Goal: Task Accomplishment & Management: Use online tool/utility

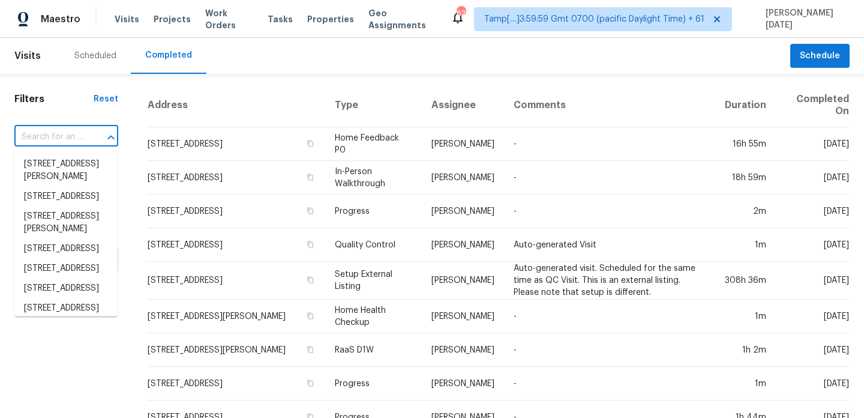
type input "[STREET_ADDRESS]"
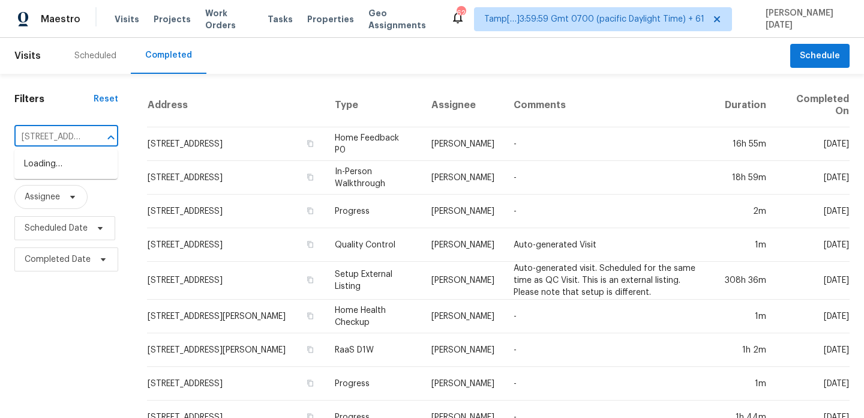
scroll to position [0, 94]
click at [67, 172] on li "[STREET_ADDRESS]" at bounding box center [65, 164] width 103 height 20
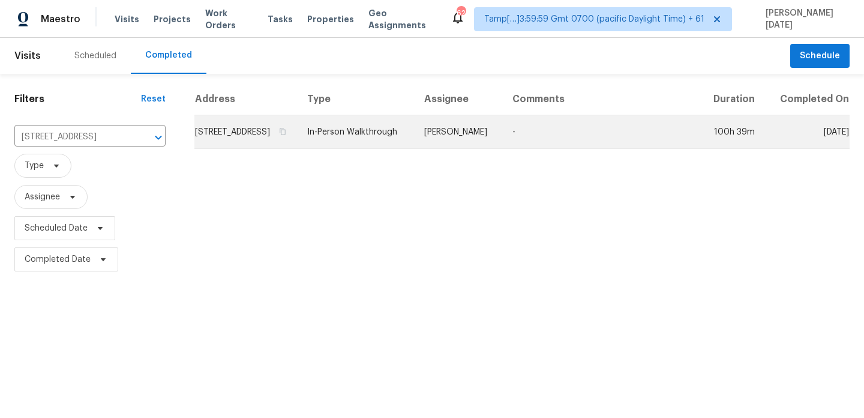
click at [467, 135] on td "Ryan Middleton" at bounding box center [459, 132] width 88 height 34
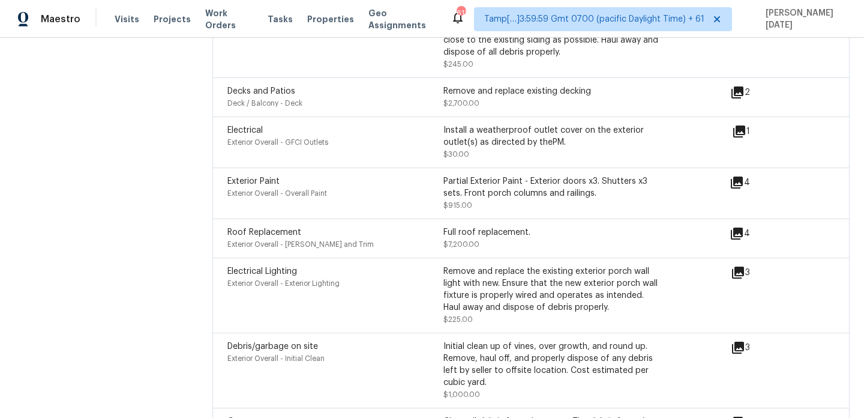
scroll to position [3690, 0]
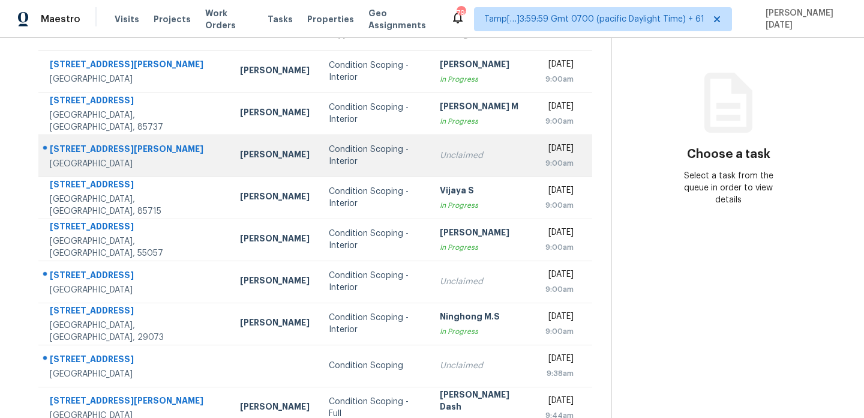
scroll to position [185, 0]
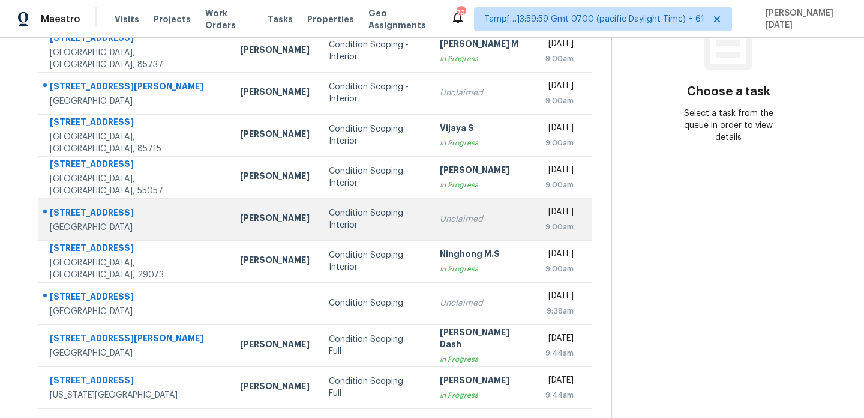
click at [349, 225] on div "Condition Scoping - Interior" at bounding box center [375, 219] width 92 height 24
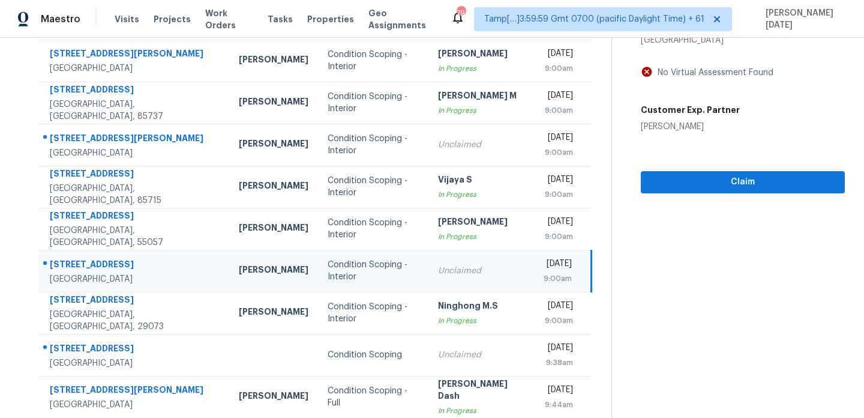
scroll to position [0, 0]
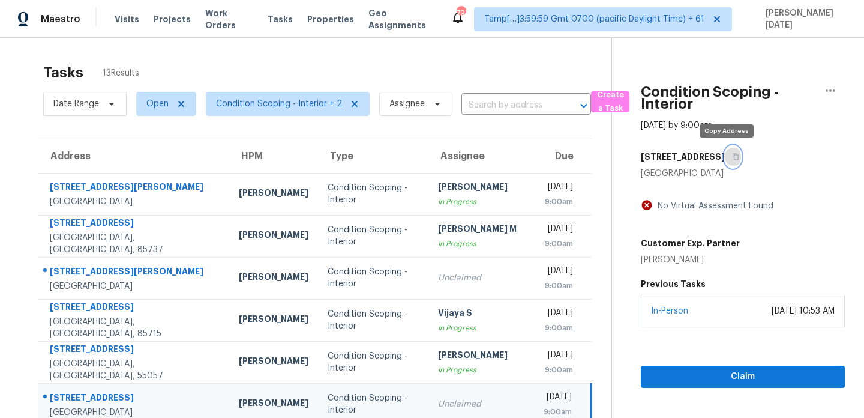
click at [732, 158] on icon "button" at bounding box center [735, 156] width 7 height 7
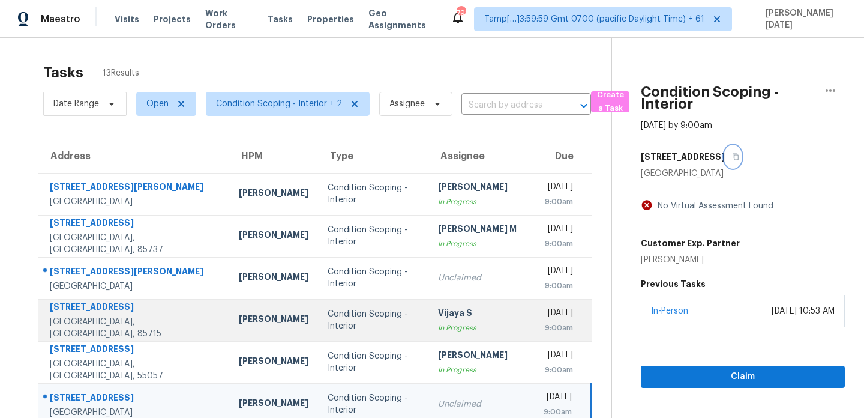
scroll to position [77, 0]
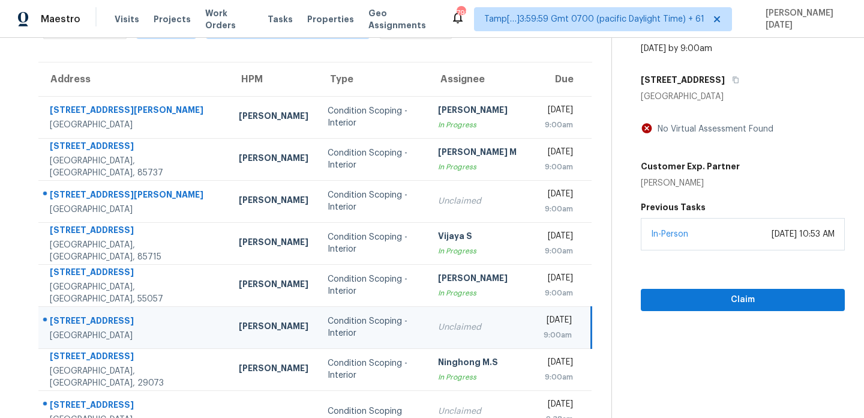
click at [452, 319] on td "Unclaimed" at bounding box center [481, 327] width 106 height 42
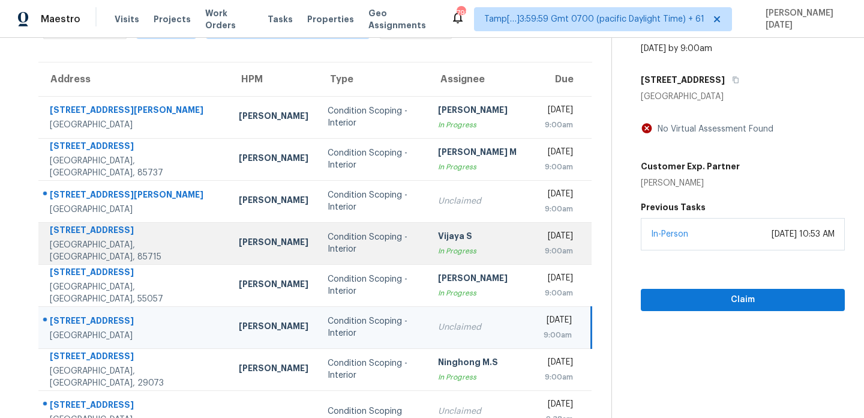
scroll to position [207, 0]
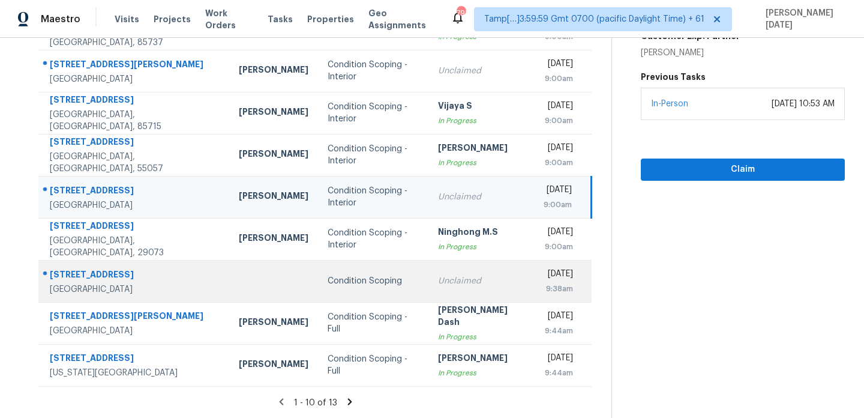
click at [438, 277] on div "Unclaimed" at bounding box center [481, 281] width 86 height 12
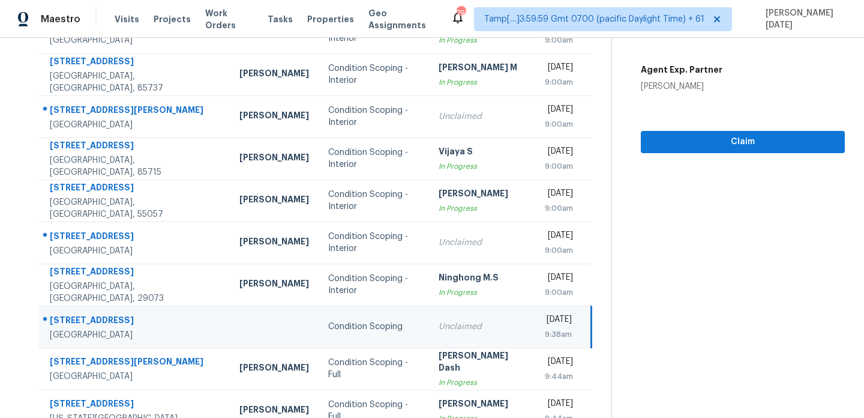
scroll to position [155, 0]
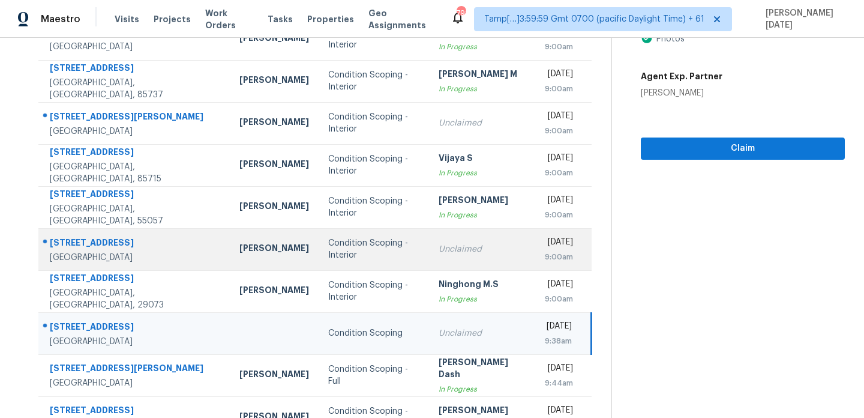
click at [429, 241] on td "Unclaimed" at bounding box center [482, 249] width 106 height 42
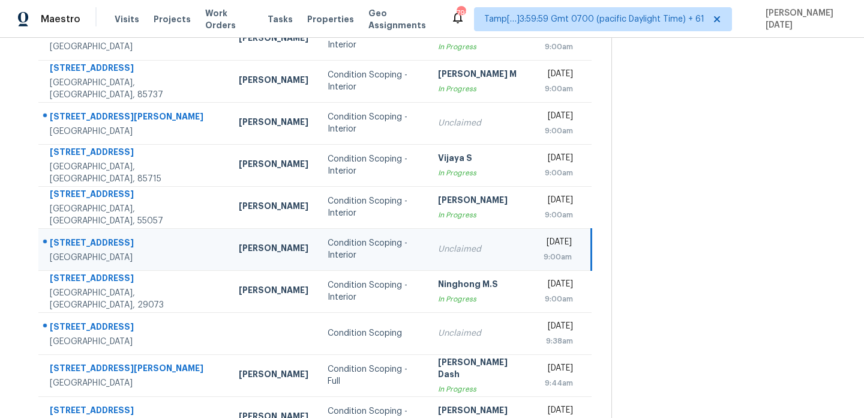
scroll to position [0, 0]
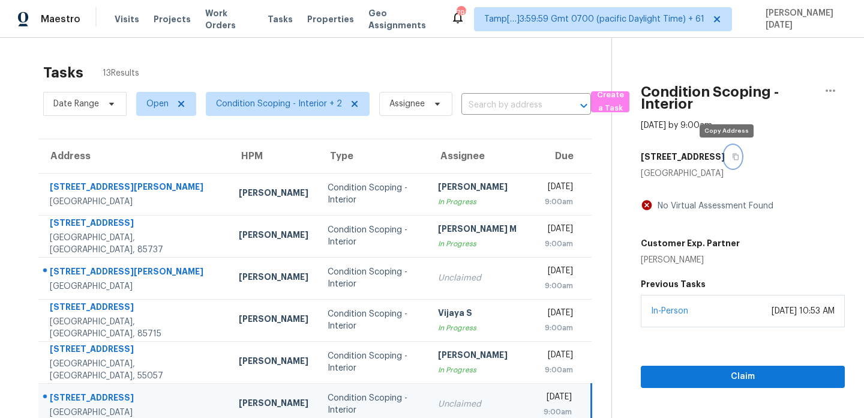
click at [732, 155] on icon "button" at bounding box center [735, 156] width 7 height 7
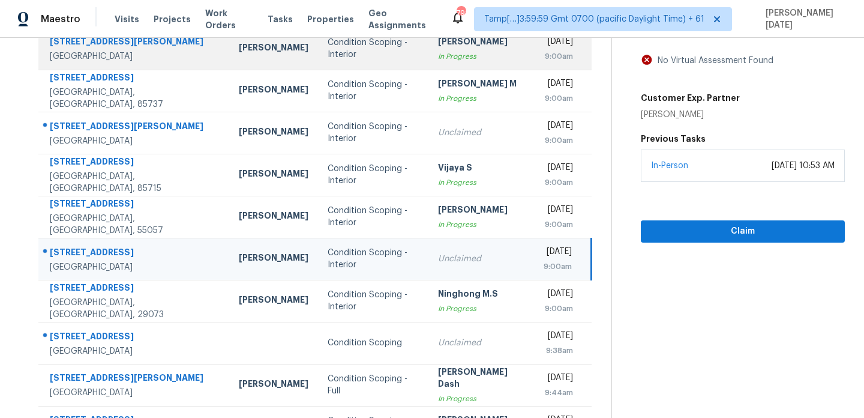
scroll to position [180, 0]
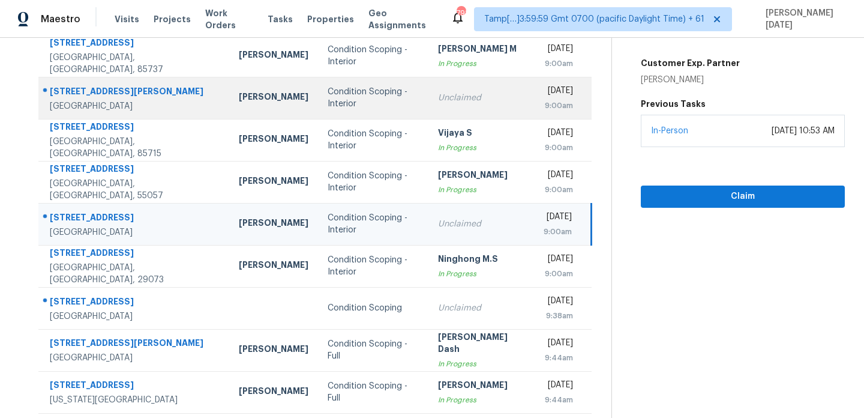
click at [428, 104] on td "Unclaimed" at bounding box center [481, 98] width 106 height 42
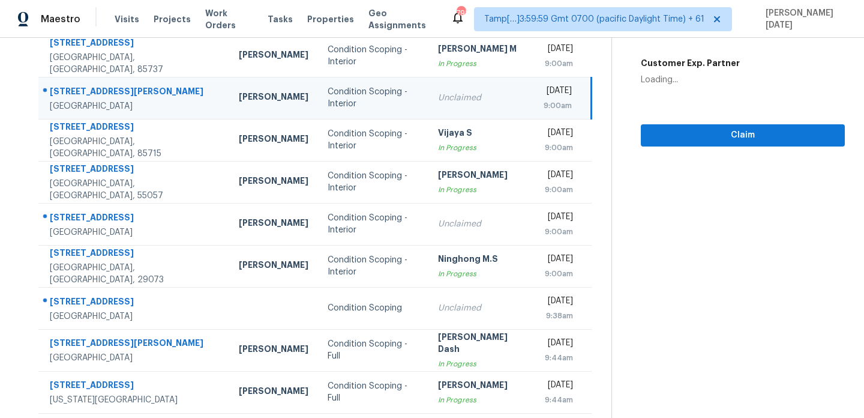
scroll to position [0, 0]
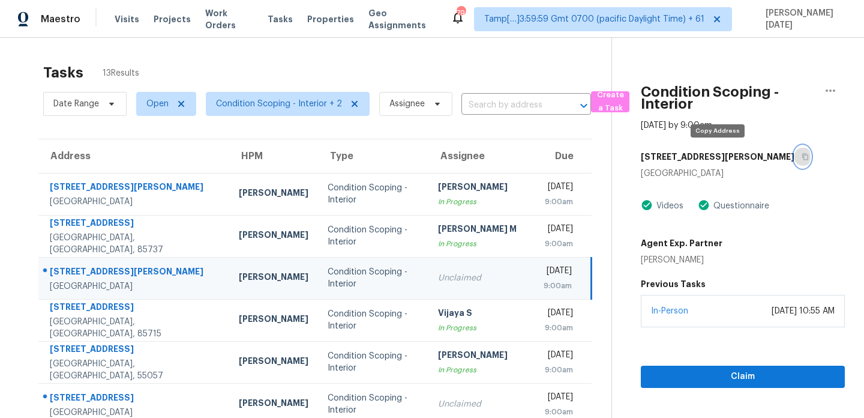
click at [802, 158] on icon "button" at bounding box center [805, 156] width 7 height 7
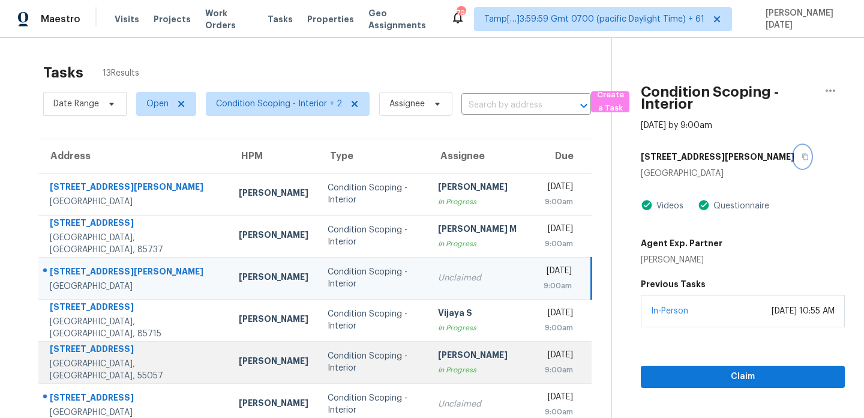
scroll to position [207, 0]
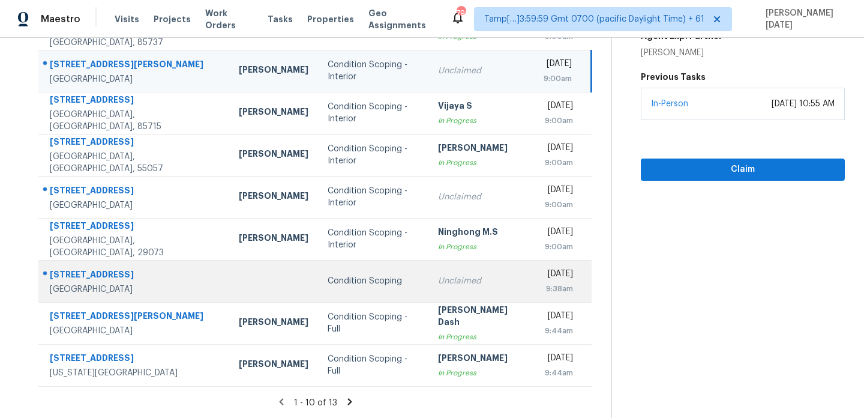
click at [344, 283] on div "Condition Scoping" at bounding box center [373, 281] width 91 height 12
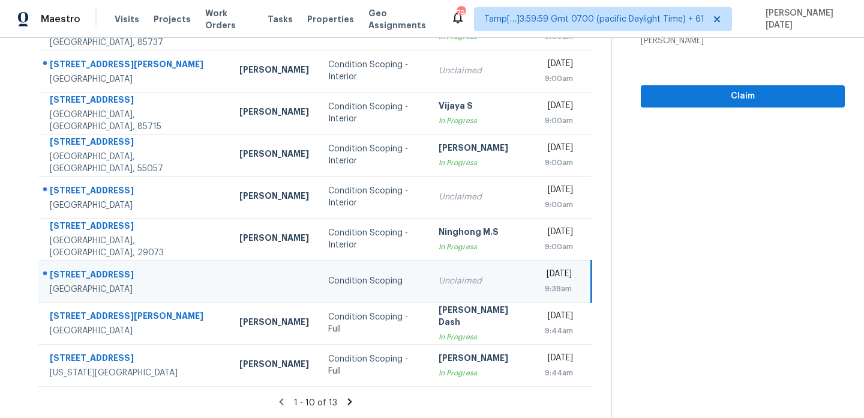
click at [348, 400] on icon at bounding box center [349, 401] width 4 height 7
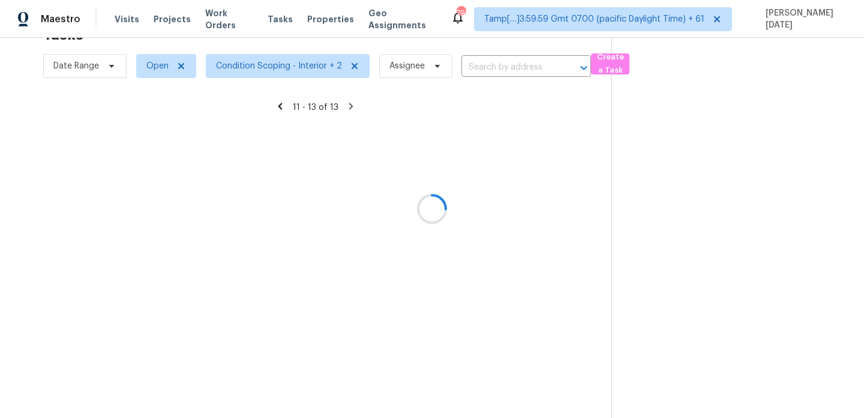
scroll to position [38, 0]
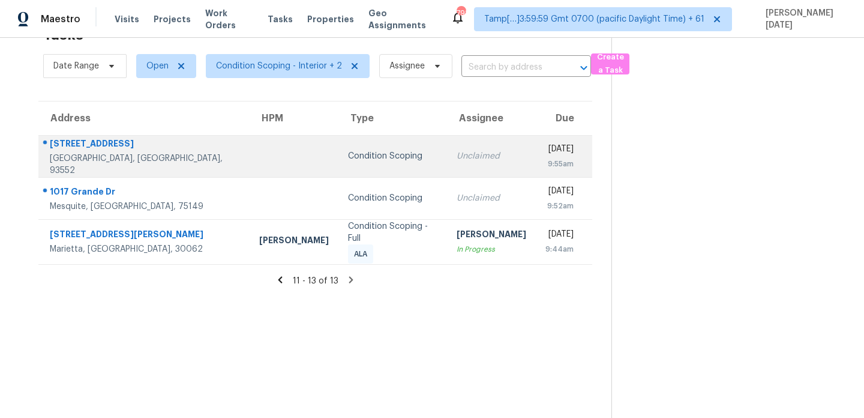
click at [457, 157] on div "Unclaimed" at bounding box center [492, 156] width 70 height 12
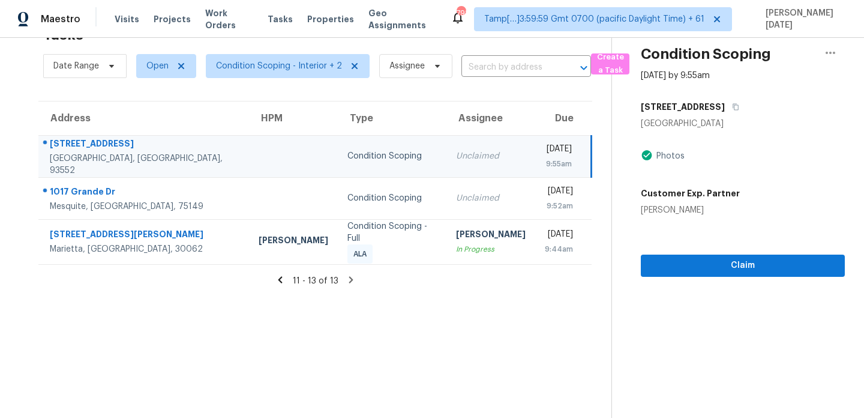
click at [456, 157] on div "Unclaimed" at bounding box center [491, 156] width 70 height 12
click at [733, 105] on icon "button" at bounding box center [736, 107] width 6 height 7
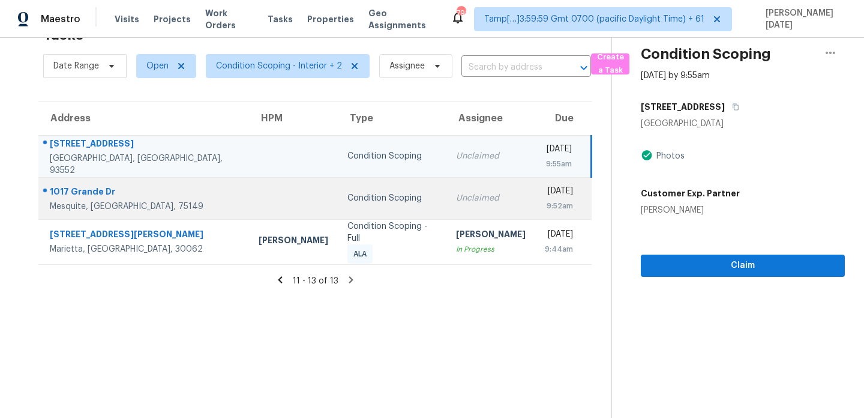
click at [376, 193] on div "Condition Scoping" at bounding box center [391, 198] width 89 height 12
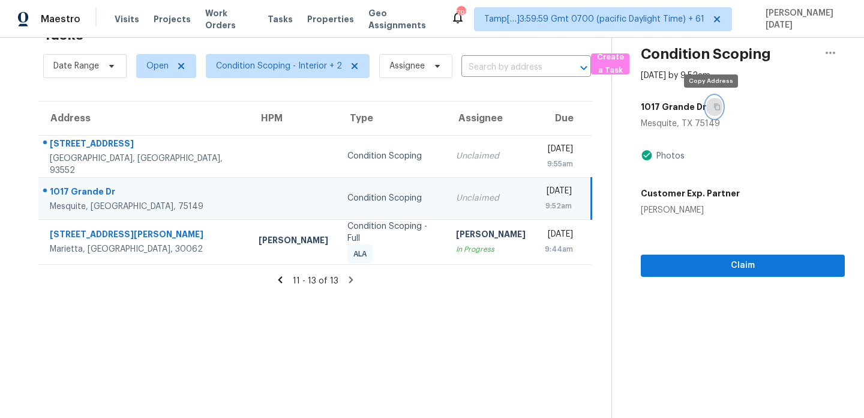
click at [714, 109] on icon "button" at bounding box center [717, 106] width 7 height 7
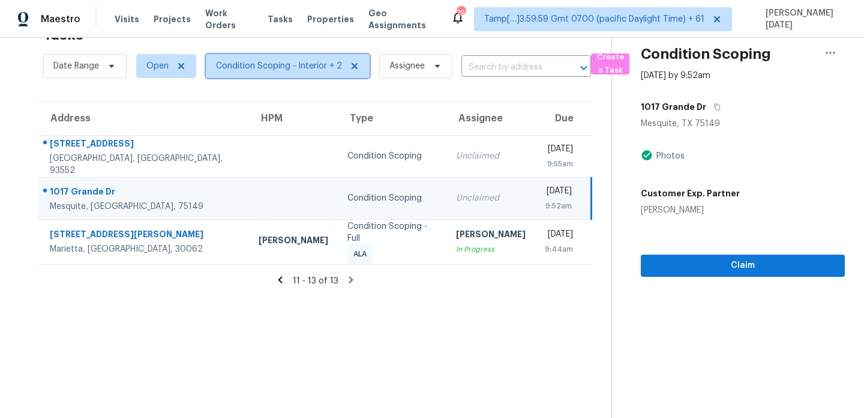
click at [222, 69] on span "Condition Scoping - Interior + 2" at bounding box center [279, 66] width 126 height 12
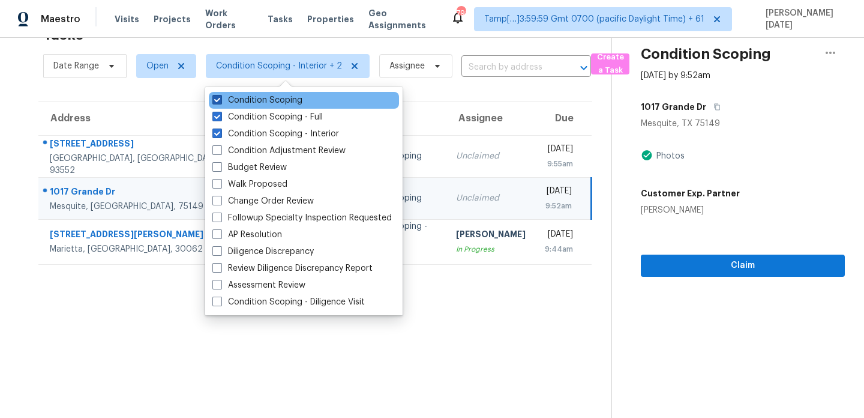
click at [233, 97] on label "Condition Scoping" at bounding box center [257, 100] width 90 height 12
click at [220, 97] on input "Condition Scoping" at bounding box center [216, 98] width 8 height 8
checkbox input "false"
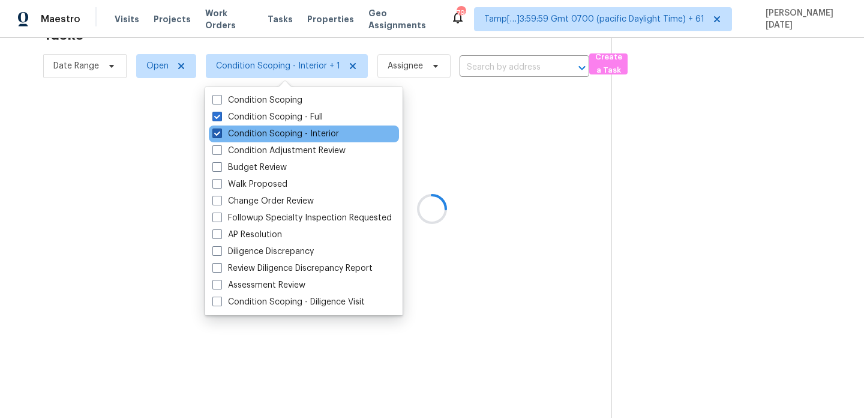
click at [235, 133] on label "Condition Scoping - Interior" at bounding box center [275, 134] width 127 height 12
click at [220, 133] on input "Condition Scoping - Interior" at bounding box center [216, 132] width 8 height 8
checkbox input "false"
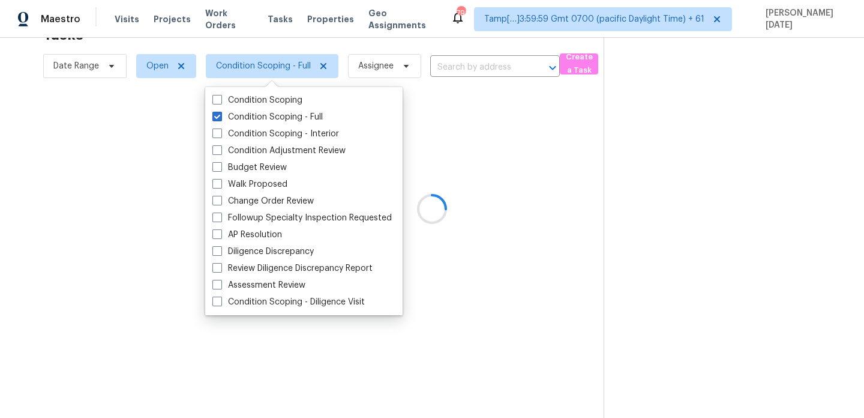
click at [165, 338] on div at bounding box center [432, 209] width 864 height 418
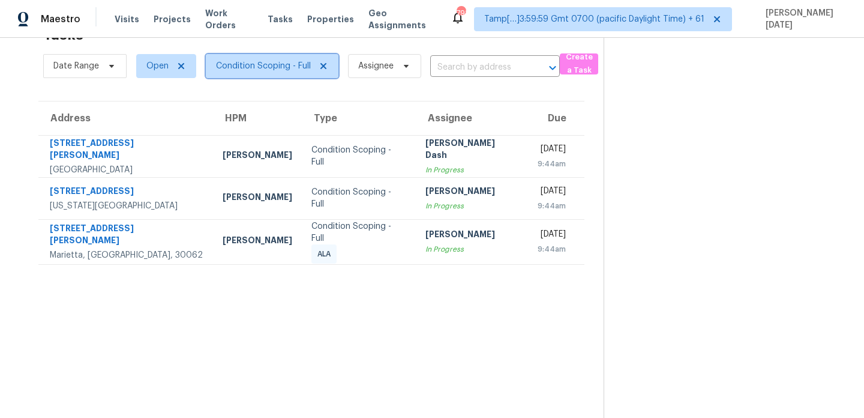
click at [272, 68] on span "Condition Scoping - Full" at bounding box center [263, 66] width 95 height 12
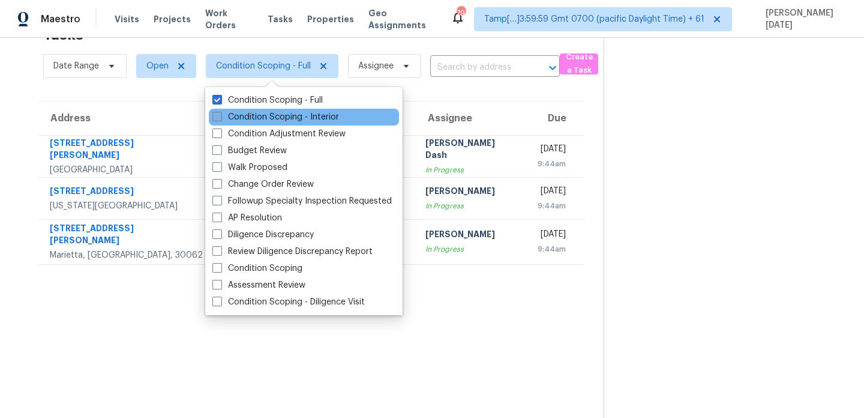
click at [277, 120] on label "Condition Scoping - Interior" at bounding box center [275, 117] width 127 height 12
click at [220, 119] on input "Condition Scoping - Interior" at bounding box center [216, 115] width 8 height 8
checkbox input "true"
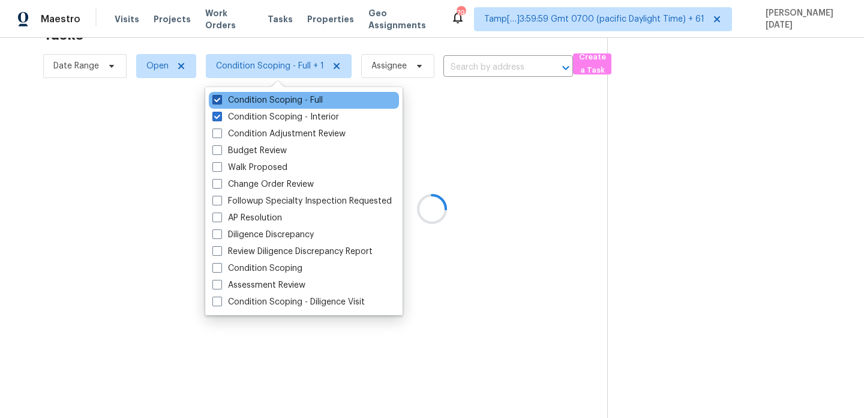
click at [290, 103] on label "Condition Scoping - Full" at bounding box center [267, 100] width 110 height 12
click at [220, 102] on input "Condition Scoping - Full" at bounding box center [216, 98] width 8 height 8
checkbox input "false"
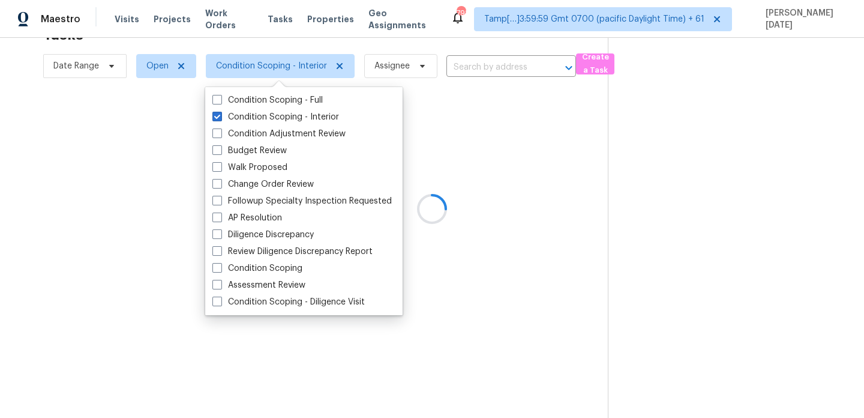
click at [327, 50] on div at bounding box center [432, 209] width 864 height 418
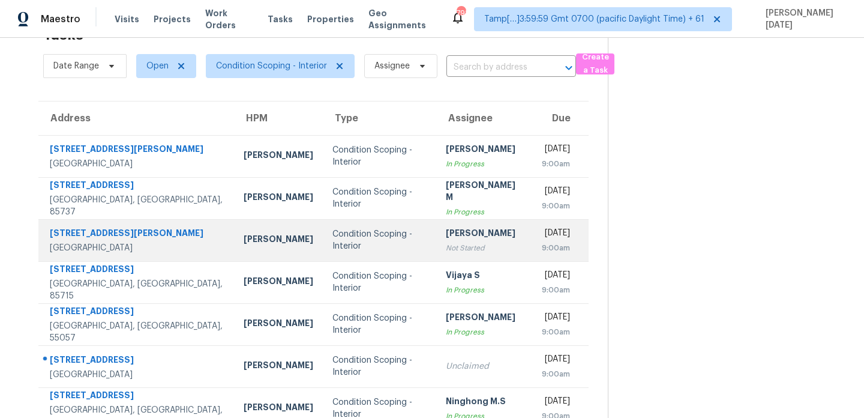
click at [446, 234] on div "[PERSON_NAME]" at bounding box center [484, 234] width 77 height 15
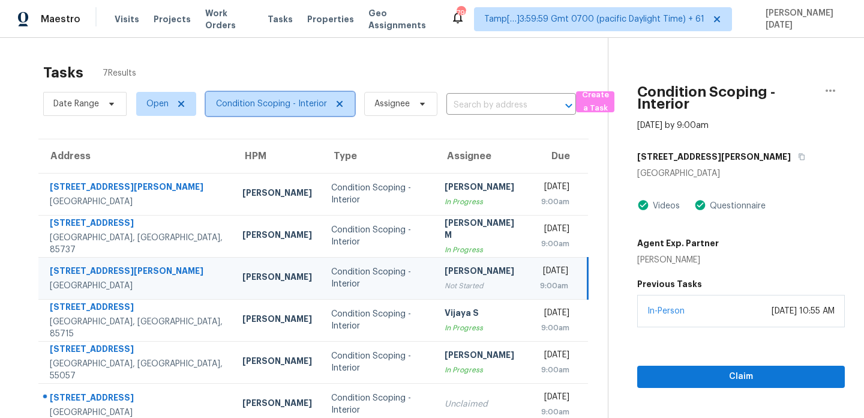
click at [288, 103] on span "Condition Scoping - Interior" at bounding box center [271, 104] width 111 height 12
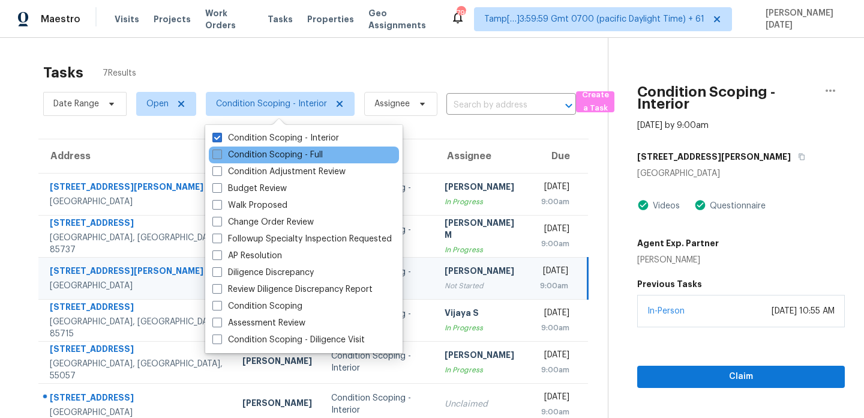
click at [286, 151] on label "Condition Scoping - Full" at bounding box center [267, 155] width 110 height 12
click at [220, 151] on input "Condition Scoping - Full" at bounding box center [216, 153] width 8 height 8
checkbox input "true"
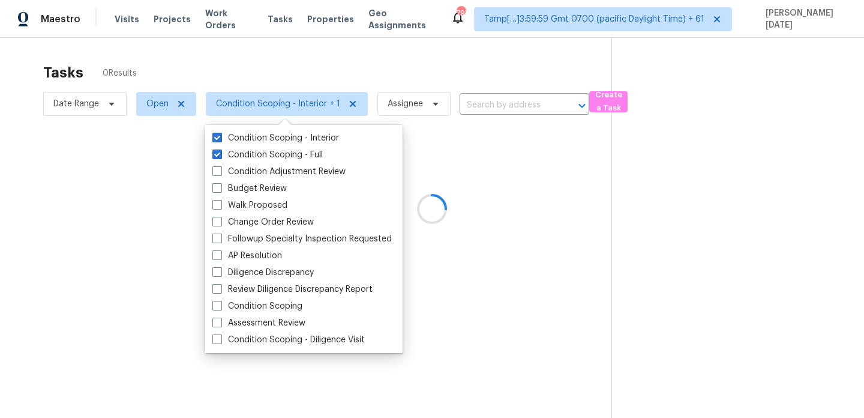
click at [368, 70] on div at bounding box center [432, 209] width 864 height 418
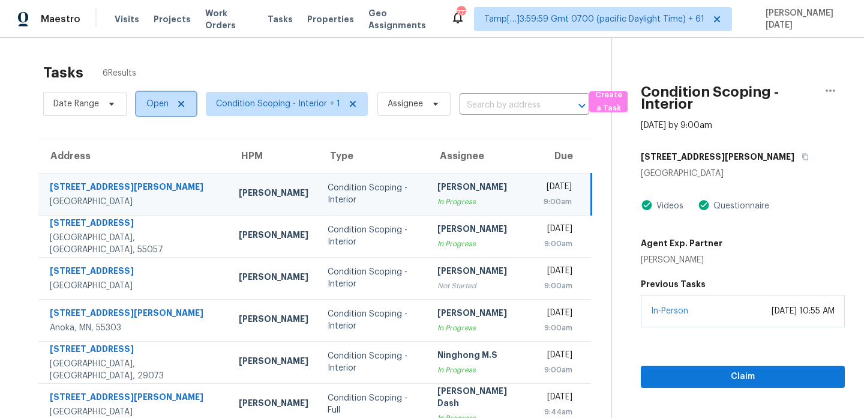
click at [149, 104] on span "Open" at bounding box center [157, 104] width 22 height 12
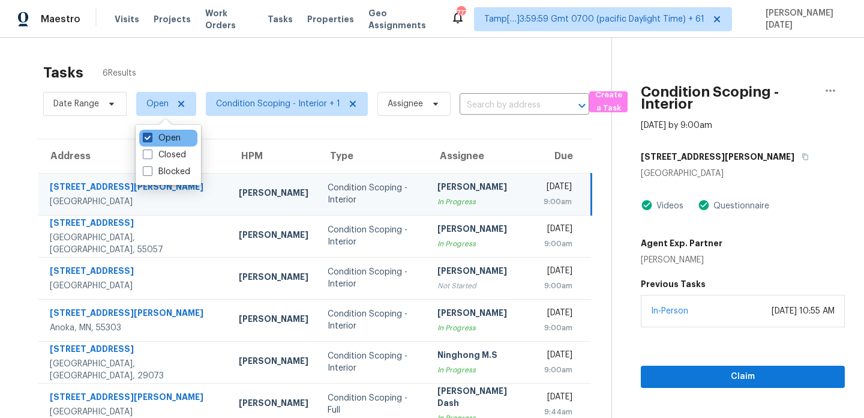
click at [151, 136] on span at bounding box center [148, 138] width 10 height 10
click at [151, 136] on input "Open" at bounding box center [147, 136] width 8 height 8
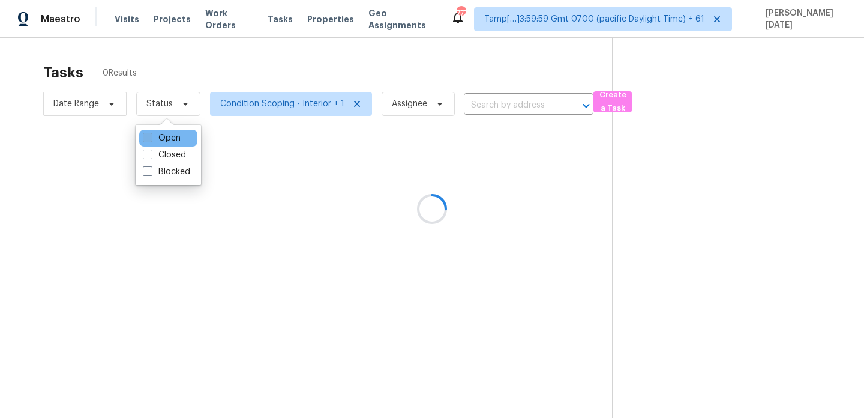
click at [151, 136] on span at bounding box center [148, 138] width 10 height 10
click at [151, 136] on input "Open" at bounding box center [147, 136] width 8 height 8
checkbox input "true"
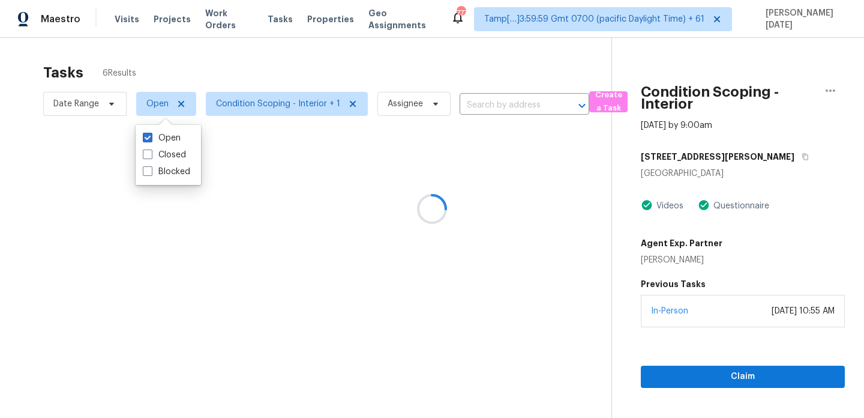
click at [281, 78] on div at bounding box center [432, 209] width 864 height 418
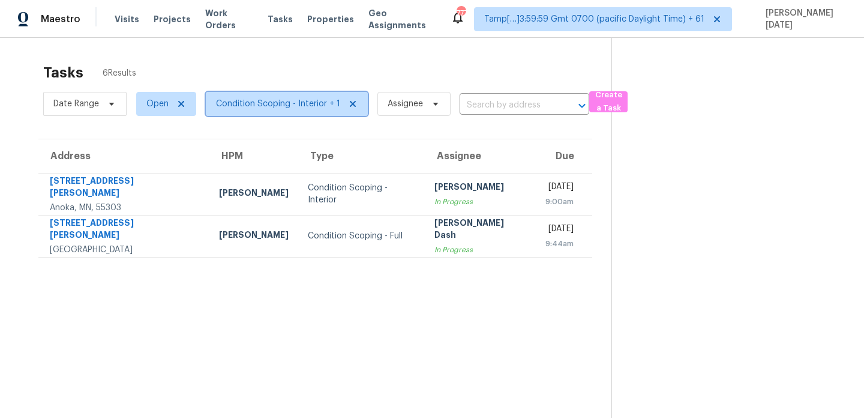
click at [273, 108] on span "Condition Scoping - Interior + 1" at bounding box center [278, 104] width 124 height 12
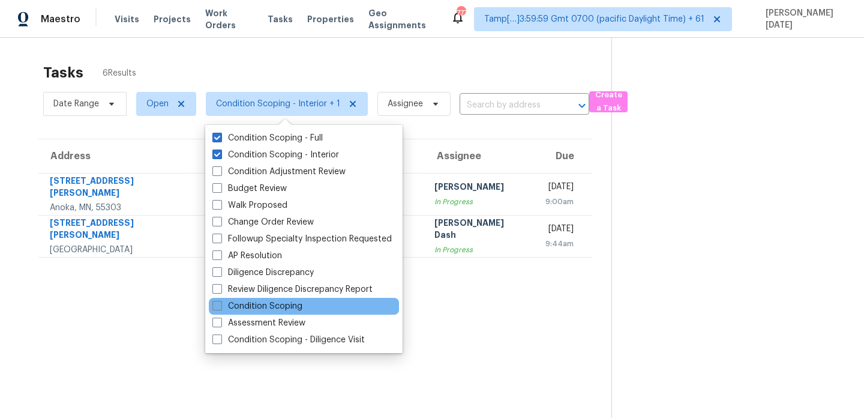
click at [252, 304] on label "Condition Scoping" at bounding box center [257, 306] width 90 height 12
click at [220, 304] on input "Condition Scoping" at bounding box center [216, 304] width 8 height 8
checkbox input "true"
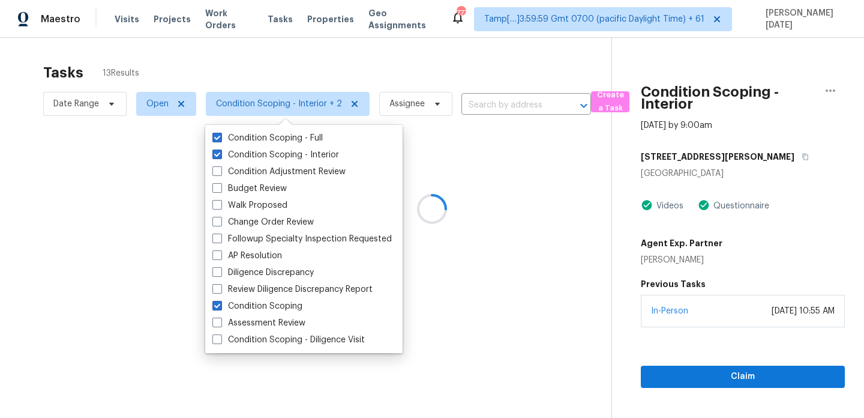
click at [425, 79] on div at bounding box center [432, 209] width 864 height 418
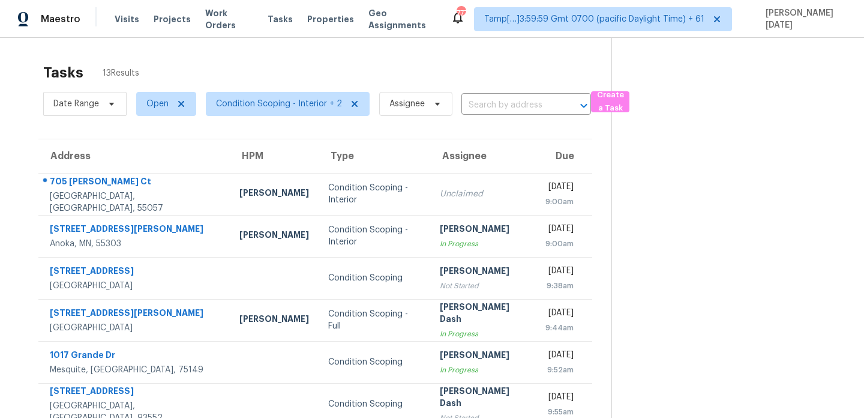
scroll to position [39, 0]
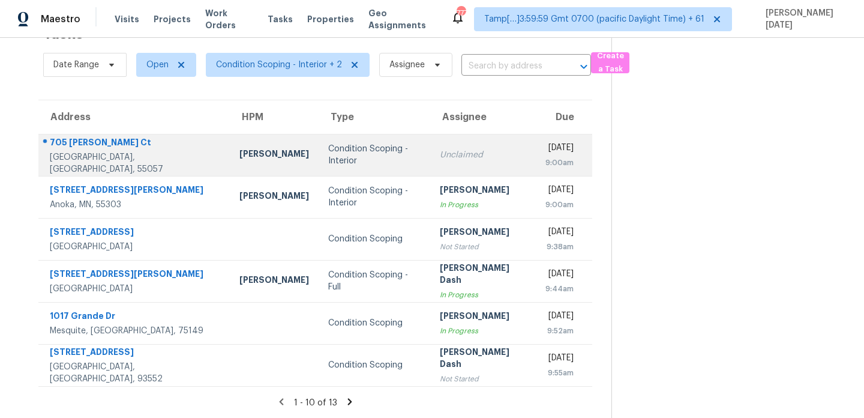
click at [448, 152] on div "Unclaimed" at bounding box center [483, 155] width 87 height 12
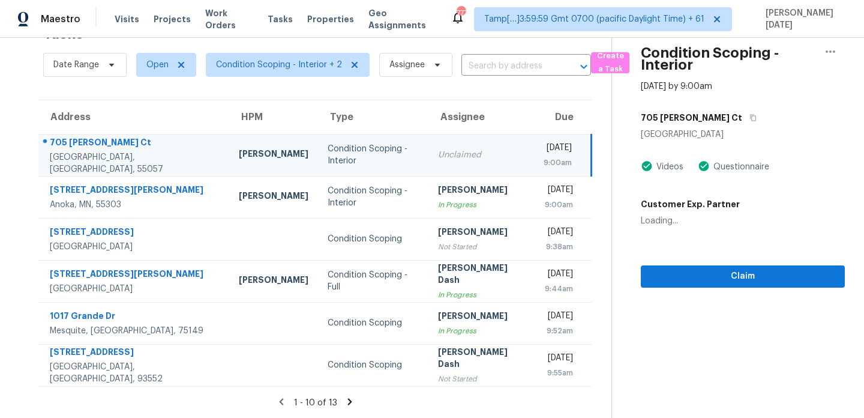
scroll to position [0, 0]
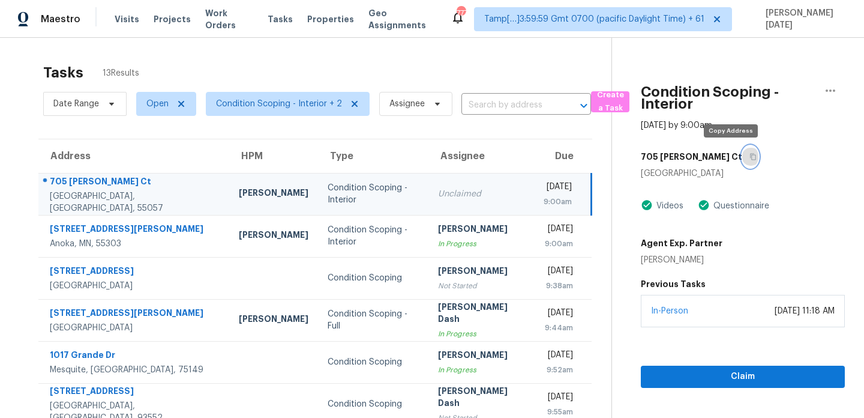
click at [750, 158] on icon "button" at bounding box center [753, 156] width 7 height 7
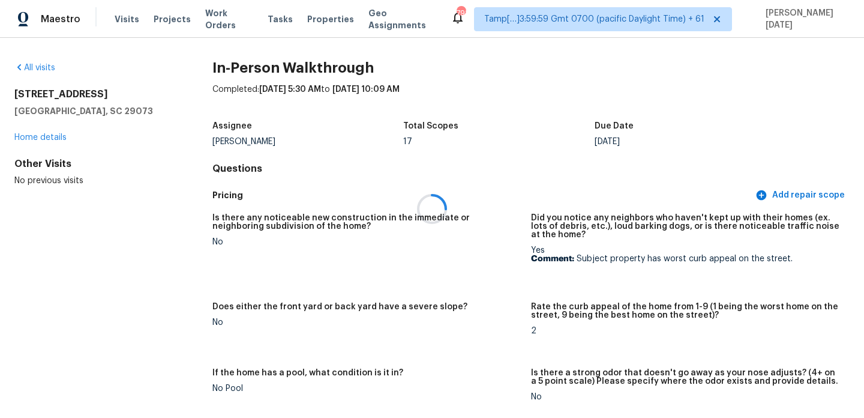
click at [48, 70] on div at bounding box center [432, 209] width 864 height 418
click at [48, 70] on link "All visits" at bounding box center [34, 68] width 41 height 8
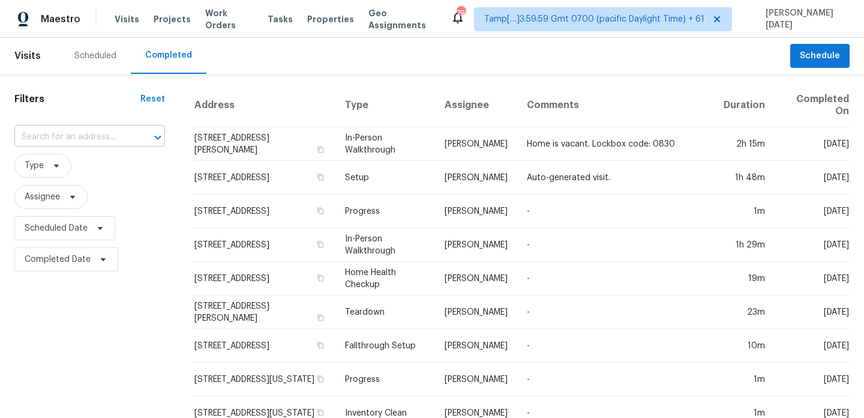
click at [82, 128] on input "text" at bounding box center [72, 137] width 117 height 19
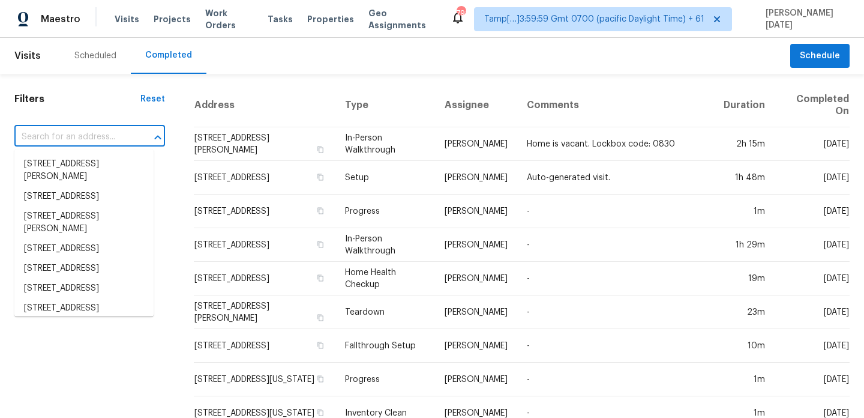
paste input "34323 Sunridge Dr, Dade City, FL 33523"
type input "34323 Sunridge Dr, Dade City, FL 33523"
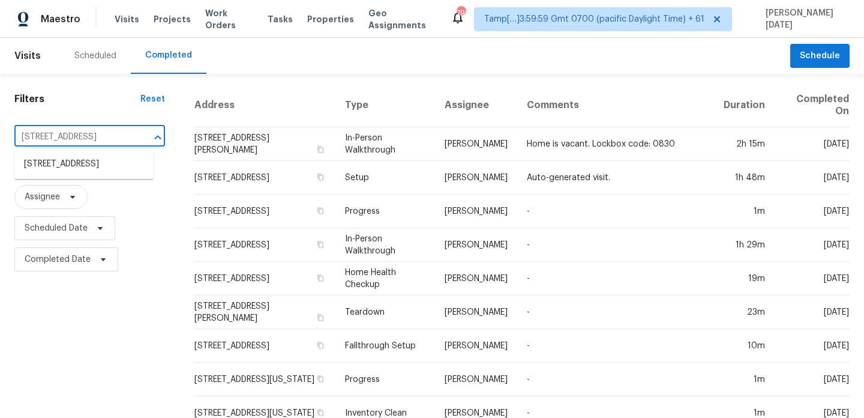
click at [87, 166] on li "34323 Sunridge Dr, Dade City, FL 33523" at bounding box center [83, 164] width 139 height 20
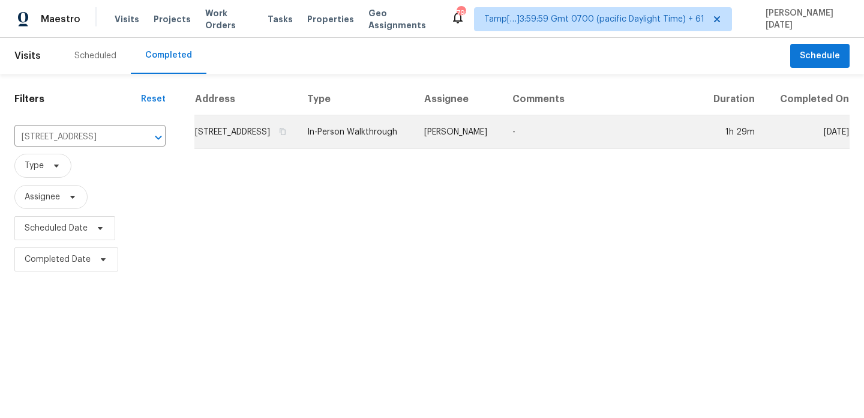
click at [415, 136] on td "In-Person Walkthrough" at bounding box center [356, 132] width 117 height 34
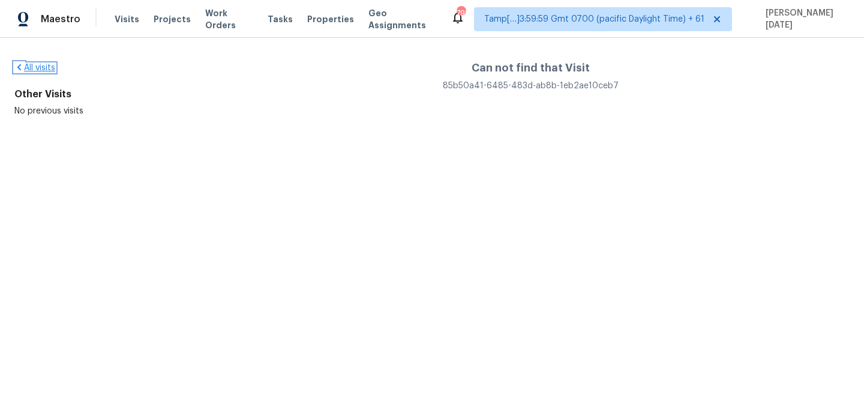
click at [36, 66] on link "All visits" at bounding box center [34, 68] width 41 height 8
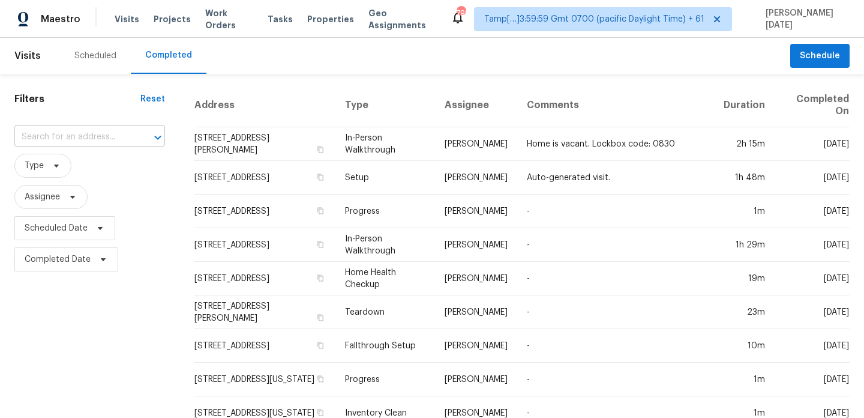
click at [76, 132] on input "text" at bounding box center [72, 137] width 117 height 19
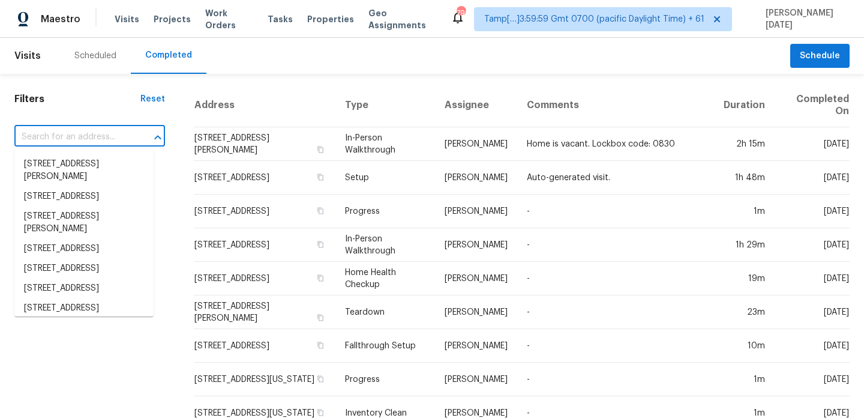
click at [76, 132] on input "text" at bounding box center [72, 137] width 117 height 19
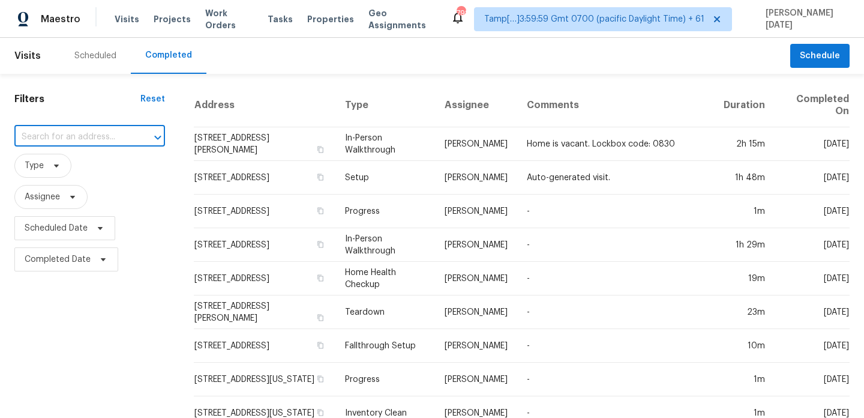
paste input "34323 Sunridge Dr, Dade City, FL 33523"
type input "34323 Sunridge Dr, Dade City, FL 33523"
click at [80, 172] on li "34323 Sunridge Dr, Dade City, FL 33523" at bounding box center [83, 164] width 139 height 20
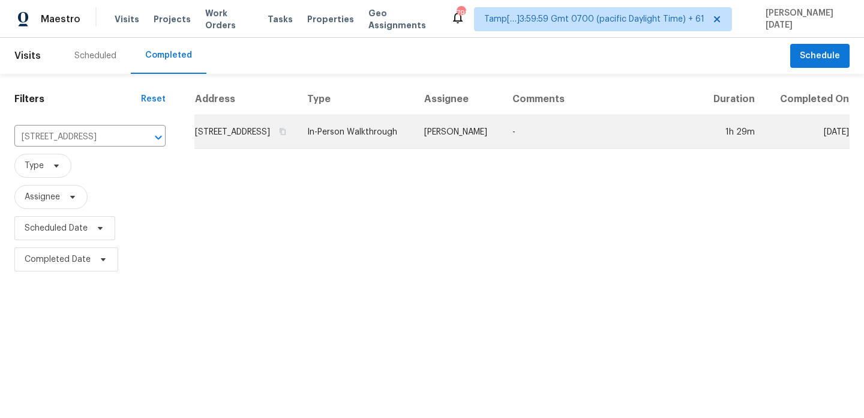
click at [388, 144] on td "In-Person Walkthrough" at bounding box center [356, 132] width 117 height 34
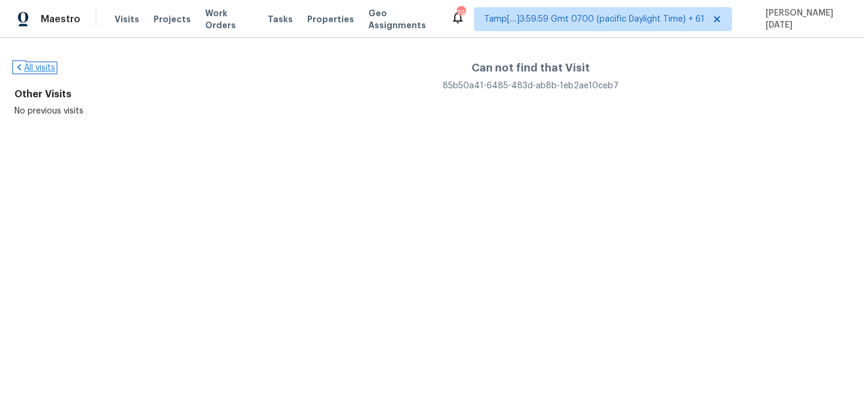
click at [37, 68] on link "All visits" at bounding box center [34, 68] width 41 height 8
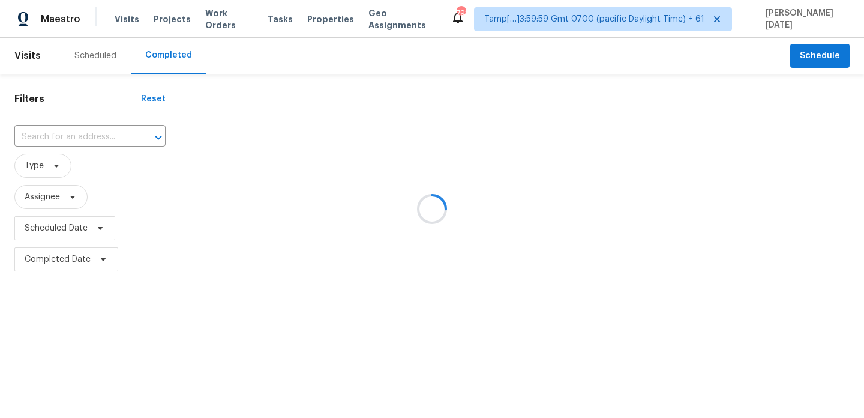
click at [51, 137] on div at bounding box center [432, 209] width 864 height 418
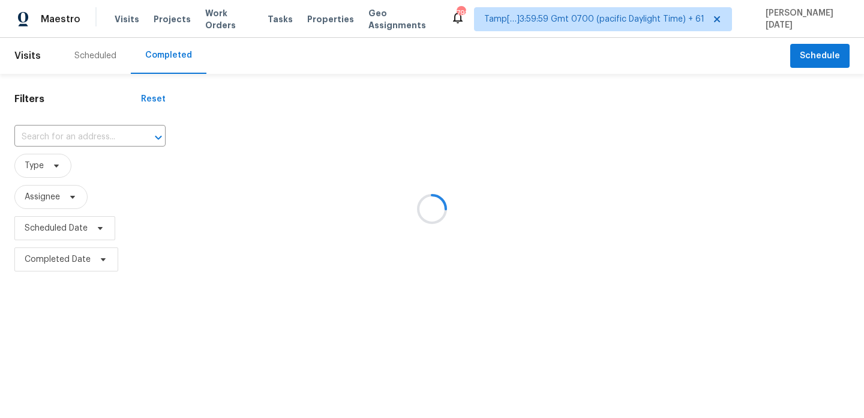
click at [51, 137] on div at bounding box center [432, 209] width 864 height 418
click at [51, 137] on input "text" at bounding box center [73, 137] width 118 height 19
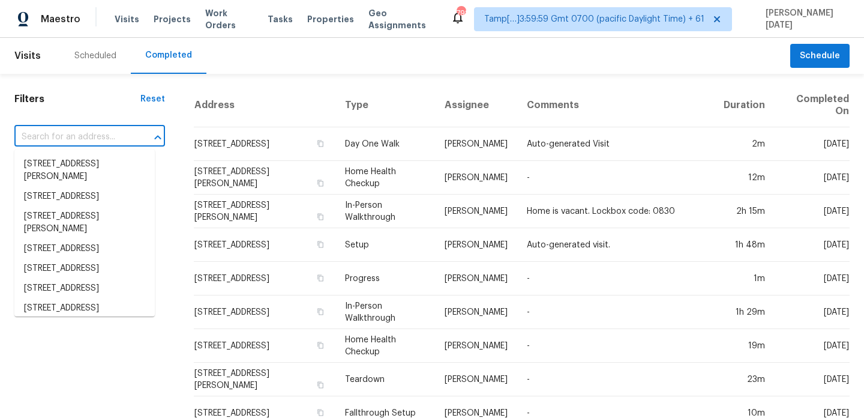
click at [51, 137] on input "text" at bounding box center [72, 137] width 117 height 19
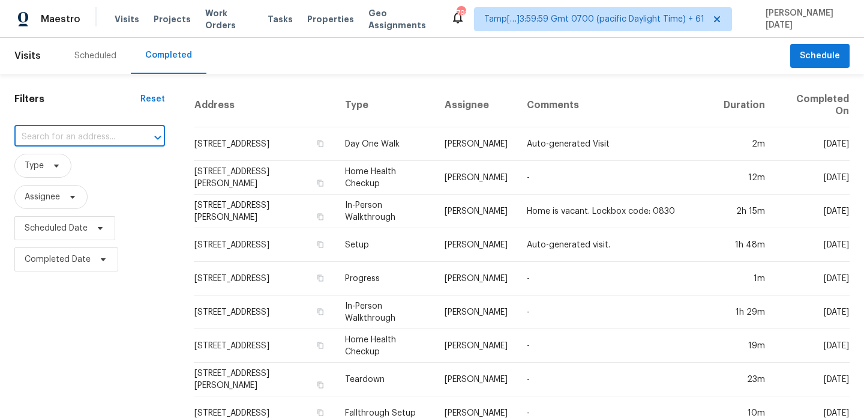
click at [51, 137] on input "text" at bounding box center [72, 137] width 117 height 19
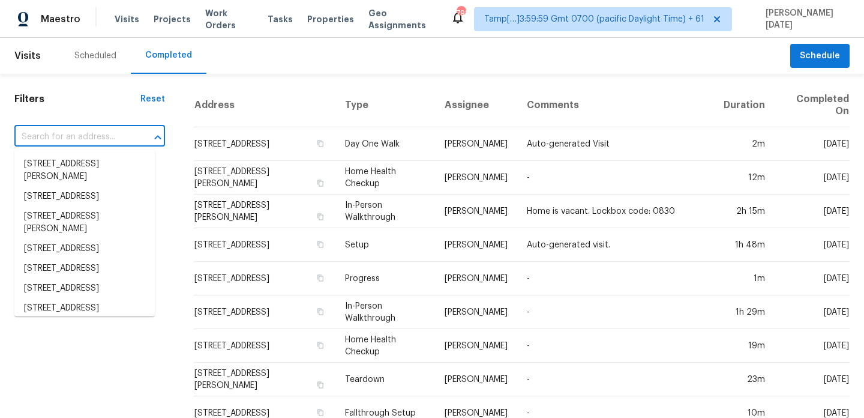
paste input "2325 Denham Dr, Arlington, TX 76001"
type input "2325 Denham Dr, Arlington, TX 76001"
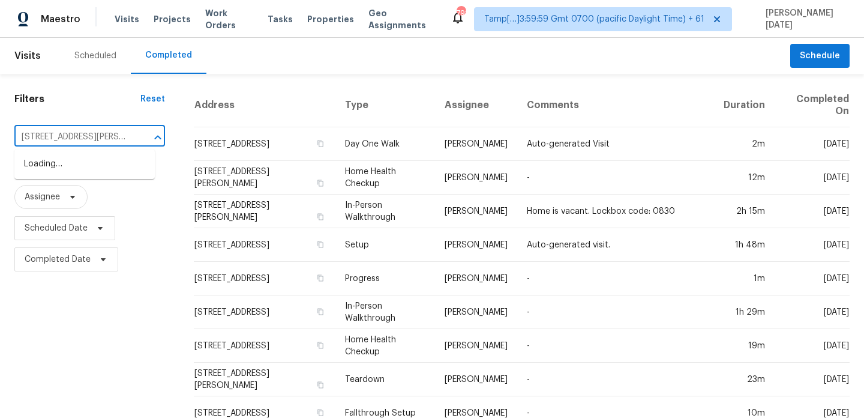
scroll to position [0, 47]
click at [62, 167] on li "2325 Denham Dr, Arlington, TX 76001" at bounding box center [84, 170] width 140 height 32
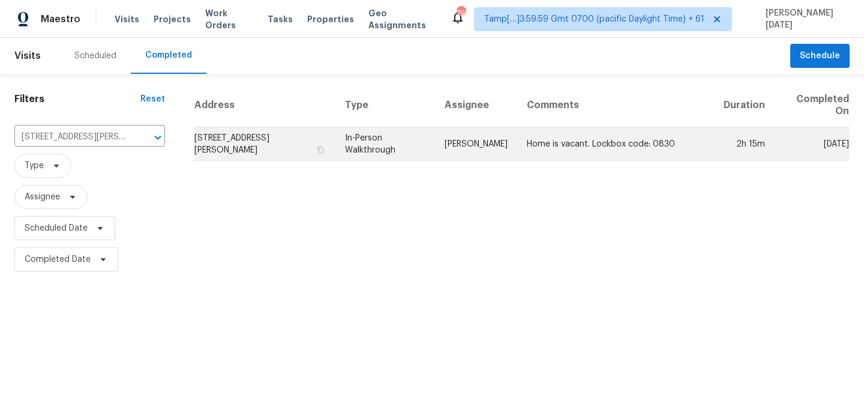
click at [552, 141] on td "Home is vacant. Lockbox code: 0830" at bounding box center [615, 144] width 197 height 34
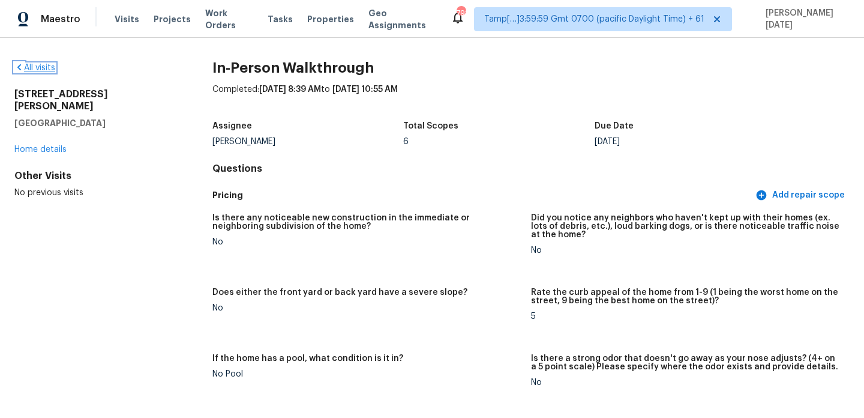
click at [40, 64] on link "All visits" at bounding box center [34, 68] width 41 height 8
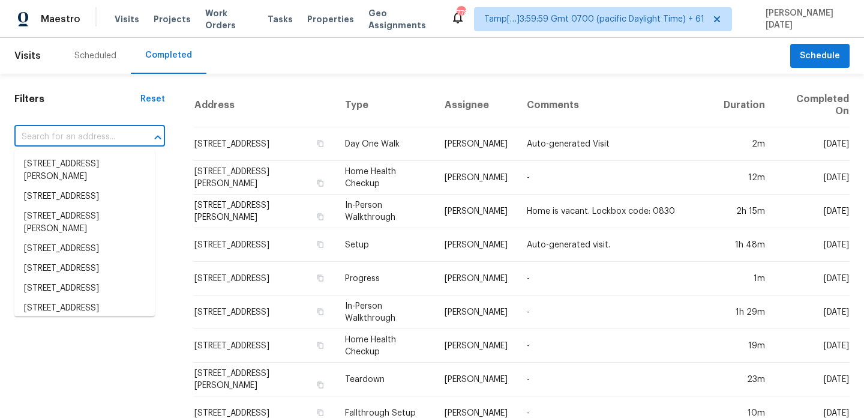
click at [79, 133] on input "text" at bounding box center [72, 137] width 117 height 19
paste input "705 Grundhoefer Ct, Northfield, MN 55057"
type input "705 Grundhoefer Ct, Northfield, MN 55057"
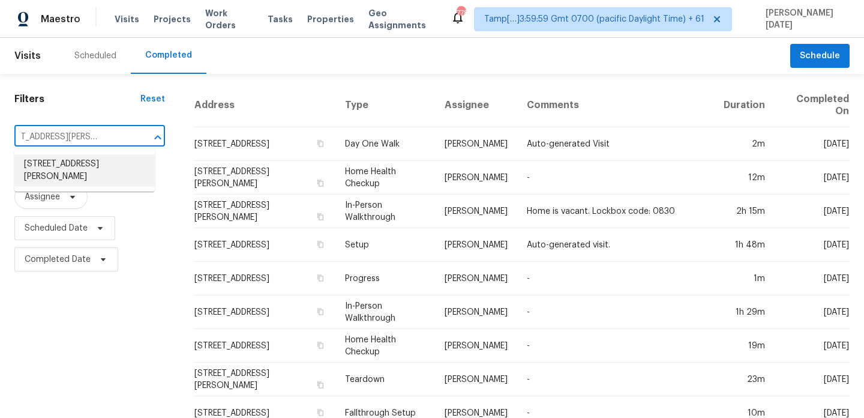
click at [83, 174] on li "705 Grundhoefer Ct, Northfield, MN 55057" at bounding box center [84, 170] width 140 height 32
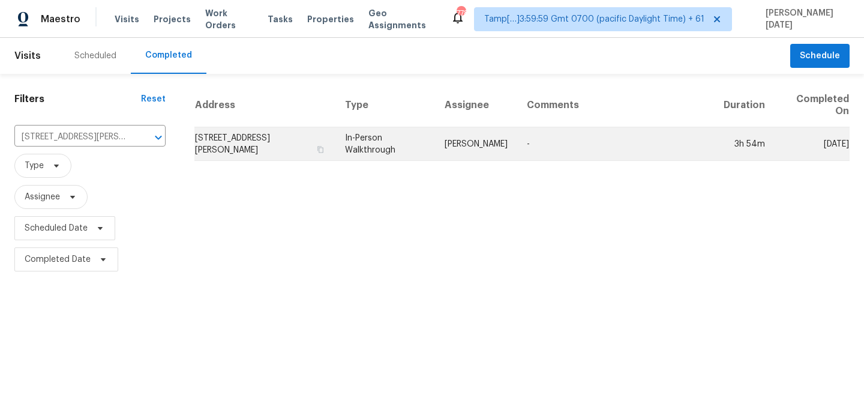
click at [523, 145] on td "-" at bounding box center [615, 144] width 197 height 34
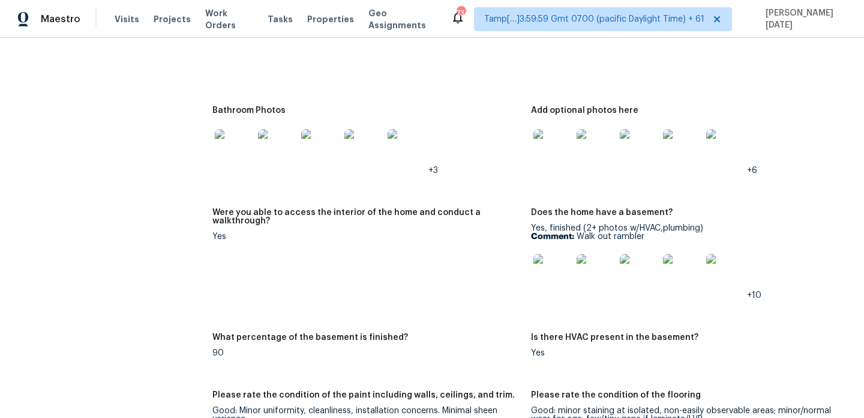
scroll to position [1369, 0]
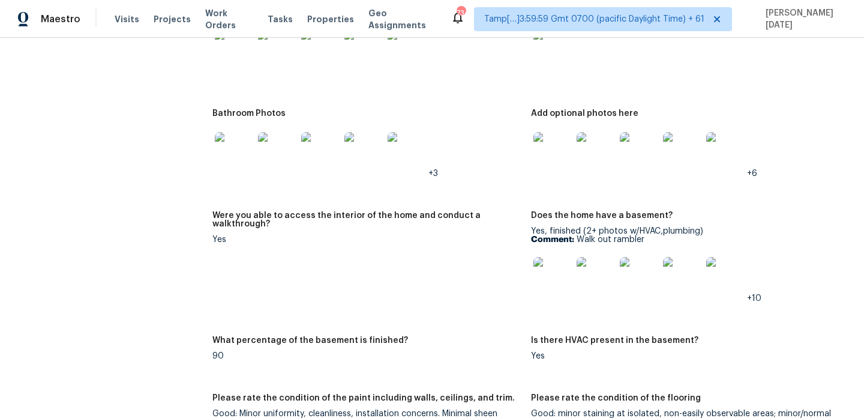
click at [236, 142] on img at bounding box center [234, 151] width 38 height 38
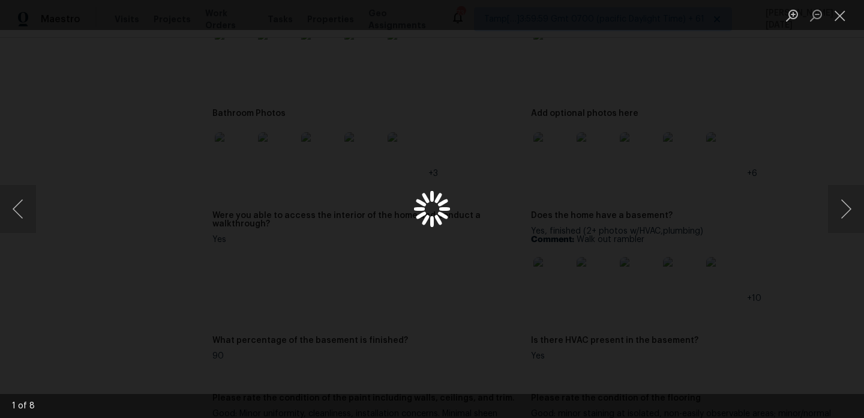
click at [236, 142] on div "Lightbox" at bounding box center [432, 209] width 864 height 418
click at [844, 11] on button "Close lightbox" at bounding box center [840, 15] width 24 height 21
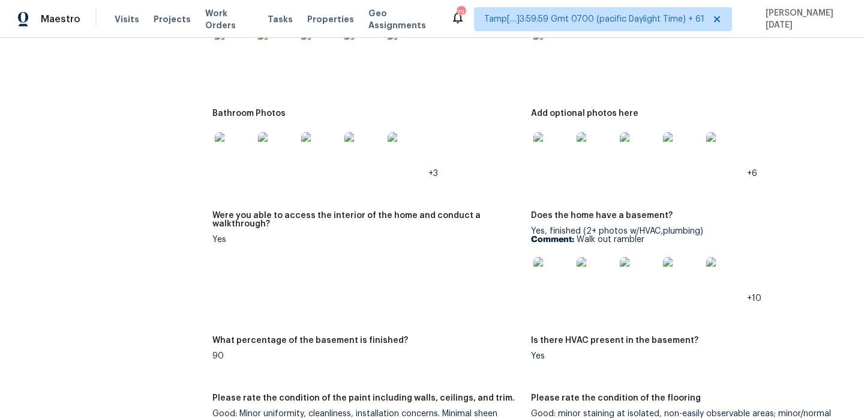
click at [240, 50] on img at bounding box center [234, 49] width 38 height 38
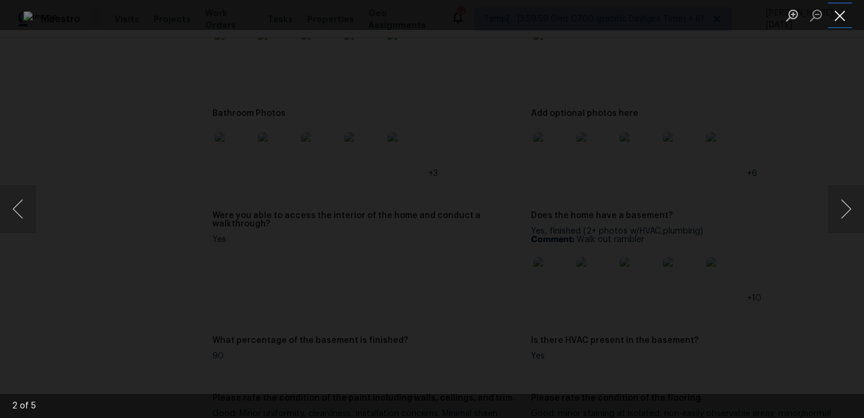
click at [849, 17] on button "Close lightbox" at bounding box center [840, 15] width 24 height 21
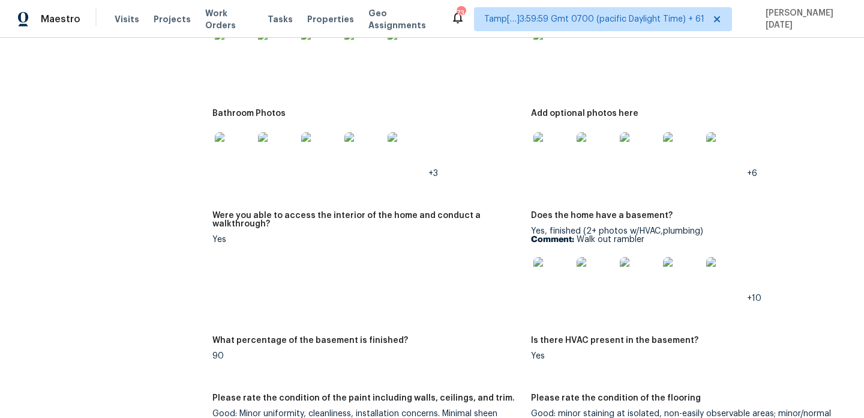
click at [561, 152] on img at bounding box center [552, 151] width 38 height 38
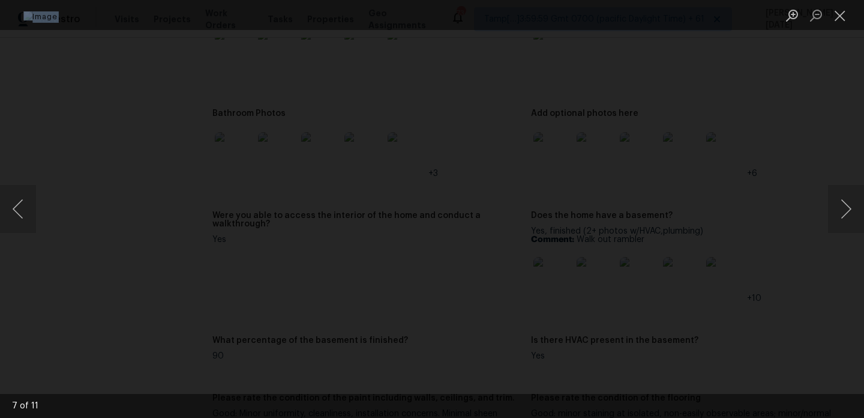
drag, startPoint x: 133, startPoint y: 7, endPoint x: 864, endPoint y: 452, distance: 855.4
click at [864, 417] on html "Maestro Visits Projects Work Orders Tasks Properties Geo Assignments 734 Tamp[……" at bounding box center [432, 209] width 864 height 418
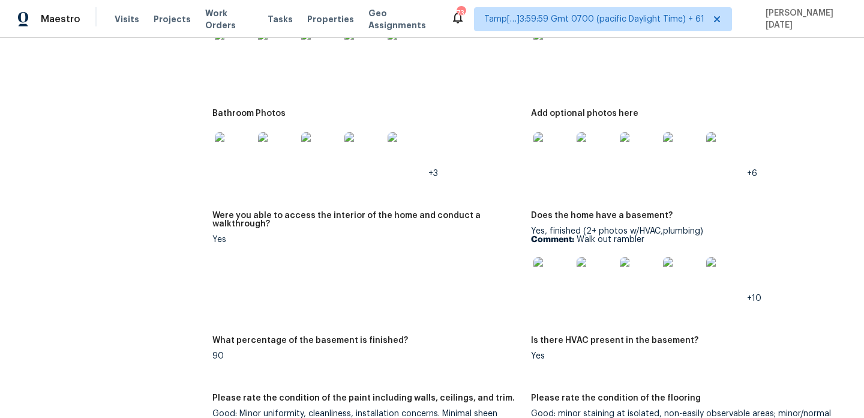
click at [731, 139] on img at bounding box center [725, 151] width 38 height 38
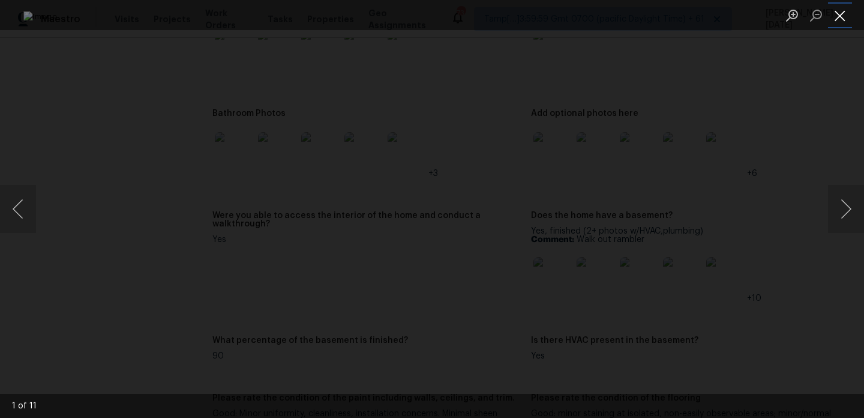
click at [838, 18] on button "Close lightbox" at bounding box center [840, 15] width 24 height 21
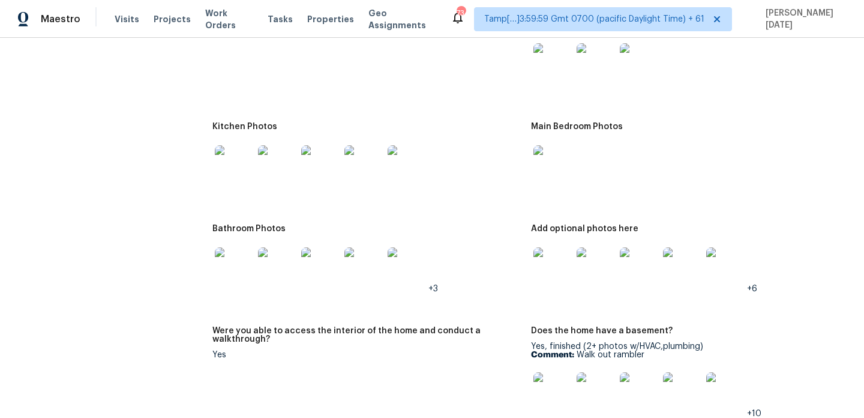
scroll to position [1240, 0]
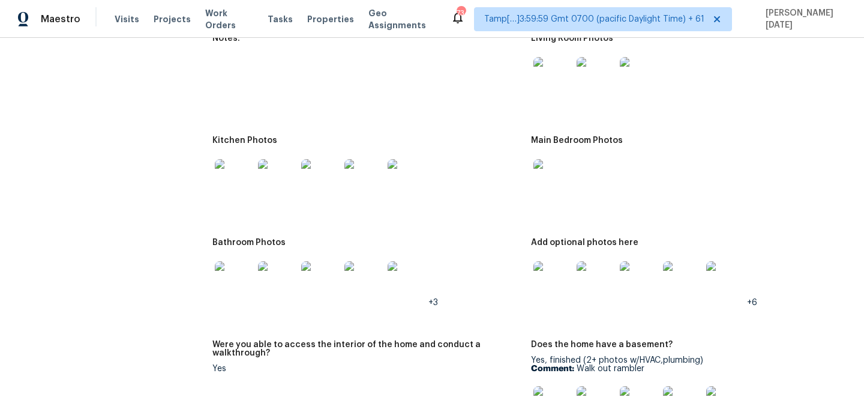
click at [548, 176] on img at bounding box center [552, 178] width 38 height 38
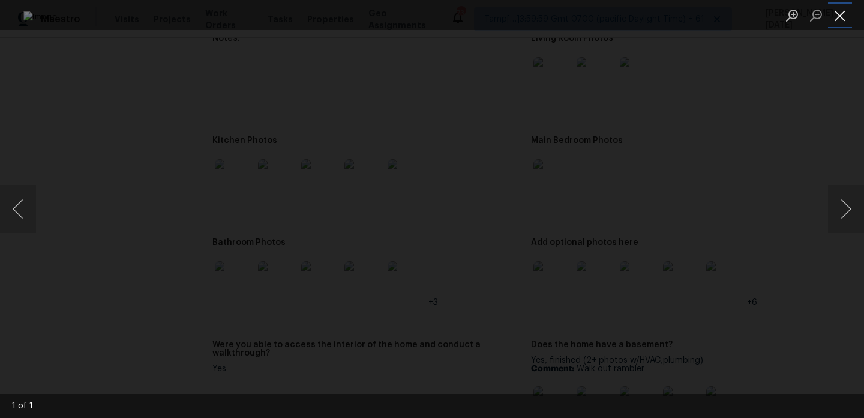
click at [835, 17] on button "Close lightbox" at bounding box center [840, 15] width 24 height 21
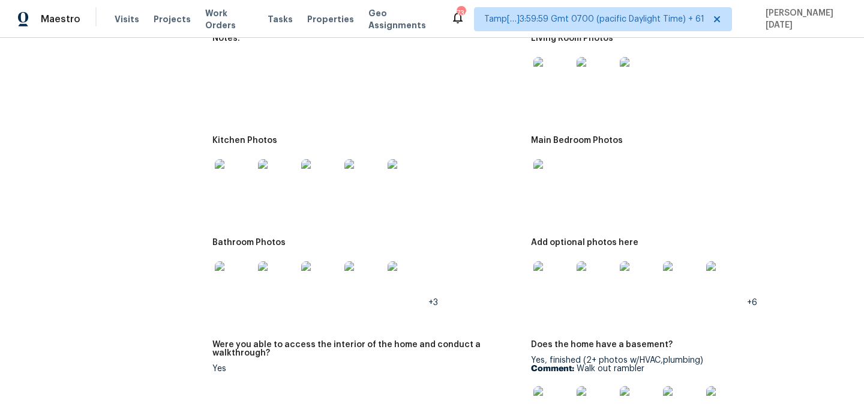
click at [550, 68] on img at bounding box center [552, 76] width 38 height 38
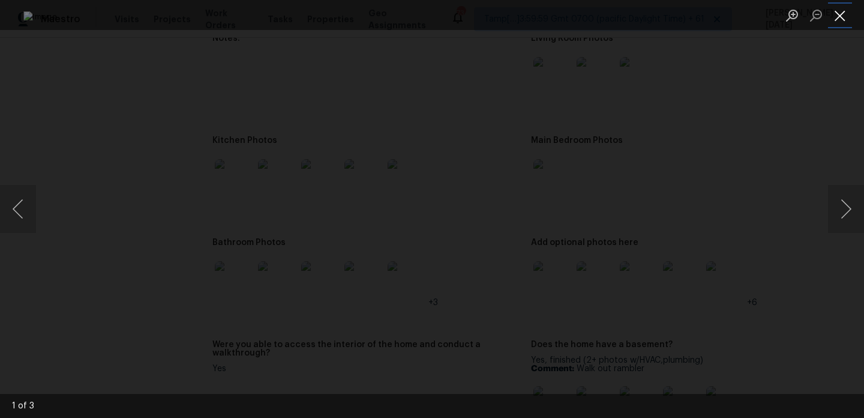
click at [842, 20] on button "Close lightbox" at bounding box center [840, 15] width 24 height 21
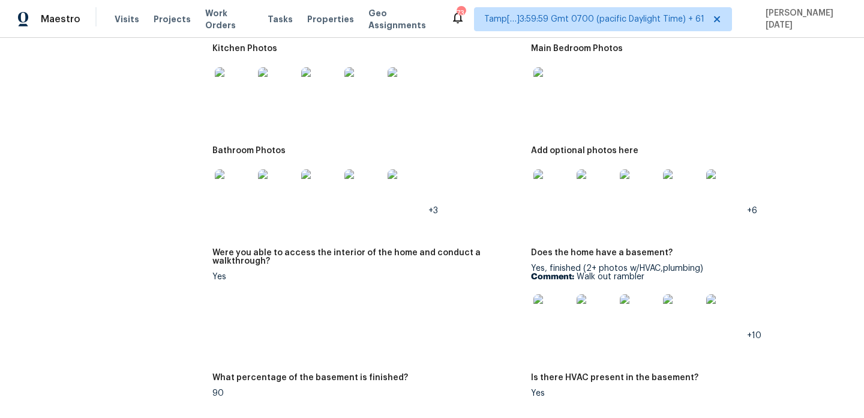
scroll to position [1470, 0]
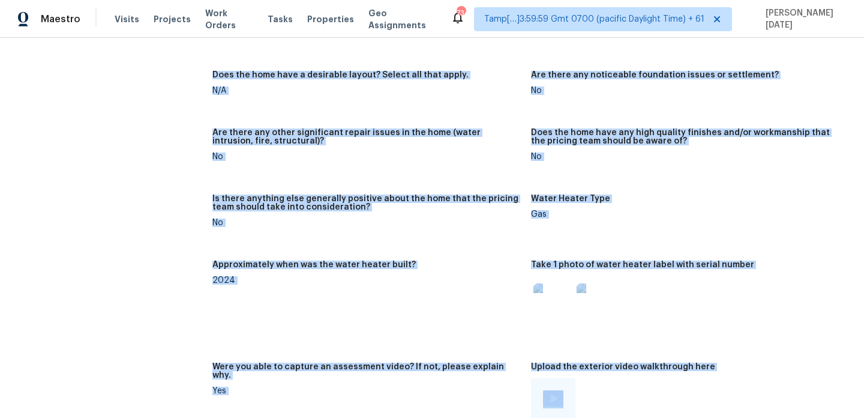
click at [522, 299] on figure "Approximately when was the water heater built? 2024" at bounding box center [371, 304] width 319 height 88
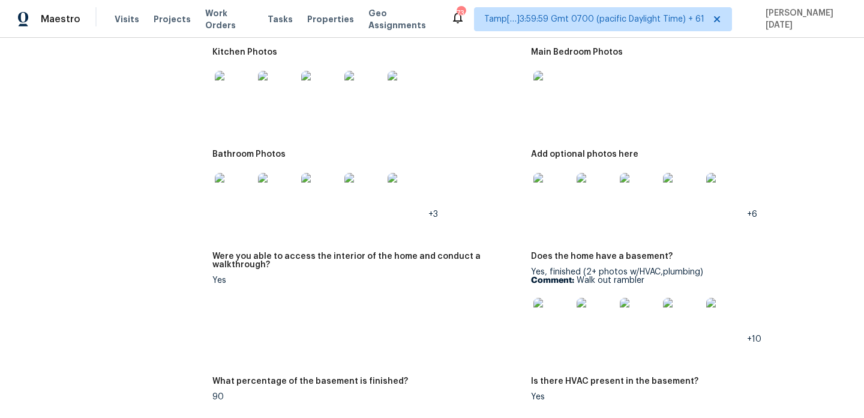
scroll to position [1315, 0]
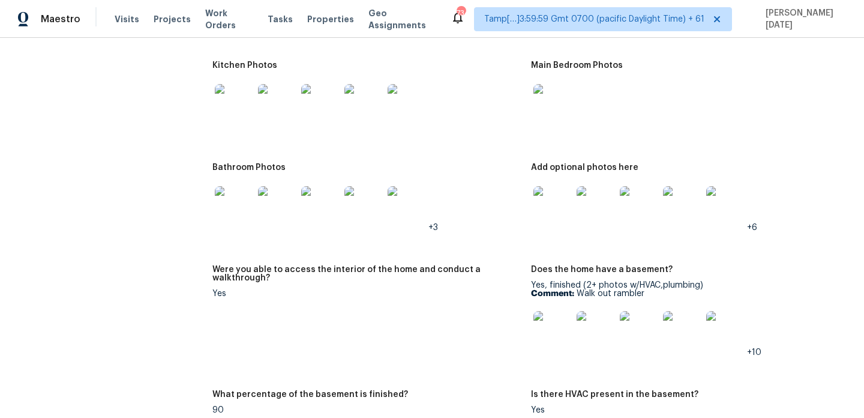
click at [235, 205] on img at bounding box center [234, 205] width 38 height 38
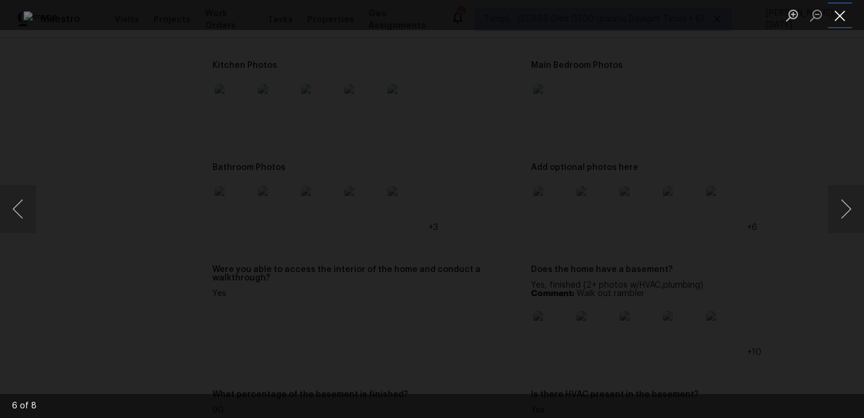
click at [838, 17] on button "Close lightbox" at bounding box center [840, 15] width 24 height 21
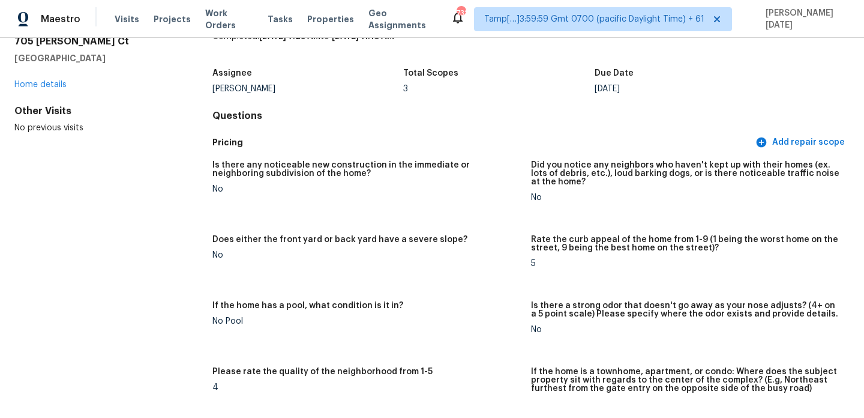
scroll to position [0, 0]
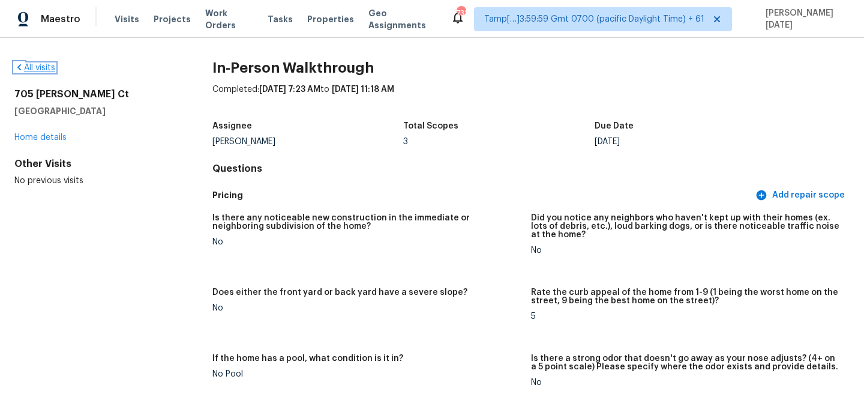
click at [31, 67] on link "All visits" at bounding box center [34, 68] width 41 height 8
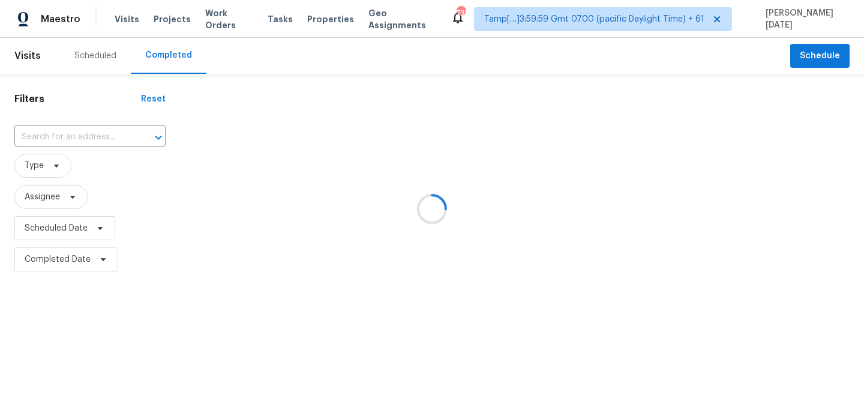
click at [44, 128] on div at bounding box center [432, 209] width 864 height 418
click at [46, 140] on div at bounding box center [432, 209] width 864 height 418
click at [56, 137] on div at bounding box center [432, 209] width 864 height 418
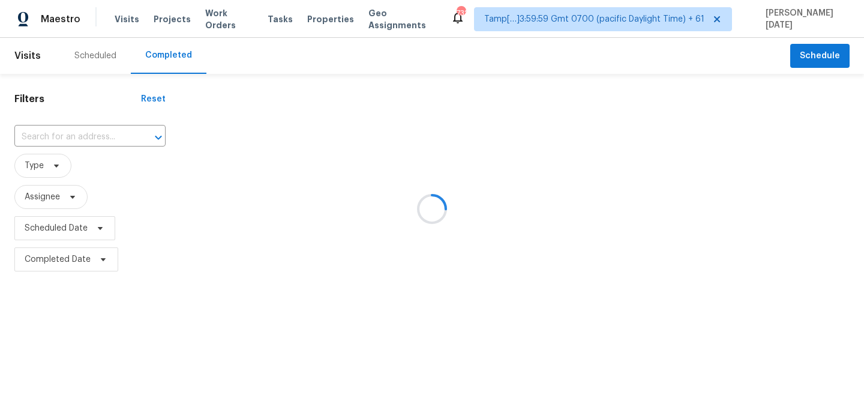
click at [56, 137] on div at bounding box center [432, 209] width 864 height 418
click at [56, 137] on input "text" at bounding box center [73, 137] width 118 height 19
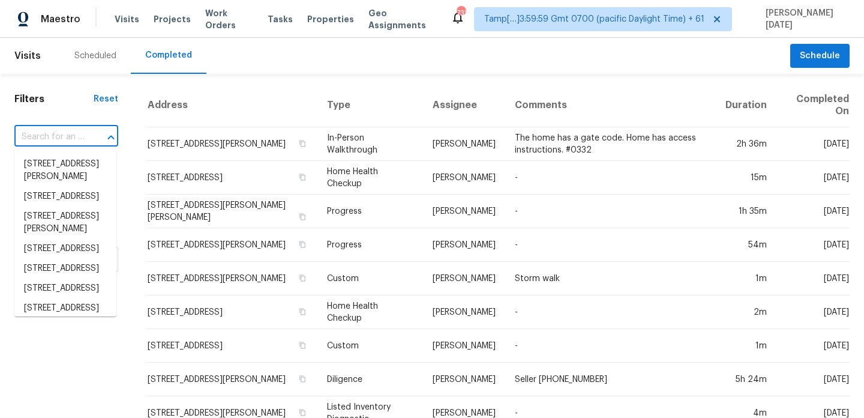
click at [56, 137] on input "text" at bounding box center [49, 137] width 70 height 19
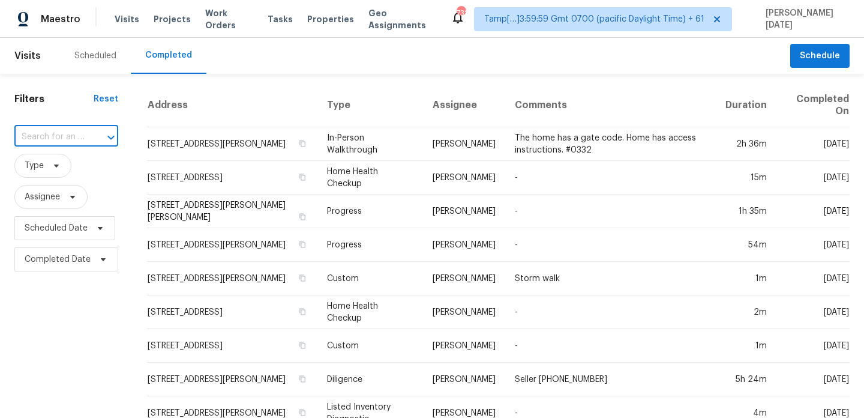
click at [56, 137] on input "text" at bounding box center [49, 137] width 70 height 19
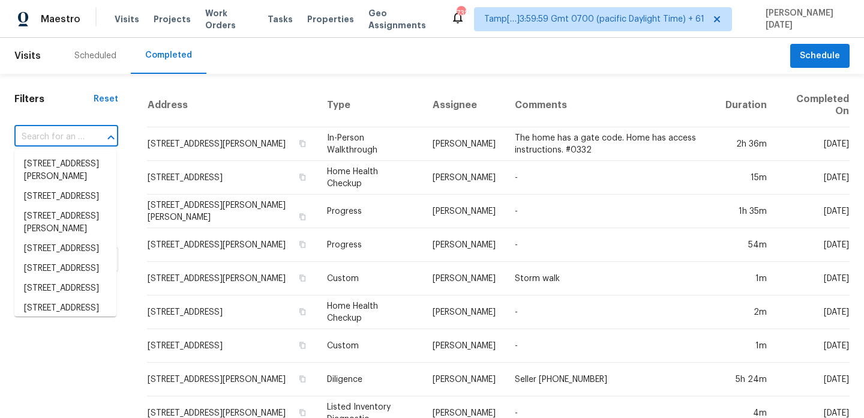
paste input "8311 N 192nd Ave, Waddell, AZ 85355"
type input "8311 N 192nd Ave, Waddell, AZ 85355"
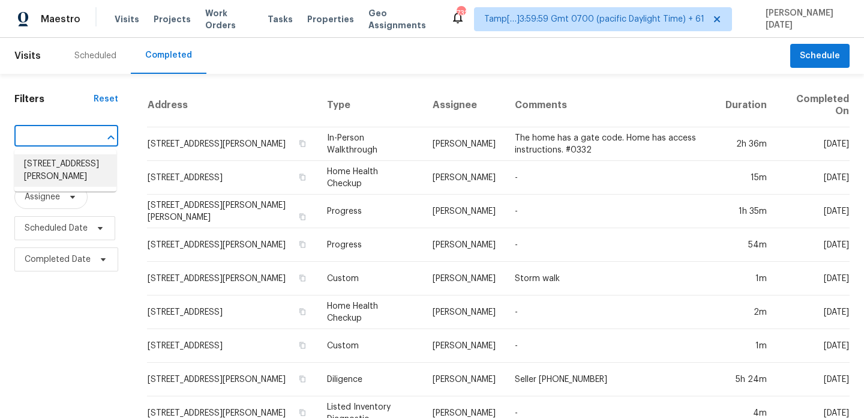
click at [75, 177] on li "8311 N 192nd Ave, Waddell, AZ 85355" at bounding box center [65, 170] width 102 height 32
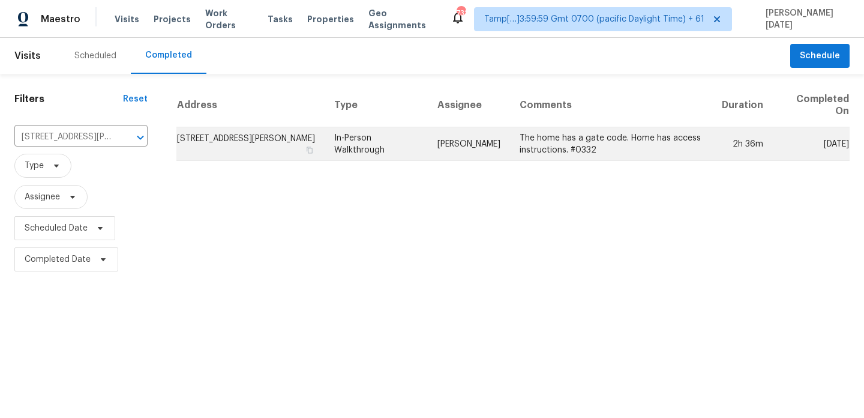
click at [377, 141] on td "In-Person Walkthrough" at bounding box center [376, 144] width 103 height 34
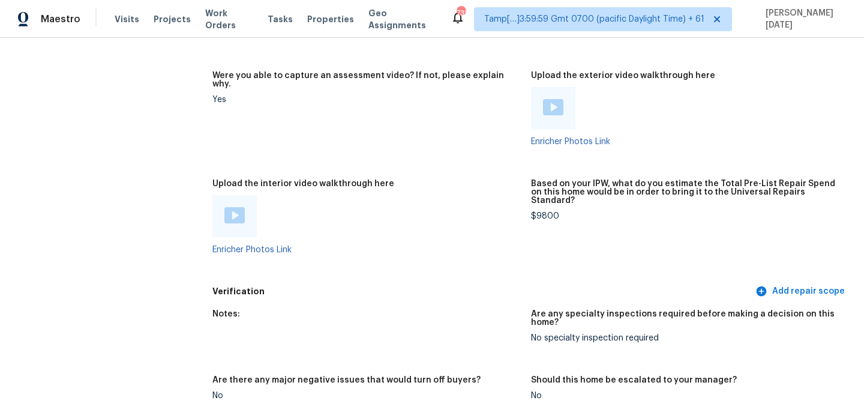
scroll to position [2498, 0]
click at [236, 206] on img at bounding box center [234, 214] width 20 height 16
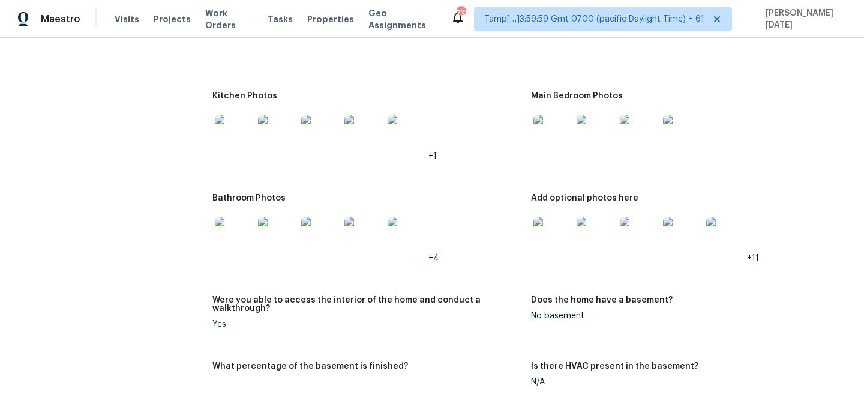
scroll to position [1498, 0]
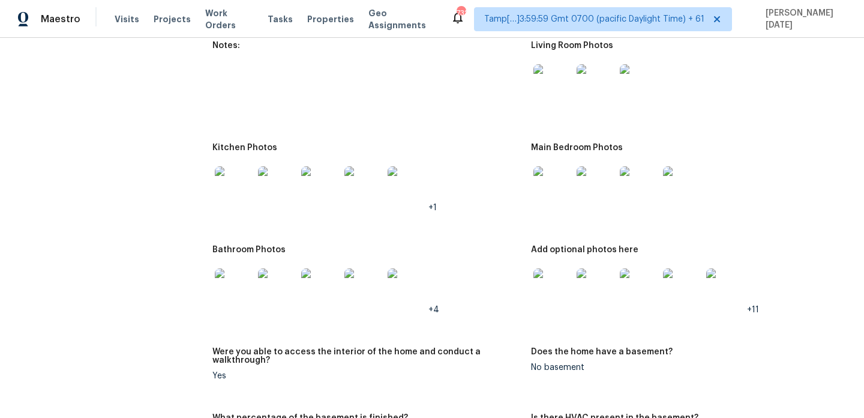
click at [563, 64] on img at bounding box center [552, 83] width 38 height 38
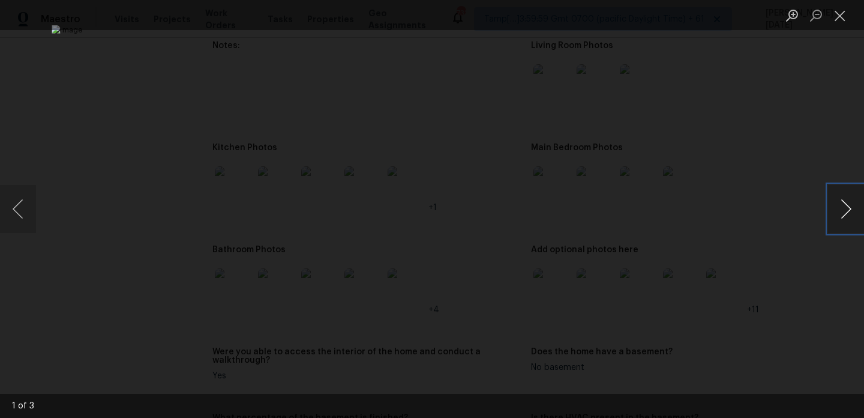
click at [844, 217] on button "Next image" at bounding box center [846, 209] width 36 height 48
click at [847, 11] on button "Close lightbox" at bounding box center [840, 15] width 24 height 21
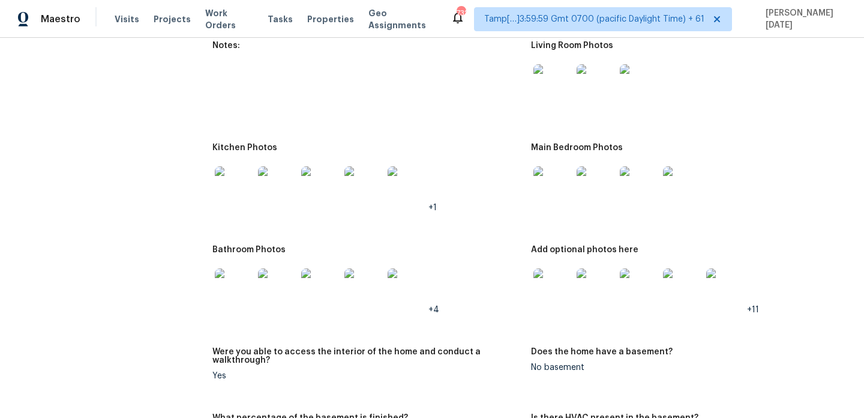
click at [594, 280] on img at bounding box center [596, 287] width 38 height 38
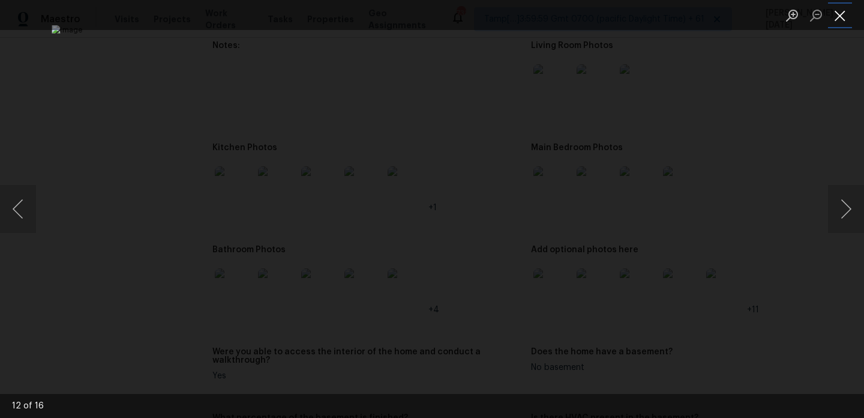
click at [841, 11] on button "Close lightbox" at bounding box center [840, 15] width 24 height 21
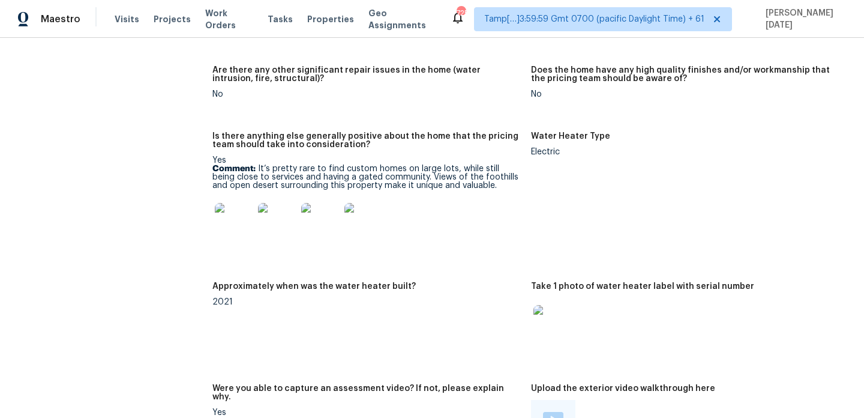
scroll to position [0, 0]
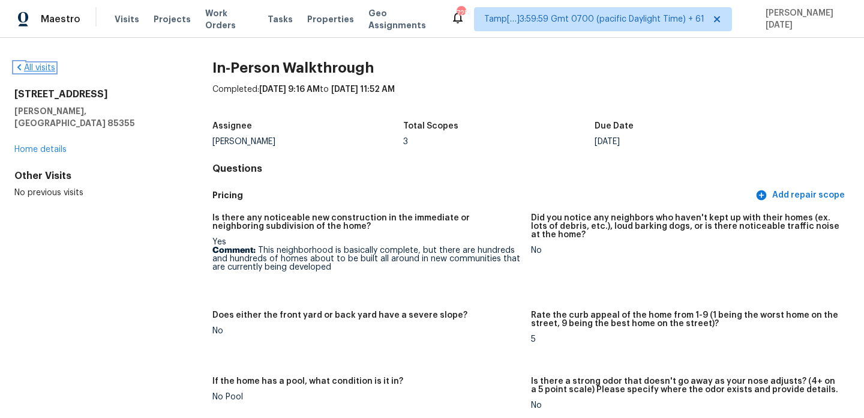
click at [38, 64] on link "All visits" at bounding box center [34, 68] width 41 height 8
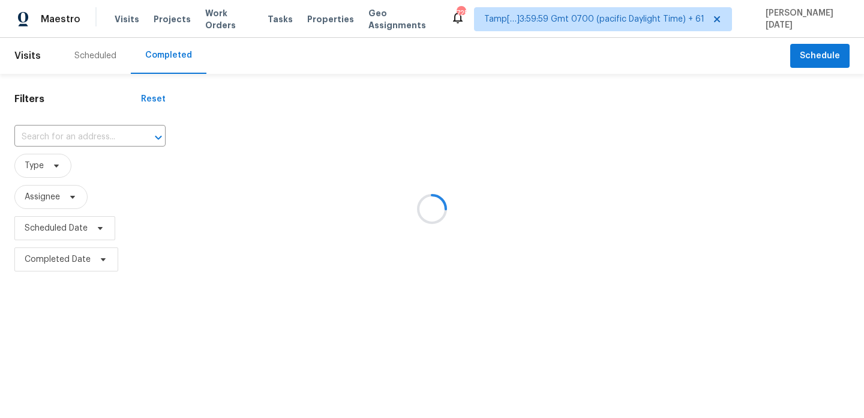
click at [52, 137] on div at bounding box center [432, 209] width 864 height 418
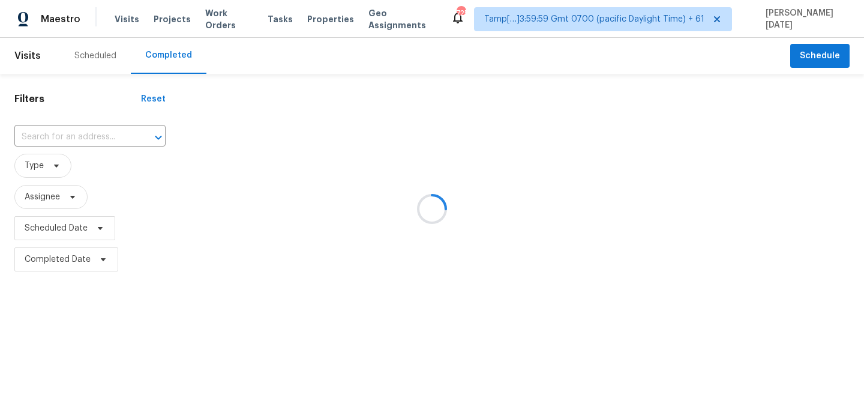
click at [52, 137] on input "text" at bounding box center [73, 137] width 118 height 19
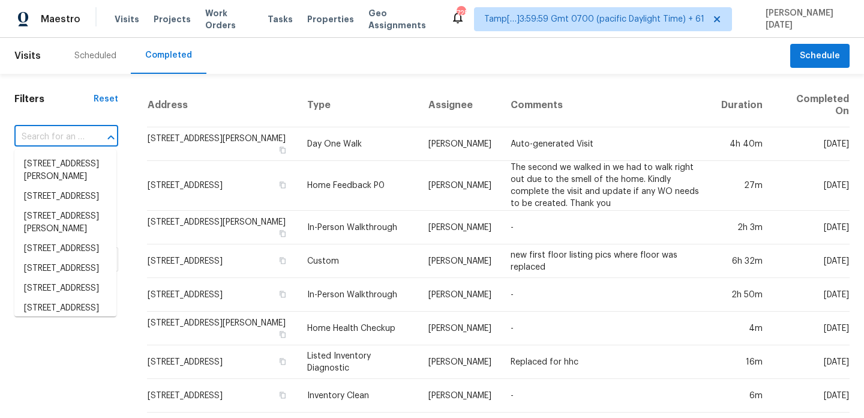
click at [52, 137] on input "text" at bounding box center [49, 137] width 70 height 19
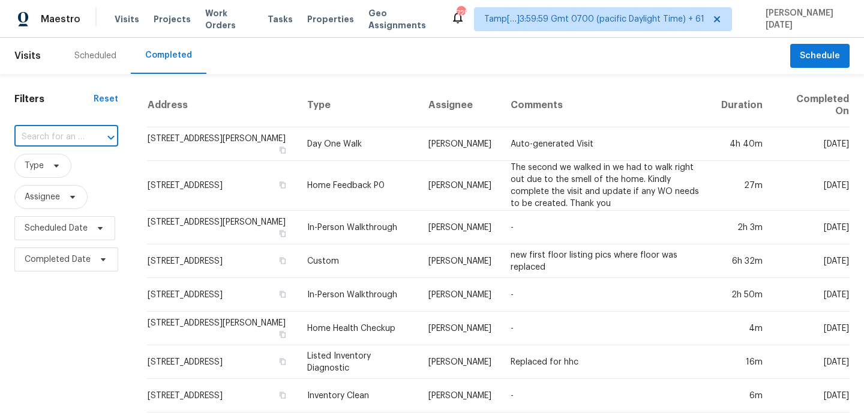
click at [52, 137] on input "text" at bounding box center [49, 137] width 70 height 19
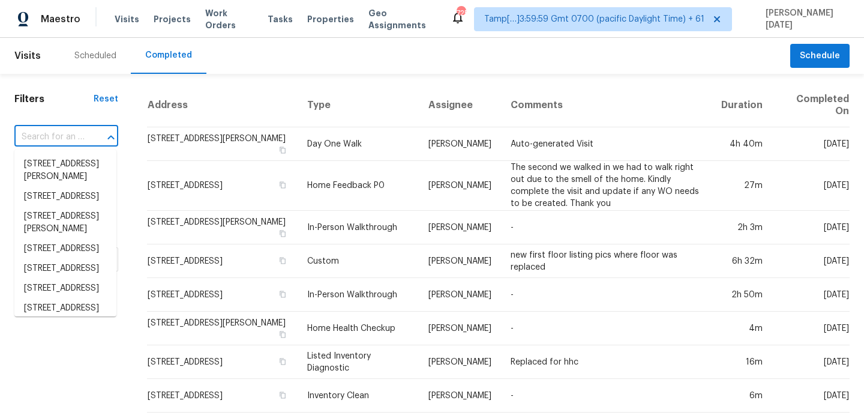
click at [52, 137] on input "text" at bounding box center [49, 137] width 70 height 19
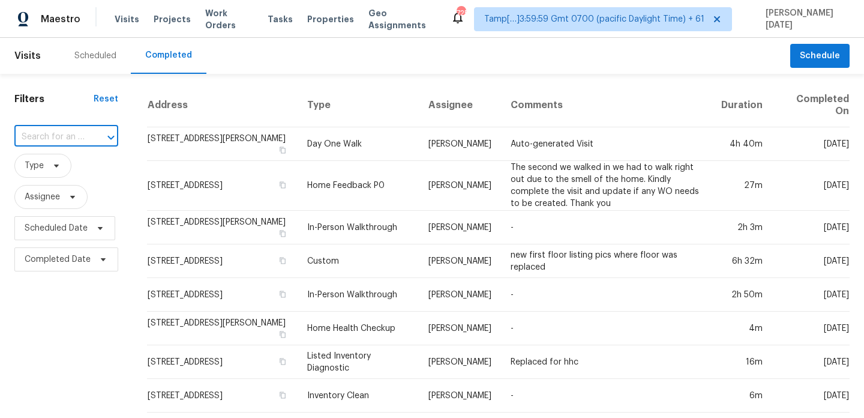
paste input "15148 W Sells Dr, Goodyear, AZ 85395"
type input "15148 W Sells Dr, Goodyear, AZ 85395"
click at [71, 174] on li "15148 W Sells Dr, Goodyear, AZ 85395" at bounding box center [65, 164] width 102 height 20
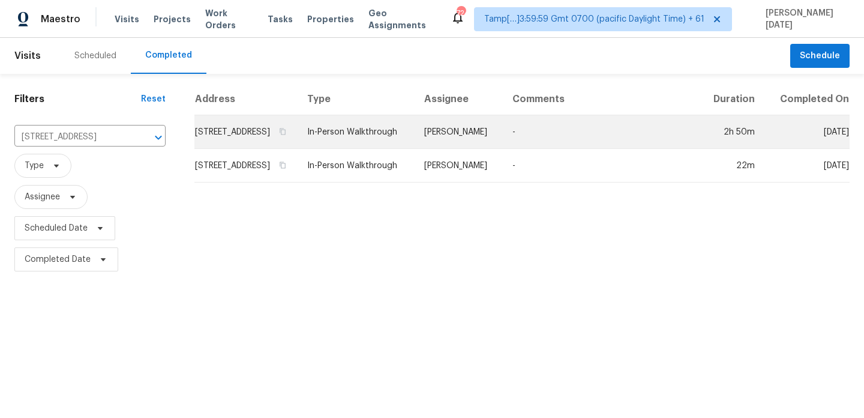
click at [298, 147] on td "15148 W Sells Dr, Goodyear, AZ 85395" at bounding box center [245, 132] width 103 height 34
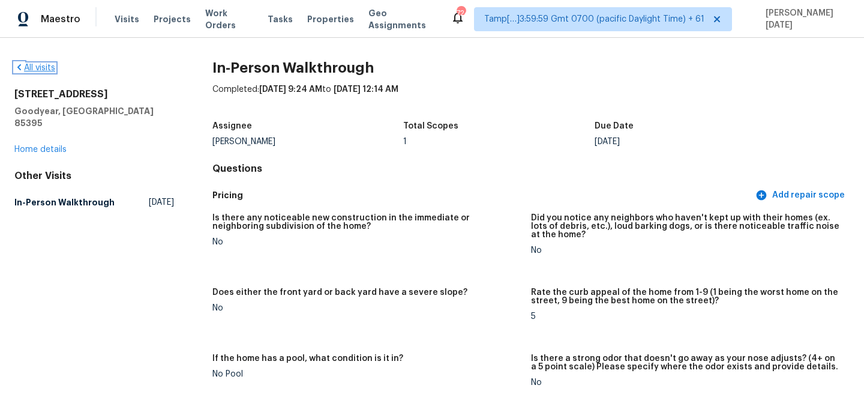
click at [38, 71] on link "All visits" at bounding box center [34, 68] width 41 height 8
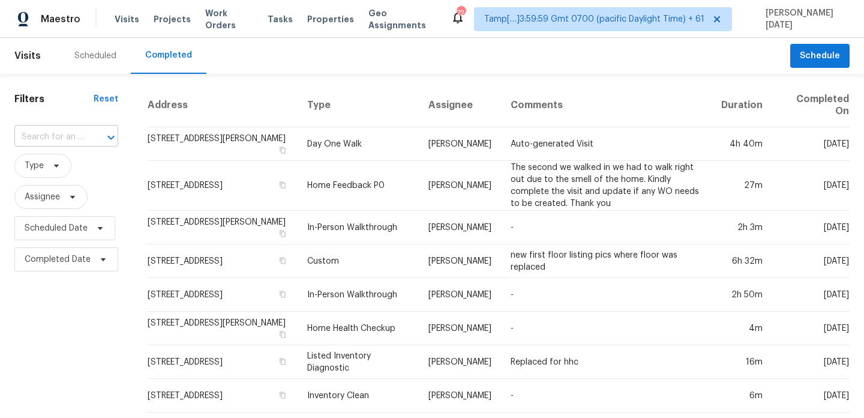
click at [67, 143] on input "text" at bounding box center [49, 137] width 70 height 19
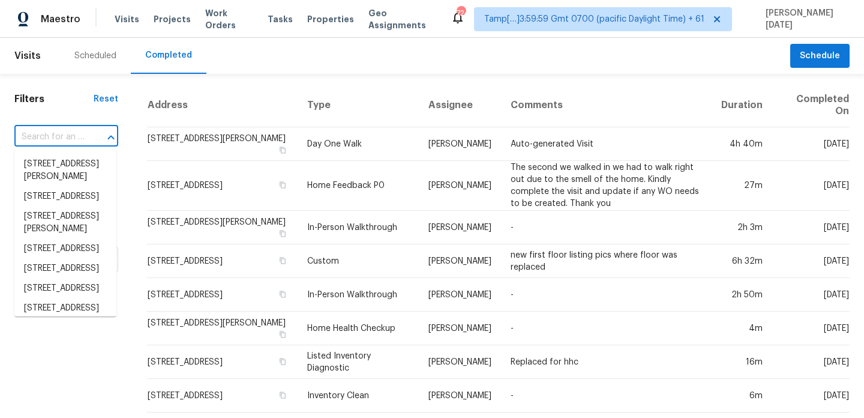
paste input "5909 NE 45th Ter, Kansas City, MO 64117"
type input "5909 NE 45th Ter, Kansas City, MO 64117"
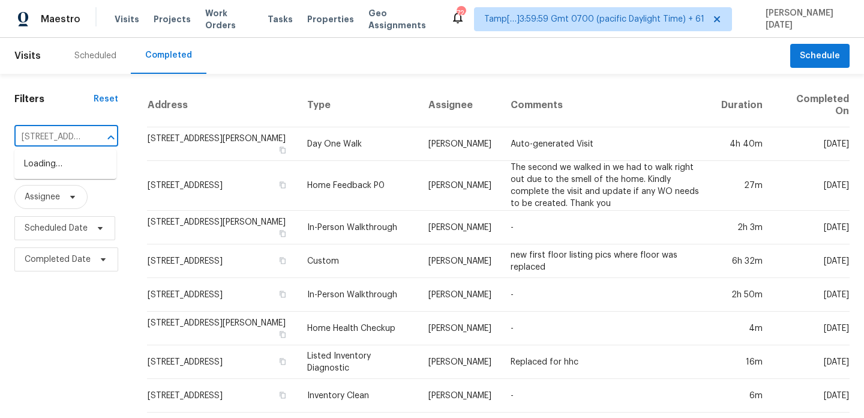
scroll to position [0, 98]
click at [71, 187] on li "5909 NE 45th Ter, Kansas City, MO 64117" at bounding box center [65, 170] width 102 height 32
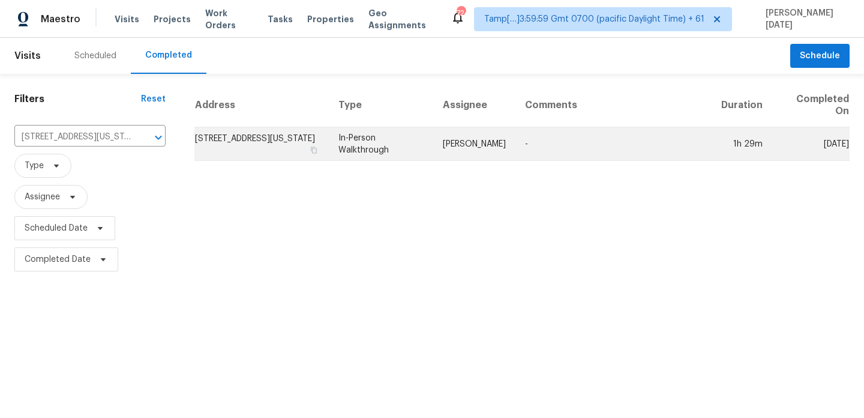
click at [329, 136] on td "5909 NE 45th Ter, Kansas City, MO 64117" at bounding box center [261, 144] width 134 height 34
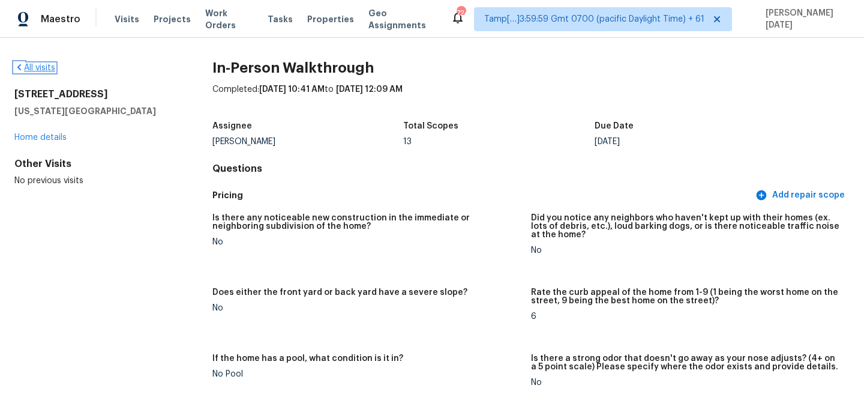
click at [43, 65] on link "All visits" at bounding box center [34, 68] width 41 height 8
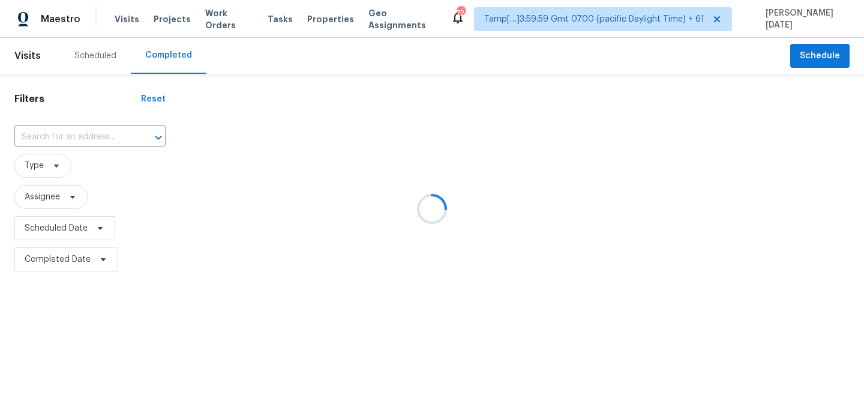
click at [44, 137] on div at bounding box center [432, 209] width 864 height 418
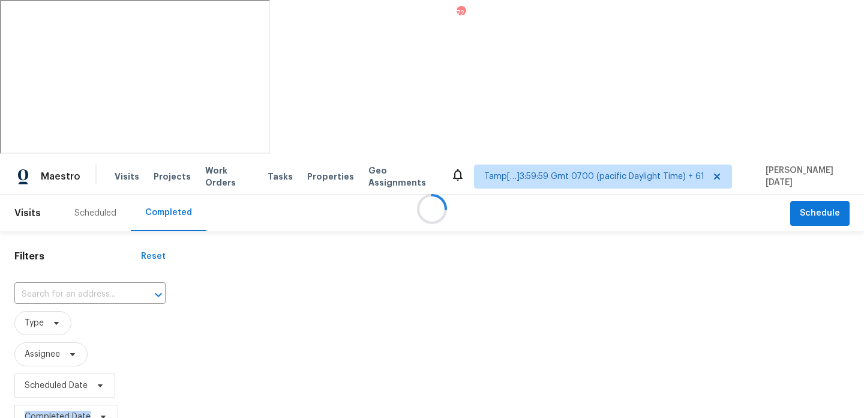
click at [44, 137] on div at bounding box center [432, 209] width 864 height 418
click at [44, 285] on input "text" at bounding box center [73, 294] width 118 height 19
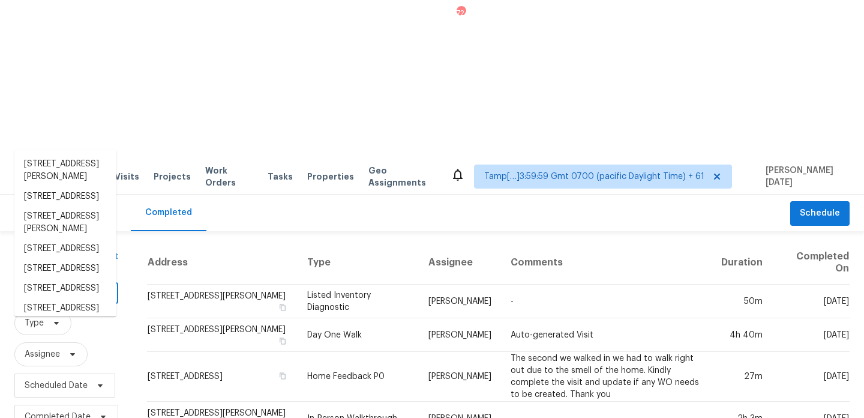
click at [44, 285] on input "text" at bounding box center [49, 294] width 70 height 19
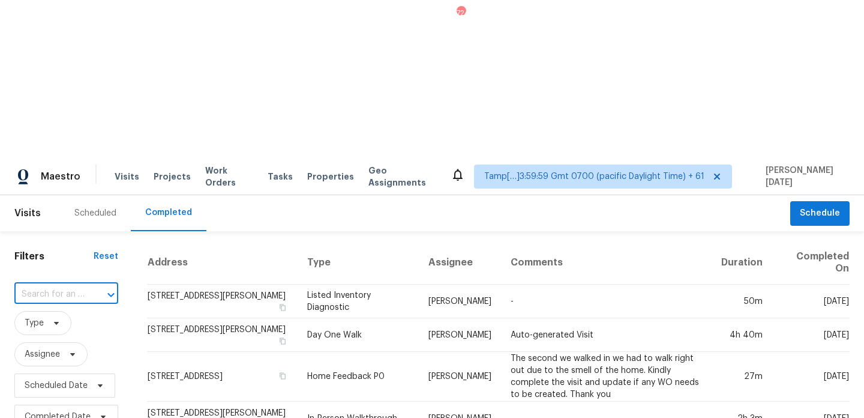
click at [44, 285] on input "text" at bounding box center [49, 294] width 70 height 19
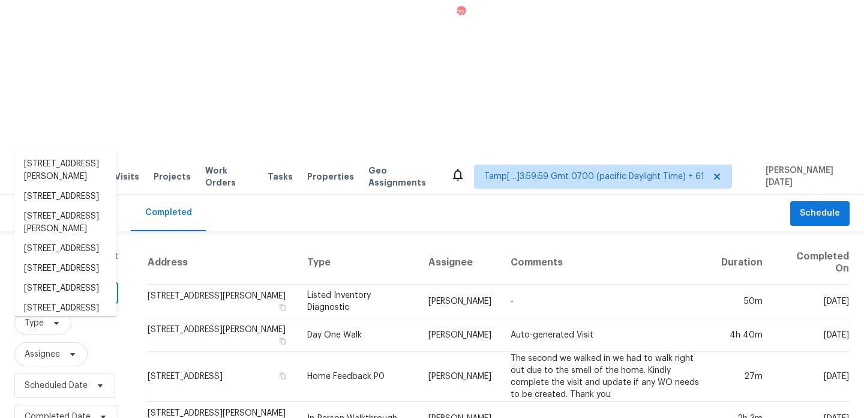
paste input "8607 Rexford Cove Ct, Richmond, TX 77407"
type input "8607 Rexford Cove Ct, Richmond, TX 77407"
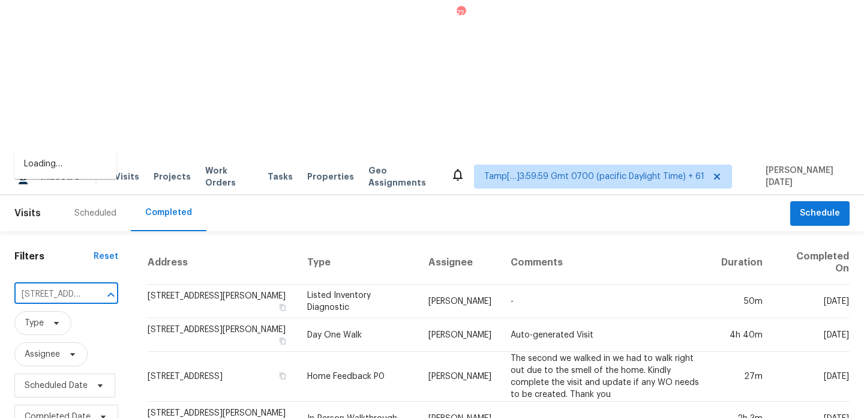
scroll to position [0, 109]
click at [63, 173] on li "8607 Rexford Cove Ct, Richmond, TX 77407" at bounding box center [65, 170] width 102 height 32
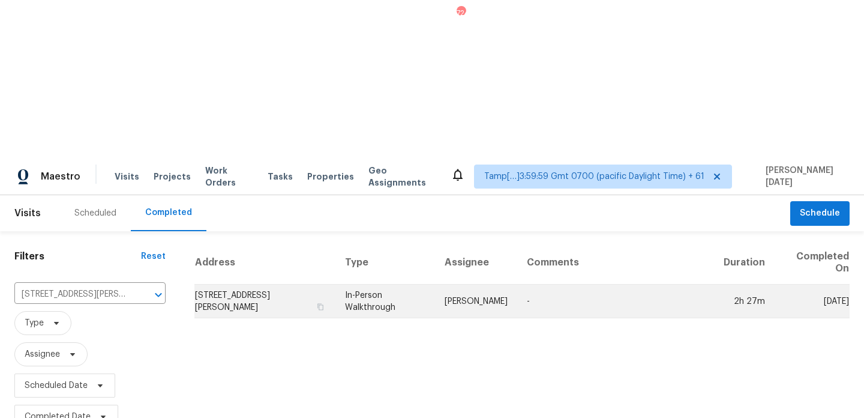
click at [435, 284] on td "In-Person Walkthrough" at bounding box center [385, 301] width 100 height 34
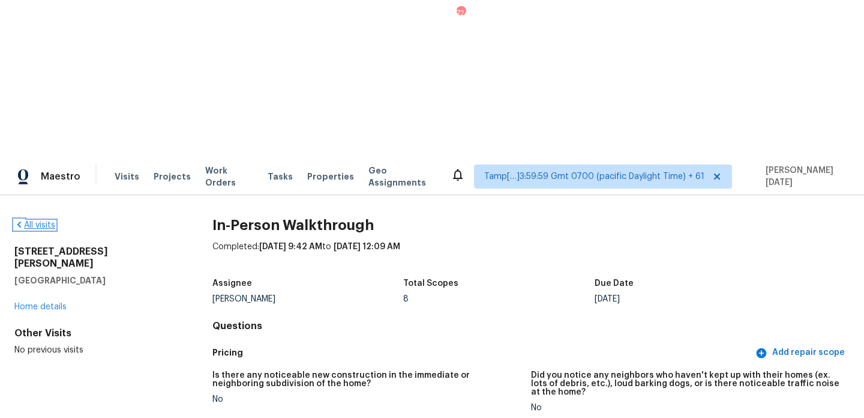
click at [32, 221] on link "All visits" at bounding box center [34, 225] width 41 height 8
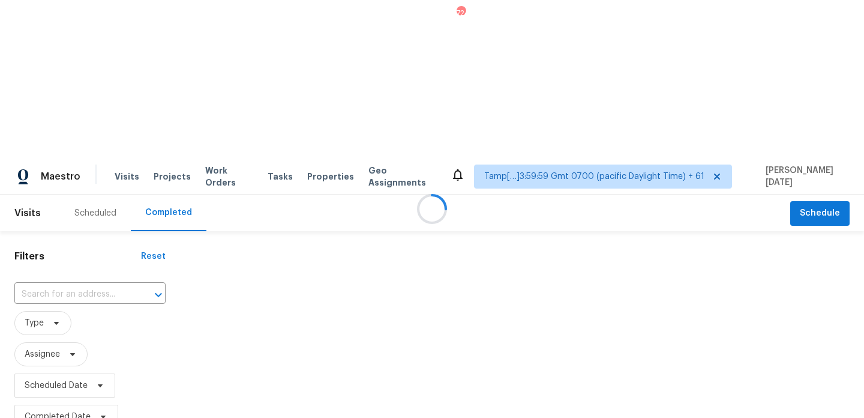
click at [52, 148] on div at bounding box center [432, 209] width 864 height 418
click at [80, 140] on div at bounding box center [432, 209] width 864 height 418
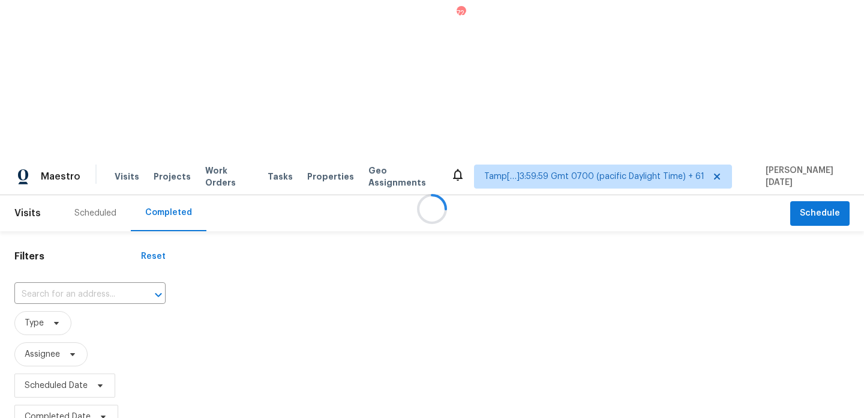
click at [85, 132] on div at bounding box center [432, 209] width 864 height 418
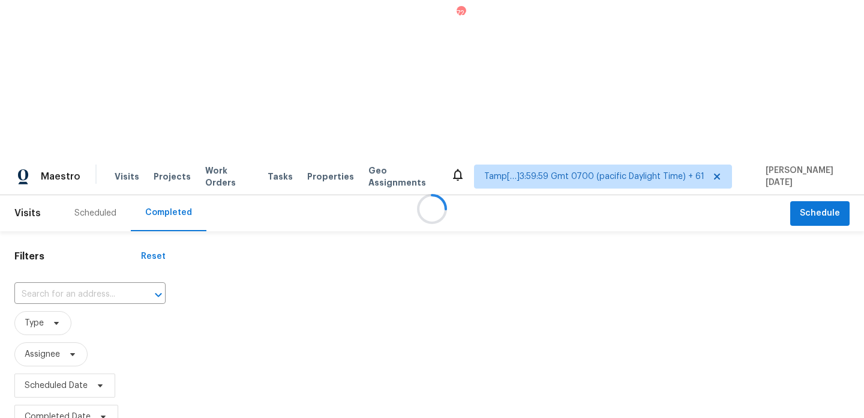
click at [85, 132] on div at bounding box center [432, 209] width 864 height 418
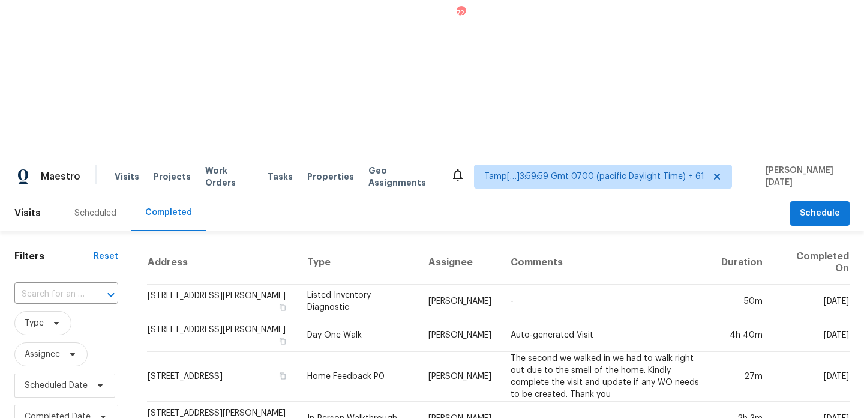
click at [87, 286] on div at bounding box center [102, 294] width 31 height 17
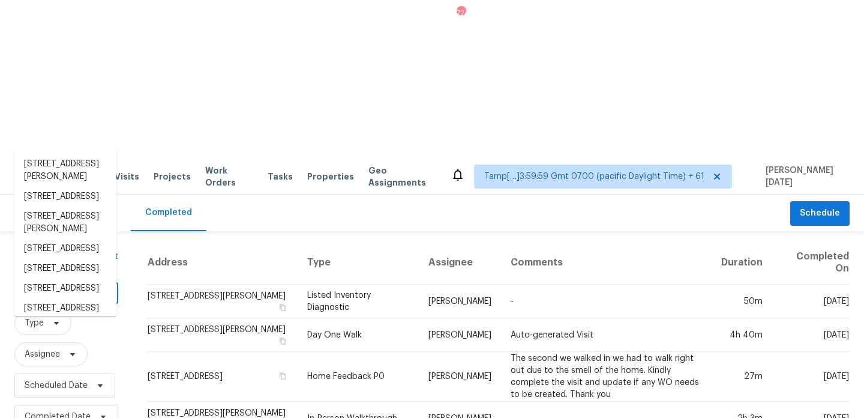
click at [87, 286] on div at bounding box center [102, 294] width 31 height 17
paste input "791 Evergreen St, Princeton, TX 75407"
type input "791 Evergreen St, Princeton, TX 75407"
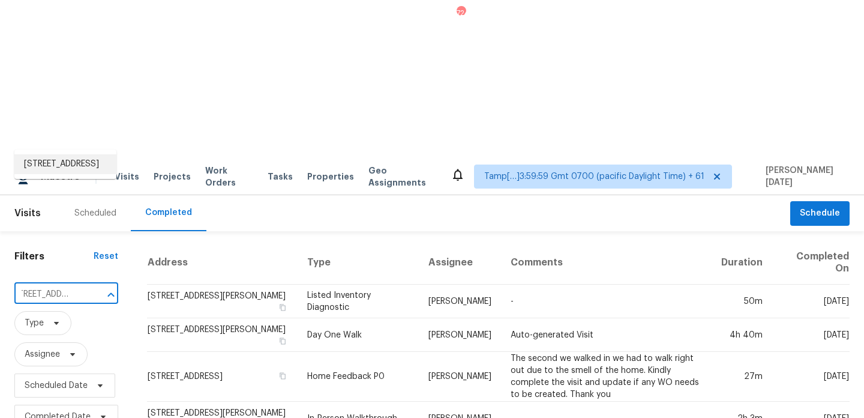
click at [77, 167] on li "791 Evergreen St, Princeton, TX 75407" at bounding box center [65, 164] width 102 height 20
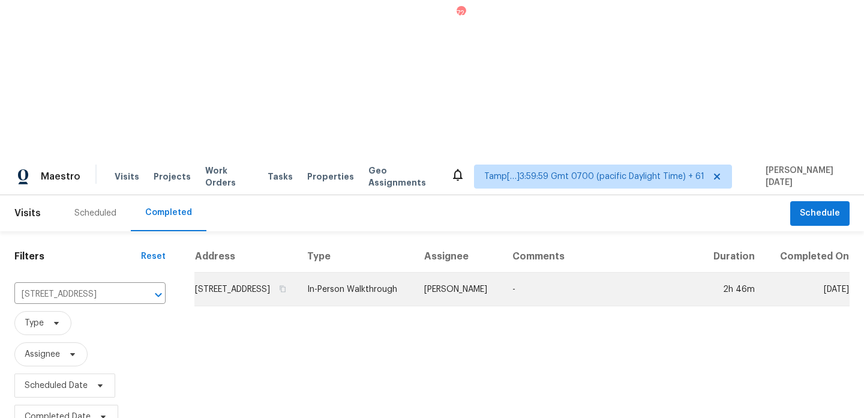
click at [503, 272] on td "Alicia Anices" at bounding box center [459, 289] width 88 height 34
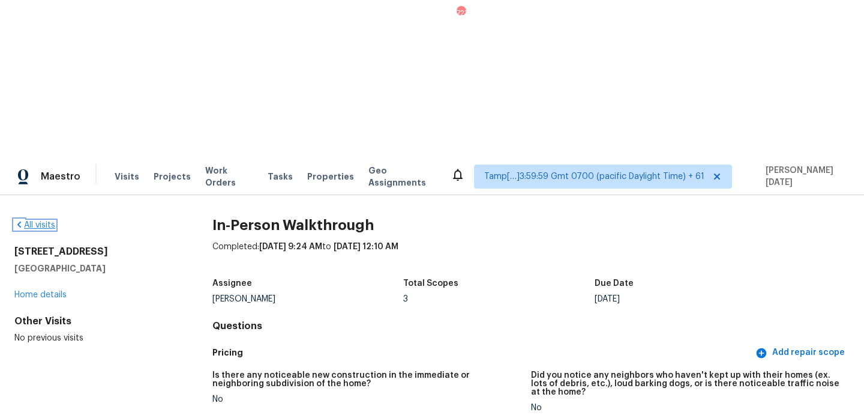
click at [40, 221] on link "All visits" at bounding box center [34, 225] width 41 height 8
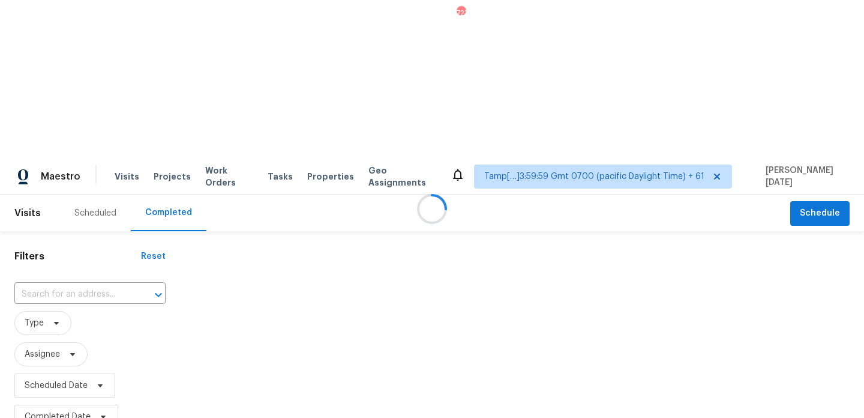
click at [45, 132] on div at bounding box center [432, 209] width 864 height 418
click at [47, 134] on div at bounding box center [432, 209] width 864 height 418
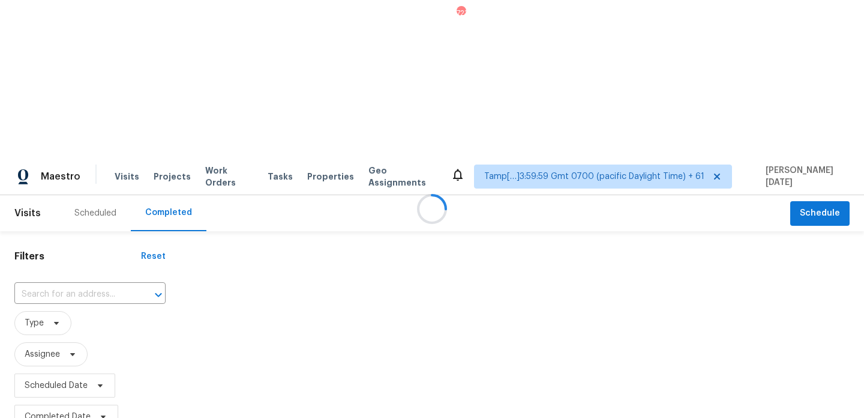
click at [47, 134] on div at bounding box center [432, 209] width 864 height 418
click at [47, 285] on input "text" at bounding box center [73, 294] width 118 height 19
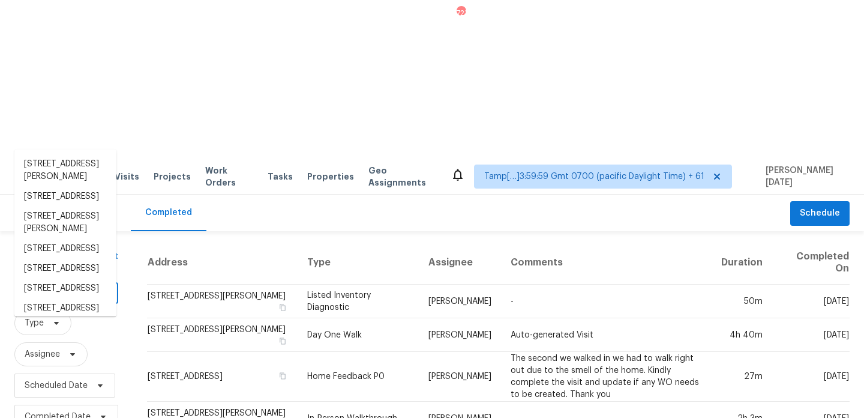
click at [47, 285] on input "text" at bounding box center [49, 294] width 70 height 19
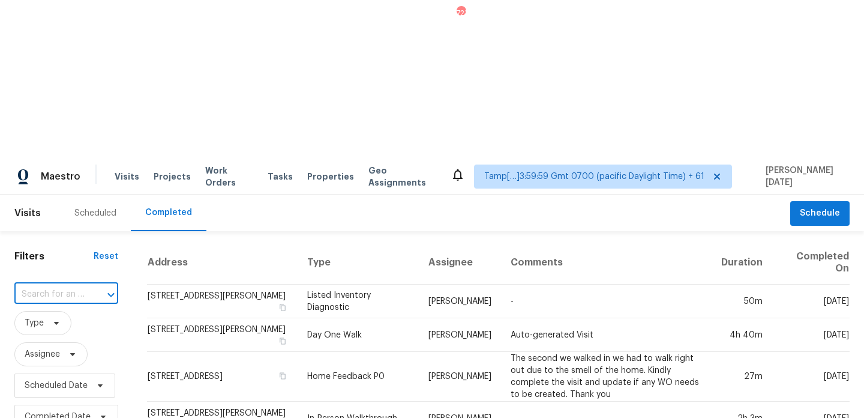
click at [47, 285] on input "text" at bounding box center [49, 294] width 70 height 19
paste input "6531 Harbor View Dr, Hixson, TN 37343"
type input "6531 Harbor View Dr, Hixson, TN 37343"
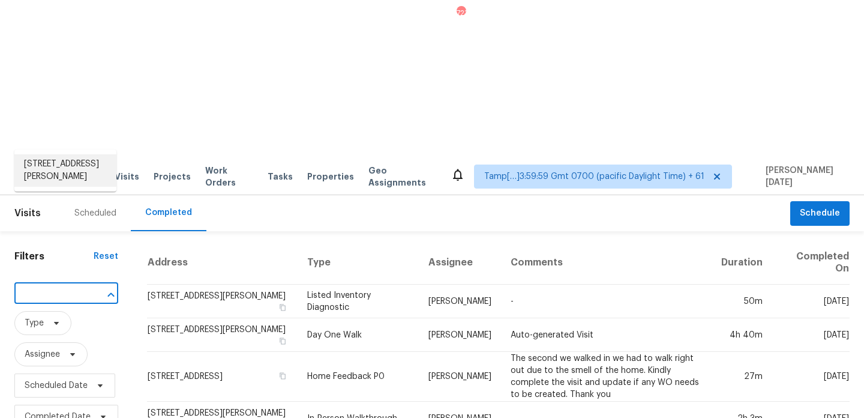
click at [65, 169] on li "6531 Harbor View Dr, Hixson, TN 37343" at bounding box center [65, 170] width 102 height 32
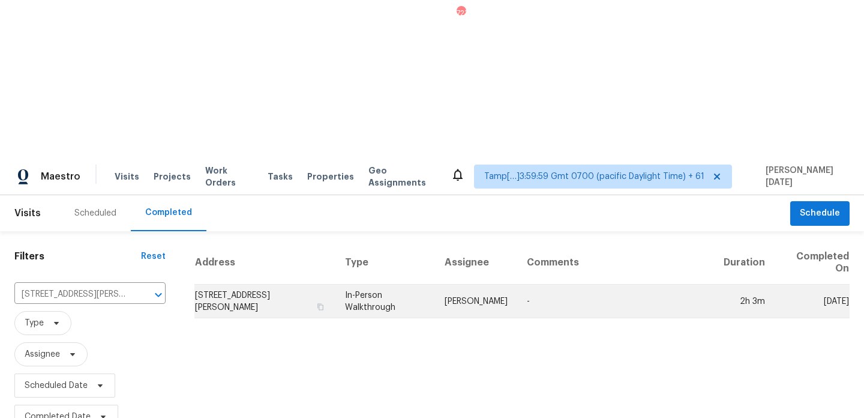
click at [466, 284] on td "Corey Nail" at bounding box center [476, 301] width 82 height 34
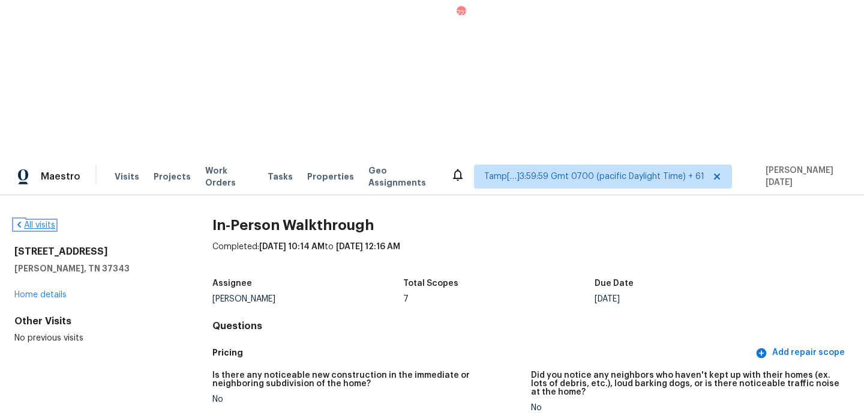
click at [46, 221] on link "All visits" at bounding box center [34, 225] width 41 height 8
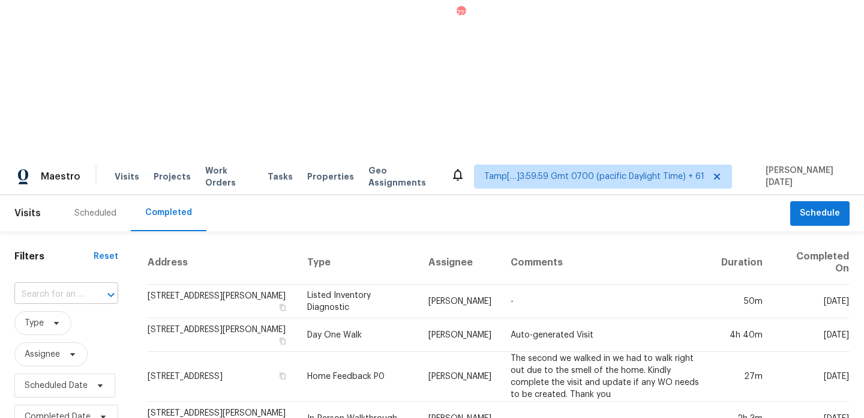
click at [38, 285] on input "text" at bounding box center [49, 294] width 70 height 19
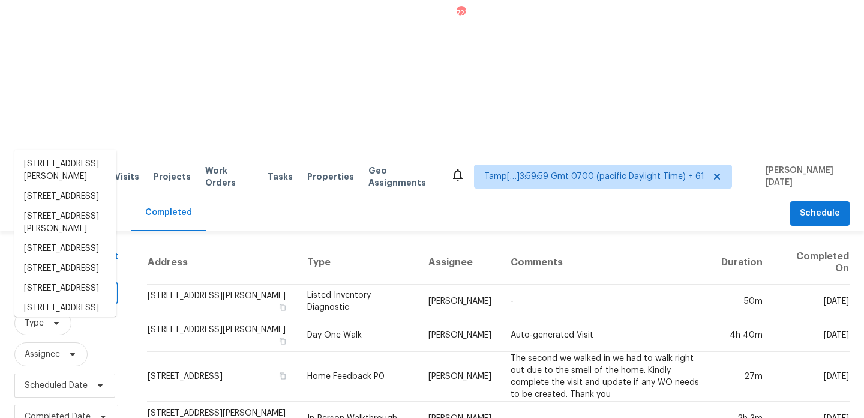
paste input "791 Evergreen St, Princeton, TX 75407"
type input "791 Evergreen St, Princeton, TX 75407"
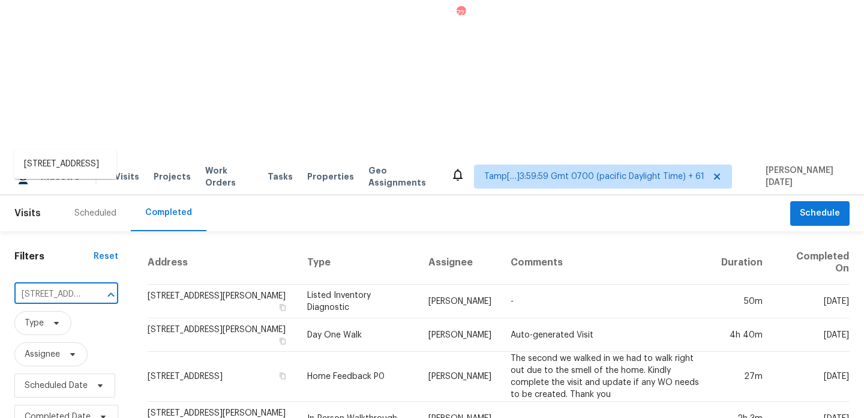
scroll to position [0, 87]
click at [85, 174] on li "791 Evergreen St, Princeton, TX 75407" at bounding box center [65, 164] width 102 height 20
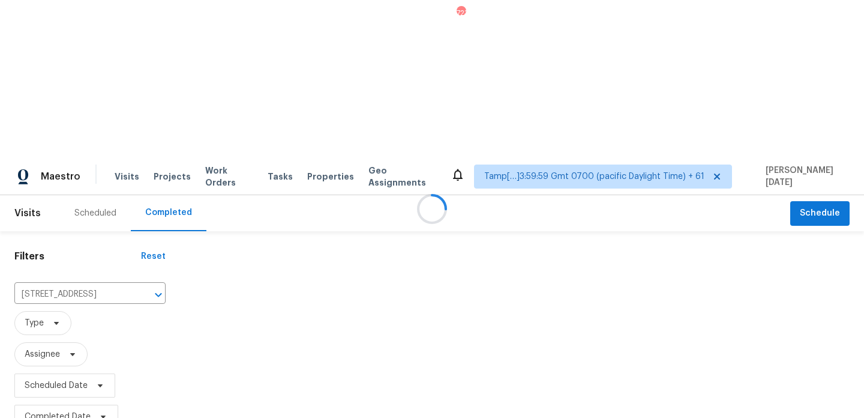
click at [85, 179] on div at bounding box center [432, 209] width 864 height 418
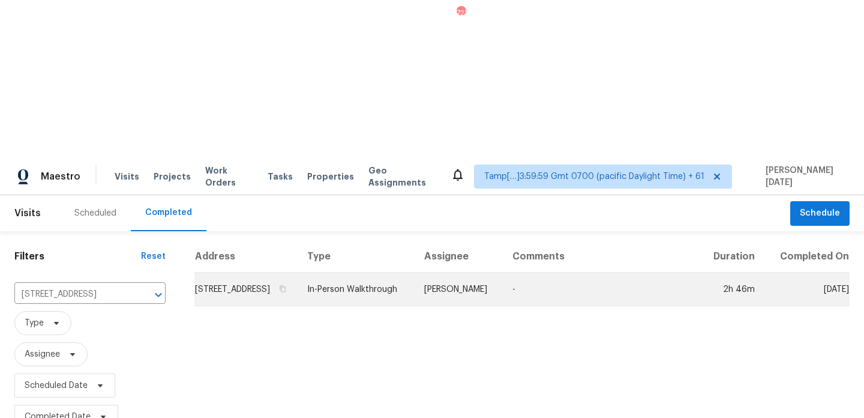
click at [381, 272] on td "In-Person Walkthrough" at bounding box center [356, 289] width 117 height 34
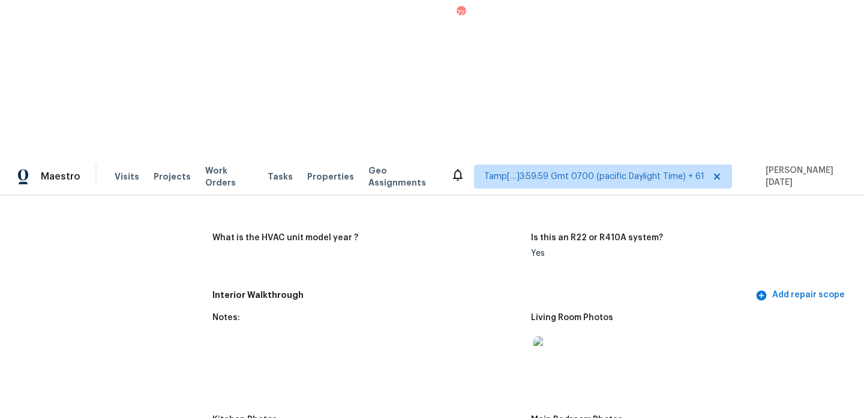
scroll to position [1215, 0]
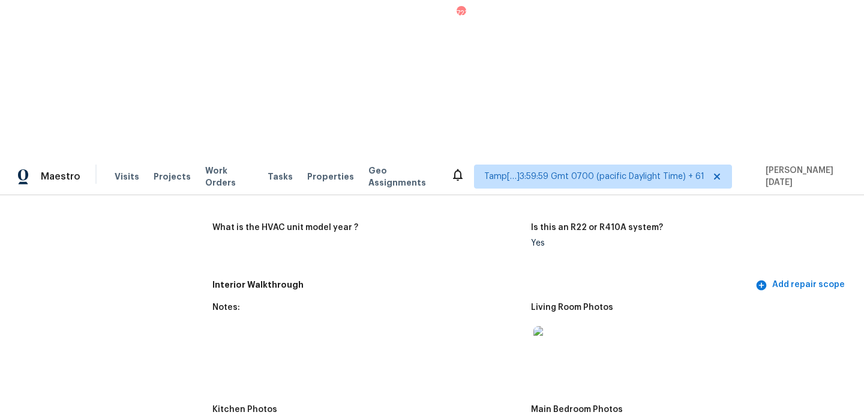
click at [554, 326] on img at bounding box center [552, 345] width 38 height 38
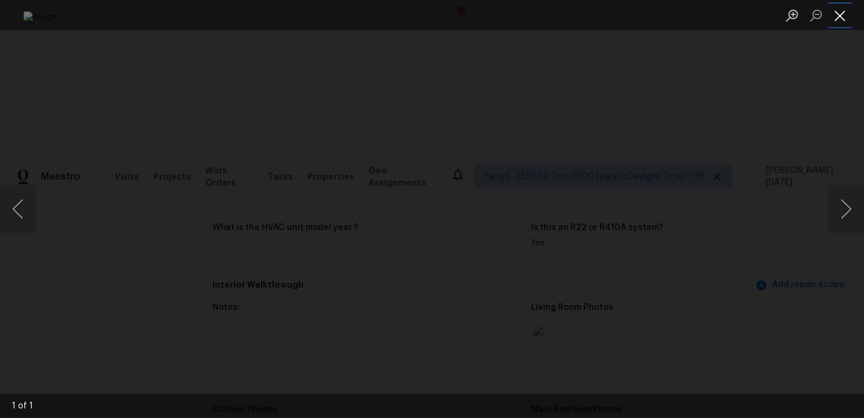
click at [837, 22] on button "Close lightbox" at bounding box center [840, 15] width 24 height 21
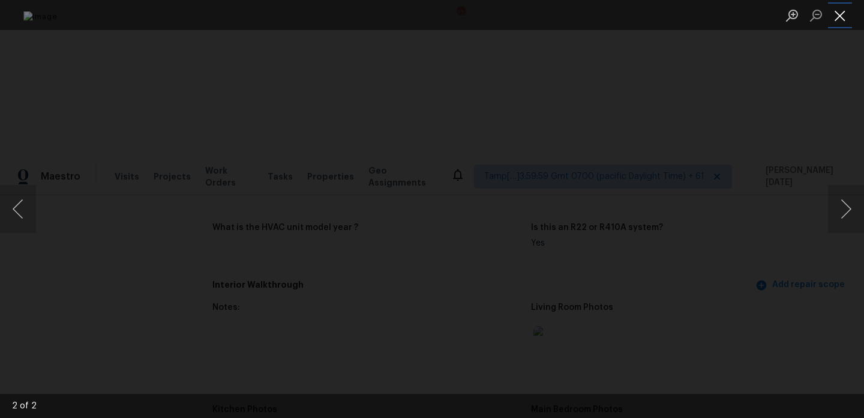
click at [843, 15] on button "Close lightbox" at bounding box center [840, 15] width 24 height 21
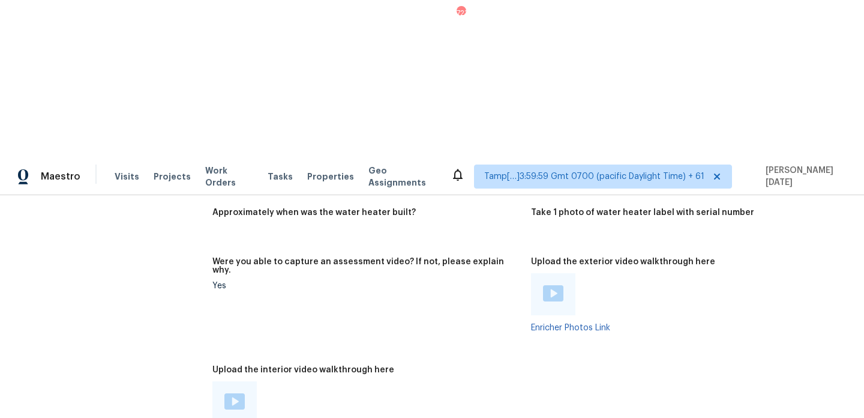
scroll to position [0, 0]
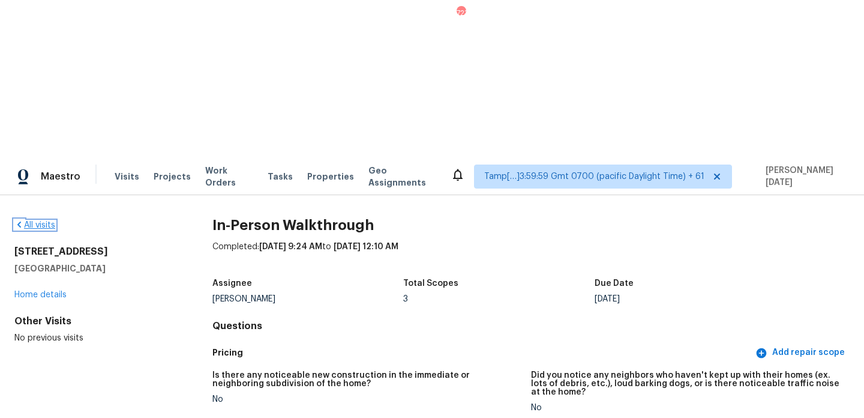
click at [36, 221] on link "All visits" at bounding box center [34, 225] width 41 height 8
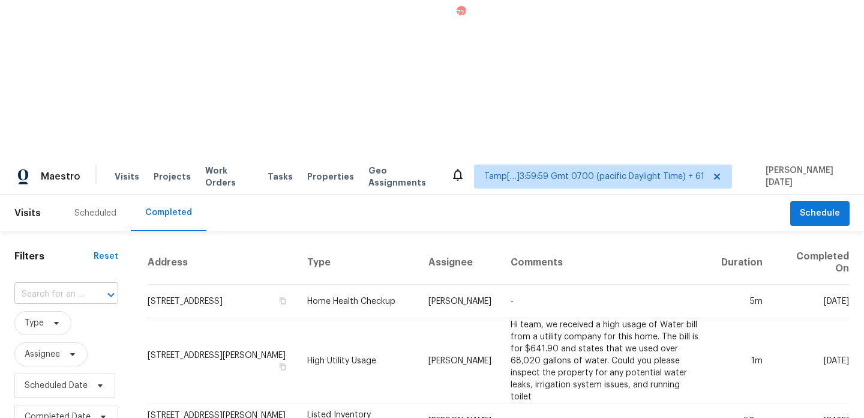
click at [60, 285] on input "text" at bounding box center [49, 294] width 70 height 19
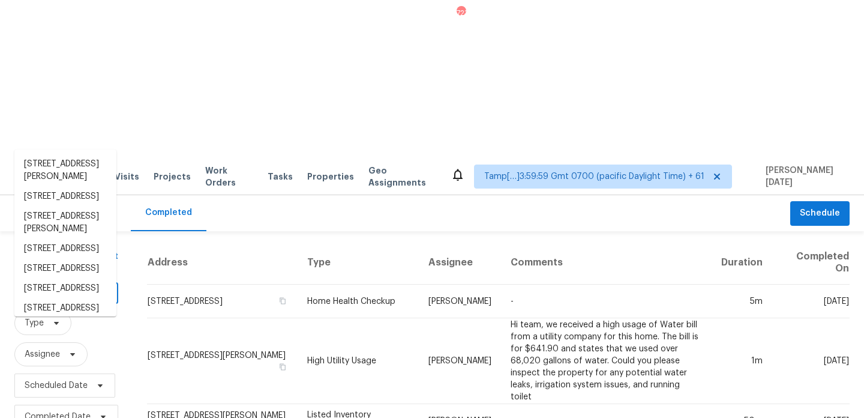
paste input "8607 Rexford Cove Ct, Richmond, TX 77407"
type input "8607 Rexford Cove Ct, Richmond, TX 77407"
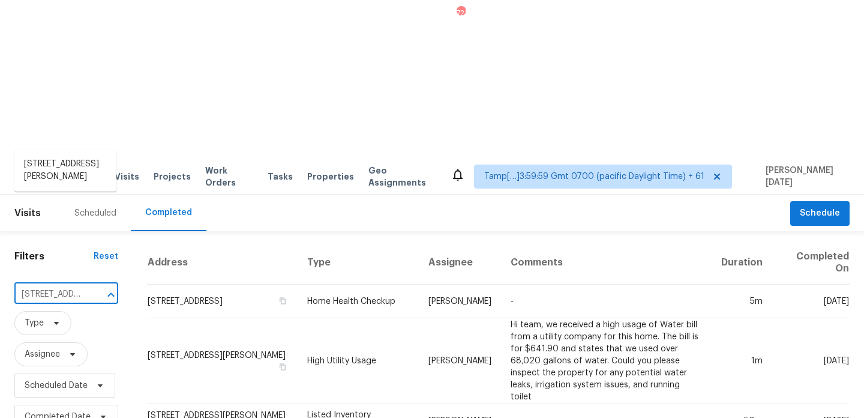
scroll to position [0, 109]
click at [63, 170] on li "8607 Rexford Cove Ct, Richmond, TX 77407" at bounding box center [65, 170] width 102 height 32
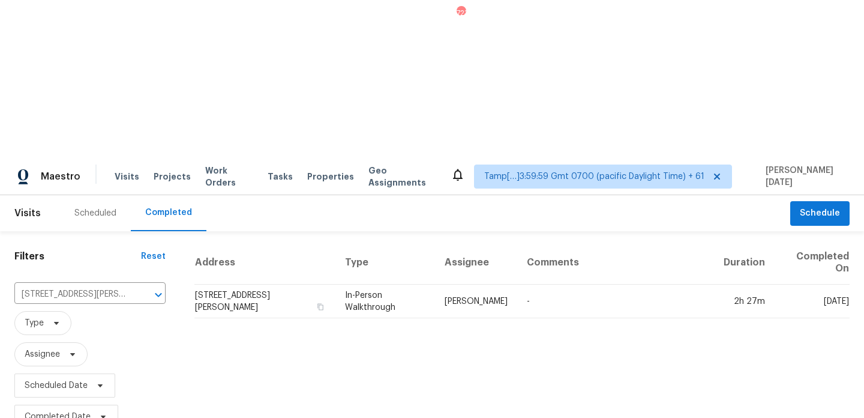
click at [460, 241] on th "Assignee" at bounding box center [476, 263] width 82 height 44
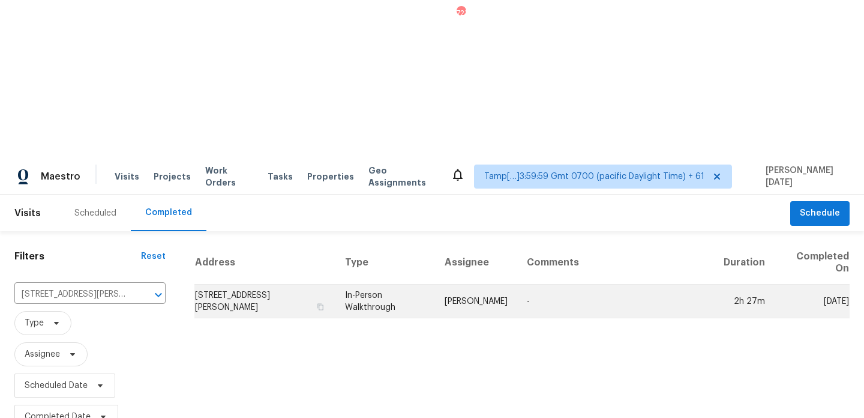
click at [481, 284] on td "Stephen Lacy" at bounding box center [476, 301] width 82 height 34
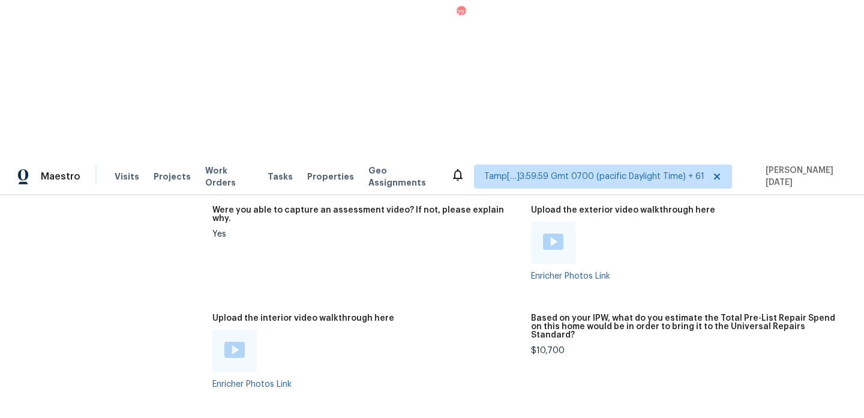
scroll to position [2176, 0]
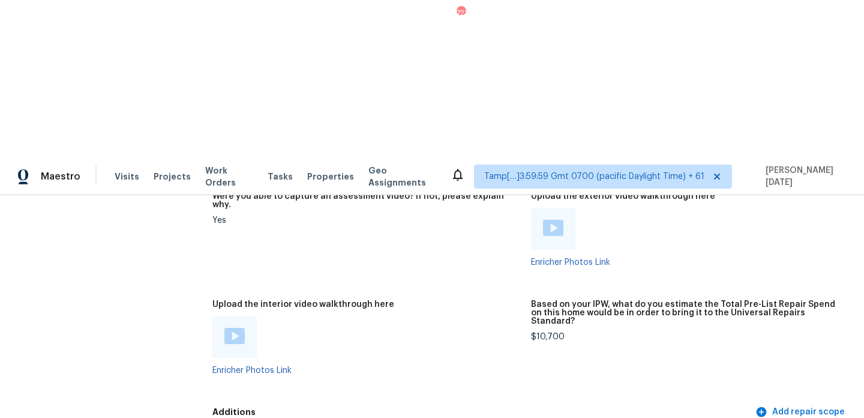
click at [242, 328] on div at bounding box center [234, 337] width 20 height 18
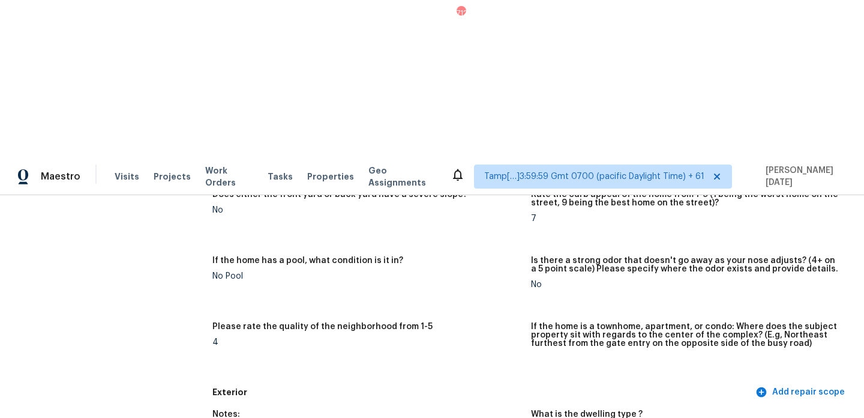
scroll to position [0, 0]
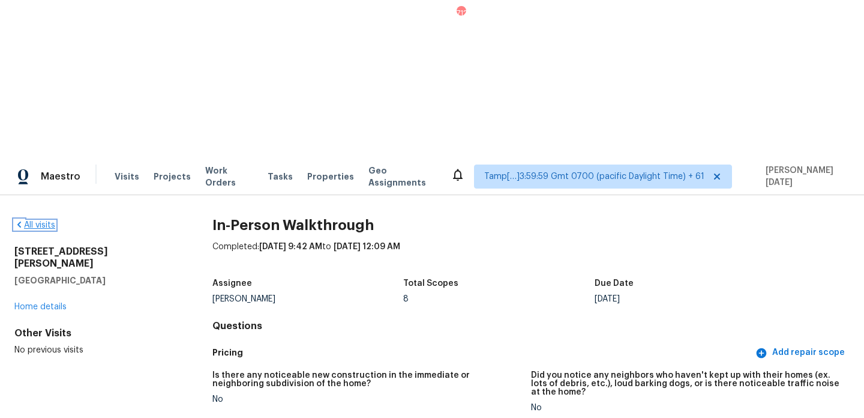
click at [30, 221] on link "All visits" at bounding box center [34, 225] width 41 height 8
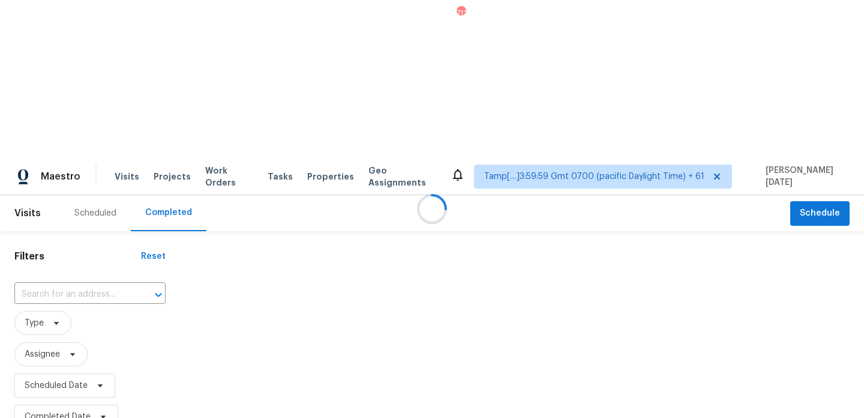
click at [82, 137] on div at bounding box center [432, 209] width 864 height 418
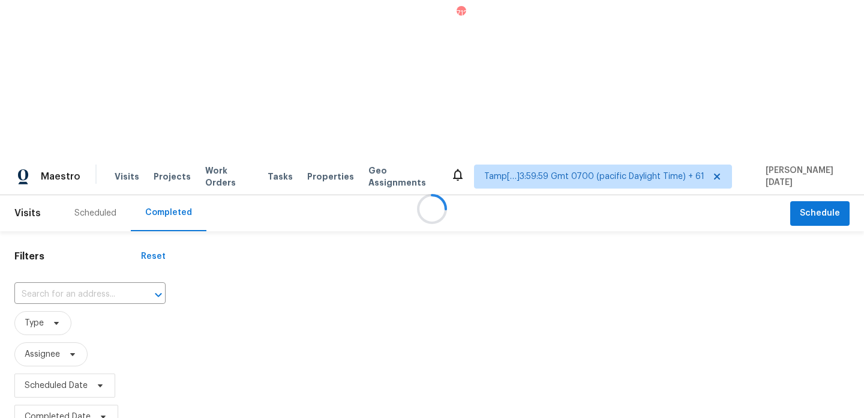
click at [82, 137] on div at bounding box center [432, 209] width 864 height 418
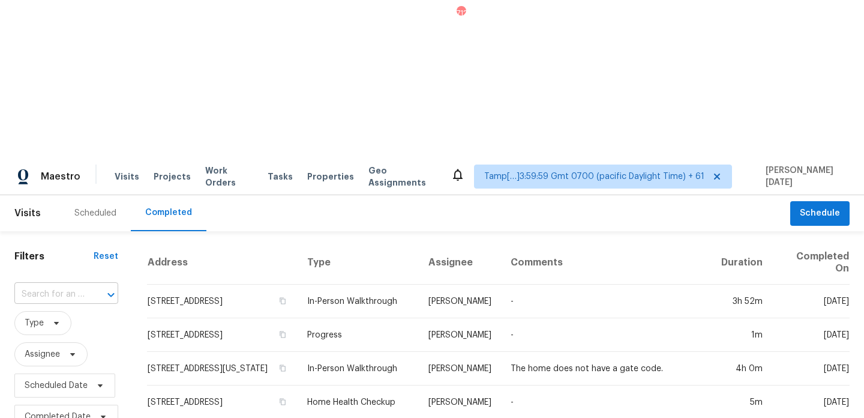
click at [65, 285] on input "text" at bounding box center [49, 294] width 70 height 19
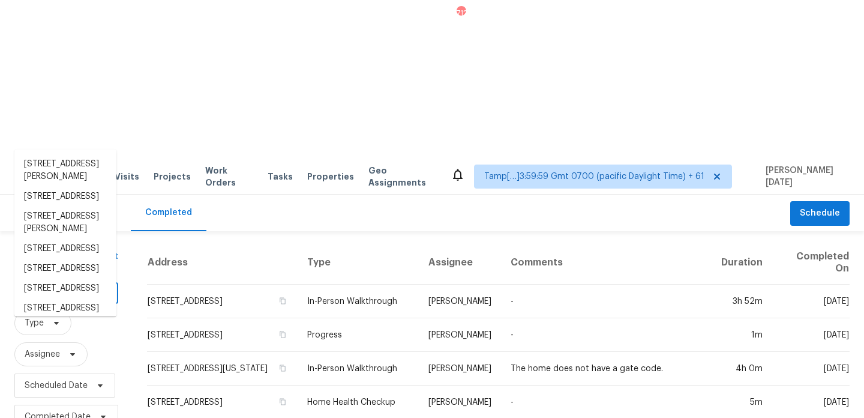
click at [65, 285] on input "text" at bounding box center [49, 294] width 70 height 19
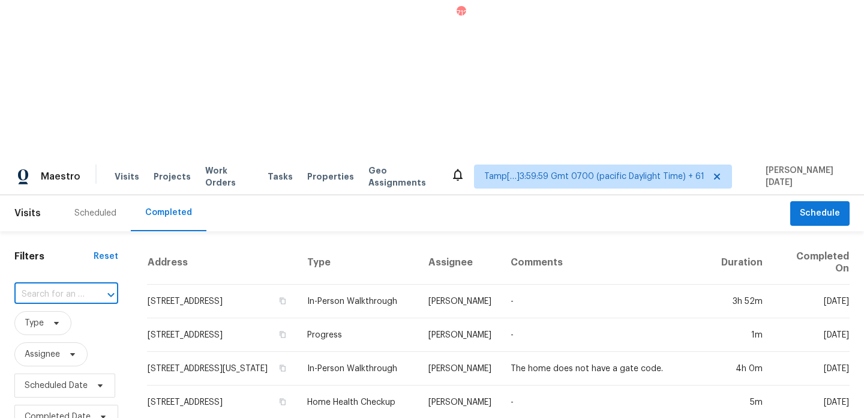
paste input "303 S Delaware Blvd, Jupiter, FL 33458"
type input "303 S Delaware Blvd, Jupiter, FL 33458"
click at [72, 171] on li "303 S Delaware Blvd, Jupiter, FL 33458" at bounding box center [65, 170] width 102 height 32
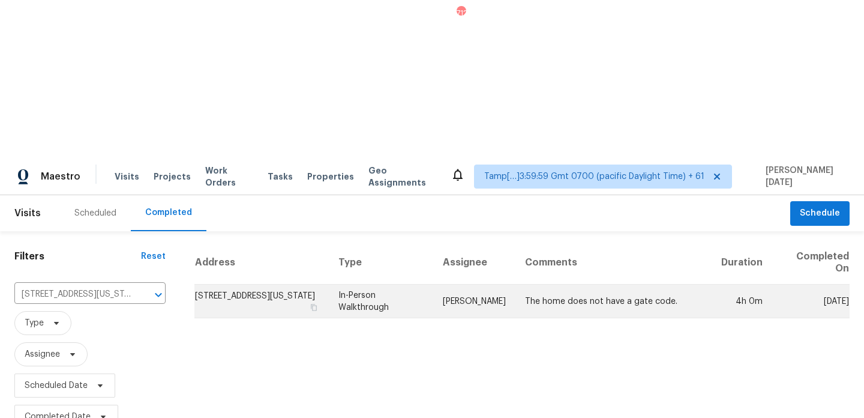
click at [456, 284] on td "Jeff Aniello" at bounding box center [474, 301] width 82 height 34
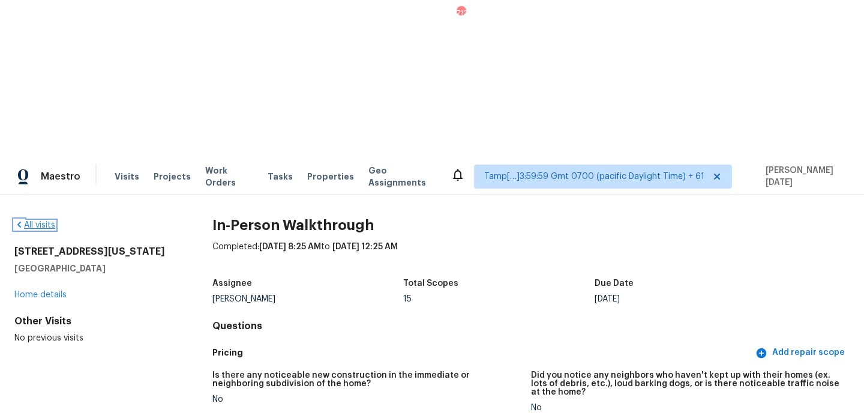
click at [44, 221] on link "All visits" at bounding box center [34, 225] width 41 height 8
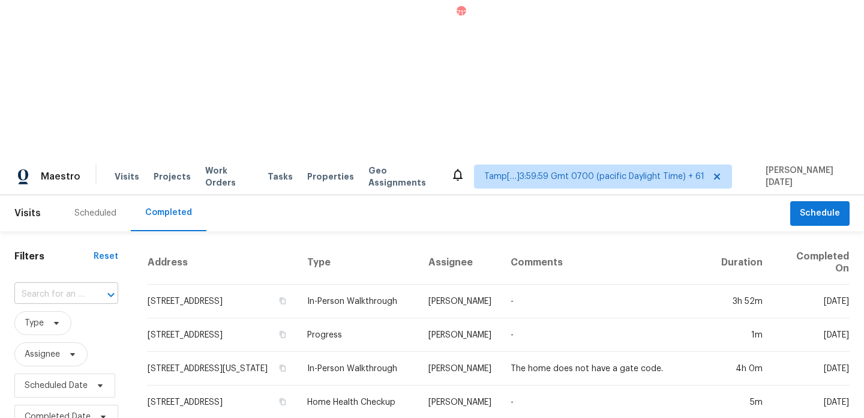
click at [65, 285] on input "text" at bounding box center [49, 294] width 70 height 19
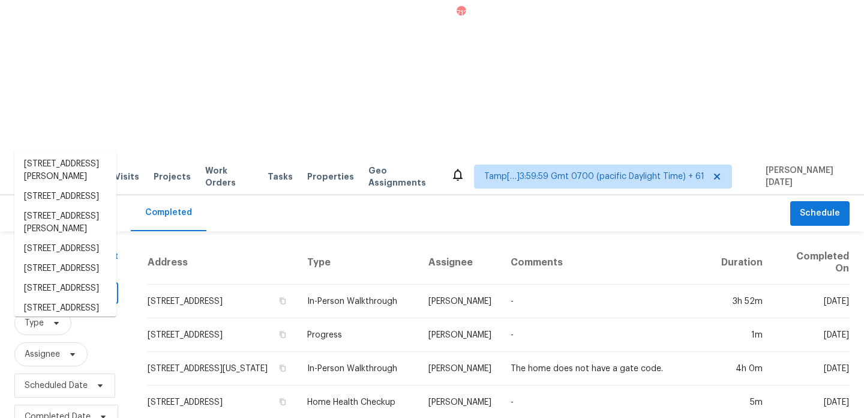
paste input "15148 W Sells Dr, Goodyear, AZ 85395"
type input "15148 W Sells Dr, Goodyear, AZ 85395"
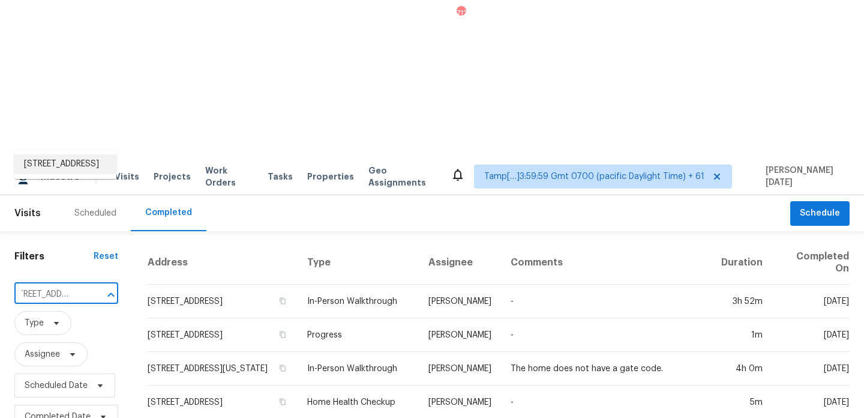
click at [78, 173] on li "15148 W Sells Dr, Goodyear, AZ 85395" at bounding box center [65, 164] width 102 height 20
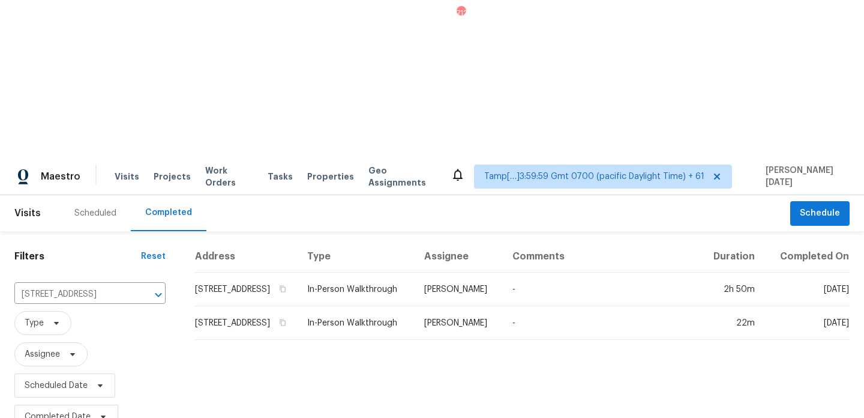
click at [394, 272] on td "In-Person Walkthrough" at bounding box center [356, 289] width 117 height 34
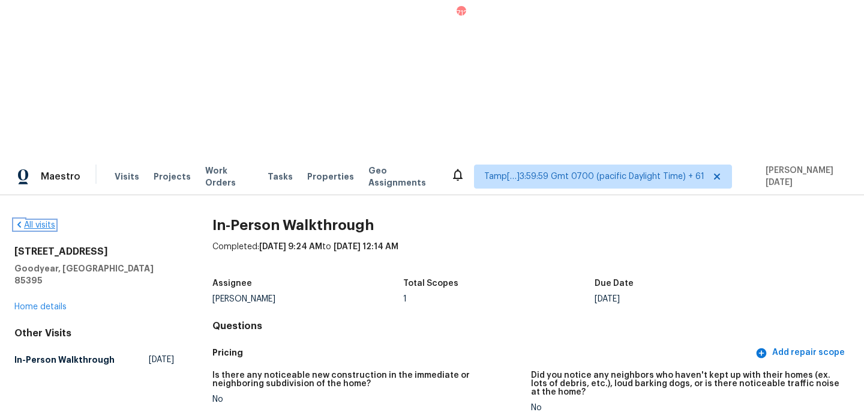
click at [40, 221] on link "All visits" at bounding box center [34, 225] width 41 height 8
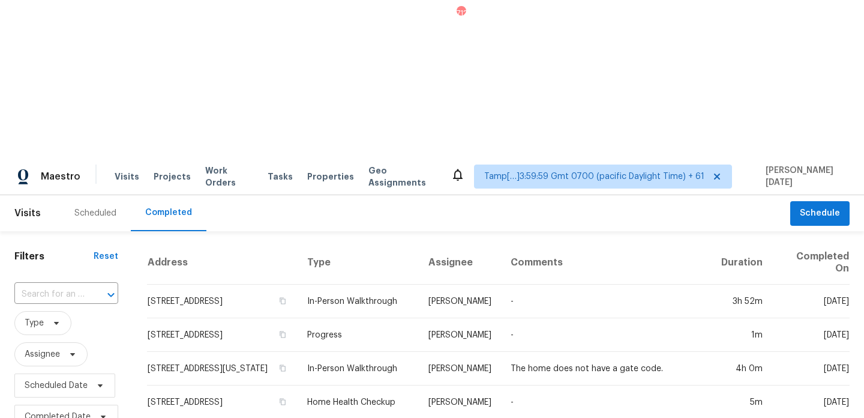
click at [77, 285] on input "text" at bounding box center [49, 294] width 70 height 19
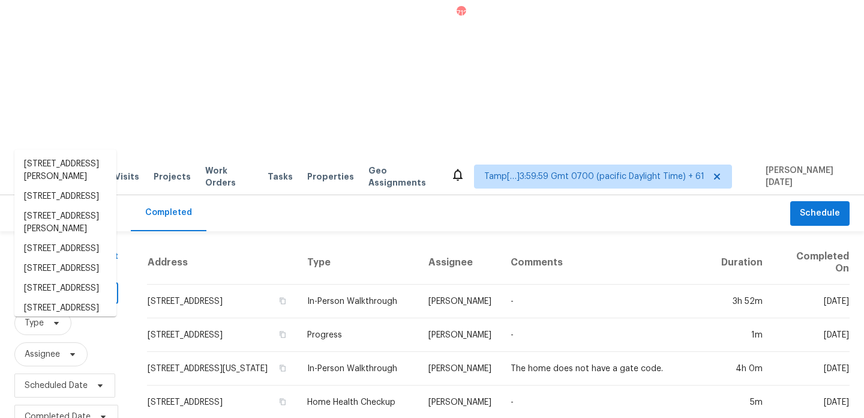
paste input "20702 Dappled Ridge Way, Humble, TX 77338"
type input "20702 Dappled Ridge Way, Humble, TX 77338"
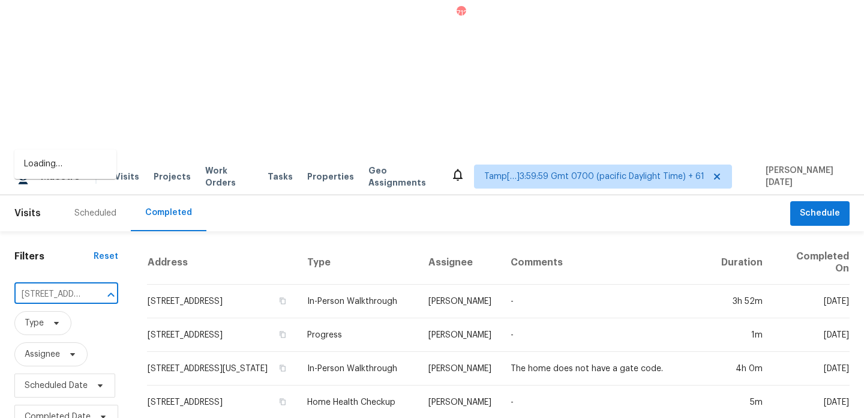
scroll to position [0, 118]
click at [80, 173] on li "20702 Dappled Ridge Way, Humble, TX 77338" at bounding box center [65, 164] width 102 height 20
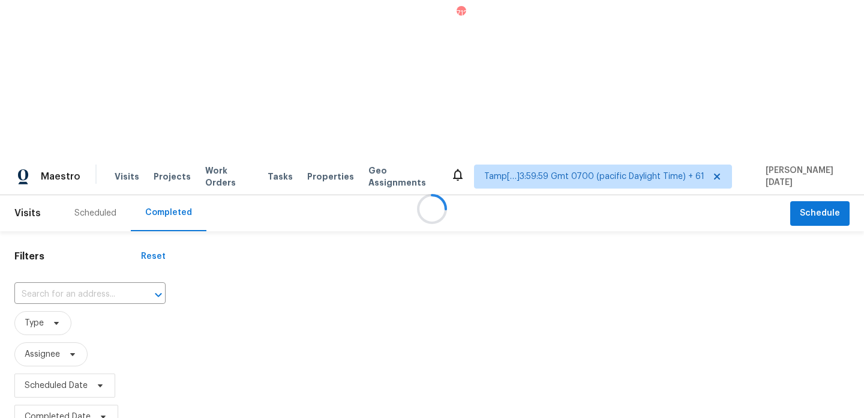
type input "20702 Dappled Ridge Way, Humble, TX 77338"
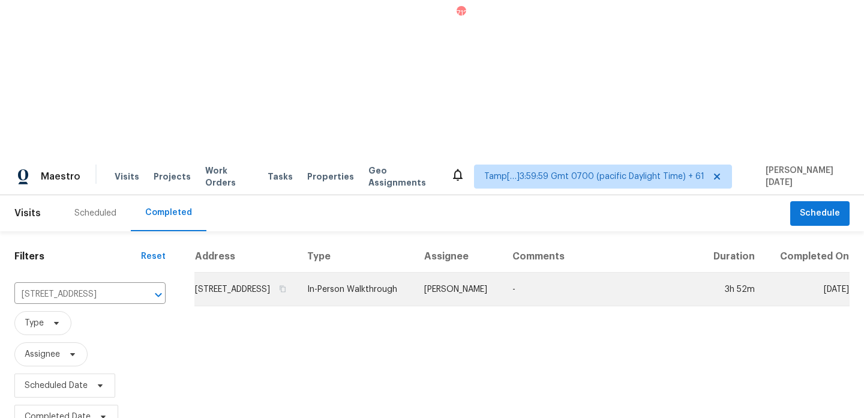
click at [389, 272] on td "In-Person Walkthrough" at bounding box center [356, 289] width 117 height 34
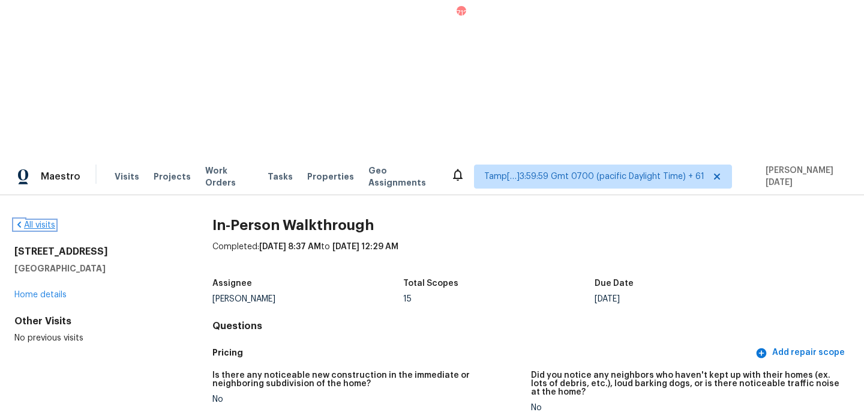
click at [17, 220] on icon at bounding box center [19, 225] width 10 height 10
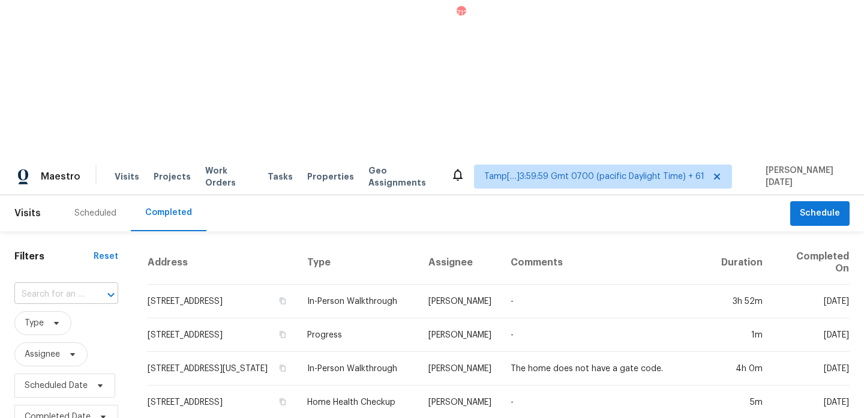
click at [89, 286] on div at bounding box center [102, 294] width 31 height 17
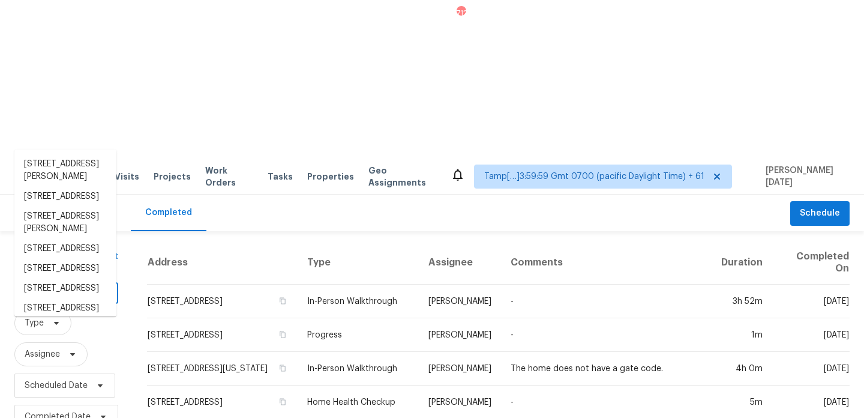
paste input "10 Lakeside Dr, Ocala, FL 34482"
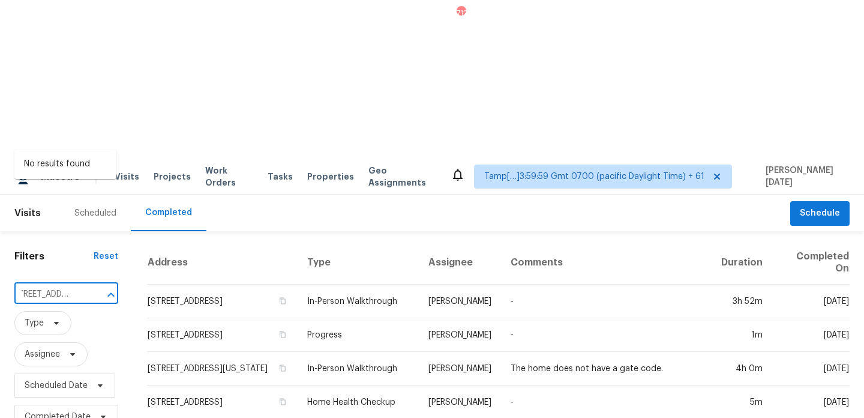
type input "10 Lakeside Dr, Ocala, FL 34482"
click at [88, 281] on div "​" at bounding box center [66, 294] width 104 height 26
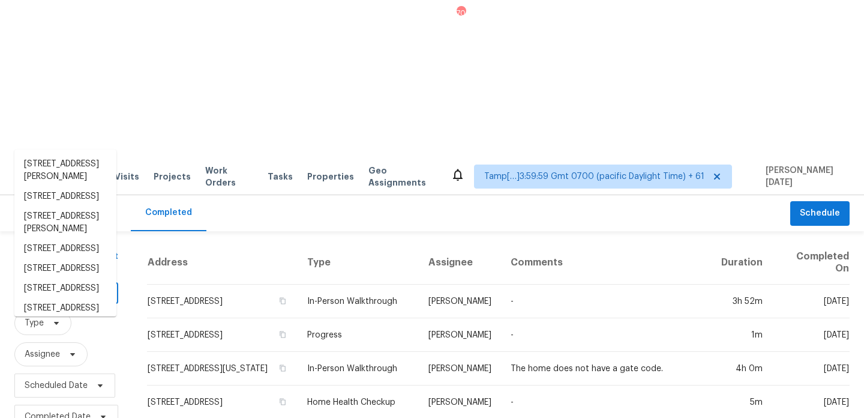
paste input "20702 Dappled Ridge Way, Humble, TX 77338"
type input "20702 Dappled Ridge Way, Humble, TX 77338"
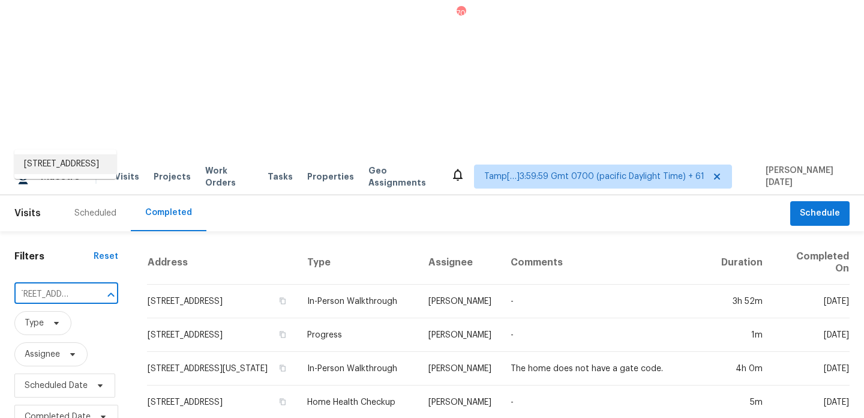
click at [79, 169] on li "20702 Dappled Ridge Way, Humble, TX 77338" at bounding box center [65, 164] width 102 height 20
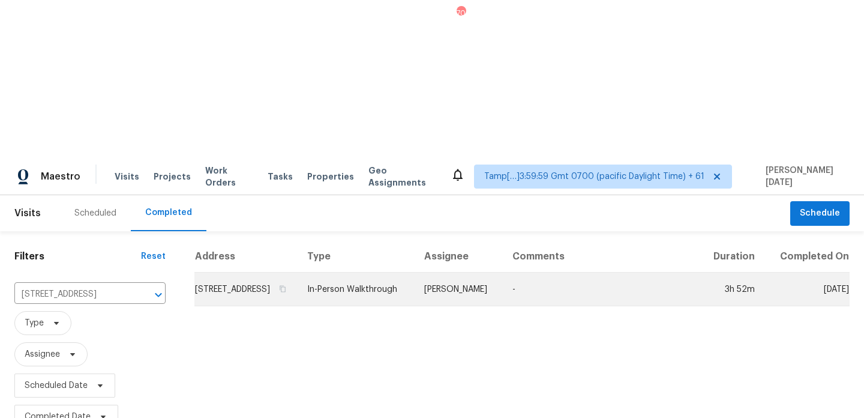
click at [289, 272] on td "20702 Dappled Ridge Way, Humble, TX 77338" at bounding box center [245, 289] width 103 height 34
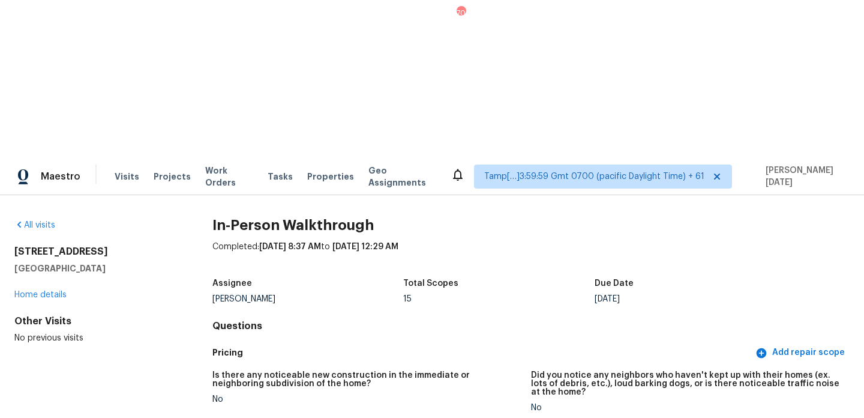
click at [28, 219] on div "All visits" at bounding box center [94, 225] width 160 height 12
click at [34, 221] on link "All visits" at bounding box center [34, 225] width 41 height 8
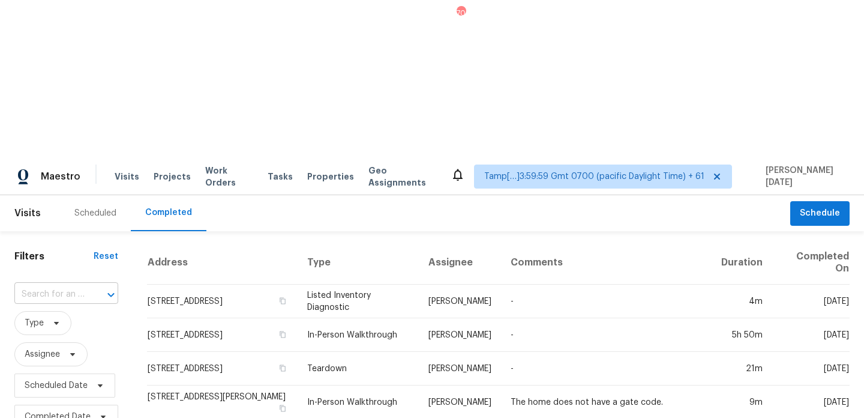
click at [50, 285] on input "text" at bounding box center [49, 294] width 70 height 19
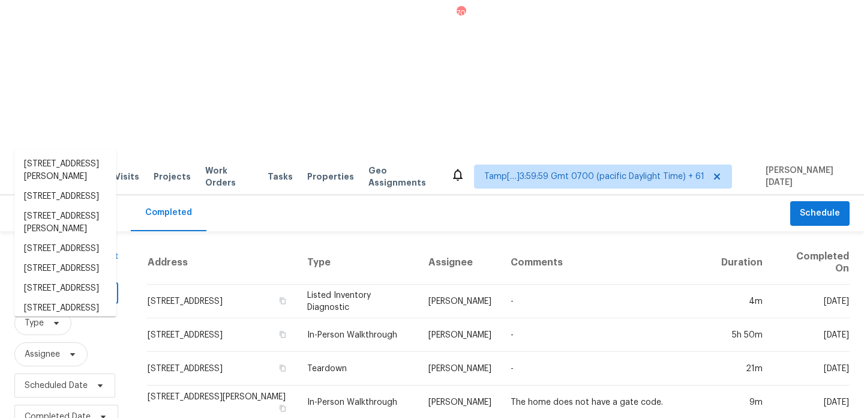
paste input "4851 Leybourne Dr, Hilliard, OH 43026"
type input "4851 Leybourne Dr, Hilliard, OH 43026"
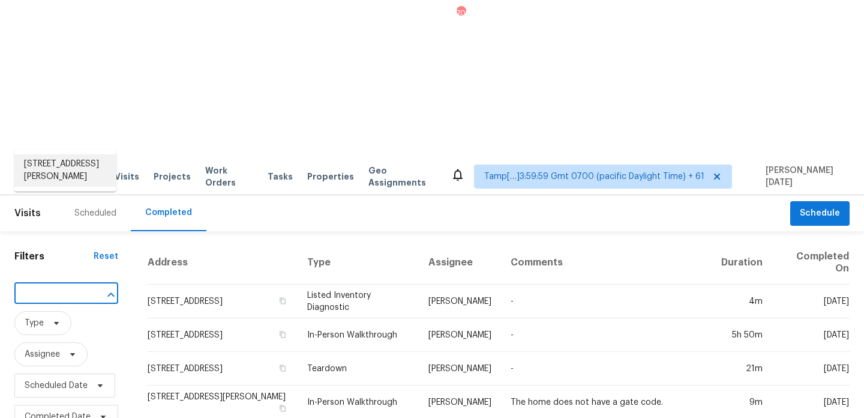
click at [64, 176] on li "4851 Leybourne Dr, Hilliard, OH 43026" at bounding box center [65, 170] width 102 height 32
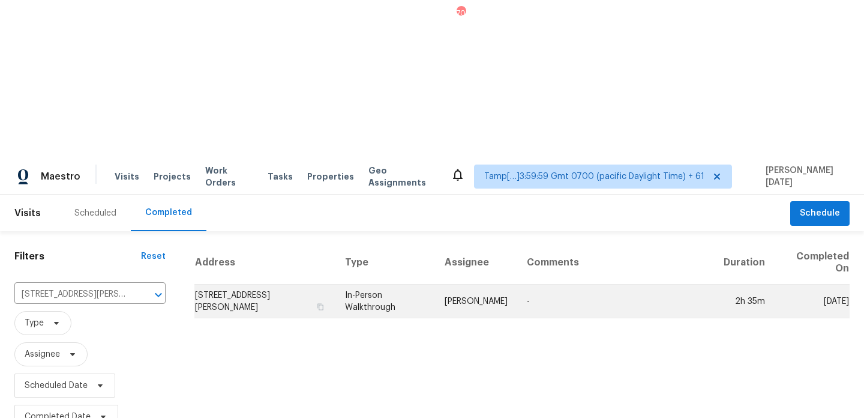
click at [467, 284] on td "Keith Hollingsworth" at bounding box center [476, 301] width 82 height 34
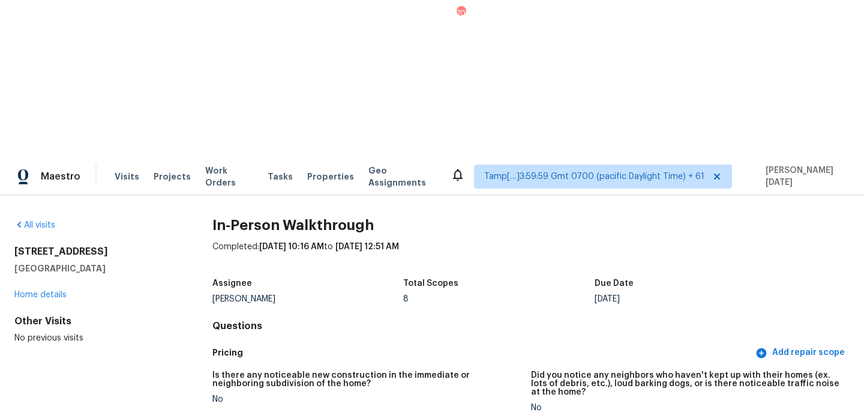
click at [37, 219] on div "All visits" at bounding box center [94, 225] width 160 height 12
click at [42, 221] on link "All visits" at bounding box center [34, 225] width 41 height 8
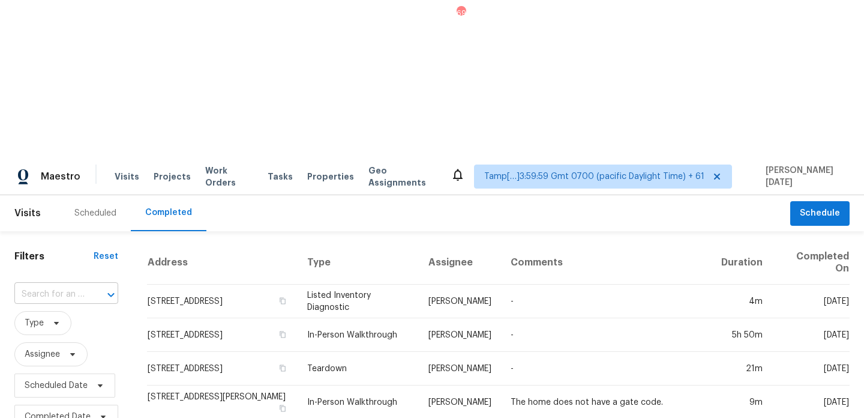
click at [73, 285] on input "text" at bounding box center [49, 294] width 70 height 19
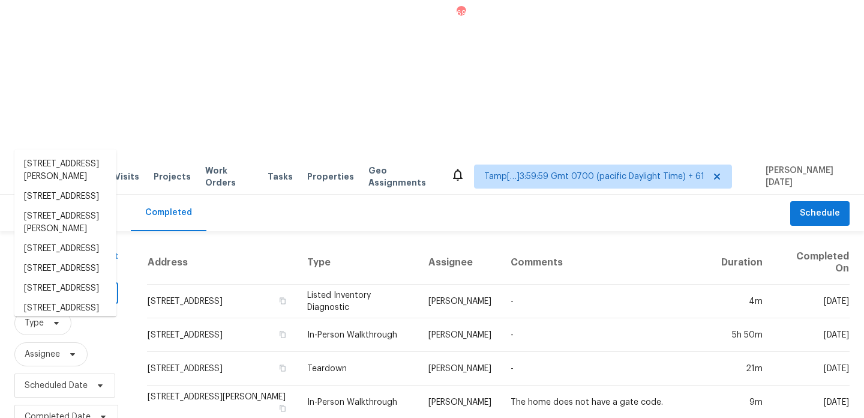
paste input "12213 Stoney Xing, San Antonio, TX 78247"
type input "12213 Stoney Xing, San Antonio, TX 78247"
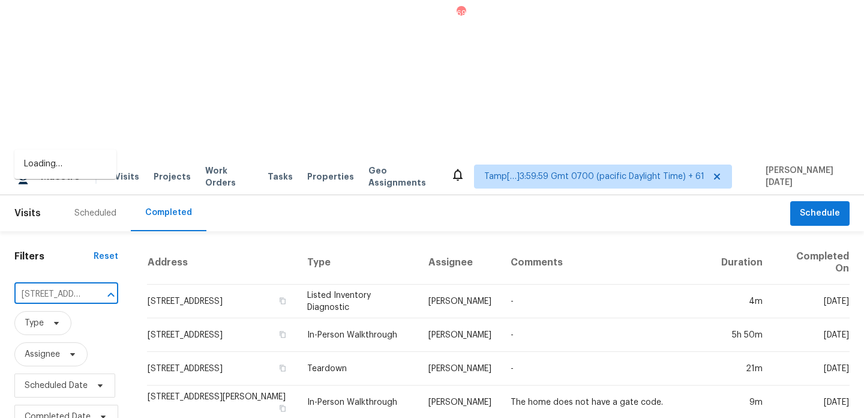
scroll to position [0, 101]
click at [76, 173] on li "12213 Stoney Xing, San Antonio, TX 78247" at bounding box center [65, 170] width 102 height 32
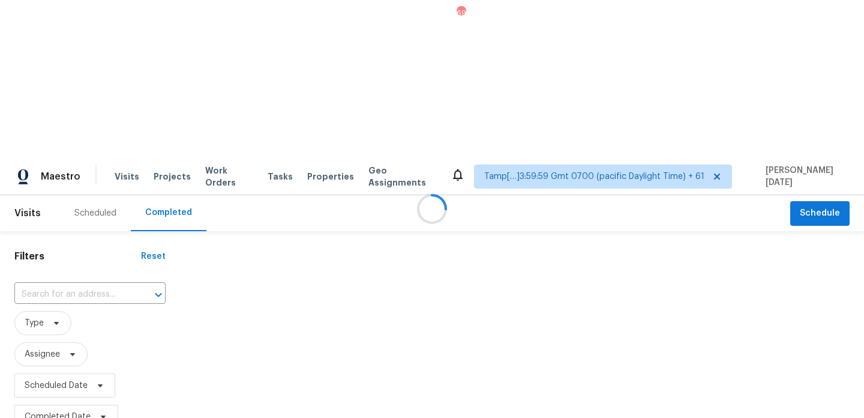
type input "12213 Stoney Xing, San Antonio, TX 78247"
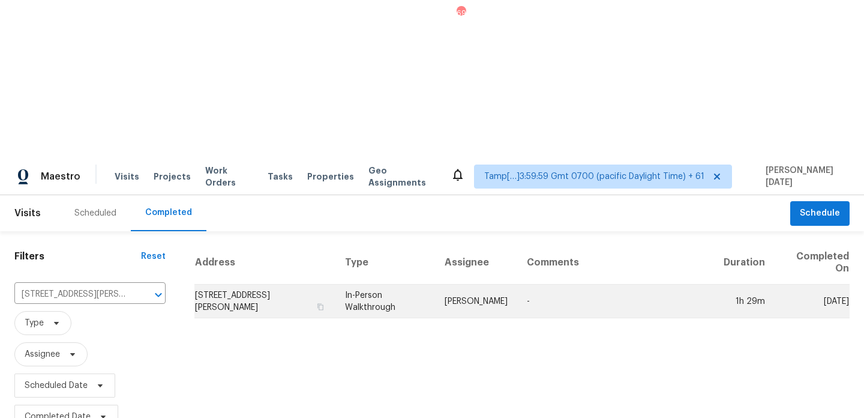
click at [335, 284] on td "12213 Stoney Xing, San Antonio, TX 78247" at bounding box center [264, 301] width 141 height 34
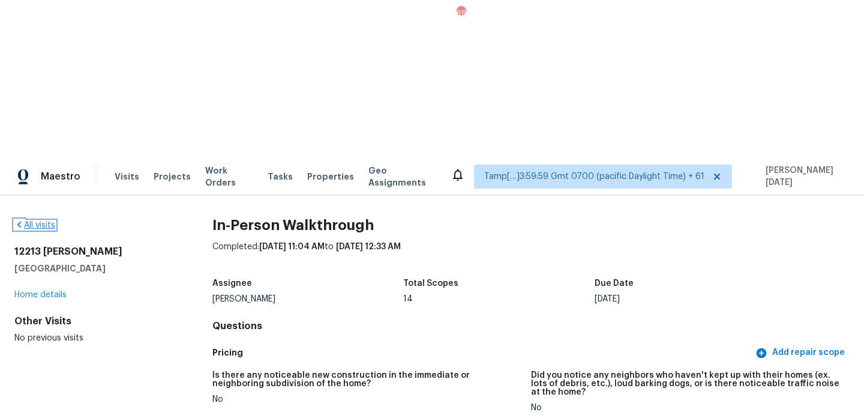
click at [19, 221] on icon at bounding box center [19, 224] width 4 height 6
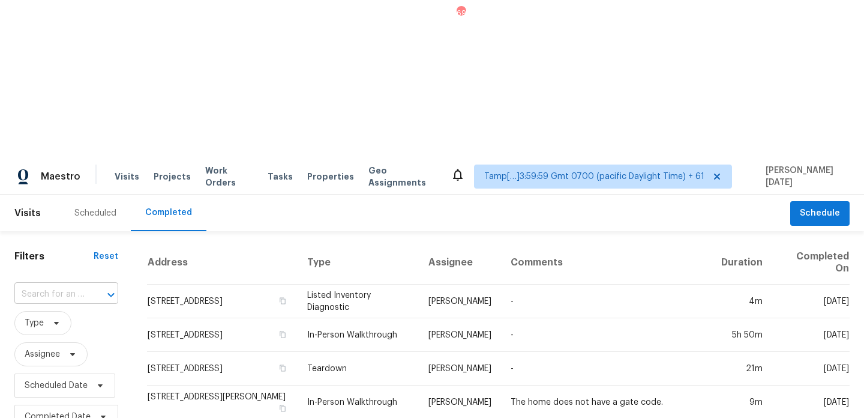
click at [50, 285] on input "text" at bounding box center [49, 294] width 70 height 19
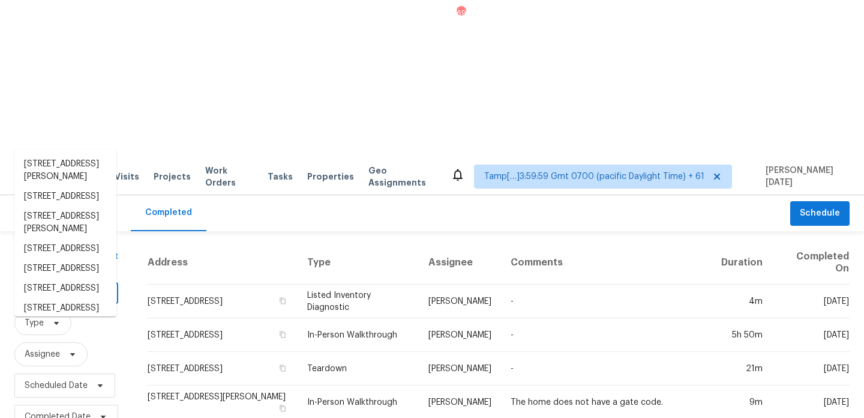
paste input "15148 W Sells Dr, Goodyear, AZ 85395"
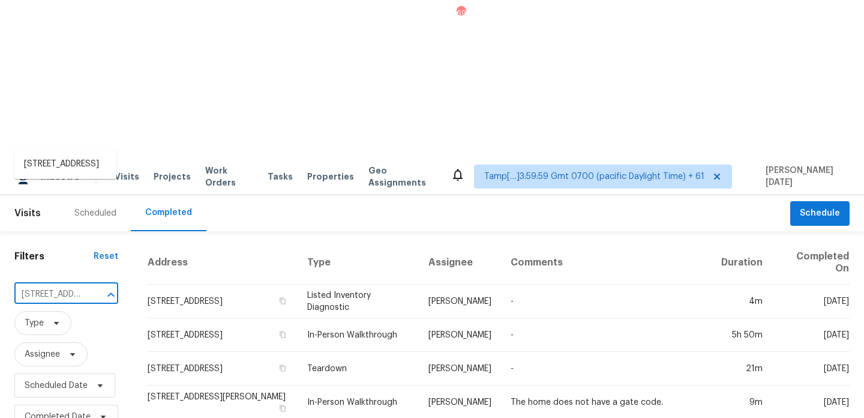
scroll to position [0, 87]
type input "15148 W Sells Dr, Goodyear, AZ 85395"
click at [68, 349] on icon at bounding box center [73, 354] width 10 height 10
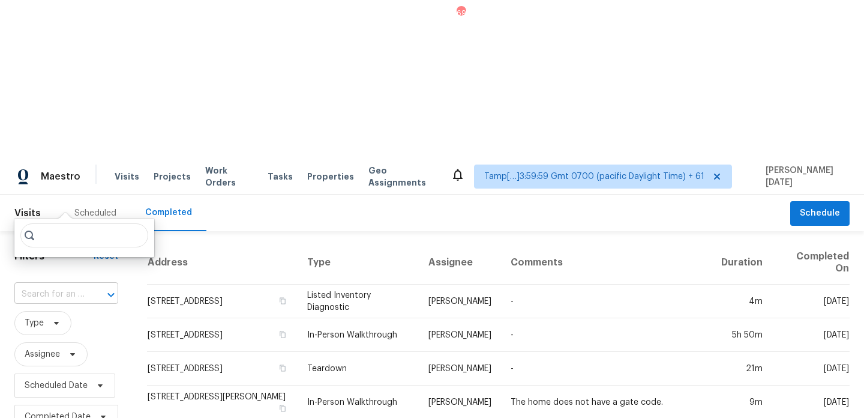
click at [52, 285] on input "text" at bounding box center [49, 294] width 70 height 19
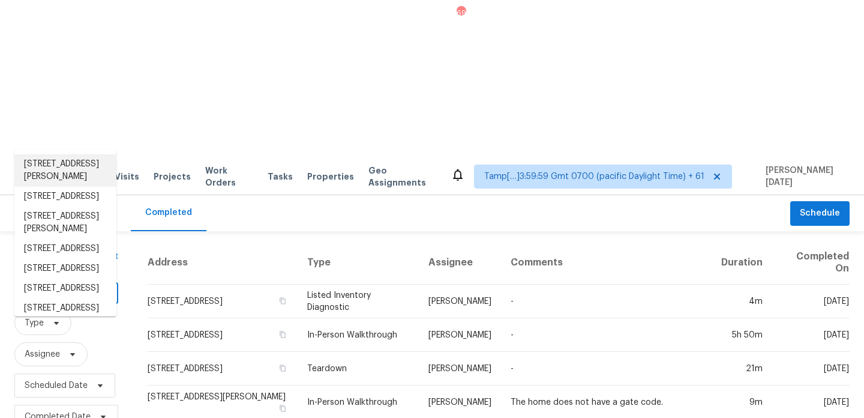
paste input "15148 W Sells Dr, Goodyear, AZ 85395"
type input "15148 W Sells Dr, Goodyear, AZ 85395"
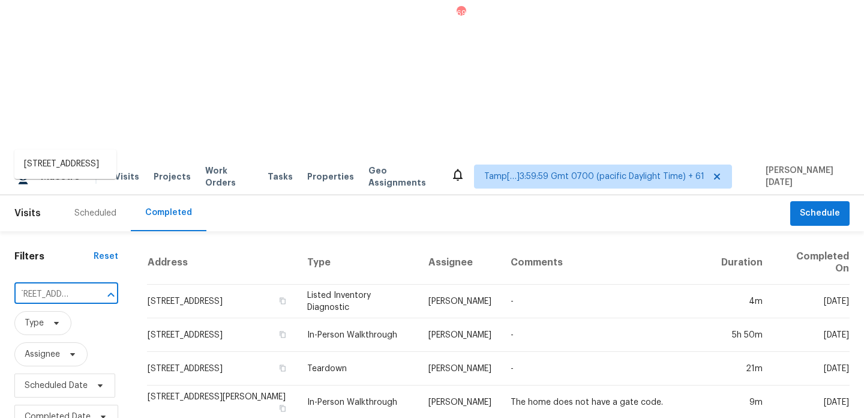
click at [52, 285] on input "15148 W Sells Dr, Goodyear, AZ 85395" at bounding box center [49, 294] width 70 height 19
click at [53, 166] on li "15148 W Sells Dr, Goodyear, AZ 85395" at bounding box center [65, 164] width 102 height 20
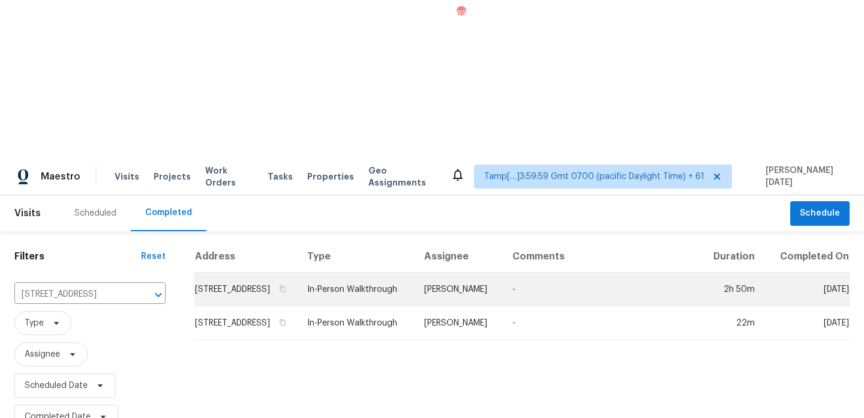
click at [415, 272] on td "In-Person Walkthrough" at bounding box center [356, 289] width 117 height 34
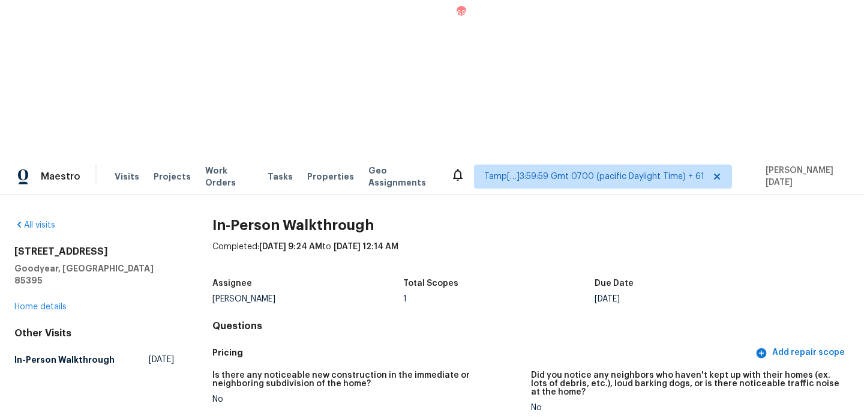
click at [440, 295] on div "1" at bounding box center [498, 299] width 191 height 8
click at [29, 221] on link "All visits" at bounding box center [34, 225] width 41 height 8
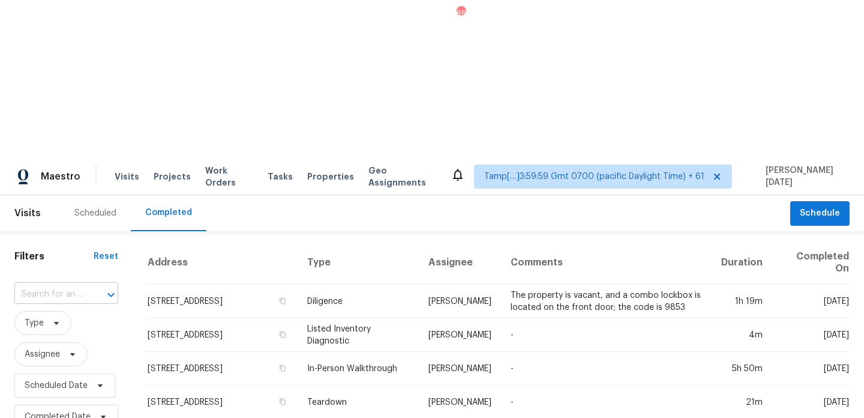
click at [69, 285] on input "text" at bounding box center [49, 294] width 70 height 19
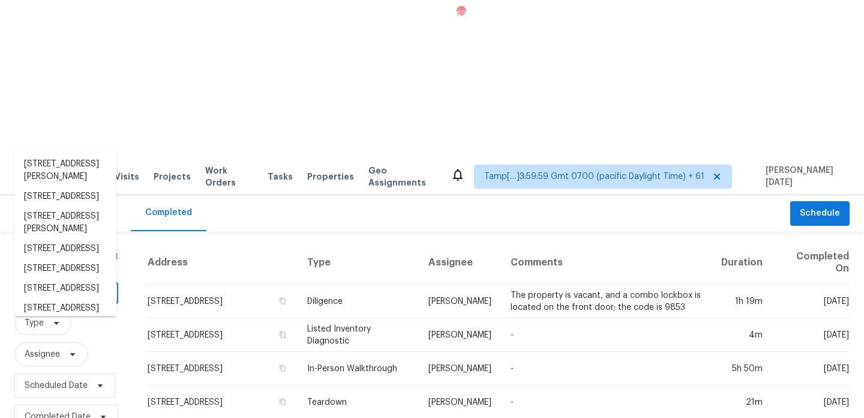
paste input "5909 NE 45th Ter, Kansas City, MO 64117"
type input "5909 NE 45th Ter, Kansas City, MO 64117"
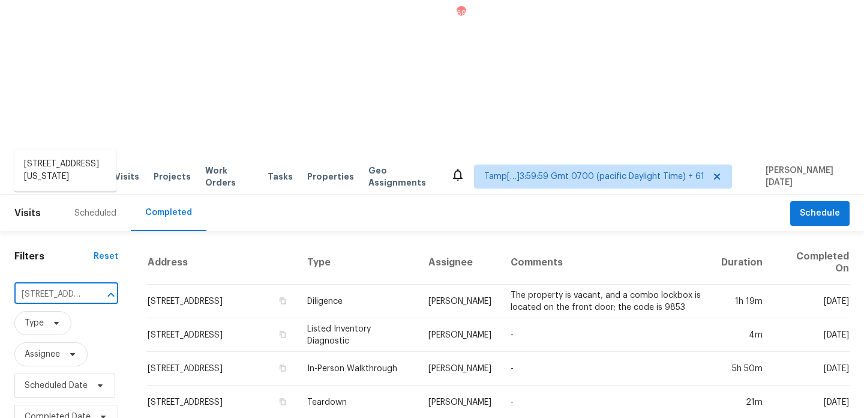
scroll to position [0, 98]
click at [71, 161] on li "5909 NE 45th Ter, Kansas City, MO 64117" at bounding box center [65, 170] width 102 height 32
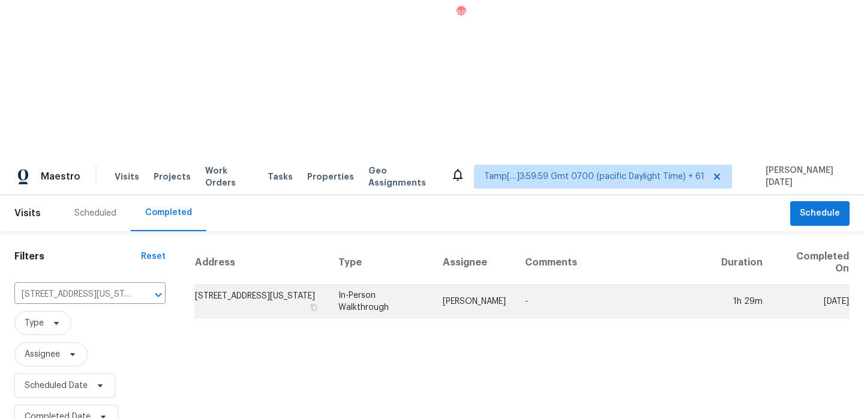
click at [386, 284] on td "In-Person Walkthrough" at bounding box center [381, 301] width 104 height 34
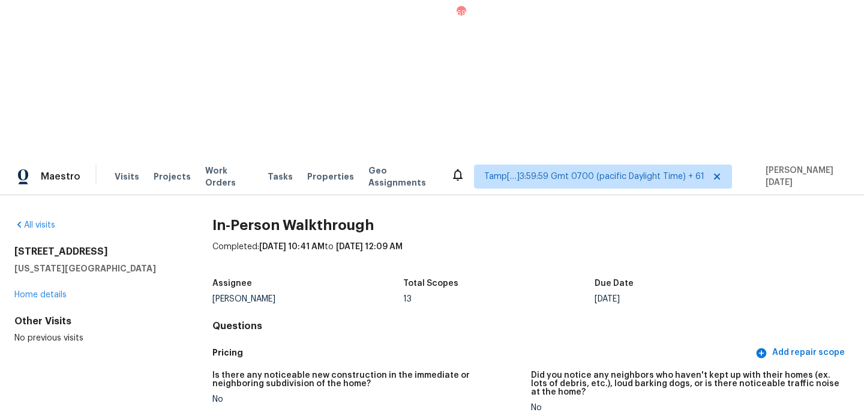
click at [41, 219] on div "All visits" at bounding box center [94, 225] width 160 height 12
click at [43, 221] on link "All visits" at bounding box center [34, 225] width 41 height 8
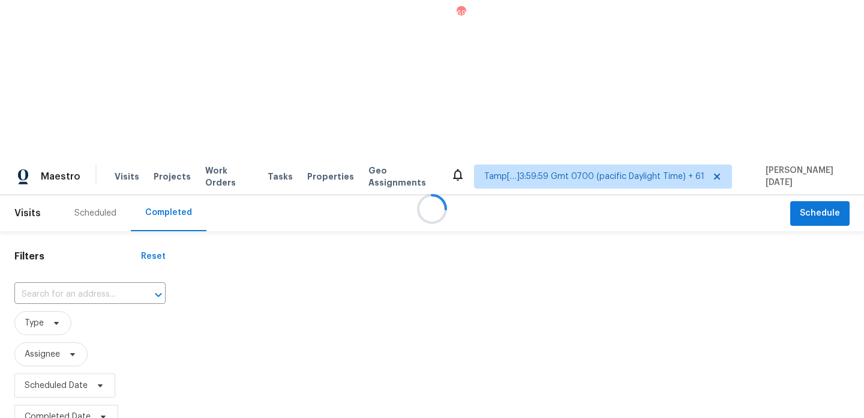
click at [54, 145] on div at bounding box center [432, 209] width 864 height 418
click at [70, 139] on div at bounding box center [432, 209] width 864 height 418
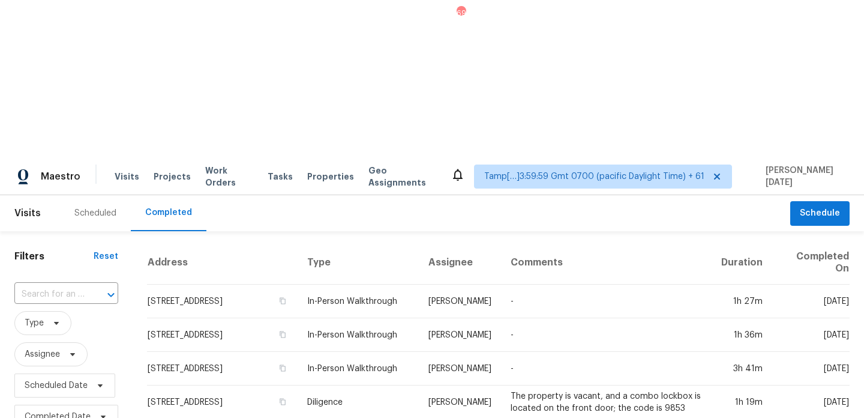
click at [70, 285] on input "text" at bounding box center [49, 294] width 70 height 19
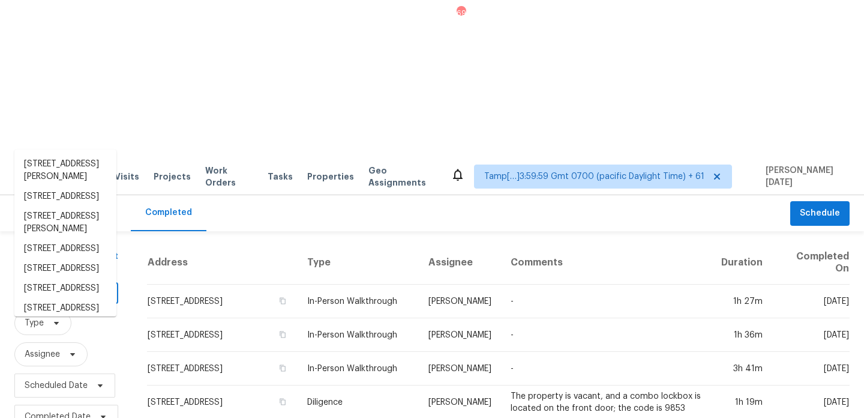
paste input "17428 S Ridgerunner Dr, Vail, AZ 85641"
type input "17428 S Ridgerunner Dr, Vail, AZ 85641"
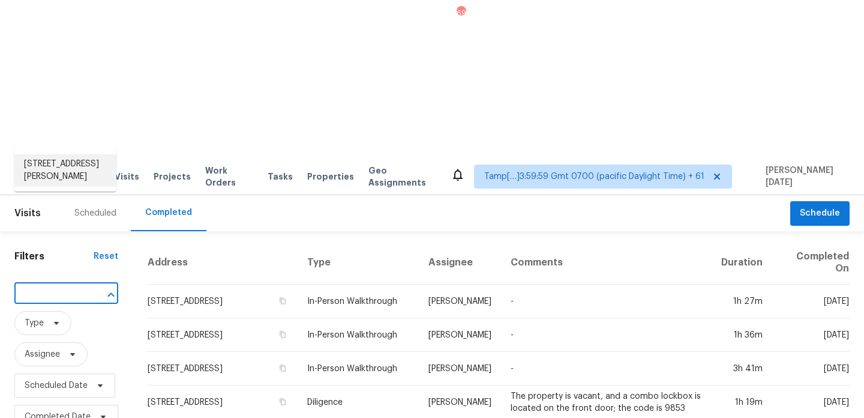
click at [75, 178] on li "17428 S Ridgerunner Dr, Vail, AZ 85641" at bounding box center [65, 170] width 102 height 32
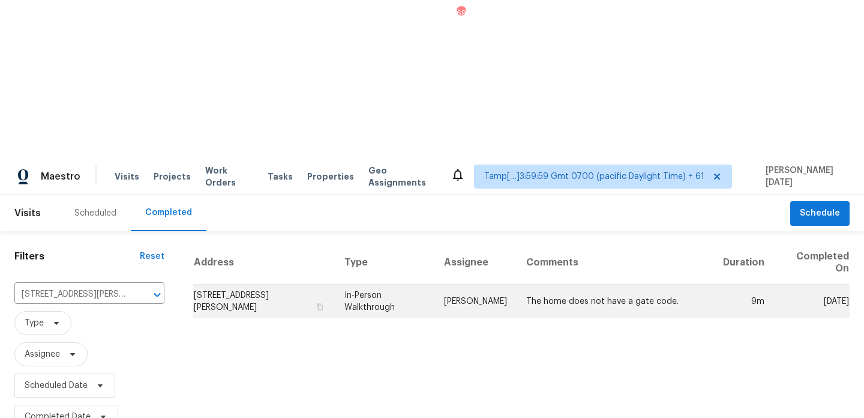
click at [507, 284] on td "Steven Long" at bounding box center [475, 301] width 82 height 34
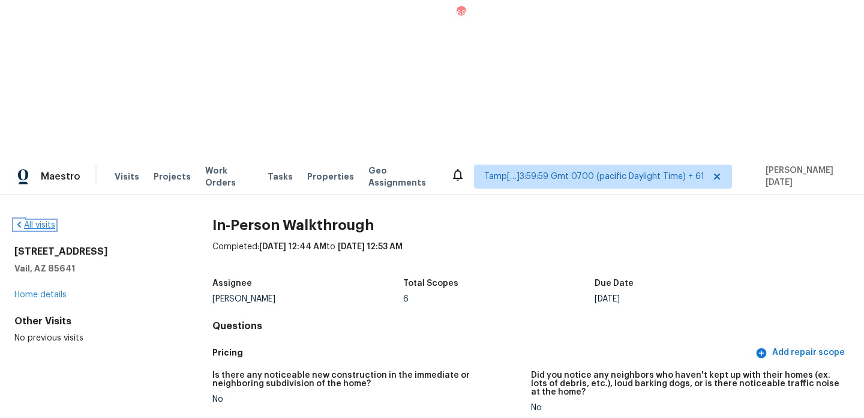
click at [44, 221] on link "All visits" at bounding box center [34, 225] width 41 height 8
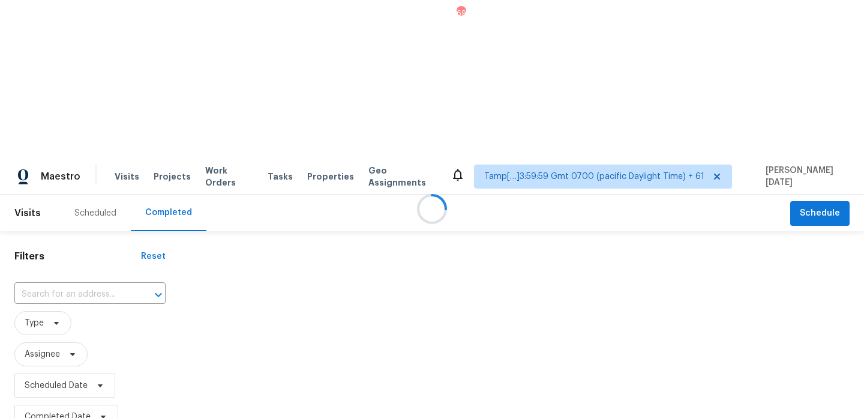
click at [74, 132] on div at bounding box center [432, 209] width 864 height 418
click at [74, 285] on input "text" at bounding box center [73, 294] width 118 height 19
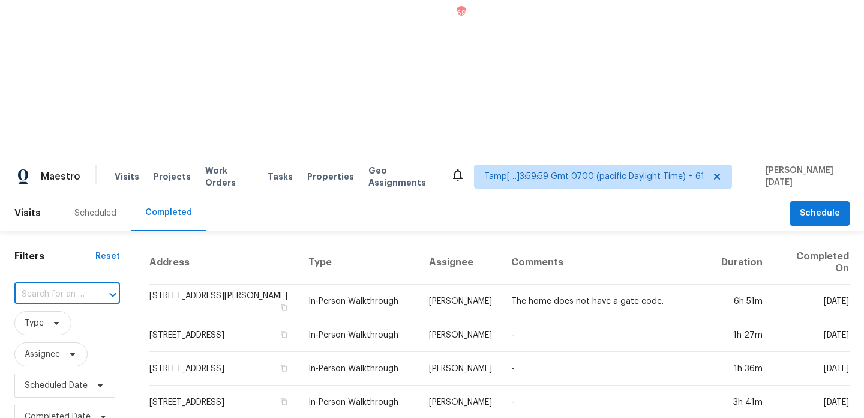
click at [74, 285] on input "text" at bounding box center [50, 294] width 72 height 19
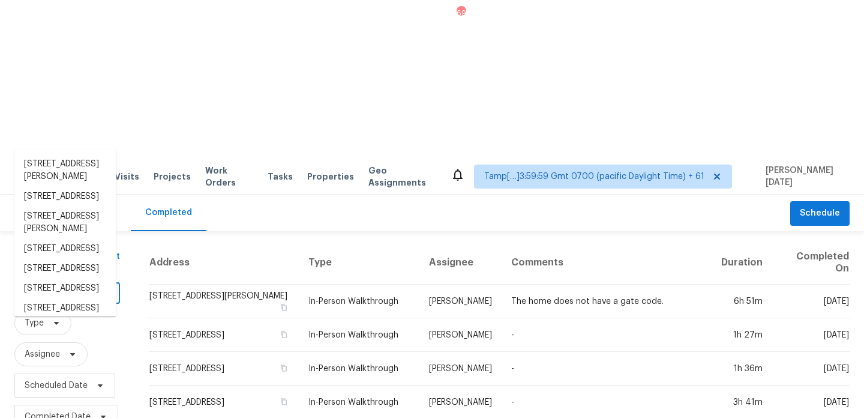
paste input "10304 NW 80th Dr, Tamarac, FL 33321"
type input "10304 NW 80th Dr, Tamarac, FL 33321"
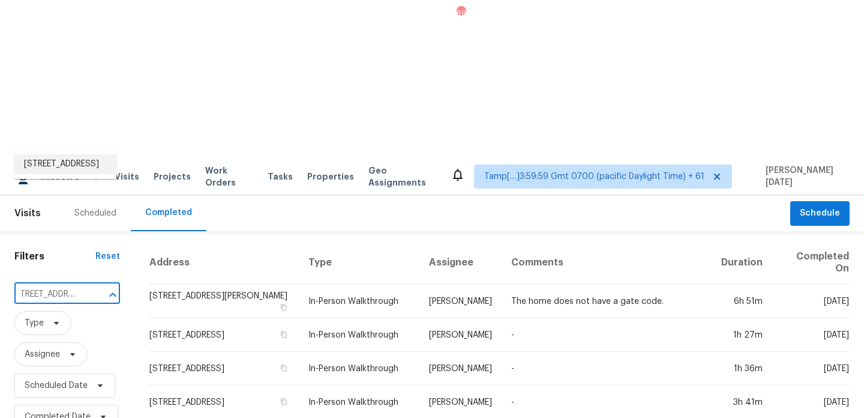
click at [64, 172] on li "10304 NW 80th Dr, Tamarac, FL 33321" at bounding box center [65, 164] width 102 height 20
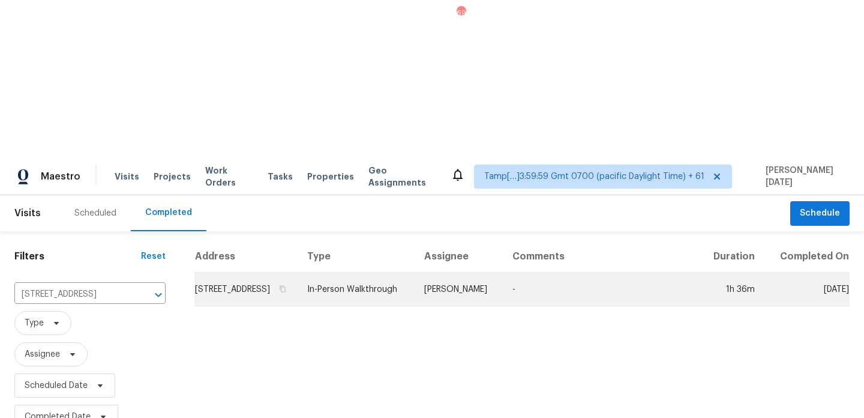
click at [407, 272] on td "In-Person Walkthrough" at bounding box center [356, 289] width 117 height 34
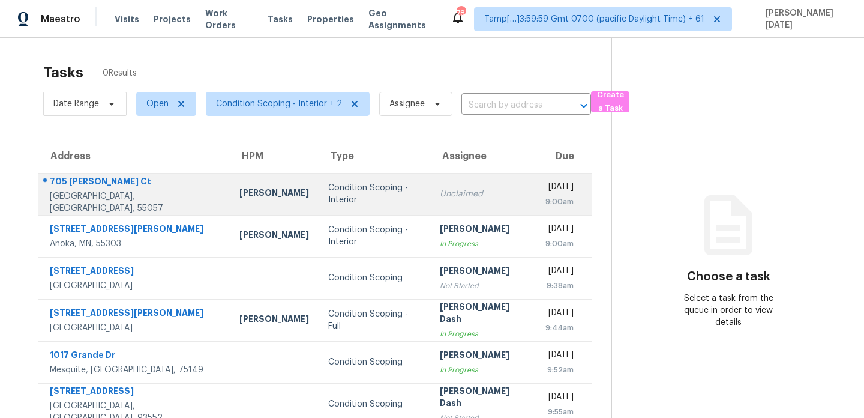
click at [335, 192] on div "Condition Scoping - Interior" at bounding box center [374, 194] width 92 height 24
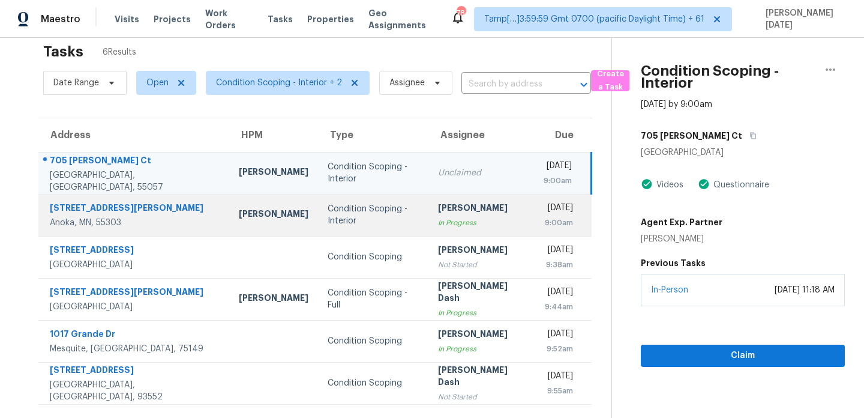
scroll to position [20, 0]
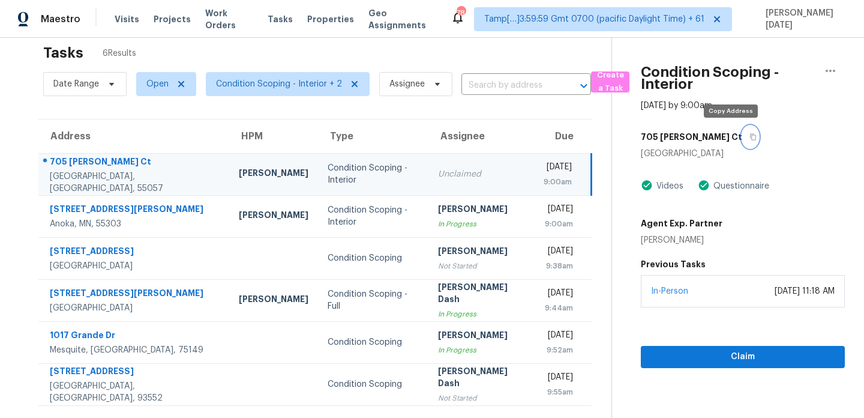
click at [750, 139] on icon "button" at bounding box center [753, 136] width 7 height 7
click at [544, 182] on div "9:00am" at bounding box center [558, 182] width 28 height 12
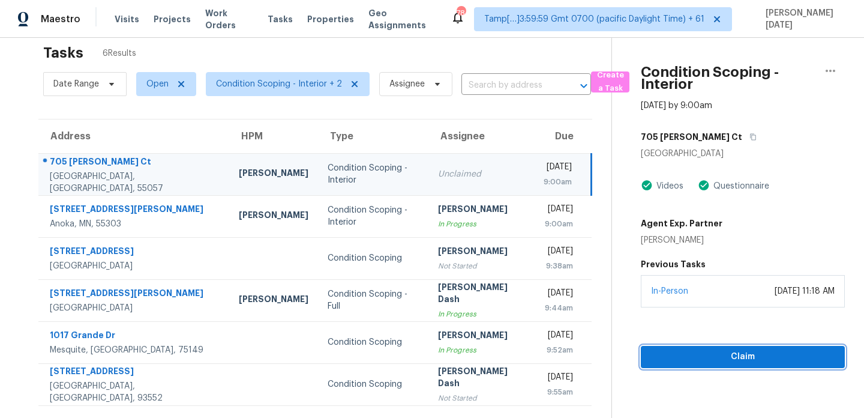
click at [686, 347] on button "Claim" at bounding box center [743, 357] width 204 height 22
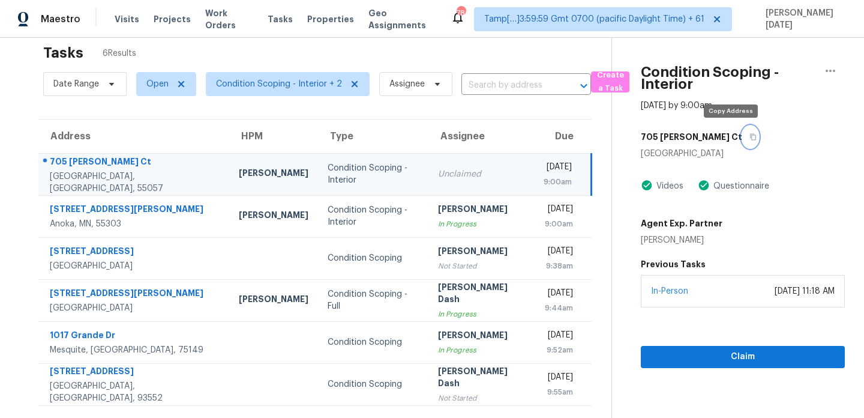
click at [742, 140] on button "button" at bounding box center [750, 137] width 16 height 22
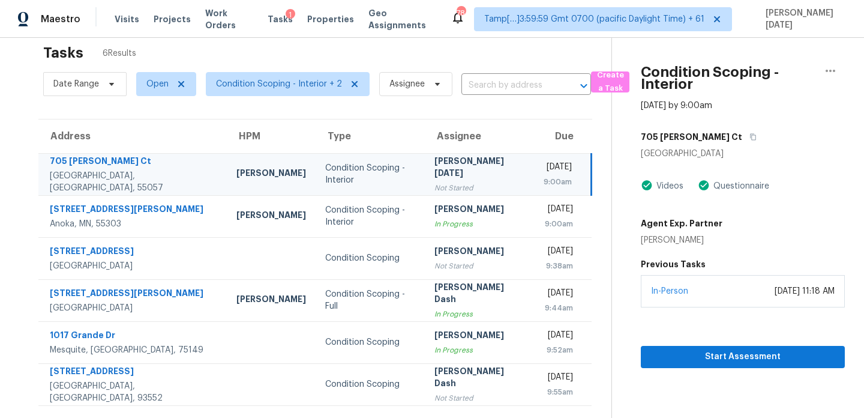
click at [478, 166] on td "Prabhu Raja Not Started" at bounding box center [479, 174] width 109 height 42
click at [699, 360] on span "Start Assessment" at bounding box center [743, 356] width 185 height 15
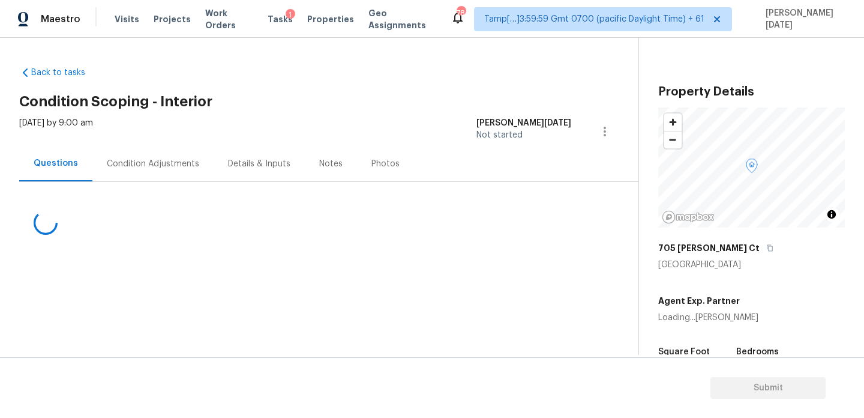
click at [153, 165] on div "Condition Adjustments" at bounding box center [153, 164] width 92 height 12
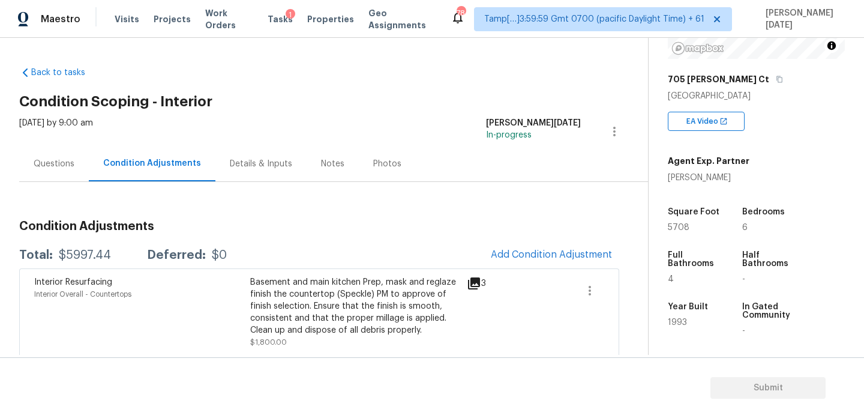
scroll to position [169, 0]
click at [776, 76] on icon "button" at bounding box center [779, 78] width 7 height 7
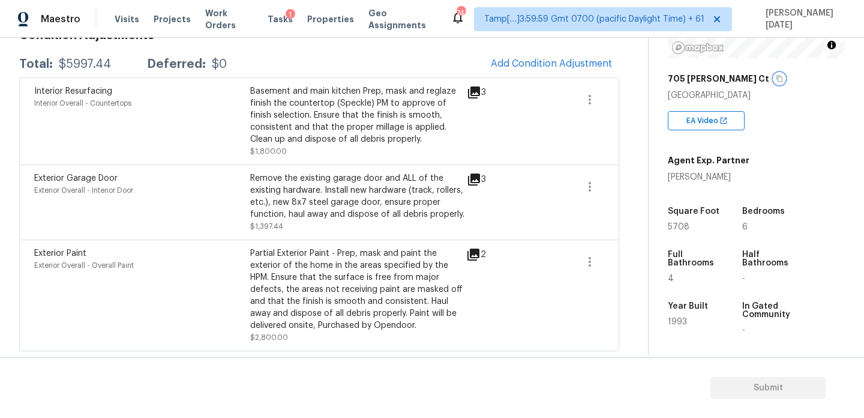
scroll to position [0, 0]
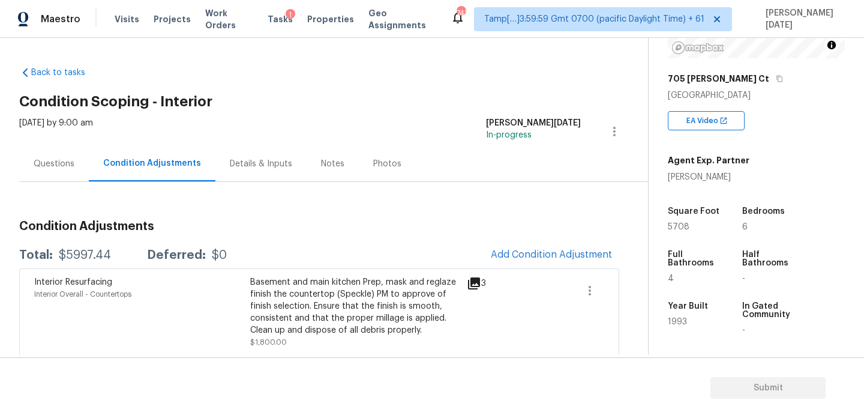
click at [455, 278] on div "Basement and main kitchen Prep, mask and reglaze finish the countertop (Speckle…" at bounding box center [358, 306] width 216 height 60
click at [678, 226] on span "5708" at bounding box center [679, 227] width 22 height 8
copy span "5708"
click at [553, 261] on button "Add Condition Adjustment" at bounding box center [552, 254] width 136 height 25
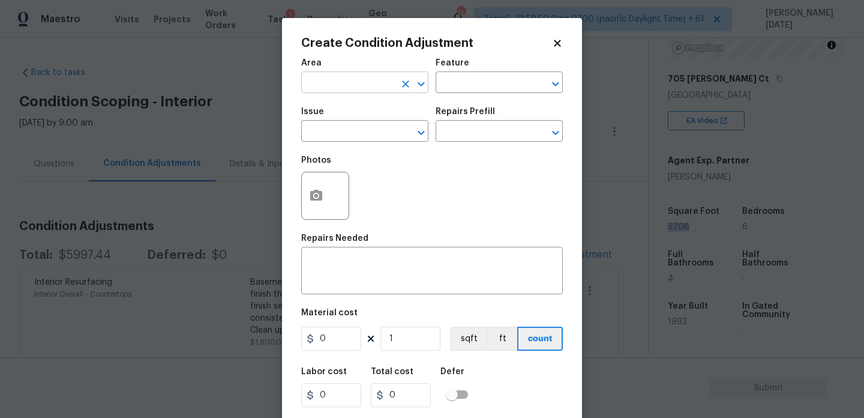
click at [334, 86] on input "text" at bounding box center [348, 83] width 94 height 19
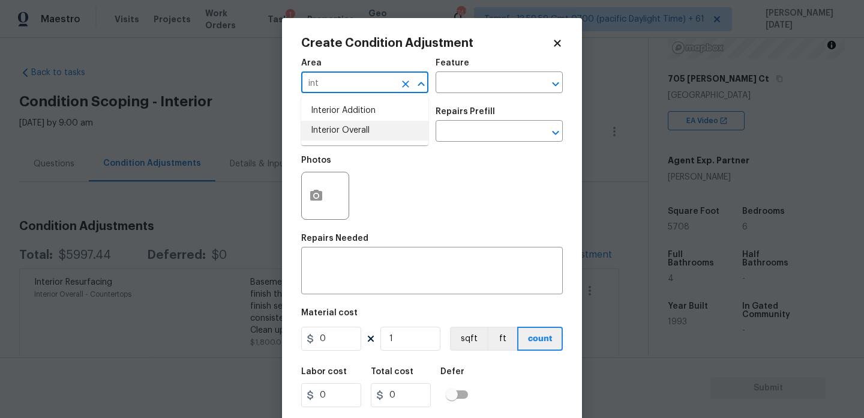
click at [341, 137] on li "Interior Overall" at bounding box center [364, 131] width 127 height 20
type input "Interior Overall"
click at [341, 137] on input "text" at bounding box center [348, 132] width 94 height 19
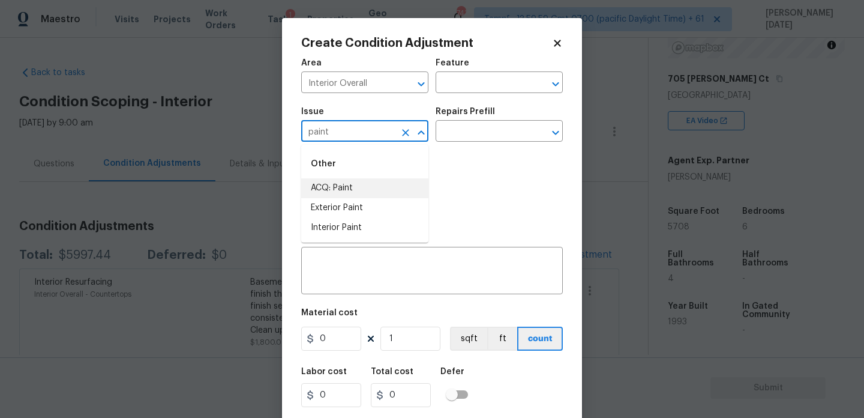
click at [362, 183] on li "ACQ: Paint" at bounding box center [364, 188] width 127 height 20
type input "ACQ: Paint"
click at [479, 146] on div "Issue ACQ: Paint ​ Repairs Prefill ​" at bounding box center [432, 124] width 262 height 49
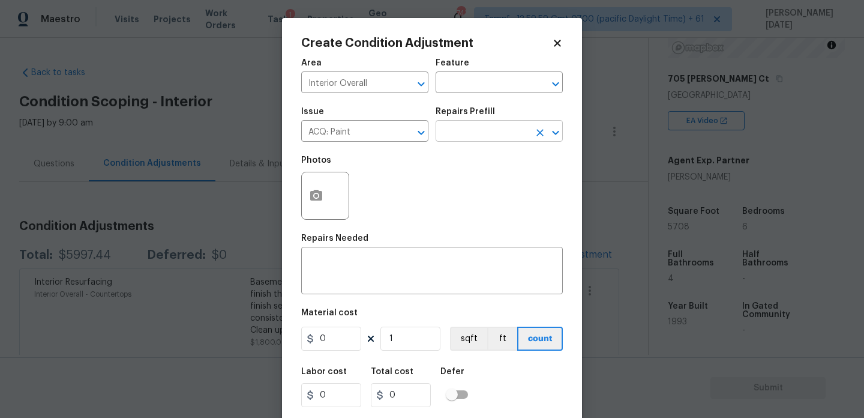
click at [494, 139] on input "text" at bounding box center [483, 132] width 94 height 19
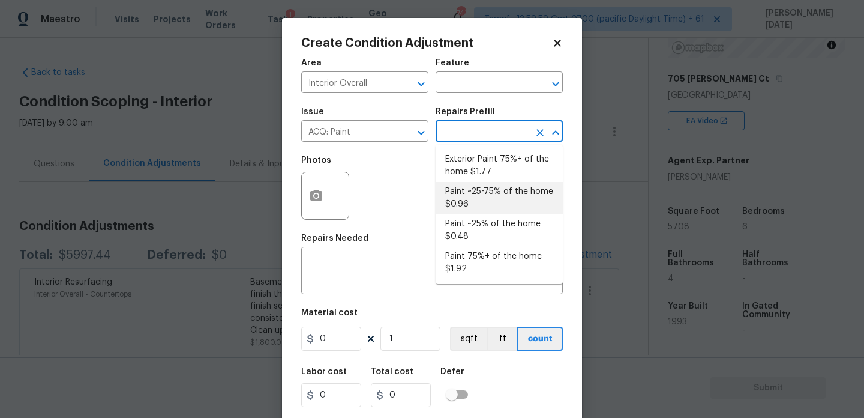
click at [496, 213] on li "Paint ~25-75% of the home $0.96" at bounding box center [499, 198] width 127 height 32
type input "Acquisition"
type textarea "Acquisition Scope: ~25 - 75% of the home needs interior paint"
type input "0.96"
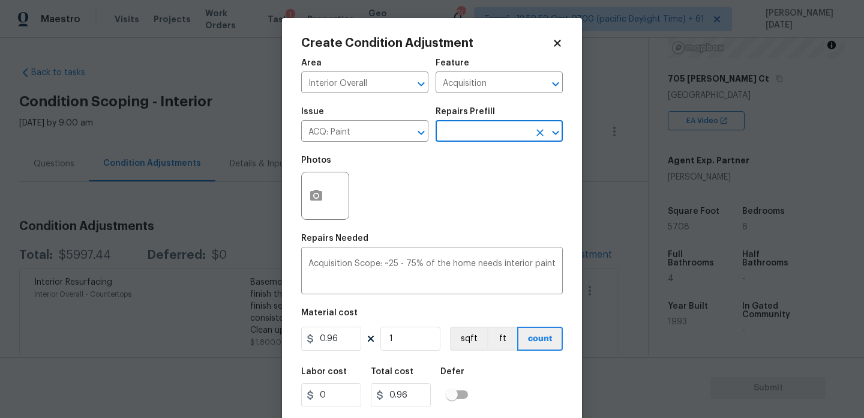
click at [478, 137] on input "text" at bounding box center [483, 132] width 94 height 19
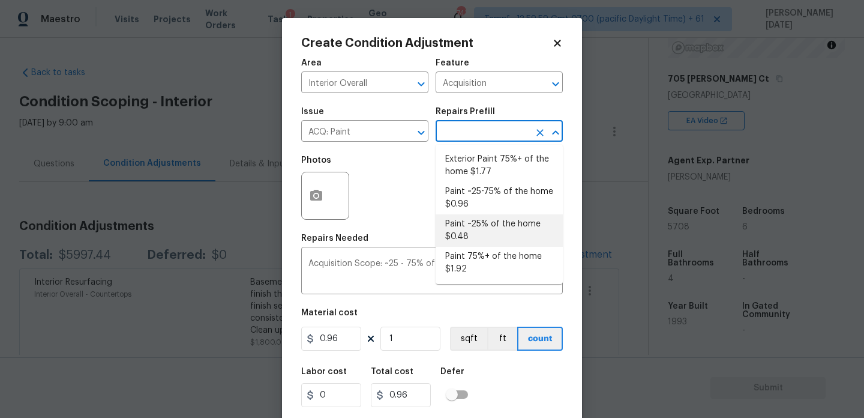
click at [478, 231] on li "Paint ~25% of the home $0.48" at bounding box center [499, 230] width 127 height 32
type textarea "Acquisition Scope: ~25% of the home needs interior paint"
type input "0.48"
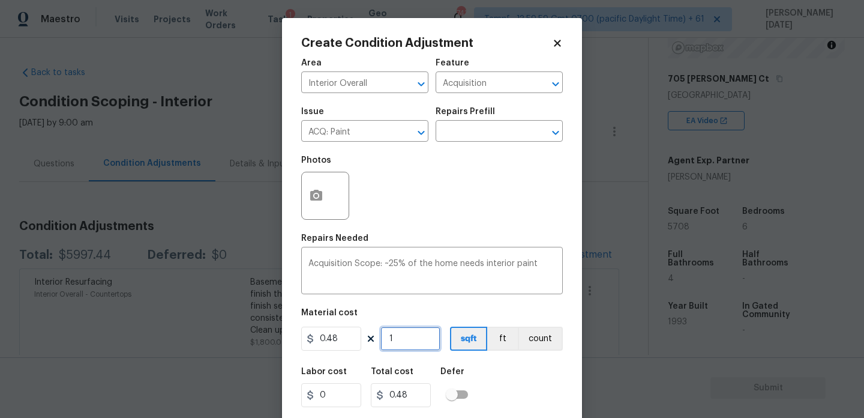
click at [405, 340] on input "1" at bounding box center [410, 338] width 60 height 24
type input "0"
paste input "5708"
type input "5708"
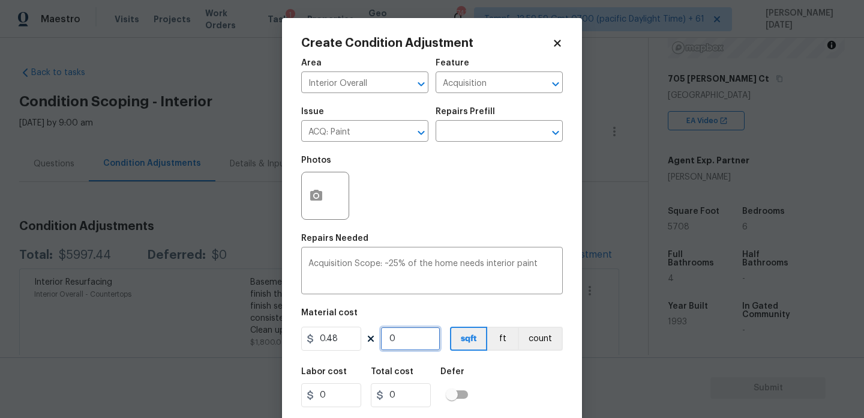
type input "2739.84"
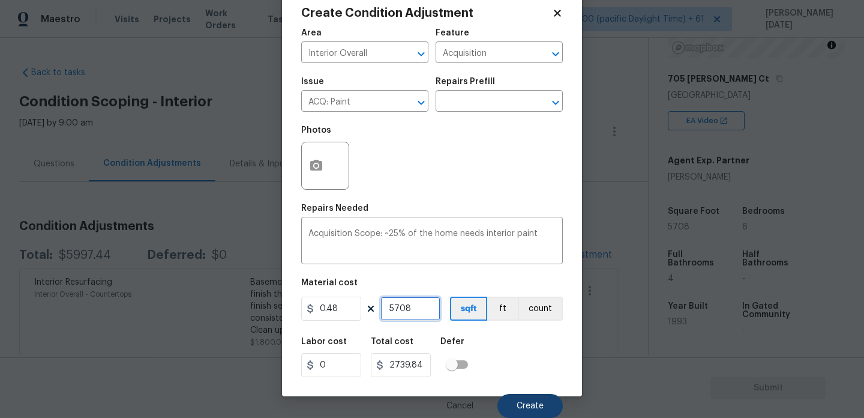
type input "5708"
click at [519, 403] on span "Create" at bounding box center [530, 405] width 27 height 9
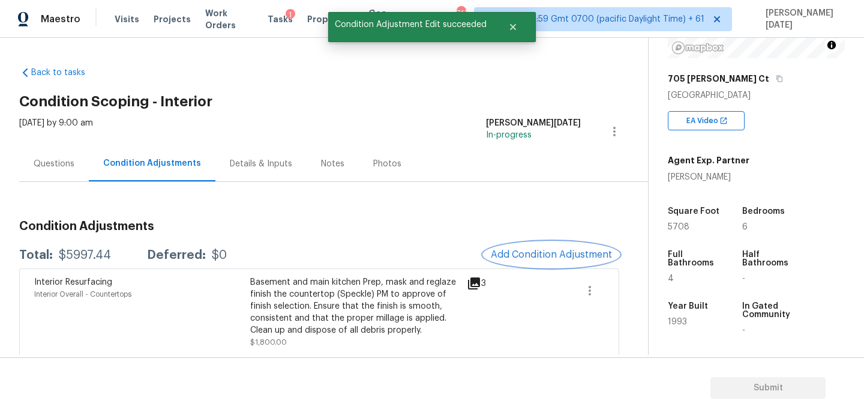
scroll to position [0, 0]
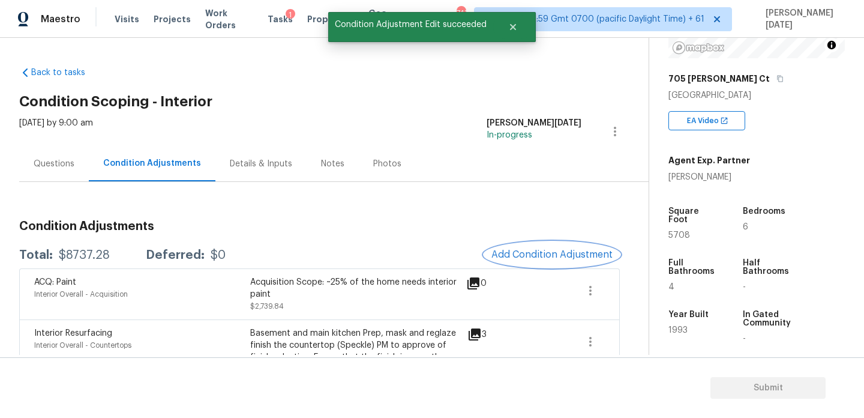
click at [554, 244] on button "Add Condition Adjustment" at bounding box center [552, 254] width 136 height 25
click at [554, 244] on body "Maestro Visits Projects Work Orders Tasks 1 Properties Geo Assignments 743 Tamp…" at bounding box center [432, 209] width 864 height 418
click at [532, 263] on button "Add Condition Adjustment" at bounding box center [552, 254] width 136 height 25
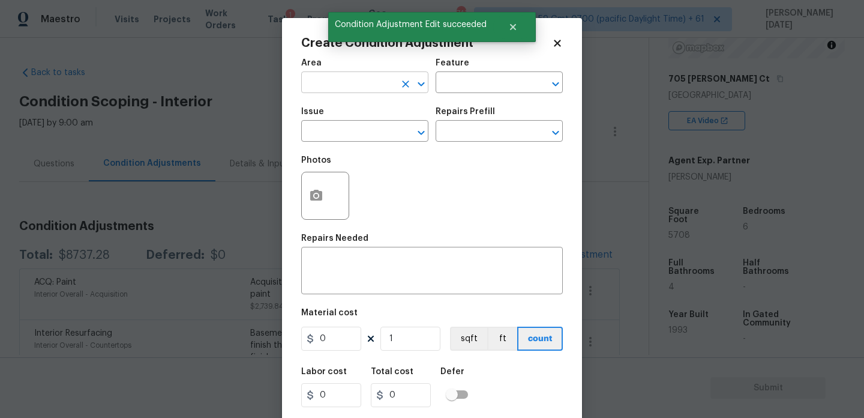
click at [314, 82] on input "text" at bounding box center [348, 83] width 94 height 19
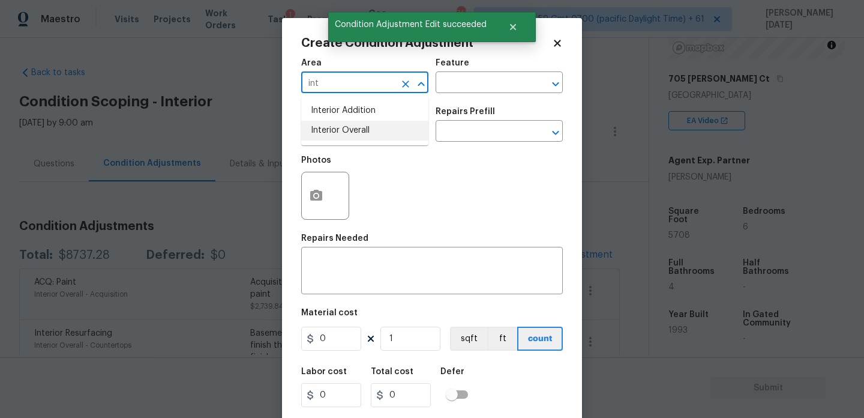
click at [341, 142] on ul "Interior Addition Interior Overall" at bounding box center [364, 120] width 127 height 49
click at [367, 126] on li "Interior Overall" at bounding box center [364, 131] width 127 height 20
type input "Interior Overall"
click at [367, 126] on input "text" at bounding box center [348, 132] width 94 height 19
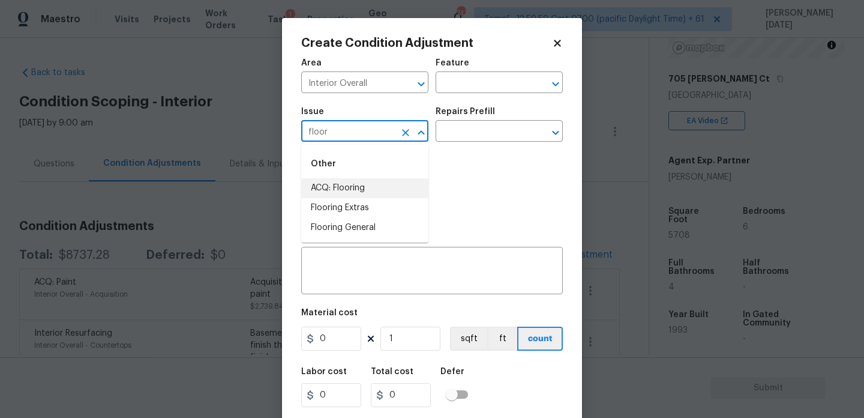
click at [373, 193] on li "ACQ: Flooring" at bounding box center [364, 188] width 127 height 20
type input "ACQ: Flooring"
click at [479, 149] on div "Issue ACQ: Flooring ​ Repairs Prefill ​" at bounding box center [432, 124] width 262 height 49
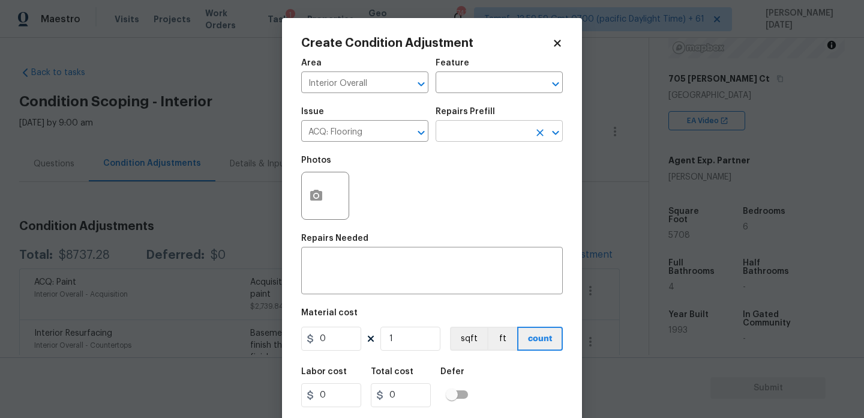
click at [503, 137] on input "text" at bounding box center [483, 132] width 94 height 19
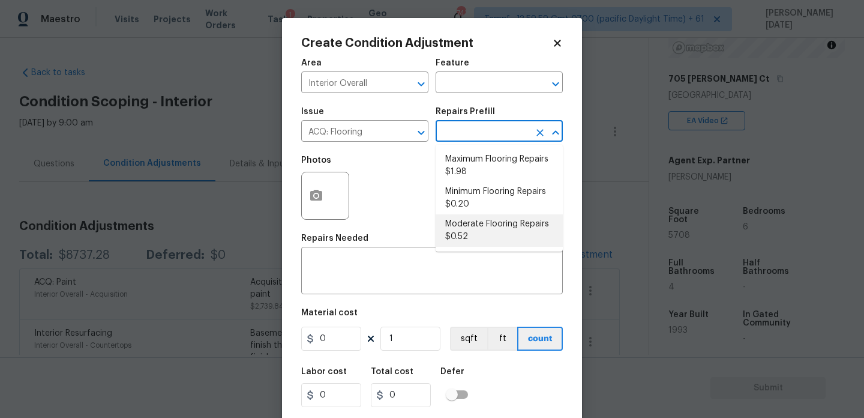
click at [487, 235] on li "Moderate Flooring Repairs $0.52" at bounding box center [499, 230] width 127 height 32
type input "Acquisition"
type textarea "Acquisition Scope: Moderate flooring repairs"
type input "0.52"
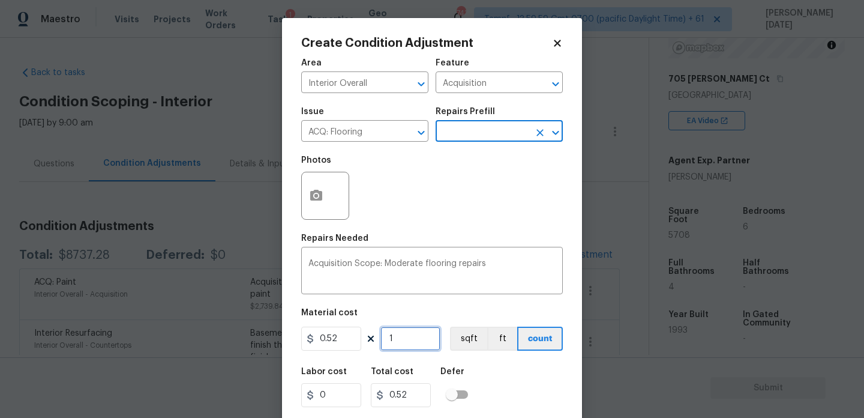
click at [408, 342] on input "1" at bounding box center [410, 338] width 60 height 24
type input "0"
paste input "5708"
type input "5708"
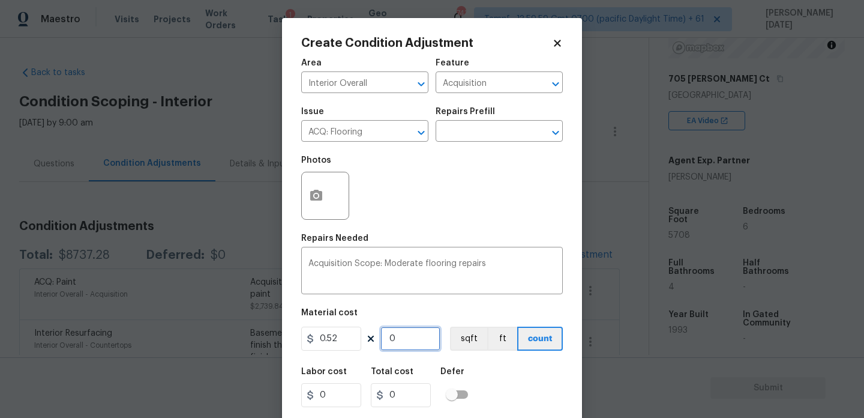
type input "2968.16"
type input "5708"
click at [313, 193] on icon "button" at bounding box center [316, 195] width 12 height 11
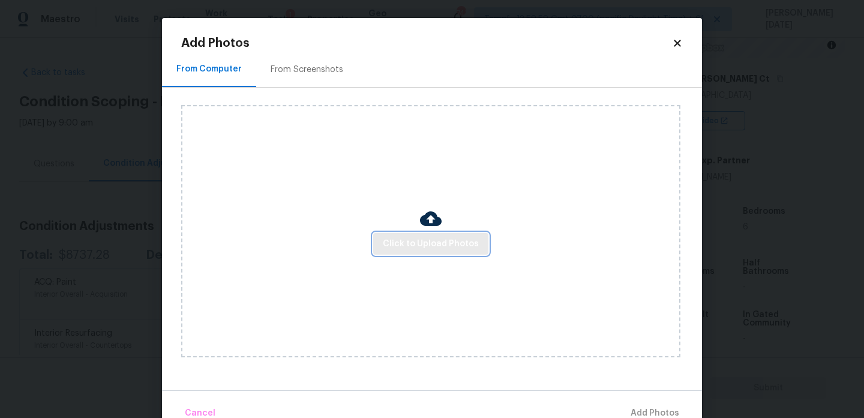
click at [427, 242] on span "Click to Upload Photos" at bounding box center [431, 243] width 96 height 15
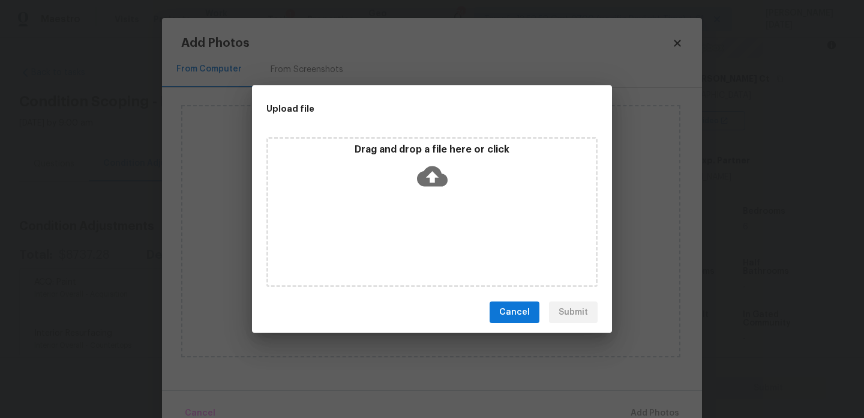
click at [427, 242] on div "Drag and drop a file here or click" at bounding box center [431, 212] width 331 height 150
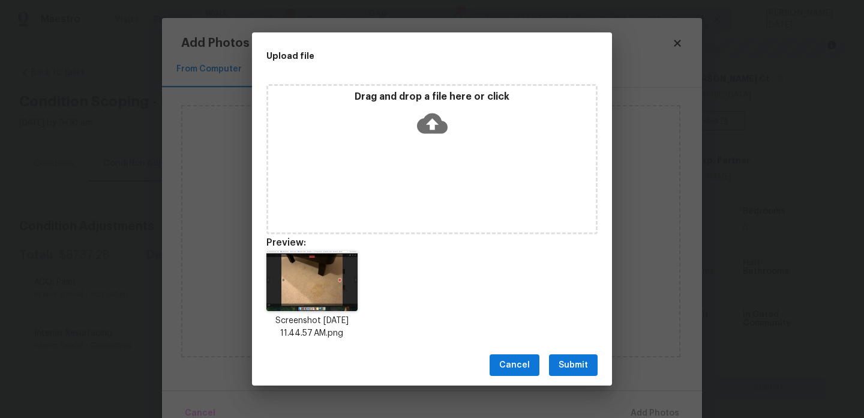
click at [435, 132] on icon at bounding box center [432, 123] width 31 height 20
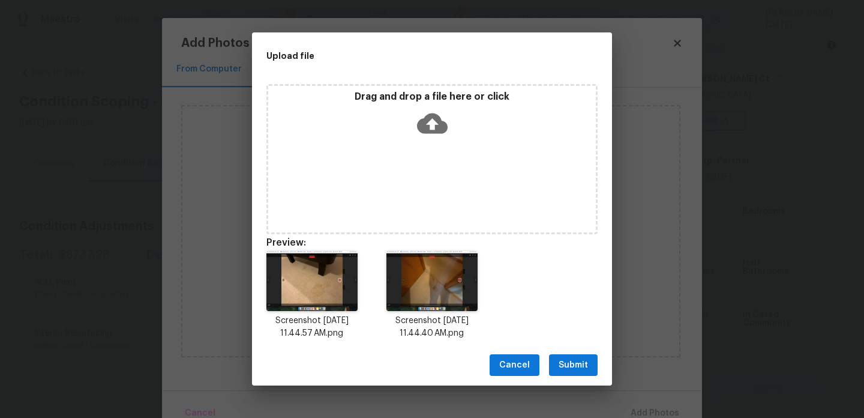
click at [573, 367] on span "Submit" at bounding box center [573, 365] width 29 height 15
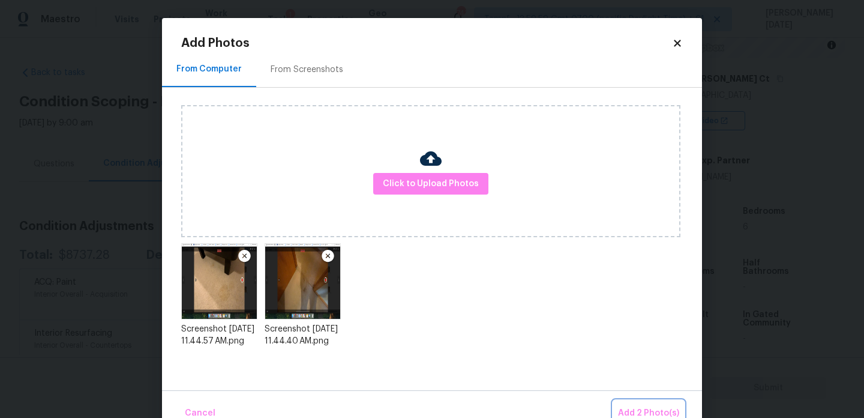
click at [636, 409] on span "Add 2 Photo(s)" at bounding box center [648, 413] width 61 height 15
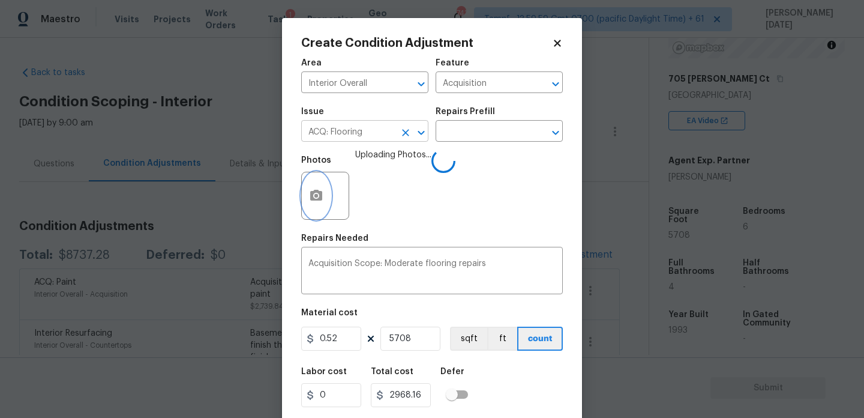
click at [404, 134] on icon "Clear" at bounding box center [405, 132] width 7 height 7
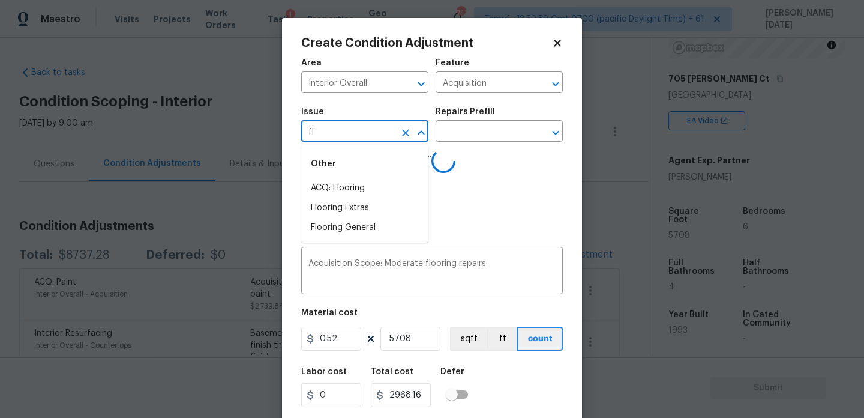
type input "flo"
click at [382, 224] on li "ACQ: HVAC" at bounding box center [364, 228] width 127 height 20
type input "ACQ: HVAC"
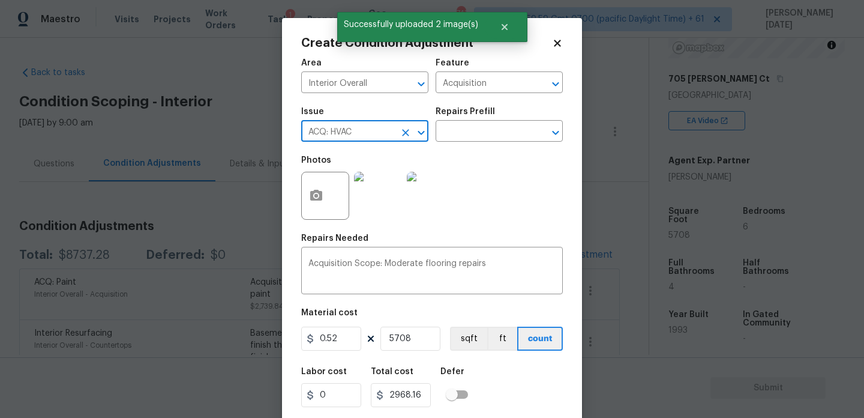
click at [403, 137] on icon "Clear" at bounding box center [406, 133] width 12 height 12
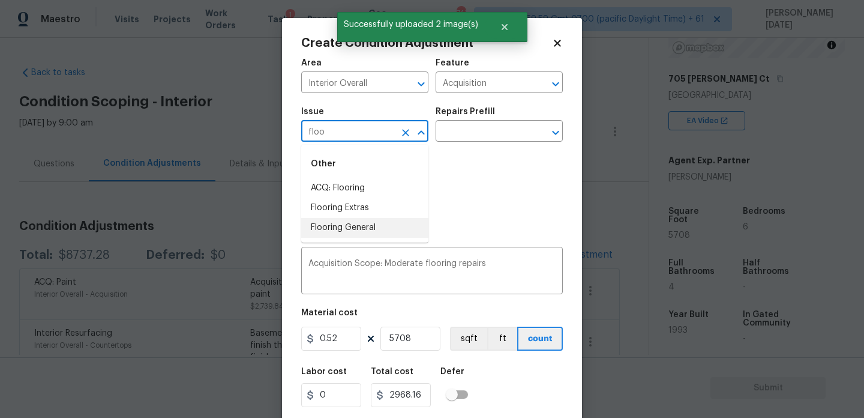
click at [392, 231] on li "Flooring General" at bounding box center [364, 228] width 127 height 20
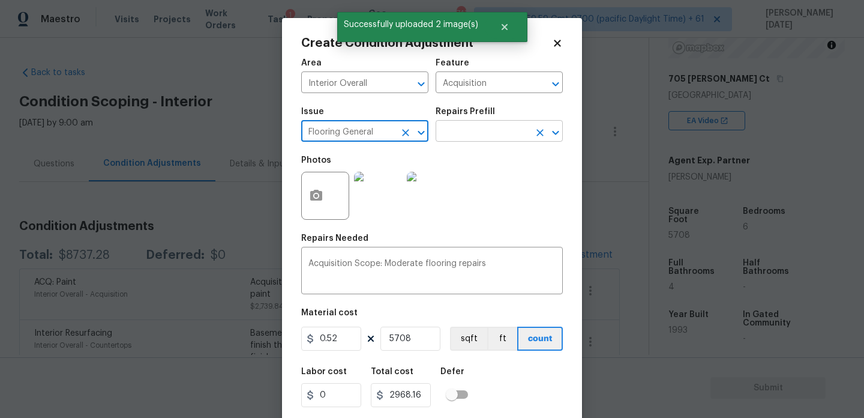
type input "Flooring General"
click at [493, 132] on input "text" at bounding box center [483, 132] width 94 height 19
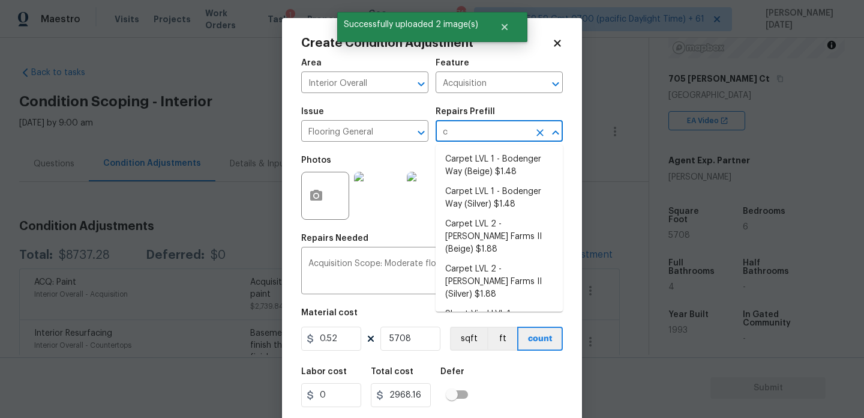
type input "ca"
click at [509, 274] on li "Carpet LVL 2 - [PERSON_NAME] Farms II (Silver) $1.88" at bounding box center [499, 281] width 127 height 45
type input "Overall Flooring"
type textarea "Install new carpet ([PERSON_NAME] Farms II - 929 Thin Ice) at all previously ca…"
type input "1.88"
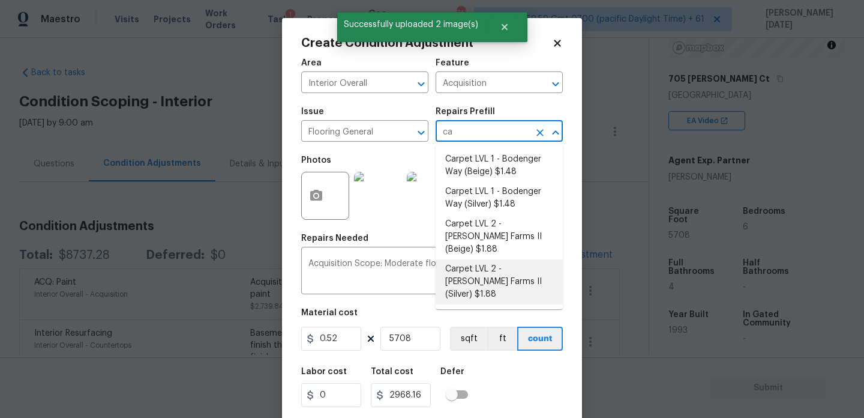
type input "10731.04"
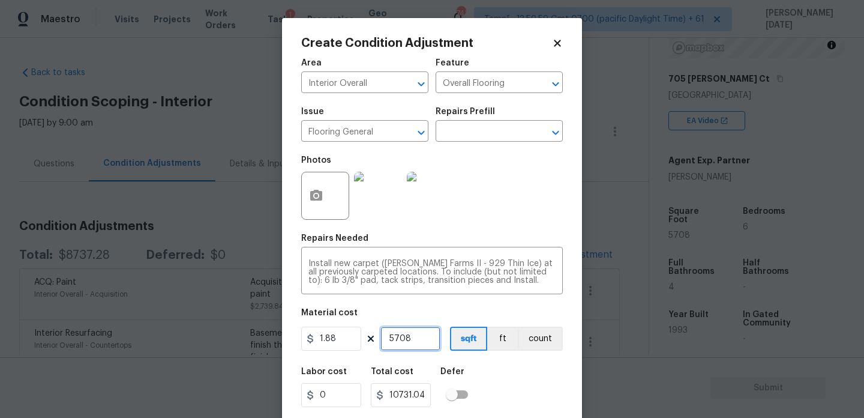
drag, startPoint x: 436, startPoint y: 335, endPoint x: 259, endPoint y: 335, distance: 177.0
click at [259, 335] on div "Create Condition Adjustment Area Interior Overall ​ Feature Overall Flooring ​ …" at bounding box center [432, 209] width 864 height 418
type input "0"
type input "1"
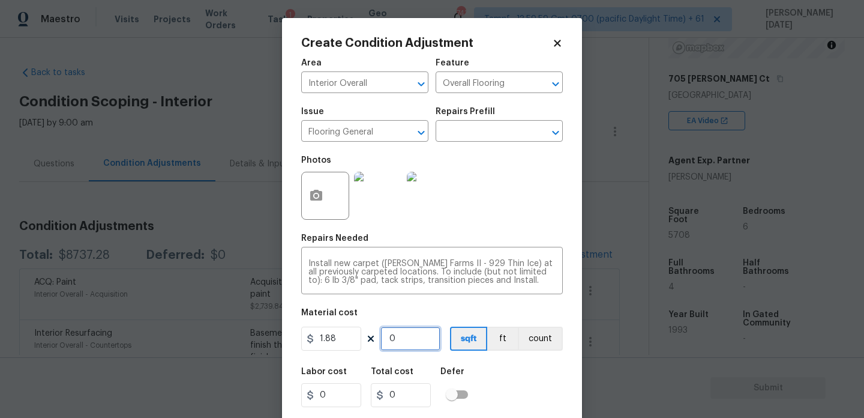
type input "1.88"
type input "15"
type input "28.2"
type input "150"
type input "282"
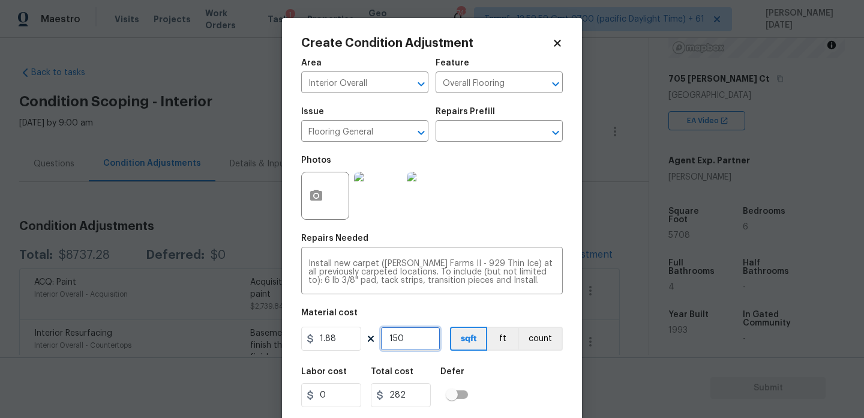
type input "15"
type input "28.2"
type input "1"
type input "1.88"
type input "10"
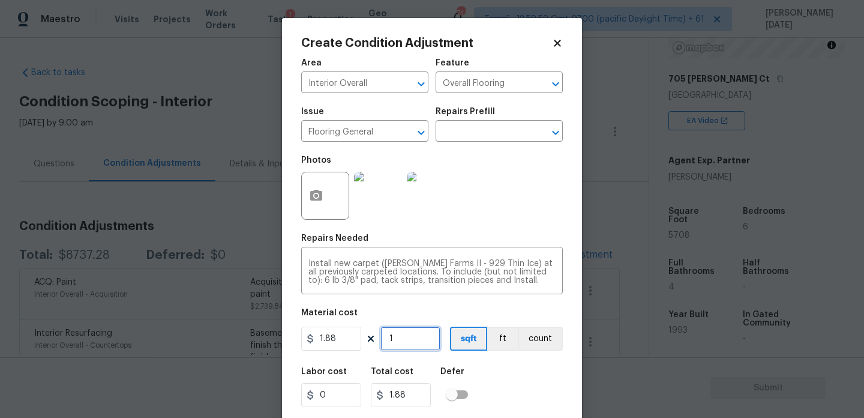
type input "18.8"
type input "100"
type input "188"
type input "1000"
type input "1880"
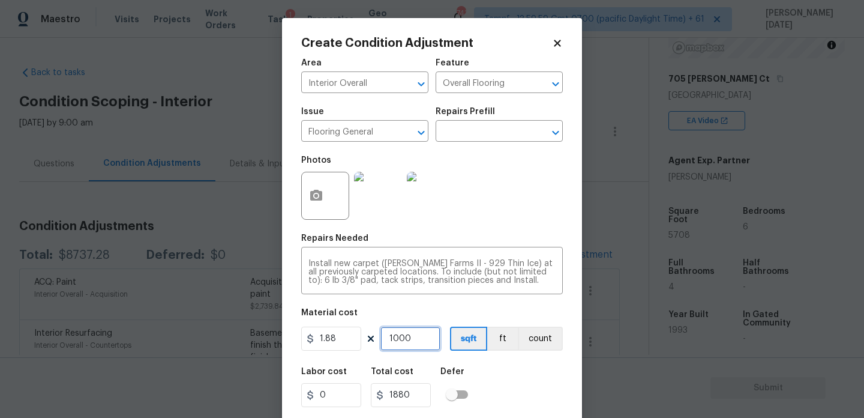
type input "1000"
click at [526, 224] on div "Photos" at bounding box center [432, 188] width 262 height 78
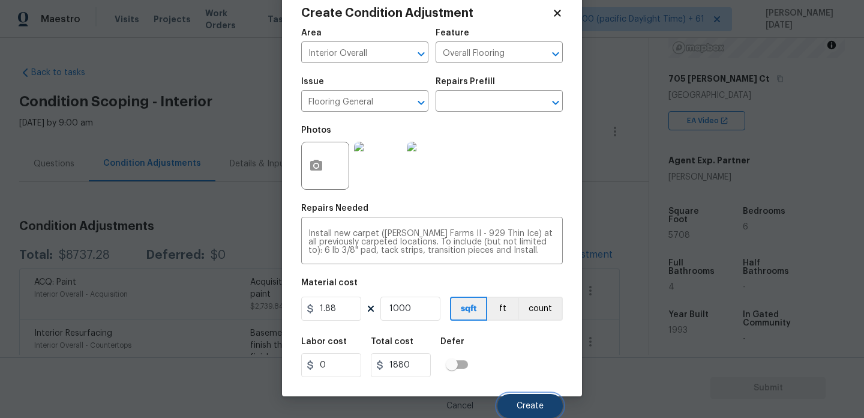
click at [526, 402] on span "Create" at bounding box center [530, 405] width 27 height 9
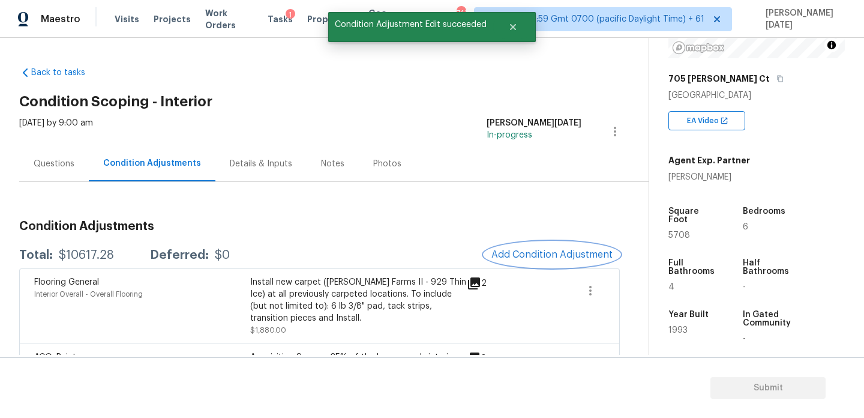
scroll to position [35, 0]
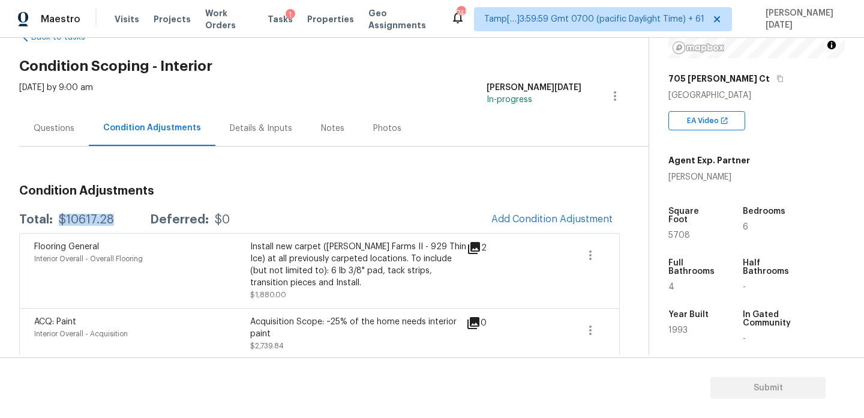
drag, startPoint x: 56, startPoint y: 220, endPoint x: 127, endPoint y: 220, distance: 71.4
click at [127, 220] on div "Total: $10617.28 Deferred: $0" at bounding box center [124, 220] width 211 height 12
copy div "$10617.28"
click at [588, 254] on icon "button" at bounding box center [590, 255] width 14 height 14
click at [655, 257] on div "Edit" at bounding box center [659, 253] width 94 height 12
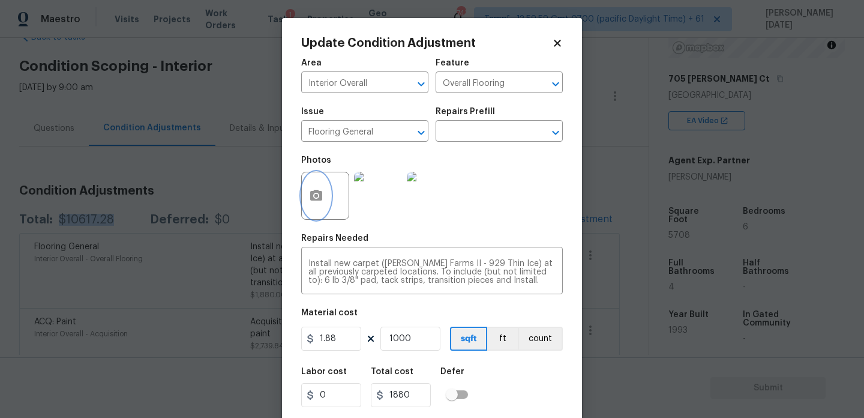
click at [326, 193] on button "button" at bounding box center [316, 195] width 29 height 47
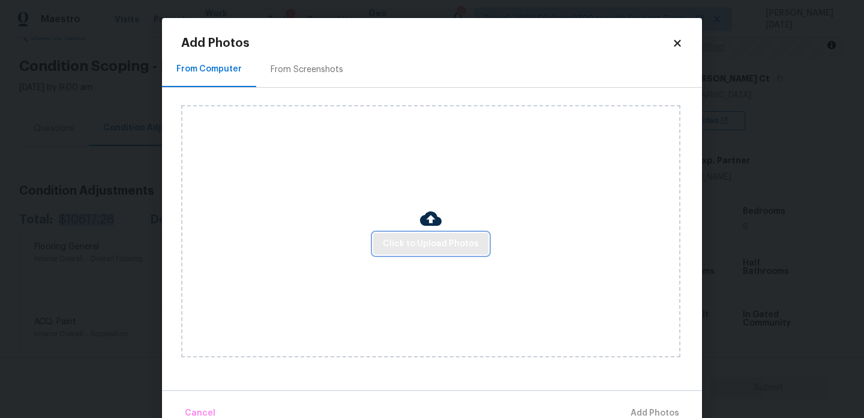
click at [435, 250] on span "Click to Upload Photos" at bounding box center [431, 243] width 96 height 15
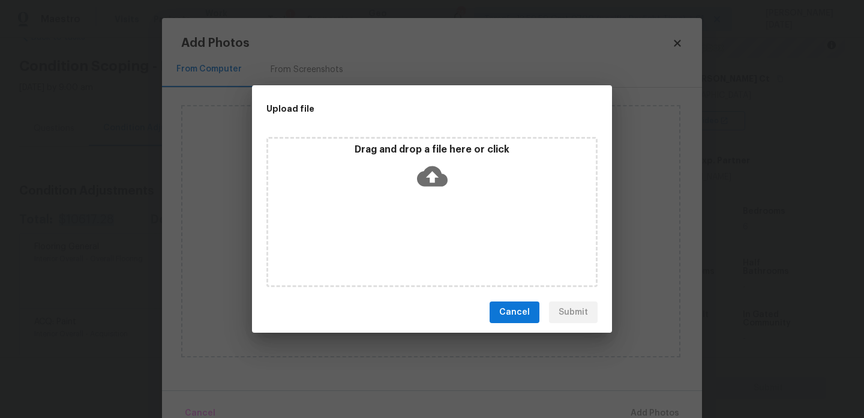
click at [435, 250] on div "Drag and drop a file here or click" at bounding box center [431, 212] width 331 height 150
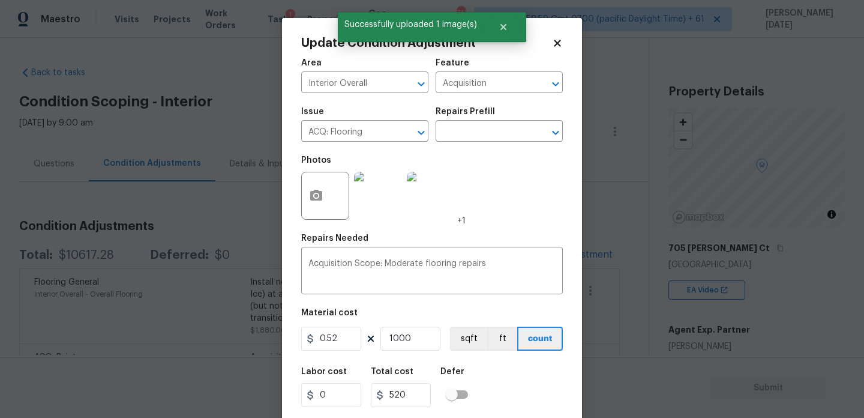
click at [284, 310] on div "Update Condition Adjustment Area Interior Overall ​ Feature Acquisition ​ Issue…" at bounding box center [432, 222] width 300 height 408
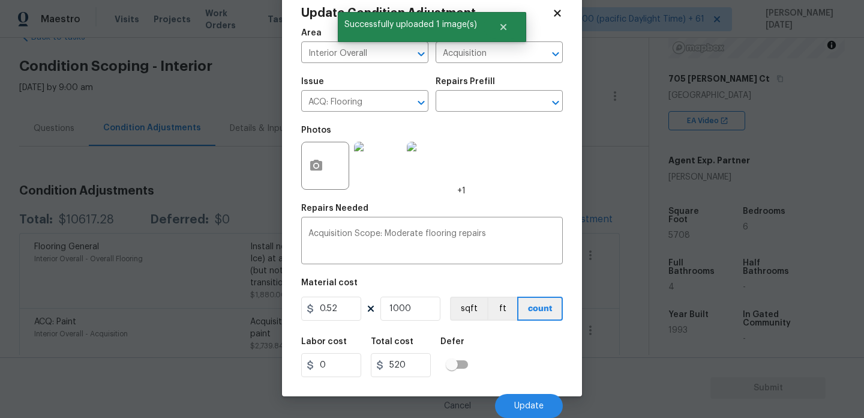
type input "0"
type input "10617"
type input "5520.84"
drag, startPoint x: 418, startPoint y: 307, endPoint x: 217, endPoint y: 303, distance: 201.7
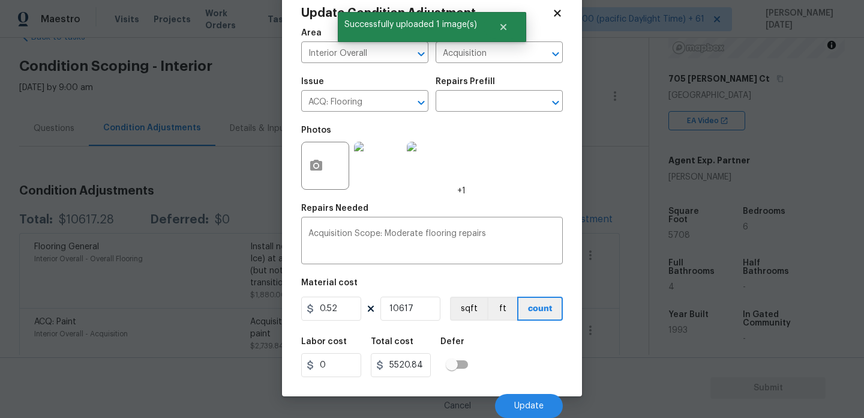
click at [217, 303] on div "Update Condition Adjustment Area Interior Overall ​ Feature Acquisition ​ Issue…" at bounding box center [432, 209] width 864 height 418
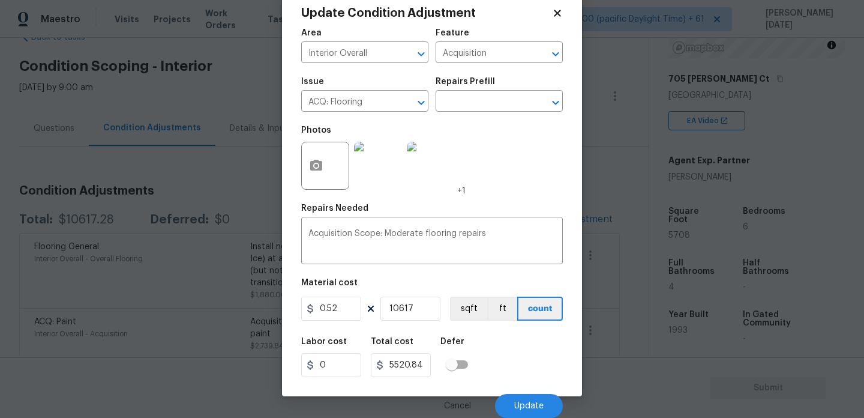
type input "0"
type input "5"
type input "2.6"
type input "50"
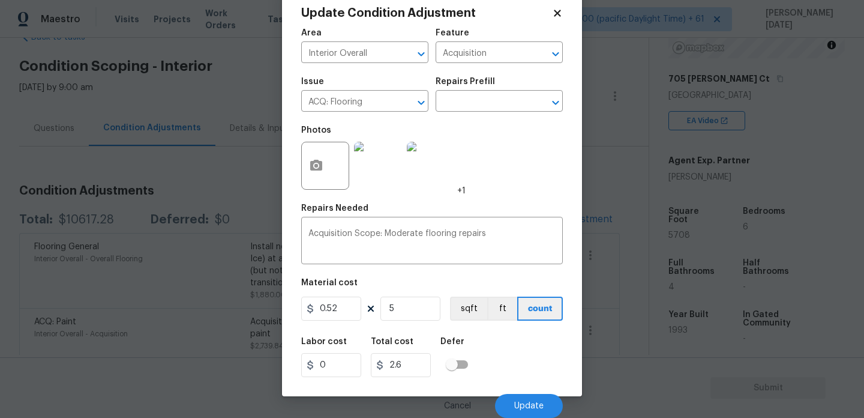
type input "26"
type input "5"
type input "2.6"
type input "57"
type input "29.64"
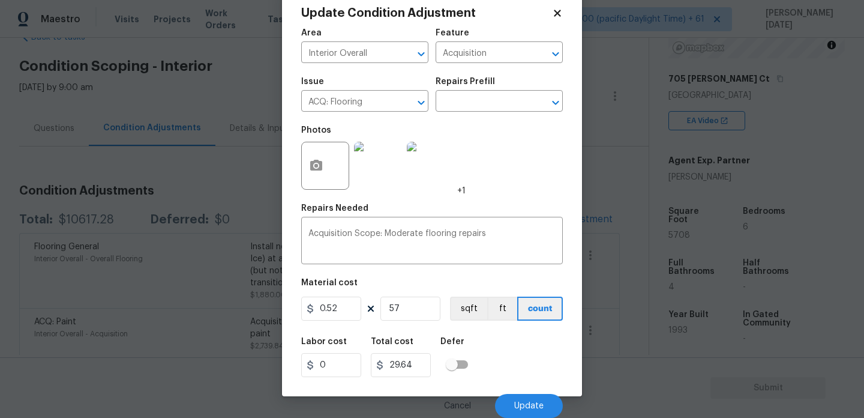
type input "570"
type input "296.4"
type input "5708"
type input "2968.16"
type input "5708"
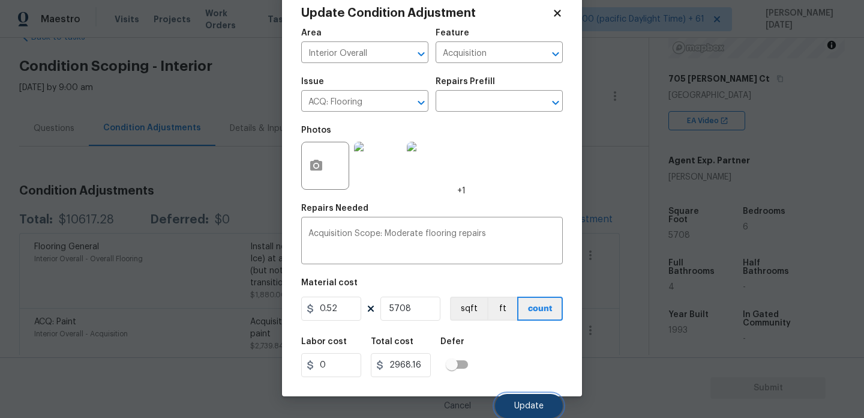
click at [552, 406] on button "Update" at bounding box center [529, 406] width 68 height 24
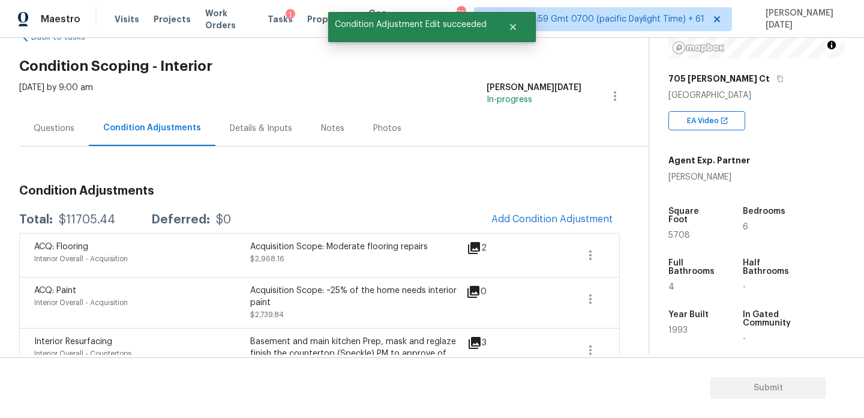
scroll to position [0, 0]
click at [673, 231] on span "5708" at bounding box center [680, 235] width 22 height 8
copy span "5708"
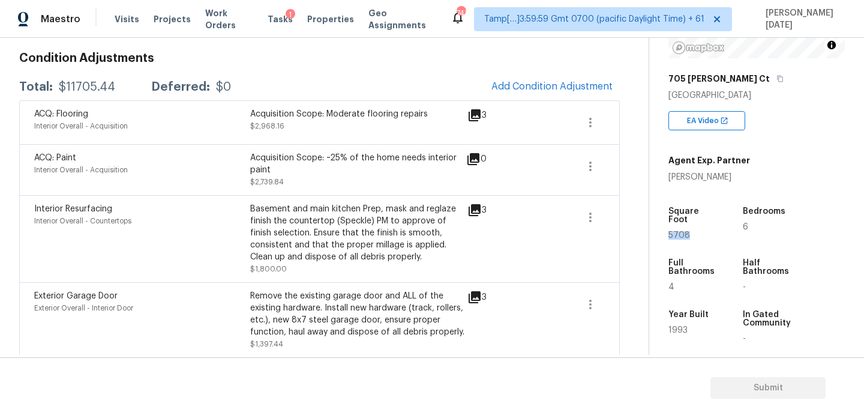
scroll to position [170, 0]
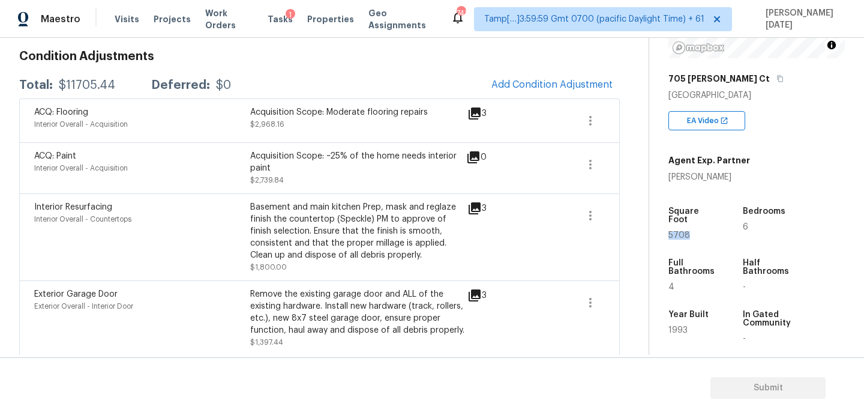
click at [473, 205] on icon at bounding box center [475, 208] width 12 height 12
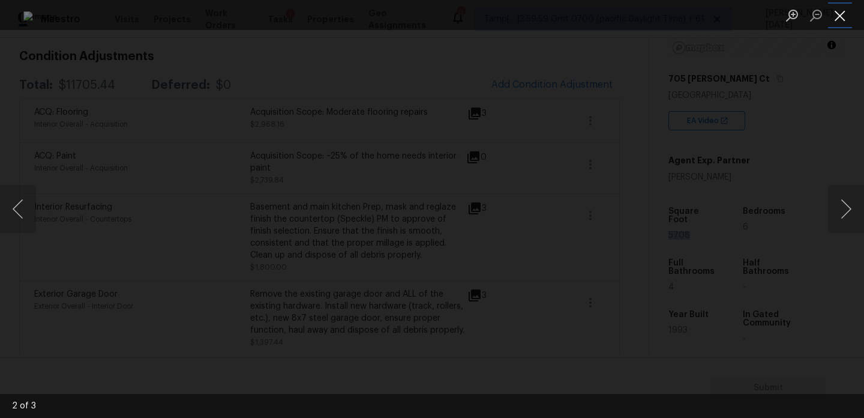
click at [843, 19] on button "Close lightbox" at bounding box center [840, 15] width 24 height 21
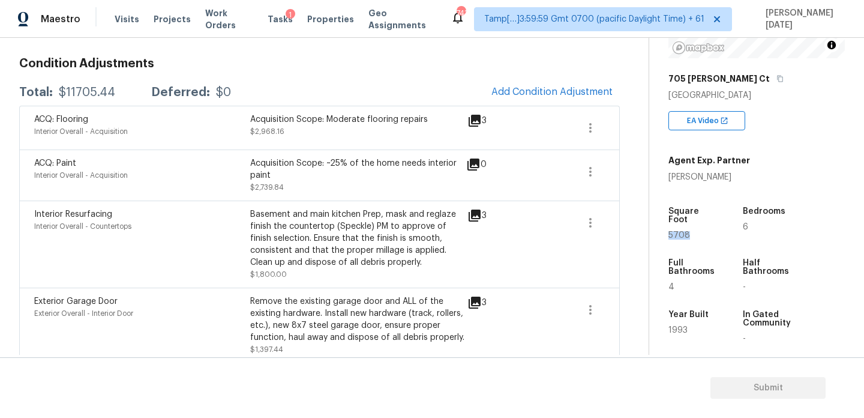
scroll to position [156, 0]
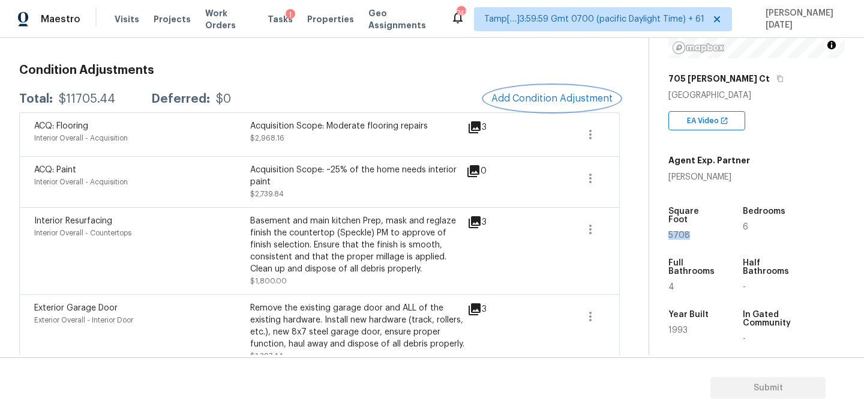
click at [554, 95] on span "Add Condition Adjustment" at bounding box center [551, 98] width 121 height 11
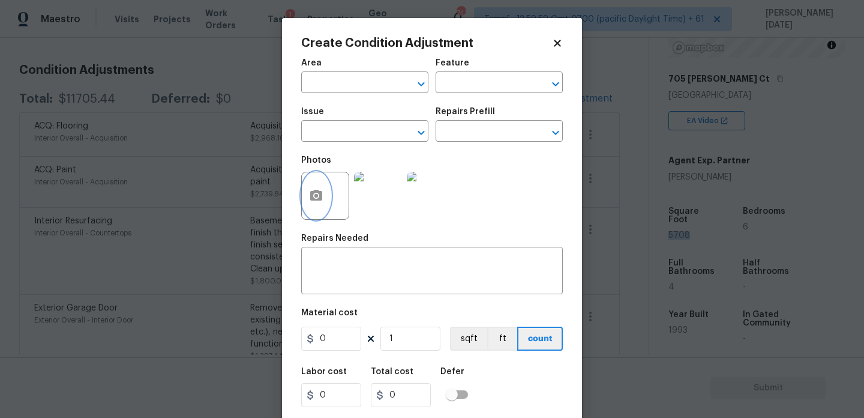
click at [326, 200] on button "button" at bounding box center [316, 195] width 29 height 47
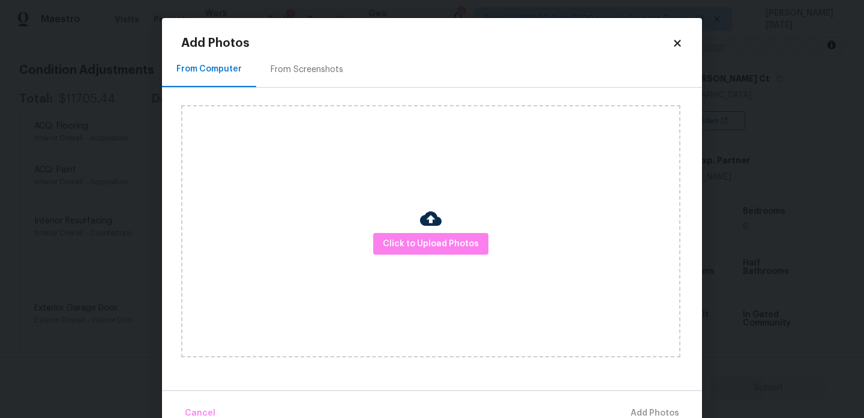
click at [430, 255] on div "Click to Upload Photos" at bounding box center [430, 231] width 499 height 252
click at [444, 244] on span "Click to Upload Photos" at bounding box center [431, 243] width 96 height 15
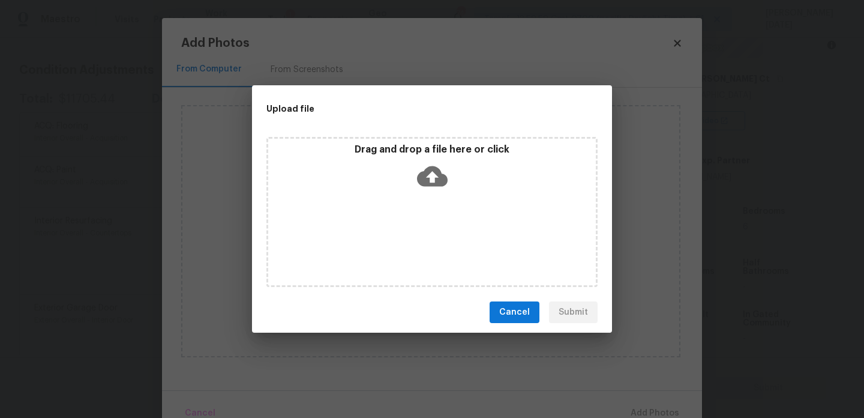
click at [444, 244] on div "Drag and drop a file here or click" at bounding box center [431, 212] width 331 height 150
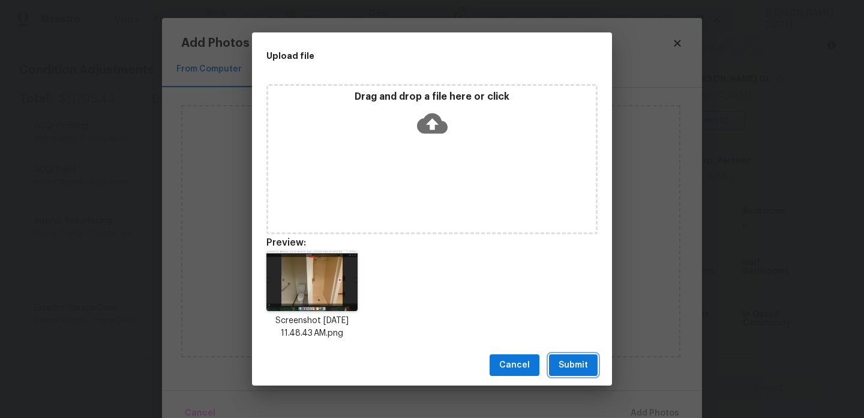
click at [573, 366] on span "Submit" at bounding box center [573, 365] width 29 height 15
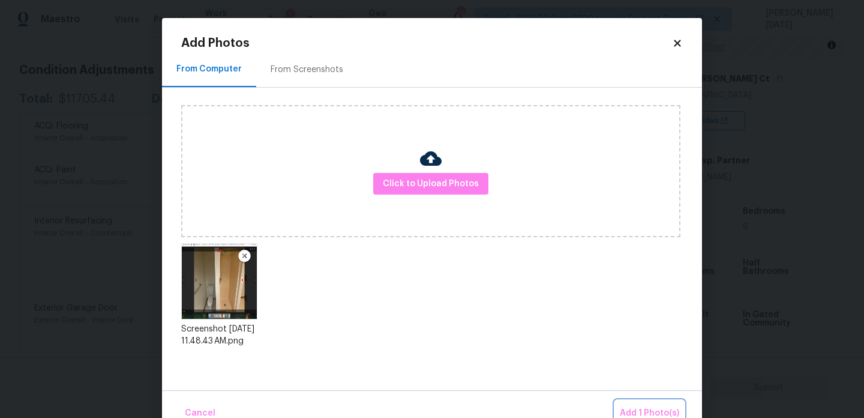
click at [636, 403] on button "Add 1 Photo(s)" at bounding box center [649, 413] width 69 height 26
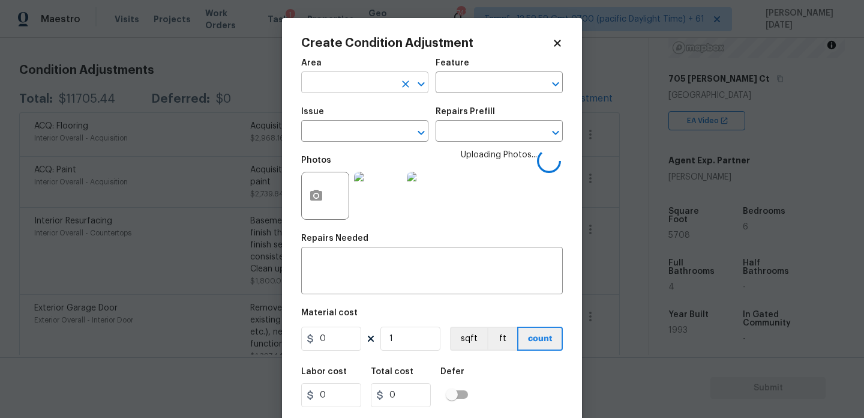
click at [313, 87] on input "text" at bounding box center [348, 83] width 94 height 19
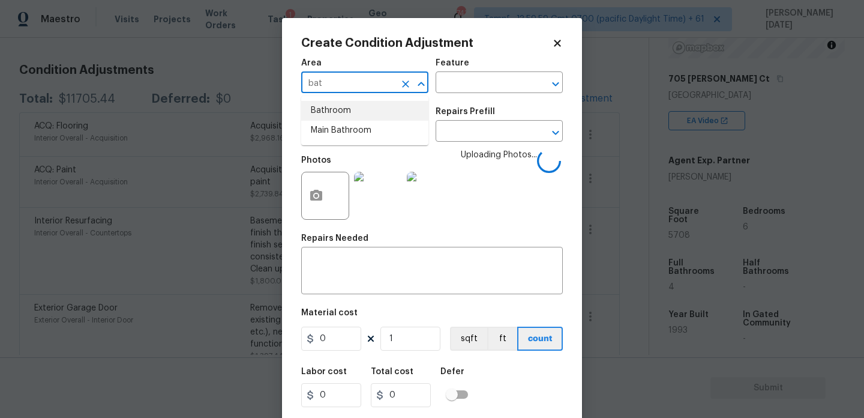
click at [334, 113] on li "Bathroom" at bounding box center [364, 111] width 127 height 20
type input "Bathroom"
click at [331, 130] on input "text" at bounding box center [348, 132] width 94 height 19
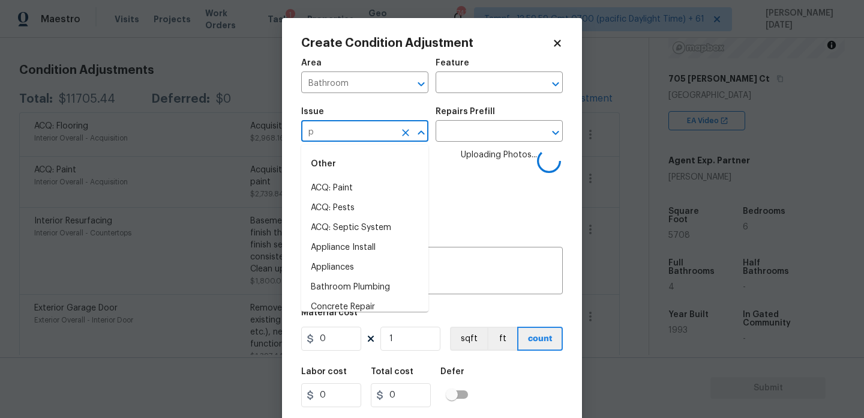
type input "pl"
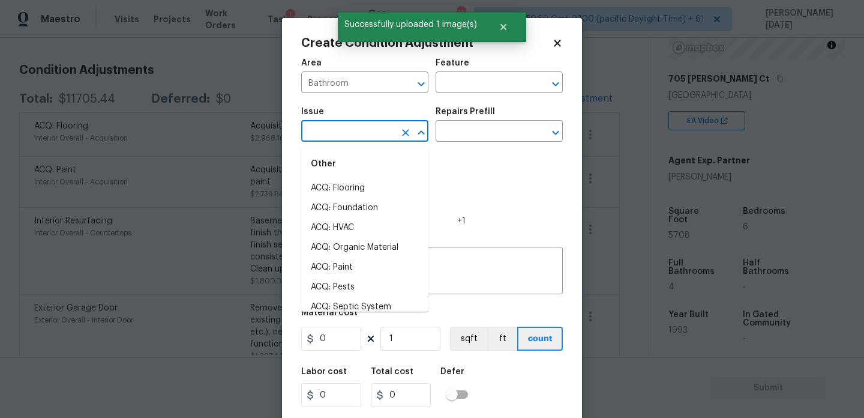
type input "u"
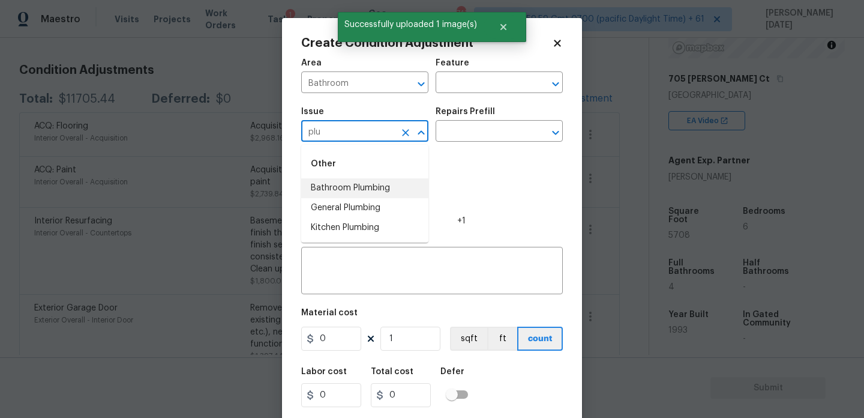
click at [353, 185] on li "Bathroom Plumbing" at bounding box center [364, 188] width 127 height 20
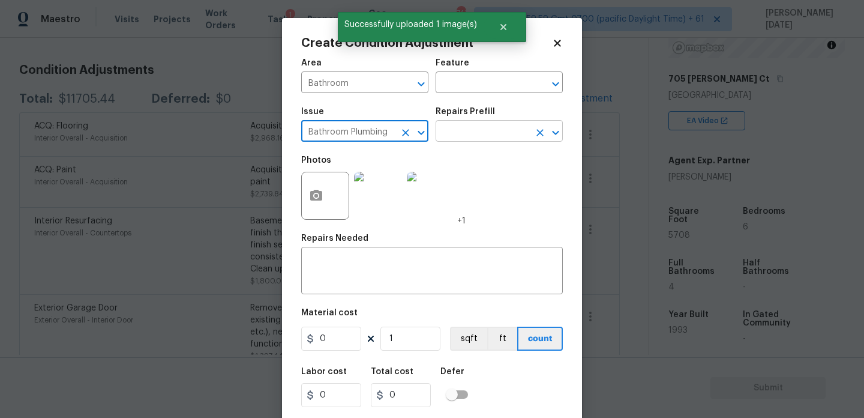
type input "Bathroom Plumbing"
click at [460, 132] on input "text" at bounding box center [483, 132] width 94 height 19
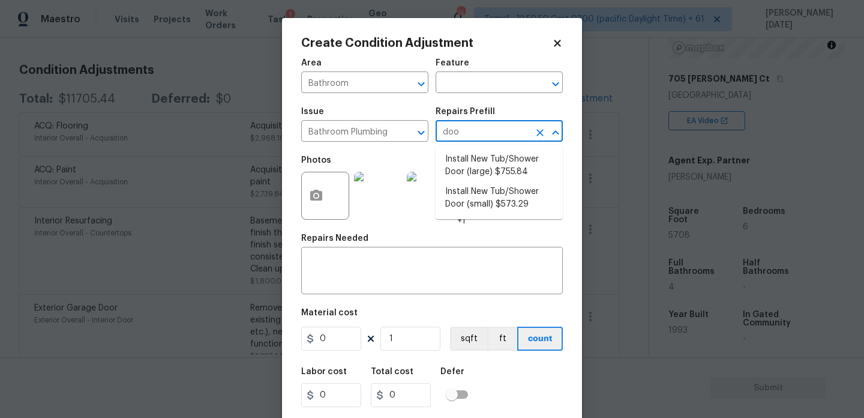
type input "door"
click at [508, 200] on li "Install New Tub/Shower Door (small) $573.29" at bounding box center [499, 198] width 127 height 32
type input "Plumbing"
type textarea "Prep the tub/shower surround and install a new 32''-36'' tempered shower door. …"
type input "573.29"
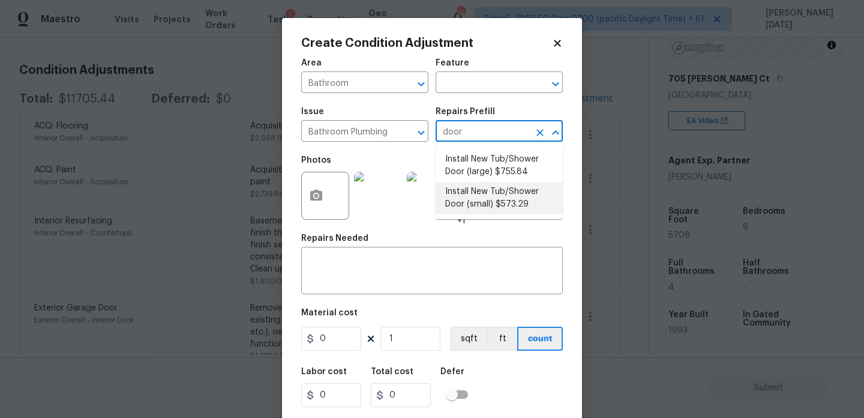
type input "573.29"
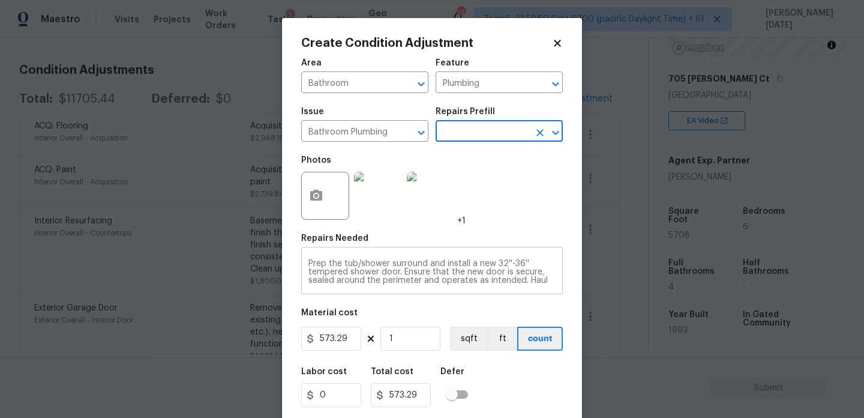
scroll to position [31, 0]
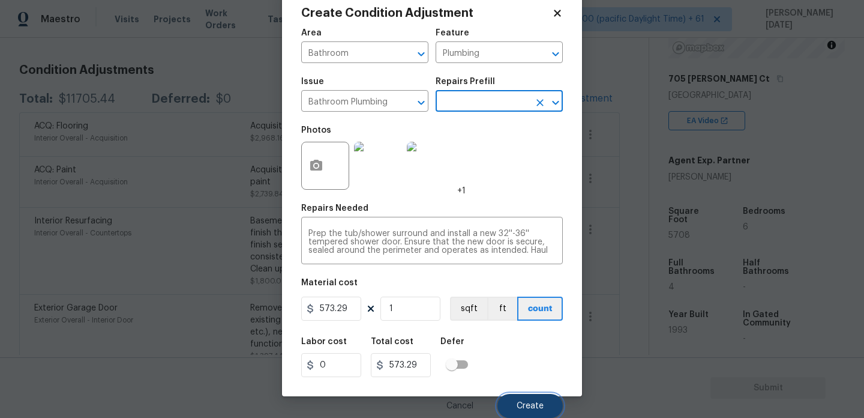
click at [536, 407] on span "Create" at bounding box center [530, 405] width 27 height 9
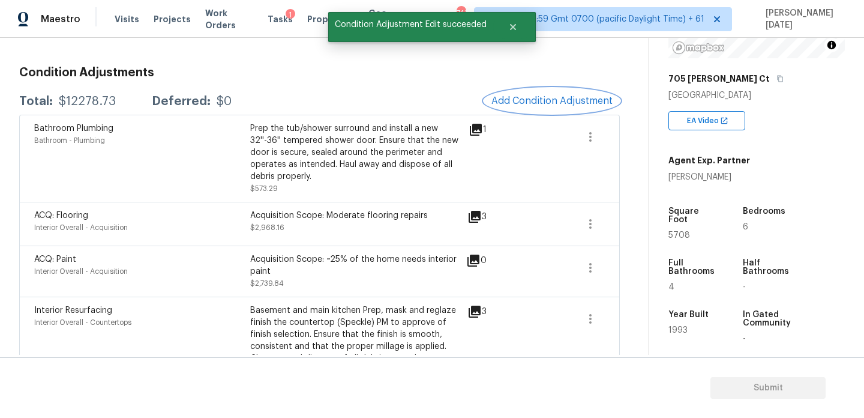
scroll to position [14, 0]
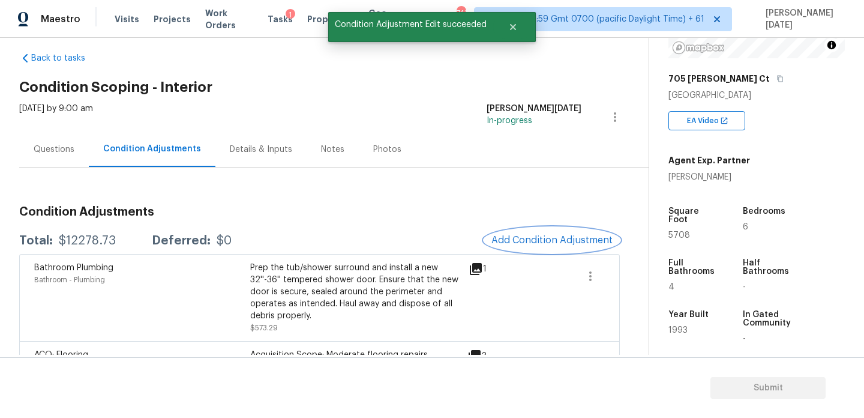
click at [532, 230] on button "Add Condition Adjustment" at bounding box center [552, 239] width 136 height 25
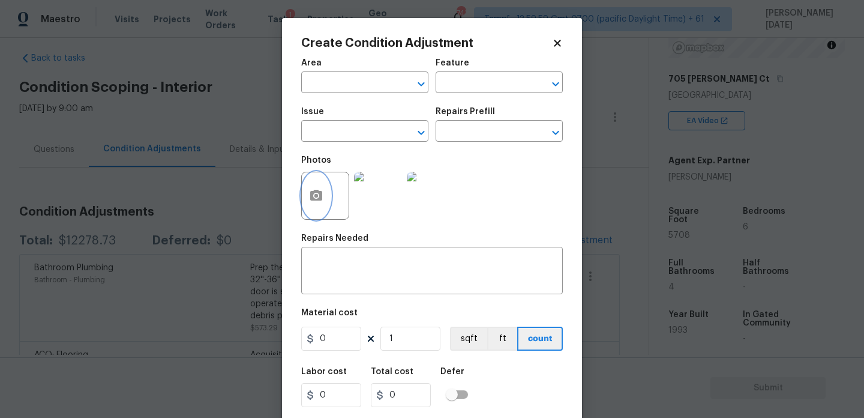
click at [313, 194] on icon "button" at bounding box center [316, 195] width 12 height 11
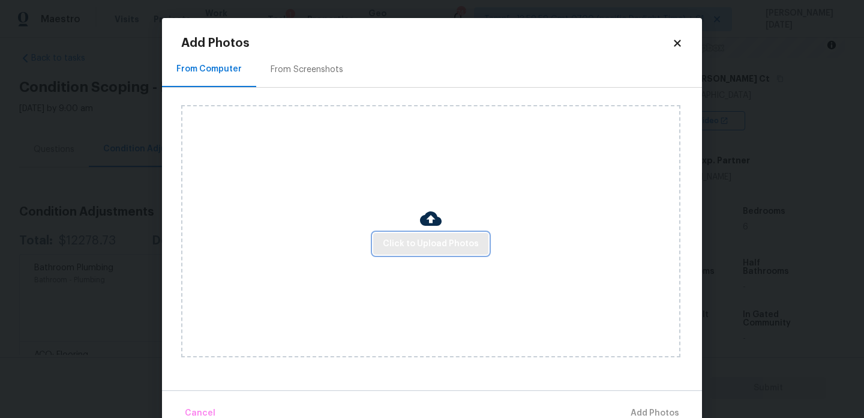
click at [415, 239] on span "Click to Upload Photos" at bounding box center [431, 243] width 96 height 15
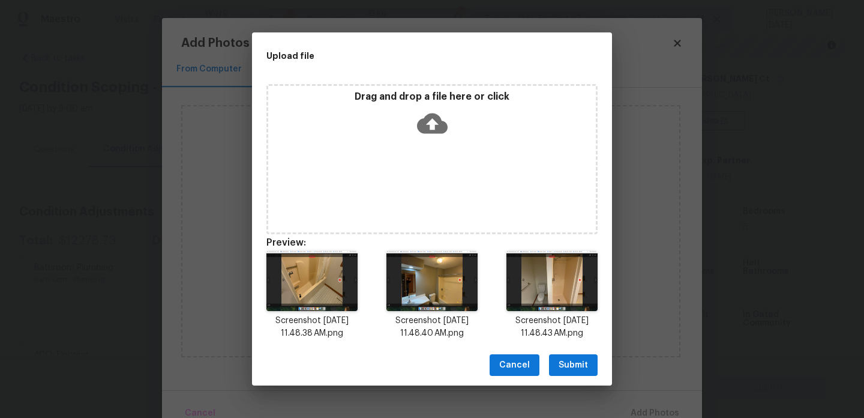
click at [594, 357] on button "Submit" at bounding box center [573, 365] width 49 height 22
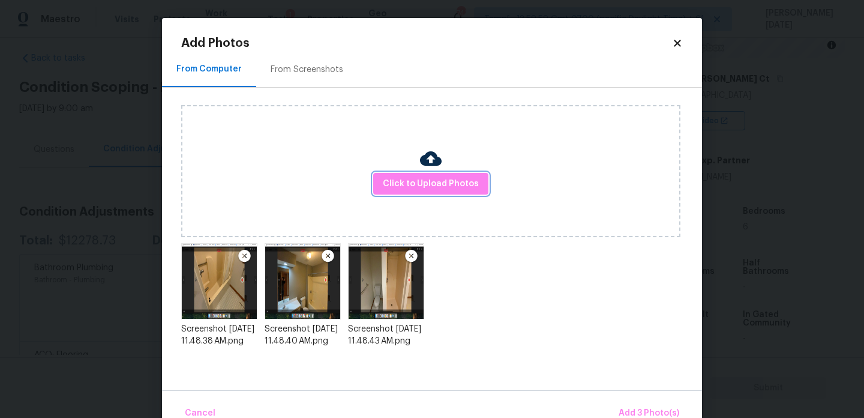
scroll to position [26, 0]
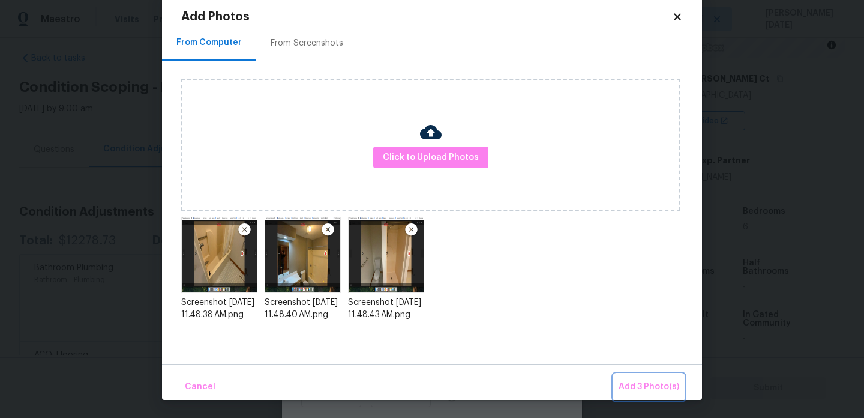
click at [637, 374] on button "Add 3 Photo(s)" at bounding box center [649, 387] width 70 height 26
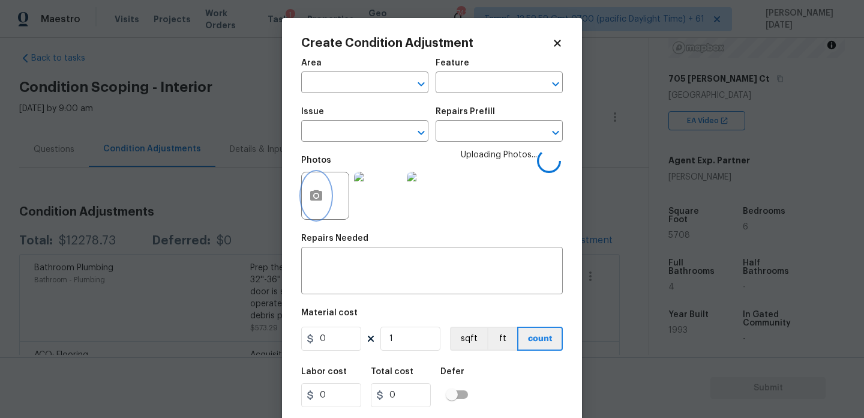
scroll to position [0, 0]
click at [332, 87] on input "text" at bounding box center [348, 83] width 94 height 19
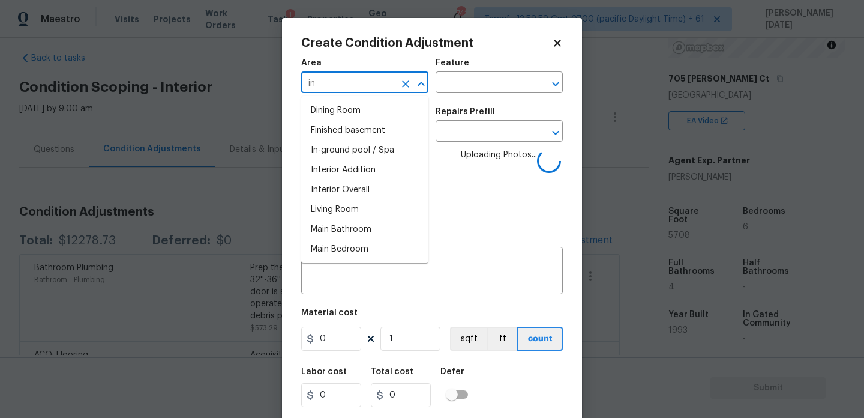
type input "i"
type input "bat"
click at [349, 106] on li "Addition or Conversion" at bounding box center [364, 111] width 127 height 20
type input "Addition or Conversion"
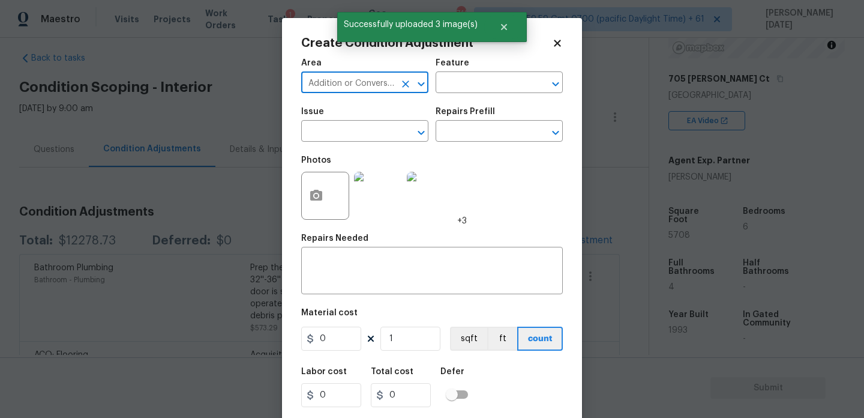
click at [408, 80] on icon "Clear" at bounding box center [405, 83] width 7 height 7
click at [353, 109] on li "Bathroom" at bounding box center [364, 111] width 127 height 20
type input "Bathroom"
click at [348, 127] on input "text" at bounding box center [348, 132] width 94 height 19
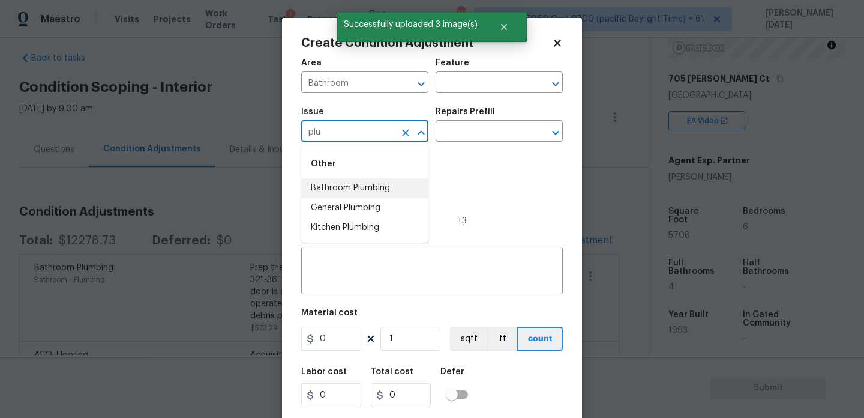
click at [373, 191] on li "Bathroom Plumbing" at bounding box center [364, 188] width 127 height 20
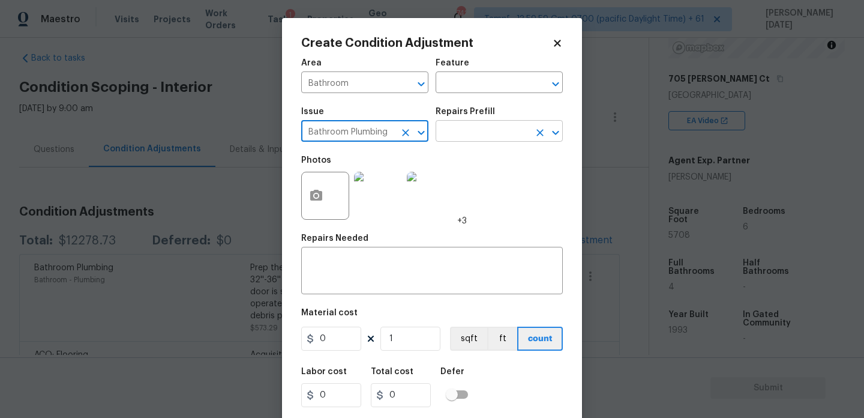
type input "Bathroom Plumbing"
click at [461, 140] on input "text" at bounding box center [483, 132] width 94 height 19
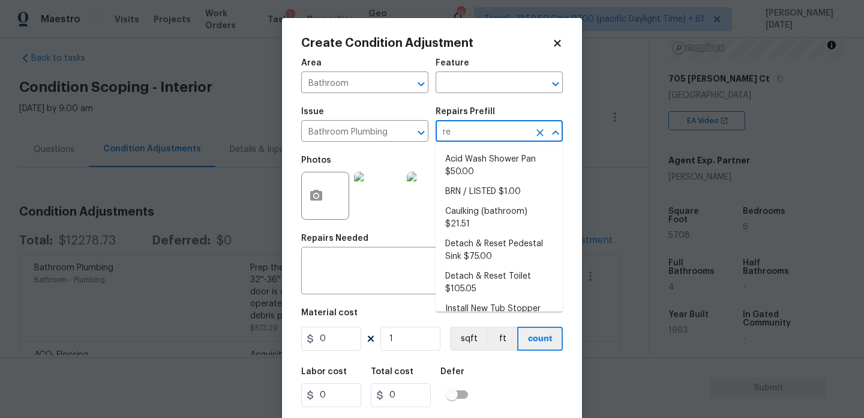
type input "ref"
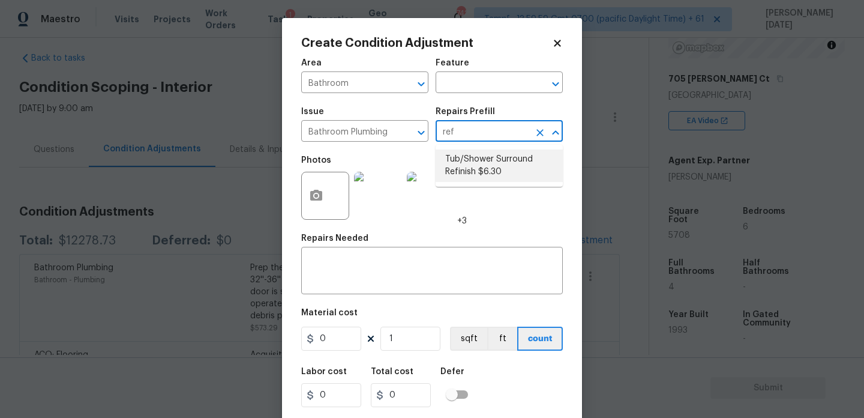
click at [478, 167] on li "Tub/Shower Surround Refinish $6.30" at bounding box center [499, 165] width 127 height 32
type input "Plumbing"
type textarea "Prep, mask, clean and refinish the tub/shower tile surround both all sides ensu…"
type input "6.3"
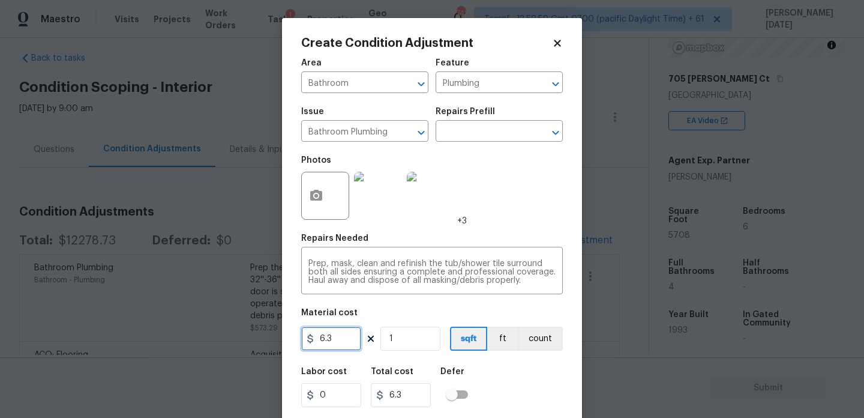
drag, startPoint x: 338, startPoint y: 346, endPoint x: 233, endPoint y: 346, distance: 105.0
click at [233, 346] on div "Create Condition Adjustment Area Bathroom ​ Feature Plumbing ​ Issue Bathroom P…" at bounding box center [432, 209] width 864 height 418
type input "350"
click at [412, 346] on input "1" at bounding box center [410, 338] width 60 height 24
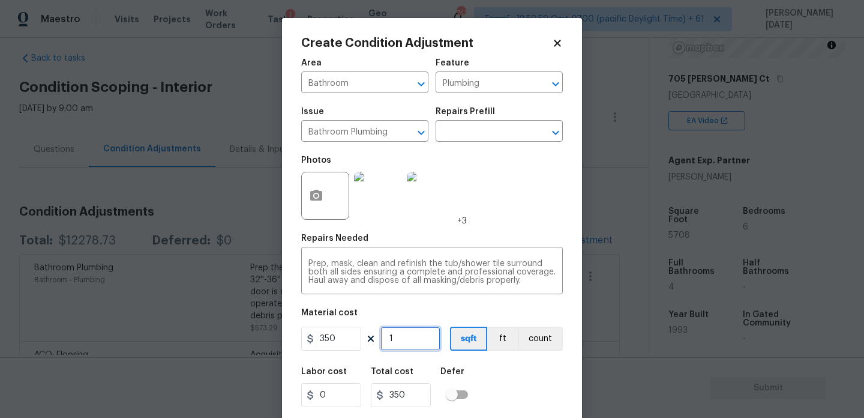
type input "0"
type input "3"
type input "1050"
type input "3"
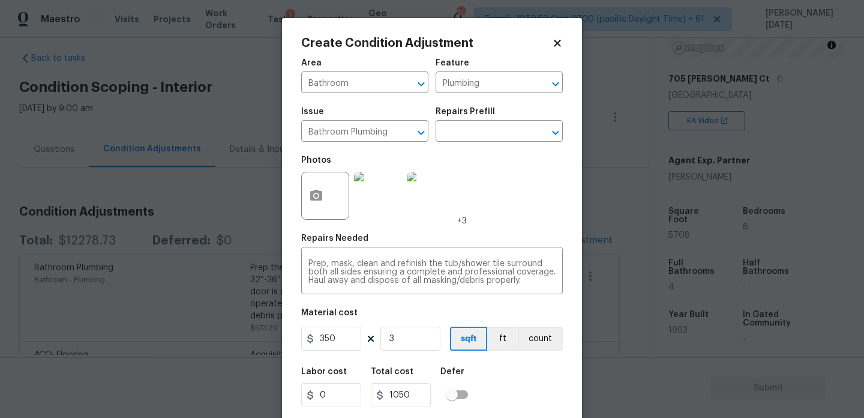
click at [521, 219] on div "Photos +3" at bounding box center [432, 188] width 262 height 78
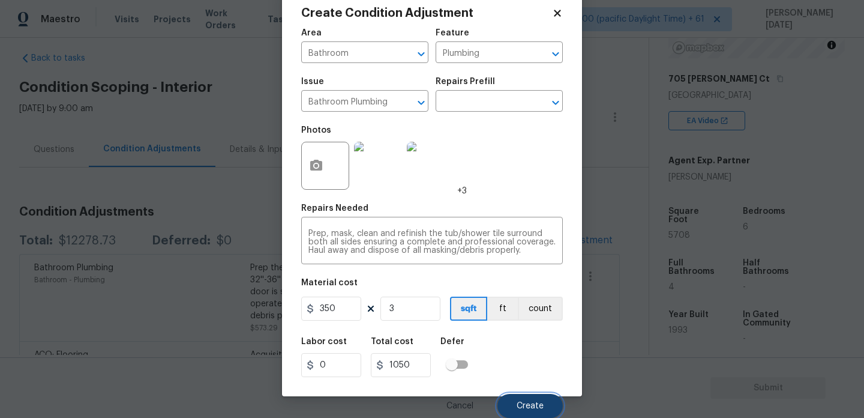
click at [538, 405] on span "Create" at bounding box center [530, 405] width 27 height 9
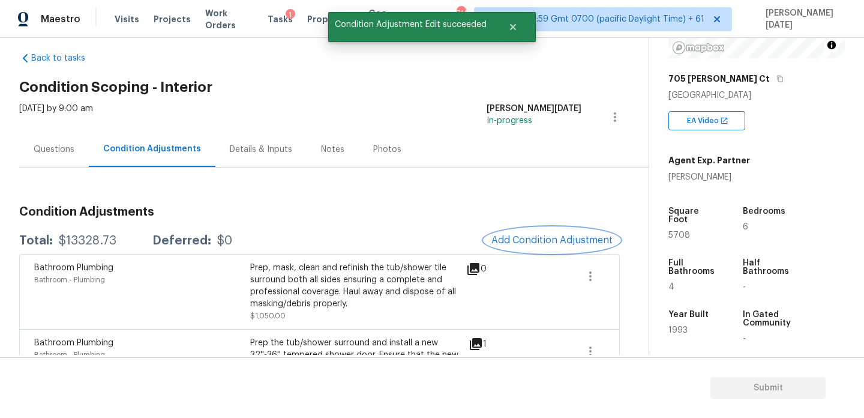
scroll to position [0, 0]
click at [472, 270] on icon at bounding box center [475, 269] width 12 height 12
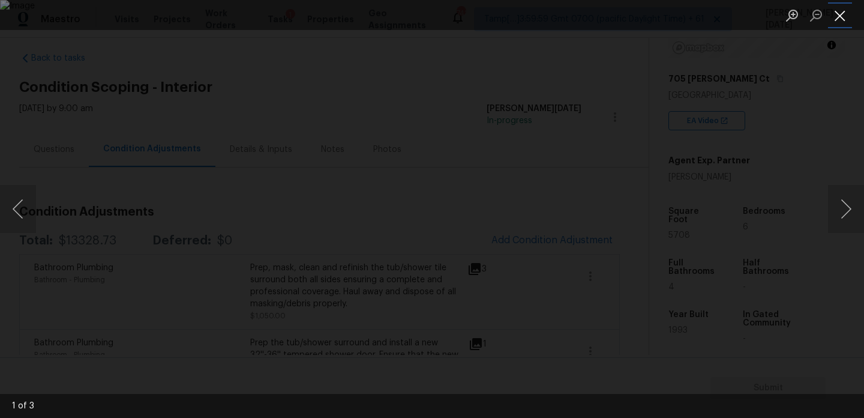
click at [844, 17] on button "Close lightbox" at bounding box center [840, 15] width 24 height 21
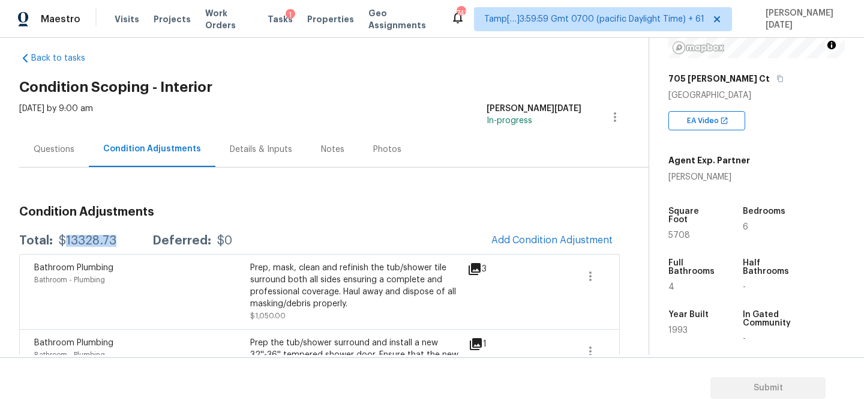
drag, startPoint x: 61, startPoint y: 241, endPoint x: 113, endPoint y: 241, distance: 52.2
click at [113, 241] on div "Total: $13328.73 Deferred: $0" at bounding box center [125, 241] width 213 height 12
copy div "13328.73"
click at [43, 148] on div "Questions" at bounding box center [54, 149] width 41 height 12
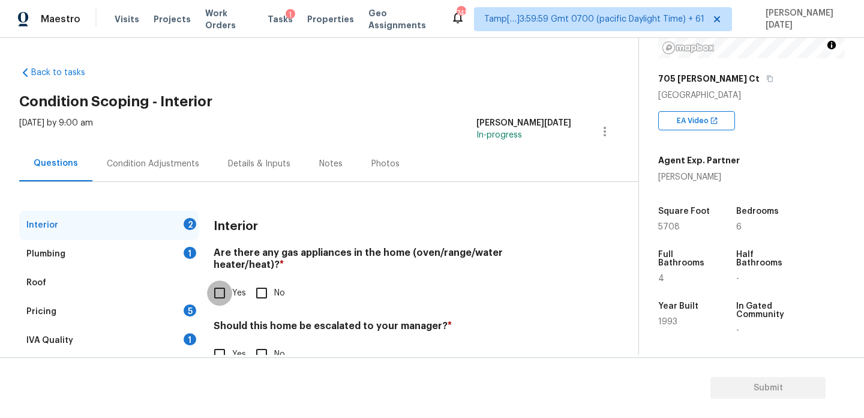
click at [220, 280] on input "Yes" at bounding box center [219, 292] width 25 height 25
checkbox input "true"
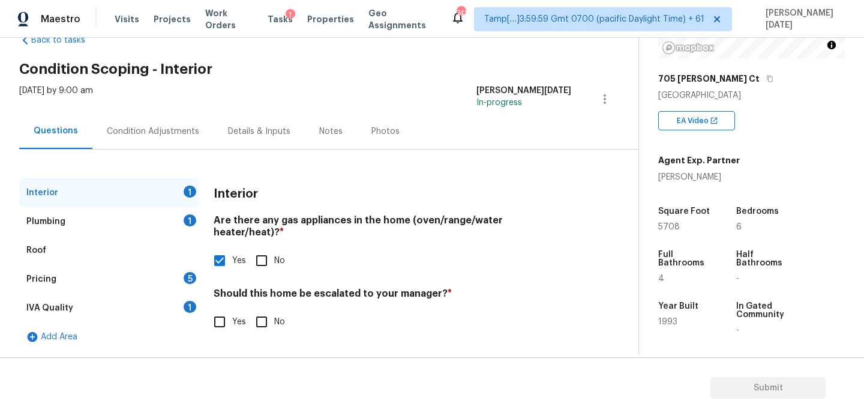
click at [261, 320] on input "No" at bounding box center [261, 321] width 25 height 25
checkbox input "true"
click at [188, 219] on div "1" at bounding box center [190, 220] width 13 height 12
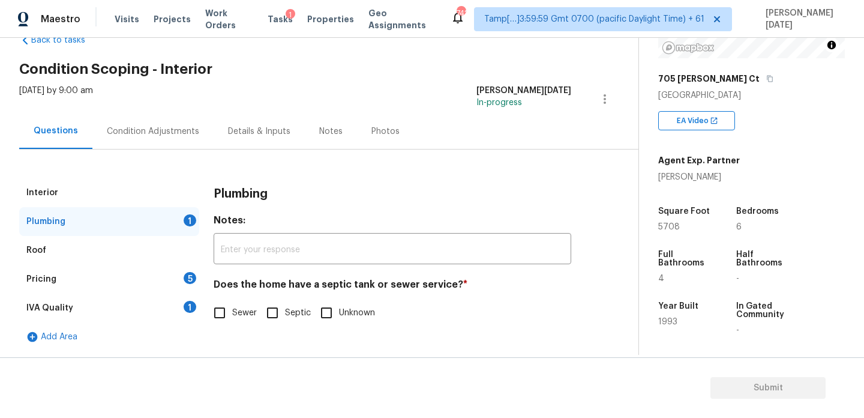
click at [217, 292] on h4 "Does the home have a septic tank or sewer service? *" at bounding box center [393, 286] width 358 height 17
click at [220, 308] on input "Sewer" at bounding box center [219, 312] width 25 height 25
checkbox input "true"
click at [169, 280] on div "Pricing 5" at bounding box center [109, 279] width 180 height 29
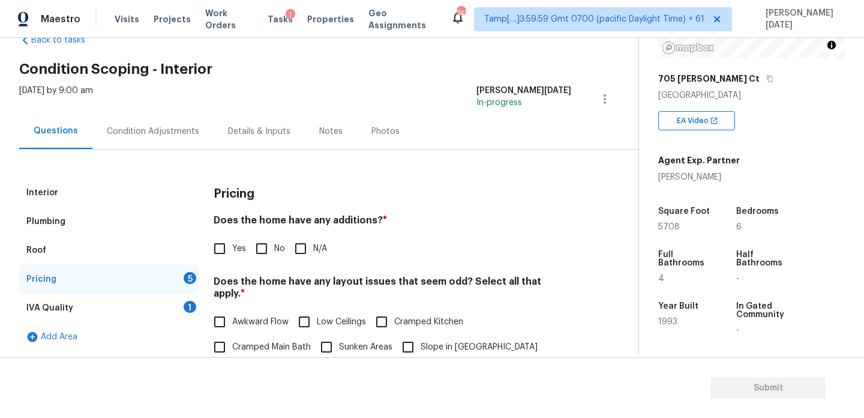
click at [268, 247] on input "No" at bounding box center [261, 248] width 25 height 25
checkbox input "true"
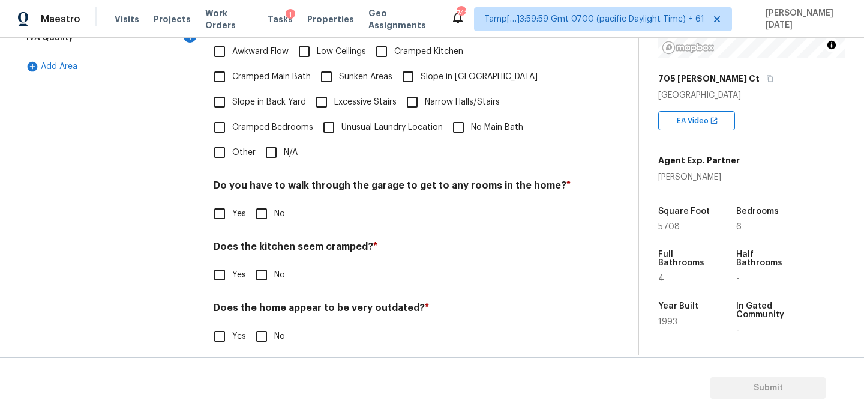
click at [271, 140] on input "N/A" at bounding box center [271, 152] width 25 height 25
checkbox input "true"
click at [259, 176] on div "Pricing Does the home have any additions? * Yes No N/A Does the home have any l…" at bounding box center [393, 136] width 358 height 456
click at [262, 209] on input "No" at bounding box center [261, 214] width 25 height 25
checkbox input "true"
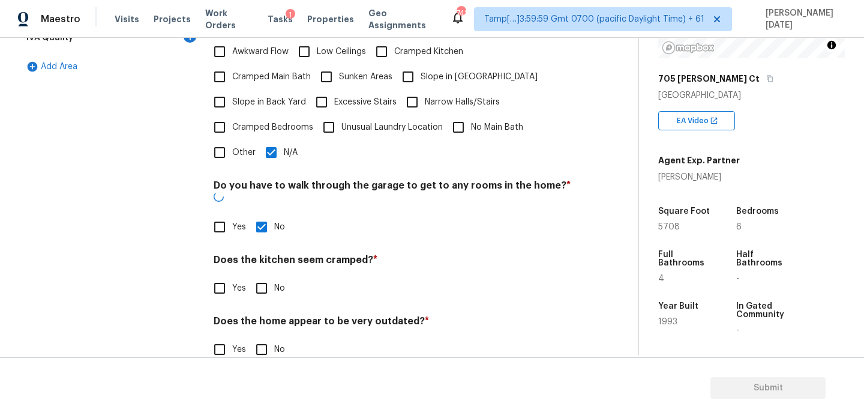
click at [255, 275] on input "No" at bounding box center [261, 287] width 25 height 25
checkbox input "true"
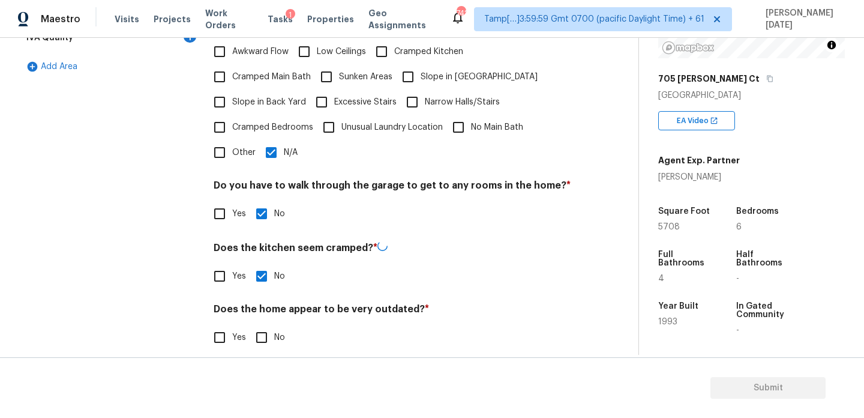
click at [269, 325] on input "No" at bounding box center [261, 337] width 25 height 25
checkbox input "true"
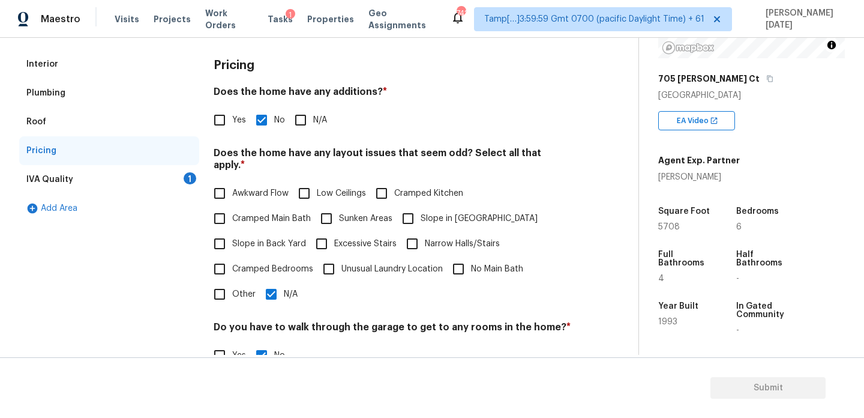
click at [194, 186] on div "IVA Quality 1" at bounding box center [109, 179] width 180 height 29
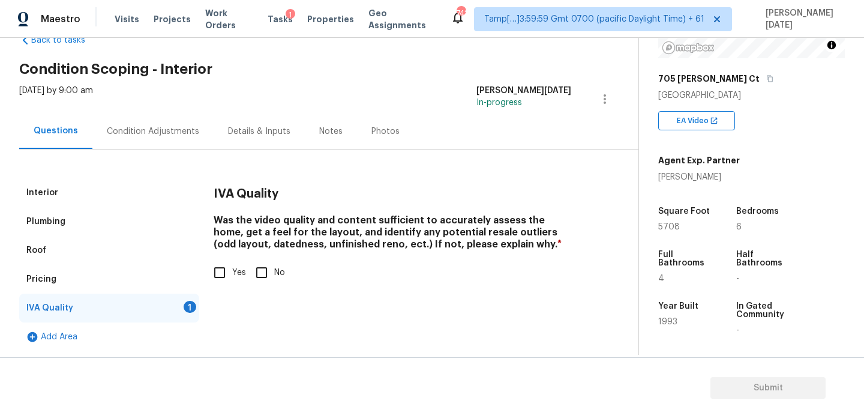
scroll to position [32, 0]
click at [225, 265] on input "Yes" at bounding box center [219, 272] width 25 height 25
checkbox input "true"
click at [158, 127] on div "Condition Adjustments" at bounding box center [153, 131] width 92 height 12
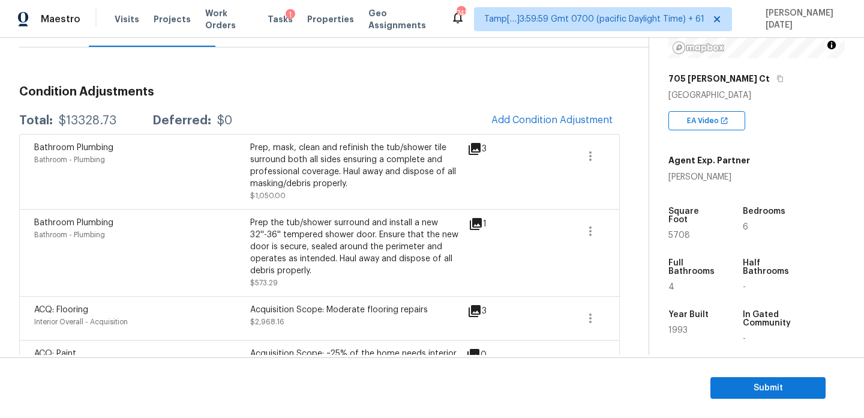
scroll to position [136, 0]
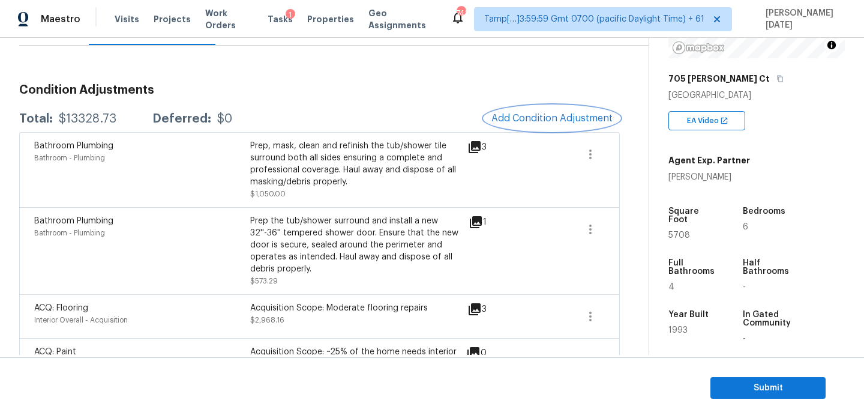
click at [557, 128] on button "Add Condition Adjustment" at bounding box center [552, 118] width 136 height 25
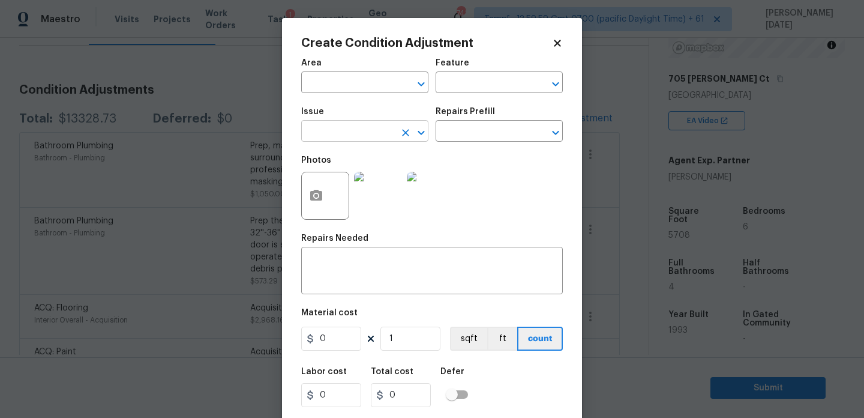
click at [352, 137] on input "text" at bounding box center [348, 132] width 94 height 19
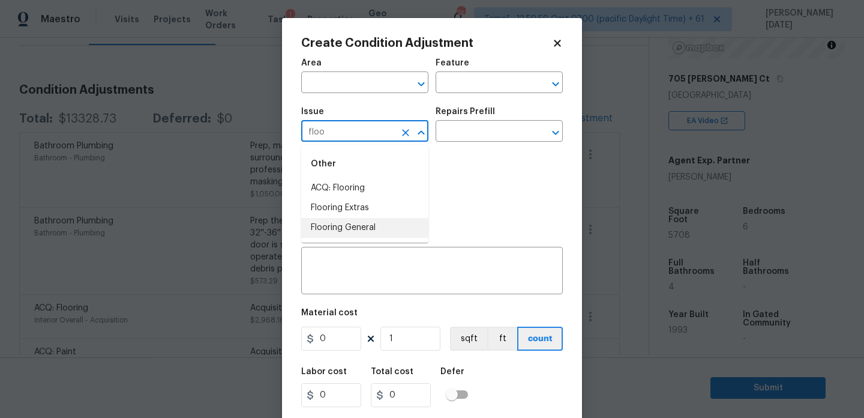
click at [353, 229] on li "Flooring General" at bounding box center [364, 228] width 127 height 20
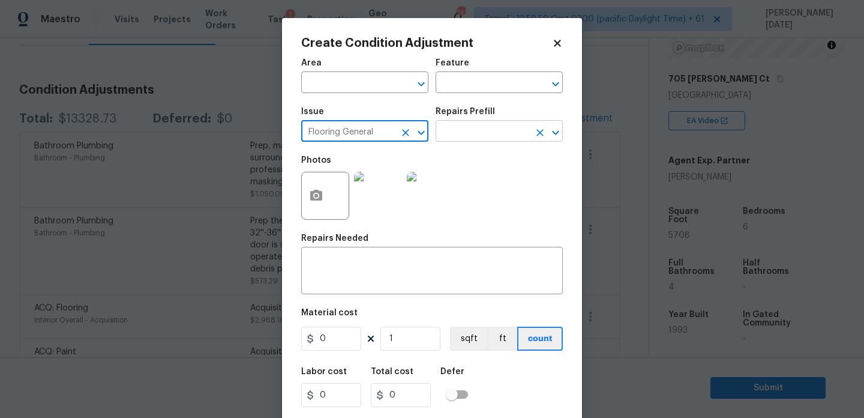
type input "Flooring General"
click at [498, 127] on input "text" at bounding box center [483, 132] width 94 height 19
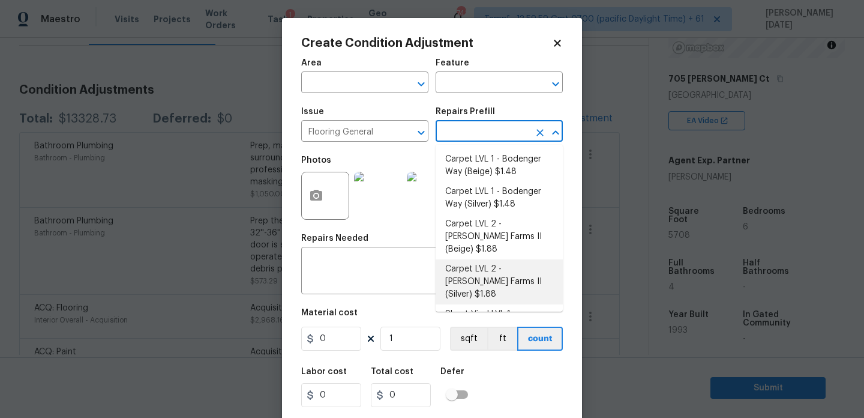
click at [504, 263] on li "Carpet LVL 2 - Abshire Farms II (Silver) $1.88" at bounding box center [499, 281] width 127 height 45
type input "Overall Flooring"
type textarea "Install new carpet (Abshire Farms II - 929 Thin Ice) at all previously carpeted…"
type input "1.88"
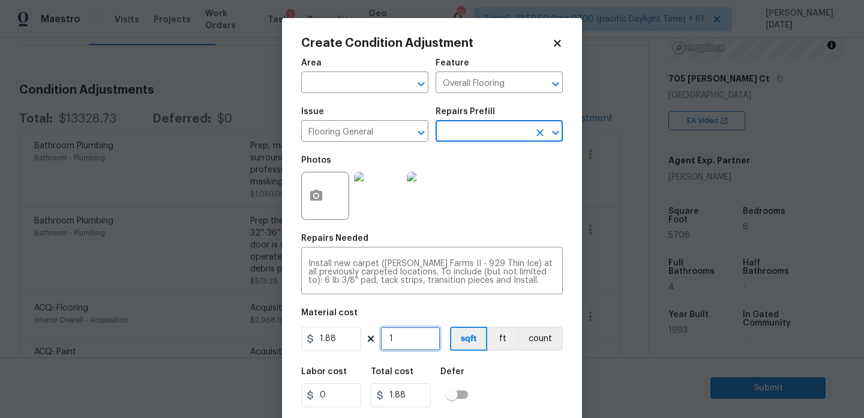
click at [430, 341] on input "1" at bounding box center [410, 338] width 60 height 24
type input "0"
paste input "2768"
type input "2768"
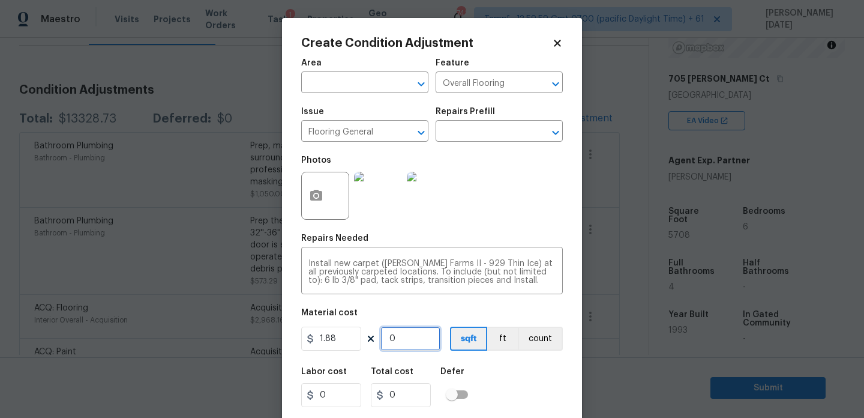
type input "5203.84"
type input "2768"
click at [517, 225] on div "Photos" at bounding box center [432, 188] width 262 height 78
click at [176, 257] on body "Maestro Visits Projects Work Orders Tasks 1 Properties Geo Assignments 741 Tamp…" at bounding box center [432, 209] width 864 height 418
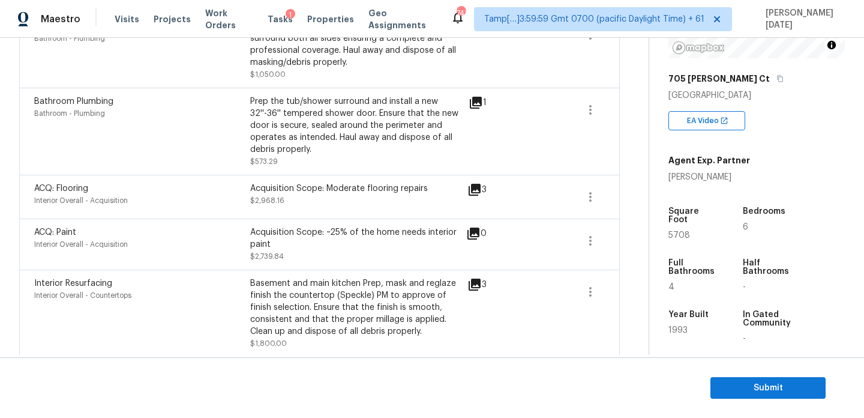
scroll to position [258, 0]
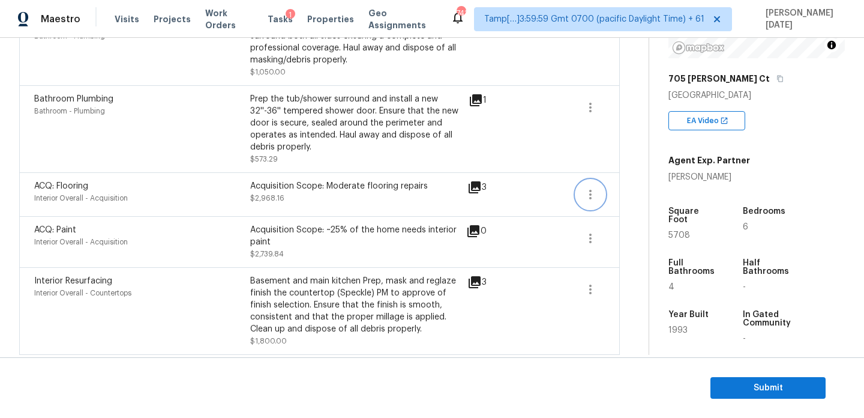
click at [594, 204] on button "button" at bounding box center [590, 194] width 29 height 29
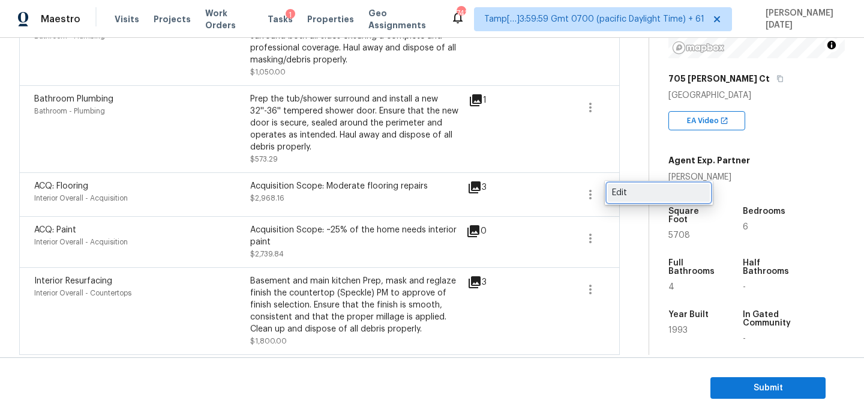
click at [643, 195] on div "Edit" at bounding box center [659, 193] width 94 height 12
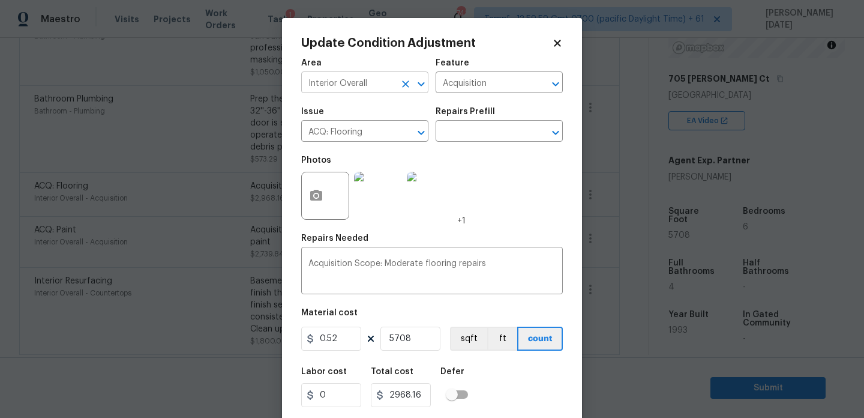
click at [403, 85] on icon "Clear" at bounding box center [405, 83] width 7 height 7
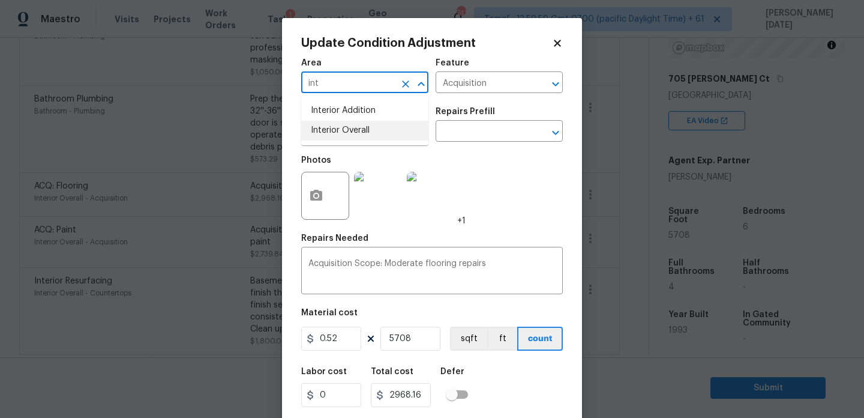
click at [362, 145] on ul "Interior Addition Interior Overall" at bounding box center [364, 120] width 127 height 49
click at [378, 135] on li "Interior Overall" at bounding box center [364, 131] width 127 height 20
click at [409, 135] on icon "Clear" at bounding box center [406, 133] width 12 height 12
type input "Interior Overall"
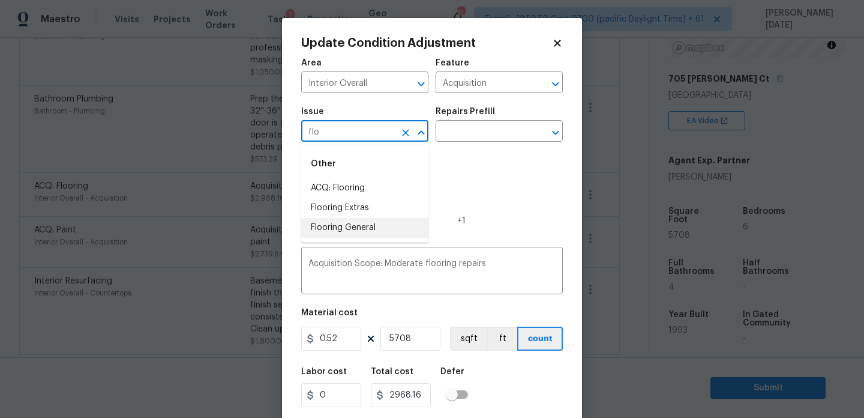
click at [347, 234] on li "Flooring General" at bounding box center [364, 228] width 127 height 20
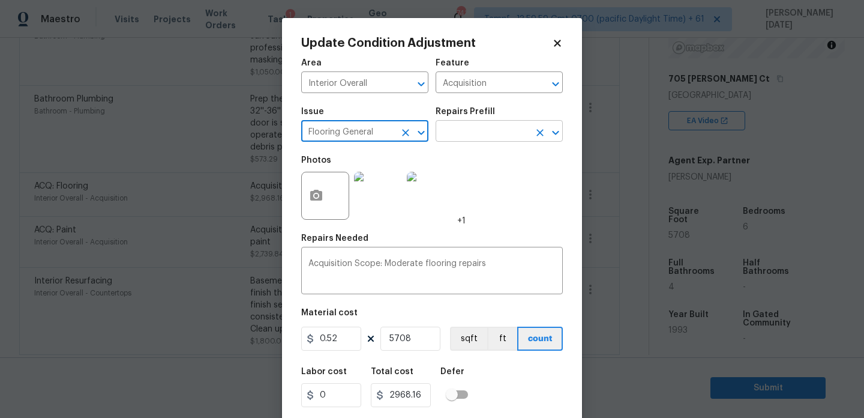
type input "Flooring General"
click at [508, 137] on input "text" at bounding box center [483, 132] width 94 height 19
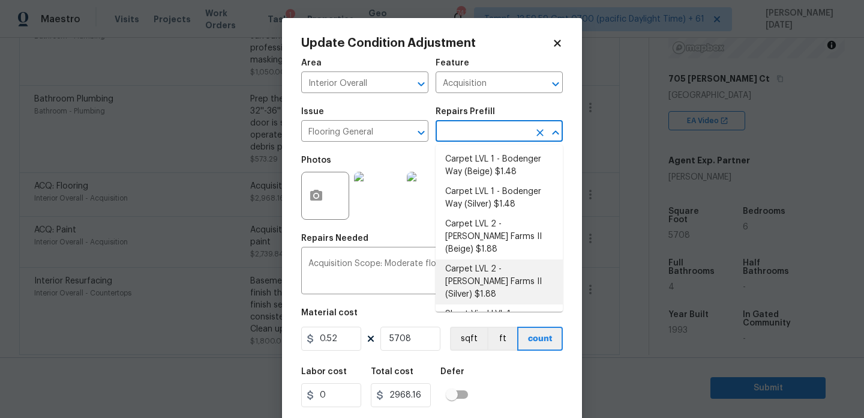
click at [496, 270] on li "Carpet LVL 2 - Abshire Farms II (Silver) $1.88" at bounding box center [499, 281] width 127 height 45
type input "Overall Flooring"
type textarea "Install new carpet (Abshire Farms II - 929 Thin Ice) at all previously carpeted…"
type input "1.88"
type input "10731.04"
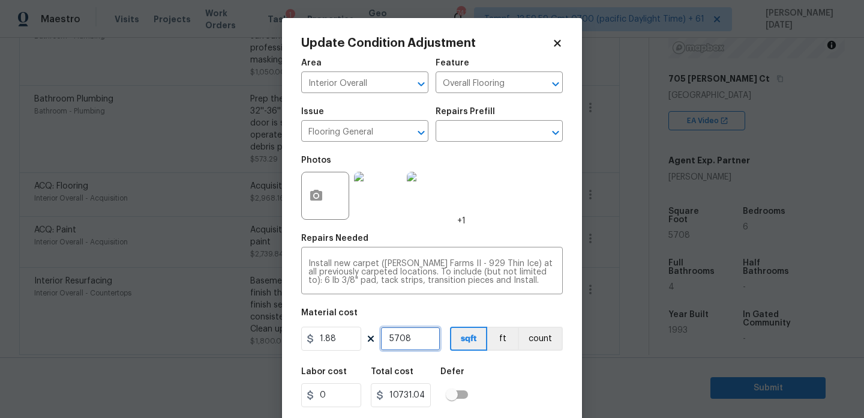
drag, startPoint x: 427, startPoint y: 335, endPoint x: 268, endPoint y: 335, distance: 159.6
click at [268, 335] on div "Update Condition Adjustment Area Interior Overall ​ Feature Overall Flooring ​ …" at bounding box center [432, 209] width 864 height 418
type input "0"
paste input "2768"
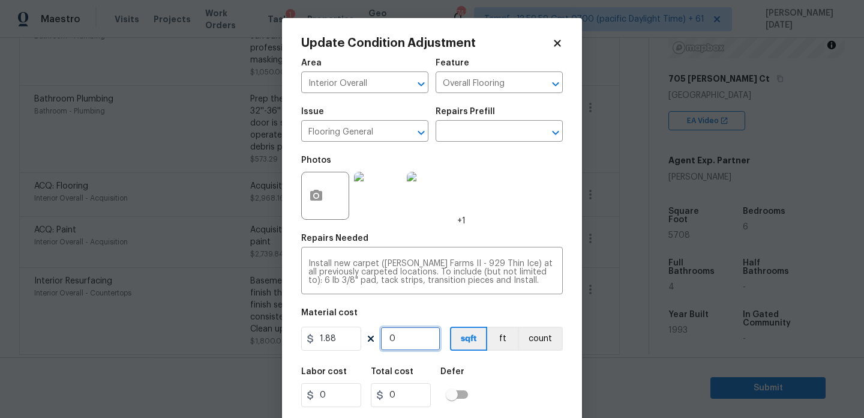
type input "2768"
type input "5203.84"
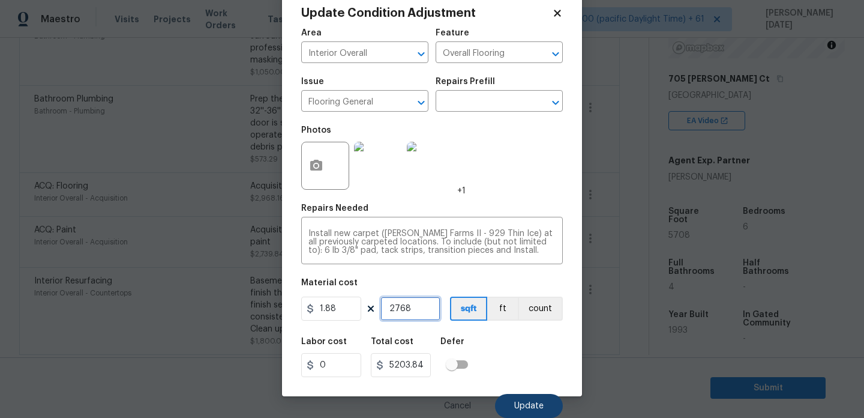
type input "2768"
click at [535, 404] on span "Update" at bounding box center [528, 405] width 29 height 9
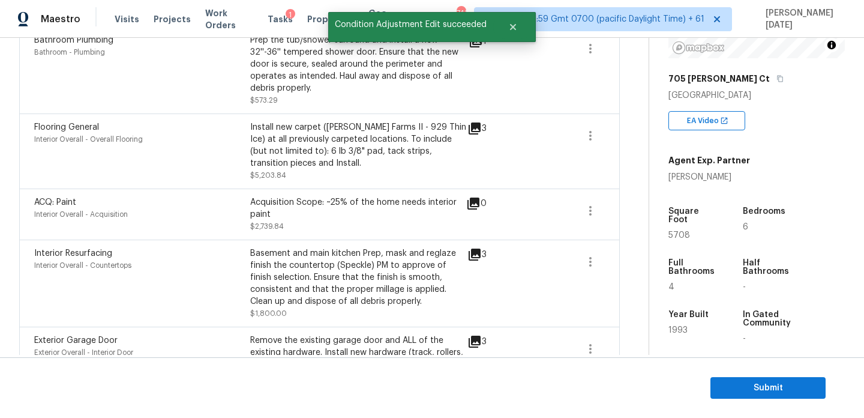
scroll to position [0, 0]
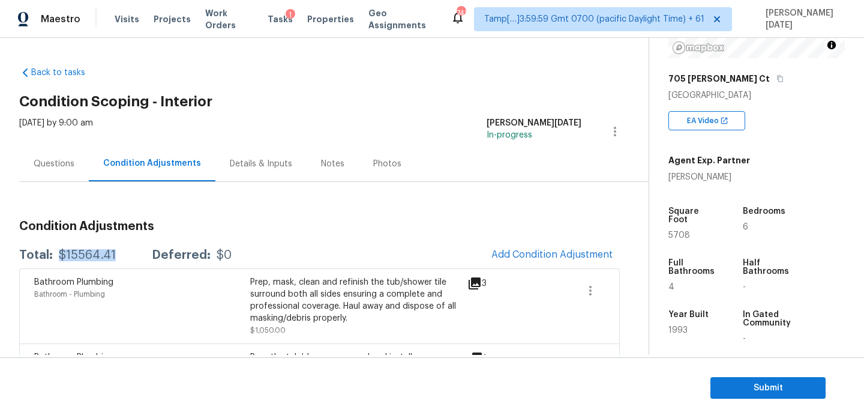
drag, startPoint x: 57, startPoint y: 253, endPoint x: 113, endPoint y: 256, distance: 56.5
click at [113, 256] on div "Total: $15564.41 Deferred: $0" at bounding box center [125, 255] width 212 height 12
copy div "$15564.41"
click at [74, 164] on div "Questions" at bounding box center [54, 163] width 70 height 35
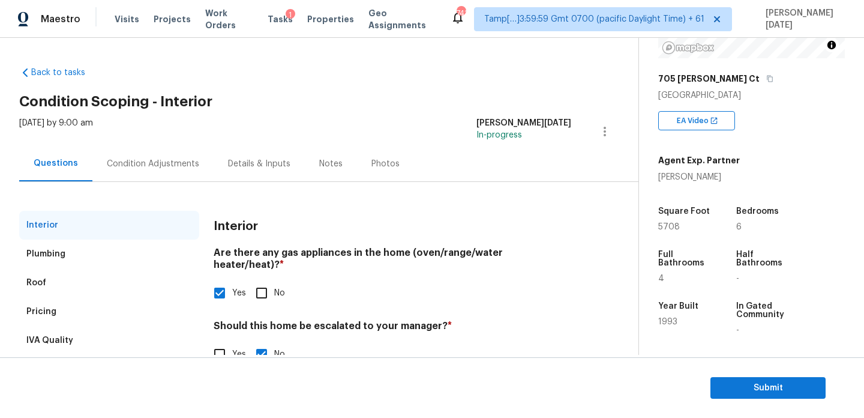
scroll to position [32, 0]
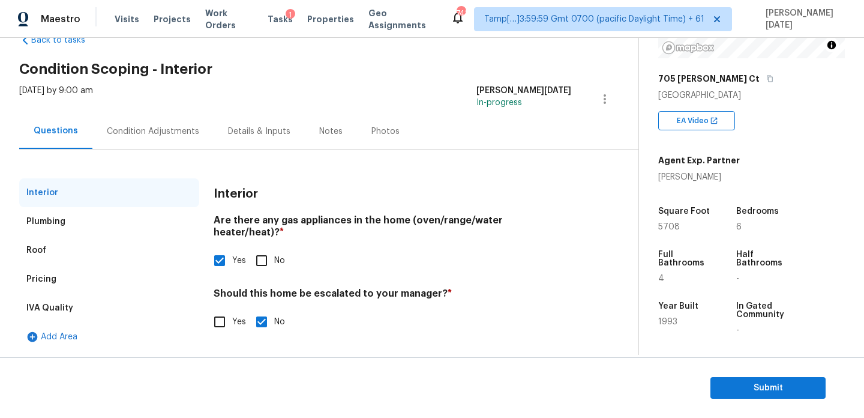
click at [121, 304] on div "IVA Quality" at bounding box center [109, 307] width 180 height 29
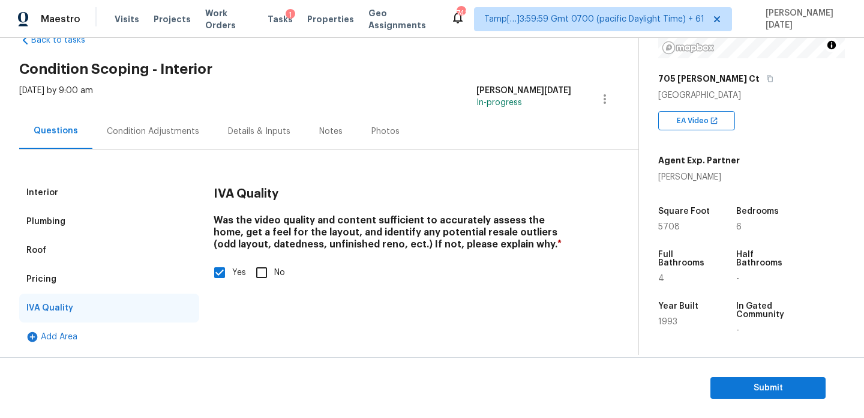
click at [120, 265] on div "Pricing" at bounding box center [109, 279] width 180 height 29
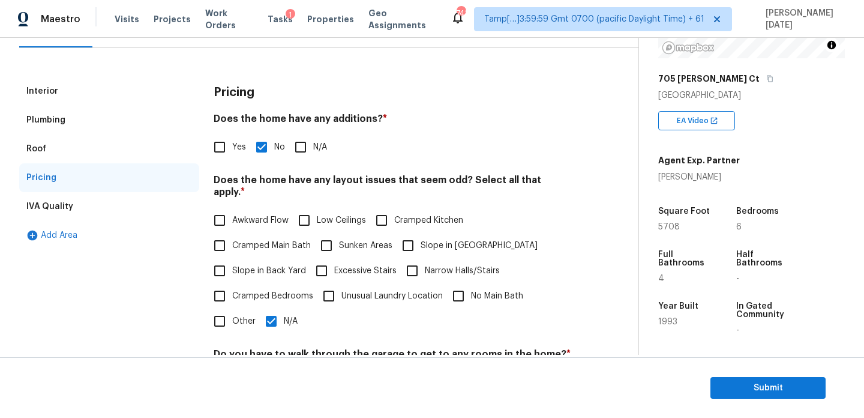
scroll to position [207, 0]
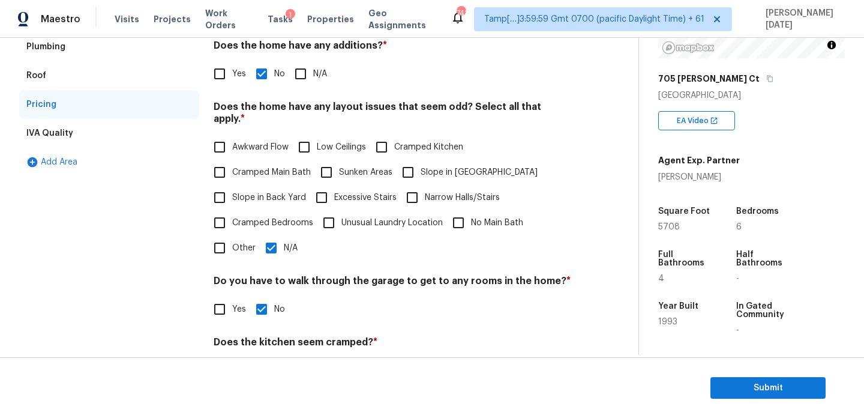
click at [224, 137] on input "Awkward Flow" at bounding box center [219, 146] width 25 height 25
checkbox input "true"
click at [275, 243] on input "N/A" at bounding box center [271, 247] width 25 height 25
checkbox input "false"
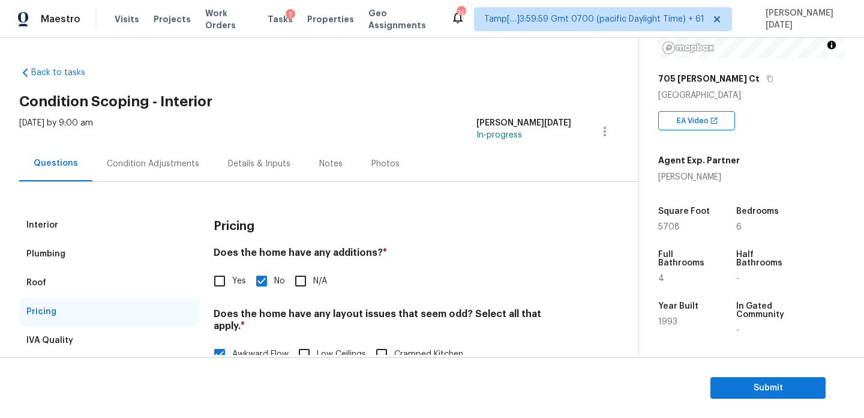
click at [133, 171] on div "Condition Adjustments" at bounding box center [152, 163] width 121 height 35
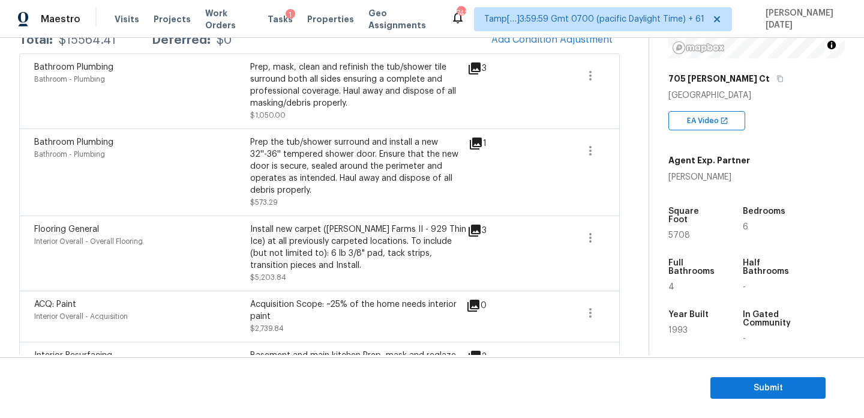
scroll to position [214, 0]
click at [728, 387] on span "Submit" at bounding box center [768, 387] width 96 height 15
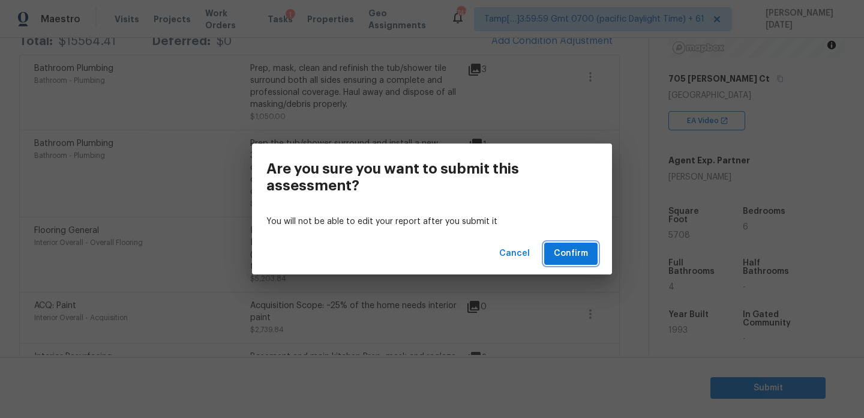
click at [585, 251] on span "Confirm" at bounding box center [571, 253] width 34 height 15
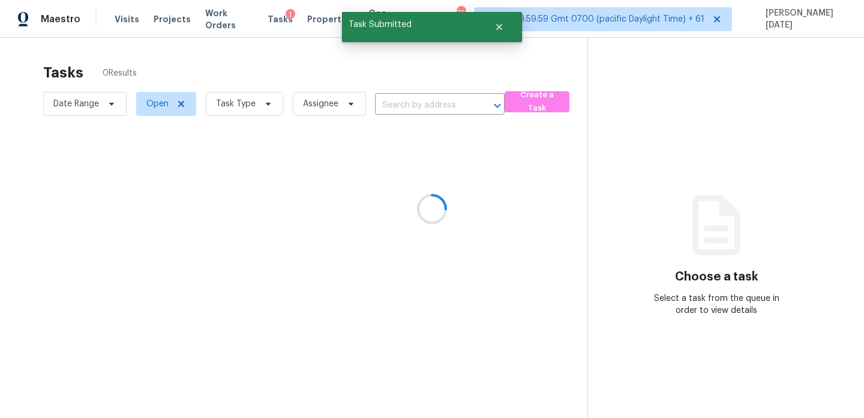
click at [232, 116] on div at bounding box center [432, 209] width 864 height 418
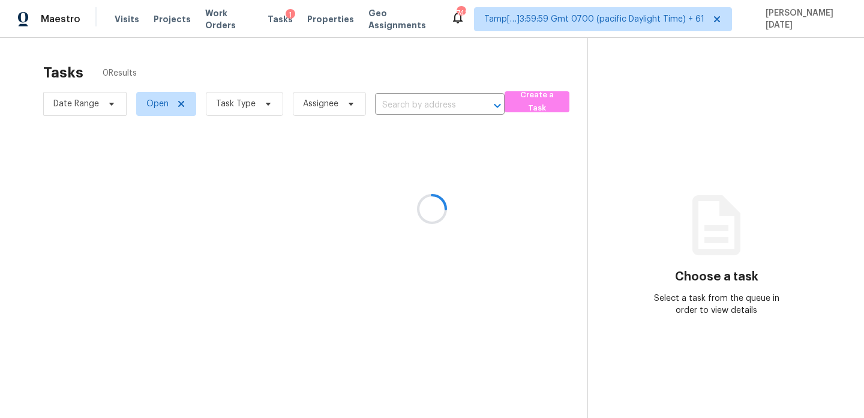
click at [254, 107] on div at bounding box center [432, 209] width 864 height 418
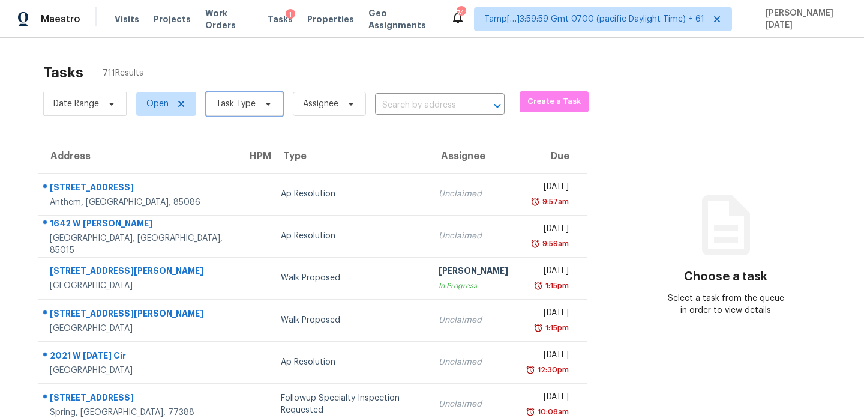
click at [254, 107] on span "Task Type" at bounding box center [244, 104] width 77 height 24
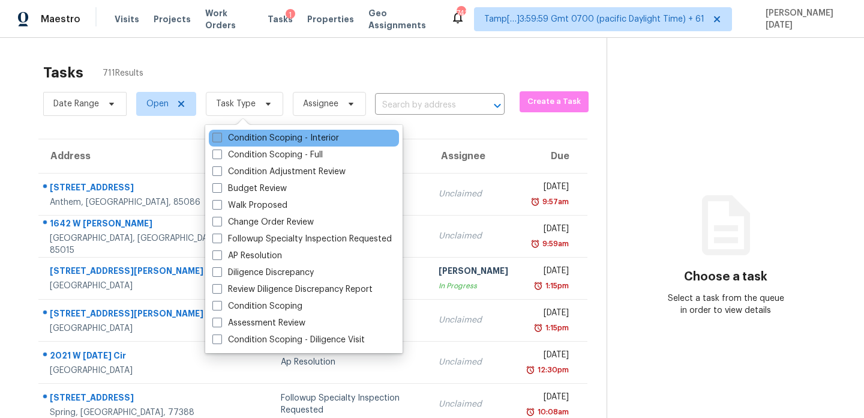
click at [235, 137] on label "Condition Scoping - Interior" at bounding box center [275, 138] width 127 height 12
click at [220, 137] on input "Condition Scoping - Interior" at bounding box center [216, 136] width 8 height 8
checkbox input "true"
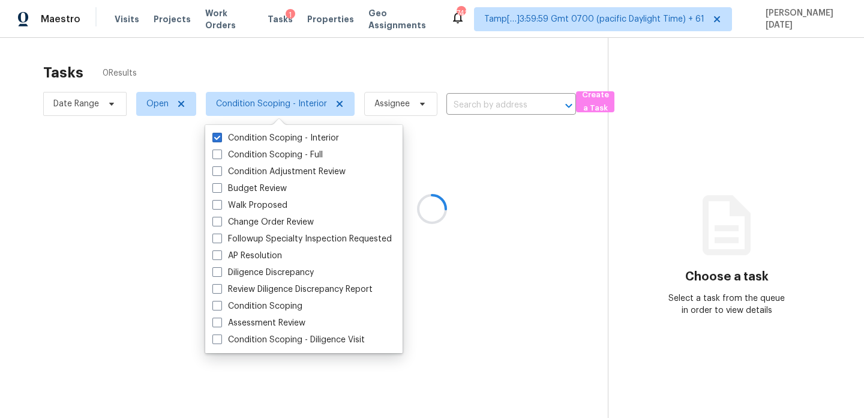
click at [368, 81] on div at bounding box center [432, 209] width 864 height 418
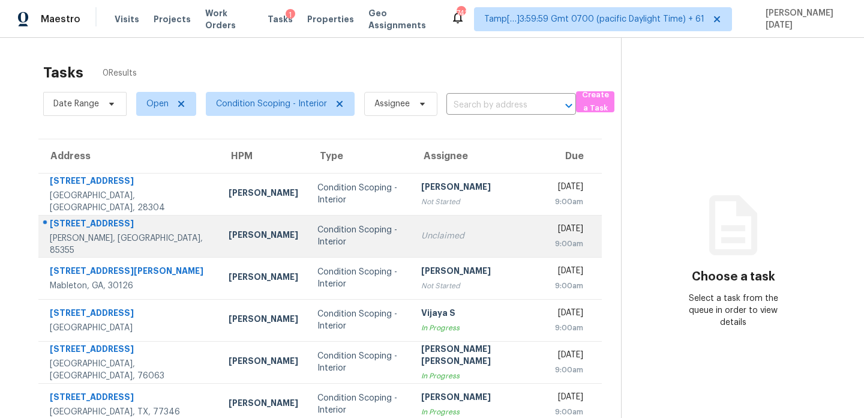
click at [421, 220] on td "Unclaimed" at bounding box center [479, 236] width 134 height 42
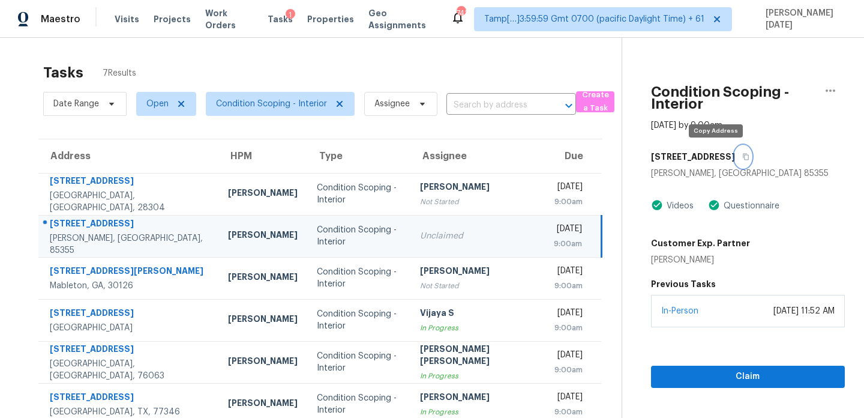
click at [742, 158] on icon "button" at bounding box center [745, 156] width 7 height 7
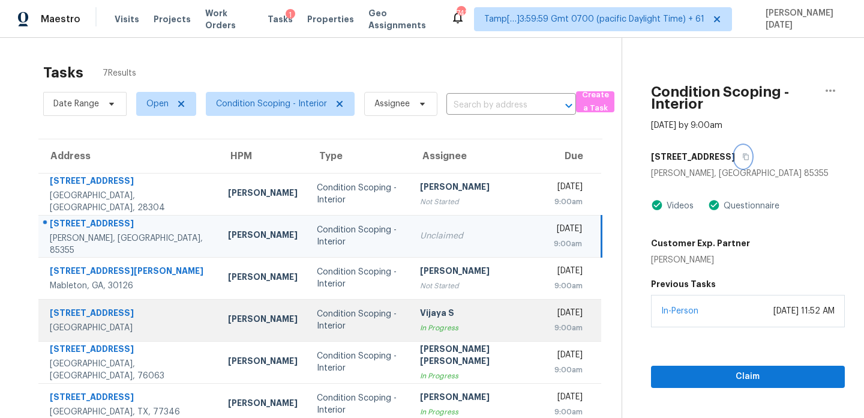
scroll to position [59, 0]
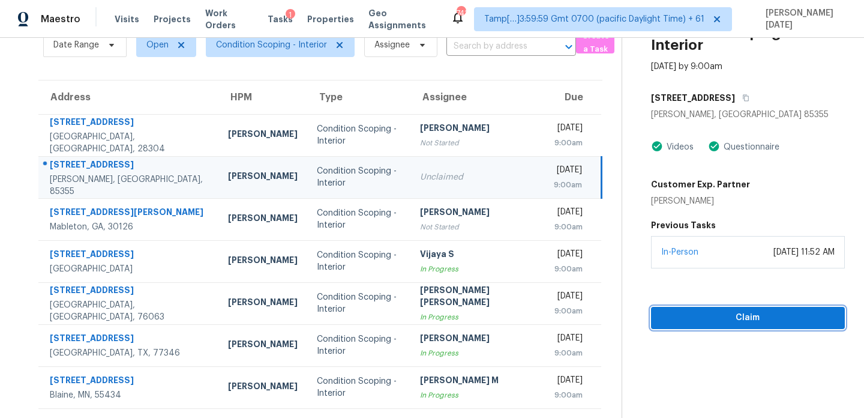
click at [697, 322] on span "Claim" at bounding box center [748, 317] width 175 height 15
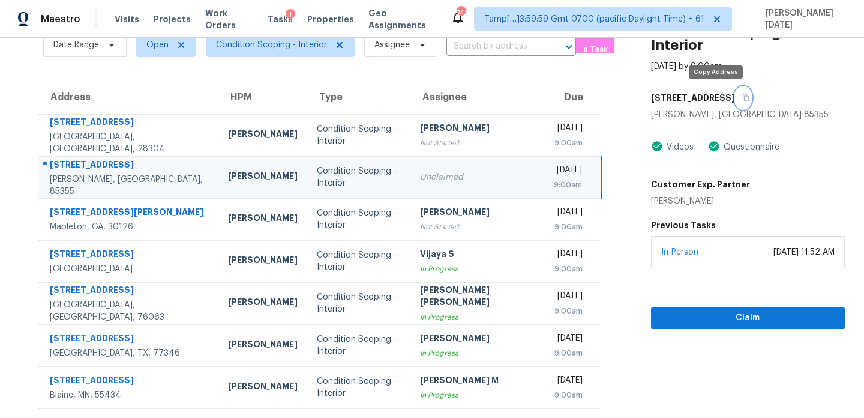
click at [742, 99] on icon "button" at bounding box center [745, 97] width 7 height 7
click at [554, 176] on div "[DATE]" at bounding box center [568, 171] width 28 height 15
click at [705, 329] on section "Condition Scoping - Interior Oct 15th 2025 by 9:00am 8311 N 192nd Ave Waddell, …" at bounding box center [733, 198] width 223 height 439
click at [707, 328] on section "Condition Scoping - Interior Oct 15th 2025 by 9:00am 8311 N 192nd Ave Waddell, …" at bounding box center [733, 198] width 223 height 439
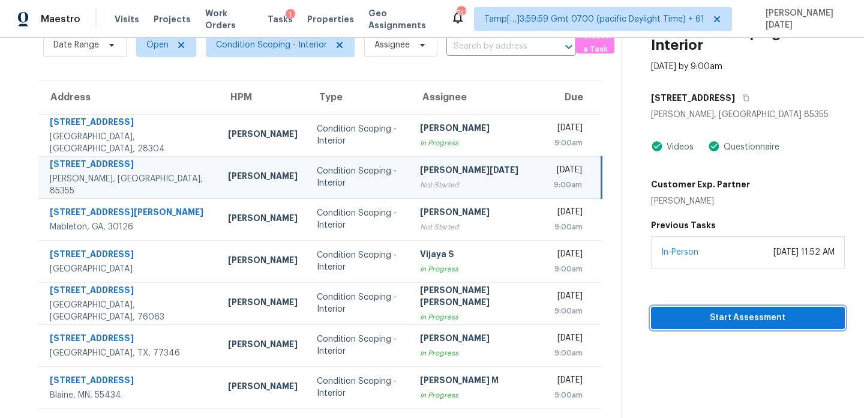
click at [727, 316] on span "Start Assessment" at bounding box center [748, 317] width 175 height 15
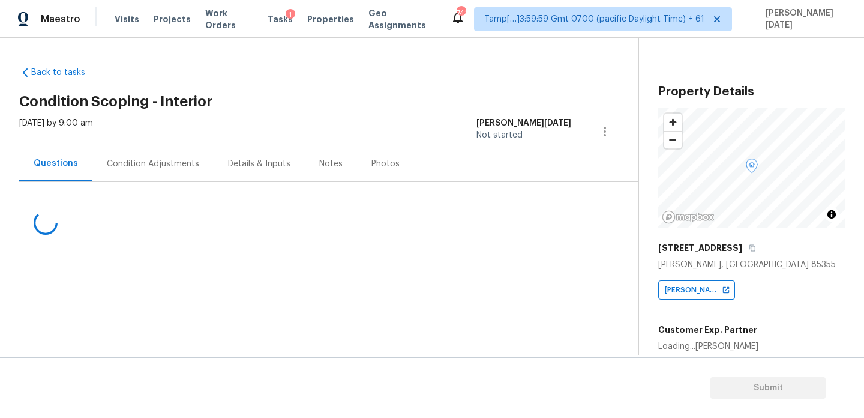
click at [164, 165] on div "Condition Adjustments" at bounding box center [153, 164] width 92 height 12
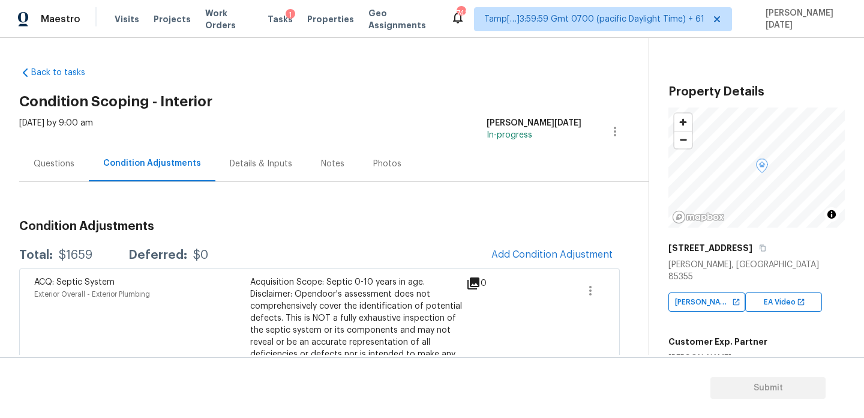
click at [436, 112] on div "Back to tasks Condition Scoping - Interior Wed, Oct 15 2025 by 9:00 am Prabhu R…" at bounding box center [334, 349] width 630 height 585
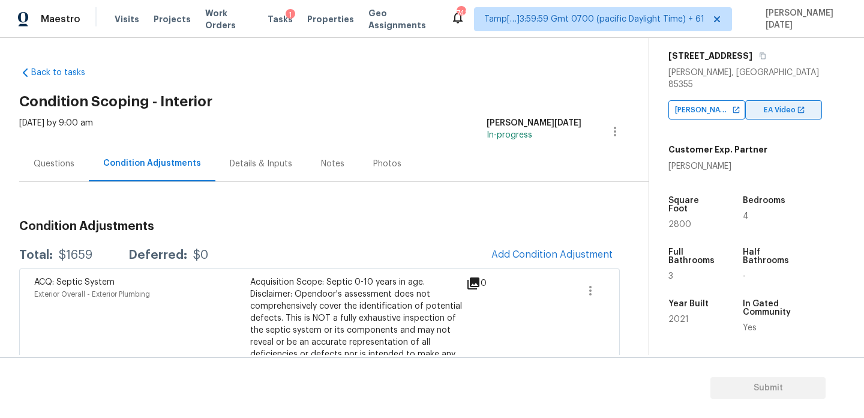
scroll to position [227, 0]
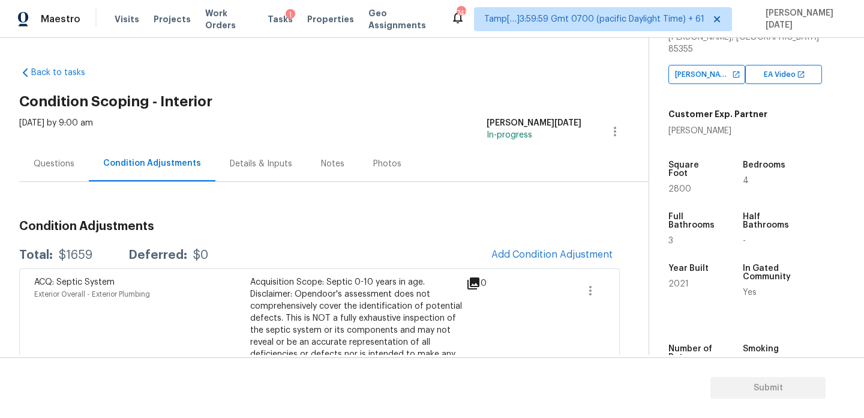
click at [324, 163] on div "Notes" at bounding box center [332, 164] width 23 height 12
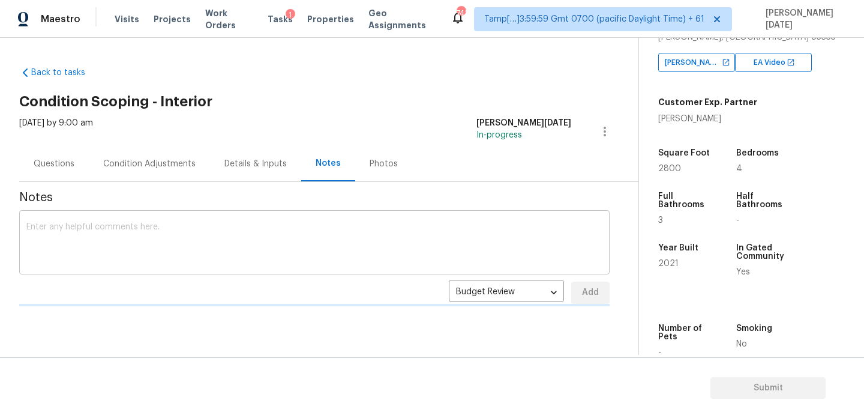
click at [252, 242] on textarea at bounding box center [314, 244] width 576 height 42
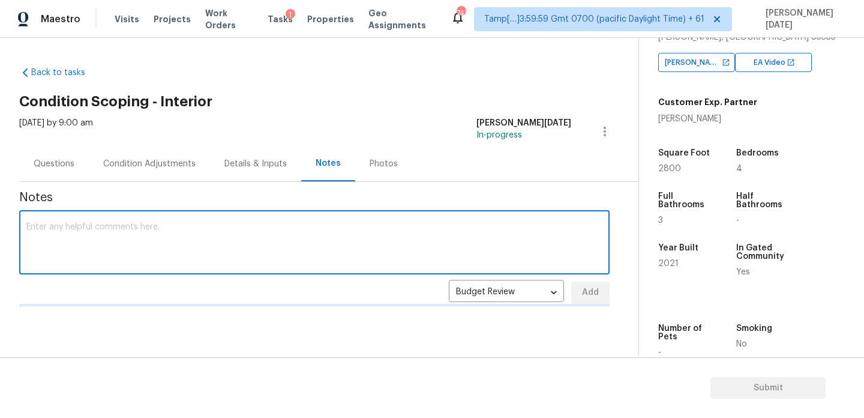
click at [252, 242] on textarea at bounding box center [314, 244] width 576 height 42
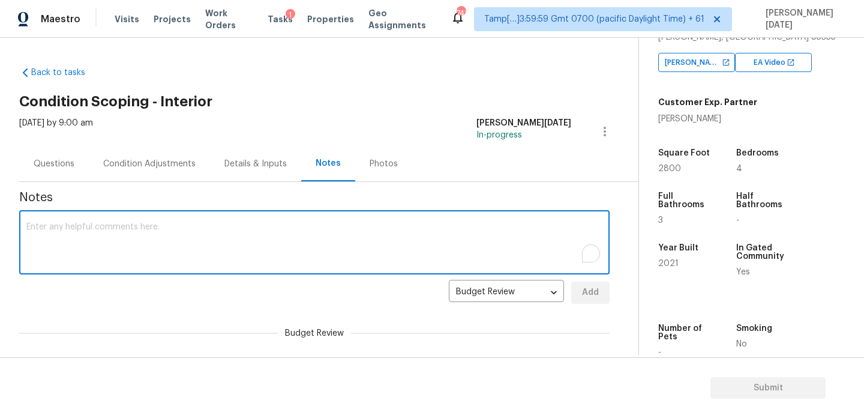
paste textarea "IVA completed"
type textarea "IVA completed"
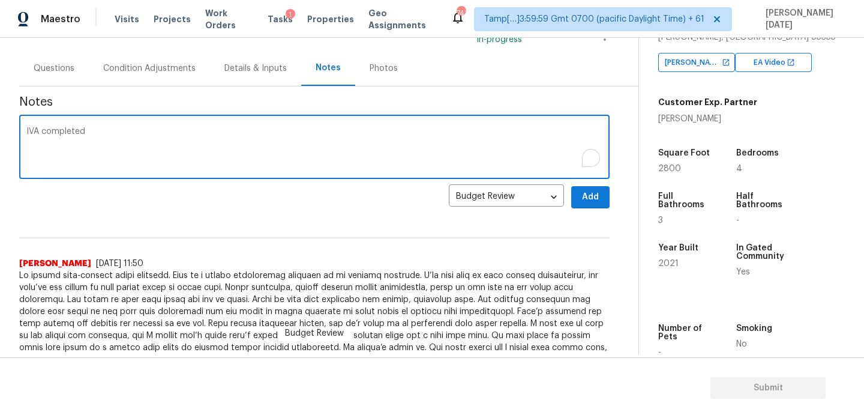
scroll to position [100, 0]
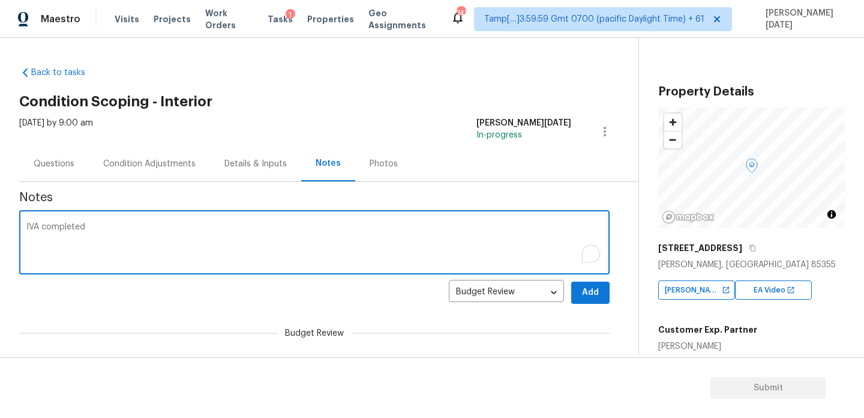
scroll to position [227, 0]
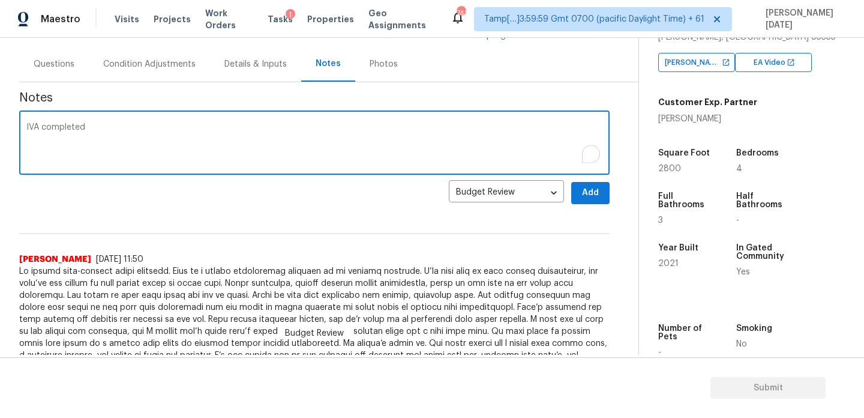
type textarea "IVA completed"
click at [593, 190] on span "Add" at bounding box center [590, 192] width 19 height 15
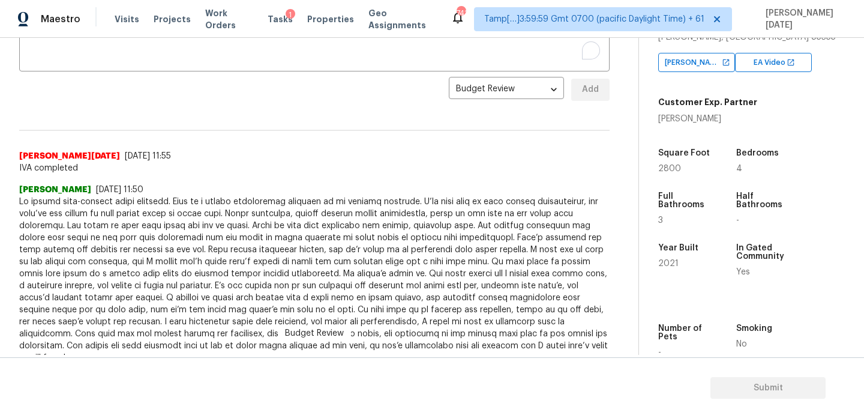
scroll to position [0, 0]
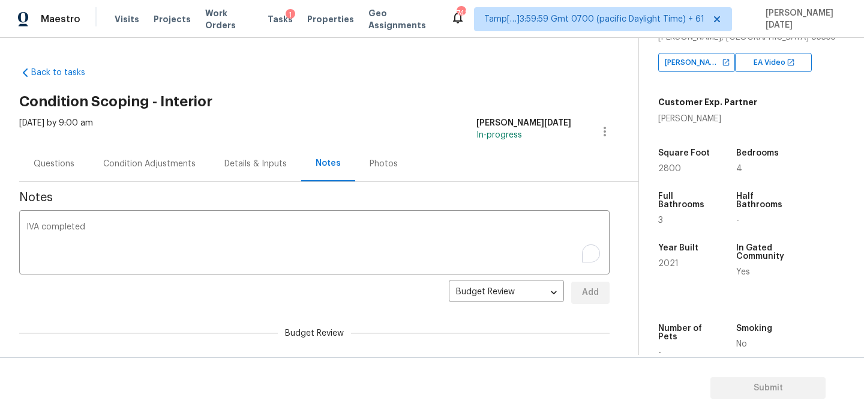
click at [149, 160] on div "Condition Adjustments" at bounding box center [149, 164] width 92 height 12
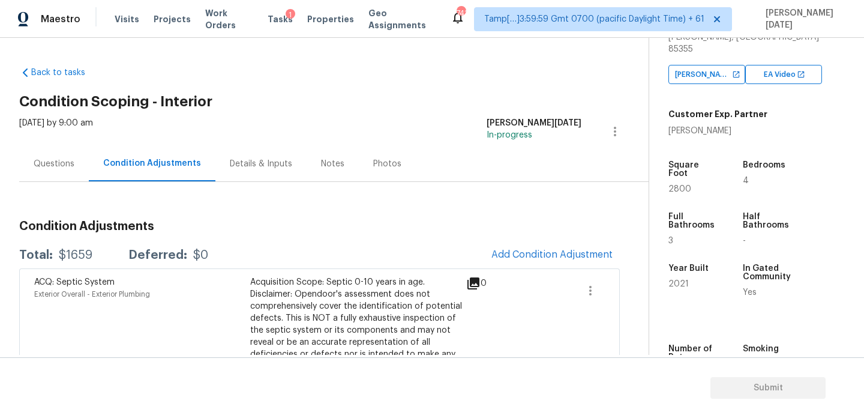
click at [680, 185] on span "2800" at bounding box center [680, 189] width 23 height 8
copy span "2800"
click at [554, 255] on span "Add Condition Adjustment" at bounding box center [551, 254] width 121 height 11
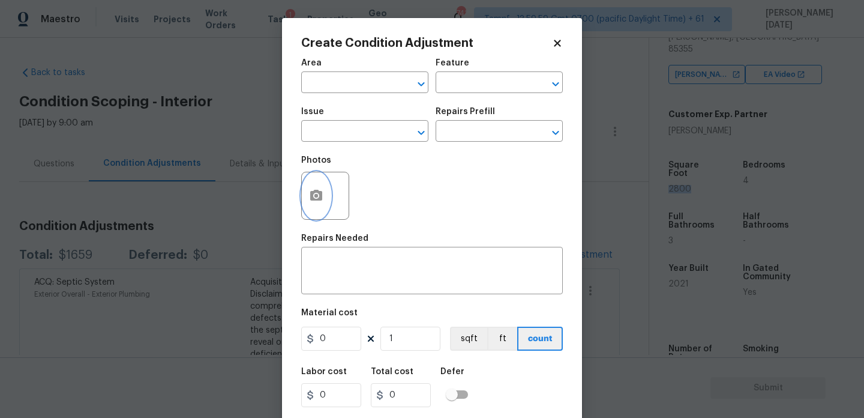
click at [319, 194] on icon "button" at bounding box center [316, 195] width 12 height 11
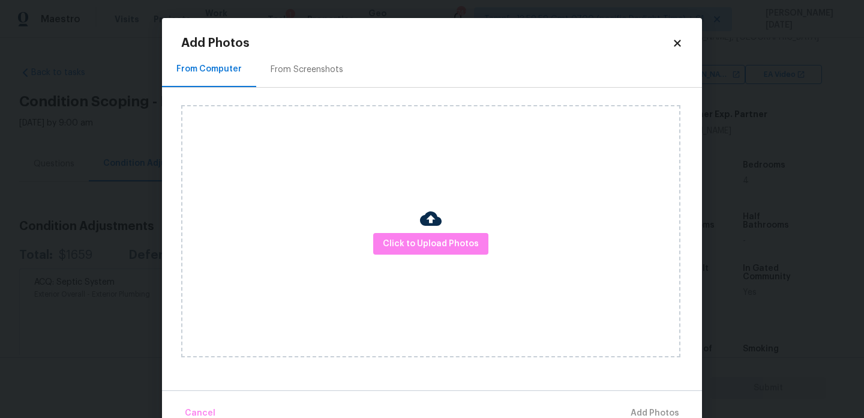
click at [299, 64] on div "From Screenshots" at bounding box center [307, 70] width 73 height 12
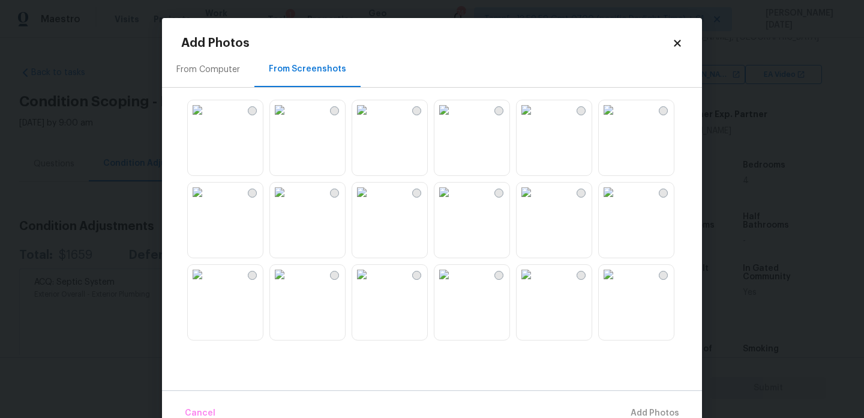
click at [213, 76] on div "From Computer" at bounding box center [208, 69] width 92 height 35
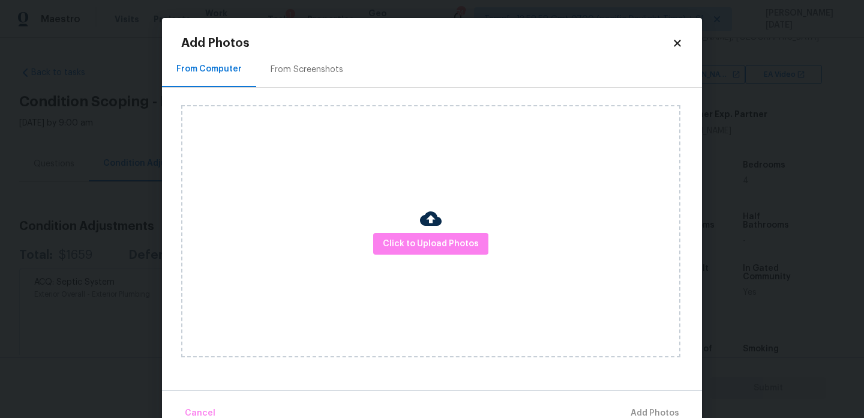
click at [446, 257] on div "Click to Upload Photos" at bounding box center [430, 231] width 499 height 252
click at [455, 247] on span "Click to Upload Photos" at bounding box center [431, 243] width 96 height 15
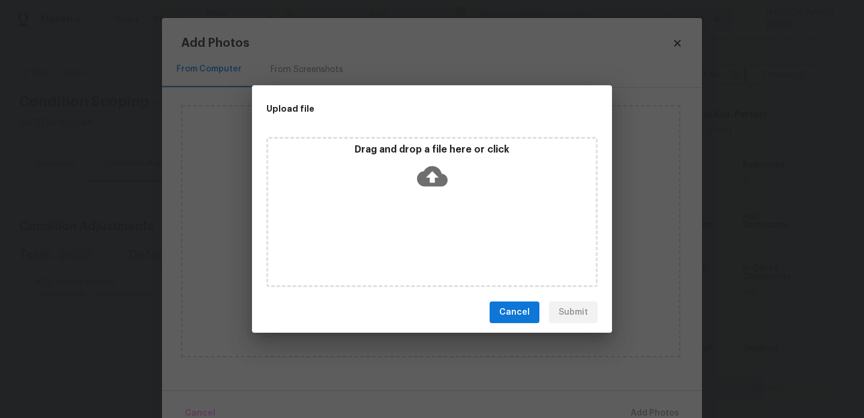
click at [455, 247] on div "Drag and drop a file here or click" at bounding box center [431, 212] width 331 height 150
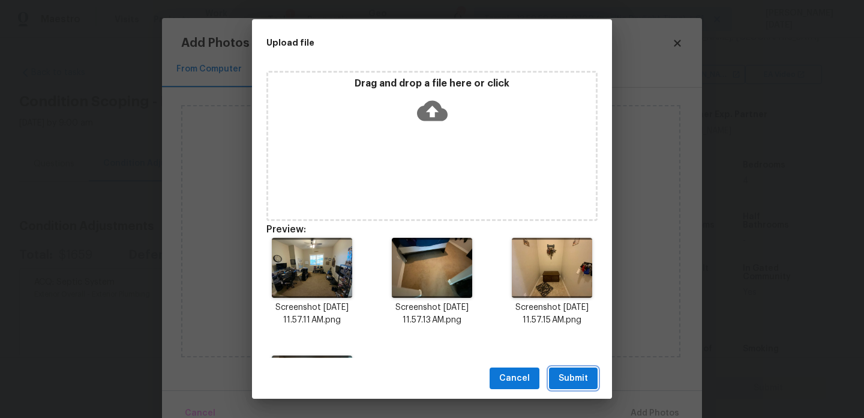
click at [585, 379] on span "Submit" at bounding box center [573, 378] width 29 height 15
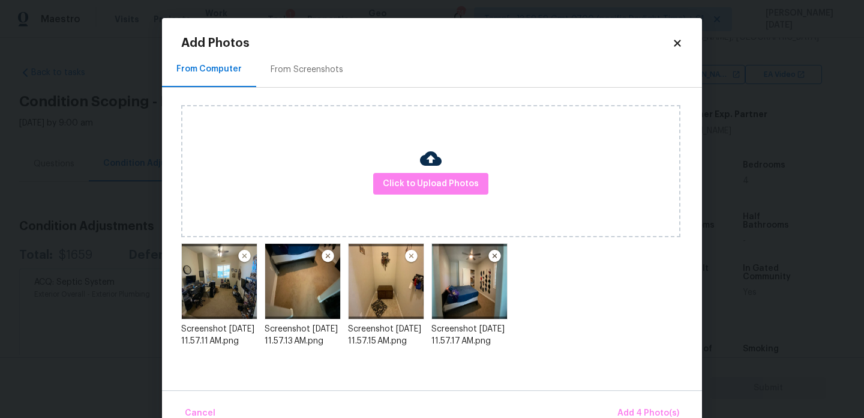
click at [328, 256] on img at bounding box center [327, 256] width 15 height 14
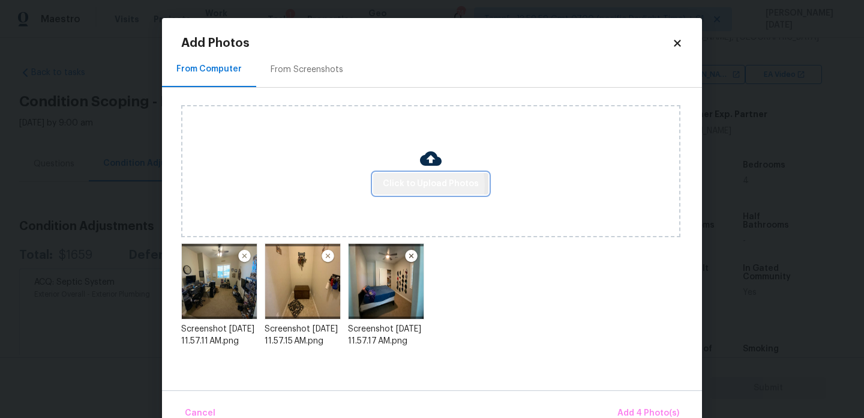
click at [418, 184] on span "Click to Upload Photos" at bounding box center [431, 183] width 96 height 15
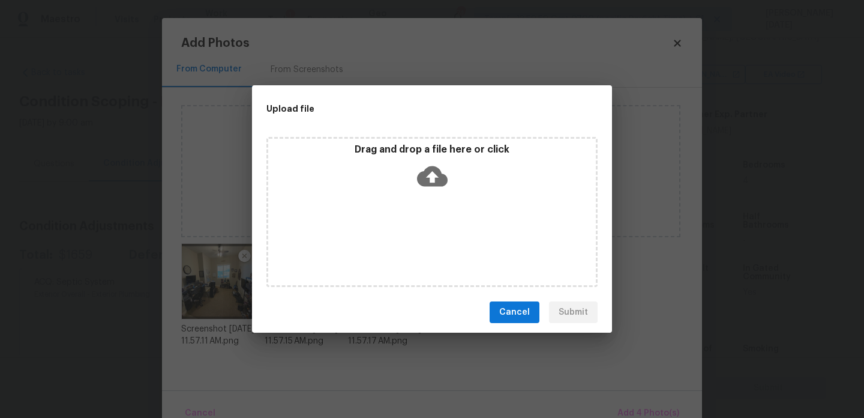
click at [367, 163] on div "Drag and drop a file here or click" at bounding box center [432, 169] width 328 height 52
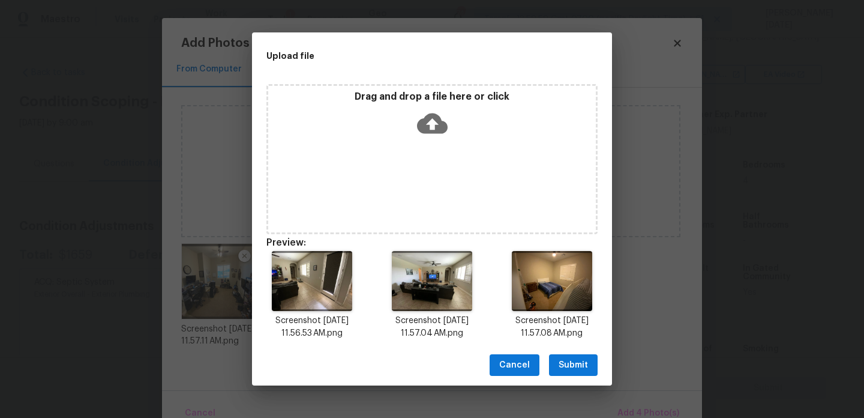
click at [580, 356] on button "Submit" at bounding box center [573, 365] width 49 height 22
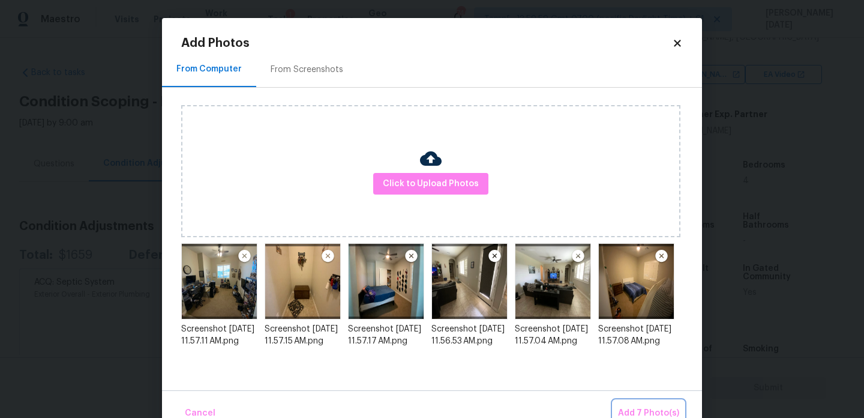
click at [640, 400] on button "Add 7 Photo(s)" at bounding box center [648, 413] width 71 height 26
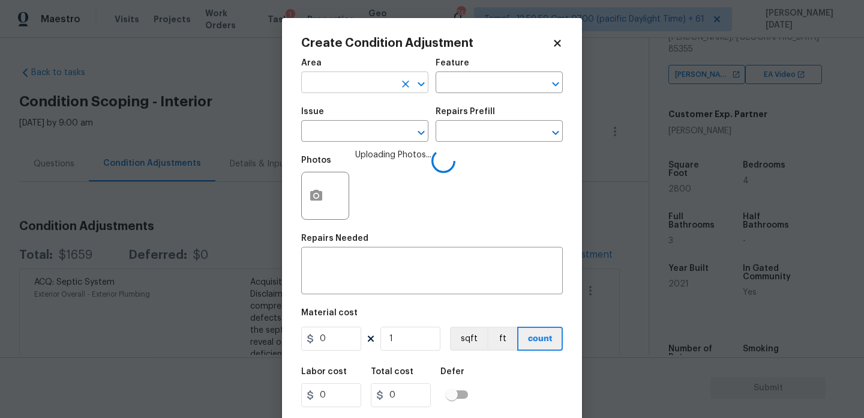
click at [316, 80] on input "text" at bounding box center [348, 83] width 94 height 19
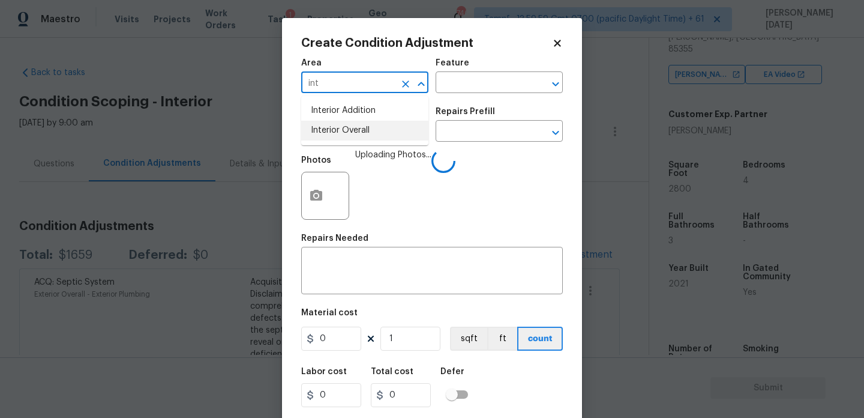
click at [342, 133] on li "Interior Overall" at bounding box center [364, 131] width 127 height 20
type input "Interior Overall"
click at [342, 133] on input "text" at bounding box center [348, 132] width 94 height 19
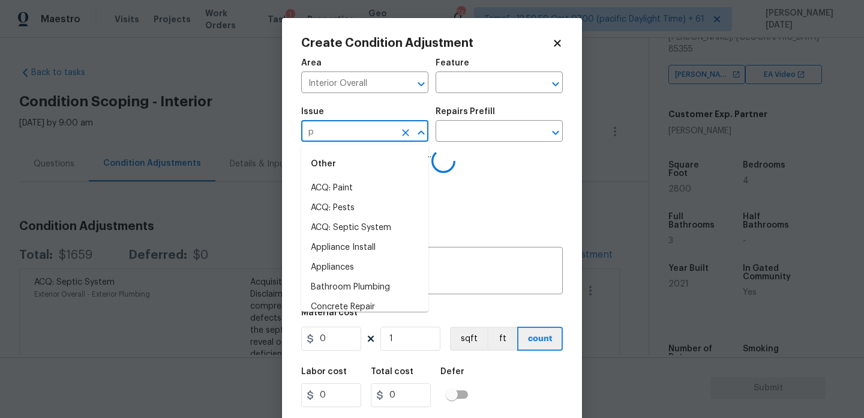
type input "pa"
type input "i"
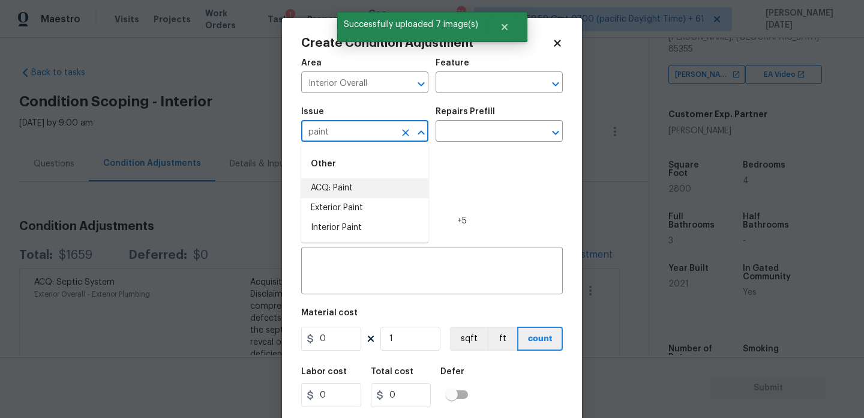
click at [364, 184] on li "ACQ: Paint" at bounding box center [364, 188] width 127 height 20
type input "ACQ: Paint"
click at [490, 130] on input "text" at bounding box center [483, 132] width 94 height 19
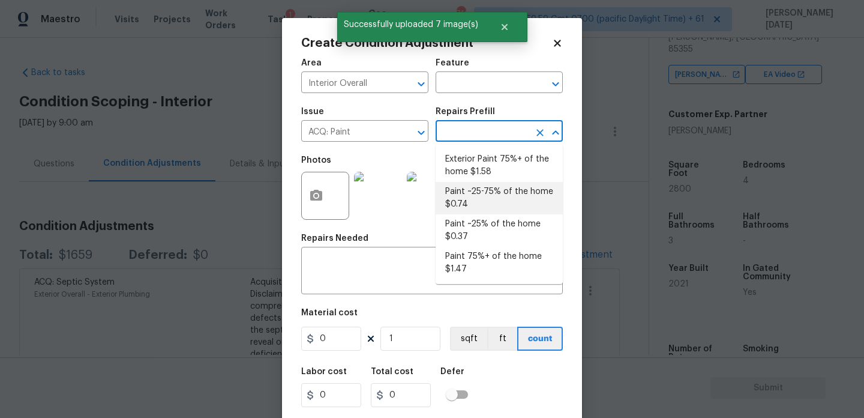
click at [472, 194] on li "Paint ~25-75% of the home $0.74" at bounding box center [499, 198] width 127 height 32
type input "Acquisition"
type textarea "Acquisition Scope: ~25 - 75% of the home needs interior paint"
type input "0.74"
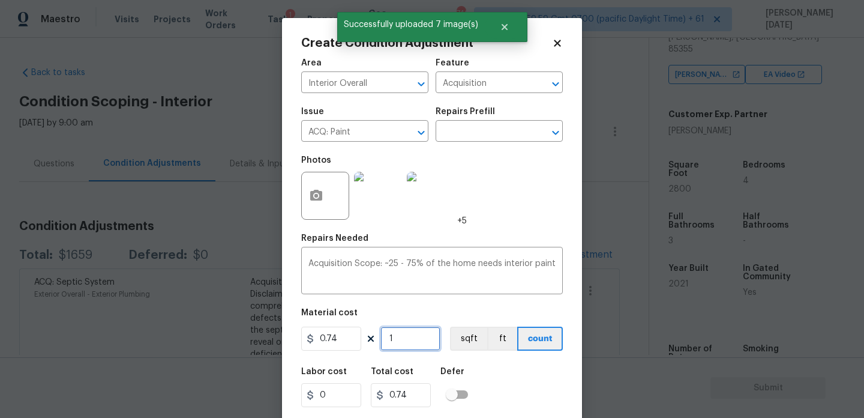
click at [406, 350] on input "1" at bounding box center [410, 338] width 60 height 24
type input "0"
paste input "280"
type input "2800"
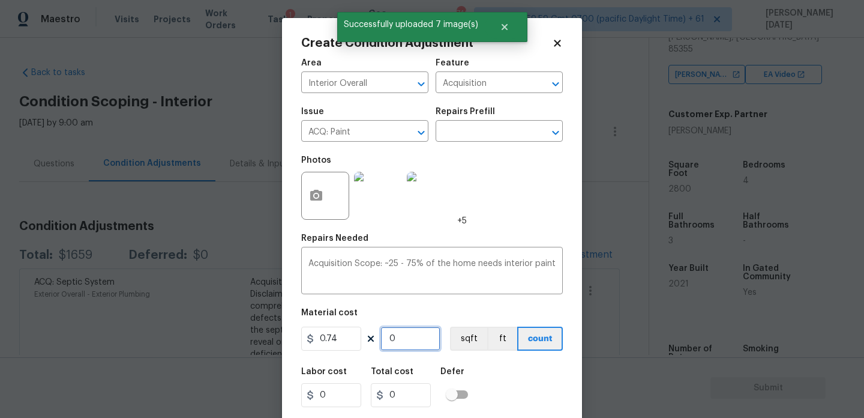
type input "2072"
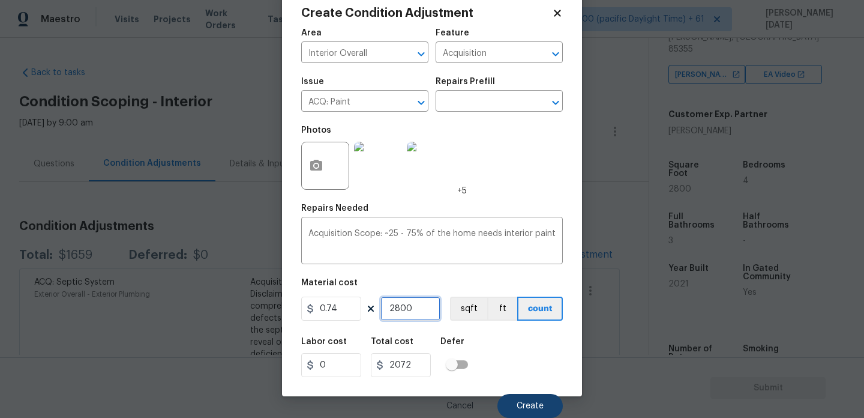
type input "2800"
click at [535, 410] on button "Create" at bounding box center [529, 406] width 65 height 24
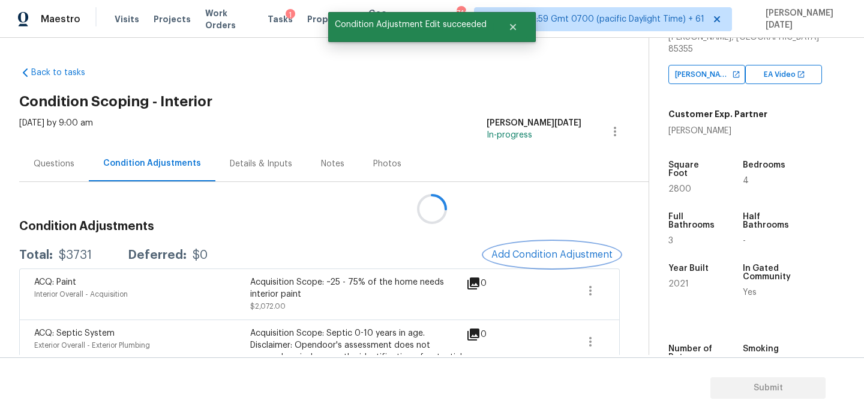
scroll to position [0, 0]
click at [552, 260] on button "Add Condition Adjustment" at bounding box center [552, 254] width 136 height 25
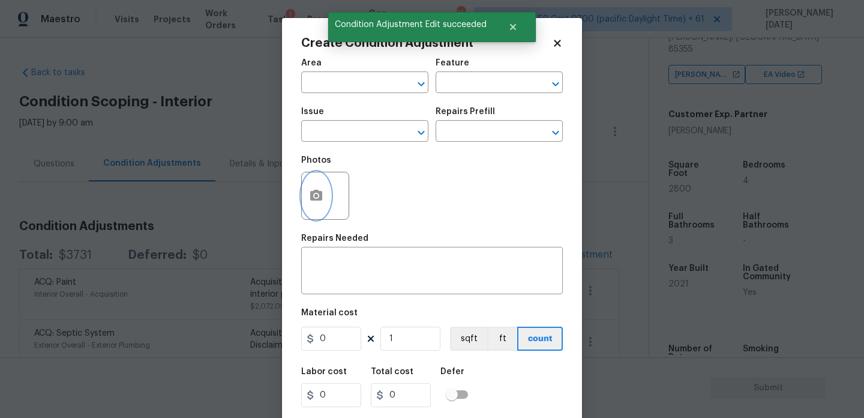
click at [318, 188] on button "button" at bounding box center [316, 195] width 29 height 47
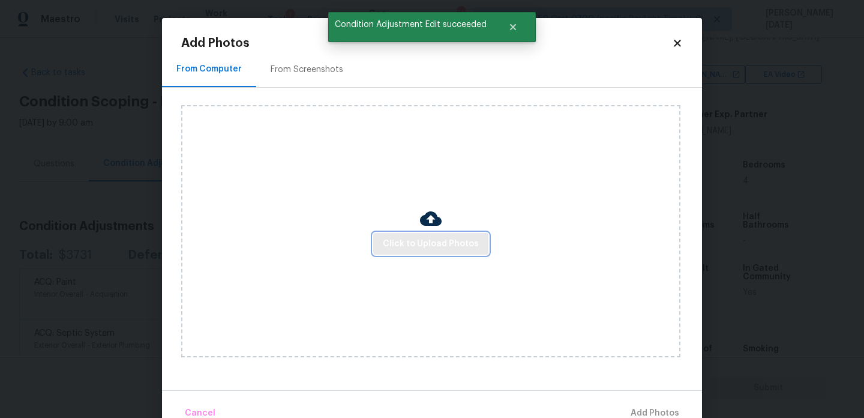
click at [399, 238] on span "Click to Upload Photos" at bounding box center [431, 243] width 96 height 15
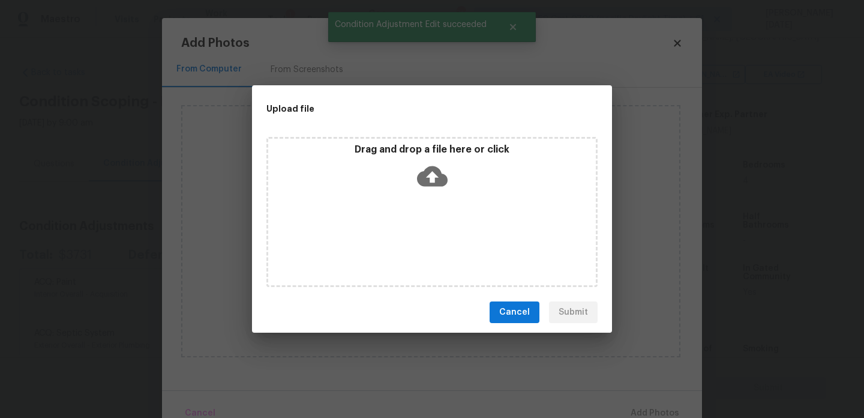
click at [399, 238] on div "Drag and drop a file here or click" at bounding box center [431, 212] width 331 height 150
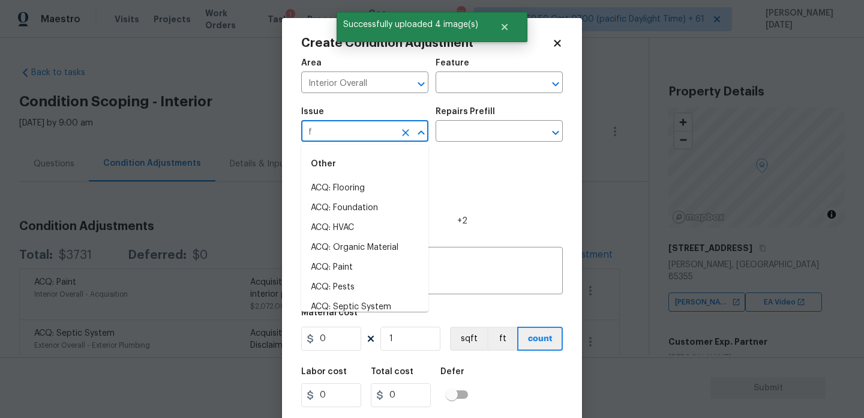
scroll to position [227, 0]
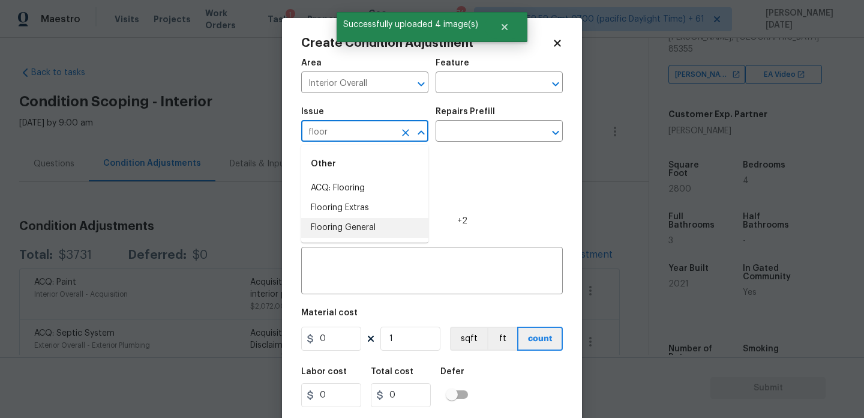
click at [362, 225] on li "Flooring General" at bounding box center [364, 228] width 127 height 20
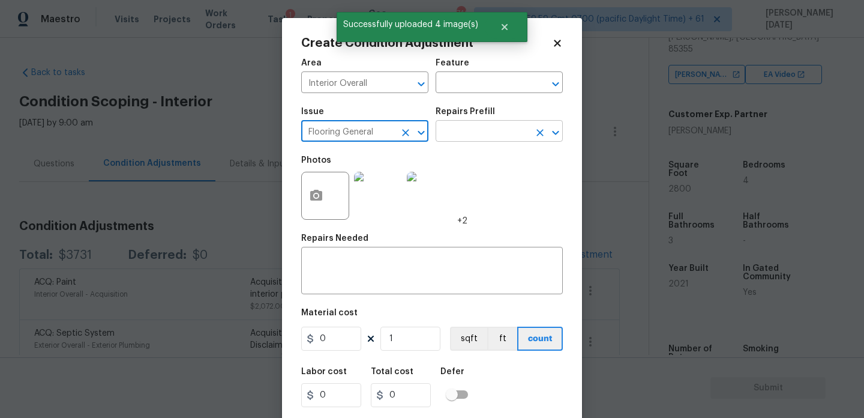
type input "Flooring General"
click at [496, 131] on input "text" at bounding box center [483, 132] width 94 height 19
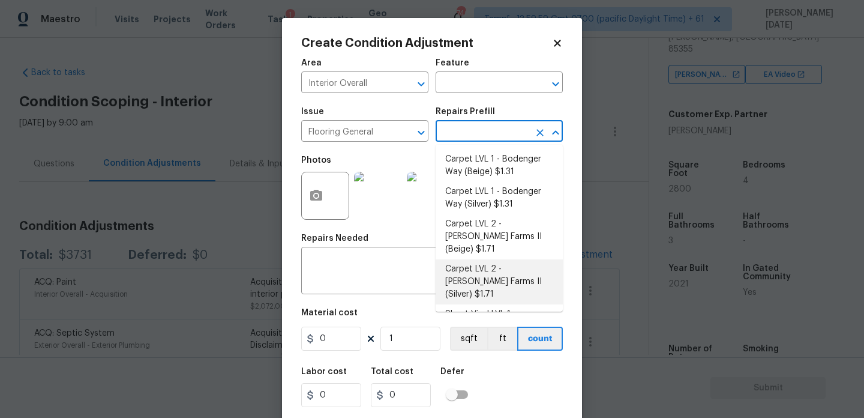
click at [492, 270] on li "Carpet LVL 2 - [PERSON_NAME] Farms II (Silver) $1.71" at bounding box center [499, 281] width 127 height 45
type input "Overall Flooring"
type input "1.71"
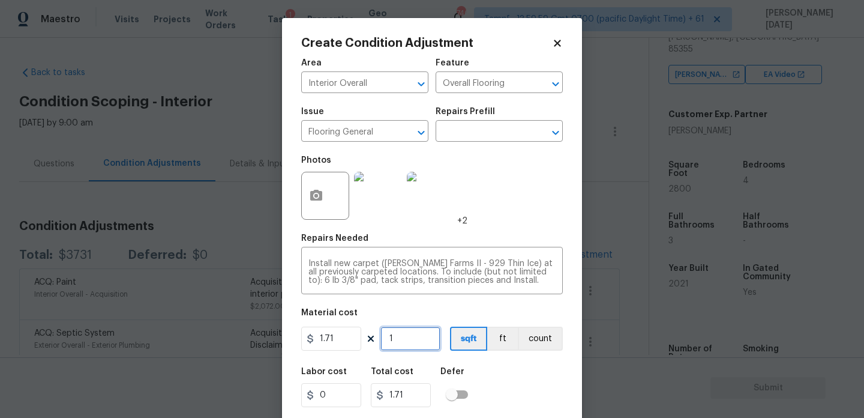
click at [407, 347] on input "1" at bounding box center [410, 338] width 60 height 24
type input "14"
type input "23.94"
type input "140"
type input "239.4"
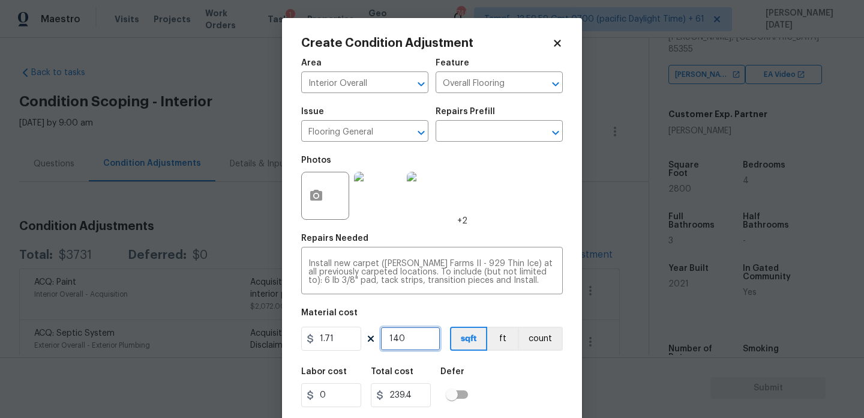
type input "1400"
type input "2394"
type input "1400"
click at [508, 208] on div "Photos +2" at bounding box center [432, 188] width 262 height 78
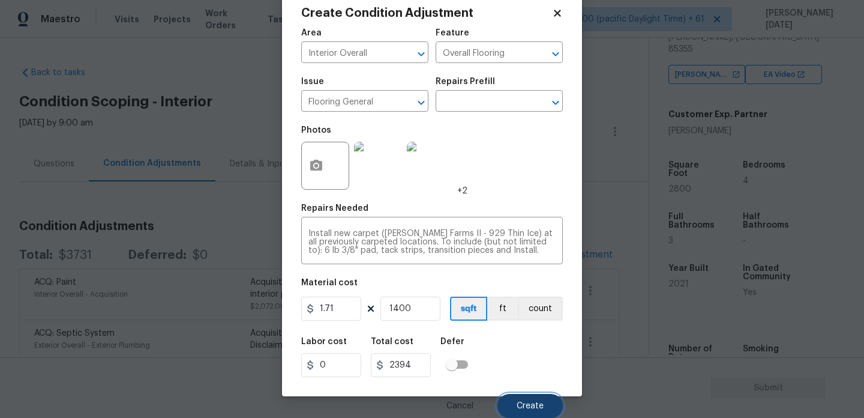
click at [527, 404] on span "Create" at bounding box center [530, 405] width 27 height 9
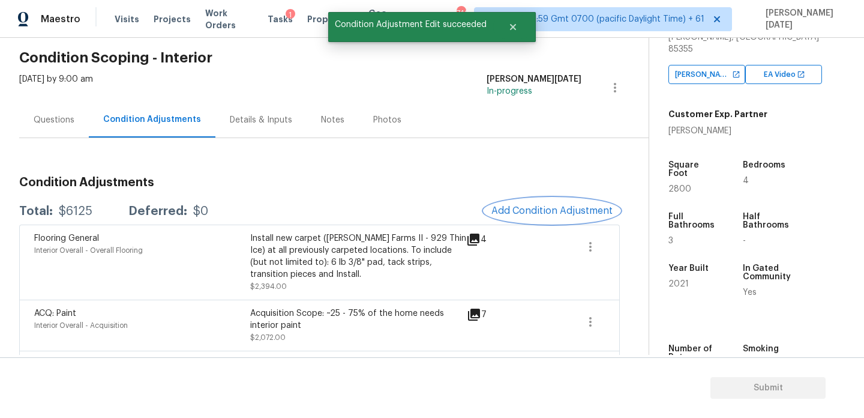
scroll to position [47, 0]
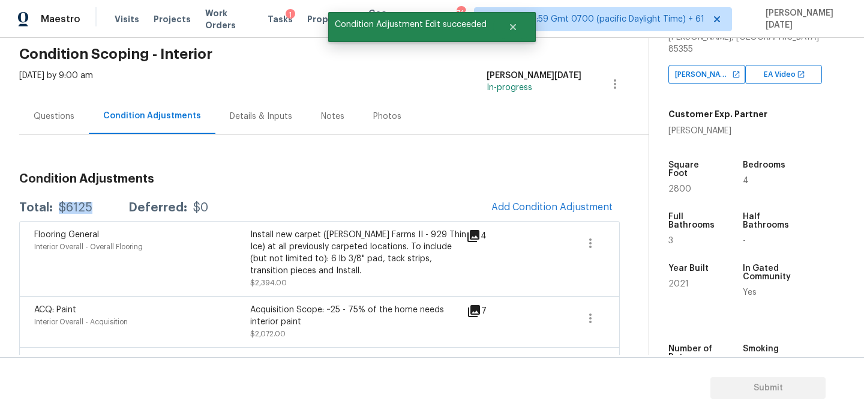
drag, startPoint x: 57, startPoint y: 209, endPoint x: 96, endPoint y: 209, distance: 39.0
click at [96, 209] on div "Total: $6125 Deferred: $0" at bounding box center [113, 208] width 189 height 12
copy div "$6125"
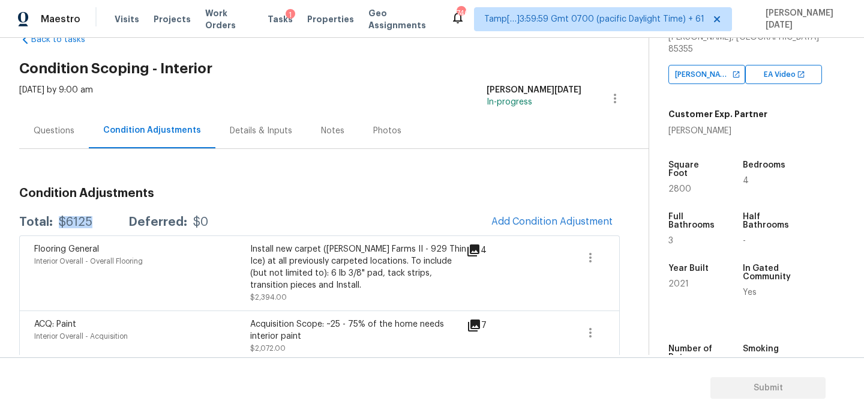
scroll to position [27, 0]
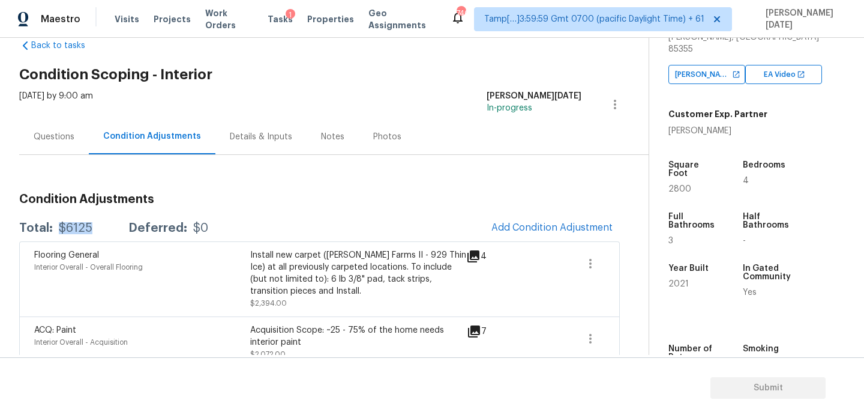
click at [573, 241] on div "Flooring General Interior Overall - Overall Flooring Install new carpet (Abshir…" at bounding box center [319, 278] width 601 height 75
click at [533, 238] on button "Add Condition Adjustment" at bounding box center [552, 227] width 136 height 25
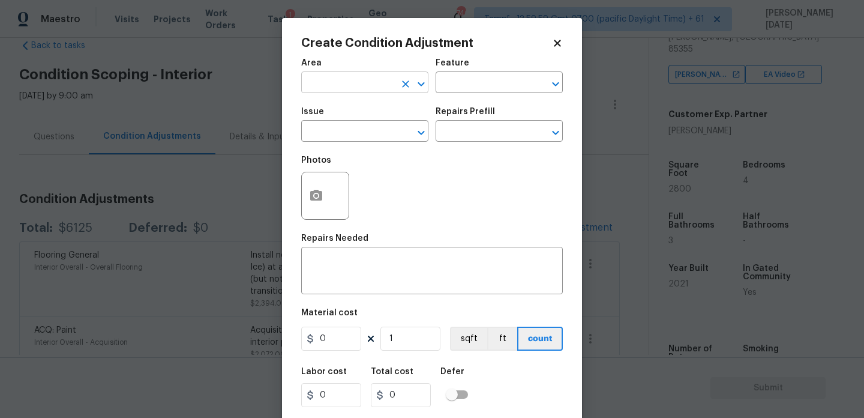
click at [334, 80] on input "text" at bounding box center [348, 83] width 94 height 19
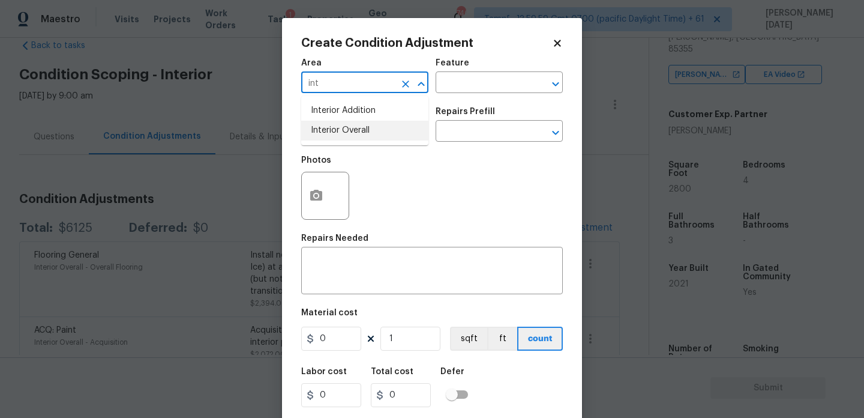
click at [353, 139] on li "Interior Overall" at bounding box center [364, 131] width 127 height 20
type input "Interior Overall"
click at [353, 139] on input "text" at bounding box center [348, 132] width 94 height 19
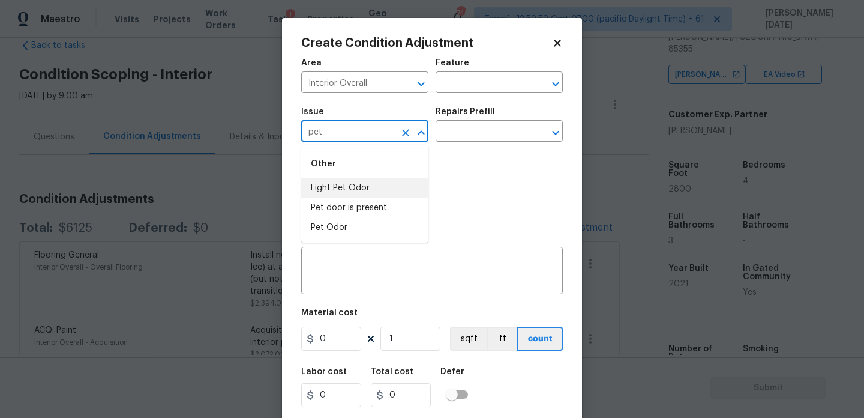
click at [360, 183] on li "Light Pet Odor" at bounding box center [364, 188] width 127 height 20
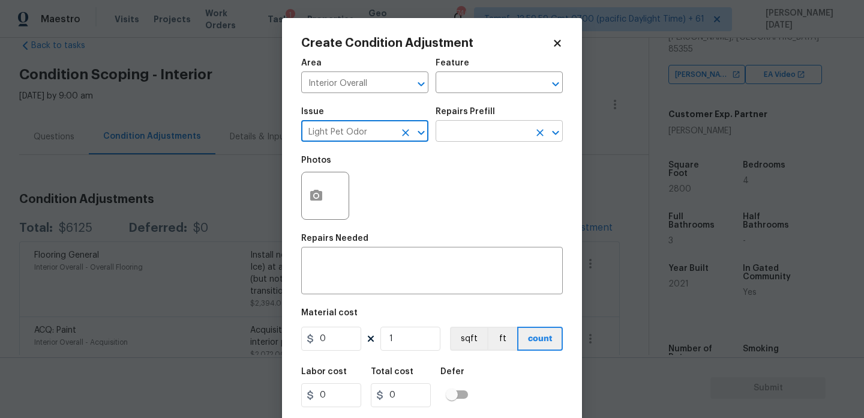
type input "Light Pet Odor"
click at [474, 132] on input "text" at bounding box center [483, 132] width 94 height 19
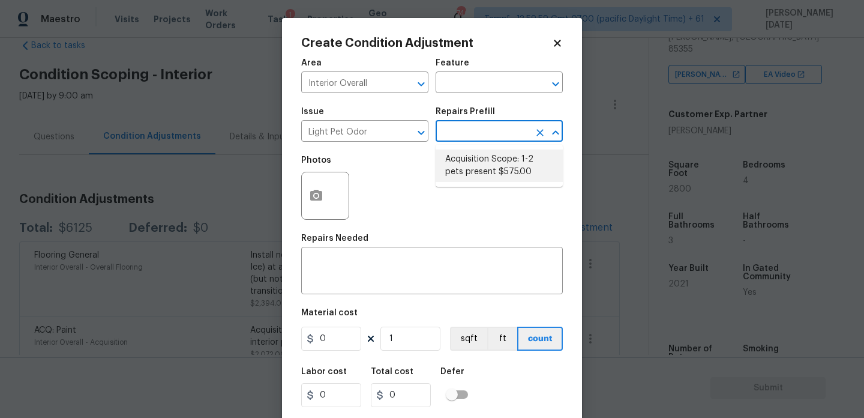
click at [484, 155] on li "Acquisition Scope: 1-2 pets present $575.00" at bounding box center [499, 165] width 127 height 32
type textarea "Acquisition Scope: 1-2 pets present"
type input "575"
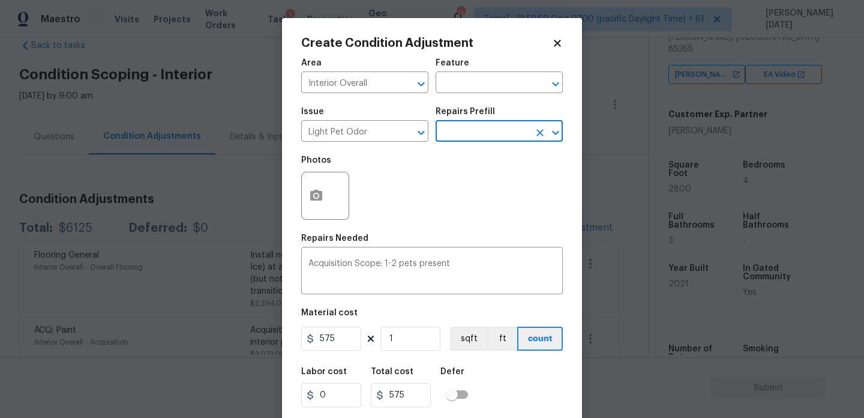
scroll to position [31, 0]
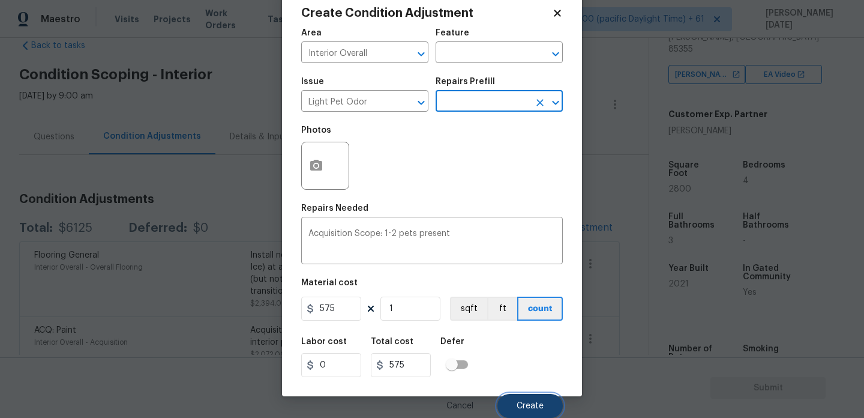
click at [529, 408] on span "Create" at bounding box center [530, 405] width 27 height 9
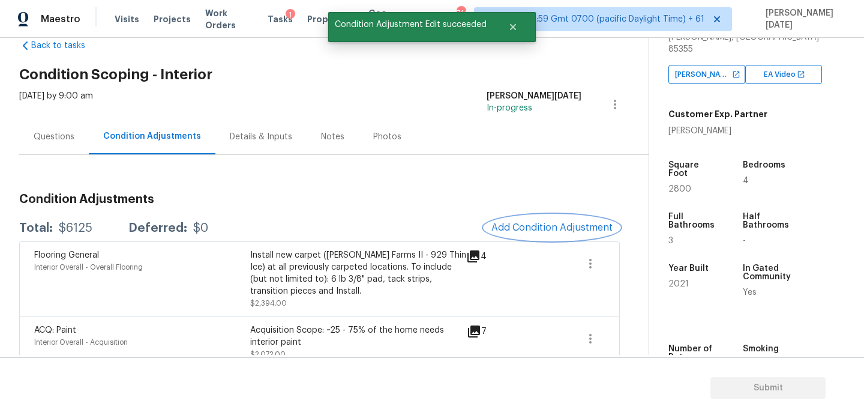
scroll to position [0, 0]
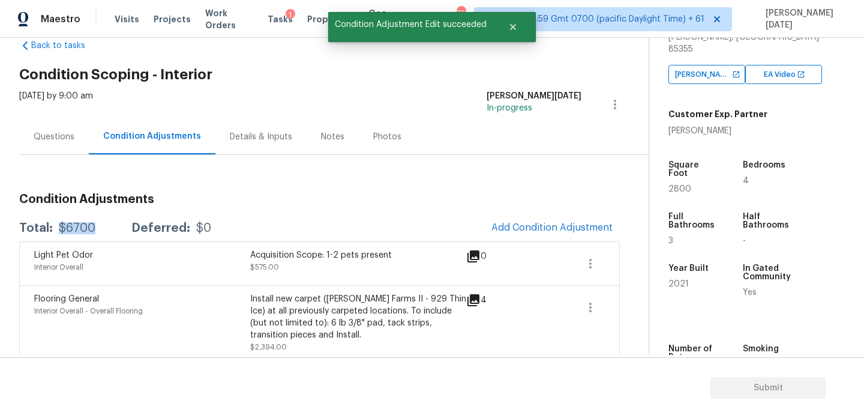
drag, startPoint x: 58, startPoint y: 227, endPoint x: 104, endPoint y: 227, distance: 45.6
click at [104, 227] on div "Total: $6700 Deferred: $0" at bounding box center [115, 228] width 192 height 12
copy div "$6700"
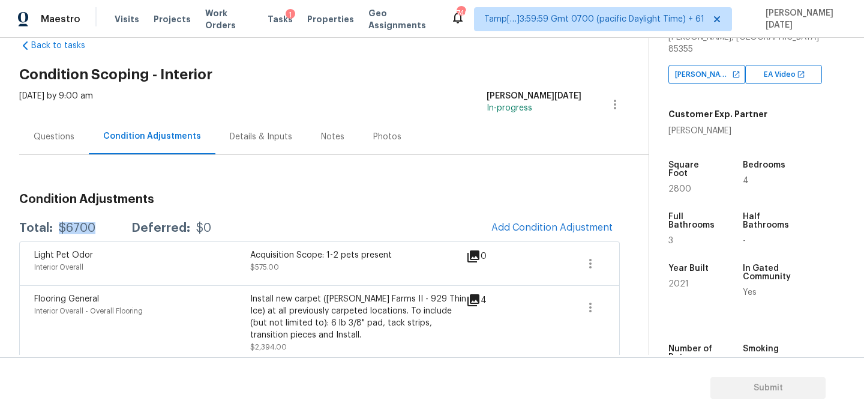
click at [38, 152] on div "Questions" at bounding box center [54, 136] width 70 height 35
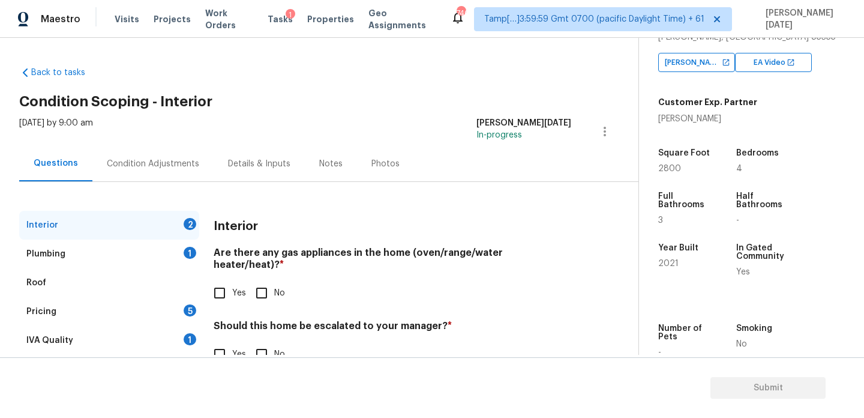
click at [217, 286] on input "Yes" at bounding box center [219, 292] width 25 height 25
checkbox input "true"
click at [269, 347] on input "No" at bounding box center [261, 353] width 25 height 25
checkbox input "true"
click at [189, 257] on div "1" at bounding box center [190, 253] width 13 height 12
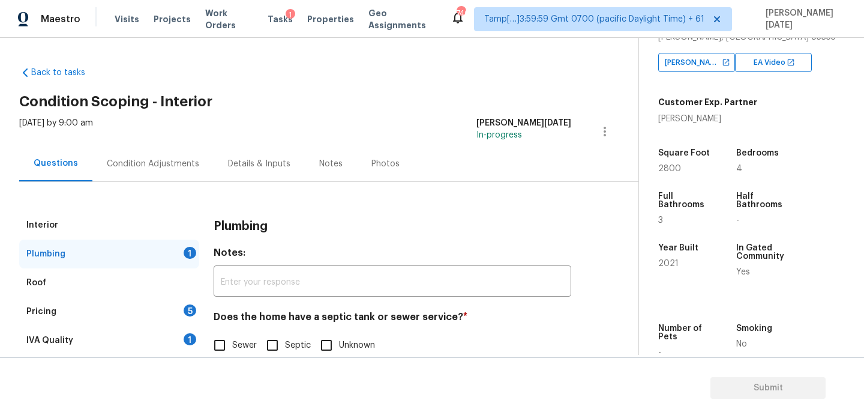
click at [227, 343] on input "Sewer" at bounding box center [219, 344] width 25 height 25
checkbox input "true"
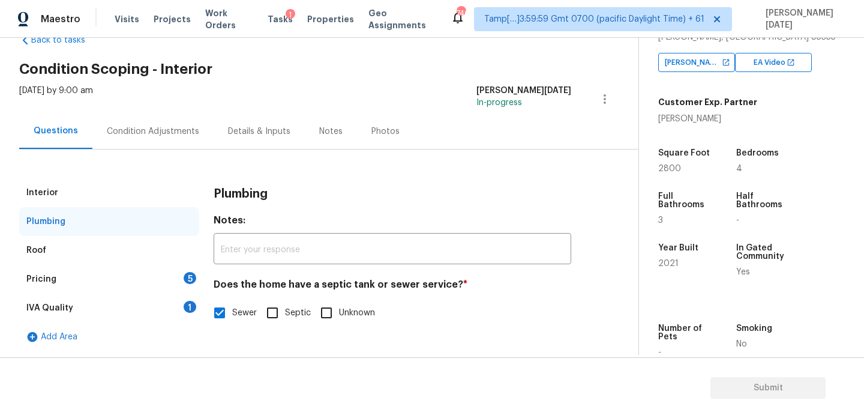
click at [192, 263] on div "Roof" at bounding box center [109, 250] width 180 height 29
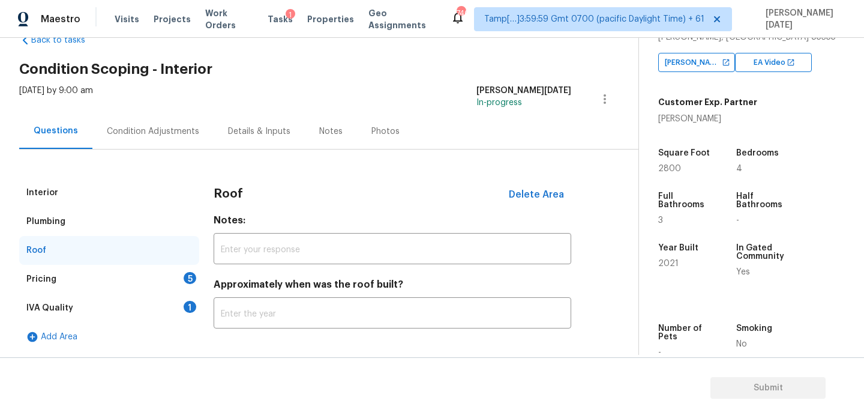
click at [176, 275] on div "Pricing 5" at bounding box center [109, 279] width 180 height 29
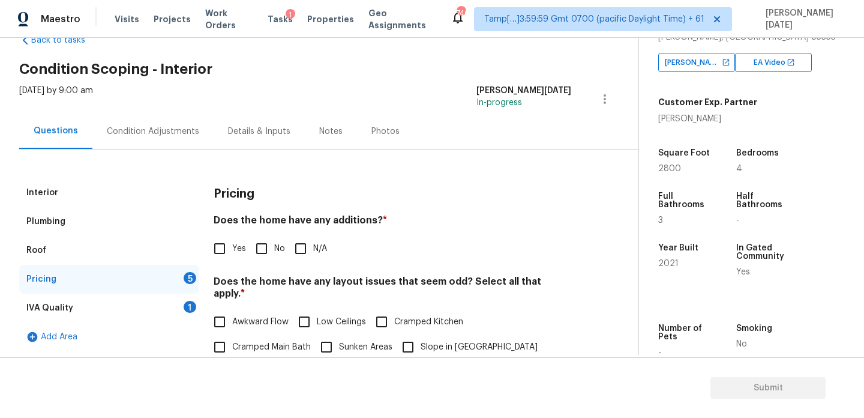
click at [266, 244] on input "No" at bounding box center [261, 248] width 25 height 25
checkbox input "true"
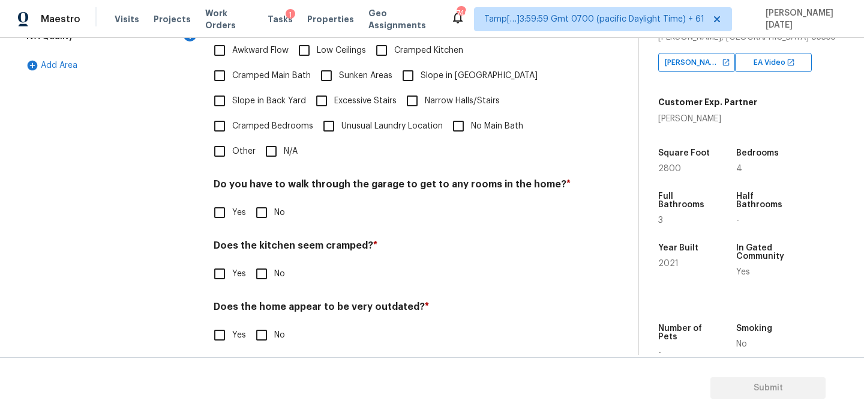
scroll to position [302, 0]
click at [282, 152] on input "N/A" at bounding box center [271, 152] width 25 height 25
checkbox input "true"
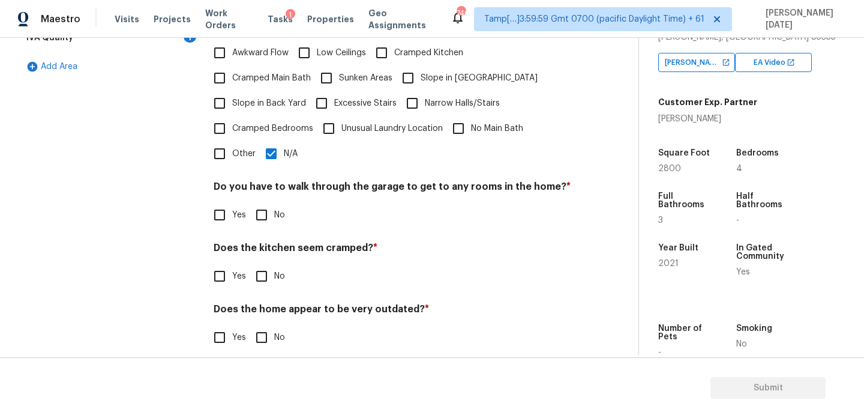
click at [273, 218] on div "Pricing Does the home have any additions? * Yes No N/A Does the home have any l…" at bounding box center [393, 136] width 358 height 456
click at [266, 274] on input "No" at bounding box center [261, 274] width 25 height 25
checkbox input "true"
click at [262, 323] on input "No" at bounding box center [261, 335] width 25 height 25
checkbox input "true"
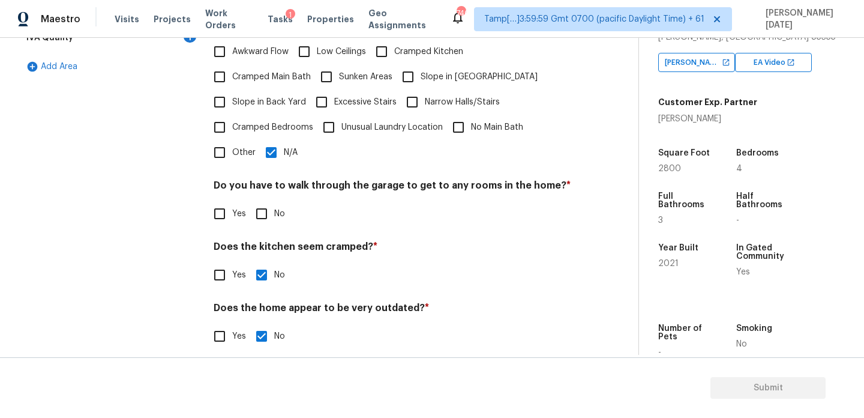
click at [259, 206] on input "No" at bounding box center [261, 213] width 25 height 25
checkbox input "true"
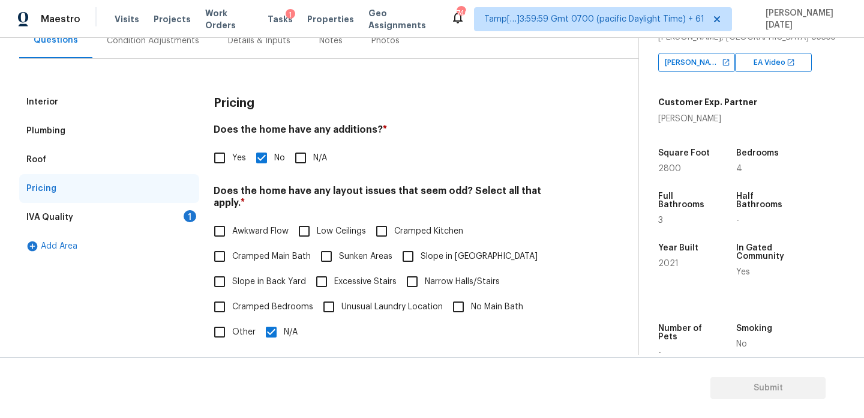
click at [170, 218] on div "IVA Quality 1" at bounding box center [109, 217] width 180 height 29
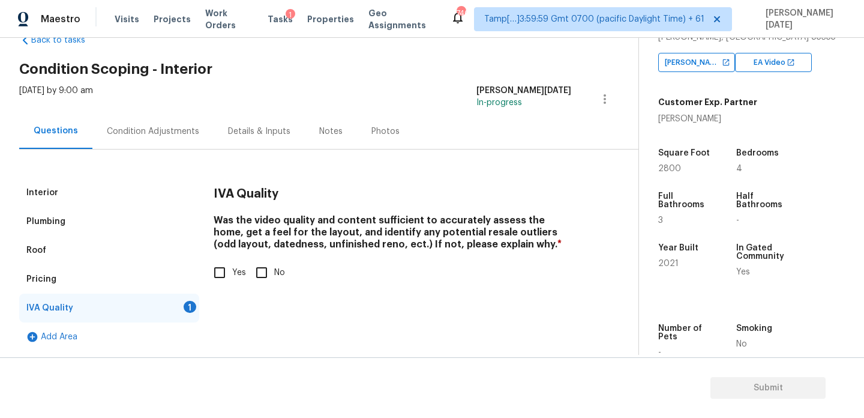
click at [215, 279] on input "Yes" at bounding box center [219, 272] width 25 height 25
checkbox input "true"
click at [142, 121] on div "Condition Adjustments" at bounding box center [152, 130] width 121 height 35
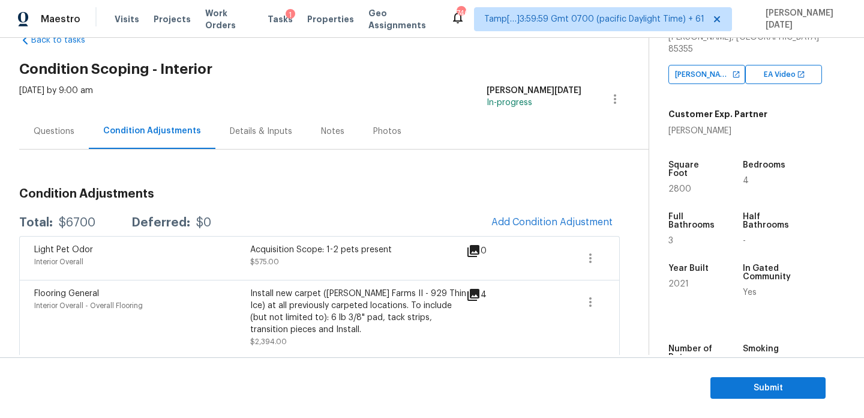
click at [56, 130] on div "Questions" at bounding box center [54, 131] width 41 height 12
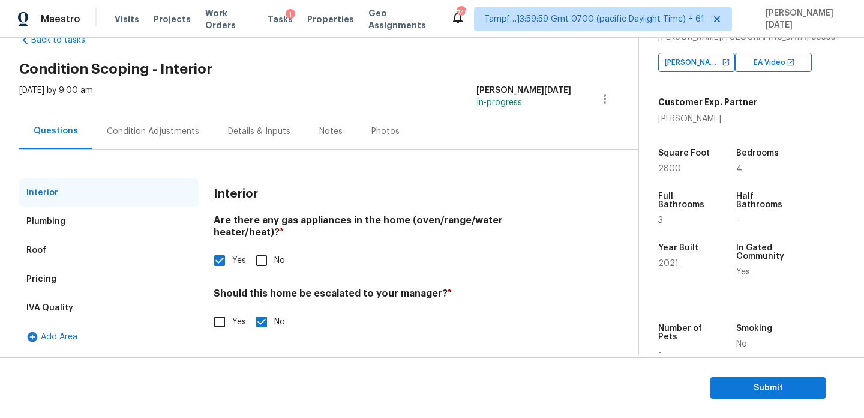
click at [82, 224] on div "Plumbing" at bounding box center [109, 221] width 180 height 29
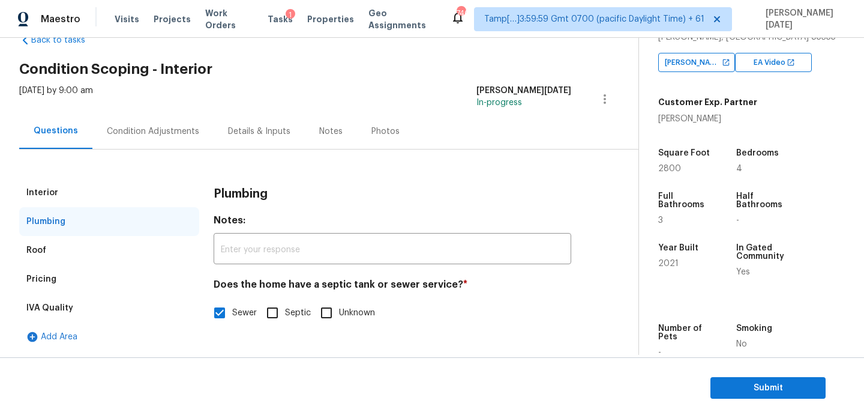
click at [279, 319] on input "Septic" at bounding box center [272, 312] width 25 height 25
checkbox input "true"
checkbox input "false"
click at [59, 193] on div "Interior" at bounding box center [109, 192] width 180 height 29
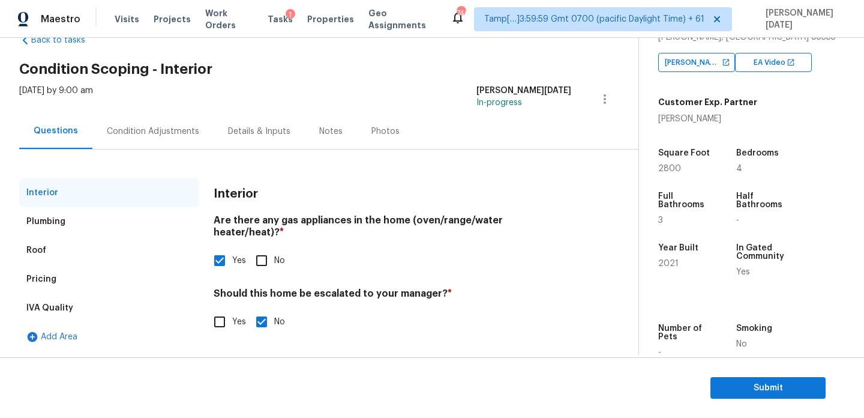
click at [272, 254] on input "No" at bounding box center [261, 260] width 25 height 25
checkbox input "true"
checkbox input "false"
click at [130, 122] on div "Condition Adjustments" at bounding box center [152, 130] width 121 height 35
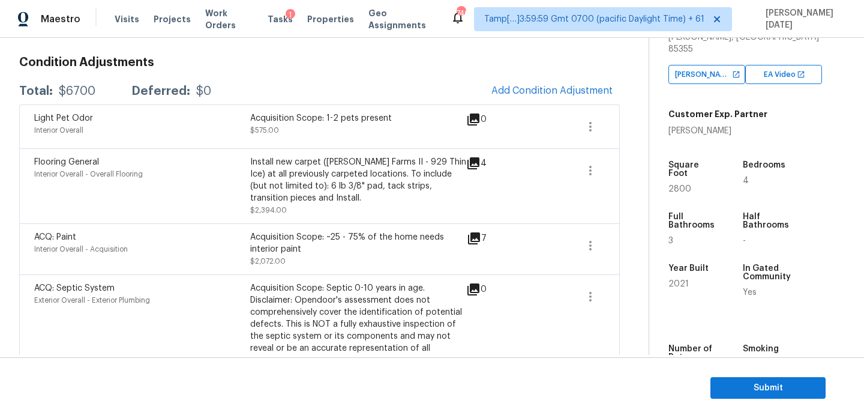
scroll to position [143, 0]
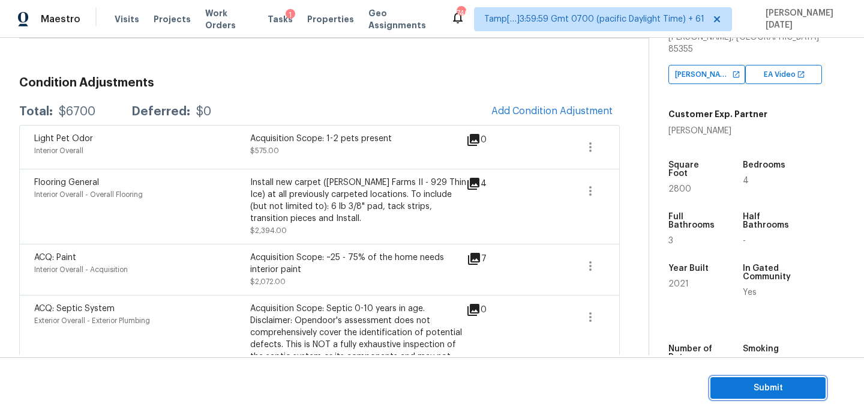
click at [741, 380] on span "Submit" at bounding box center [768, 387] width 96 height 15
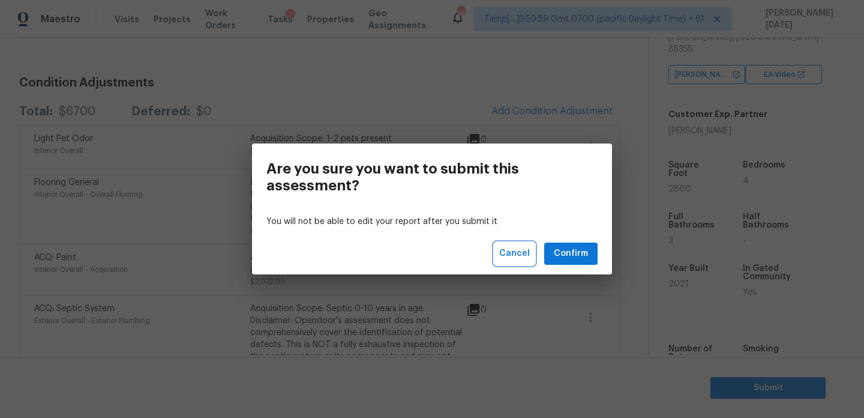
click at [520, 251] on span "Cancel" at bounding box center [514, 253] width 31 height 15
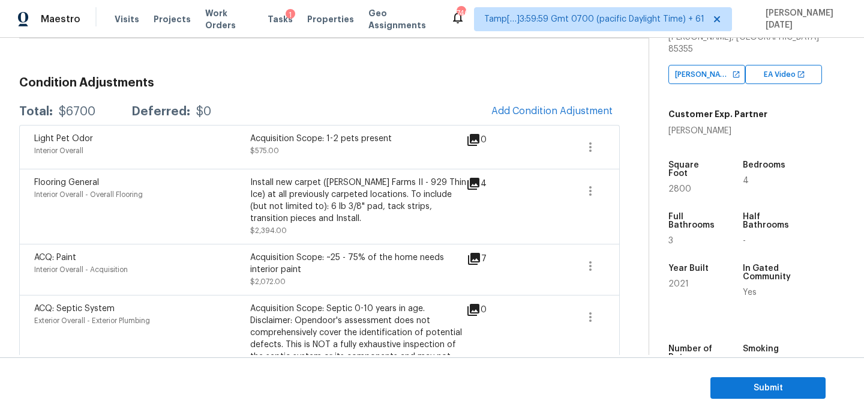
scroll to position [158, 0]
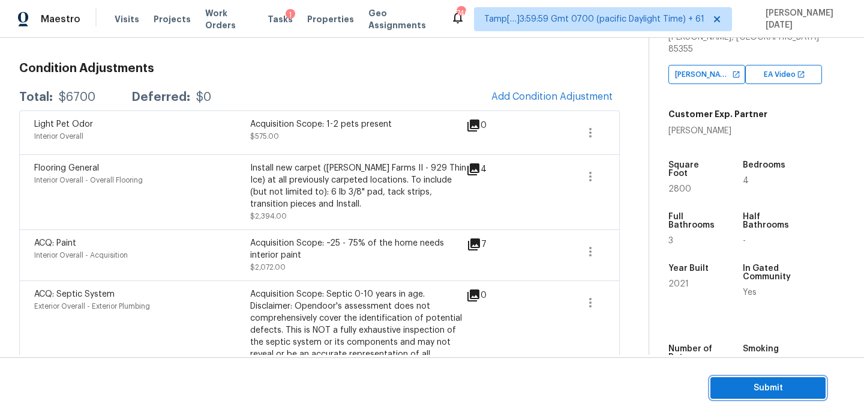
click at [753, 387] on span "Submit" at bounding box center [768, 387] width 96 height 15
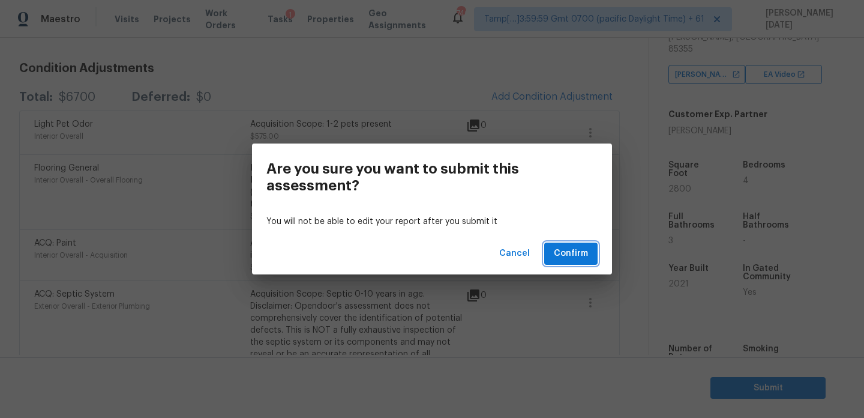
click at [581, 257] on span "Confirm" at bounding box center [571, 253] width 34 height 15
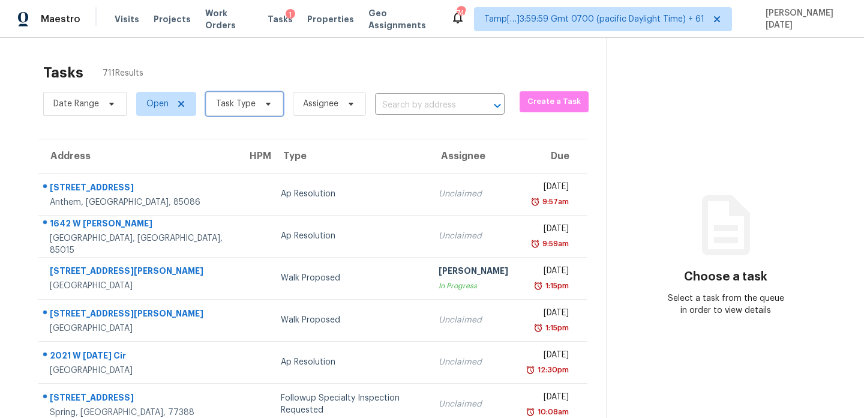
click at [238, 115] on span "Task Type" at bounding box center [244, 104] width 77 height 24
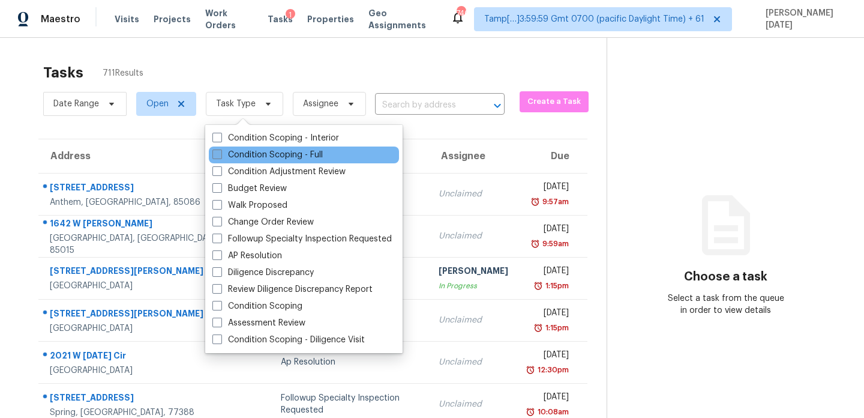
click at [230, 157] on label "Condition Scoping - Full" at bounding box center [267, 155] width 110 height 12
click at [220, 157] on input "Condition Scoping - Full" at bounding box center [216, 153] width 8 height 8
checkbox input "true"
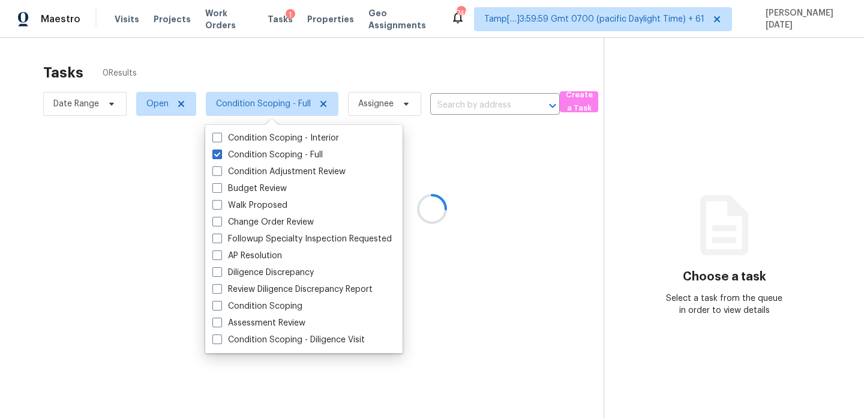
click at [335, 85] on div at bounding box center [432, 209] width 864 height 418
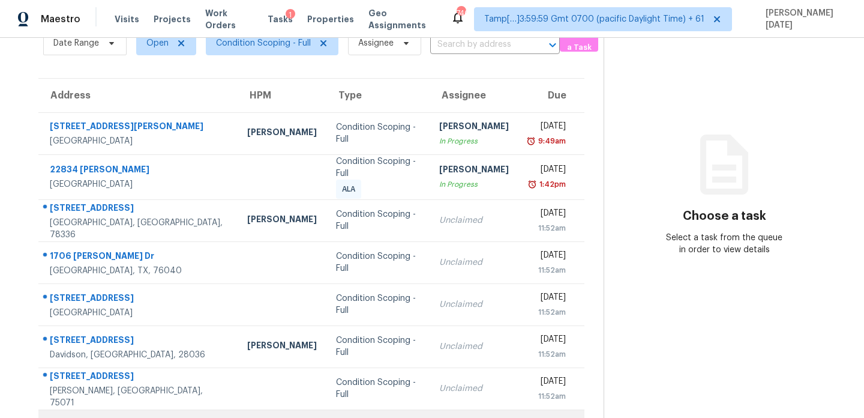
scroll to position [207, 0]
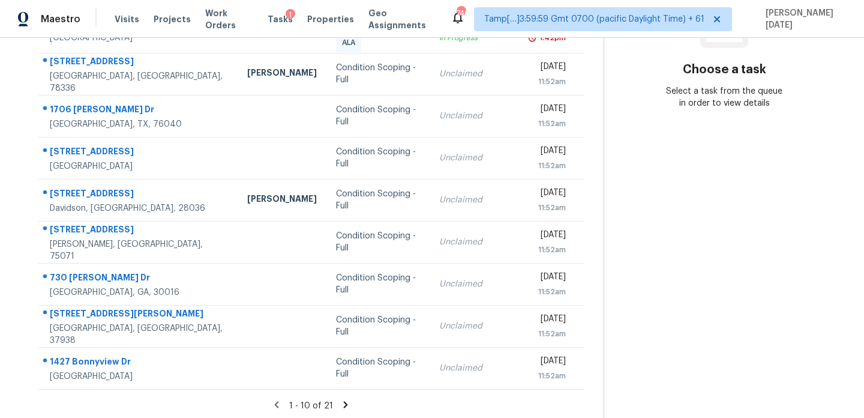
click at [344, 399] on icon at bounding box center [345, 404] width 11 height 11
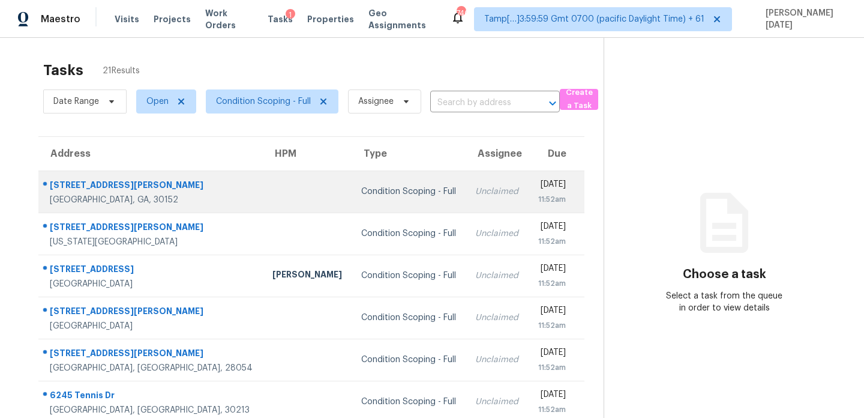
scroll to position [0, 0]
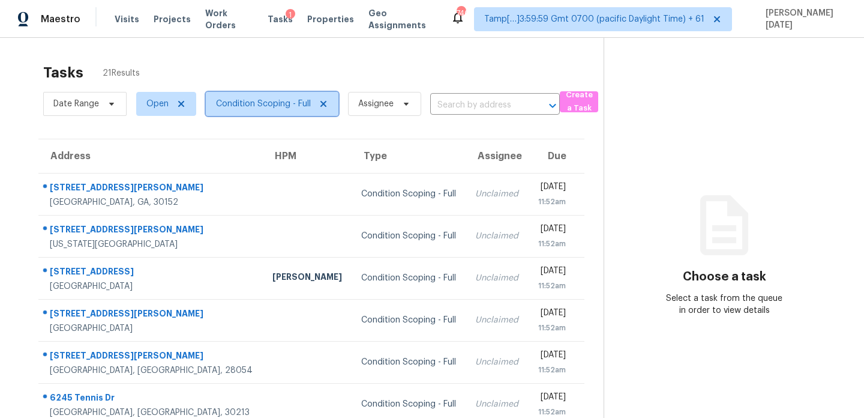
click at [258, 106] on span "Condition Scoping - Full" at bounding box center [263, 104] width 95 height 12
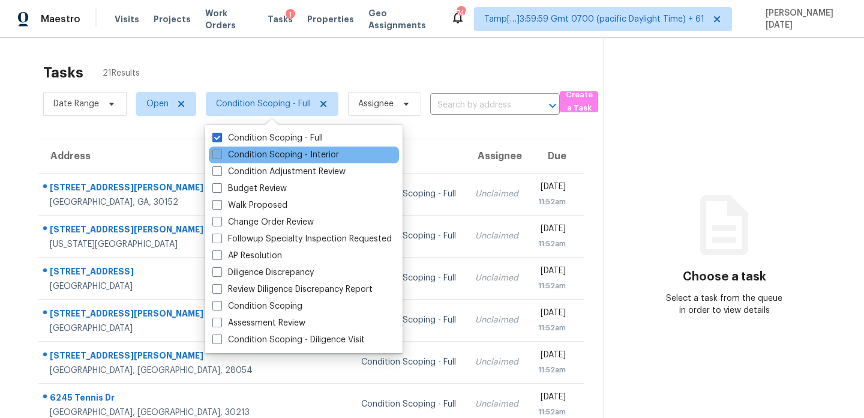
click at [256, 155] on label "Condition Scoping - Interior" at bounding box center [275, 155] width 127 height 12
click at [220, 155] on input "Condition Scoping - Interior" at bounding box center [216, 153] width 8 height 8
checkbox input "true"
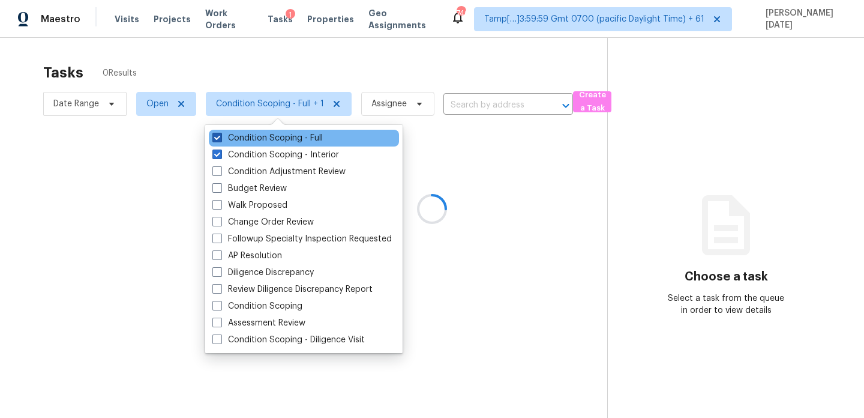
click at [266, 134] on label "Condition Scoping - Full" at bounding box center [267, 138] width 110 height 12
click at [220, 134] on input "Condition Scoping - Full" at bounding box center [216, 136] width 8 height 8
checkbox input "false"
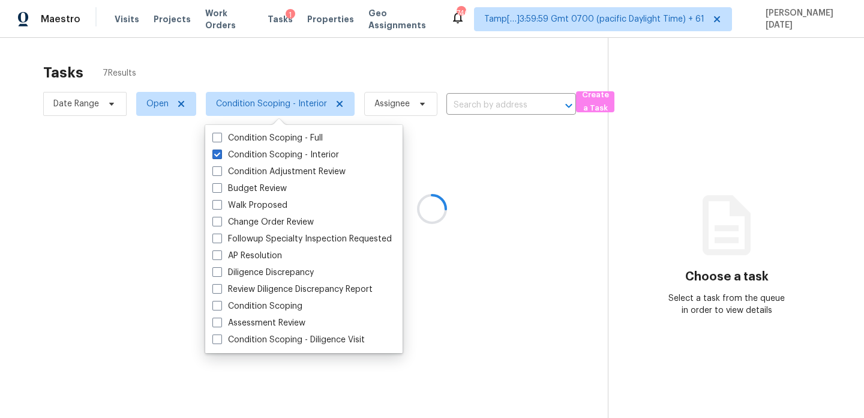
click at [369, 65] on div at bounding box center [432, 209] width 864 height 418
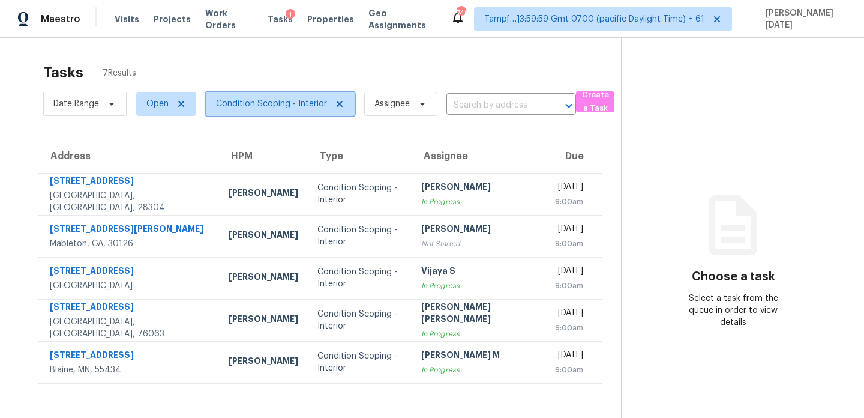
click at [281, 107] on span "Condition Scoping - Interior" at bounding box center [271, 104] width 111 height 12
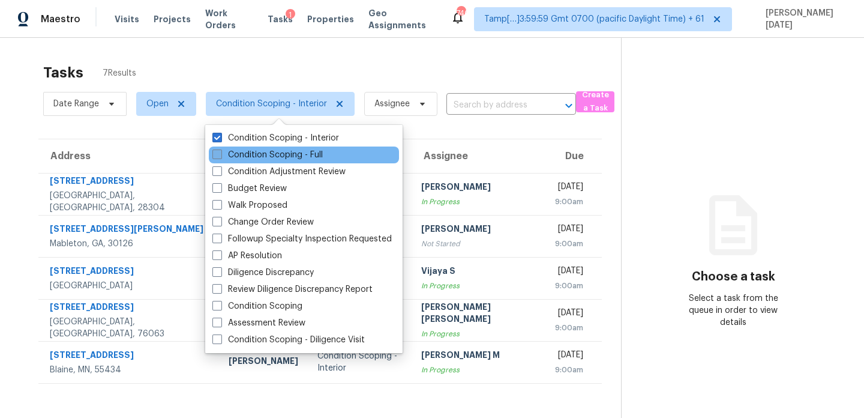
click at [278, 155] on label "Condition Scoping - Full" at bounding box center [267, 155] width 110 height 12
click at [220, 155] on input "Condition Scoping - Full" at bounding box center [216, 153] width 8 height 8
checkbox input "true"
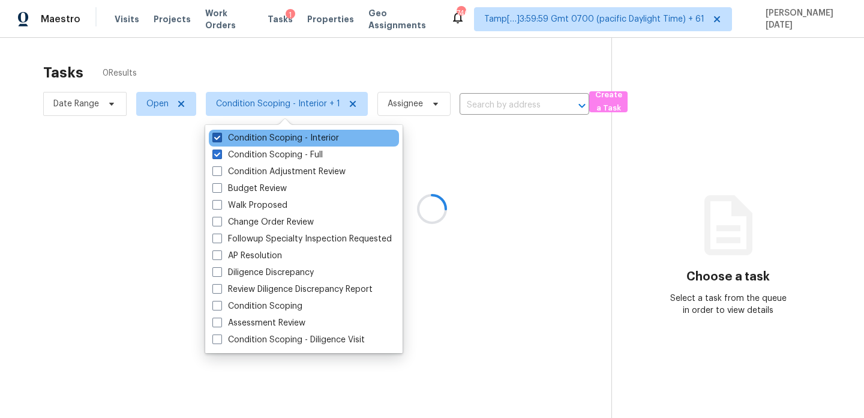
click at [283, 139] on label "Condition Scoping - Interior" at bounding box center [275, 138] width 127 height 12
click at [220, 139] on input "Condition Scoping - Interior" at bounding box center [216, 136] width 8 height 8
checkbox input "false"
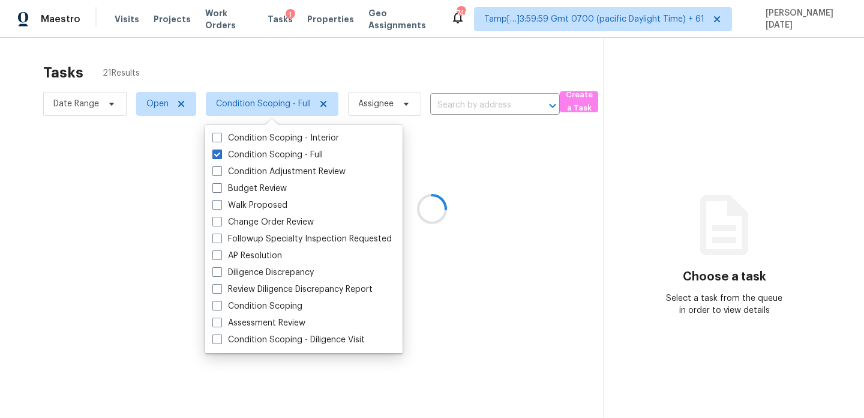
click at [357, 73] on div at bounding box center [432, 209] width 864 height 418
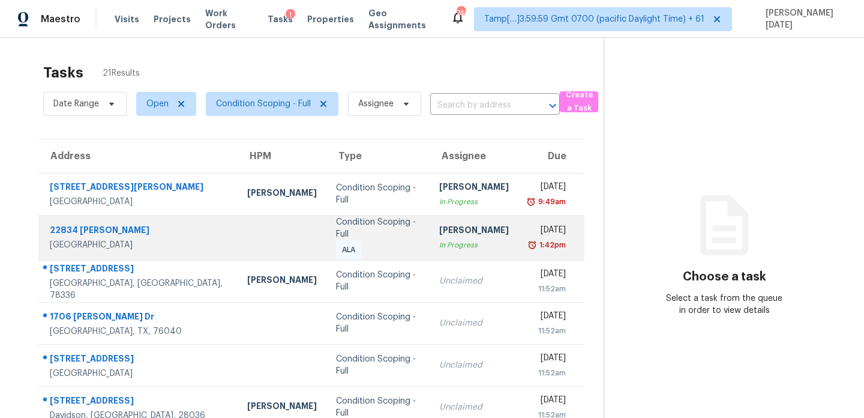
click at [518, 250] on td "Mon, Oct 13th 2025 1:42pm" at bounding box center [551, 237] width 66 height 45
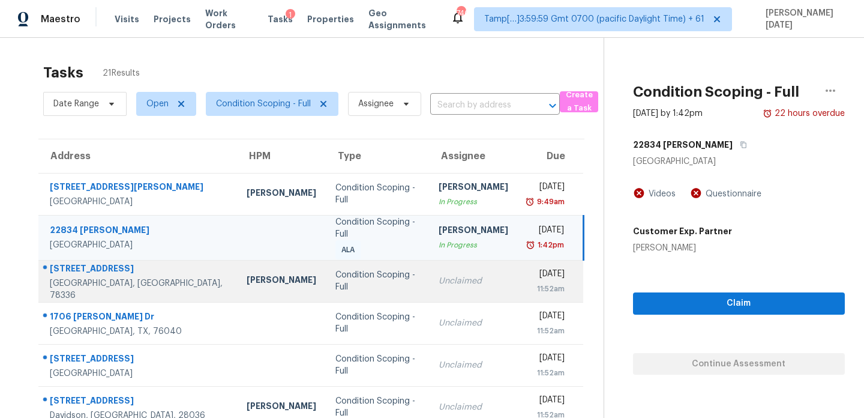
click at [536, 272] on div "Wed, Oct 15th 2025" at bounding box center [546, 275] width 38 height 15
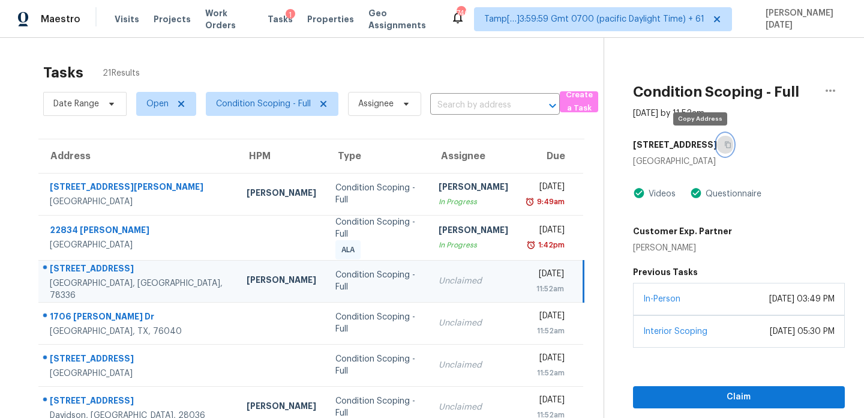
click at [724, 145] on icon "button" at bounding box center [727, 144] width 7 height 7
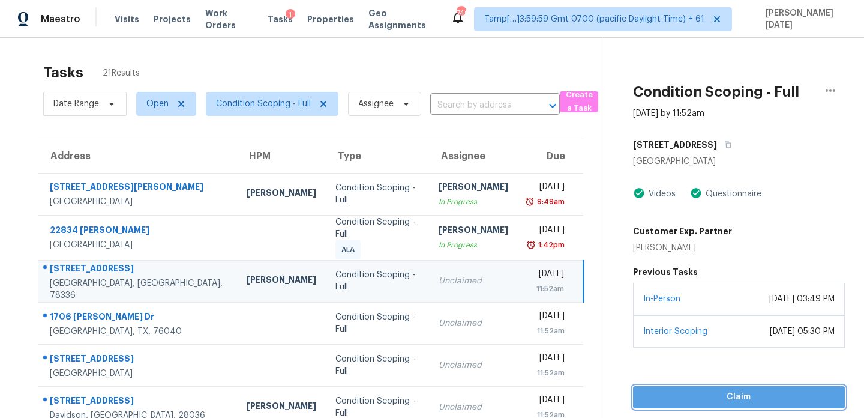
click at [672, 389] on span "Claim" at bounding box center [739, 396] width 193 height 15
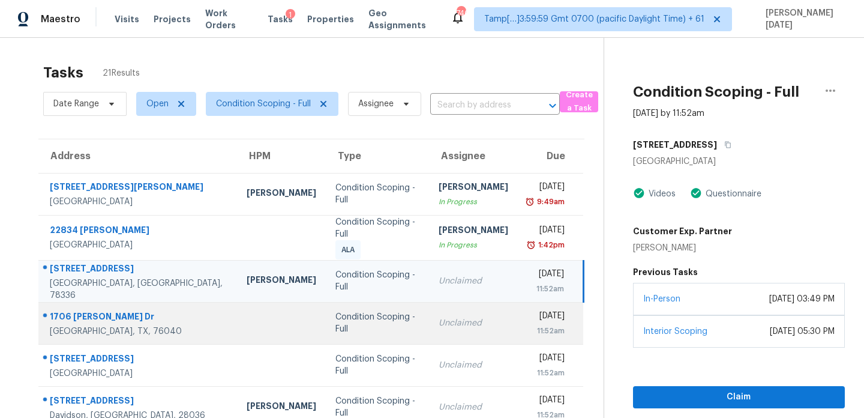
click at [527, 317] on div "Wed, Oct 15th 2025" at bounding box center [546, 317] width 38 height 15
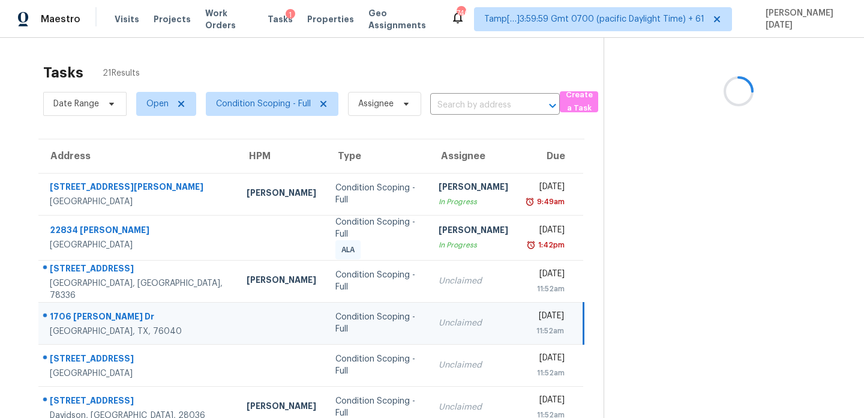
click at [527, 317] on div "Wed, Oct 15th 2025" at bounding box center [545, 317] width 37 height 15
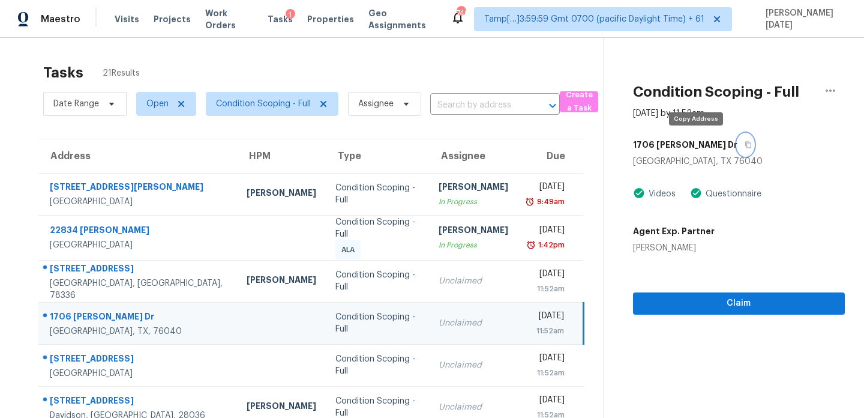
click at [738, 148] on button "button" at bounding box center [746, 145] width 16 height 22
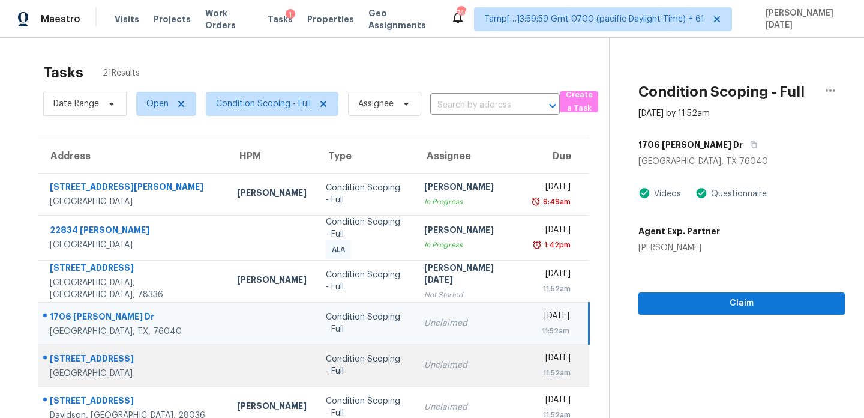
click at [463, 369] on td "Unclaimed" at bounding box center [469, 365] width 109 height 42
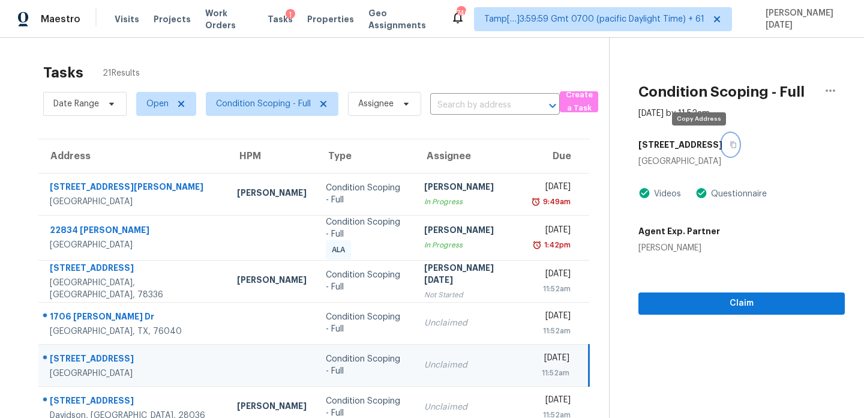
click at [723, 144] on button "button" at bounding box center [731, 145] width 16 height 22
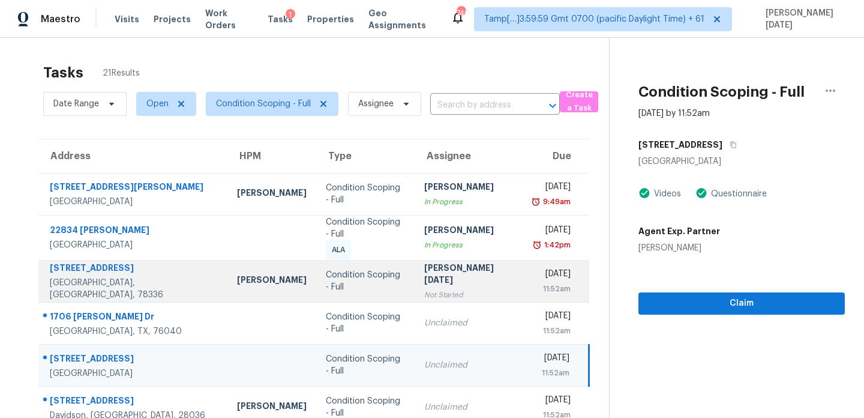
click at [459, 289] on div "Not Started" at bounding box center [469, 295] width 90 height 12
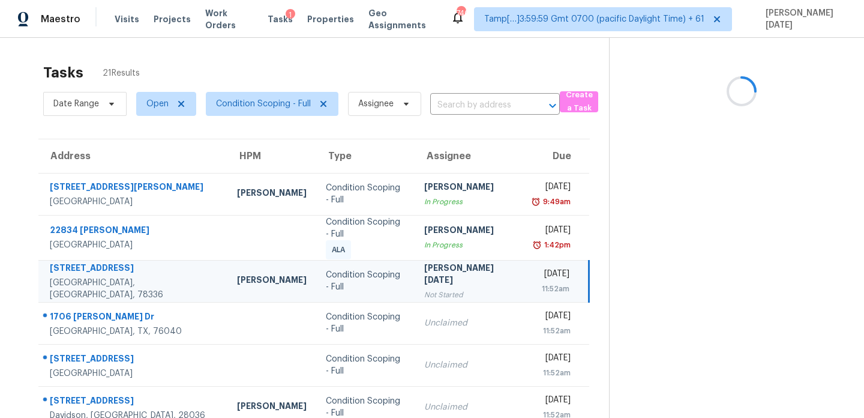
click at [459, 289] on div "Not Started" at bounding box center [469, 295] width 90 height 12
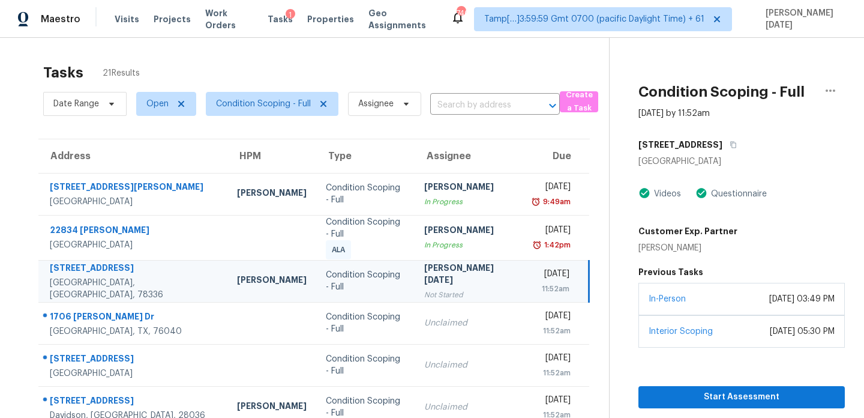
click at [533, 271] on div "Wed, Oct 15th 2025" at bounding box center [551, 275] width 36 height 15
click at [840, 91] on button "button" at bounding box center [830, 90] width 29 height 29
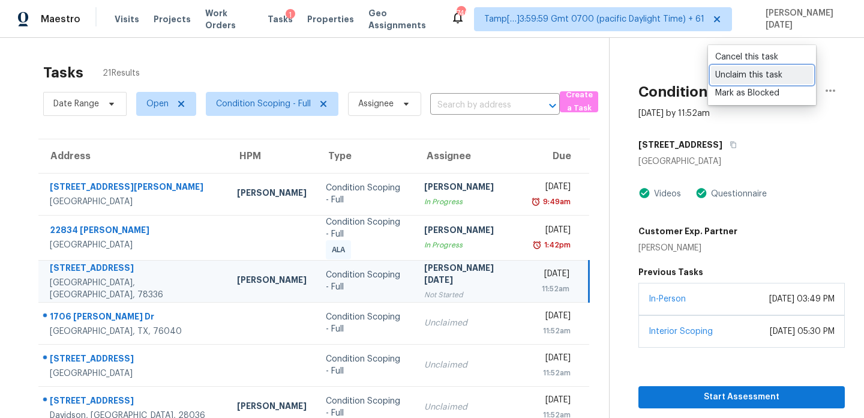
click at [753, 76] on div "Unclaim this task" at bounding box center [762, 75] width 94 height 12
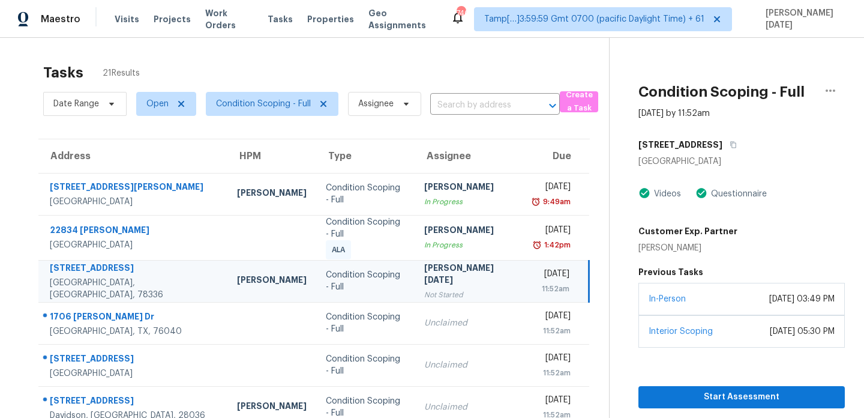
click at [533, 272] on div "Wed, Oct 15th 2025" at bounding box center [551, 275] width 36 height 15
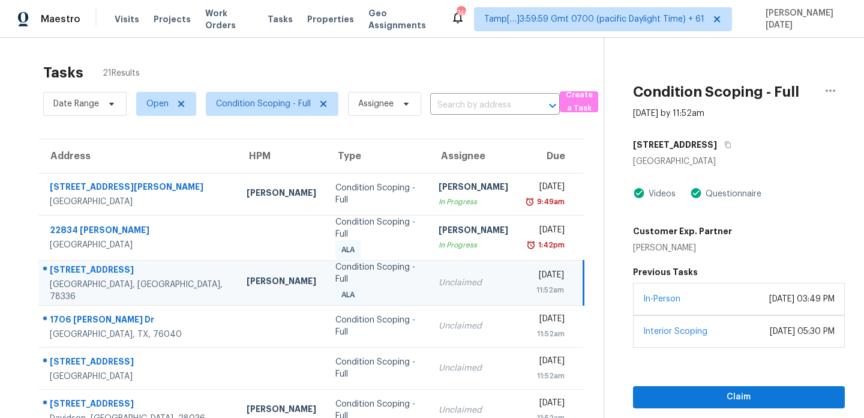
click at [458, 277] on div "Unclaimed" at bounding box center [474, 283] width 70 height 12
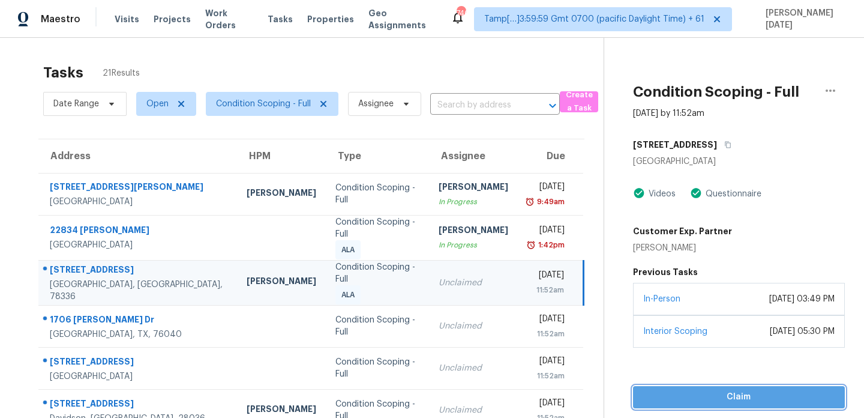
click at [720, 388] on button "Claim" at bounding box center [739, 397] width 212 height 22
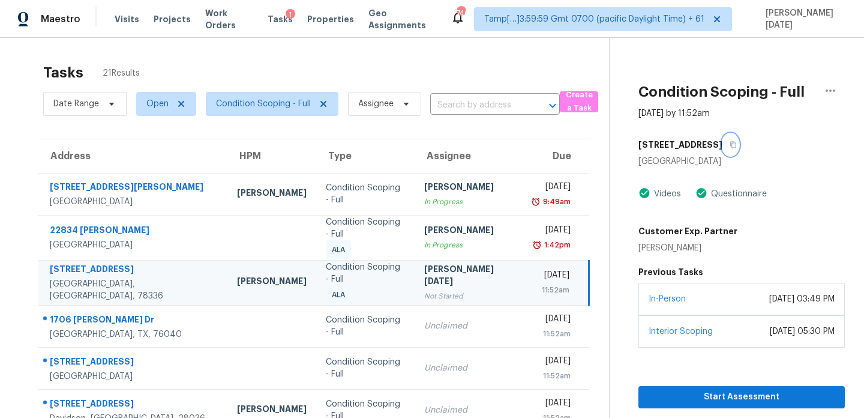
click at [723, 145] on button "button" at bounding box center [731, 145] width 16 height 22
click at [731, 142] on icon "button" at bounding box center [734, 145] width 6 height 7
click at [533, 284] on div "11:52am" at bounding box center [551, 290] width 36 height 12
click at [723, 146] on button "button" at bounding box center [731, 145] width 16 height 22
click at [723, 144] on button "button" at bounding box center [731, 145] width 16 height 22
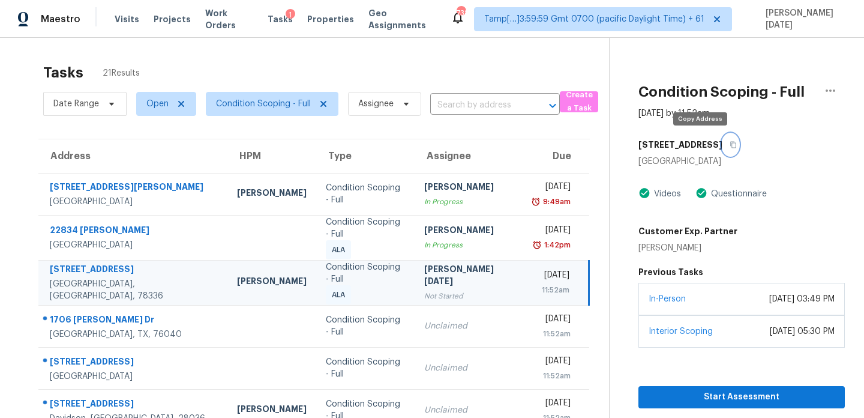
click at [730, 145] on icon "button" at bounding box center [733, 144] width 7 height 7
click at [524, 289] on td "Wed, Oct 15th 2025 11:52am" at bounding box center [556, 282] width 65 height 45
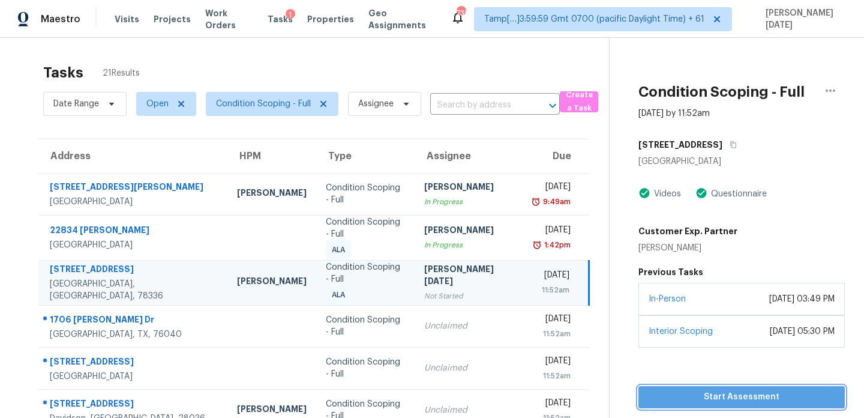
click at [694, 401] on span "Start Assessment" at bounding box center [741, 396] width 187 height 15
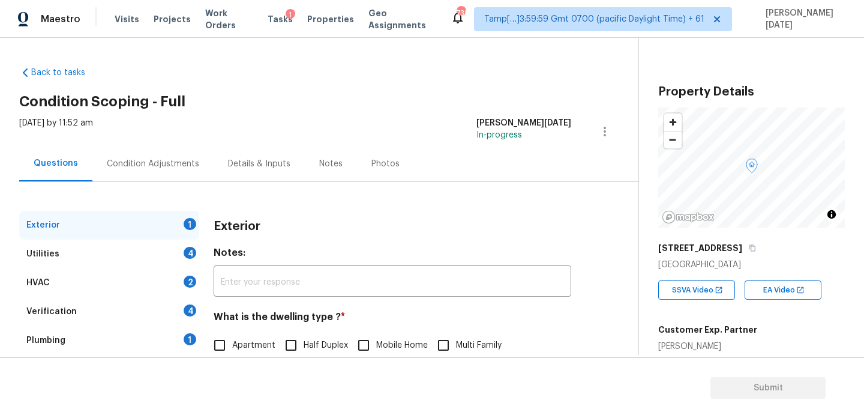
click at [137, 178] on div "Condition Adjustments" at bounding box center [152, 163] width 121 height 35
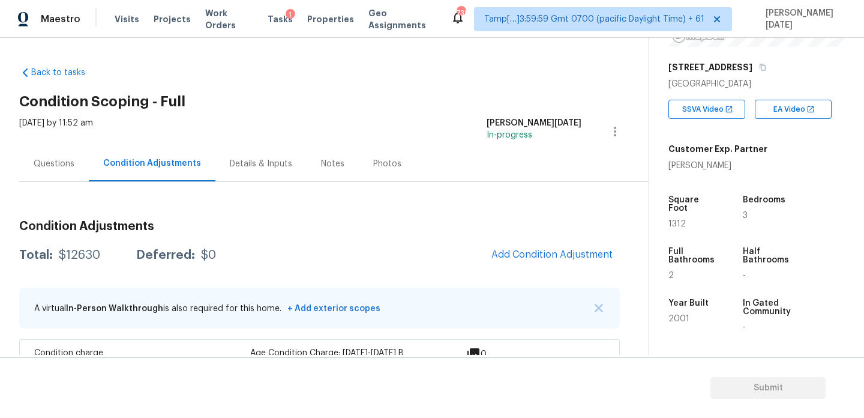
scroll to position [190, 0]
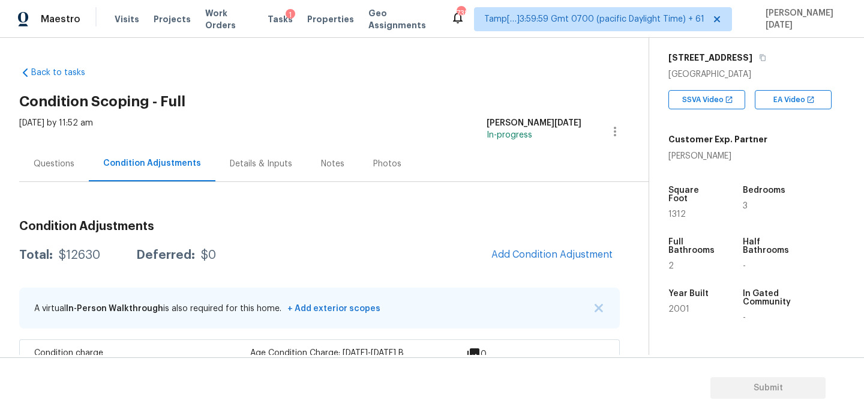
click at [676, 210] on span "1312" at bounding box center [677, 214] width 17 height 8
copy span "1312"
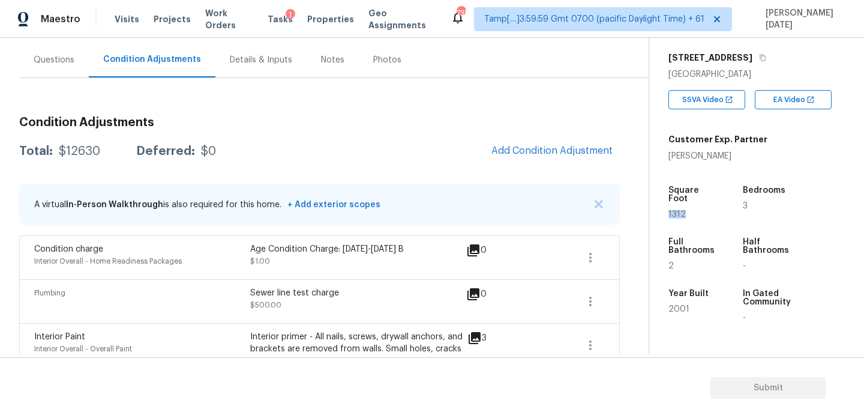
scroll to position [114, 0]
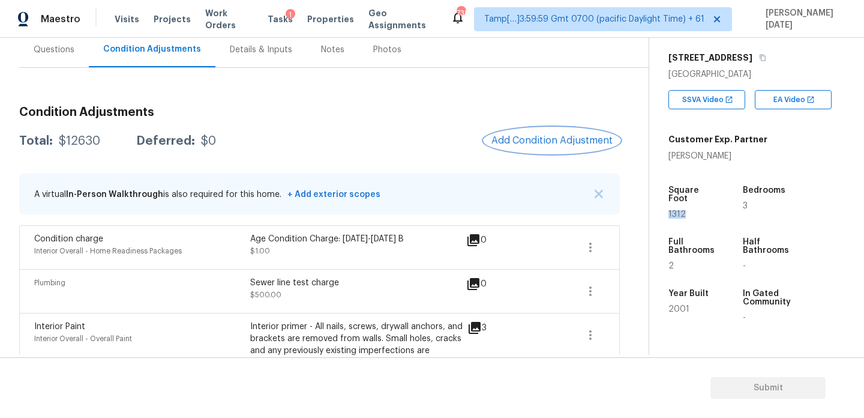
click at [567, 142] on span "Add Condition Adjustment" at bounding box center [551, 140] width 121 height 11
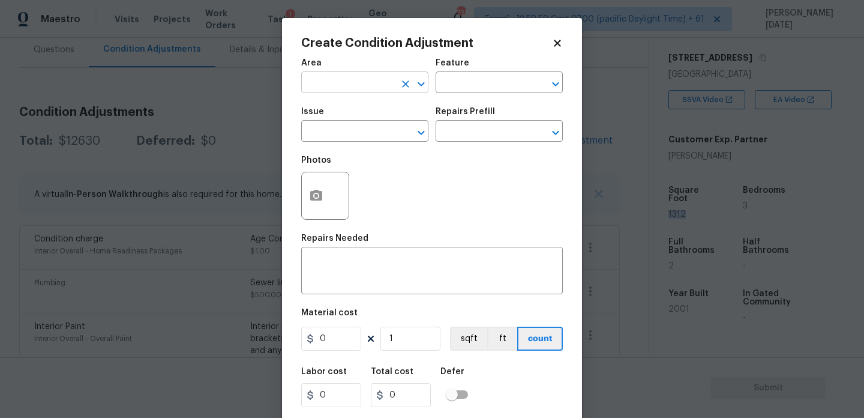
click at [325, 86] on input "text" at bounding box center [348, 83] width 94 height 19
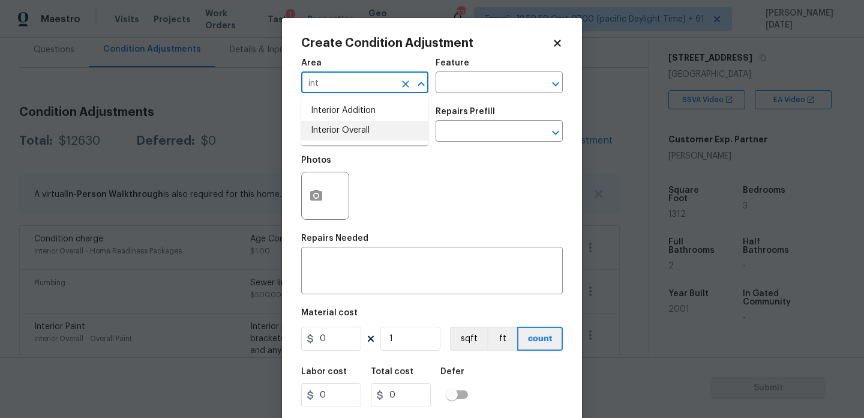
click at [364, 136] on li "Interior Overall" at bounding box center [364, 131] width 127 height 20
type input "Interior Overall"
click at [364, 136] on input "text" at bounding box center [348, 132] width 94 height 19
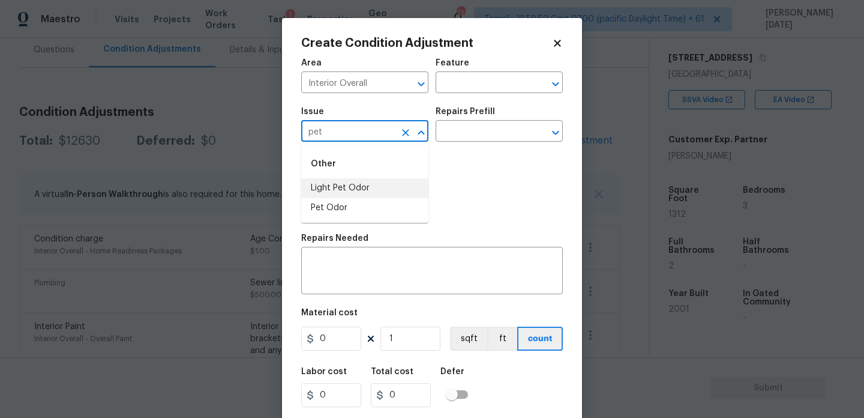
click at [364, 197] on li "Light Pet Odor" at bounding box center [364, 188] width 127 height 20
type input "Light Pet Odor"
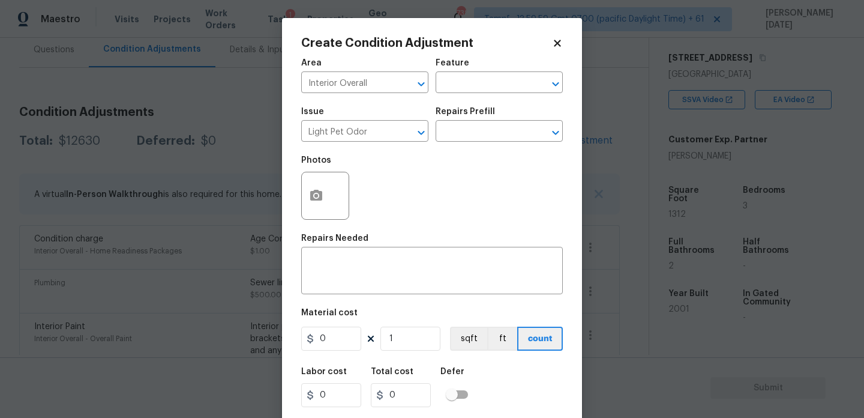
click at [480, 145] on div "Issue Light Pet Odor ​ Repairs Prefill ​" at bounding box center [432, 124] width 262 height 49
click at [488, 142] on input "text" at bounding box center [483, 132] width 94 height 19
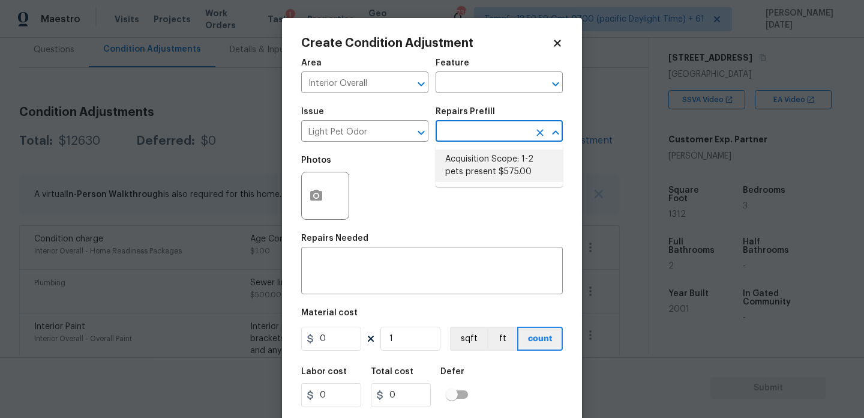
click at [486, 172] on li "Acquisition Scope: 1-2 pets present $575.00" at bounding box center [499, 165] width 127 height 32
type textarea "Acquisition Scope: 1-2 pets present"
type input "575"
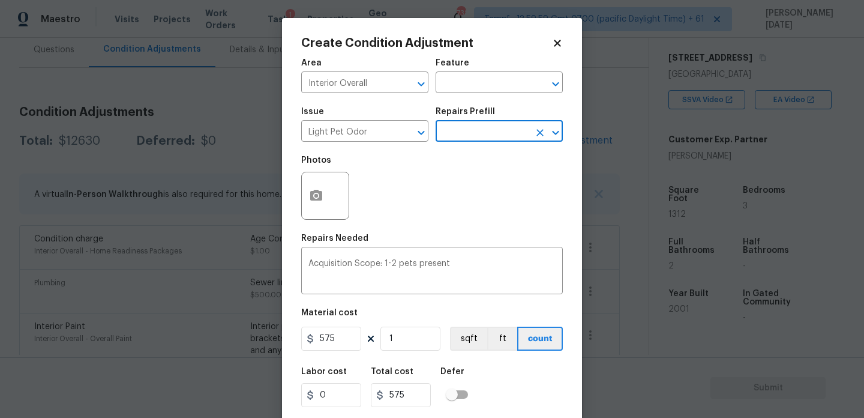
scroll to position [31, 0]
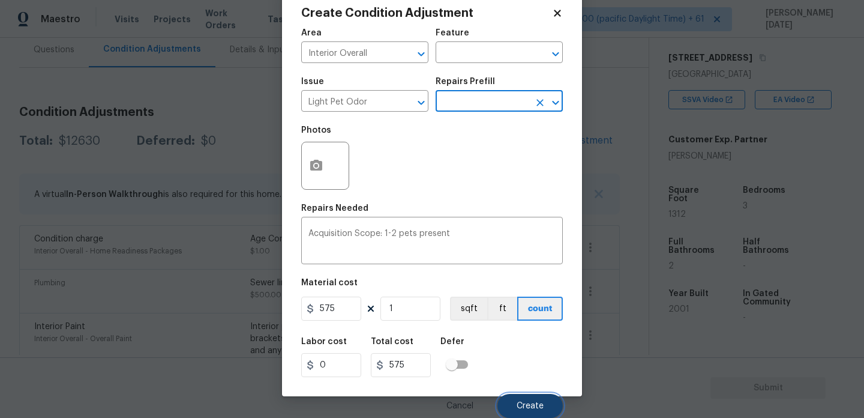
click at [513, 401] on button "Create" at bounding box center [529, 406] width 65 height 24
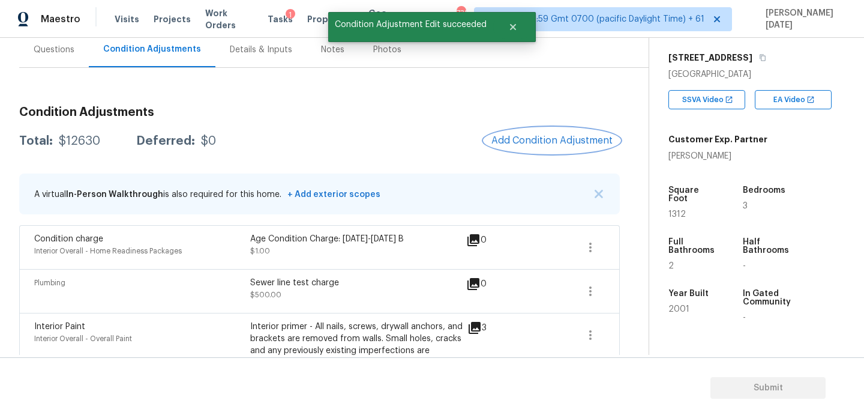
scroll to position [0, 0]
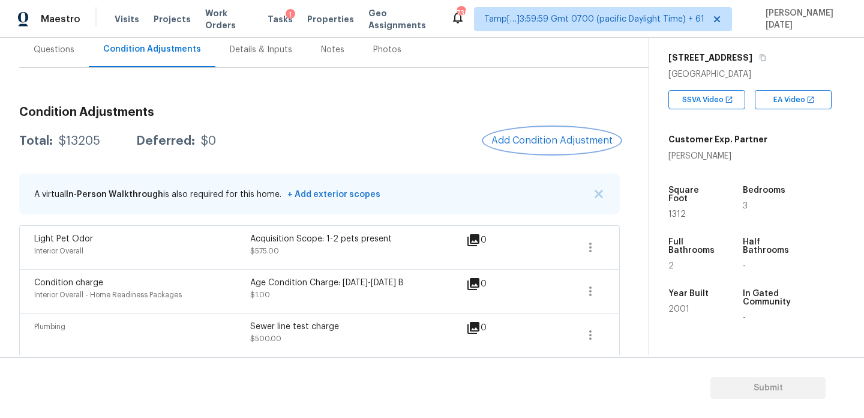
click at [538, 131] on button "Add Condition Adjustment" at bounding box center [552, 140] width 136 height 25
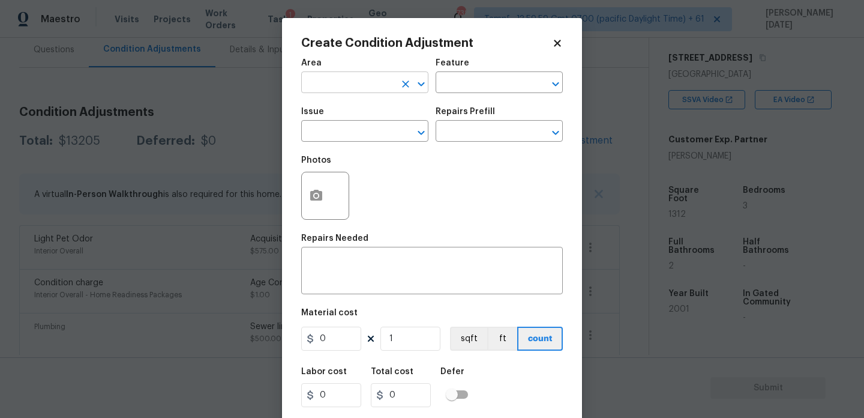
click at [346, 85] on input "text" at bounding box center [348, 83] width 94 height 19
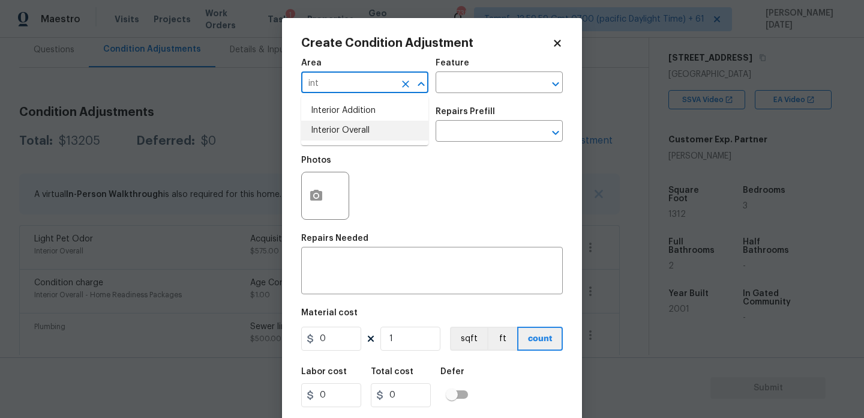
click at [362, 124] on li "Interior Overall" at bounding box center [364, 131] width 127 height 20
type input "Interior Overall"
click at [362, 124] on input "text" at bounding box center [348, 132] width 94 height 19
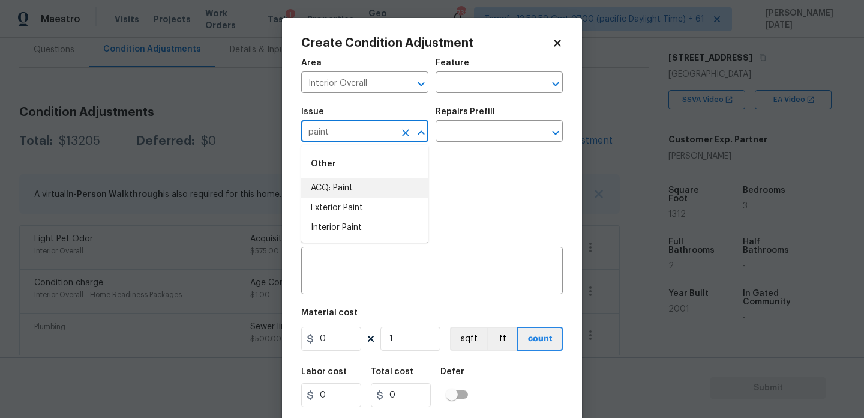
click at [352, 183] on li "ACQ: Paint" at bounding box center [364, 188] width 127 height 20
type input "ACQ: Paint"
click at [482, 136] on input "text" at bounding box center [483, 132] width 94 height 19
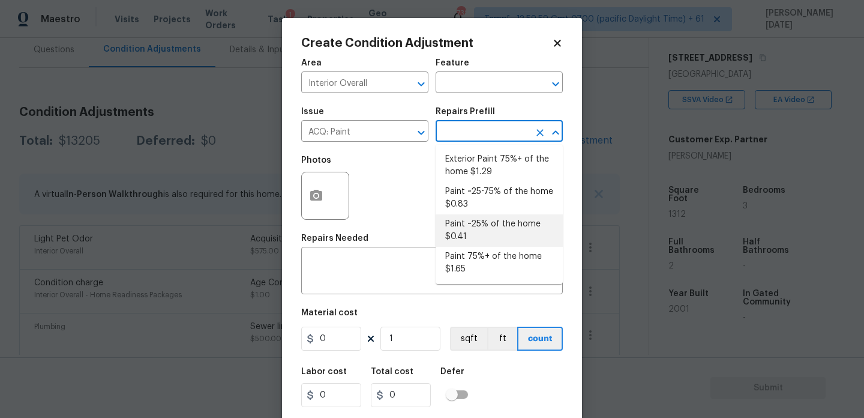
click at [489, 234] on li "Paint ~25% of the home $0.41" at bounding box center [499, 230] width 127 height 32
type input "Acquisition"
type textarea "Acquisition Scope: ~25% of the home needs interior paint"
type input "0.41"
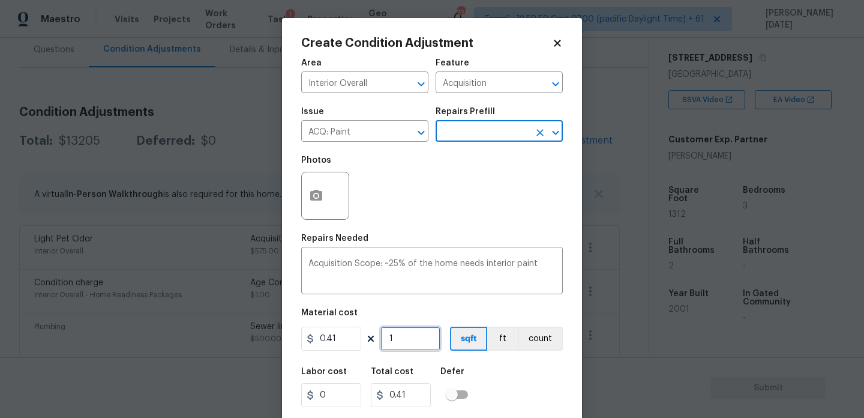
click at [411, 344] on input "1" at bounding box center [410, 338] width 60 height 24
type input "0"
paste input "1312"
type input "1312"
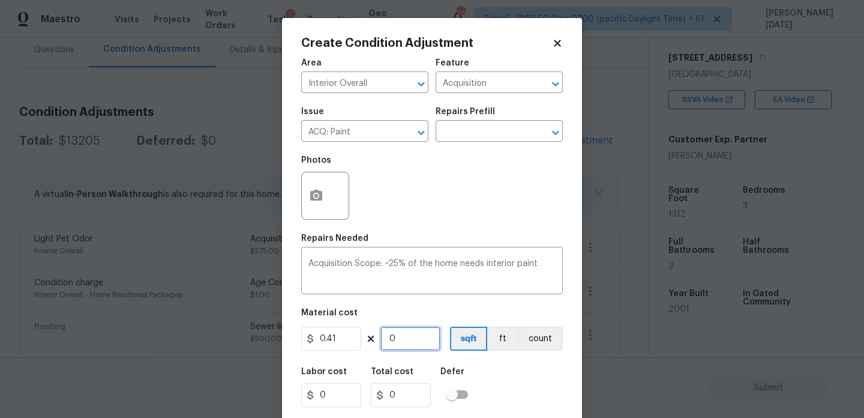
type input "537.92"
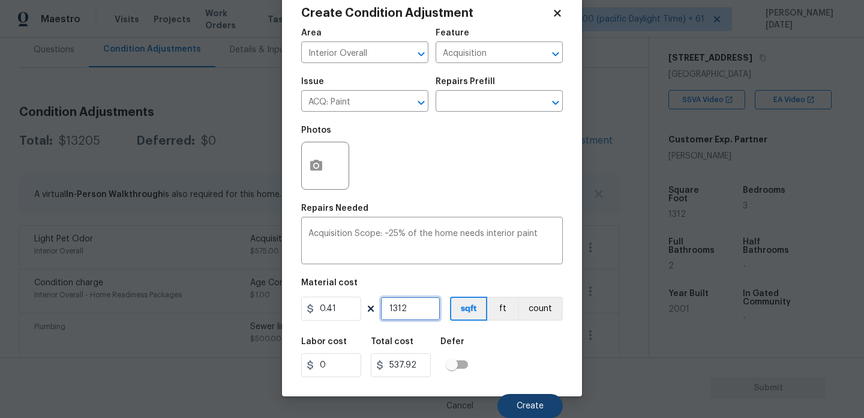
type input "1312"
click at [505, 403] on button "Create" at bounding box center [529, 406] width 65 height 24
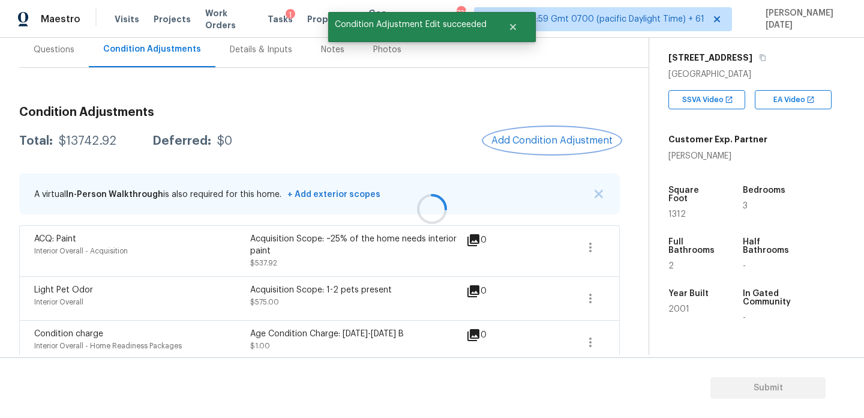
scroll to position [0, 0]
click at [535, 140] on span "Add Condition Adjustment" at bounding box center [551, 140] width 121 height 11
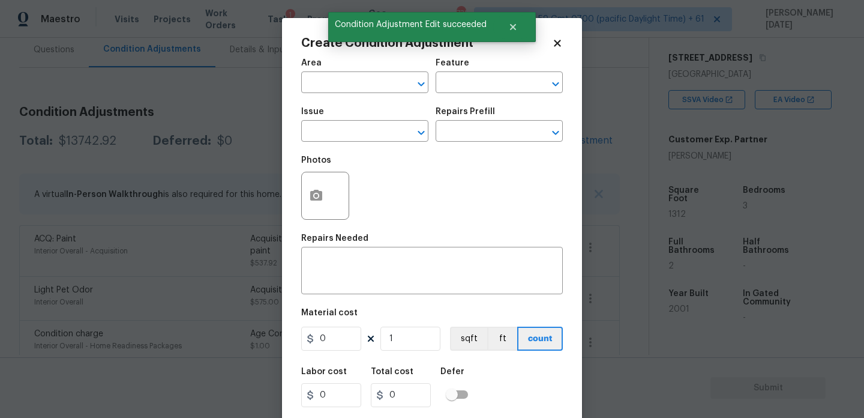
click at [535, 140] on figure "Repairs Prefill ​" at bounding box center [499, 124] width 127 height 34
click at [303, 83] on input "text" at bounding box center [348, 83] width 94 height 19
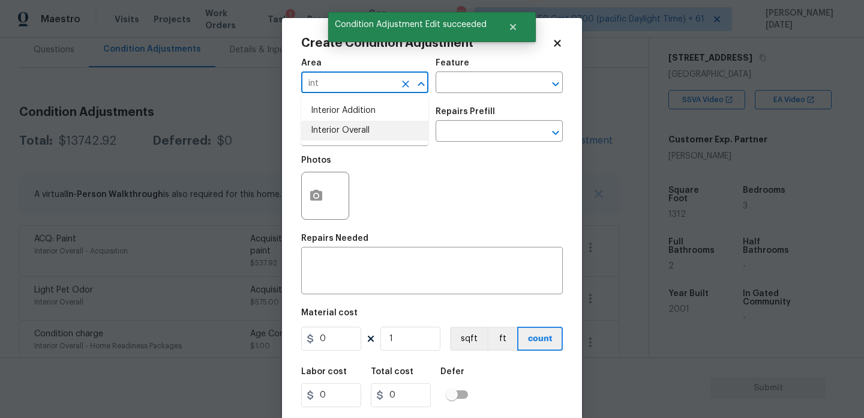
click at [333, 133] on li "Interior Overall" at bounding box center [364, 131] width 127 height 20
type input "Interior Overall"
click at [333, 133] on input "text" at bounding box center [348, 132] width 94 height 19
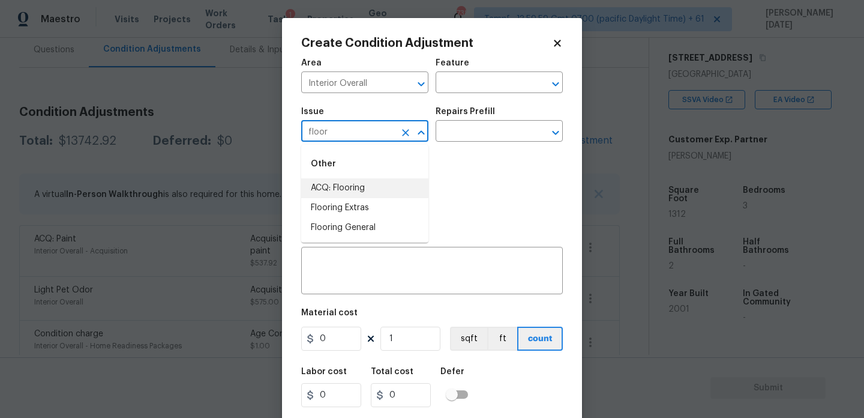
click at [349, 187] on li "ACQ: Flooring" at bounding box center [364, 188] width 127 height 20
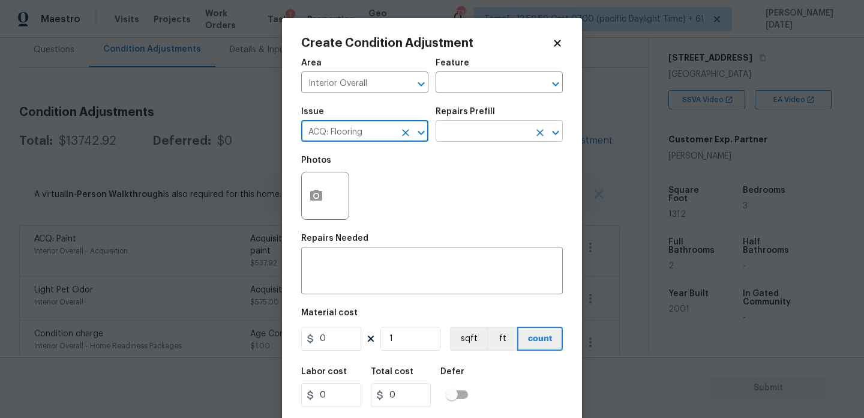
type input "ACQ: Flooring"
click at [497, 134] on input "text" at bounding box center [483, 132] width 94 height 19
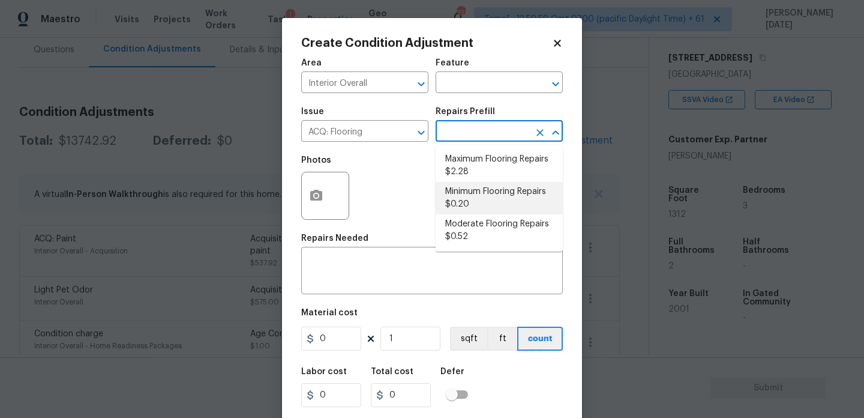
click at [494, 211] on li "Minimum Flooring Repairs $0.20" at bounding box center [499, 198] width 127 height 32
type input "Acquisition"
type textarea "Acquisition Scope: Minimum flooring repairs"
type input "0.2"
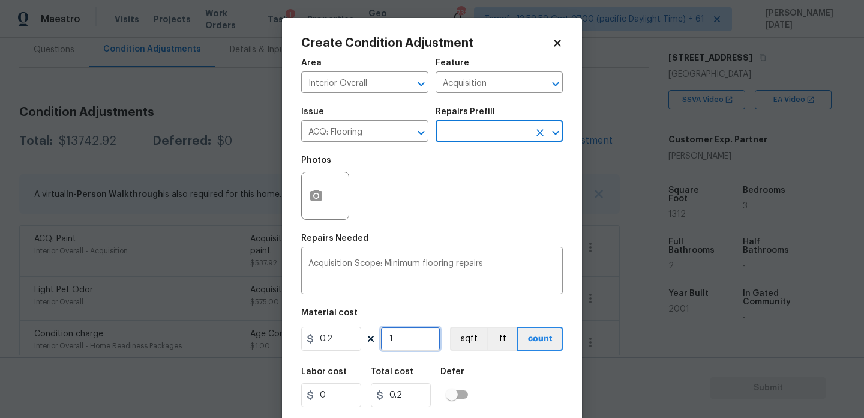
click at [416, 343] on input "1" at bounding box center [410, 338] width 60 height 24
type input "0"
paste input "1312"
type input "1312"
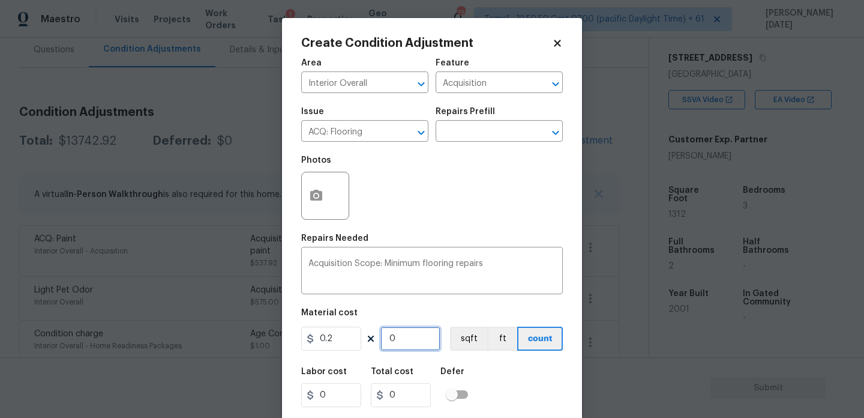
type input "262.4"
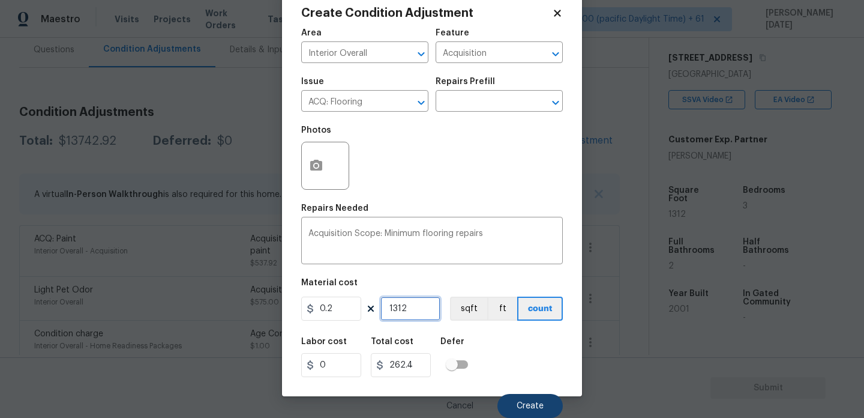
type input "1312"
click at [533, 400] on button "Create" at bounding box center [529, 406] width 65 height 24
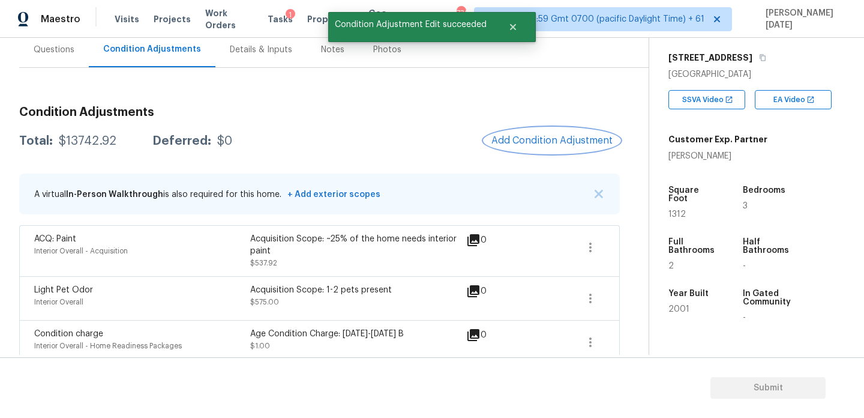
scroll to position [0, 0]
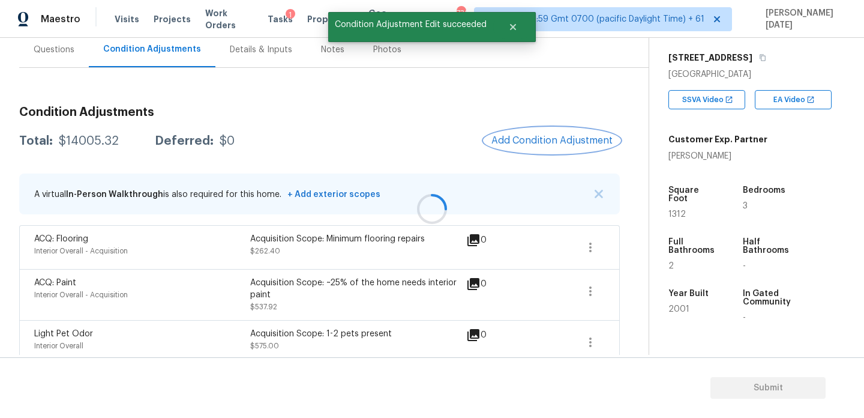
click at [517, 139] on span "Add Condition Adjustment" at bounding box center [551, 140] width 121 height 11
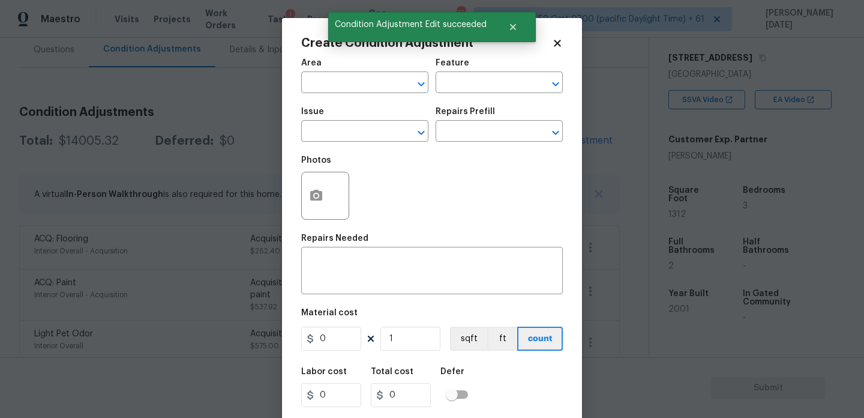
click at [328, 96] on span "Area ​" at bounding box center [364, 76] width 127 height 49
click at [322, 80] on input "text" at bounding box center [348, 83] width 94 height 19
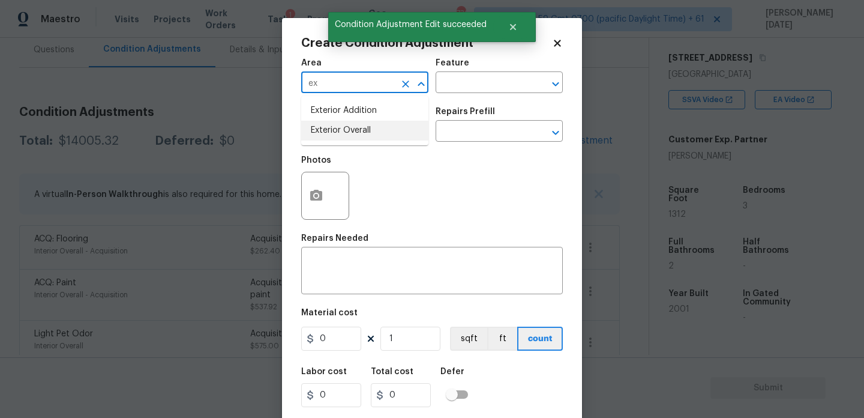
click at [344, 139] on li "Exterior Overall" at bounding box center [364, 131] width 127 height 20
type input "Exterior Overall"
click at [344, 139] on input "text" at bounding box center [348, 132] width 94 height 19
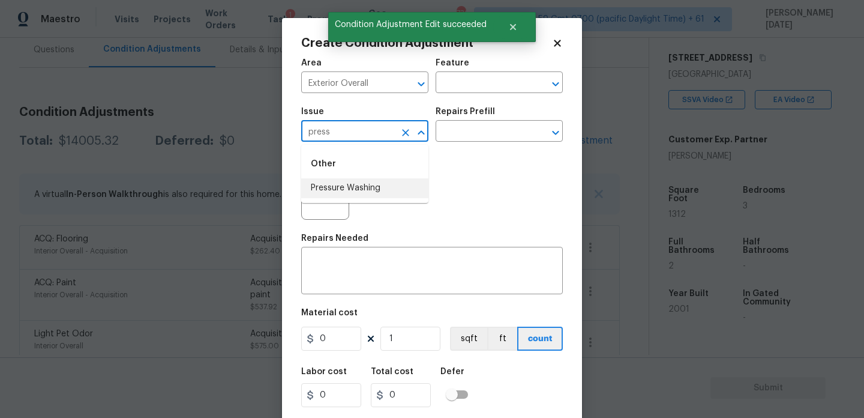
click at [353, 197] on li "Pressure Washing" at bounding box center [364, 188] width 127 height 20
type input "Pressure Washing"
click at [459, 140] on input "text" at bounding box center [483, 132] width 94 height 19
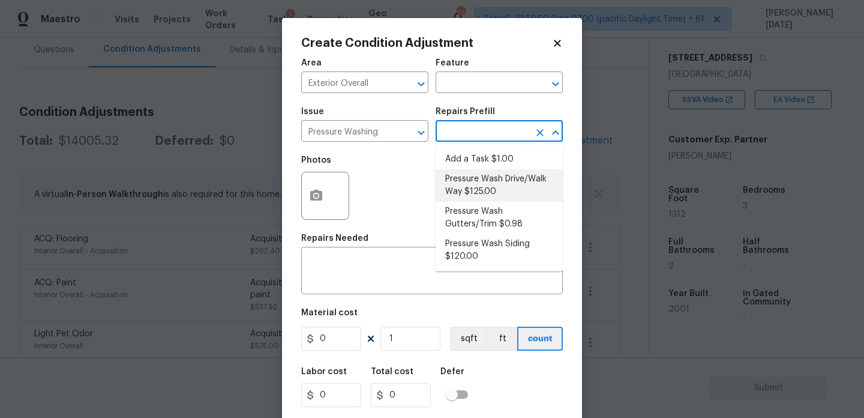
click at [479, 184] on li "Pressure Wash Drive/Walk Way $125.00" at bounding box center [499, 185] width 127 height 32
type input "Siding"
type textarea "Pressure wash the driveways/walkways as directed by the PM. Ensure that all deb…"
type input "125"
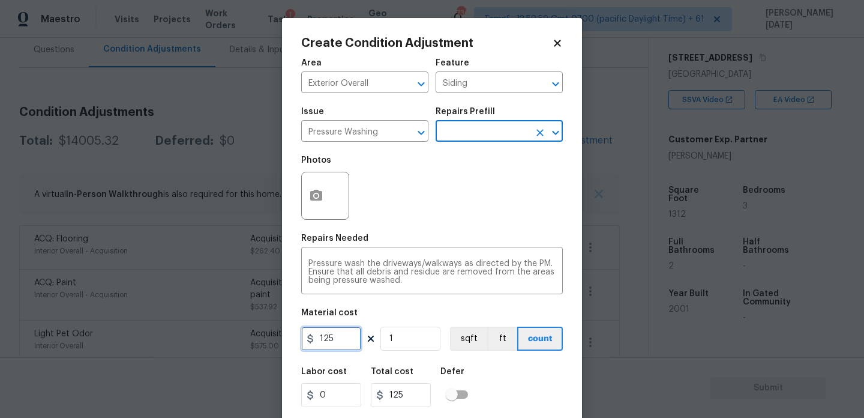
drag, startPoint x: 337, startPoint y: 344, endPoint x: 269, endPoint y: 344, distance: 67.8
click at [269, 344] on div "Create Condition Adjustment Area Exterior Overall ​ Feature Siding ​ Issue Pres…" at bounding box center [432, 209] width 864 height 418
type input "200"
click at [455, 218] on div "Photos" at bounding box center [432, 188] width 262 height 78
type input "200"
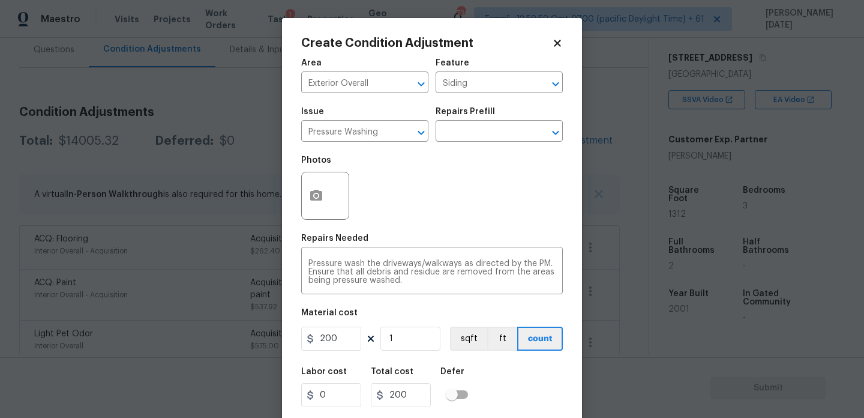
scroll to position [31, 0]
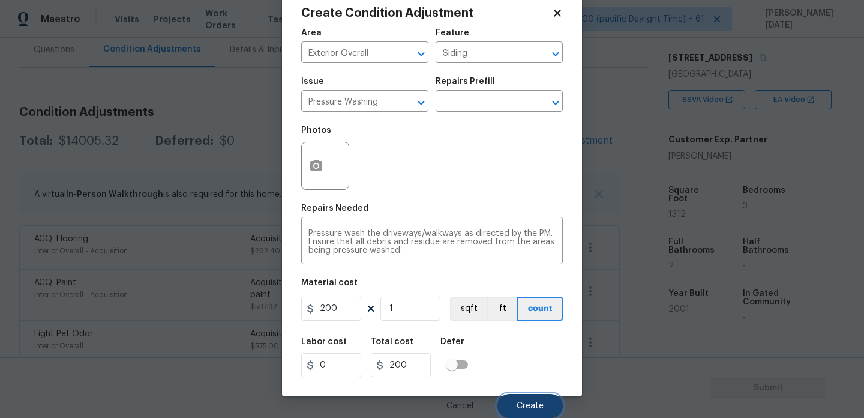
click at [515, 409] on button "Create" at bounding box center [529, 406] width 65 height 24
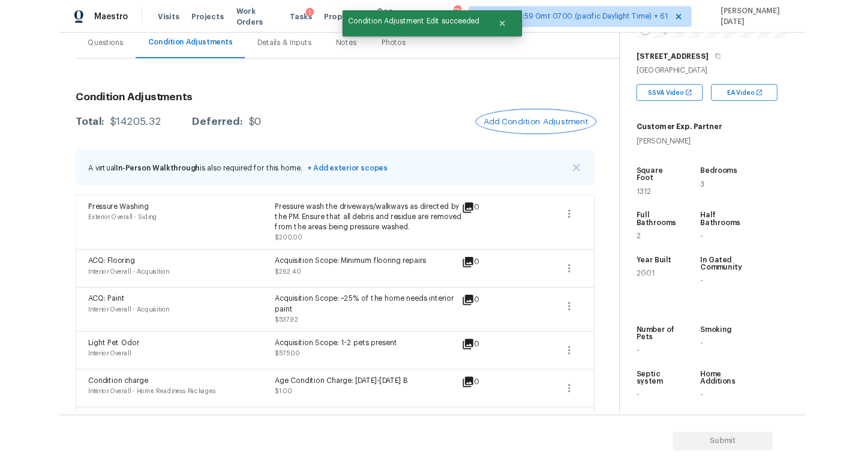
scroll to position [190, 0]
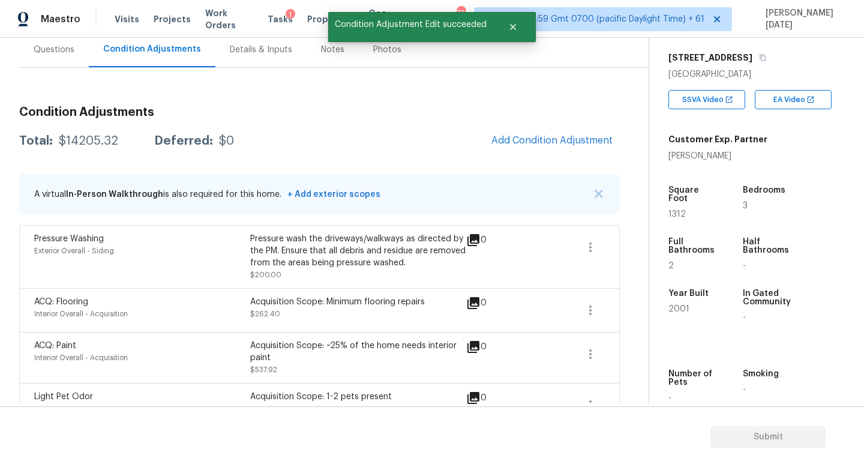
click at [521, 58] on div "Questions Condition Adjustments Details & Inputs Notes Photos" at bounding box center [334, 50] width 630 height 36
click at [520, 140] on span "Add Condition Adjustment" at bounding box center [551, 140] width 121 height 11
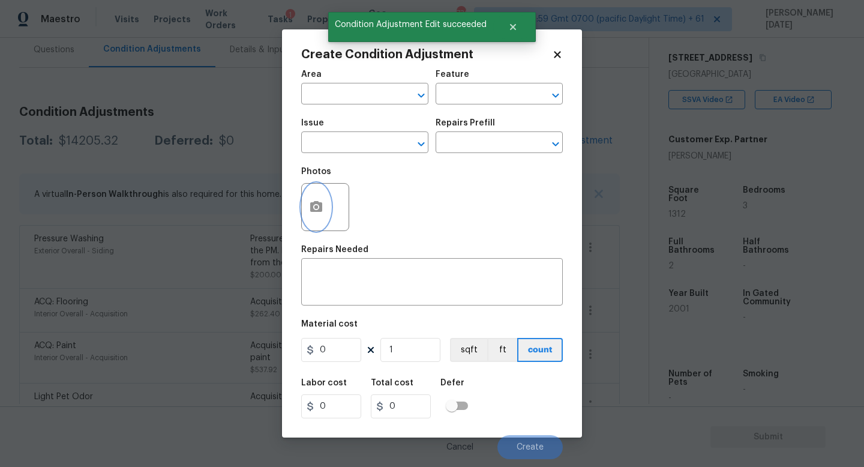
click at [310, 216] on button "button" at bounding box center [316, 207] width 29 height 47
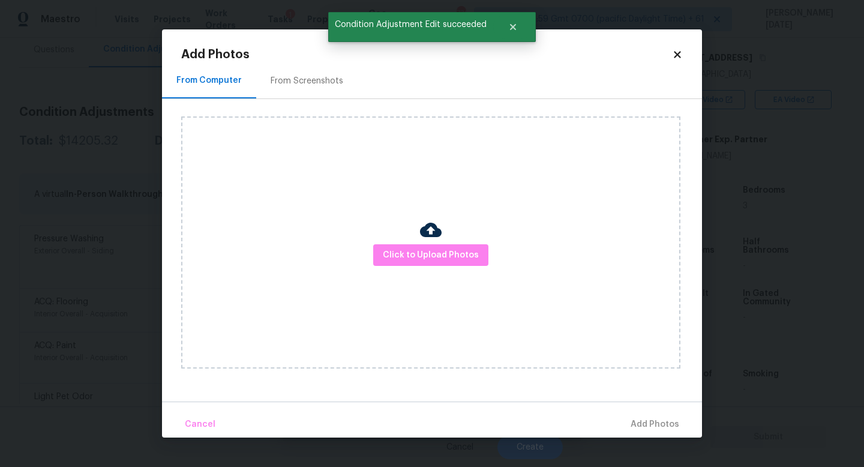
click at [304, 83] on div "From Screenshots" at bounding box center [307, 81] width 73 height 12
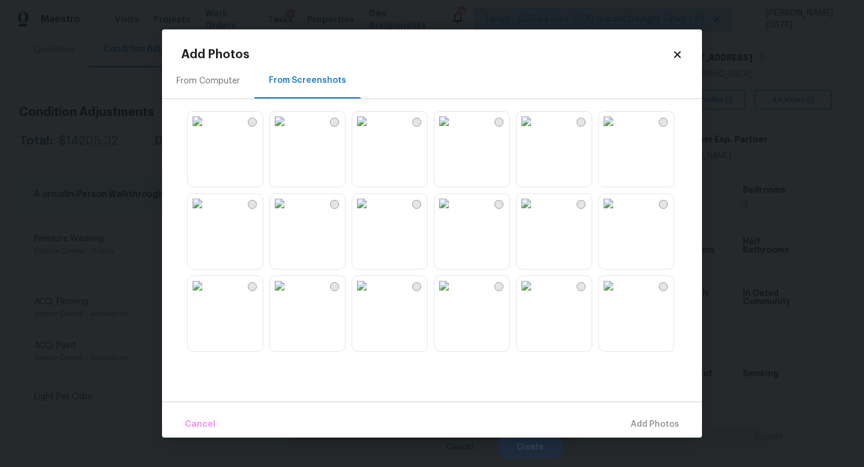
click at [371, 131] on img at bounding box center [361, 121] width 19 height 19
click at [454, 131] on img at bounding box center [443, 121] width 19 height 19
click at [371, 131] on img at bounding box center [361, 121] width 19 height 19
click at [371, 213] on img at bounding box center [361, 203] width 19 height 19
click at [454, 213] on img at bounding box center [443, 203] width 19 height 19
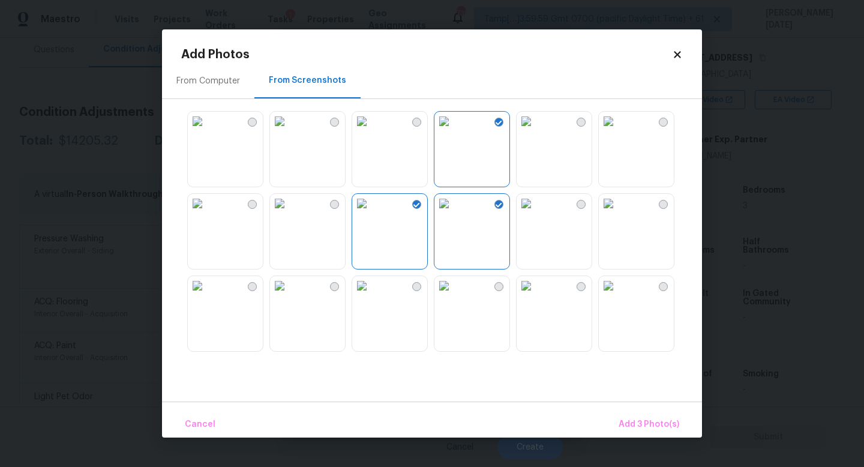
click at [536, 213] on img at bounding box center [526, 203] width 19 height 19
click at [618, 295] on img at bounding box center [608, 285] width 19 height 19
click at [642, 415] on button "Add 5 Photo(s)" at bounding box center [649, 425] width 70 height 26
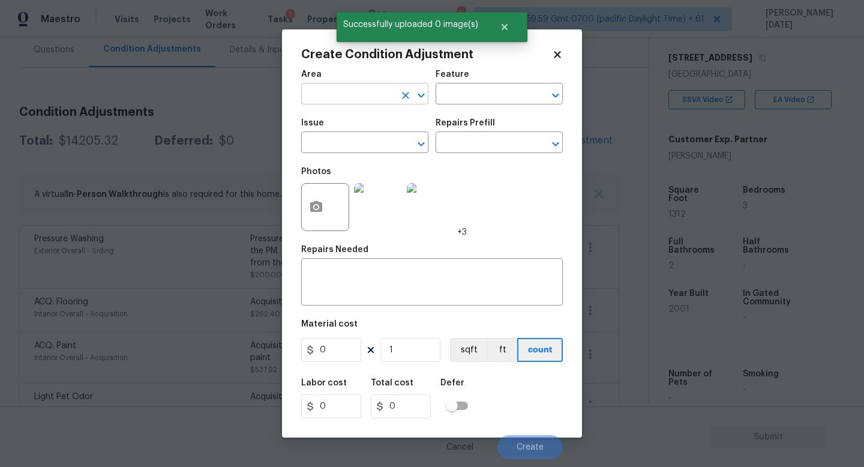
click at [323, 95] on input "text" at bounding box center [348, 95] width 94 height 19
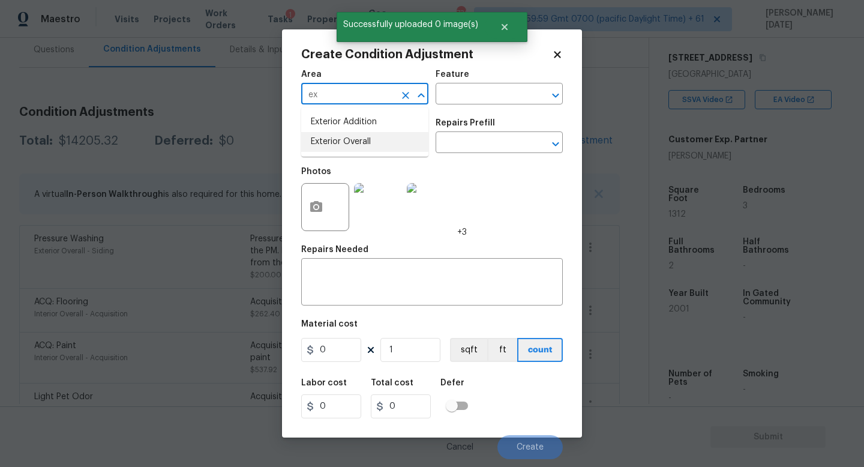
click at [339, 148] on li "Exterior Overall" at bounding box center [364, 142] width 127 height 20
type input "Exterior Overall"
click at [339, 148] on input "text" at bounding box center [348, 143] width 94 height 19
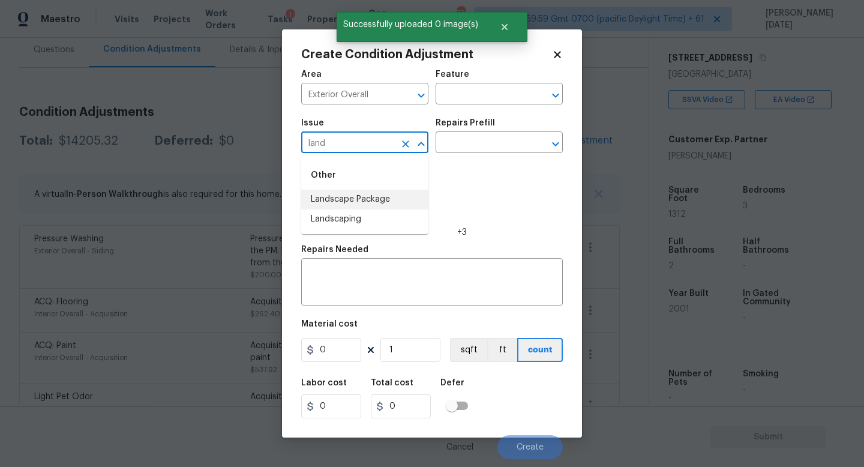
click at [341, 192] on li "Landscape Package" at bounding box center [364, 200] width 127 height 20
type input "Landscape Package"
click at [445, 142] on input "text" at bounding box center [483, 143] width 94 height 19
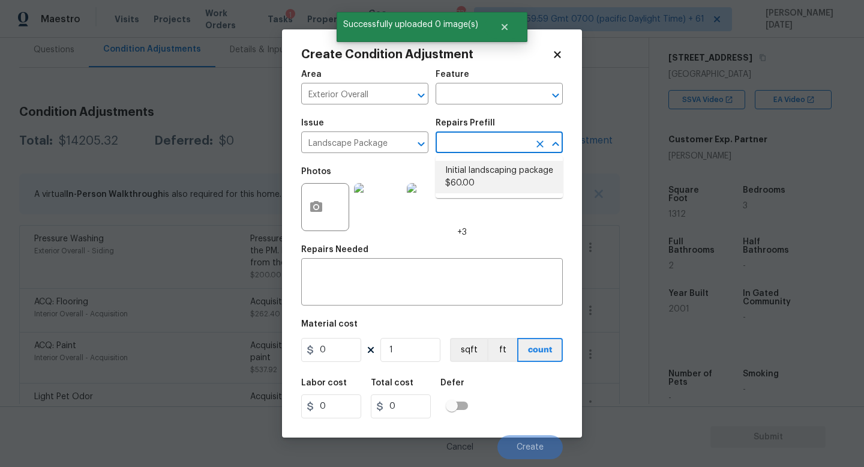
click at [469, 180] on li "Initial landscaping package $60.00" at bounding box center [499, 177] width 127 height 32
type input "Home Readiness Packages"
type textarea "Mowing of grass up to 6" in height. Mow, edge along driveways & sidewalks, trim…"
type input "60"
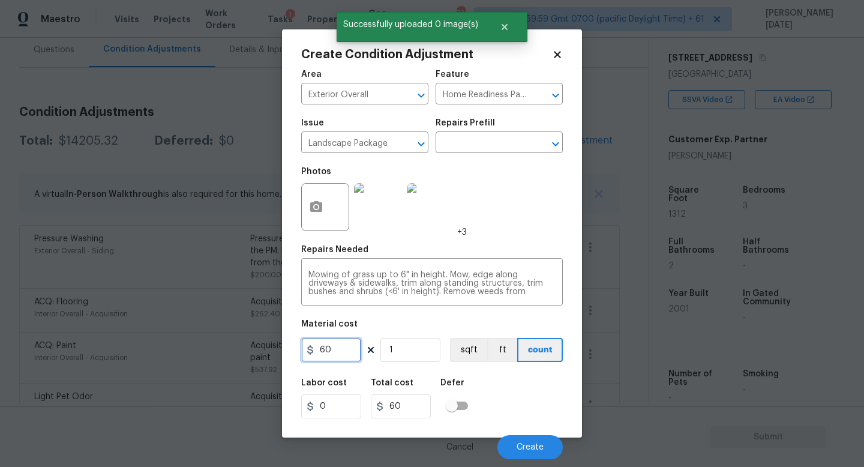
drag, startPoint x: 346, startPoint y: 347, endPoint x: 276, endPoint y: 346, distance: 69.6
click at [276, 346] on div "Create Condition Adjustment Area Exterior Overall ​ Feature Home Readiness Pack…" at bounding box center [432, 233] width 864 height 467
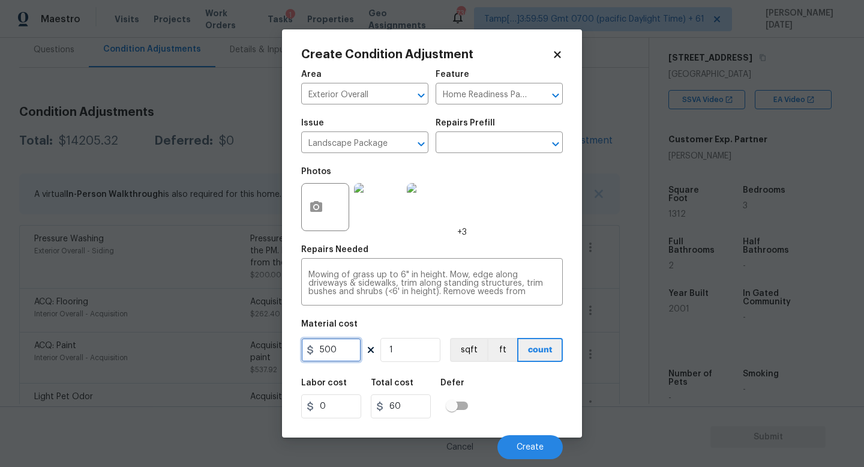
type input "500"
click at [506, 223] on div "Photos +3" at bounding box center [432, 199] width 262 height 78
click at [532, 417] on button "Create" at bounding box center [529, 447] width 65 height 24
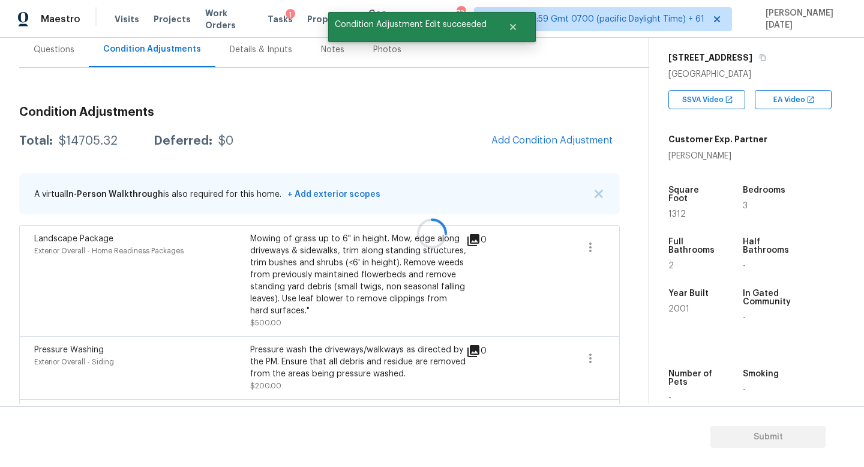
click at [560, 141] on div at bounding box center [432, 233] width 864 height 467
click at [549, 143] on span "Add Condition Adjustment" at bounding box center [551, 140] width 121 height 11
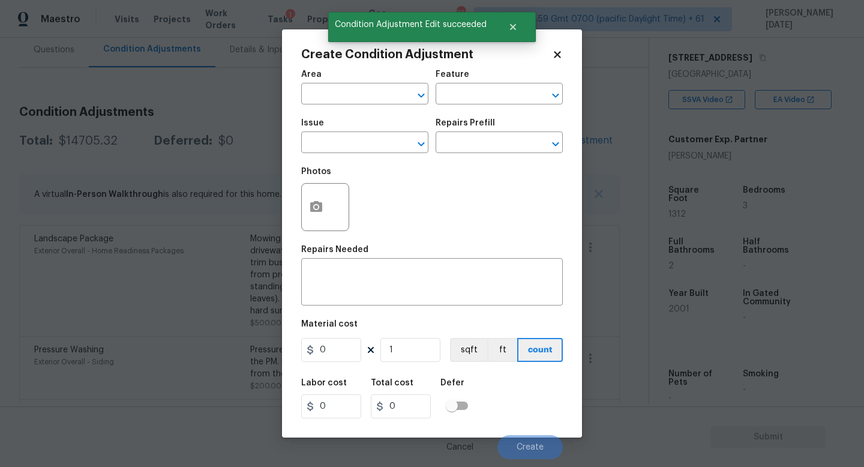
click at [299, 205] on div "Create Condition Adjustment Area ​ Feature ​ Issue ​ Repairs Prefill ​ Photos R…" at bounding box center [432, 233] width 300 height 408
click at [313, 213] on icon "button" at bounding box center [316, 207] width 14 height 14
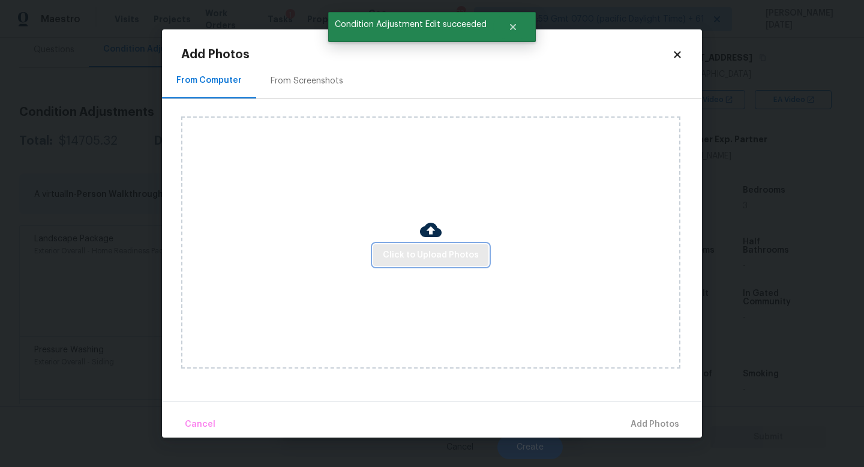
click at [421, 259] on span "Click to Upload Photos" at bounding box center [431, 255] width 96 height 15
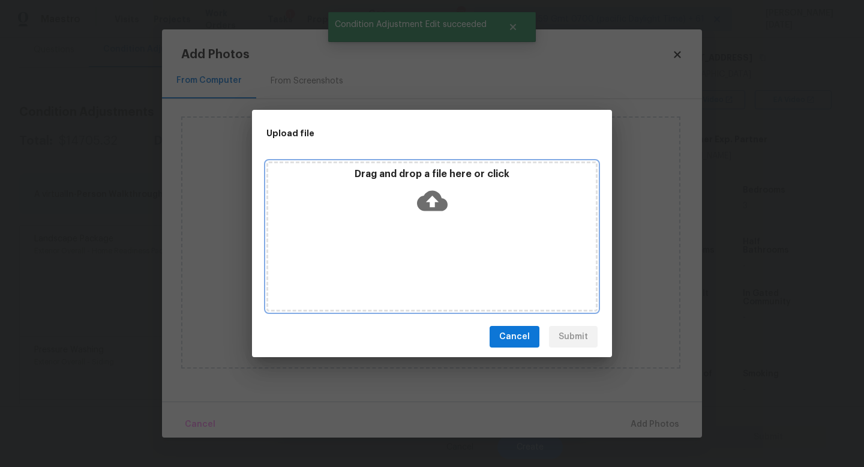
click at [421, 259] on div "Drag and drop a file here or click" at bounding box center [431, 236] width 331 height 150
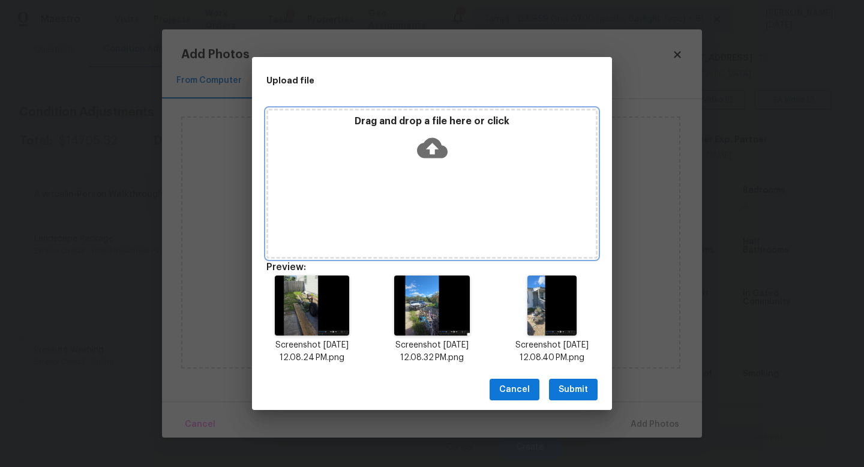
click at [407, 137] on div "Drag and drop a file here or click" at bounding box center [432, 141] width 328 height 52
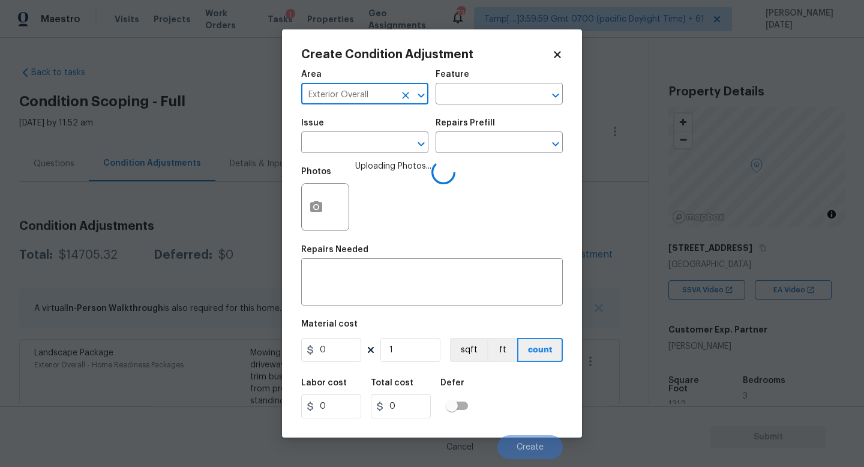
scroll to position [190, 0]
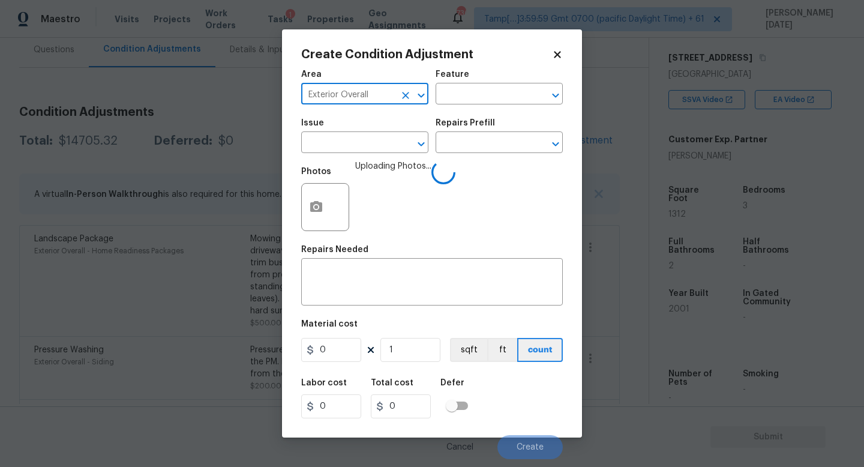
type input "Exterior Overall"
click at [371, 154] on span "Issue ​" at bounding box center [364, 136] width 127 height 49
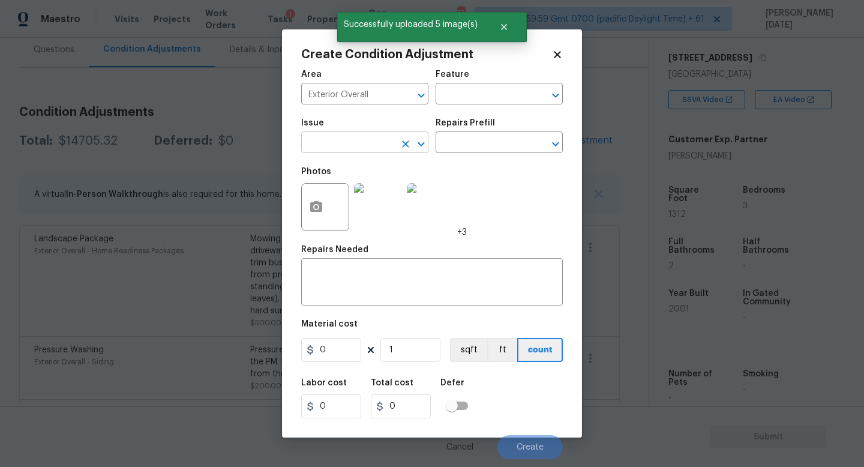
click at [385, 148] on input "text" at bounding box center [348, 143] width 94 height 19
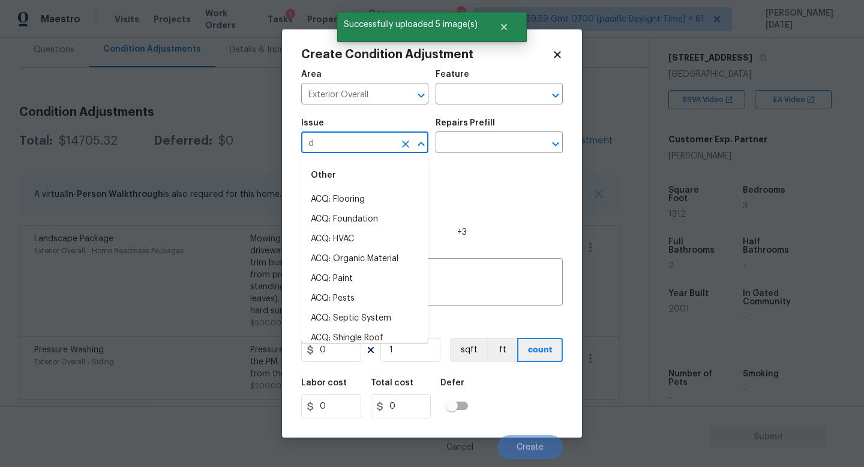
type input "de"
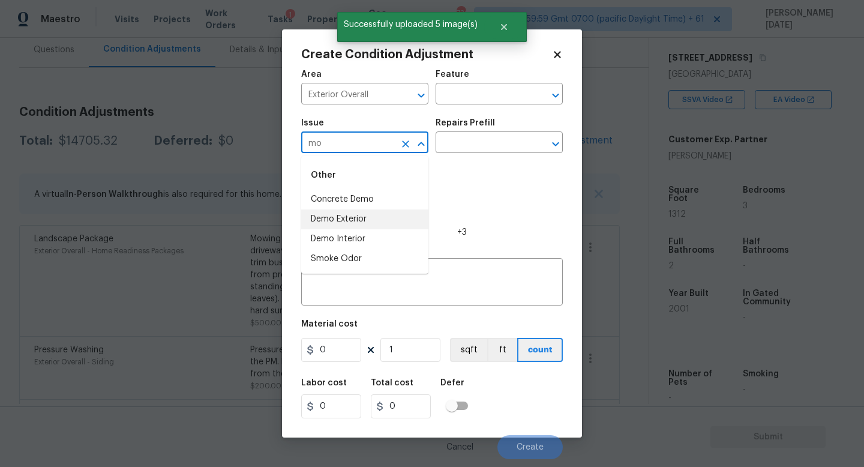
click at [382, 212] on li "Demo Exterior" at bounding box center [364, 219] width 127 height 20
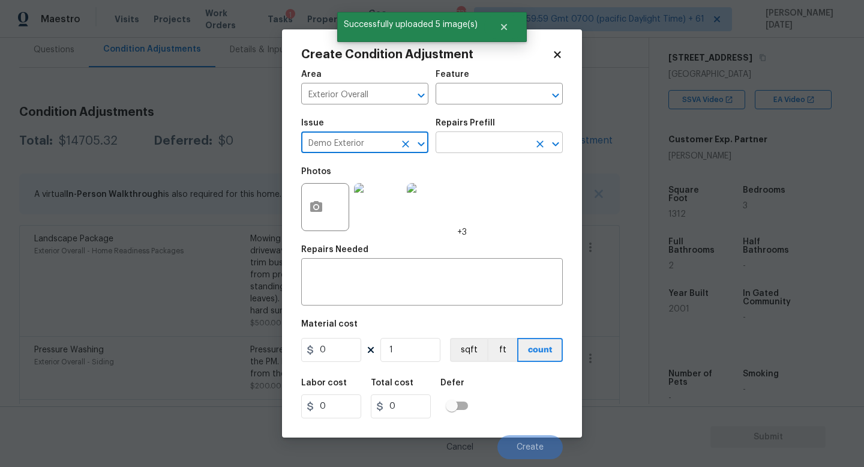
type input "Demo Exterior"
click at [473, 143] on input "text" at bounding box center [483, 143] width 94 height 19
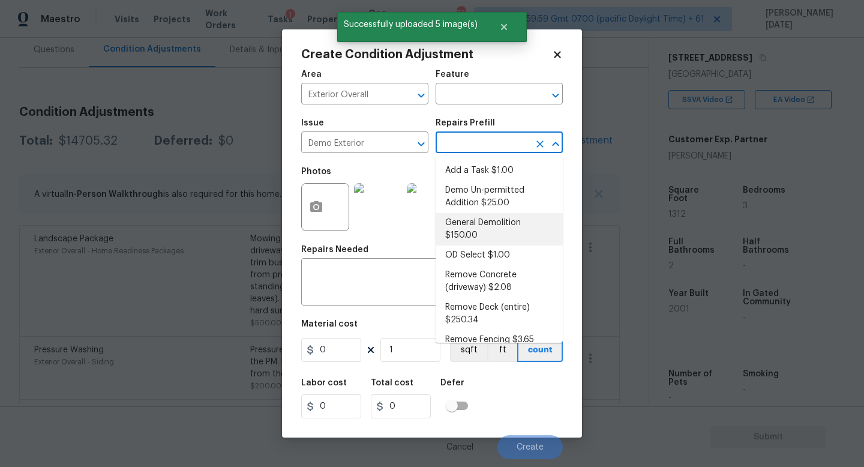
click at [487, 225] on li "General Demolition $150.00" at bounding box center [499, 229] width 127 height 32
type input "Demolition"
type input "150"
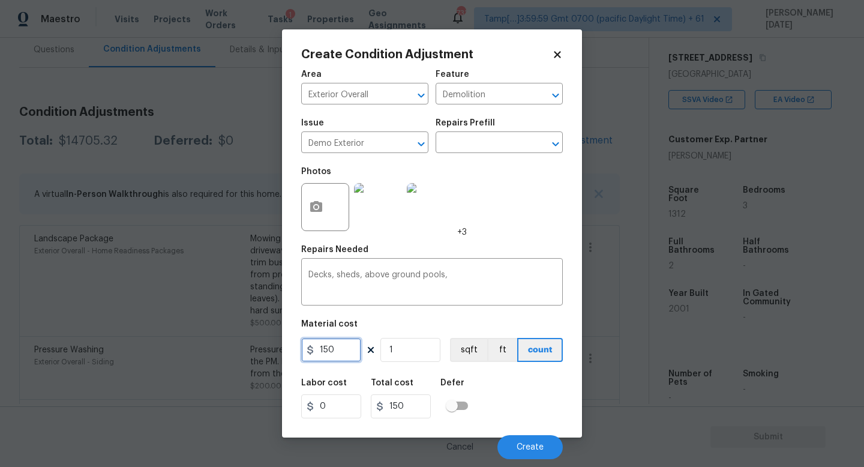
drag, startPoint x: 346, startPoint y: 350, endPoint x: 221, endPoint y: 350, distance: 124.8
click at [221, 350] on div "Create Condition Adjustment Area Exterior Overall ​ Feature Demolition ​ Issue …" at bounding box center [432, 233] width 864 height 467
type input "2500"
click at [460, 282] on textarea "Decks, sheds, above ground pools," at bounding box center [431, 283] width 247 height 25
type input "2500"
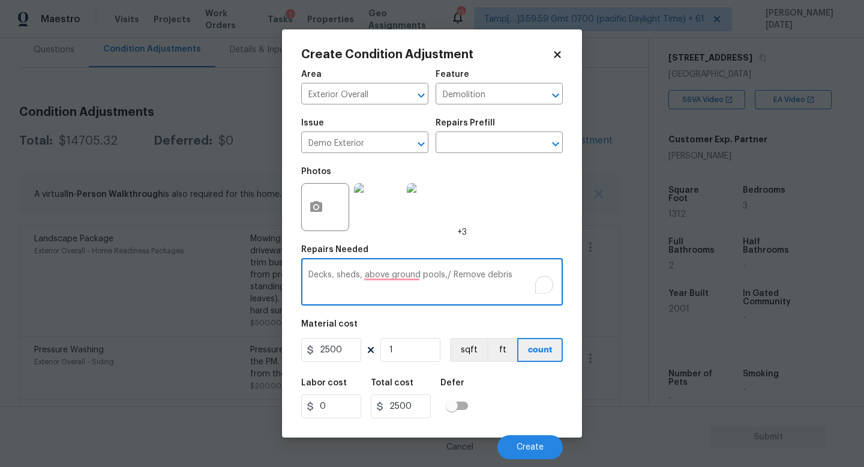
drag, startPoint x: 334, startPoint y: 279, endPoint x: 278, endPoint y: 273, distance: 56.1
click at [289, 279] on div "Create Condition Adjustment Area Exterior Overall ​ Feature Demolition ​ Issue …" at bounding box center [432, 233] width 300 height 408
type textarea "sheds, above ground pools,/ Remove debris"
click at [547, 448] on button "Create" at bounding box center [529, 447] width 65 height 24
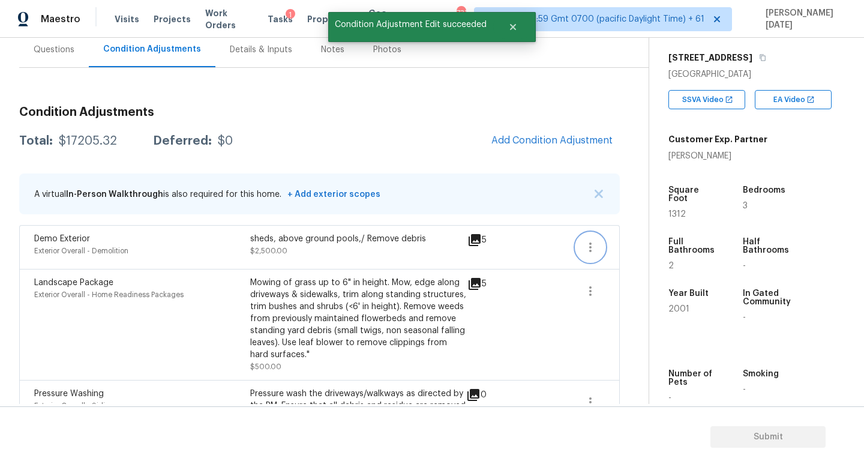
click at [587, 247] on icon "button" at bounding box center [590, 247] width 14 height 14
click at [640, 242] on div "Edit" at bounding box center [659, 245] width 94 height 12
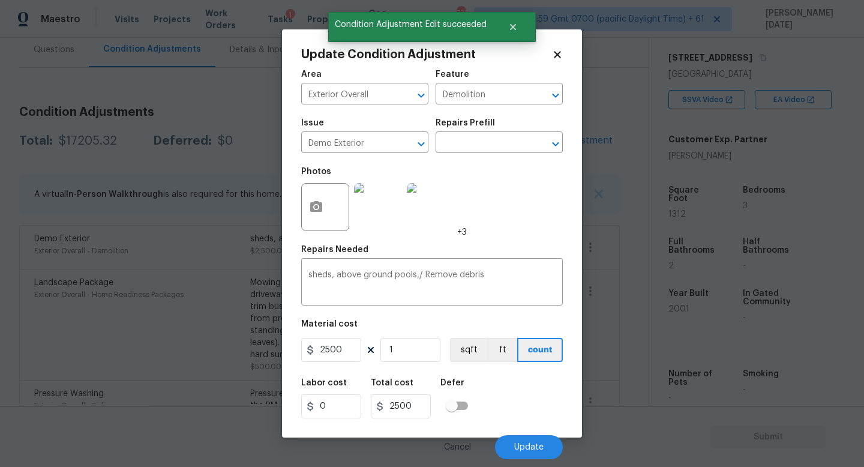
click at [236, 199] on body "Maestro Visits Projects Work Orders Tasks 1 Properties Geo Assignments 733 Tamp…" at bounding box center [432, 233] width 864 height 467
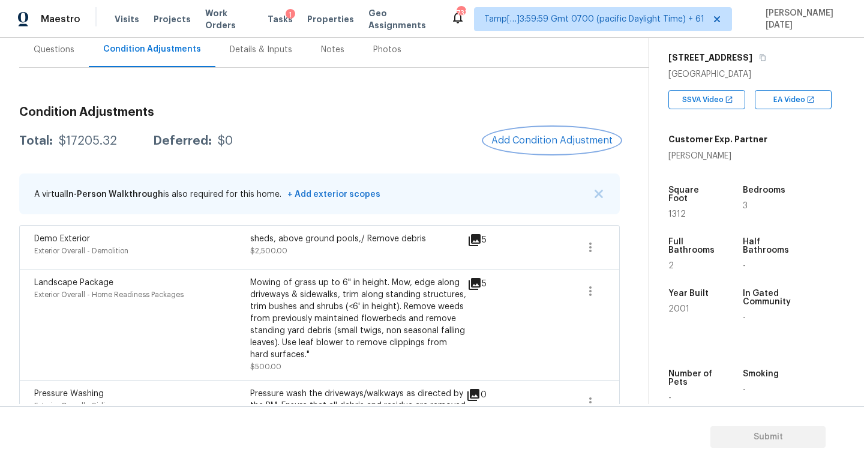
click at [540, 136] on span "Add Condition Adjustment" at bounding box center [551, 140] width 121 height 11
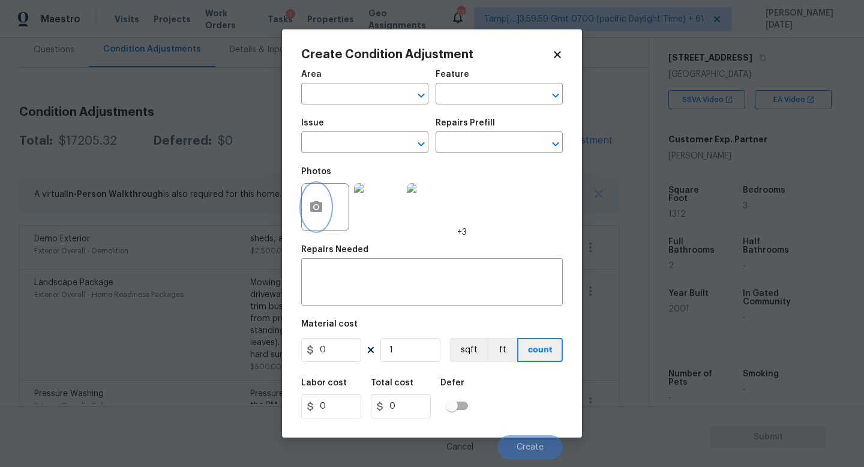
click at [309, 211] on icon "button" at bounding box center [316, 207] width 14 height 14
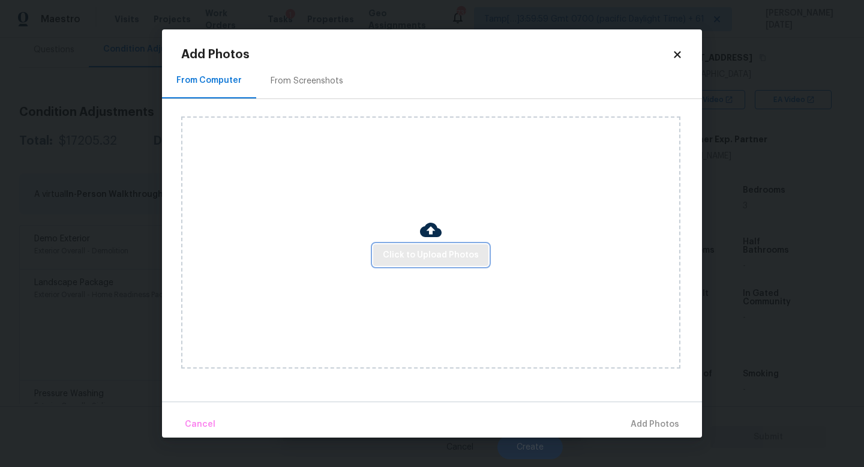
click at [392, 244] on button "Click to Upload Photos" at bounding box center [430, 255] width 115 height 22
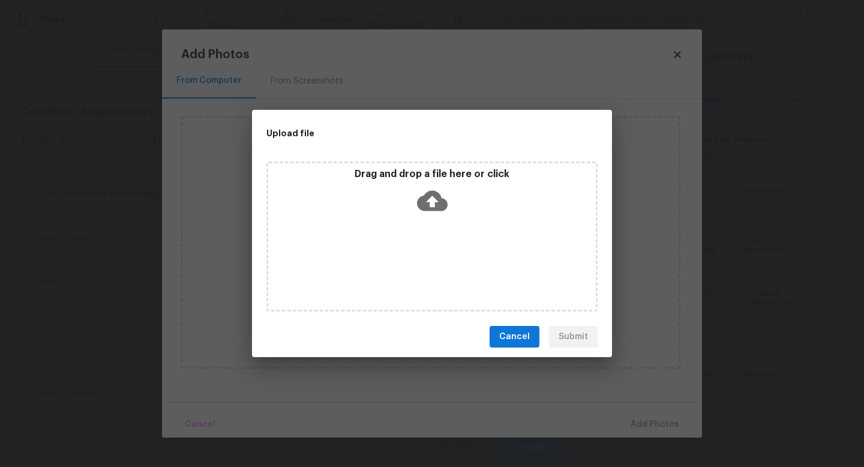
click at [392, 244] on div "Drag and drop a file here or click" at bounding box center [431, 236] width 331 height 150
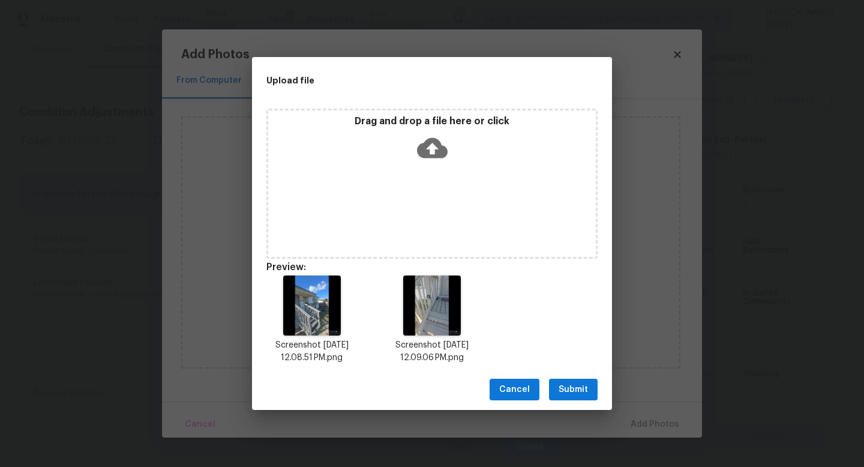
click at [585, 383] on span "Submit" at bounding box center [573, 389] width 29 height 15
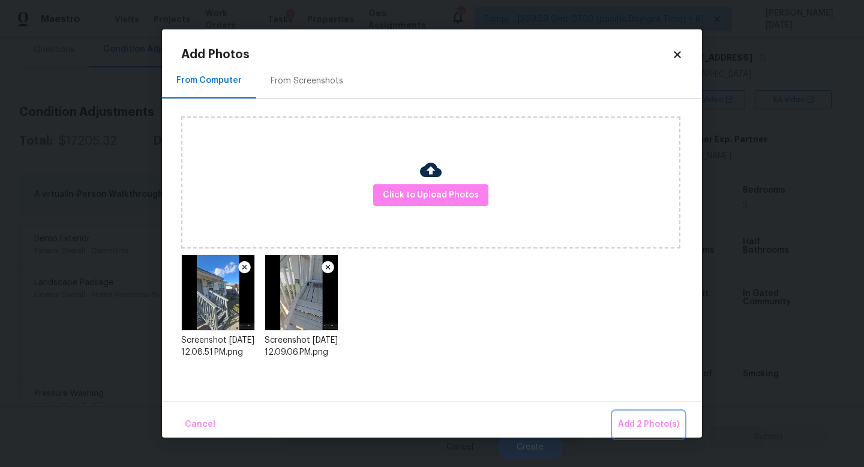
click at [642, 422] on span "Add 2 Photo(s)" at bounding box center [648, 424] width 61 height 15
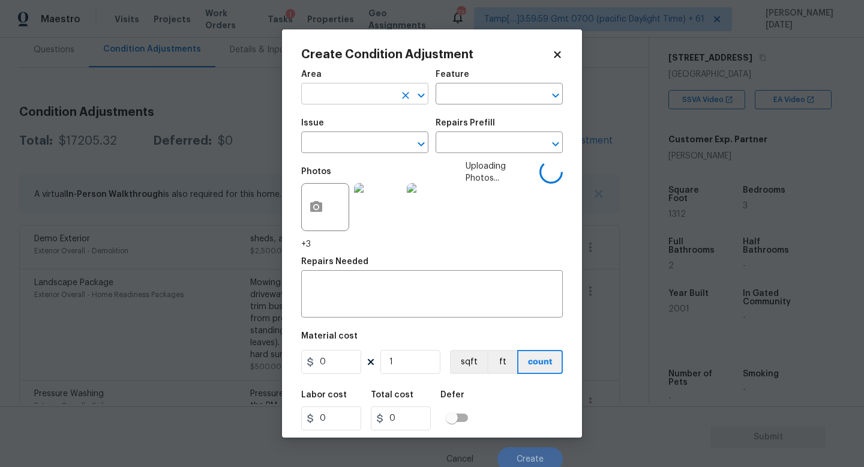
click at [344, 97] on input "text" at bounding box center [348, 95] width 94 height 19
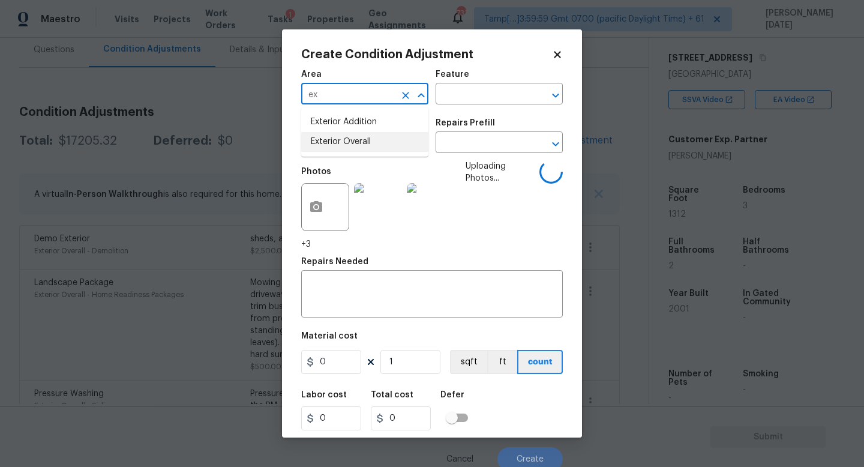
click at [353, 134] on li "Exterior Overall" at bounding box center [364, 142] width 127 height 20
type input "Exterior Overall"
click at [485, 89] on input "text" at bounding box center [483, 95] width 94 height 19
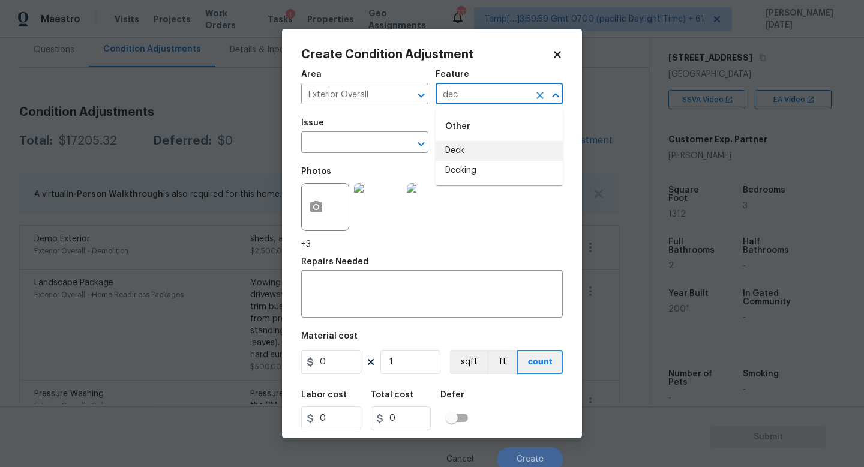
click at [467, 158] on li "Deck" at bounding box center [499, 151] width 127 height 20
type input "Deck"
click at [374, 158] on span "Issue ​" at bounding box center [364, 136] width 127 height 49
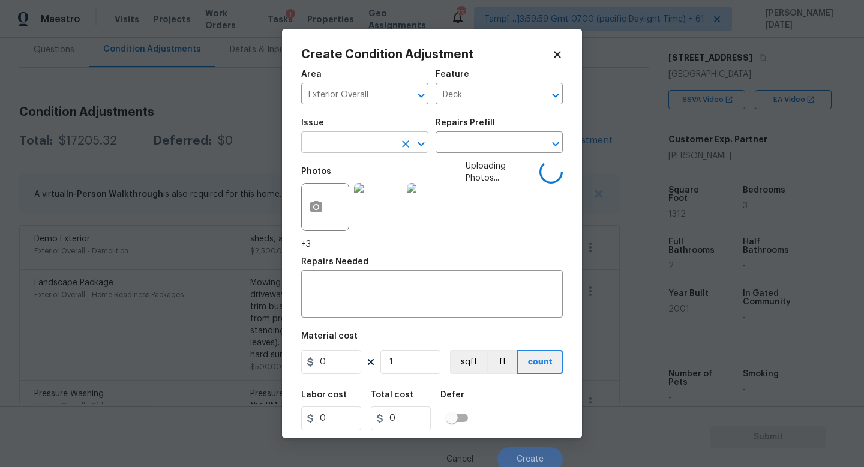
click at [339, 146] on input "text" at bounding box center [348, 143] width 94 height 19
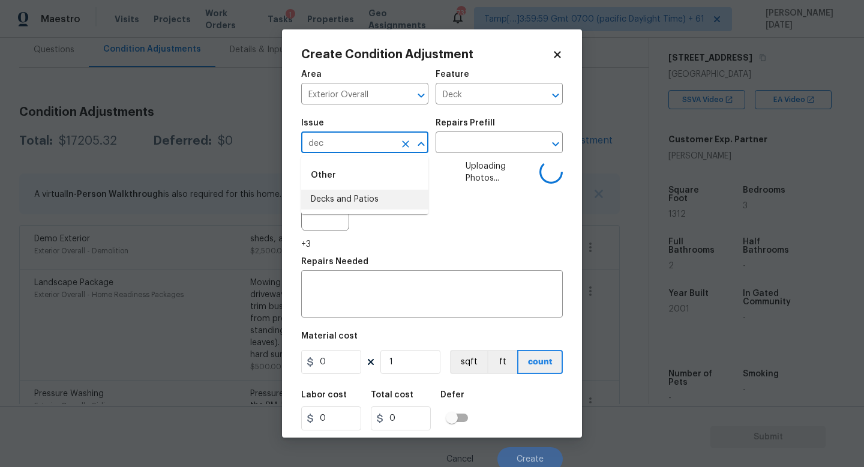
click at [344, 194] on li "Decks and Patios" at bounding box center [364, 200] width 127 height 20
type input "Decks and Patios"
click at [335, 356] on input "0" at bounding box center [331, 362] width 60 height 24
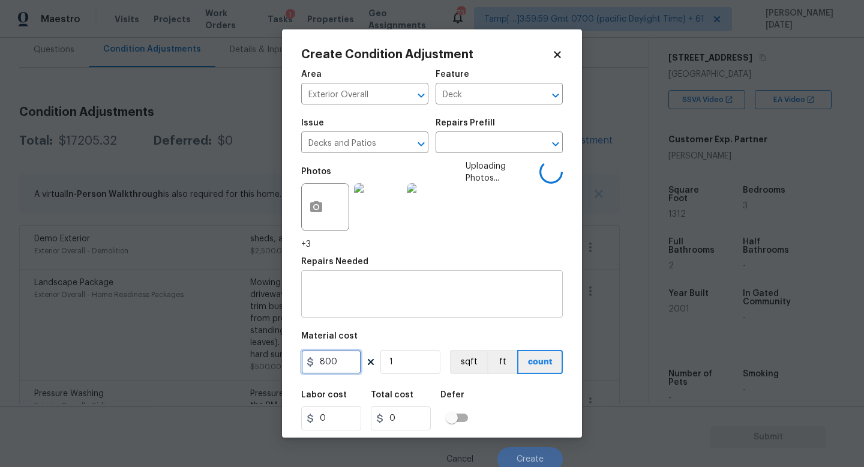
type input "800"
click at [352, 289] on textarea at bounding box center [431, 295] width 247 height 25
type input "800"
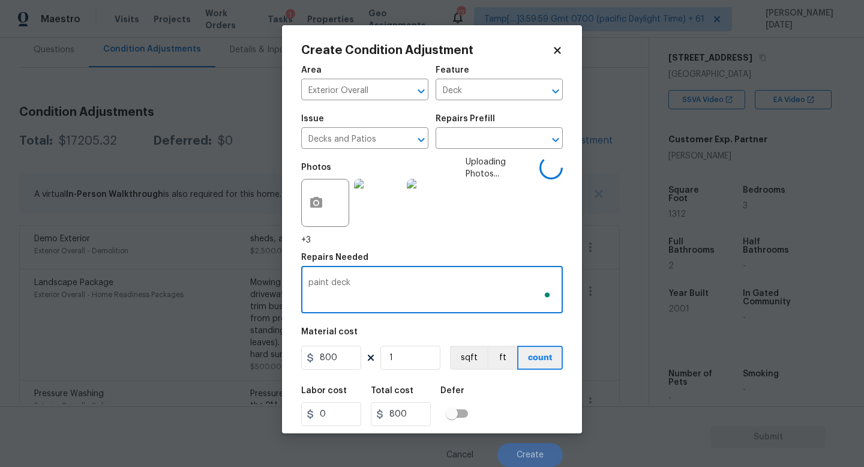
scroll to position [0, 0]
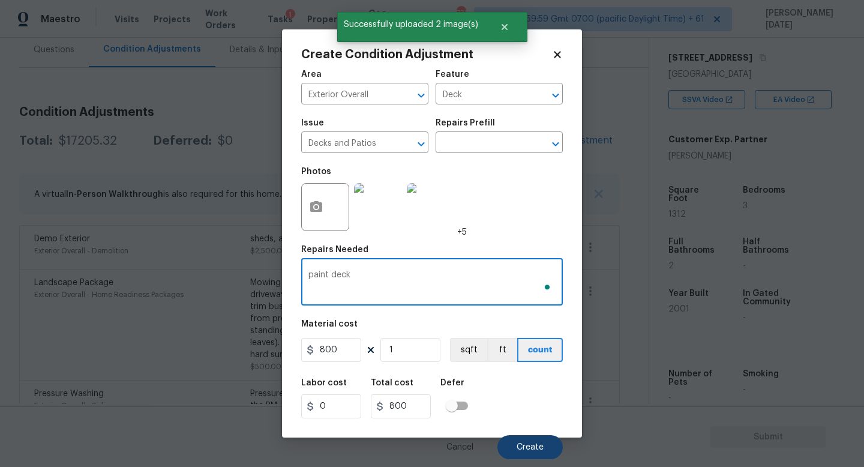
type textarea "paint deck"
click at [533, 442] on button "Create" at bounding box center [529, 447] width 65 height 24
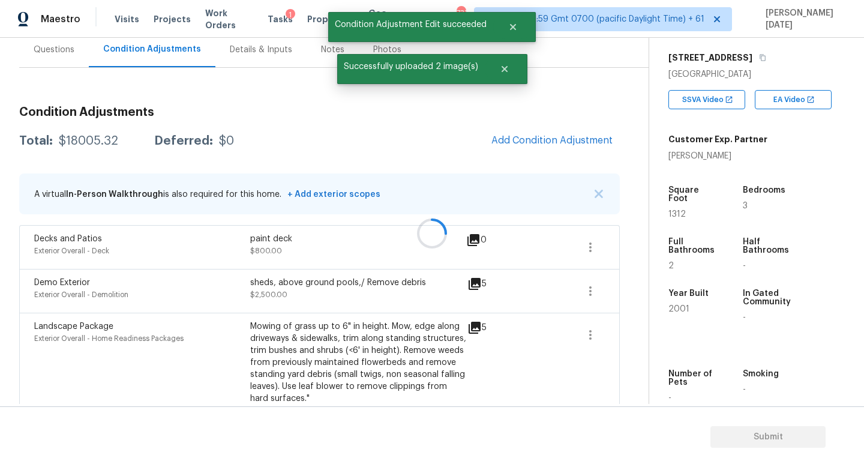
click at [561, 157] on div at bounding box center [432, 233] width 864 height 467
click at [568, 141] on span "Add Condition Adjustment" at bounding box center [551, 140] width 121 height 11
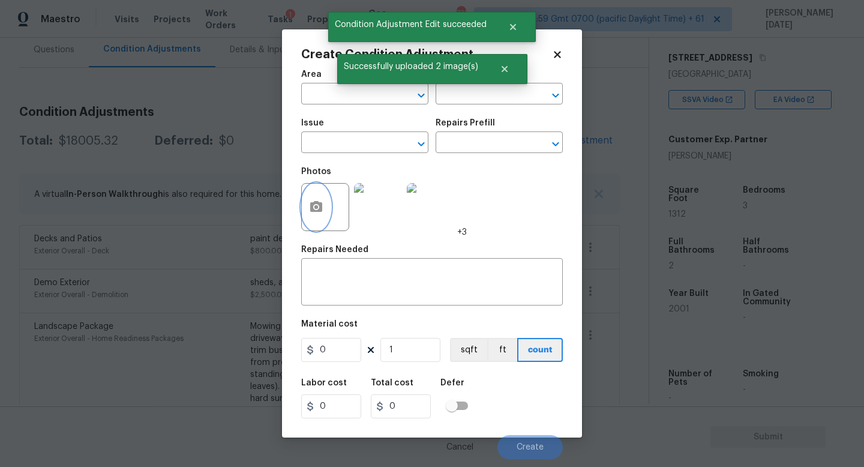
click at [307, 203] on button "button" at bounding box center [316, 207] width 29 height 47
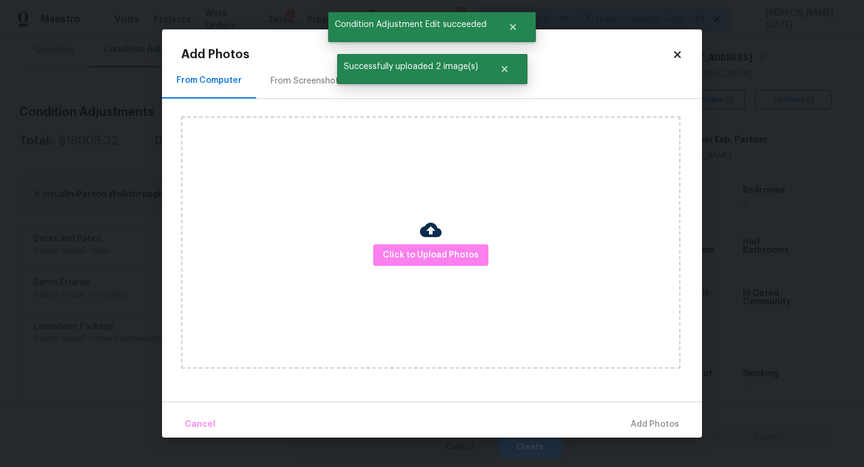
click at [398, 241] on div "Click to Upload Photos" at bounding box center [430, 242] width 499 height 252
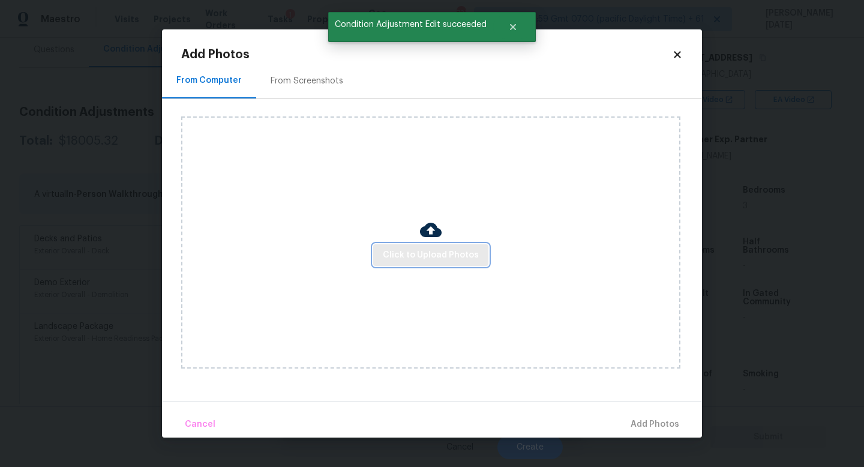
click at [404, 250] on span "Click to Upload Photos" at bounding box center [431, 255] width 96 height 15
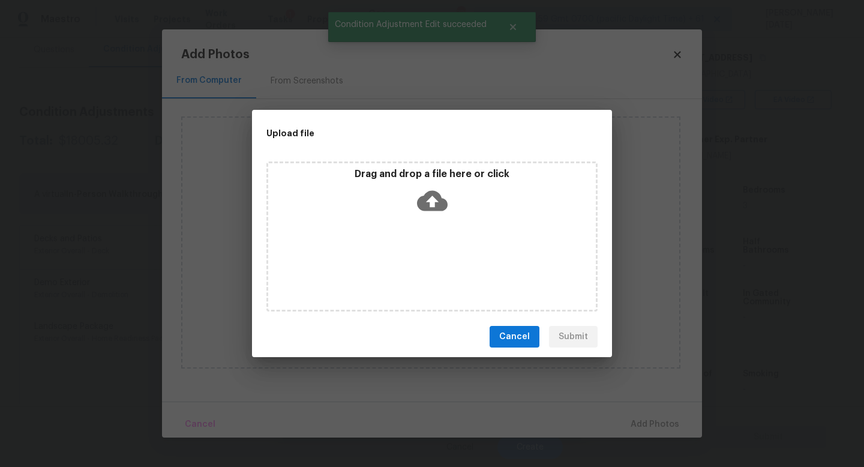
click at [404, 250] on div "Drag and drop a file here or click" at bounding box center [431, 236] width 331 height 150
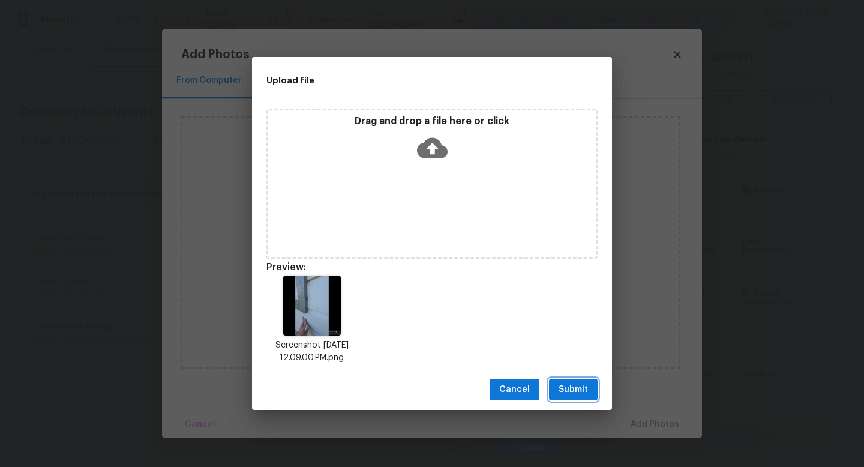
click at [569, 392] on span "Submit" at bounding box center [573, 389] width 29 height 15
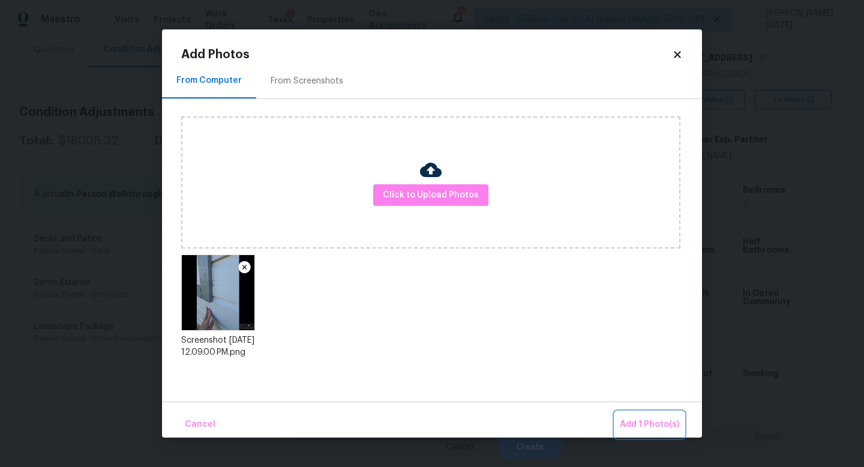
click at [639, 431] on span "Add 1 Photo(s)" at bounding box center [649, 424] width 59 height 15
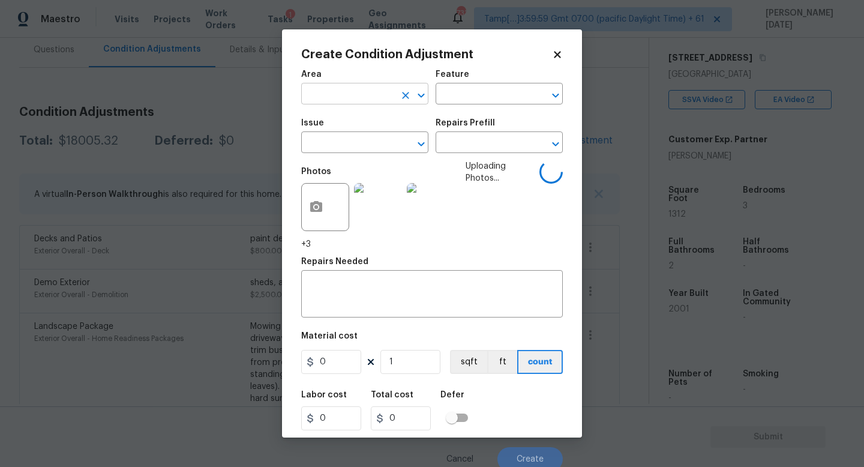
click at [324, 97] on input "text" at bounding box center [348, 95] width 94 height 19
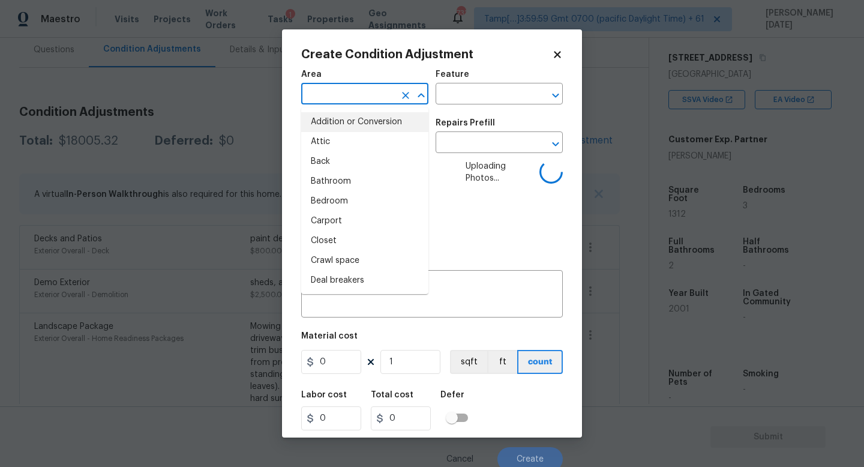
click at [483, 192] on span "Uploading Photos..." at bounding box center [503, 205] width 74 height 90
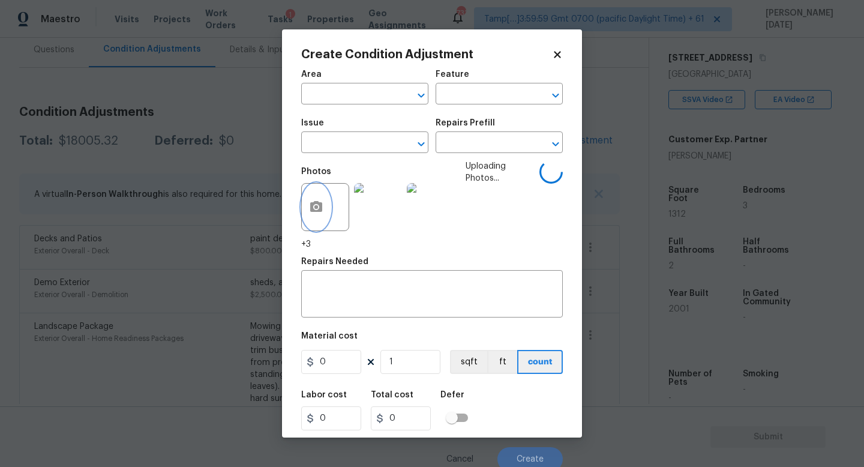
click at [325, 214] on button "button" at bounding box center [316, 207] width 29 height 47
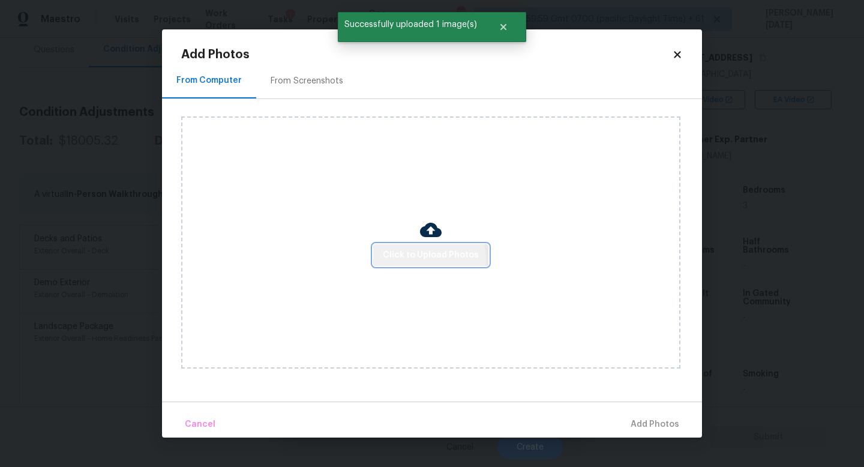
click at [421, 260] on span "Click to Upload Photos" at bounding box center [431, 255] width 96 height 15
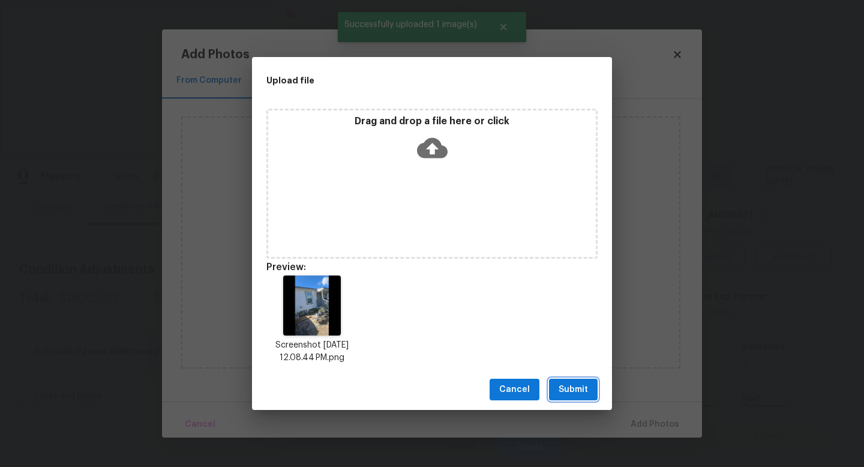
click at [592, 395] on button "Submit" at bounding box center [573, 390] width 49 height 22
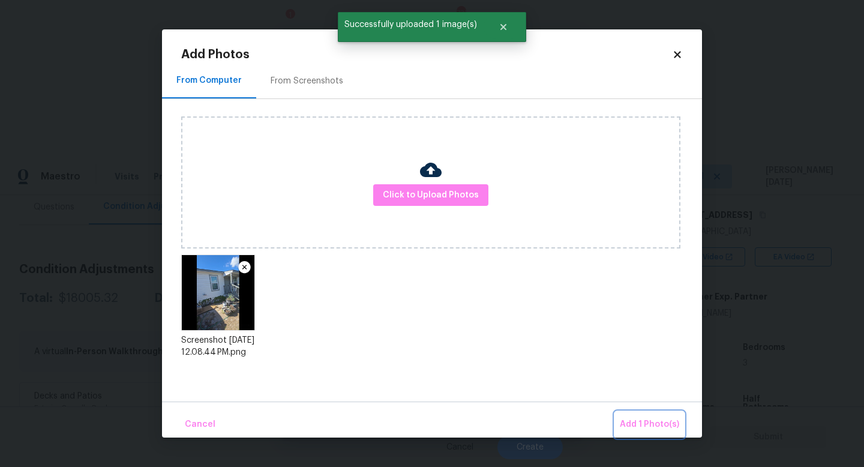
click at [634, 412] on button "Add 1 Photo(s)" at bounding box center [649, 425] width 69 height 26
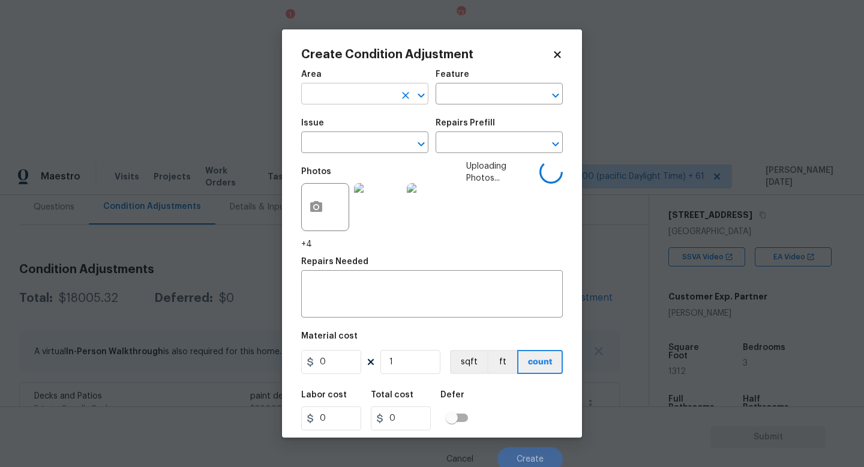
click at [344, 88] on input "text" at bounding box center [348, 95] width 94 height 19
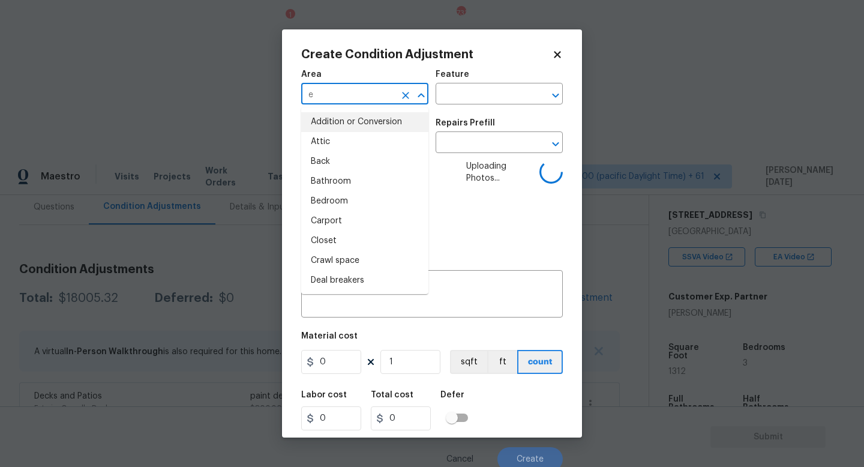
type input "ex"
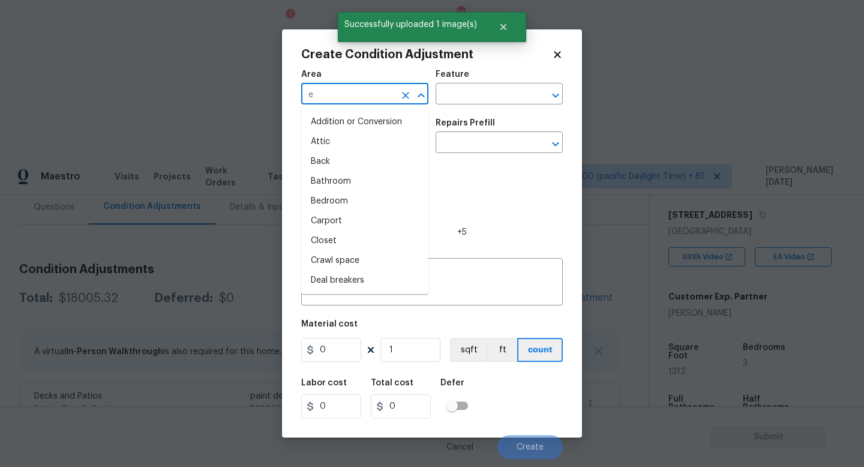
type input "ex"
click at [352, 134] on li "Attic" at bounding box center [364, 142] width 127 height 20
type input "Attic"
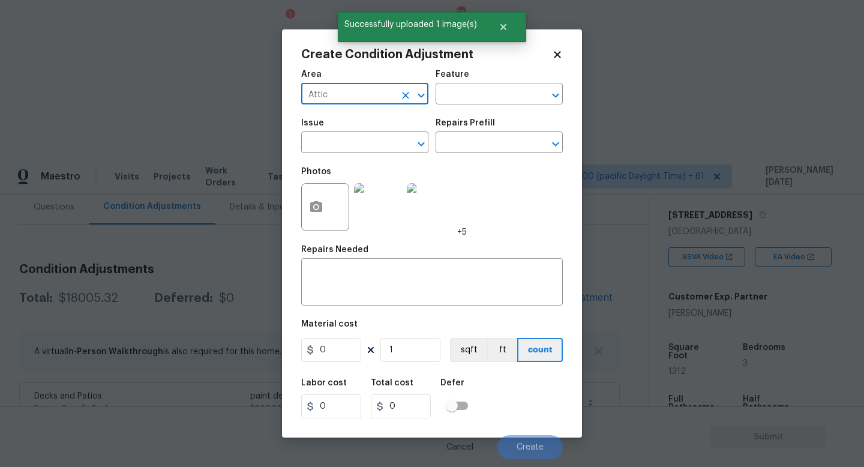
click at [395, 97] on div "Attic ​" at bounding box center [364, 95] width 127 height 19
click at [404, 95] on icon "Clear" at bounding box center [405, 95] width 7 height 7
click at [343, 149] on li "Exterior Overall" at bounding box center [364, 142] width 127 height 20
type input "Exterior Overall"
click at [461, 94] on input "text" at bounding box center [483, 95] width 94 height 19
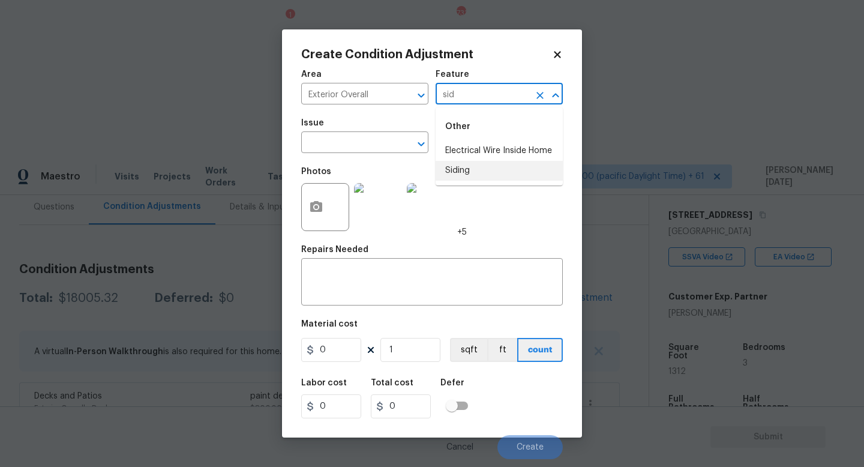
click at [470, 175] on li "Siding" at bounding box center [499, 171] width 127 height 20
type input "Siding"
click at [343, 145] on input "text" at bounding box center [348, 143] width 94 height 19
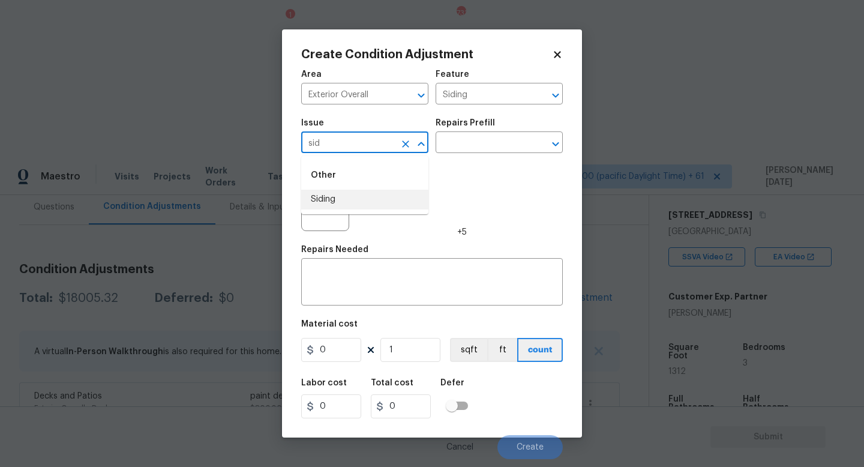
click at [342, 200] on li "Siding" at bounding box center [364, 200] width 127 height 20
type input "Siding"
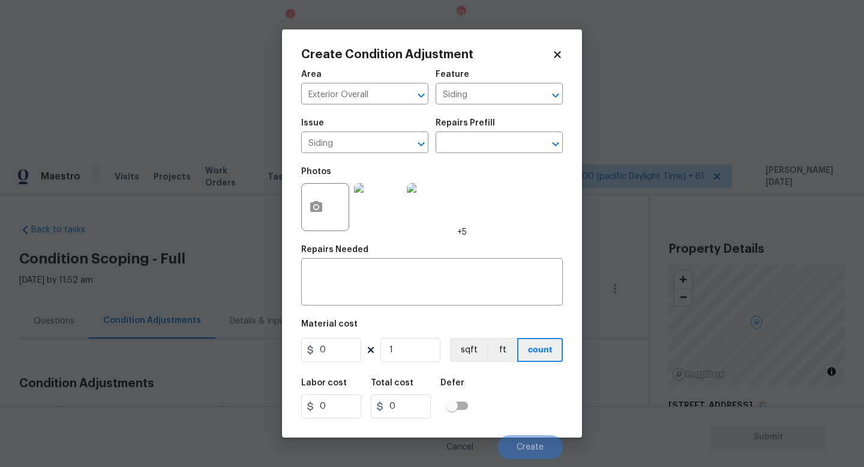
scroll to position [190, 0]
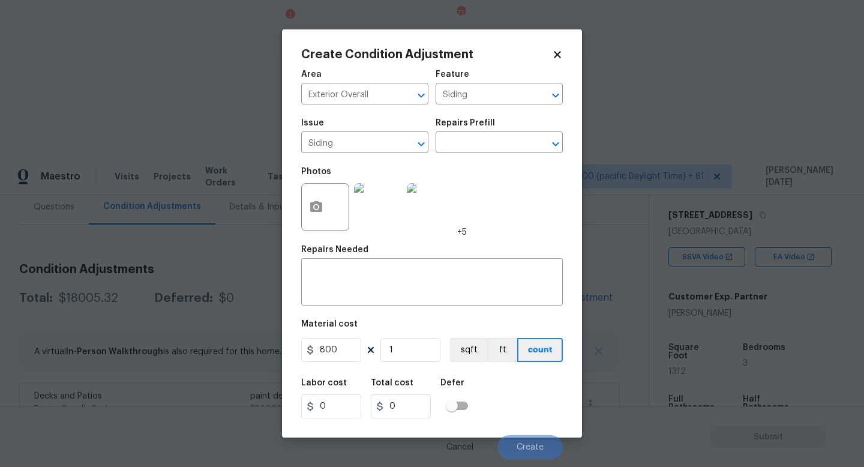
drag, startPoint x: 256, startPoint y: 351, endPoint x: 146, endPoint y: 351, distance: 110.4
click at [146, 351] on div "Create Condition Adjustment Area Exterior Overall ​ Feature Siding ​ Issue Sidi…" at bounding box center [432, 233] width 864 height 467
type input "600"
click at [317, 281] on textarea at bounding box center [431, 283] width 247 height 25
type input "600"
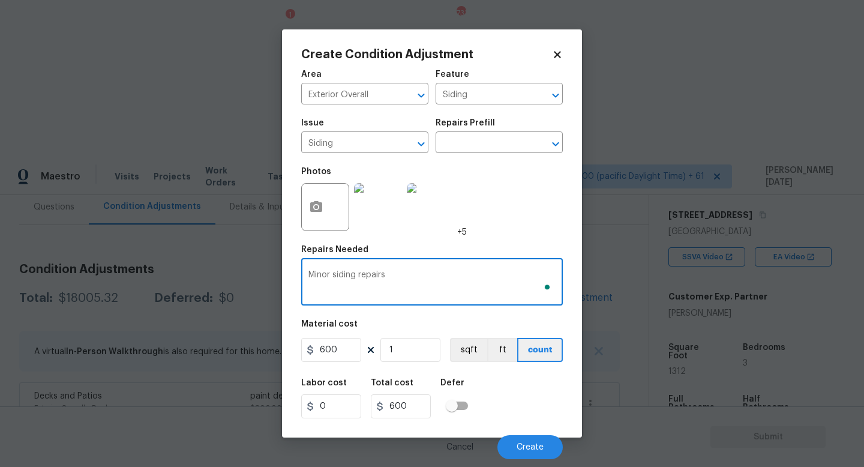
type textarea "Minor siding repairs"
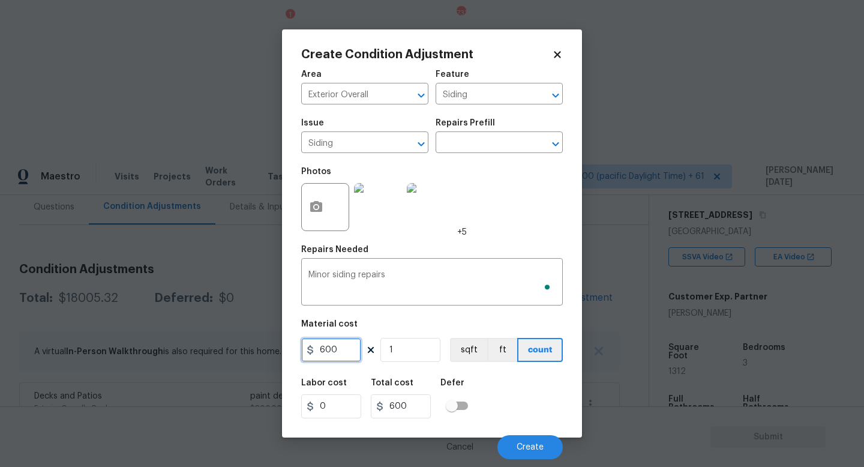
drag, startPoint x: 348, startPoint y: 350, endPoint x: 94, endPoint y: 350, distance: 254.4
click at [94, 350] on div "Create Condition Adjustment Area Exterior Overall ​ Feature Siding ​ Issue Sidi…" at bounding box center [432, 233] width 864 height 467
type input "575"
click at [488, 196] on div "Photos +5" at bounding box center [432, 199] width 262 height 78
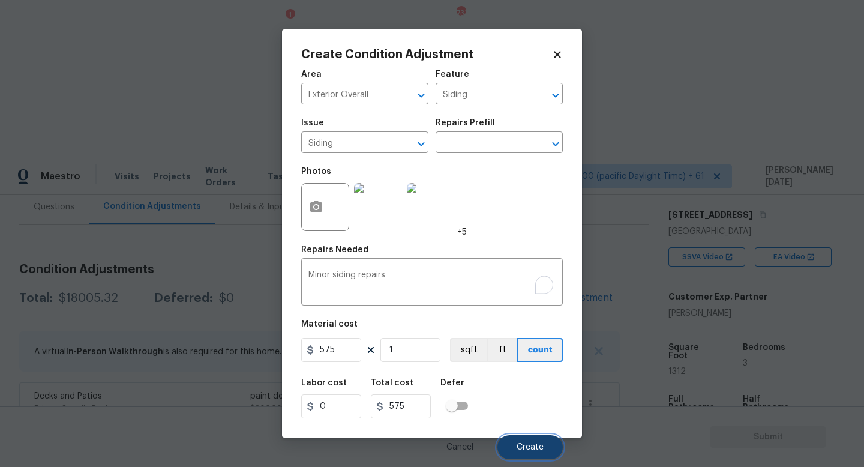
click at [544, 455] on button "Create" at bounding box center [529, 447] width 65 height 24
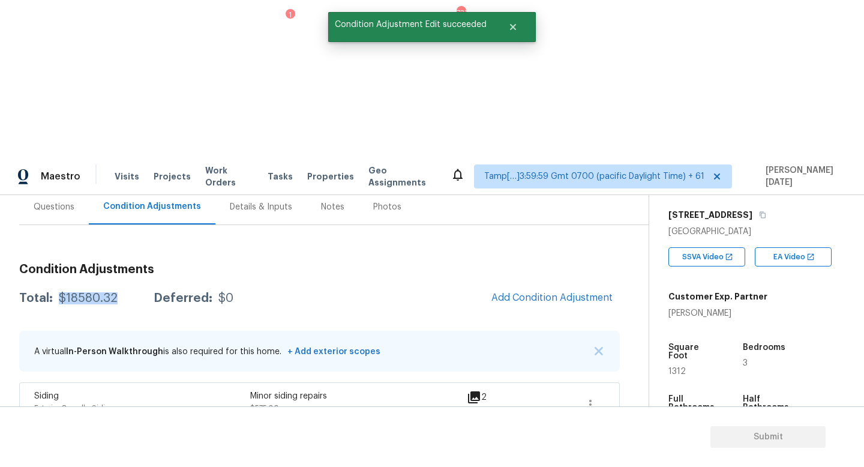
drag, startPoint x: 60, startPoint y: 141, endPoint x: 120, endPoint y: 141, distance: 60.0
click at [120, 292] on div "Total: $18580.32 Deferred: $0" at bounding box center [126, 298] width 214 height 12
copy div "$18580.32"
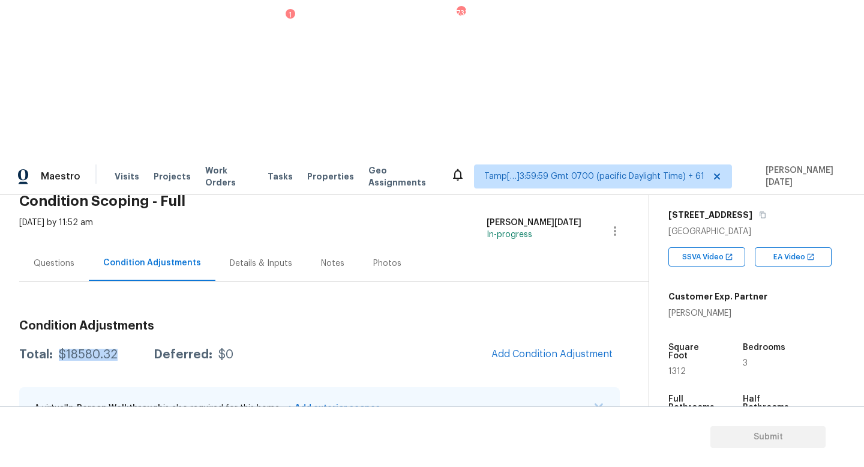
click at [68, 245] on div "Questions" at bounding box center [54, 262] width 70 height 35
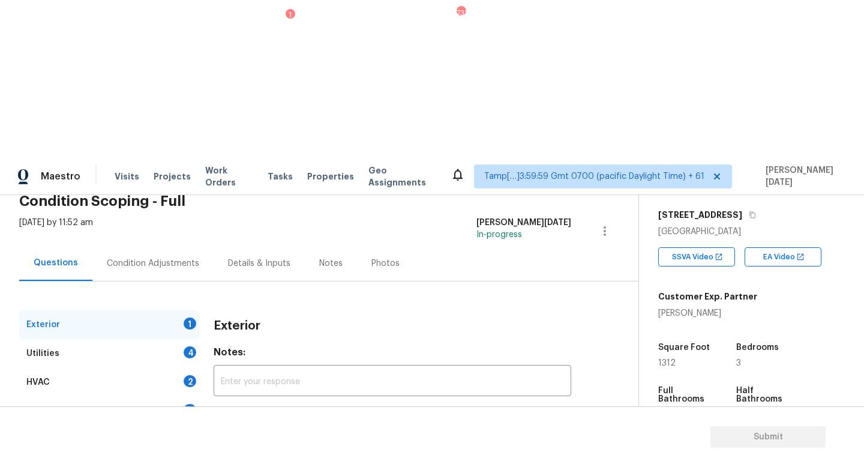
scroll to position [111, 0]
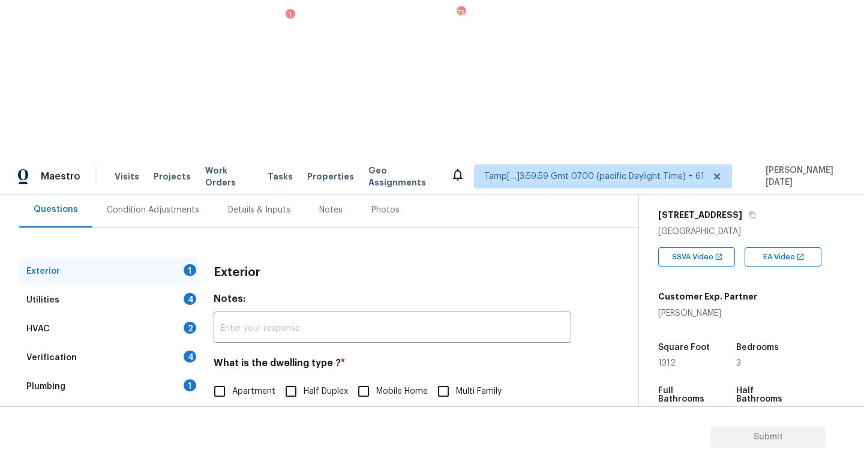
click at [236, 410] on span "Single Family" at bounding box center [257, 416] width 51 height 13
click at [232, 404] on input "Single Family" at bounding box center [219, 416] width 25 height 25
checkbox input "true"
click at [189, 293] on div "4" at bounding box center [190, 299] width 13 height 12
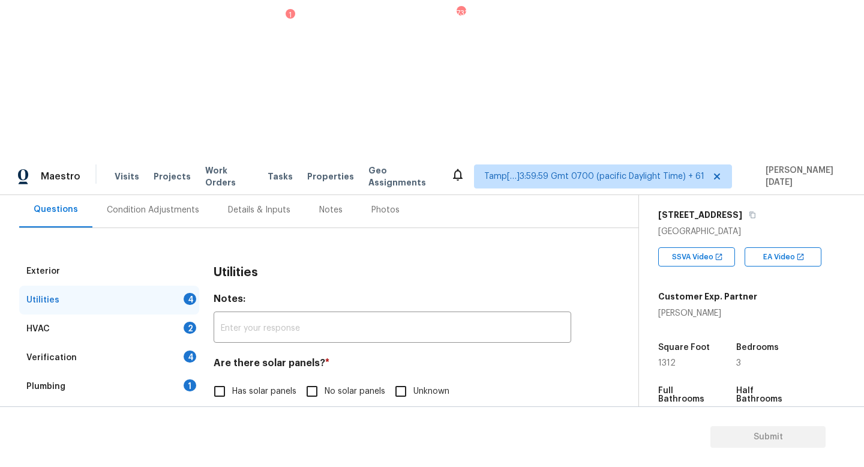
click at [326, 385] on span "No solar panels" at bounding box center [355, 391] width 61 height 13
click at [325, 379] on input "No solar panels" at bounding box center [311, 391] width 25 height 25
checkbox input "true"
click at [248, 448] on span "Natural Gas Lines" at bounding box center [266, 454] width 68 height 13
click at [232, 441] on input "Natural Gas Lines" at bounding box center [219, 453] width 25 height 25
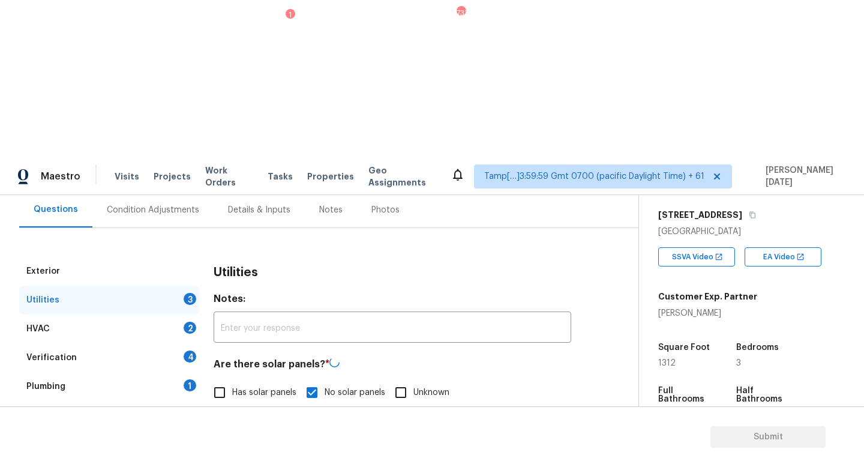
checkbox input "true"
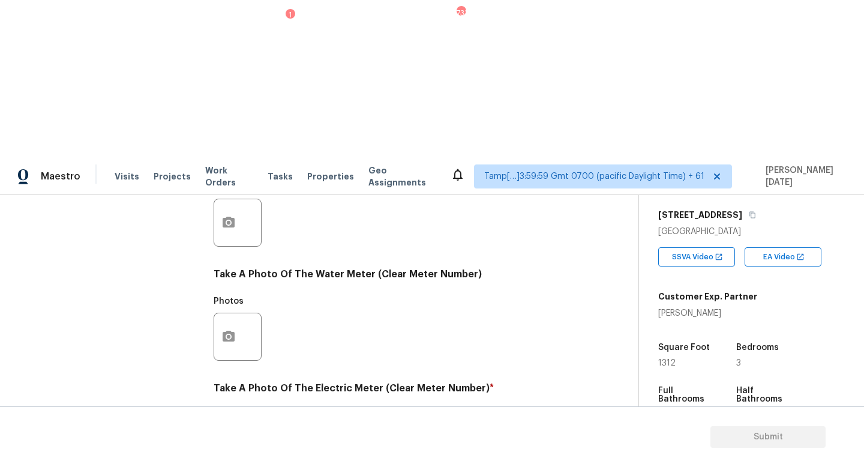
click at [223, 445] on icon "button" at bounding box center [229, 450] width 12 height 11
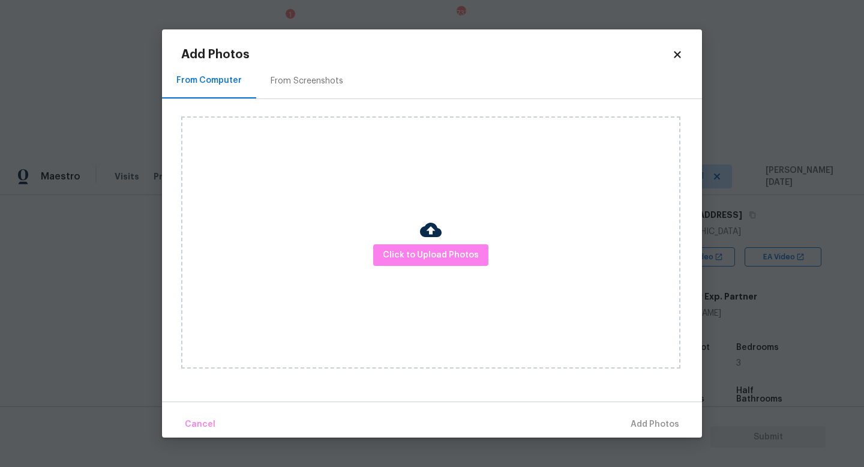
scroll to position [436, 0]
click at [403, 259] on span "Click to Upload Photos" at bounding box center [431, 255] width 96 height 15
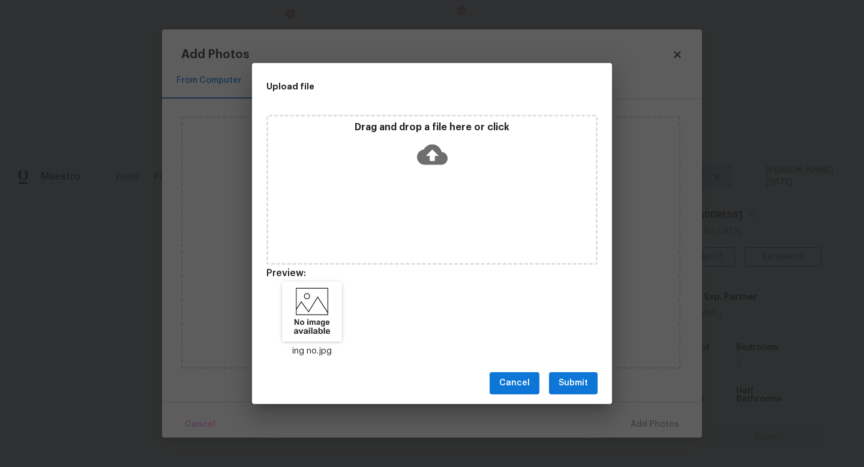
click at [559, 398] on div "Cancel Submit" at bounding box center [432, 382] width 360 height 41
click at [582, 384] on span "Submit" at bounding box center [573, 383] width 29 height 15
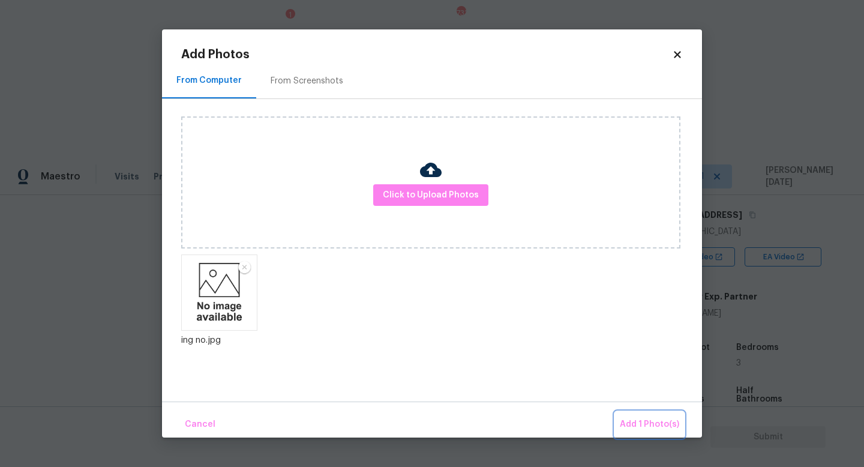
click at [627, 413] on button "Add 1 Photo(s)" at bounding box center [649, 425] width 69 height 26
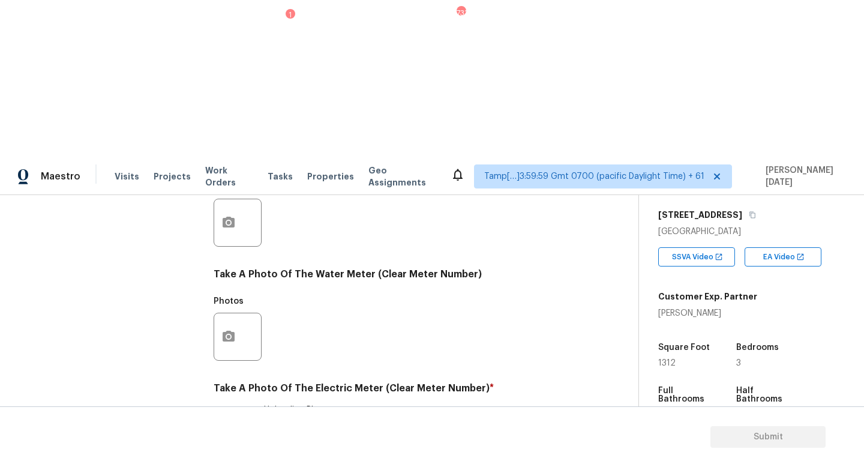
checkbox input "true"
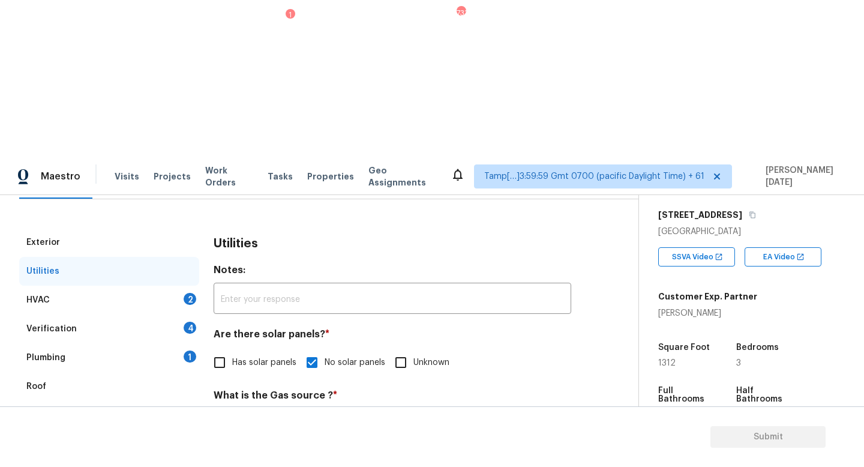
scroll to position [134, 0]
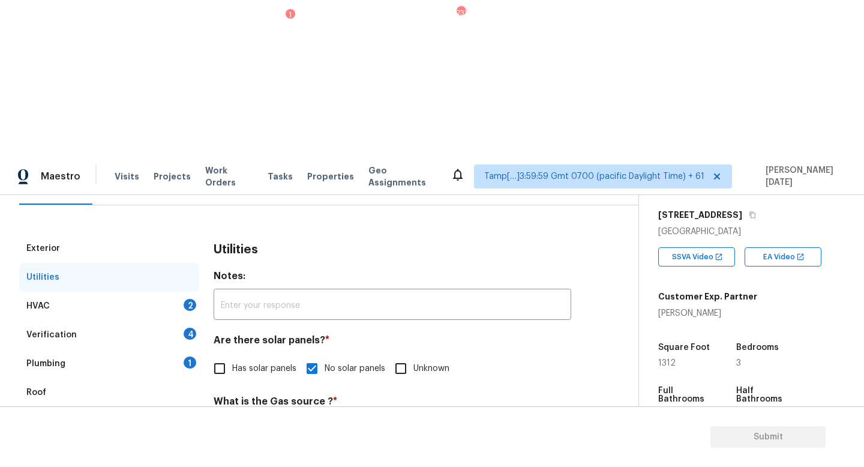
click at [164, 292] on div "HVAC 2" at bounding box center [109, 306] width 180 height 29
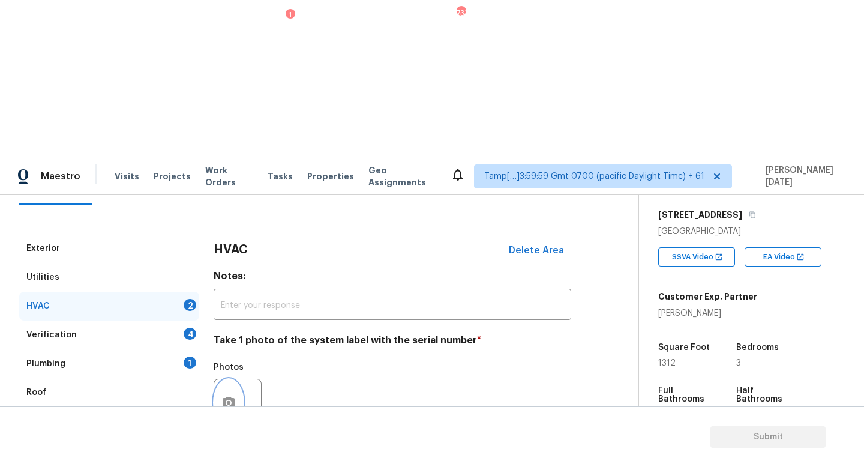
click at [221, 379] on button "button" at bounding box center [228, 402] width 29 height 47
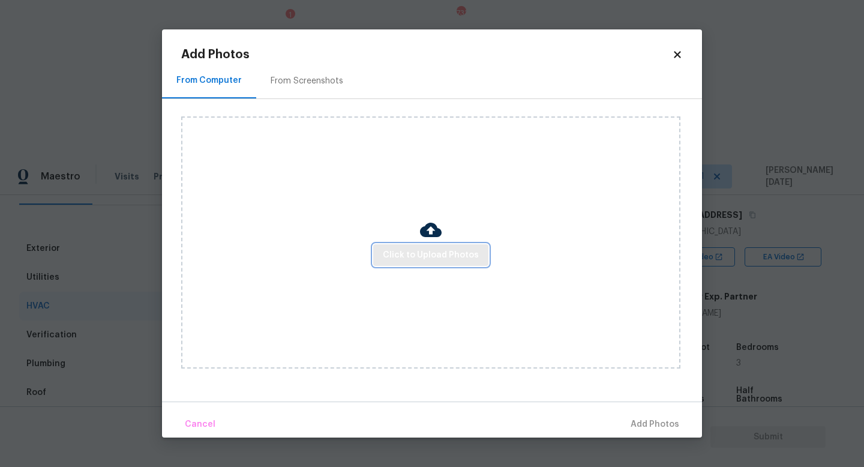
click at [427, 265] on button "Click to Upload Photos" at bounding box center [430, 255] width 115 height 22
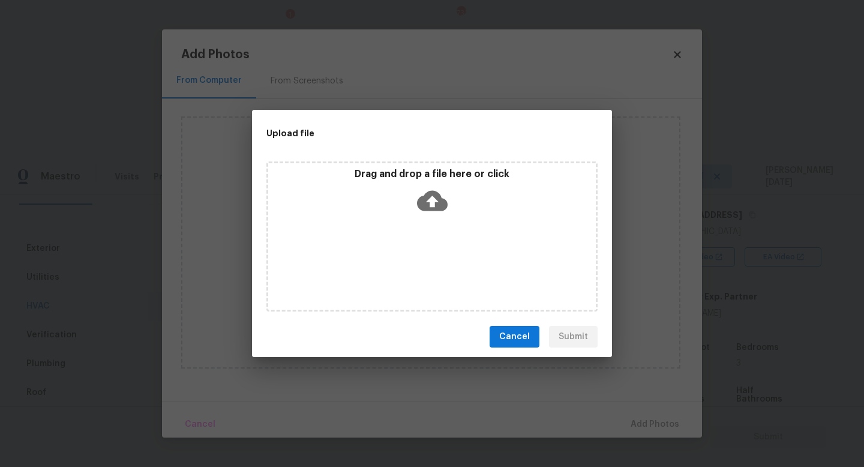
click at [427, 265] on div "Drag and drop a file here or click" at bounding box center [431, 236] width 331 height 150
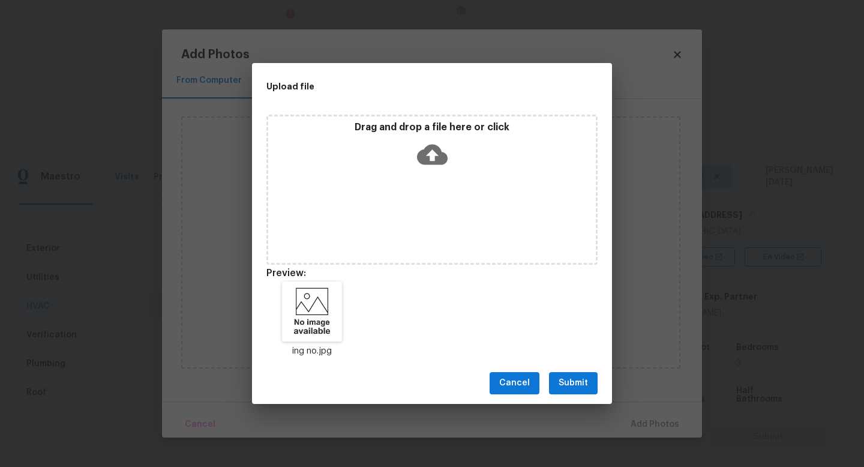
click at [549, 380] on div "Cancel Submit" at bounding box center [432, 382] width 360 height 41
click at [584, 377] on span "Submit" at bounding box center [573, 383] width 29 height 15
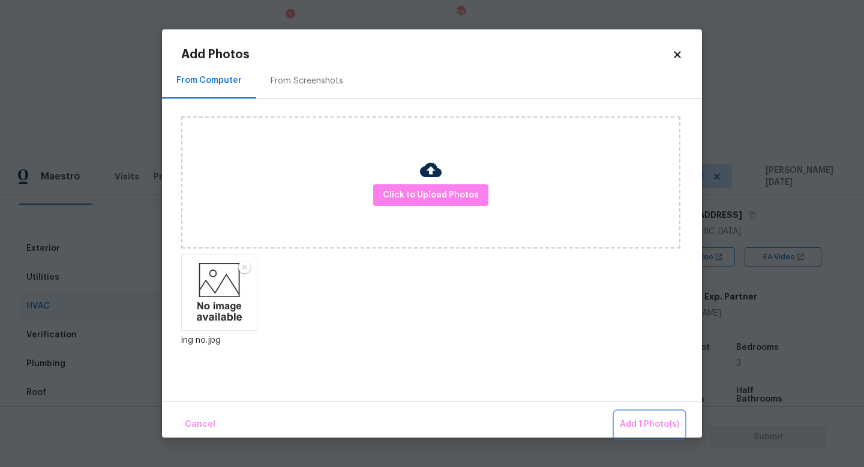
click at [632, 420] on span "Add 1 Photo(s)" at bounding box center [649, 424] width 59 height 15
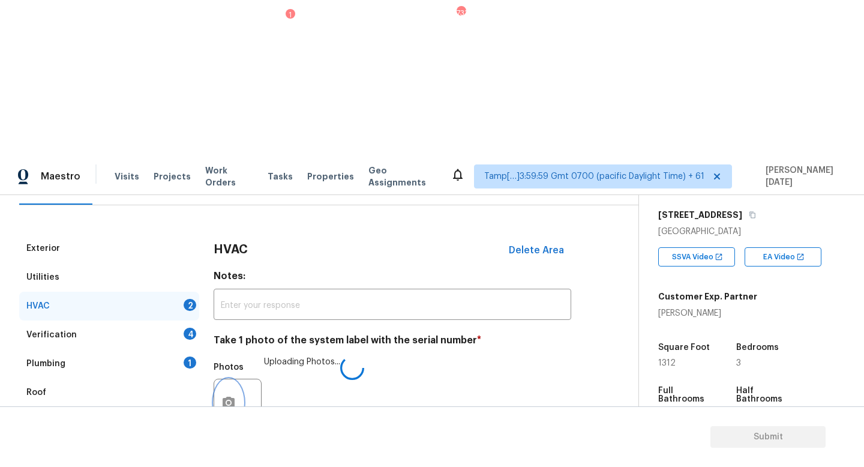
scroll to position [151, 0]
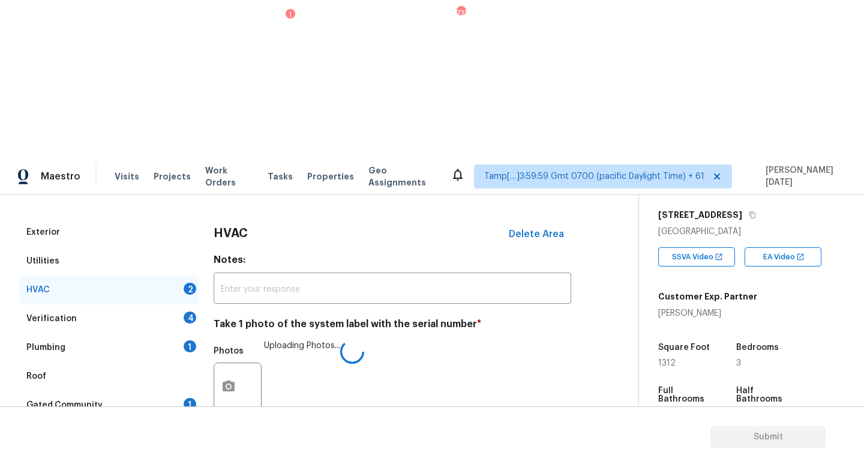
checkbox input "true"
click at [179, 304] on div "Verification 4" at bounding box center [109, 318] width 180 height 29
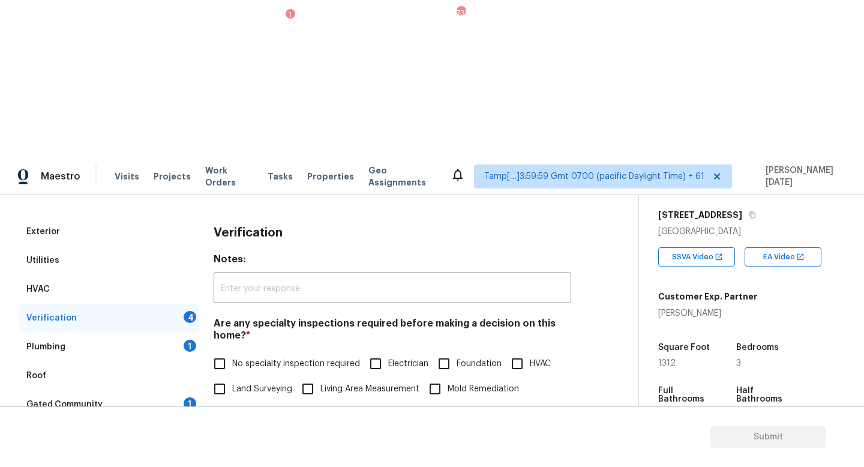
click at [221, 351] on input "No specialty inspection required" at bounding box center [219, 363] width 25 height 25
checkbox input "true"
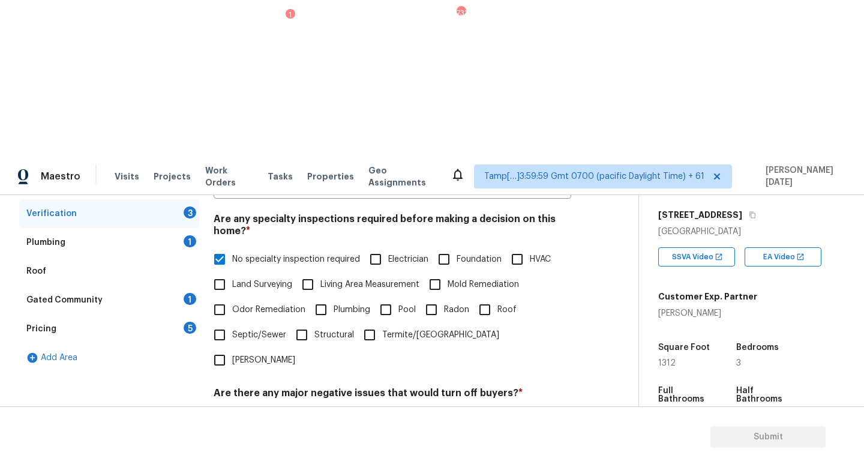
click at [262, 409] on input "No" at bounding box center [261, 421] width 25 height 25
checkbox input "true"
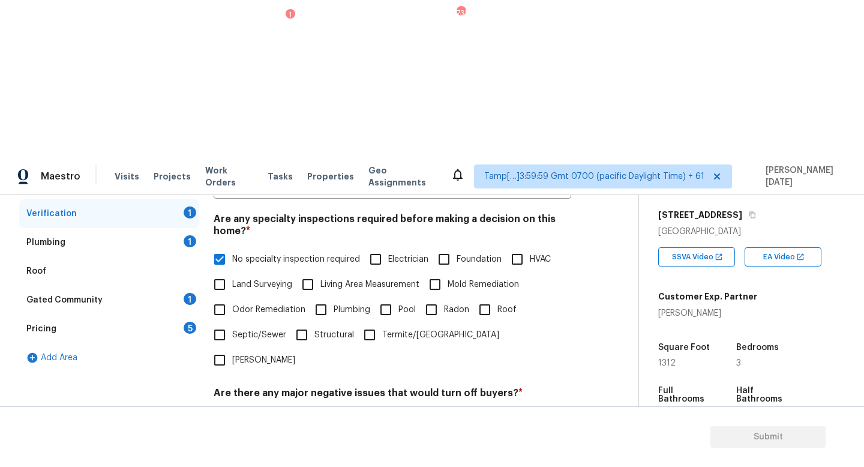
checkbox input "true"
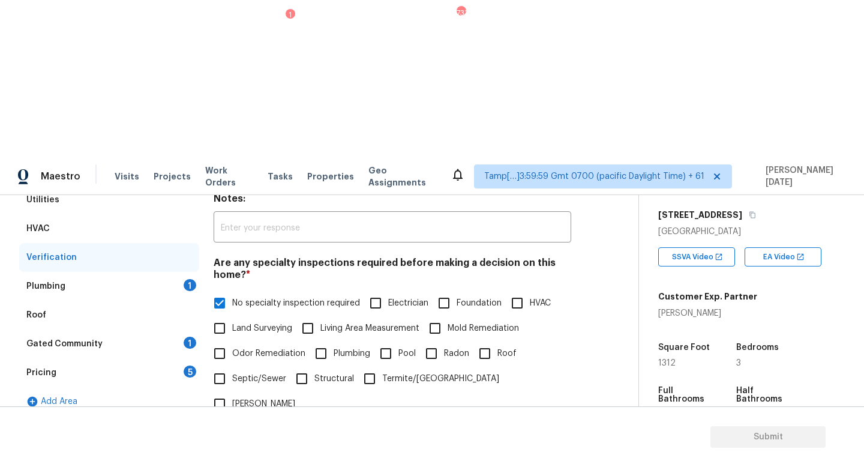
click at [190, 279] on div "1" at bounding box center [190, 285] width 13 height 12
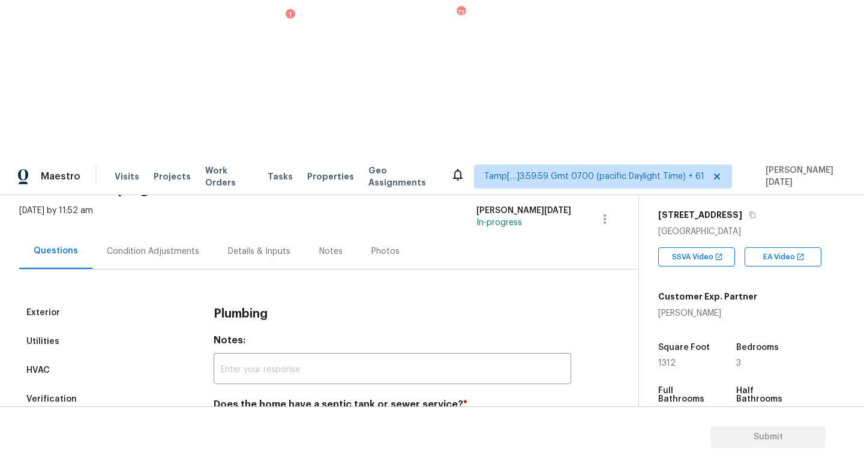
click at [224, 420] on input "Sewer" at bounding box center [219, 432] width 25 height 25
checkbox input "true"
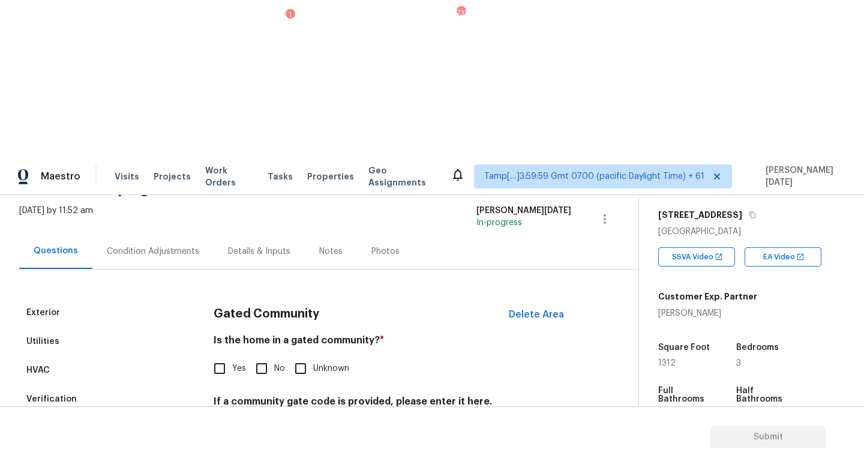
click at [267, 356] on input "No" at bounding box center [261, 368] width 25 height 25
checkbox input "true"
click at [268, 356] on input "No" at bounding box center [261, 368] width 25 height 25
checkbox input "true"
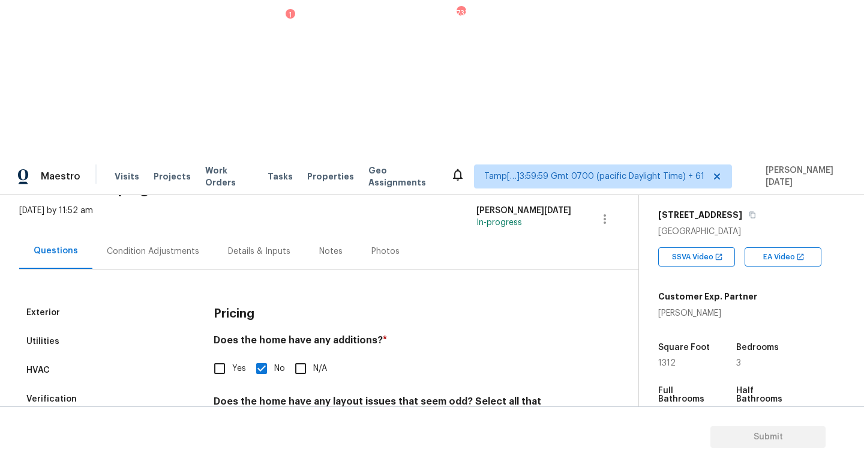
click at [436, 454] on label "Slope in [GEOGRAPHIC_DATA]" at bounding box center [466, 466] width 142 height 25
click at [421, 454] on input "Slope in [GEOGRAPHIC_DATA]" at bounding box center [407, 466] width 25 height 25
checkbox input "true"
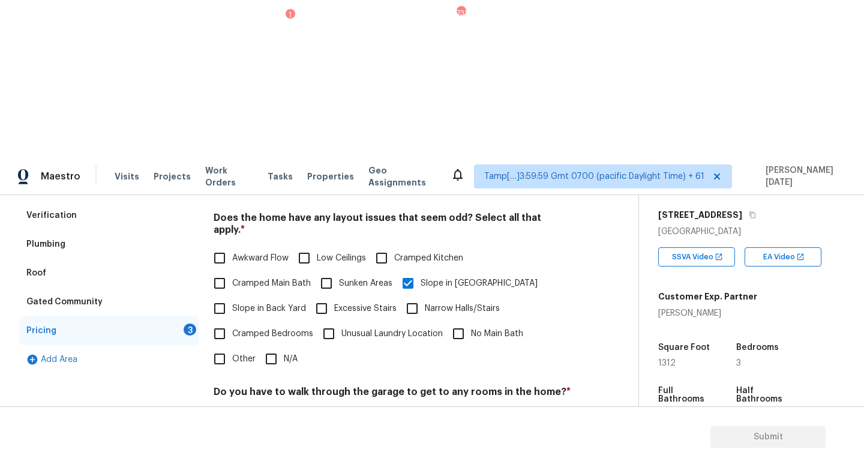
click at [284, 407] on label "No" at bounding box center [267, 419] width 36 height 25
click at [274, 407] on input "No" at bounding box center [261, 419] width 25 height 25
checkbox input "true"
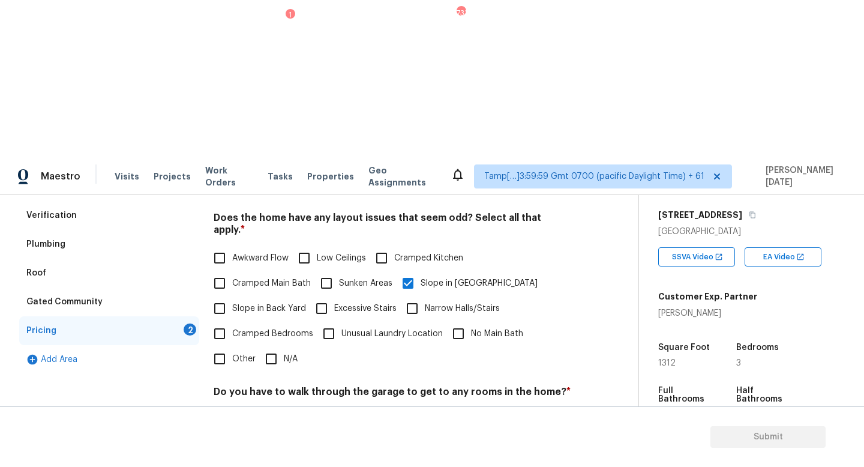
checkbox input "true"
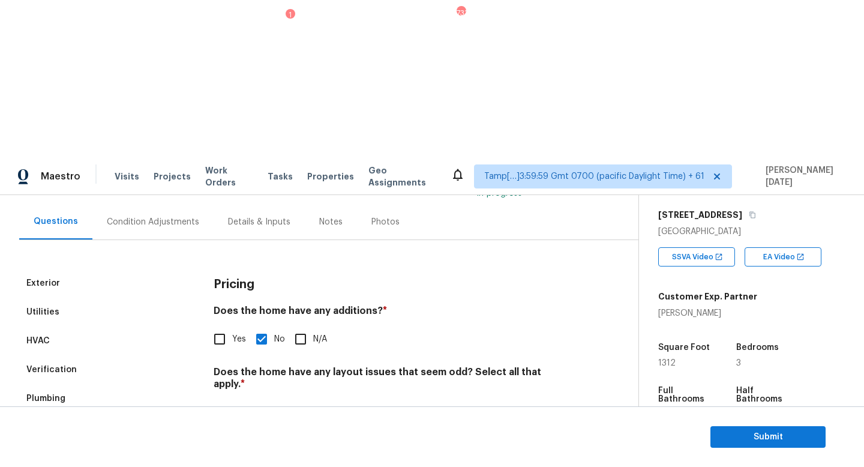
scroll to position [0, 0]
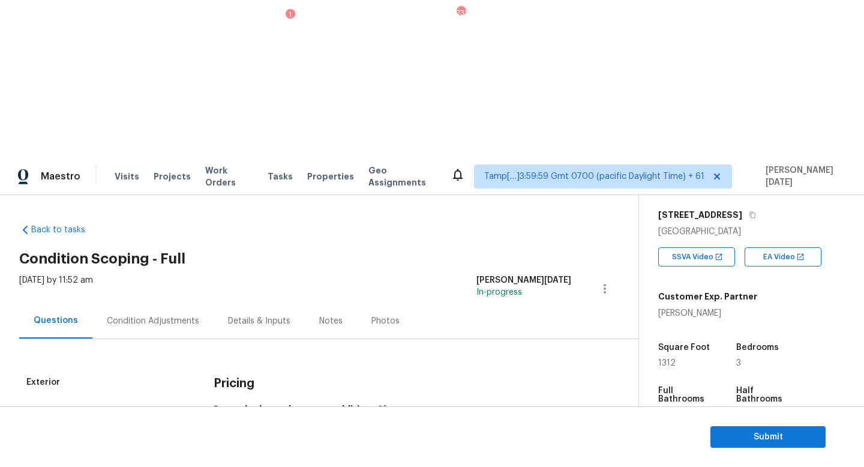
click at [145, 303] on div "Condition Adjustments" at bounding box center [152, 320] width 121 height 35
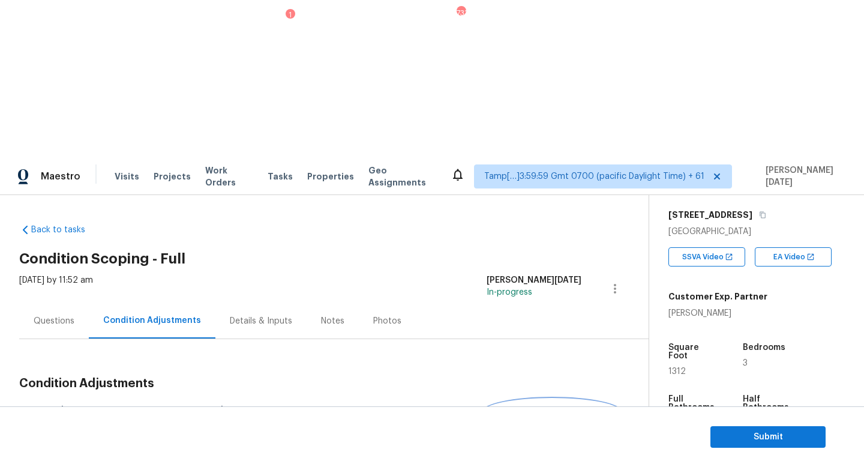
click at [527, 406] on span "Add Condition Adjustment" at bounding box center [551, 411] width 121 height 11
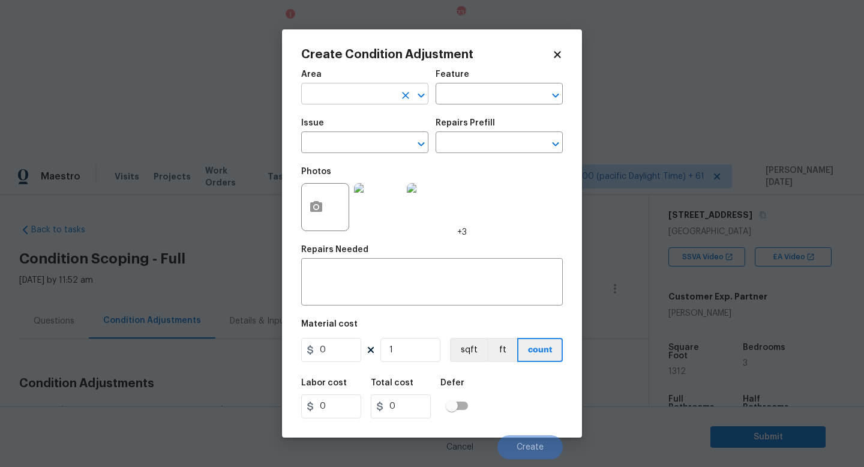
click at [343, 98] on input "text" at bounding box center [348, 95] width 94 height 19
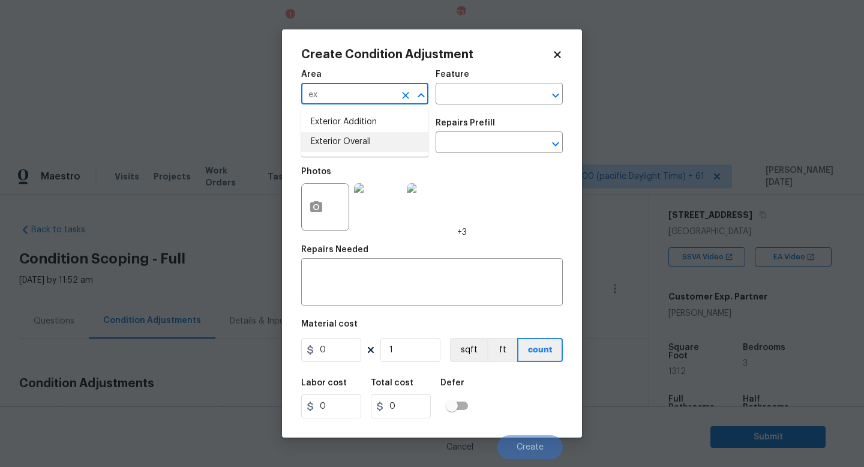
click at [359, 140] on li "Exterior Overall" at bounding box center [364, 142] width 127 height 20
type input "Exterior Overall"
click at [359, 140] on input "text" at bounding box center [348, 143] width 94 height 19
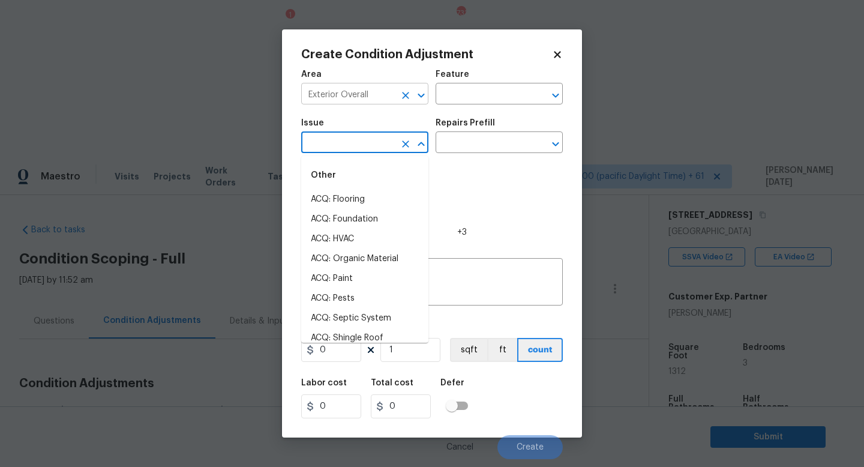
click at [404, 99] on icon "Clear" at bounding box center [406, 95] width 12 height 12
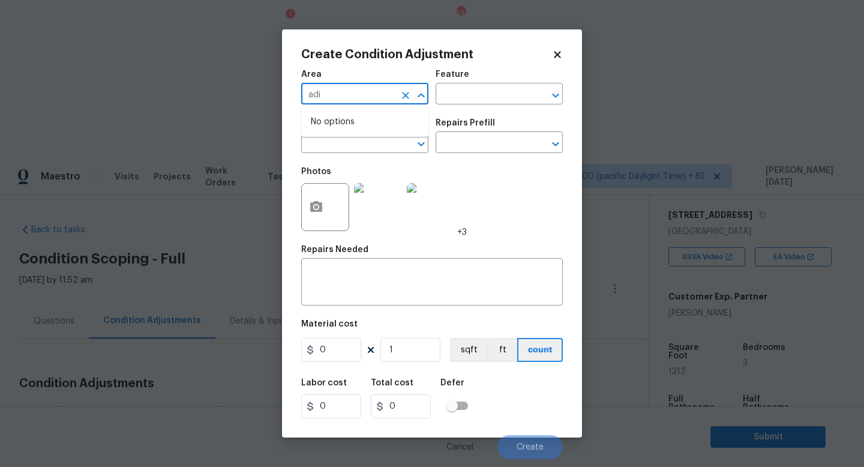
type input "adii"
click at [404, 99] on icon "Clear" at bounding box center [406, 95] width 12 height 12
click at [363, 138] on li "Exterior Addition" at bounding box center [364, 142] width 127 height 20
type input "Exterior Addition"
click at [473, 84] on div "Feature" at bounding box center [499, 78] width 127 height 16
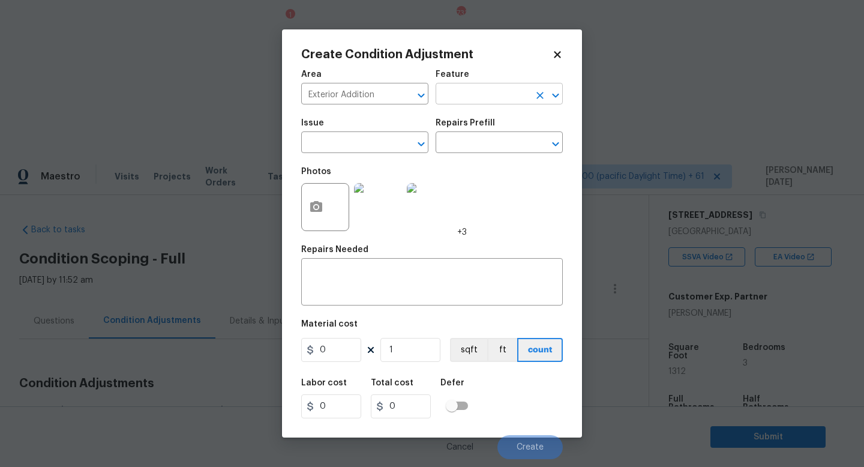
click at [472, 91] on input "text" at bounding box center [483, 95] width 94 height 19
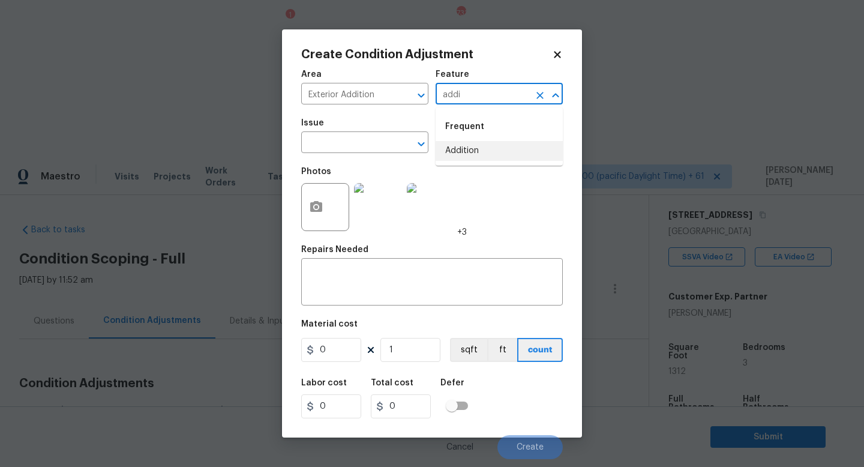
click at [474, 149] on li "Addition" at bounding box center [499, 151] width 127 height 20
type input "Addition"
click at [334, 212] on div at bounding box center [325, 207] width 48 height 48
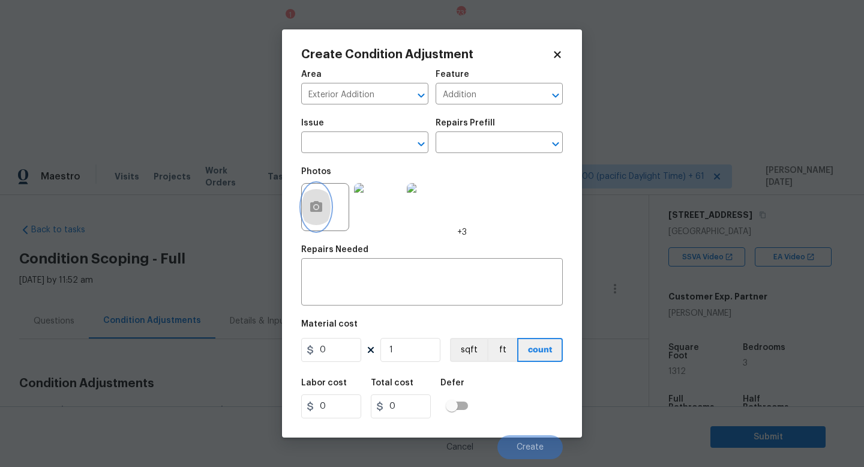
click at [320, 211] on icon "button" at bounding box center [316, 206] width 12 height 11
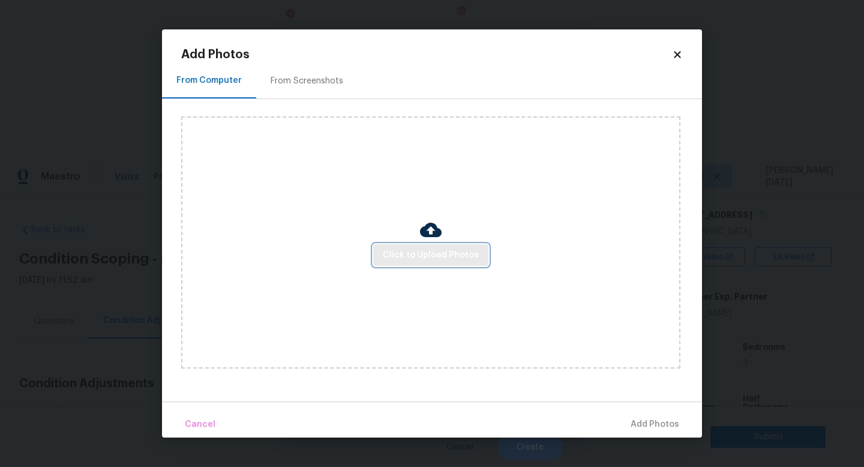
click at [401, 256] on span "Click to Upload Photos" at bounding box center [431, 255] width 96 height 15
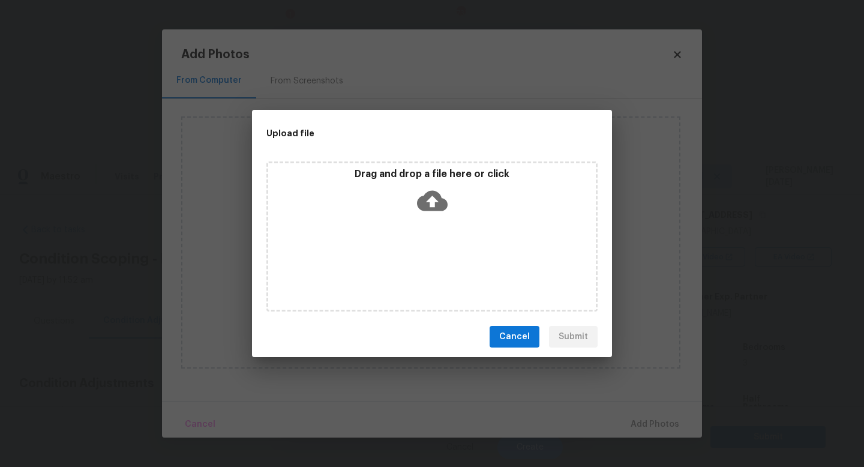
click at [401, 256] on div "Drag and drop a file here or click" at bounding box center [431, 236] width 331 height 150
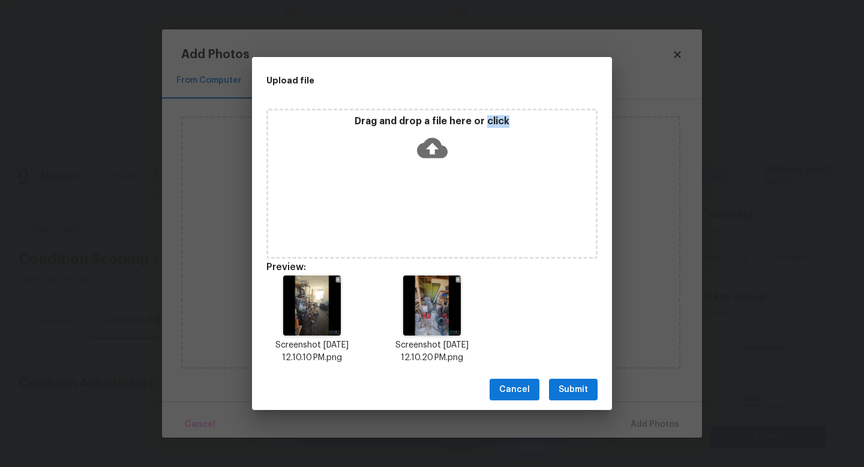
click at [573, 392] on span "Submit" at bounding box center [573, 389] width 29 height 15
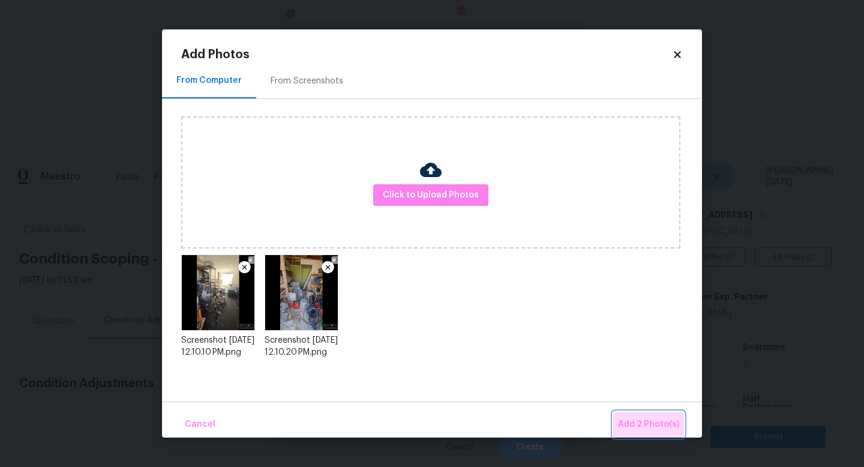
click at [639, 427] on span "Add 2 Photo(s)" at bounding box center [648, 424] width 61 height 15
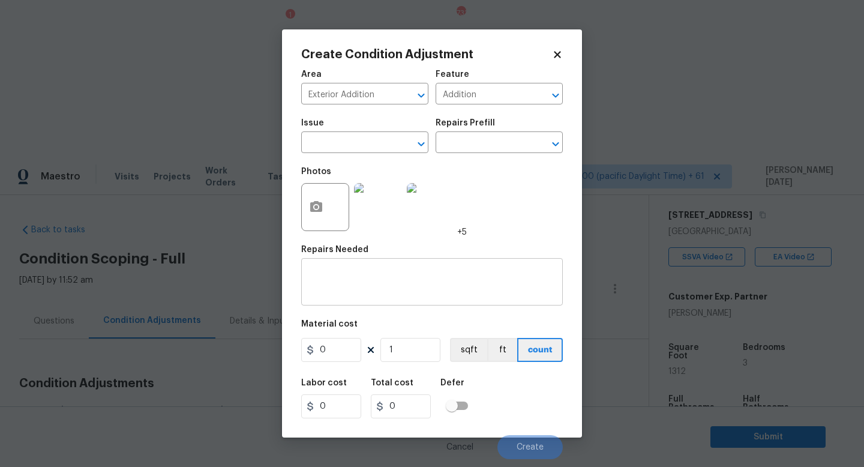
click at [383, 294] on textarea at bounding box center [431, 283] width 247 height 25
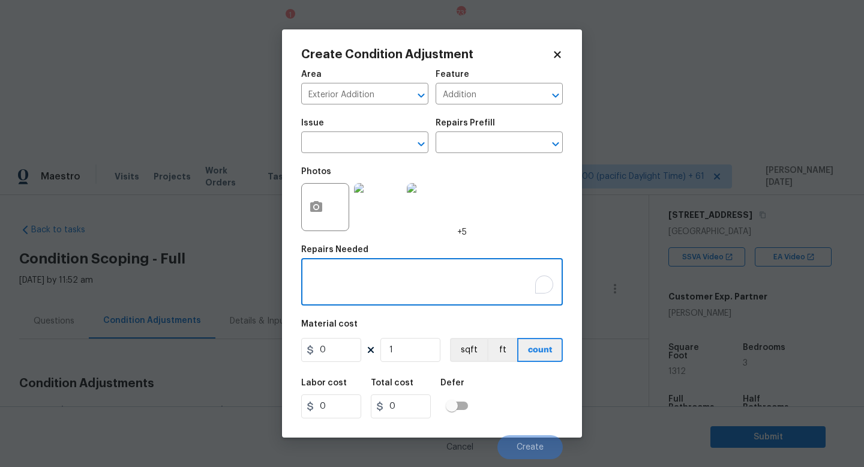
paste textarea "Outside under the primary bedroom - there are three unfinished spaces that coul…"
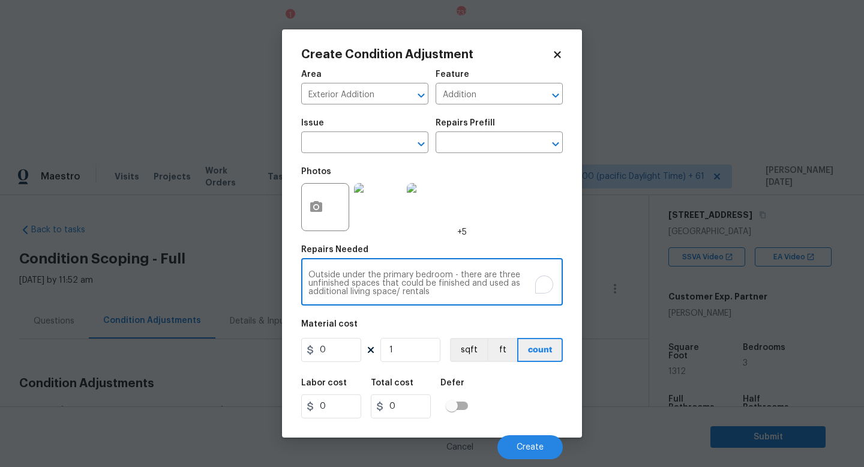
type textarea "Outside under the primary bedroom - there are three unfinished spaces that coul…"
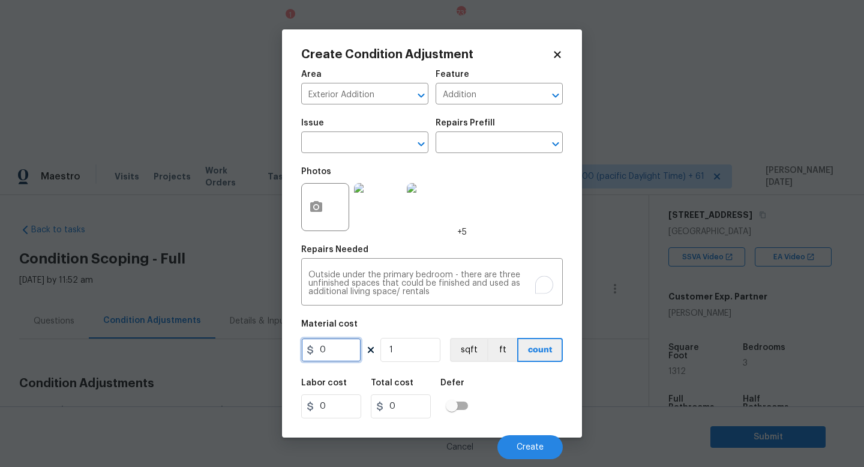
click at [328, 354] on input "0" at bounding box center [331, 350] width 60 height 24
type input "3000"
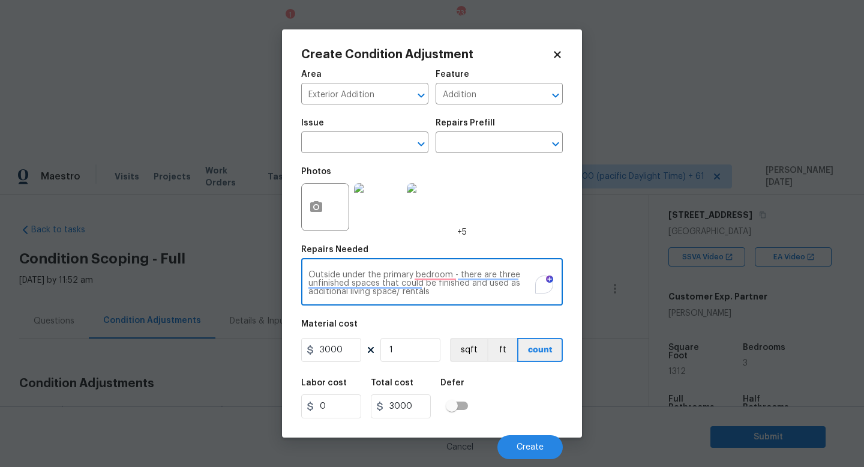
drag, startPoint x: 446, startPoint y: 290, endPoint x: 178, endPoint y: 229, distance: 275.9
click at [178, 229] on div "Create Condition Adjustment Area Exterior Addition ​ Feature Addition ​ Issue ​…" at bounding box center [432, 233] width 864 height 467
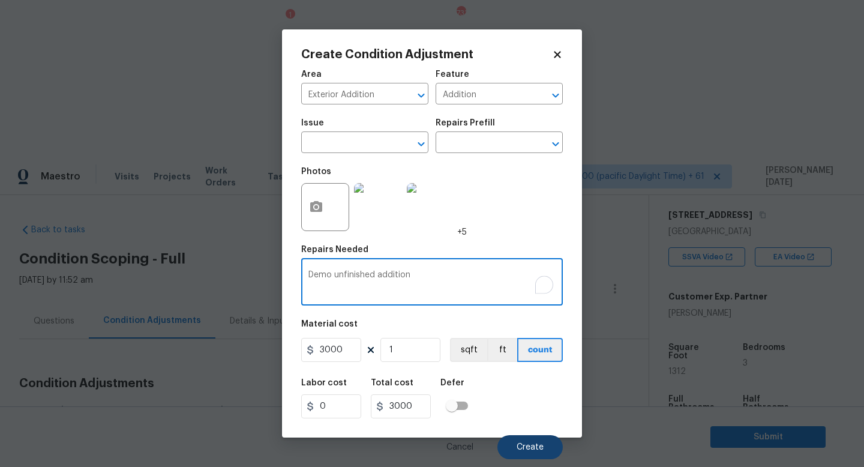
type textarea "Demo unfinished addition"
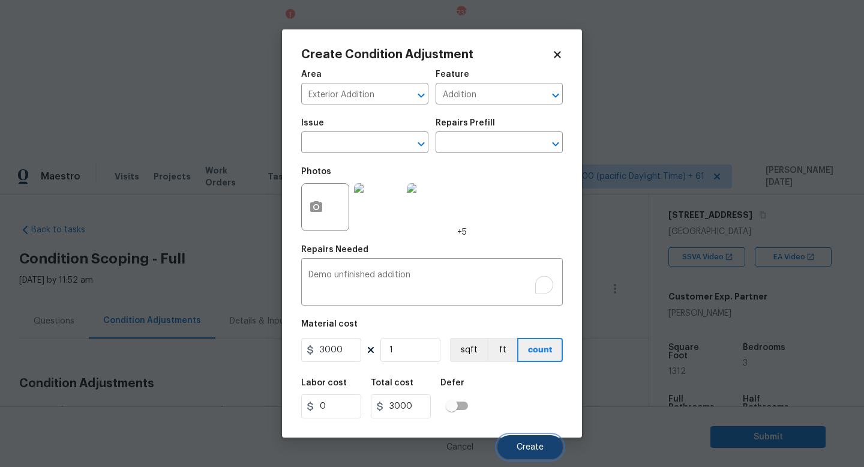
click at [522, 445] on span "Create" at bounding box center [530, 447] width 27 height 9
click at [56, 157] on body "Maestro Visits Projects Work Orders Tasks 1 Properties Geo Assignments 733 Tamp…" at bounding box center [432, 390] width 864 height 467
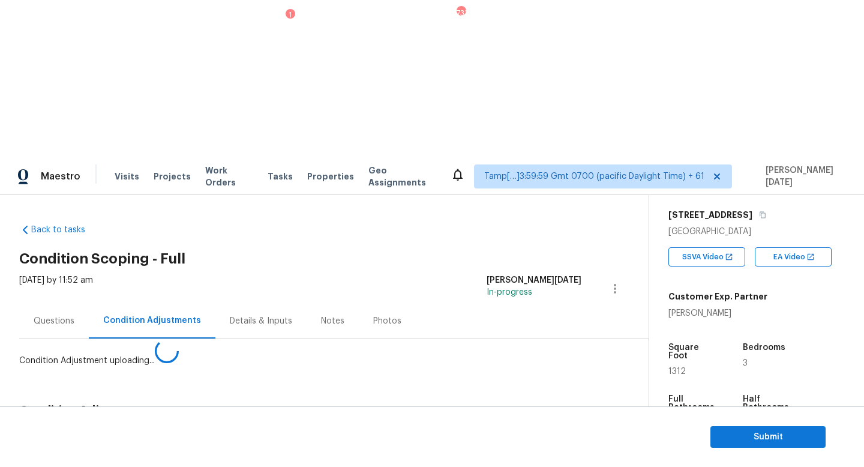
click at [56, 303] on div "Questions" at bounding box center [54, 320] width 70 height 35
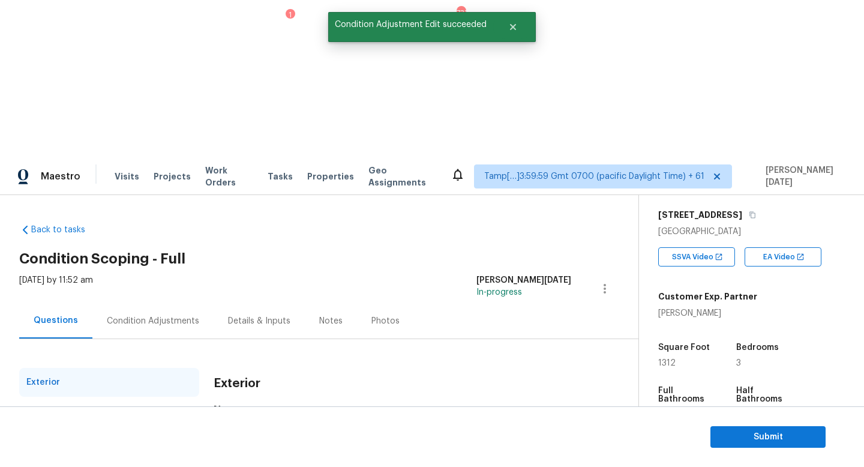
scroll to position [111, 0]
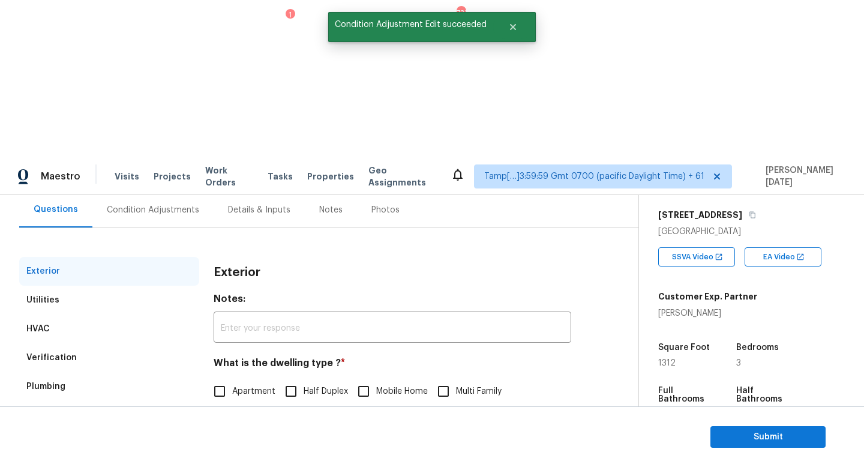
click at [101, 343] on div "Verification" at bounding box center [109, 357] width 180 height 29
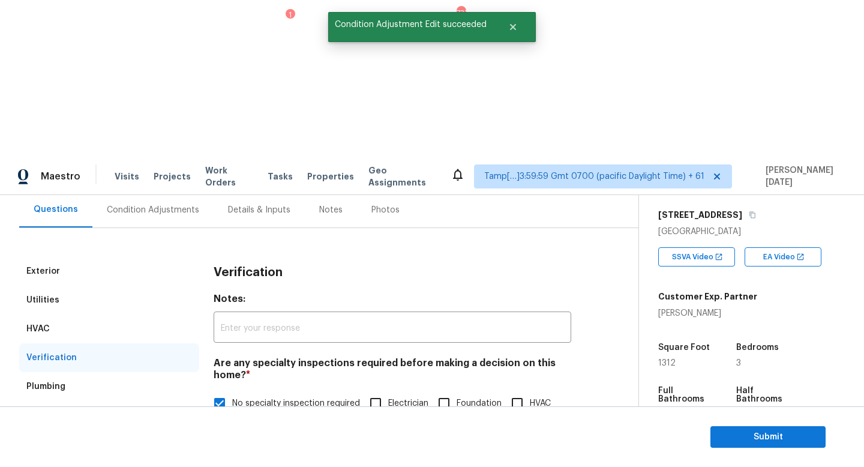
scroll to position [255, 0]
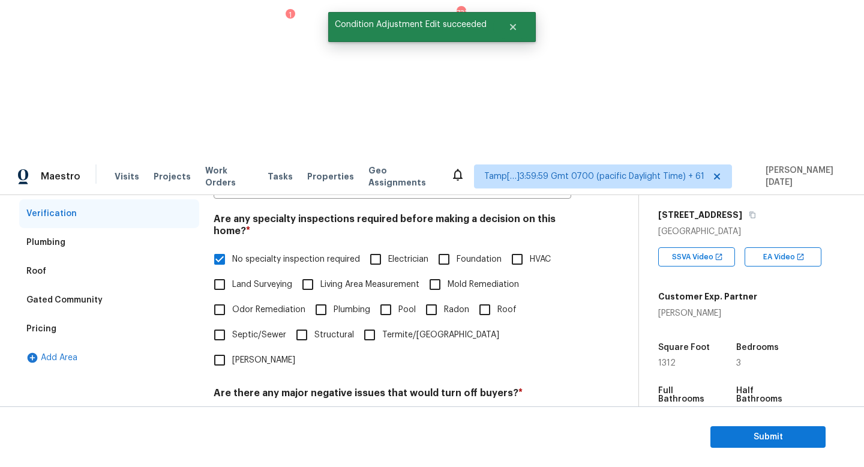
checkbox input "true"
checkbox input "false"
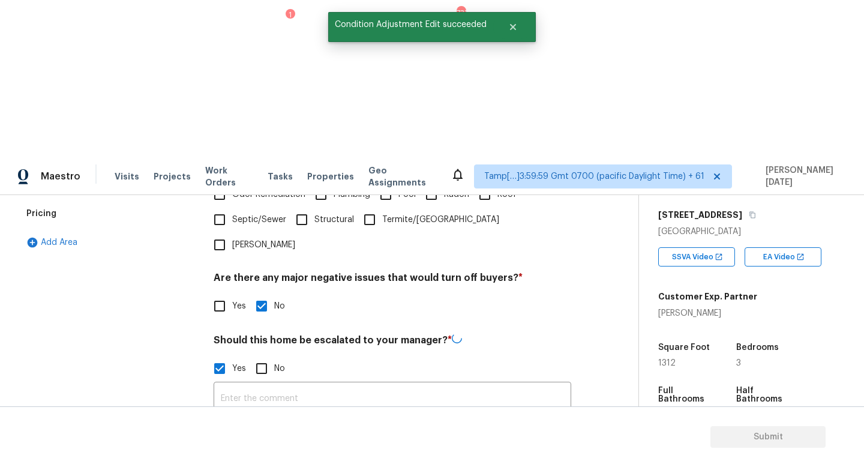
scroll to position [369, 0]
click at [234, 457] on icon "button" at bounding box center [229, 462] width 12 height 11
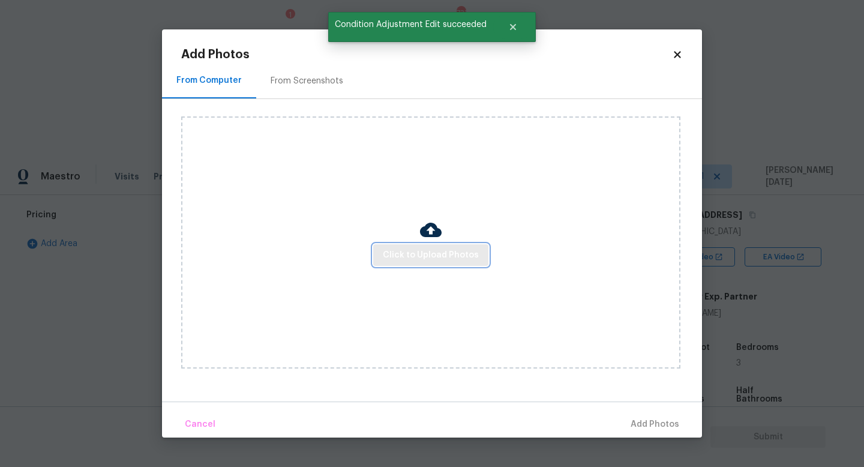
click at [431, 259] on span "Click to Upload Photos" at bounding box center [431, 255] width 96 height 15
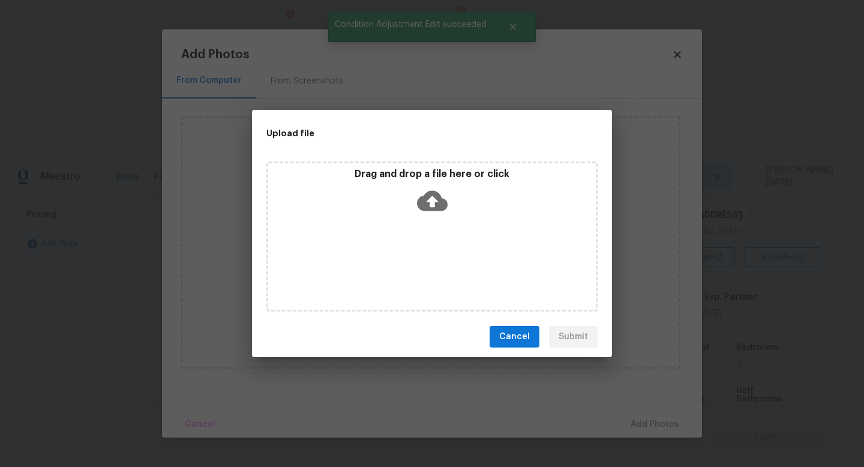
click at [431, 259] on div "Drag and drop a file here or click" at bounding box center [431, 236] width 331 height 150
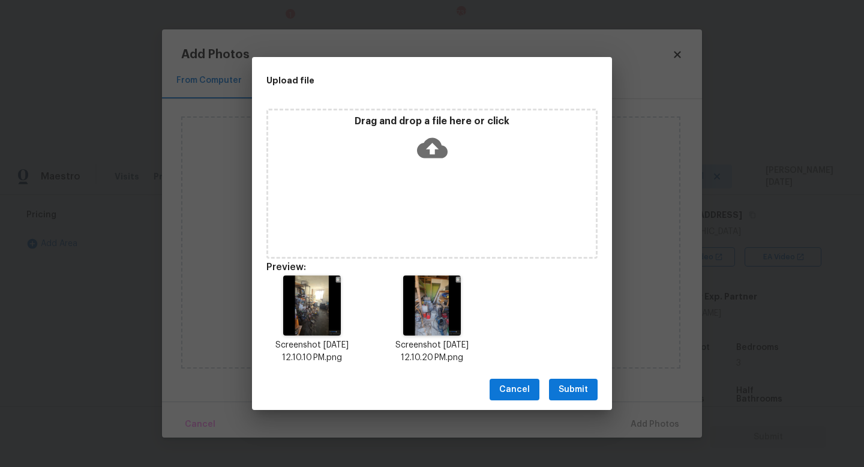
click at [589, 397] on button "Submit" at bounding box center [573, 390] width 49 height 22
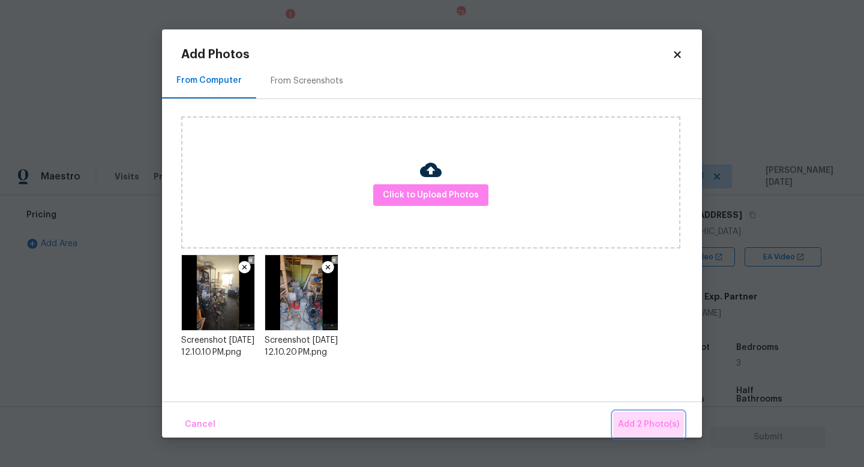
click at [639, 421] on span "Add 2 Photo(s)" at bounding box center [648, 424] width 61 height 15
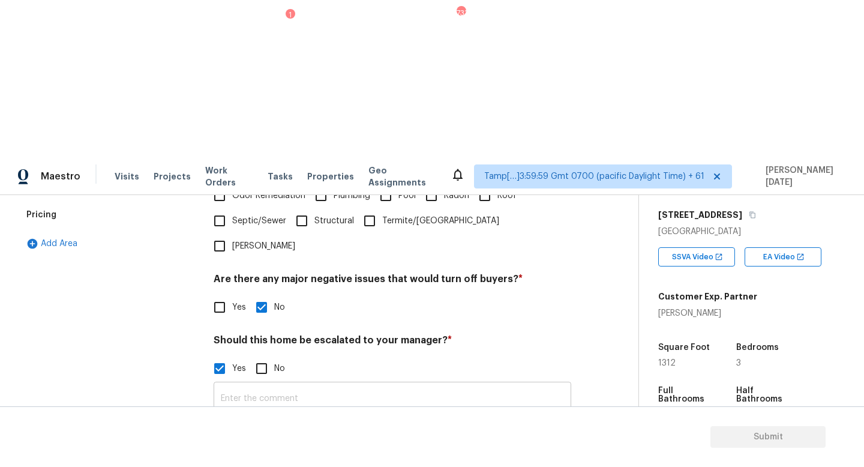
click at [247, 385] on input "text" at bounding box center [393, 399] width 358 height 28
paste input "Outside under the primary bedroom - there are three unfinished spaces that coul…"
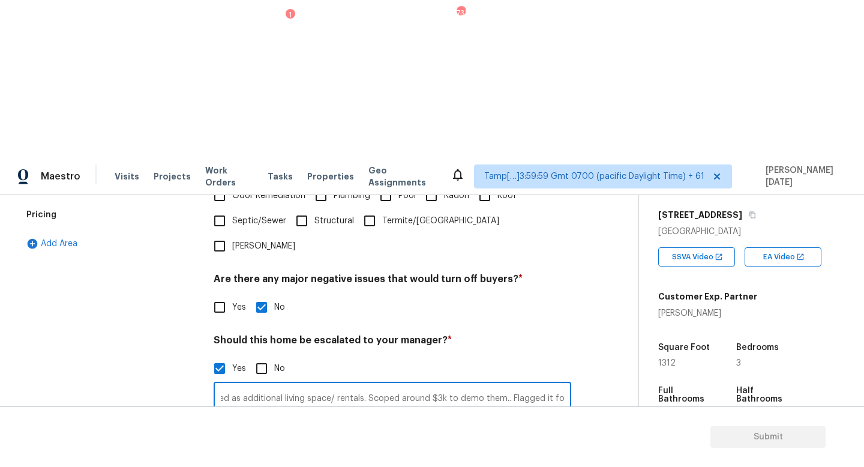
scroll to position [0, 579]
type input "@1: 23 and 1: 55 - The seller stated that Outside under the primary bedroom - t…"
click at [547, 320] on div "Verification Notes: ​ Are any specialty inspections required before making a de…" at bounding box center [393, 290] width 358 height 583
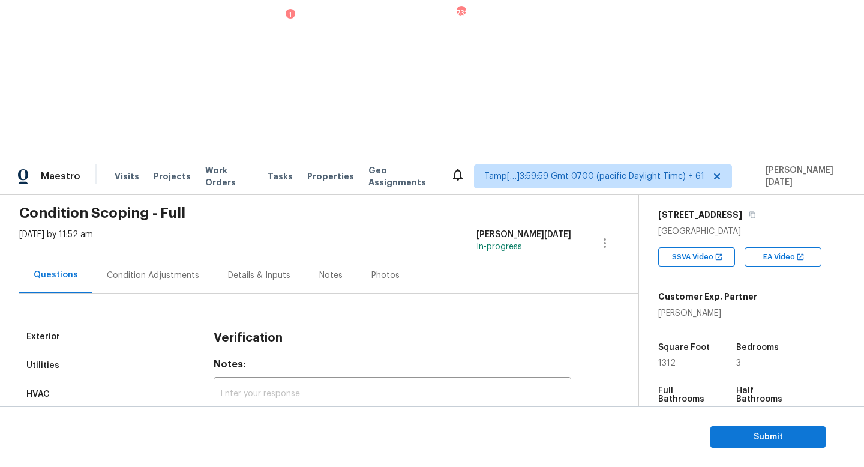
scroll to position [0, 0]
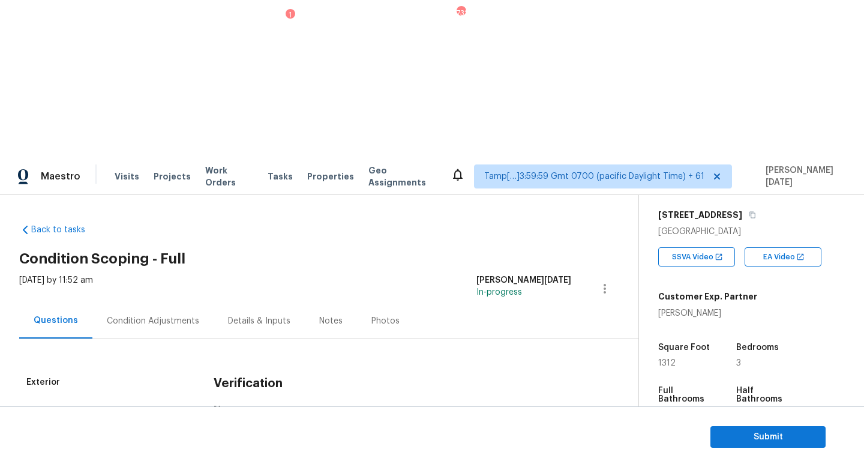
click at [145, 315] on div "Condition Adjustments" at bounding box center [153, 321] width 92 height 12
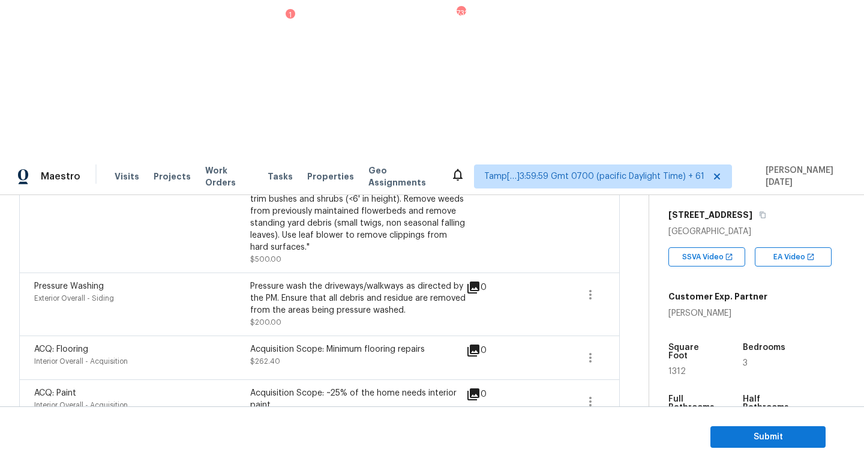
scroll to position [520, 0]
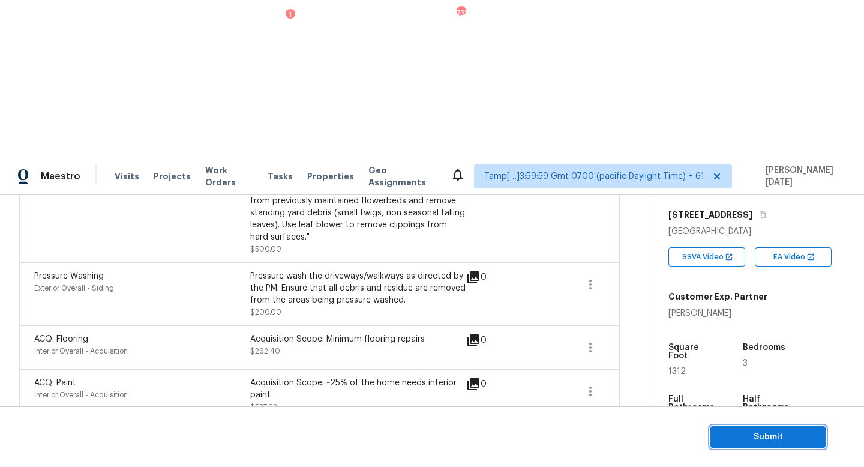
click at [727, 434] on span "Submit" at bounding box center [768, 437] width 96 height 15
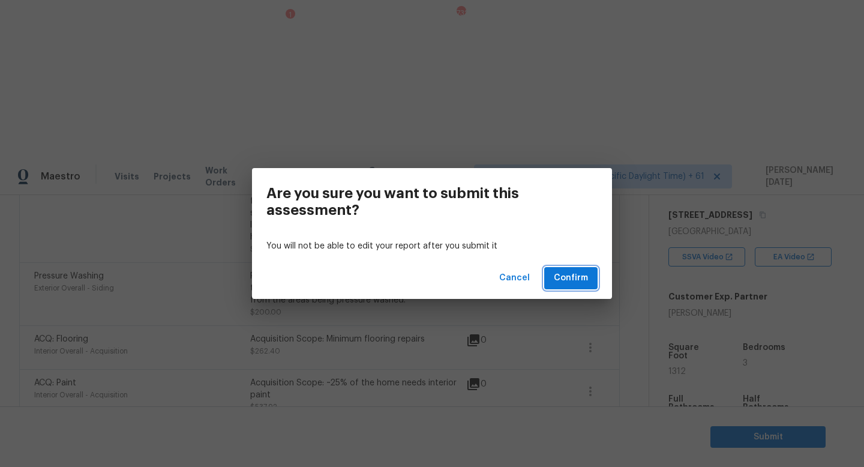
click at [567, 279] on span "Confirm" at bounding box center [571, 278] width 34 height 15
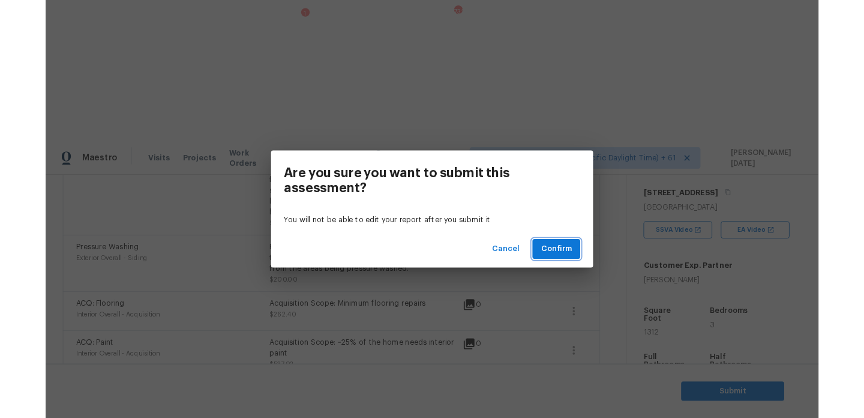
scroll to position [0, 0]
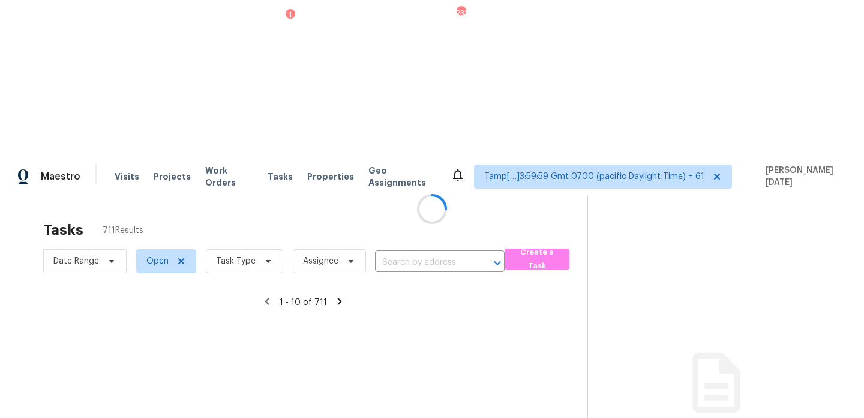
click at [269, 99] on div at bounding box center [432, 209] width 864 height 418
click at [258, 108] on div at bounding box center [432, 209] width 864 height 418
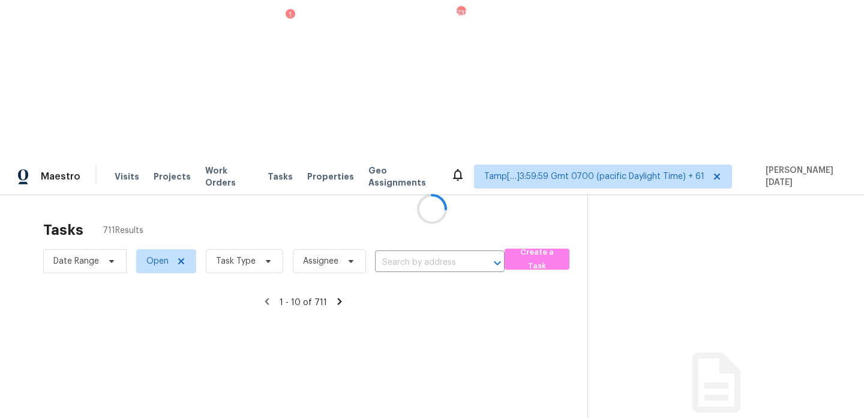
click at [266, 103] on div at bounding box center [432, 209] width 864 height 418
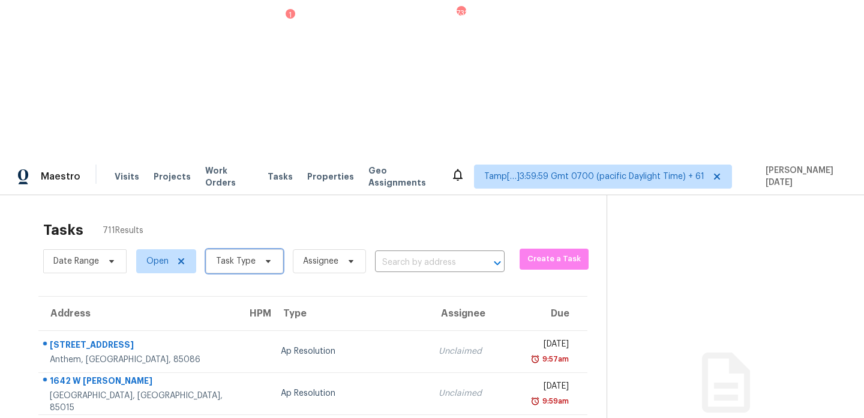
click at [266, 260] on icon at bounding box center [268, 261] width 5 height 3
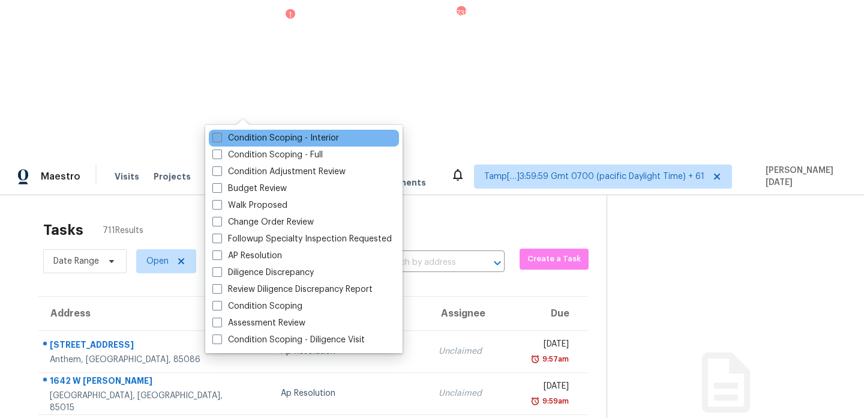
click at [263, 135] on label "Condition Scoping - Interior" at bounding box center [275, 138] width 127 height 12
click at [220, 135] on input "Condition Scoping - Interior" at bounding box center [216, 136] width 8 height 8
checkbox input "true"
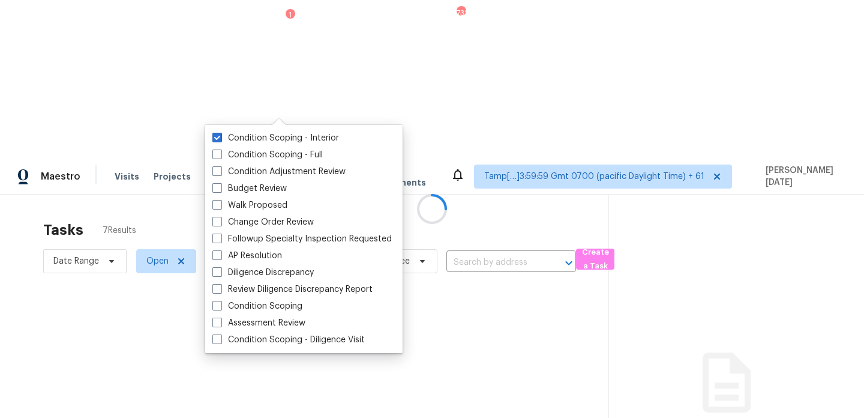
click at [333, 76] on div at bounding box center [432, 209] width 864 height 418
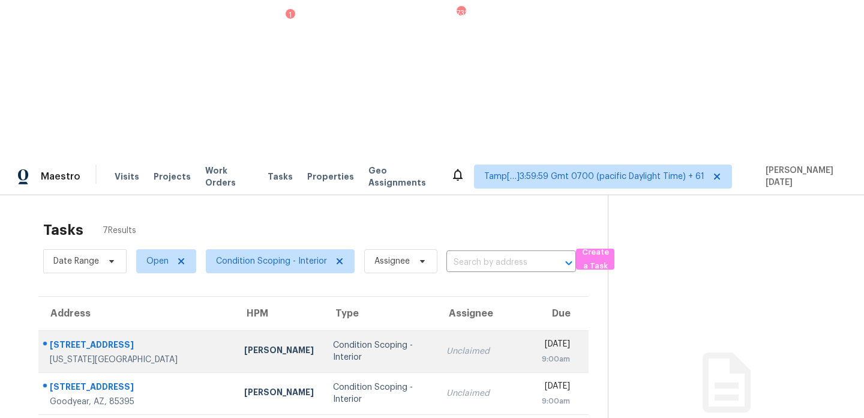
click at [437, 330] on td "Unclaimed" at bounding box center [484, 351] width 95 height 42
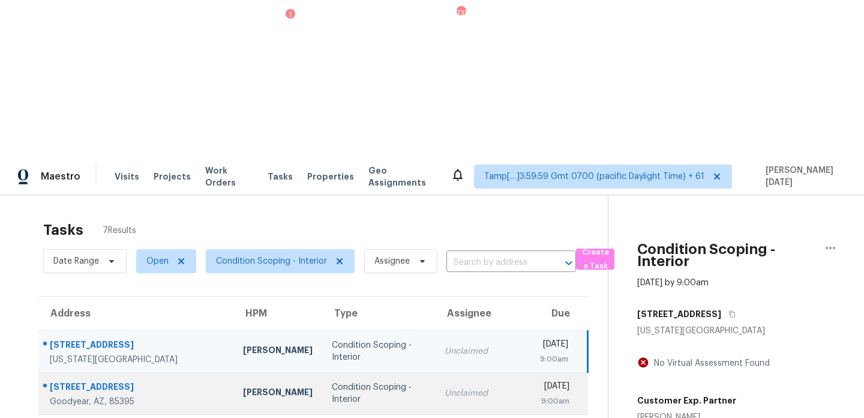
click at [458, 372] on td "Unclaimed" at bounding box center [482, 393] width 95 height 42
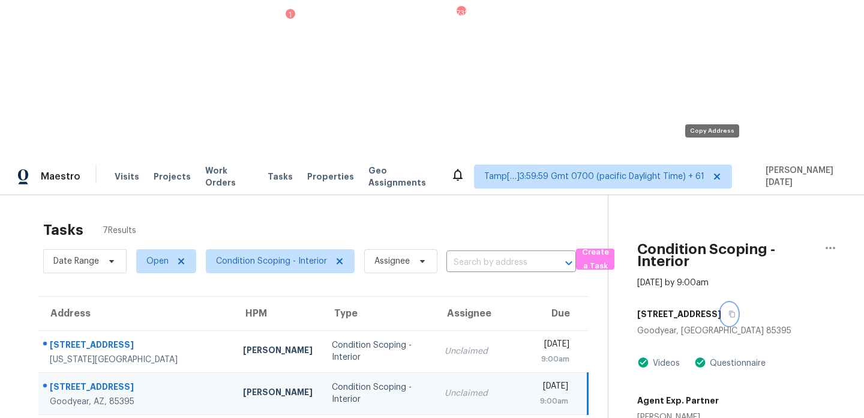
click at [729, 310] on icon "button" at bounding box center [732, 313] width 7 height 7
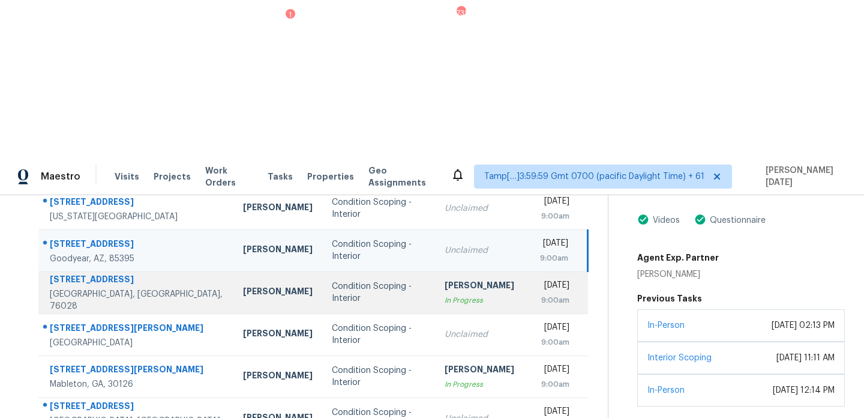
scroll to position [92, 0]
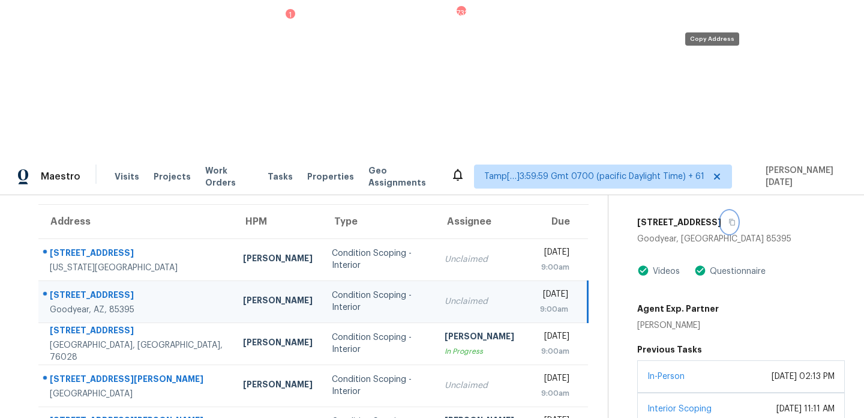
click at [729, 218] on icon "button" at bounding box center [732, 221] width 7 height 7
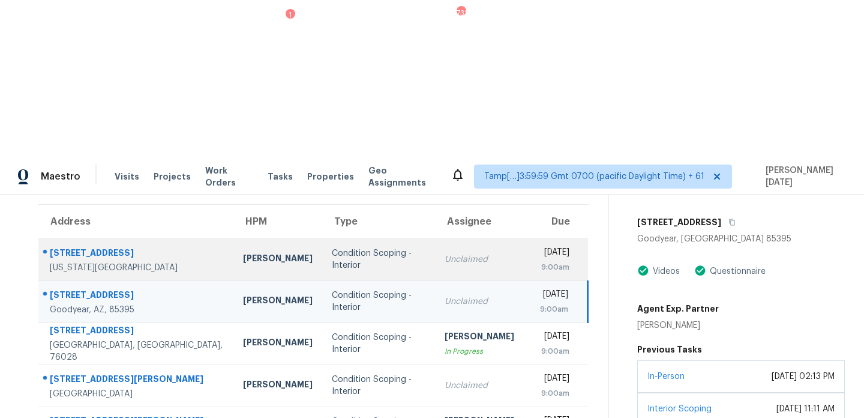
click at [449, 238] on td "Unclaimed" at bounding box center [482, 259] width 95 height 42
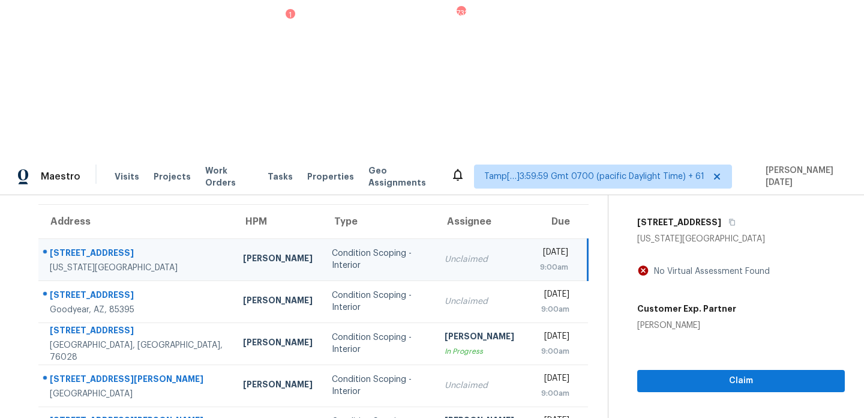
scroll to position [8, 0]
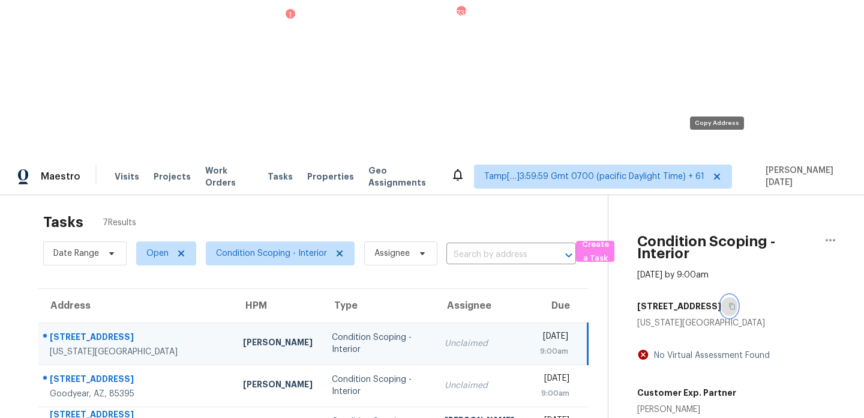
click at [723, 295] on button "button" at bounding box center [729, 306] width 16 height 22
click at [729, 303] on icon "button" at bounding box center [732, 306] width 6 height 7
click at [729, 302] on icon "button" at bounding box center [732, 305] width 7 height 7
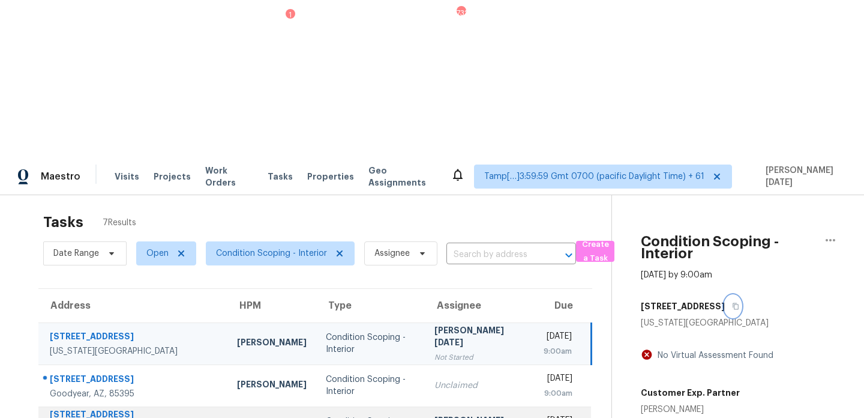
scroll to position [119, 0]
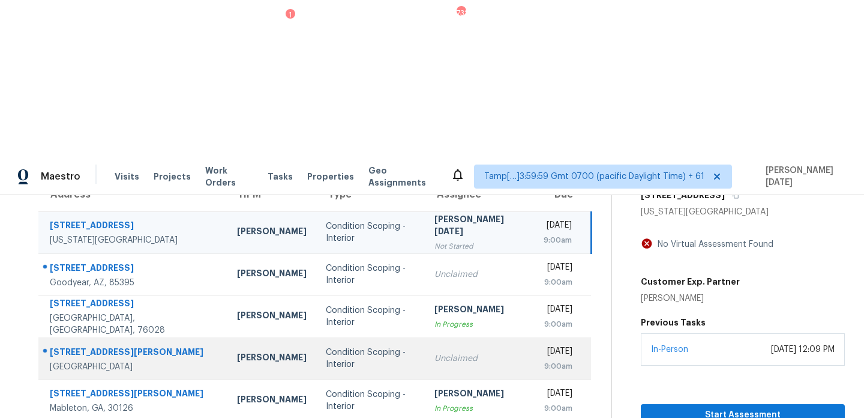
click at [425, 337] on td "Unclaimed" at bounding box center [479, 358] width 109 height 42
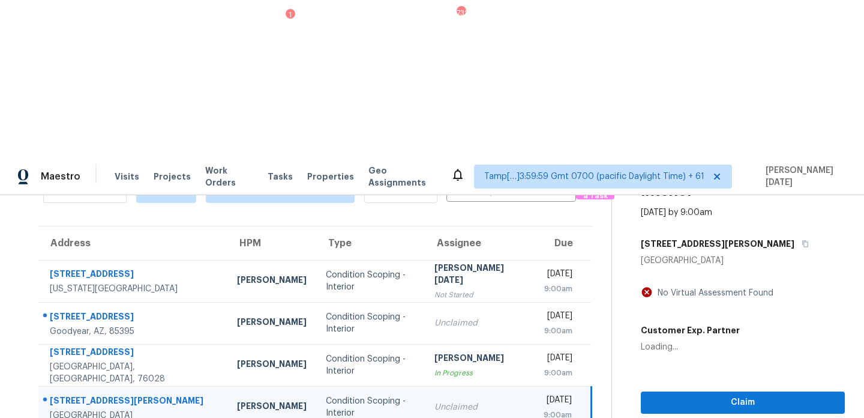
scroll to position [0, 0]
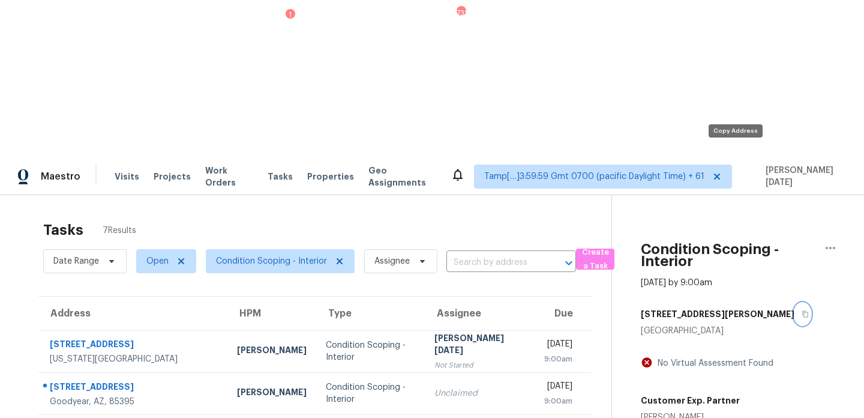
click at [802, 310] on icon "button" at bounding box center [805, 313] width 7 height 7
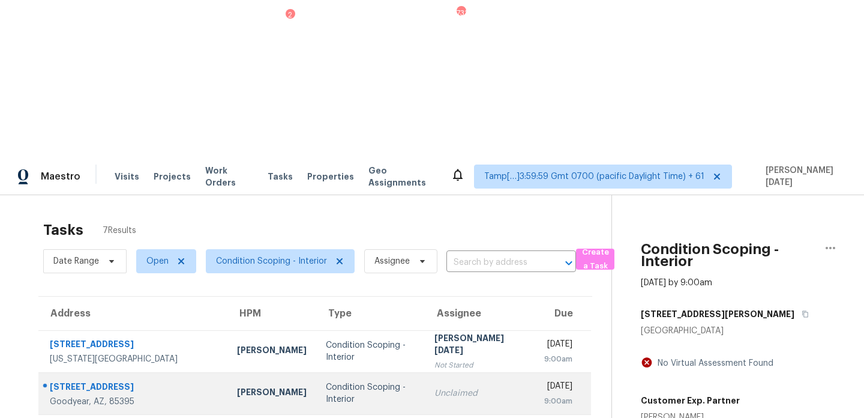
scroll to position [143, 0]
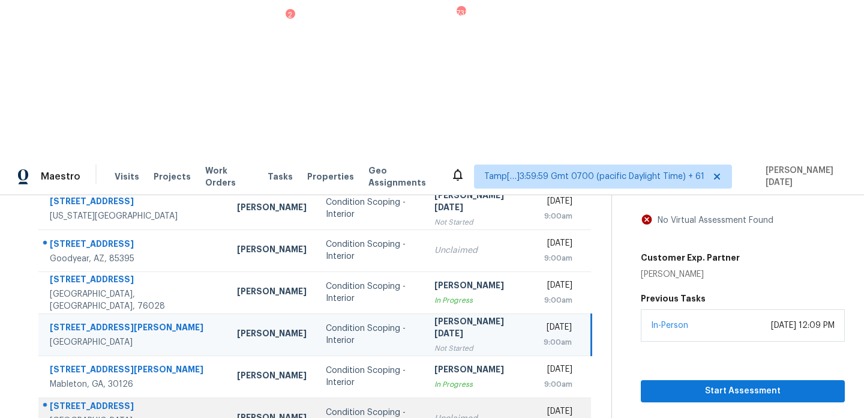
click at [425, 397] on td "Unclaimed" at bounding box center [479, 418] width 109 height 42
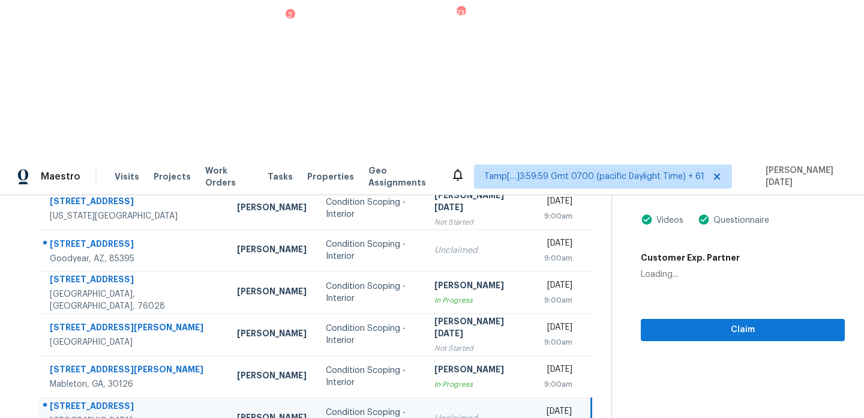
scroll to position [0, 0]
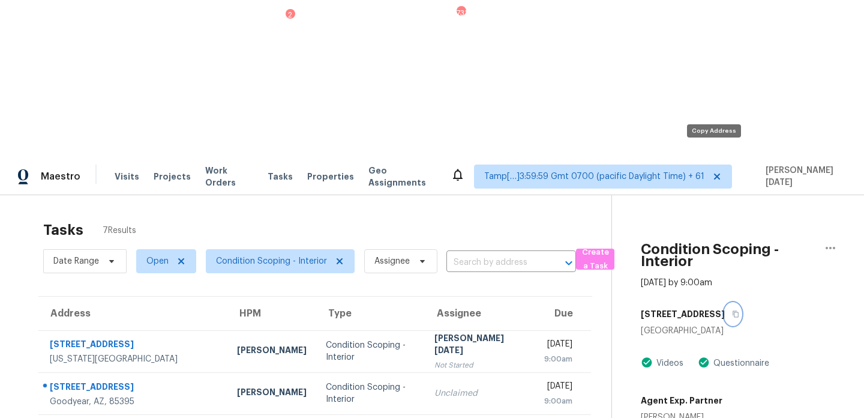
click at [732, 310] on icon "button" at bounding box center [735, 313] width 7 height 7
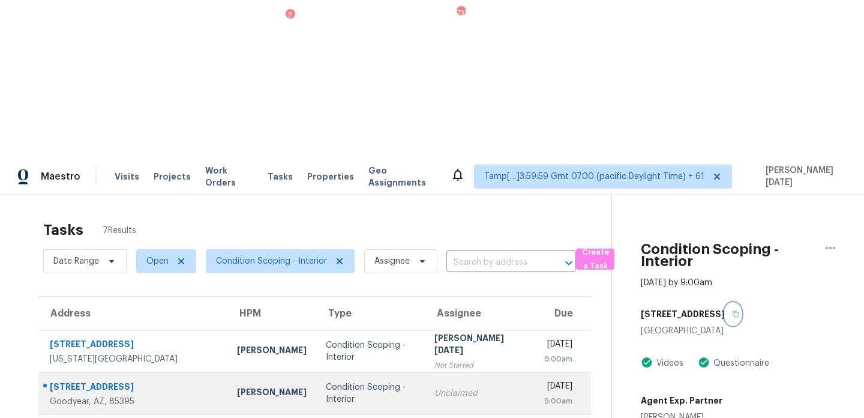
scroll to position [97, 0]
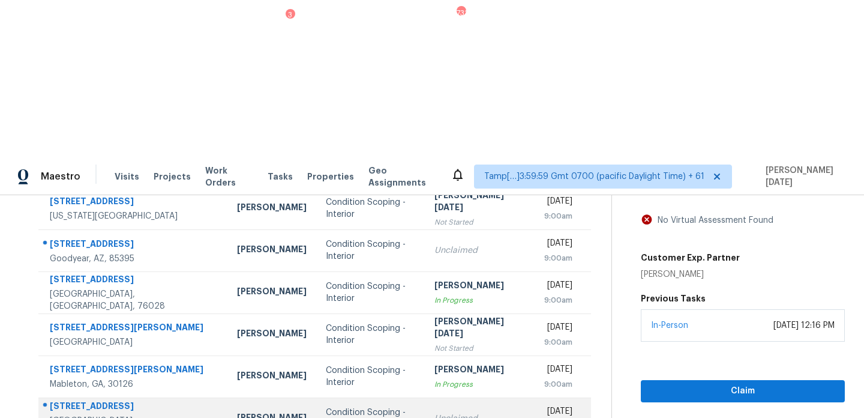
scroll to position [0, 0]
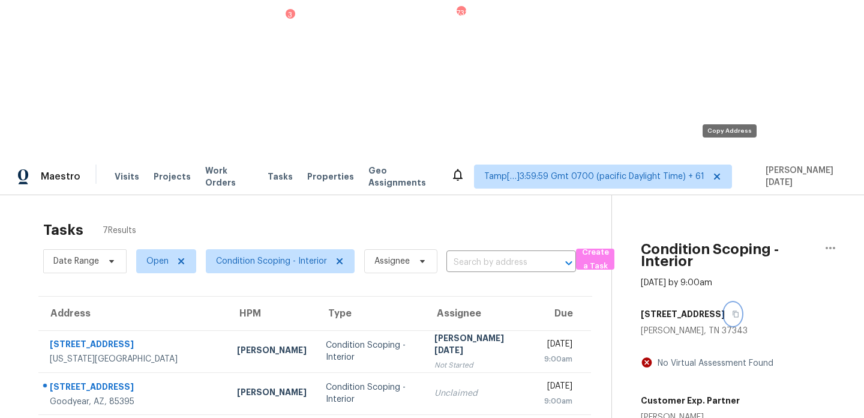
click at [732, 310] on icon "button" at bounding box center [735, 313] width 7 height 7
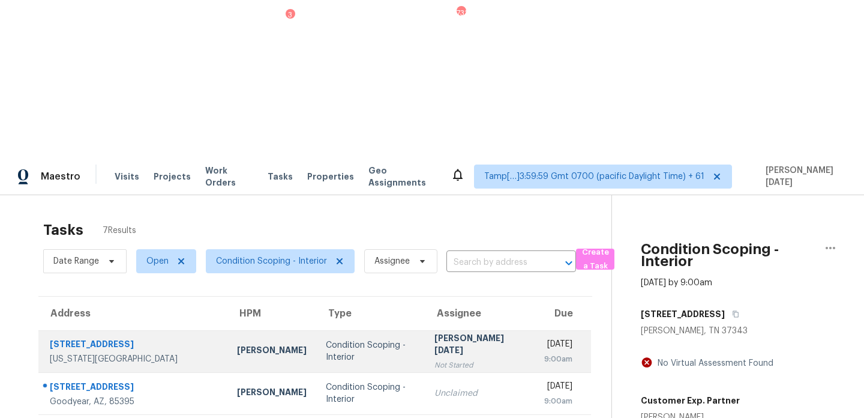
click at [434, 332] on div "[PERSON_NAME][DATE]" at bounding box center [479, 345] width 90 height 27
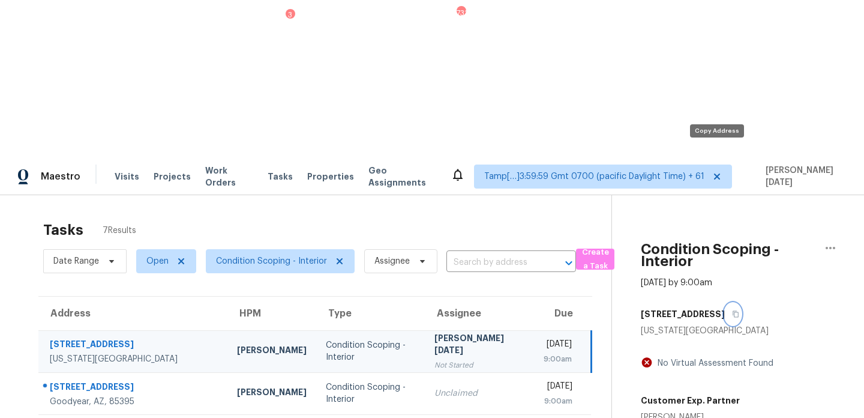
click at [732, 310] on icon "button" at bounding box center [735, 313] width 7 height 7
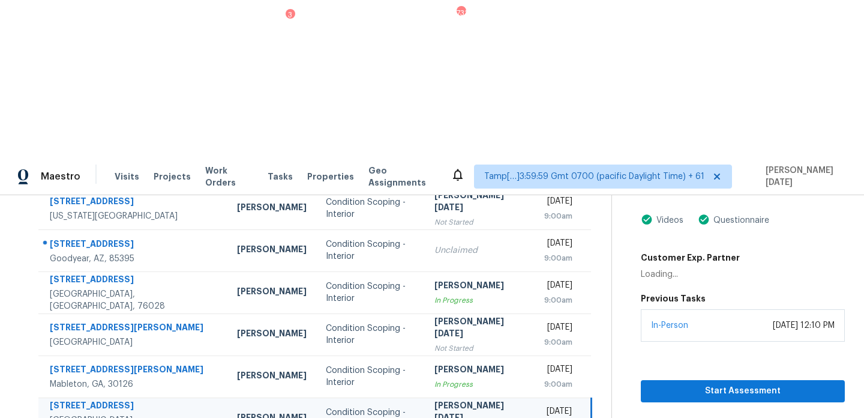
scroll to position [0, 0]
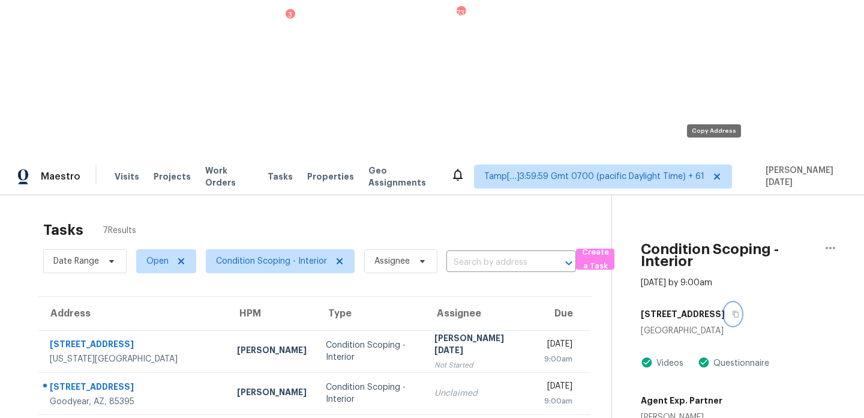
click at [732, 310] on icon "button" at bounding box center [735, 313] width 7 height 7
click at [467, 253] on input "text" at bounding box center [494, 262] width 96 height 19
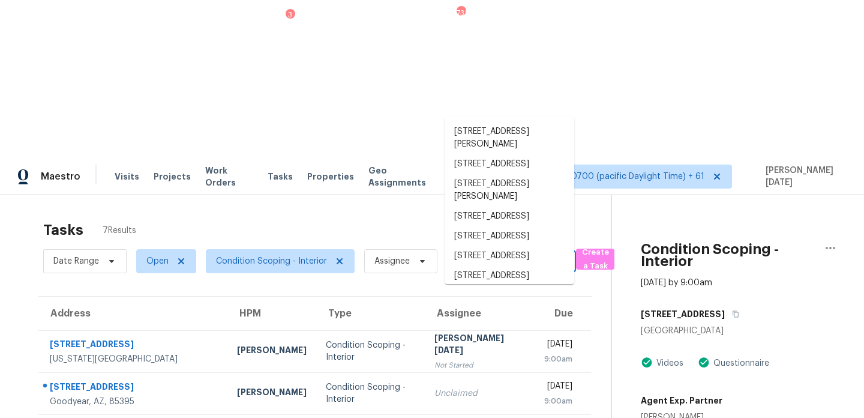
paste input "791 Evergreen St, Princeton, TX 75407"
type input "791 Evergreen St, Princeton, TX 75407"
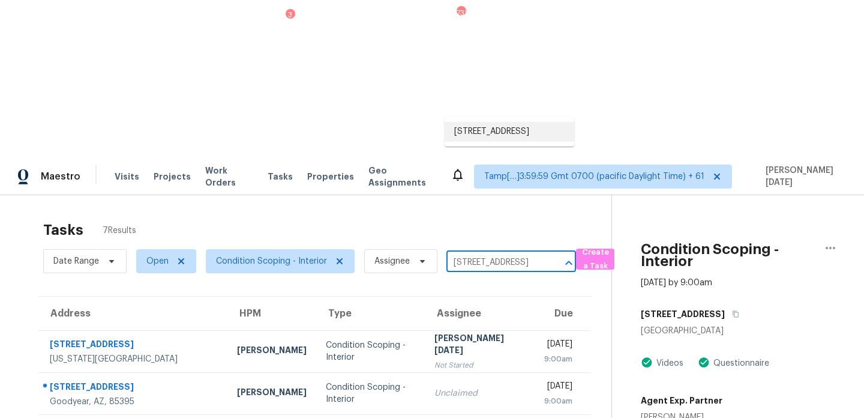
click at [491, 139] on li "791 Evergreen St, Princeton, TX 75407" at bounding box center [510, 132] width 130 height 20
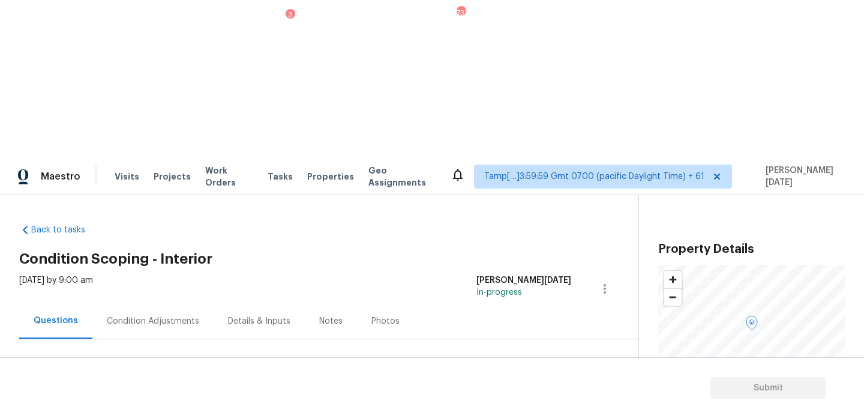
click at [136, 315] on div "Condition Adjustments" at bounding box center [153, 321] width 92 height 12
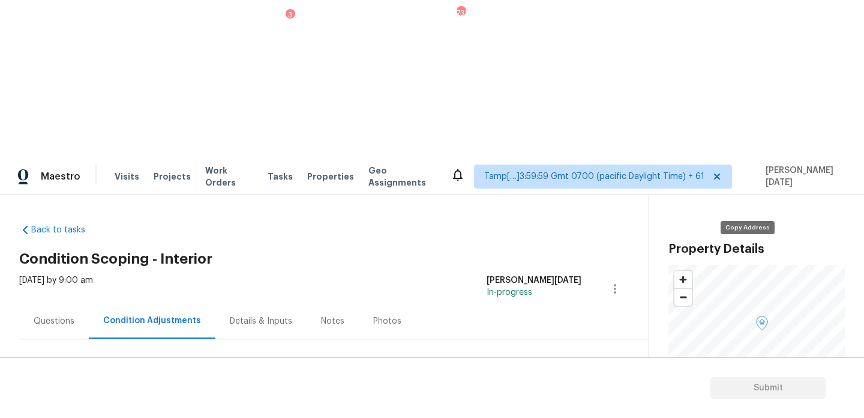
click at [759, 401] on icon "button" at bounding box center [762, 404] width 7 height 7
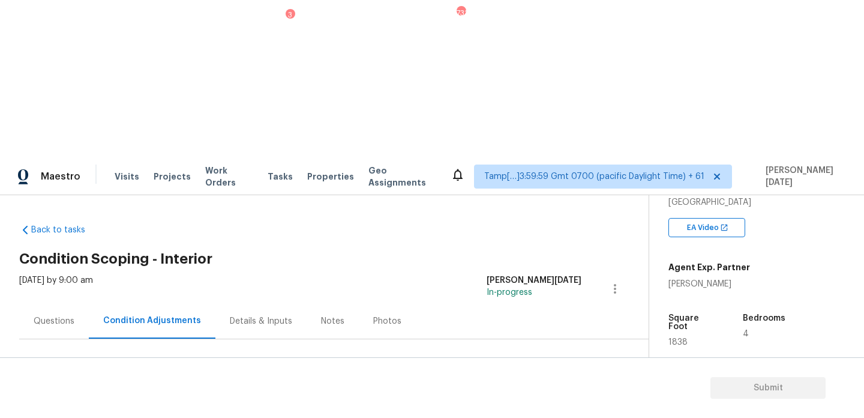
scroll to position [143, 0]
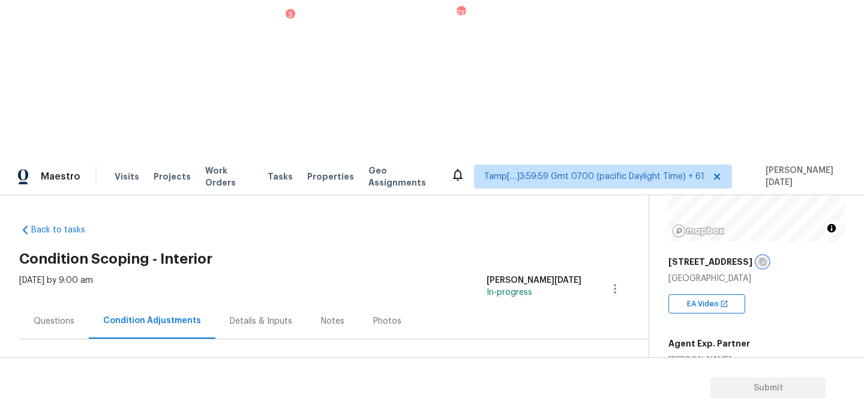
click at [759, 258] on icon "button" at bounding box center [762, 261] width 7 height 7
click at [671, 414] on span "1838" at bounding box center [678, 418] width 19 height 8
copy span "1838"
click at [520, 399] on button "Add Condition Adjustment" at bounding box center [552, 411] width 136 height 25
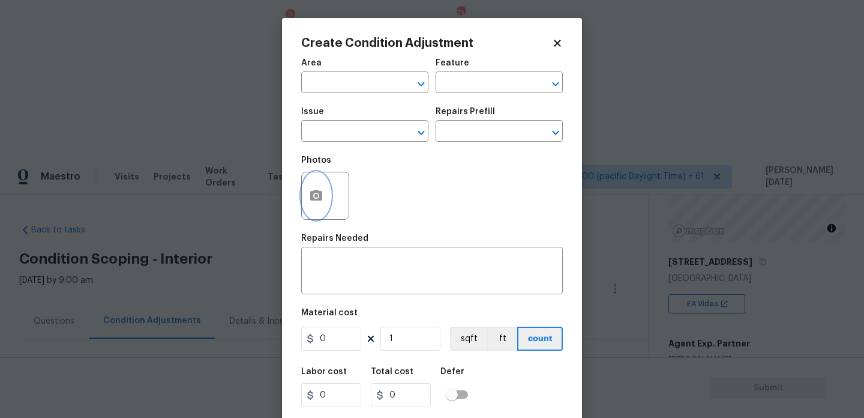
click at [309, 186] on button "button" at bounding box center [316, 195] width 29 height 47
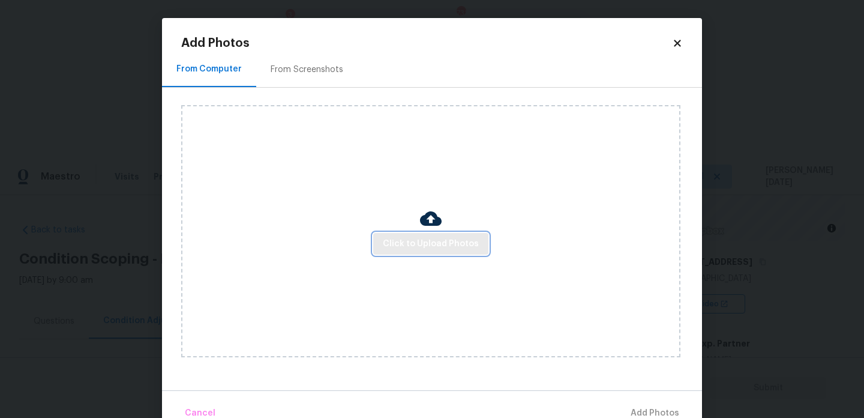
click at [401, 233] on button "Click to Upload Photos" at bounding box center [430, 244] width 115 height 22
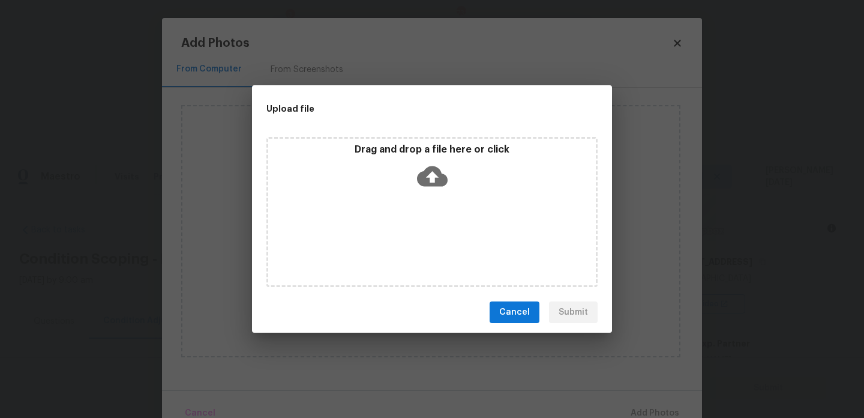
click at [401, 233] on div "Drag and drop a file here or click" at bounding box center [431, 212] width 331 height 150
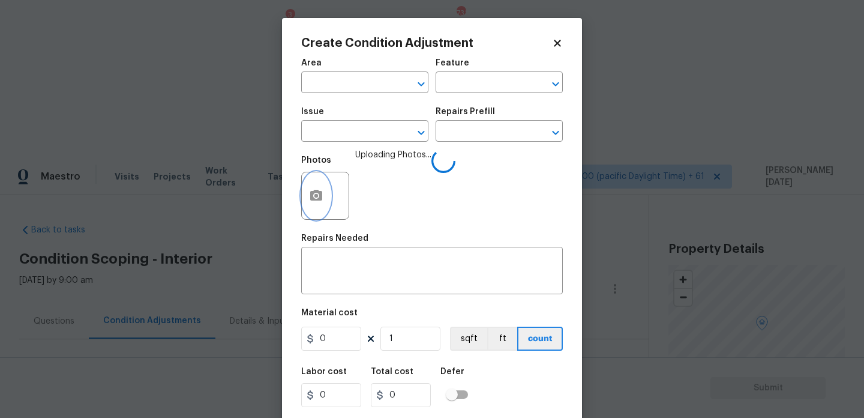
scroll to position [143, 0]
click at [316, 70] on div "Area" at bounding box center [364, 67] width 127 height 16
click at [328, 97] on span "Area ​" at bounding box center [364, 76] width 127 height 49
click at [346, 79] on input "text" at bounding box center [348, 83] width 94 height 19
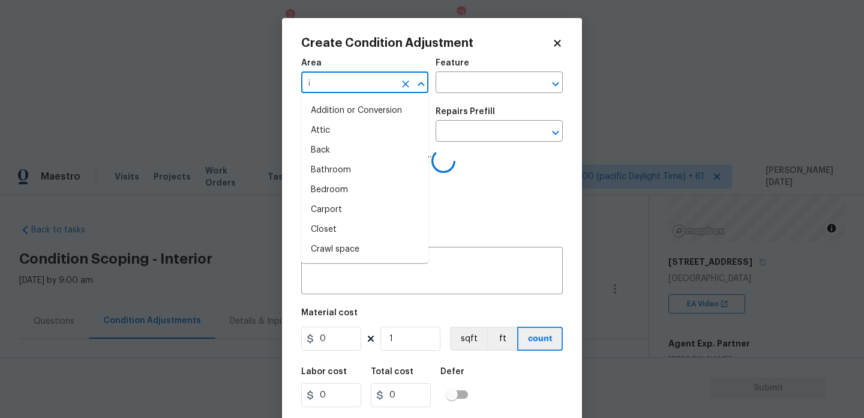
type input "in"
type input "t"
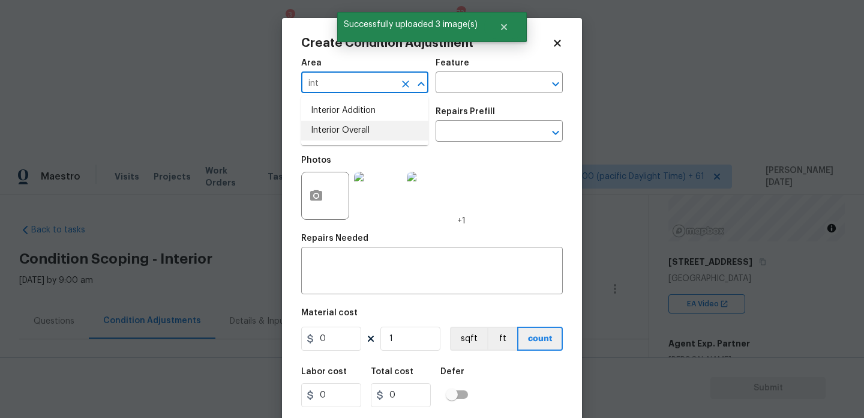
click at [342, 135] on li "Interior Overall" at bounding box center [364, 131] width 127 height 20
type input "Interior Overall"
click at [342, 135] on input "text" at bounding box center [348, 132] width 94 height 19
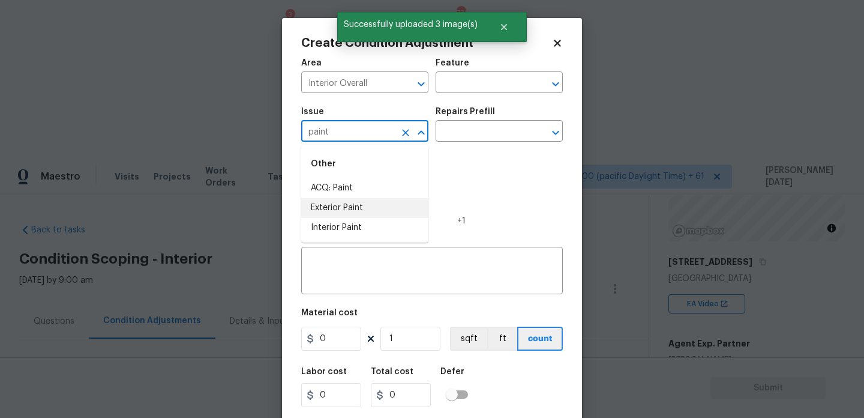
click at [371, 197] on li "ACQ: Paint" at bounding box center [364, 188] width 127 height 20
type input "ACQ: Paint"
click at [478, 130] on input "text" at bounding box center [483, 132] width 94 height 19
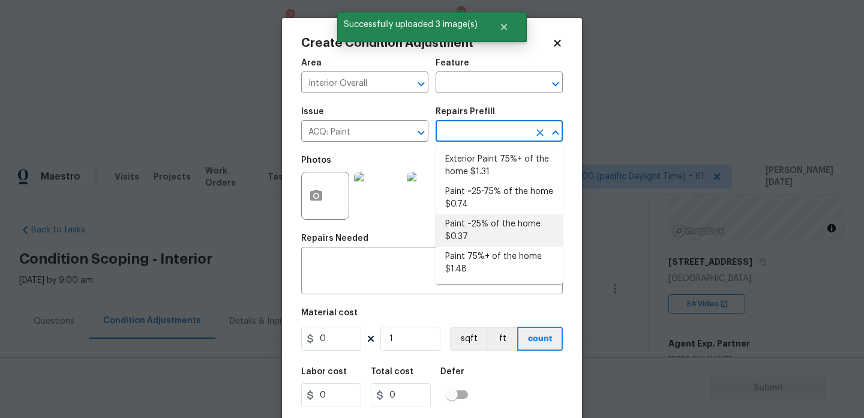
click at [485, 231] on li "Paint ~25% of the home $0.37" at bounding box center [499, 230] width 127 height 32
type input "Acquisition"
type input "0.37"
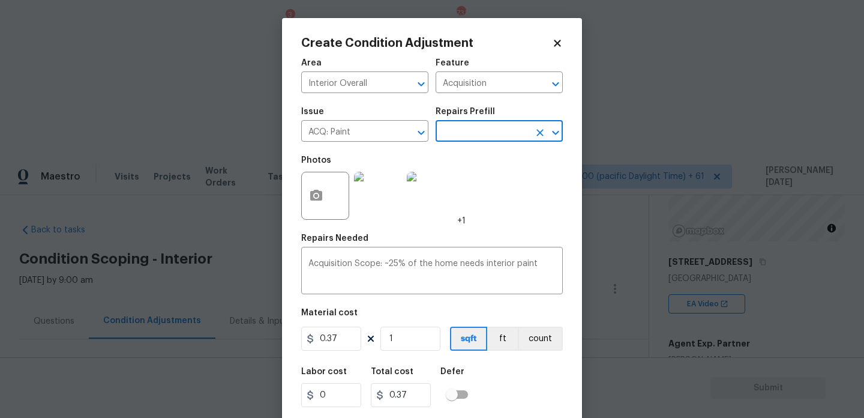
click at [484, 136] on input "text" at bounding box center [483, 132] width 94 height 19
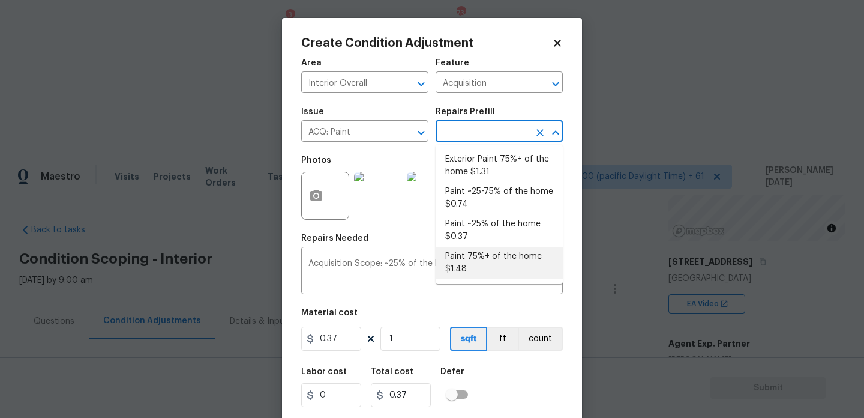
click at [515, 275] on li "Paint 75%+ of the home $1.48" at bounding box center [499, 263] width 127 height 32
type input "1.48"
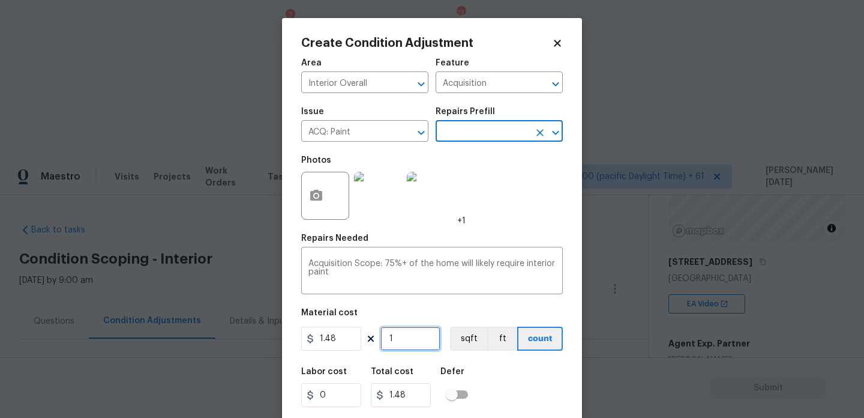
click at [417, 341] on input "1" at bounding box center [410, 338] width 60 height 24
type input "0"
paste input "1838"
type input "1838"
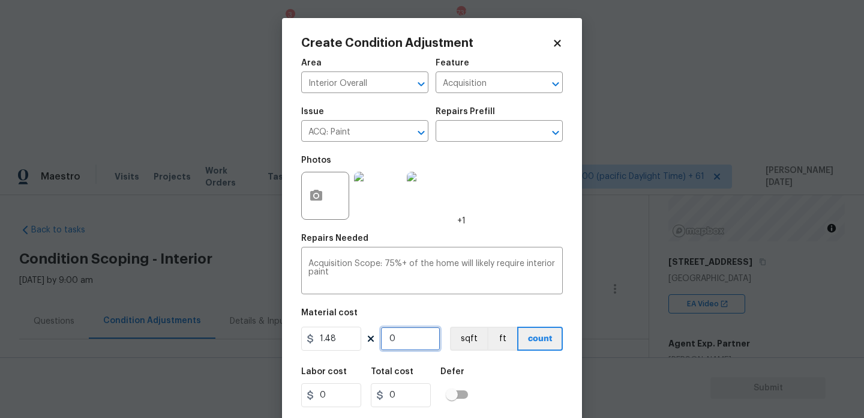
type input "2720.24"
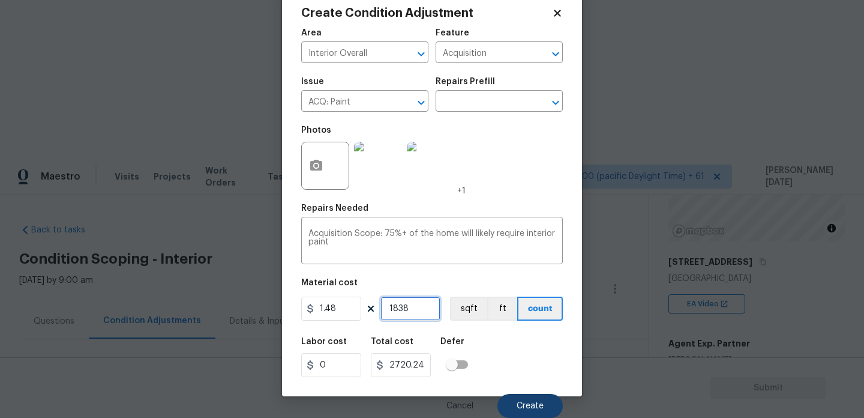
type input "1838"
click at [524, 404] on span "Create" at bounding box center [530, 405] width 27 height 9
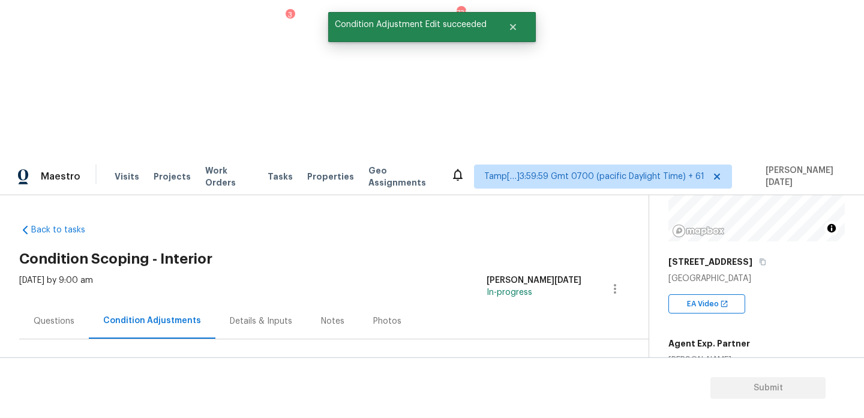
scroll to position [0, 0]
click at [569, 250] on div at bounding box center [432, 209] width 864 height 418
click at [540, 406] on span "Add Condition Adjustment" at bounding box center [551, 411] width 121 height 11
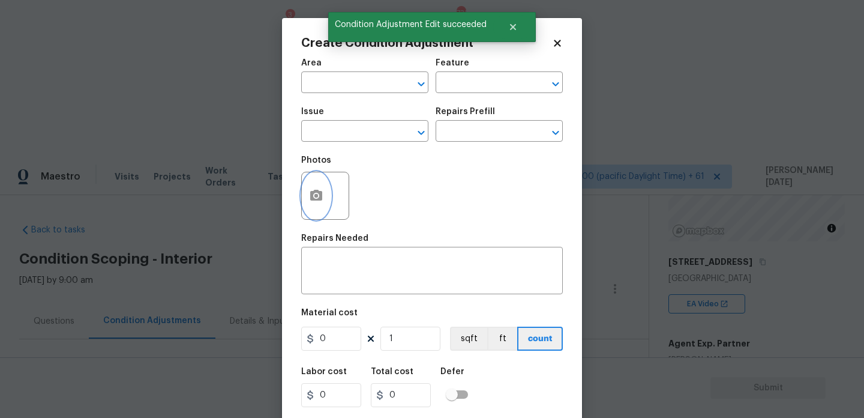
click at [302, 195] on button "button" at bounding box center [316, 195] width 29 height 47
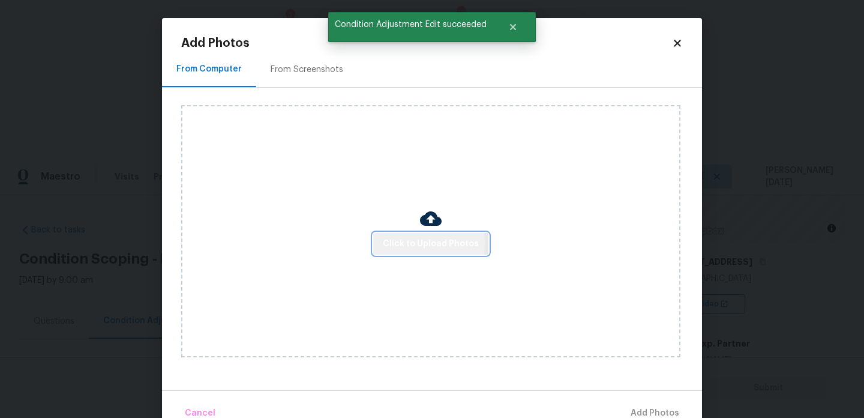
click at [411, 242] on span "Click to Upload Photos" at bounding box center [431, 243] width 96 height 15
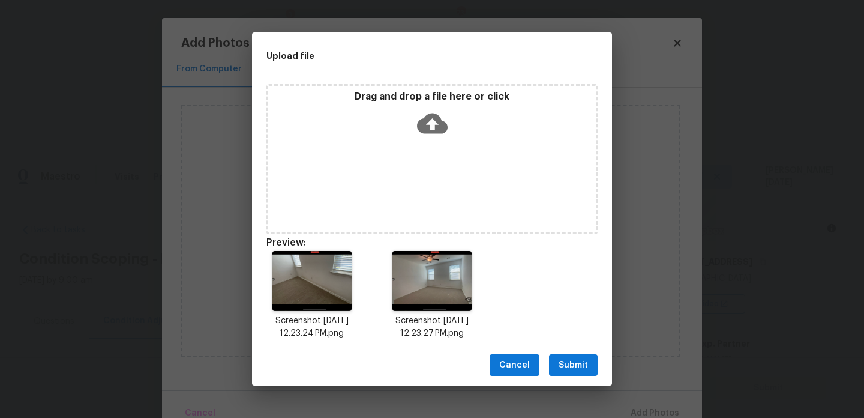
click at [560, 366] on span "Submit" at bounding box center [573, 365] width 29 height 15
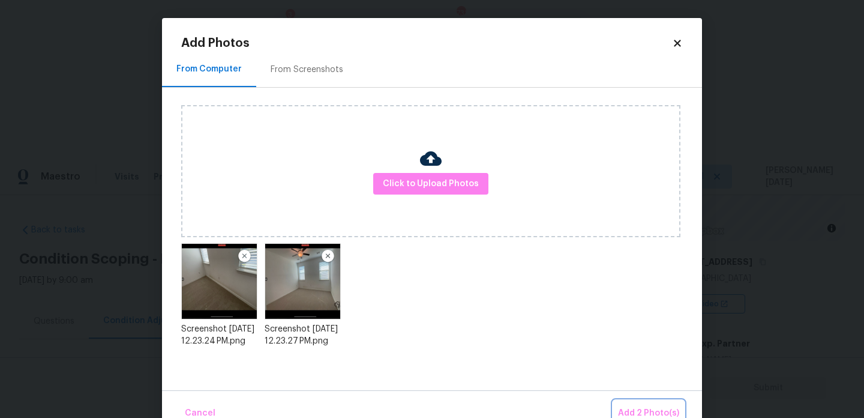
click at [638, 410] on span "Add 2 Photo(s)" at bounding box center [648, 413] width 61 height 15
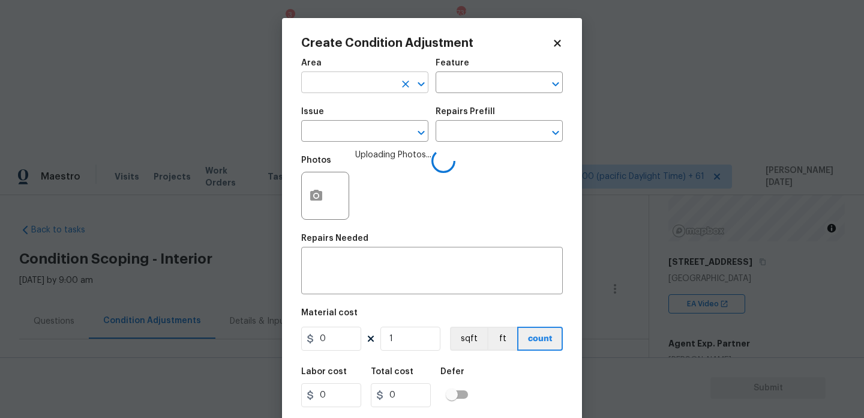
click at [340, 87] on input "text" at bounding box center [348, 83] width 94 height 19
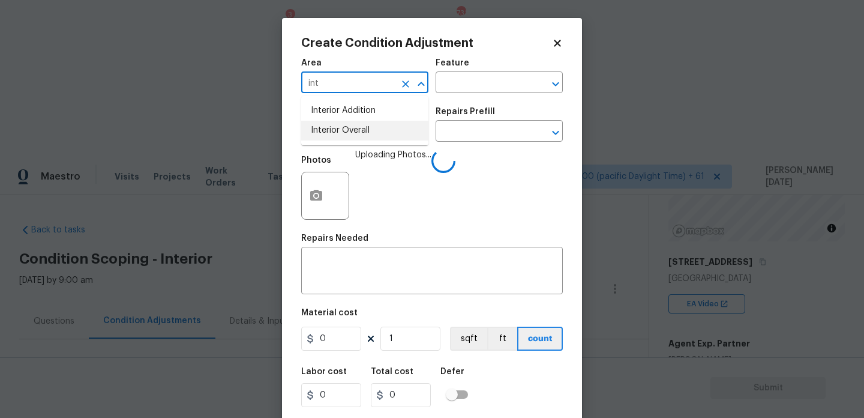
click at [358, 133] on li "Interior Overall" at bounding box center [364, 131] width 127 height 20
type input "Interior Overall"
click at [358, 133] on input "text" at bounding box center [348, 132] width 94 height 19
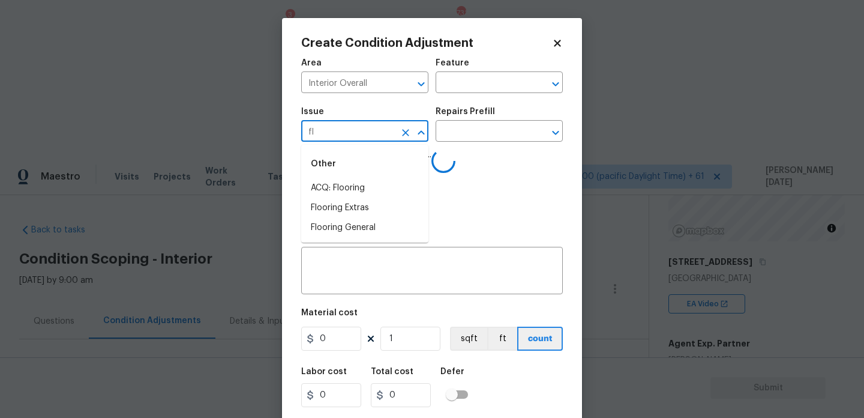
type input "flo"
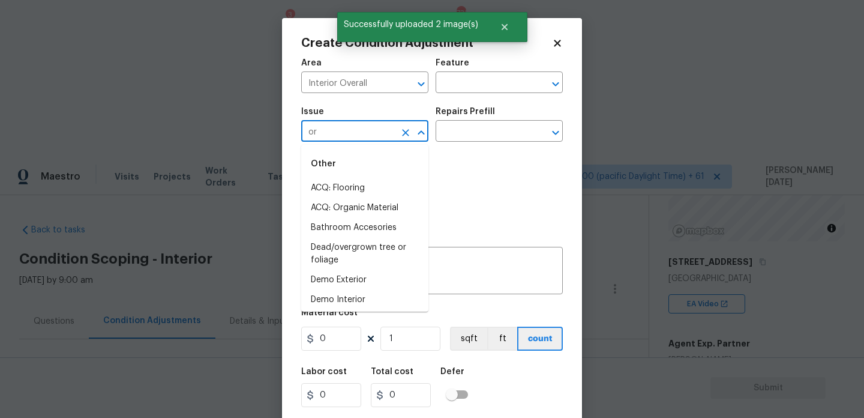
type input "o"
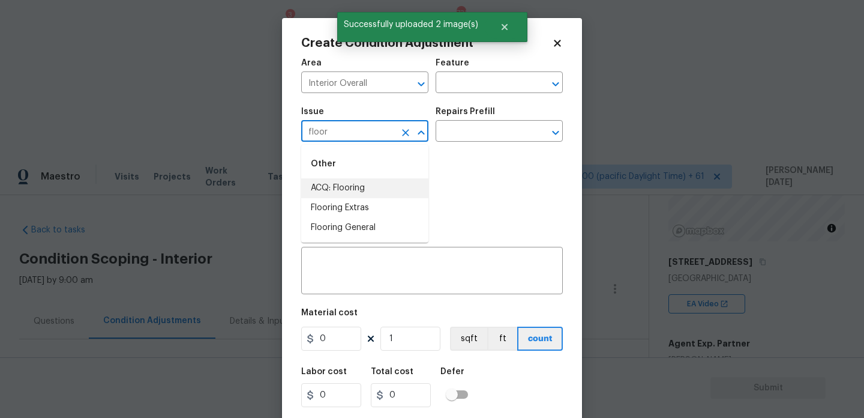
click at [380, 182] on li "ACQ: Flooring" at bounding box center [364, 188] width 127 height 20
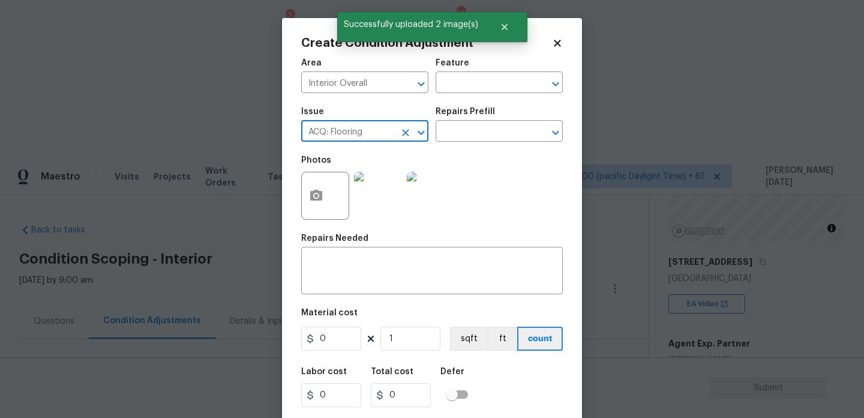
type input "ACQ: Flooring"
click at [442, 142] on div "Issue ACQ: Flooring ​ Repairs Prefill ​" at bounding box center [432, 124] width 262 height 49
click at [472, 133] on input "text" at bounding box center [483, 132] width 94 height 19
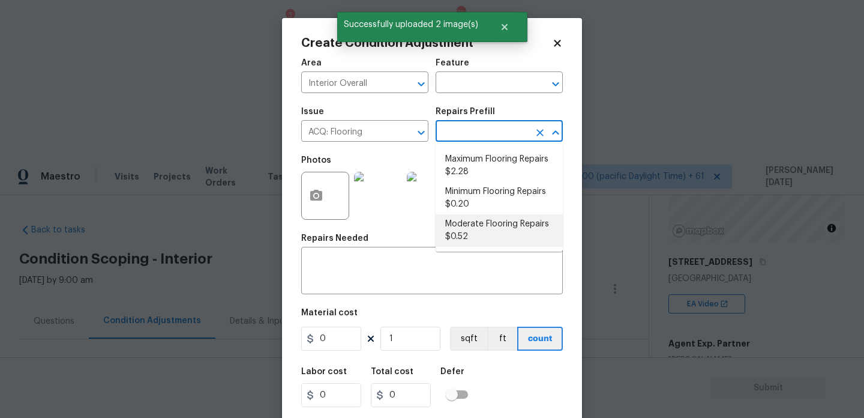
click at [495, 238] on li "Moderate Flooring Repairs $0.52" at bounding box center [499, 230] width 127 height 32
type input "Acquisition"
type textarea "Acquisition Scope: Moderate flooring repairs"
type input "0.52"
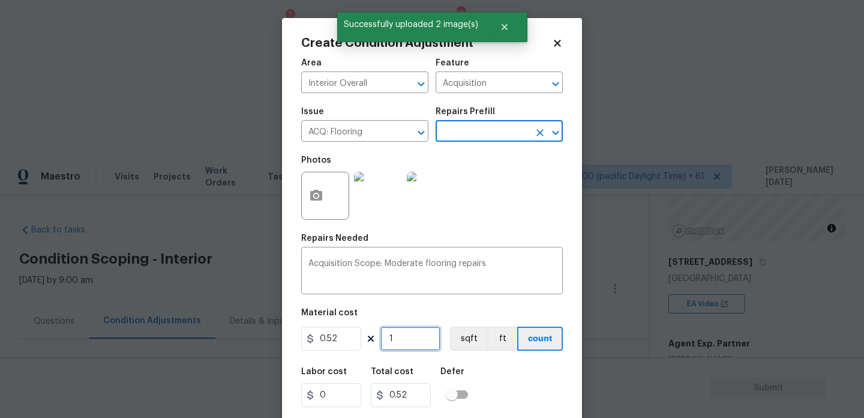
click at [415, 347] on input "1" at bounding box center [410, 338] width 60 height 24
type input "0"
paste input "1838"
type input "1838"
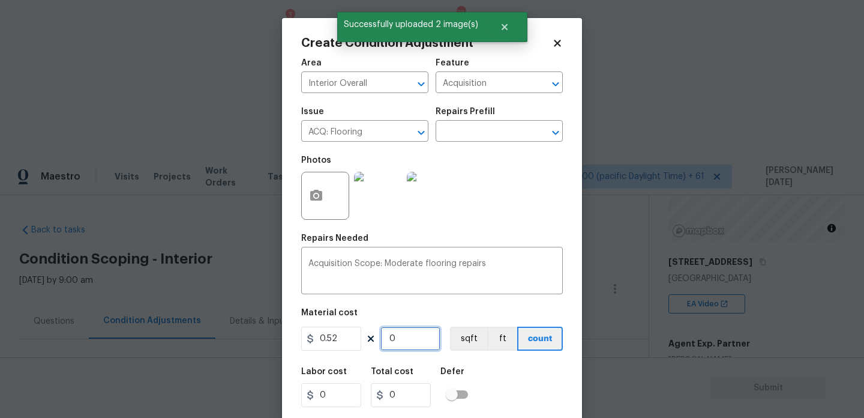
type input "955.76"
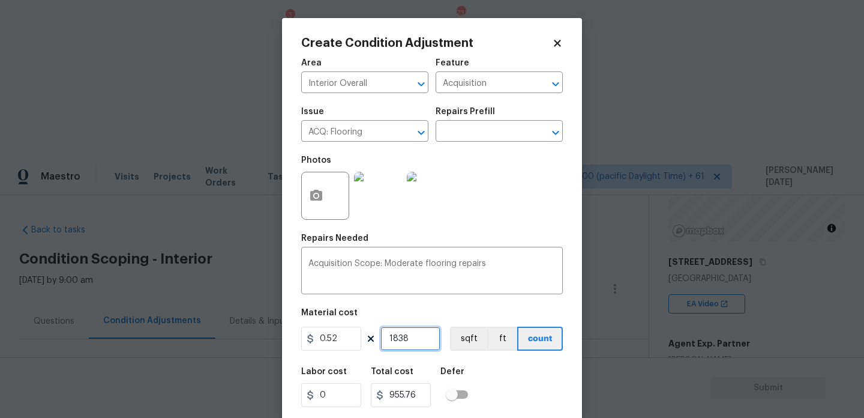
scroll to position [31, 0]
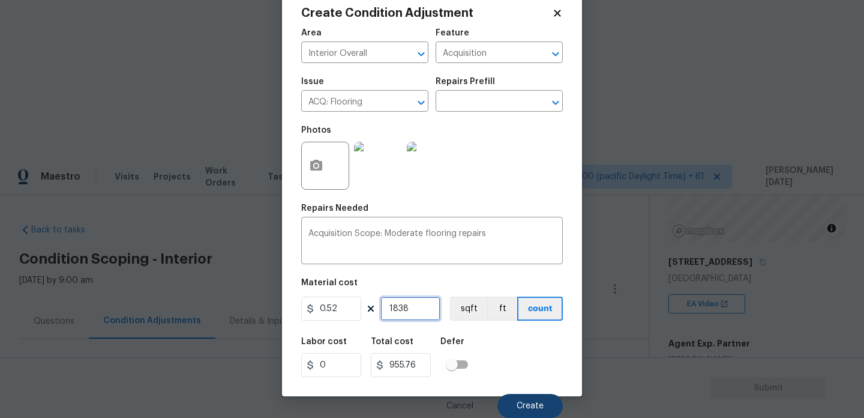
type input "1838"
click at [522, 404] on span "Create" at bounding box center [530, 405] width 27 height 9
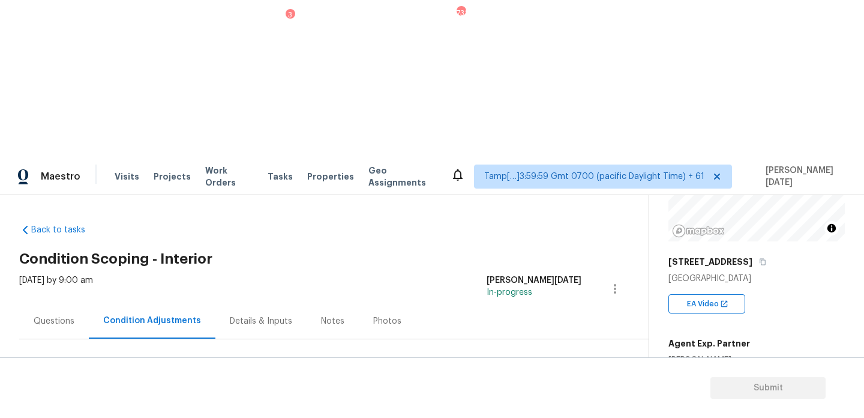
scroll to position [0, 0]
click at [75, 303] on div "Questions" at bounding box center [54, 320] width 70 height 35
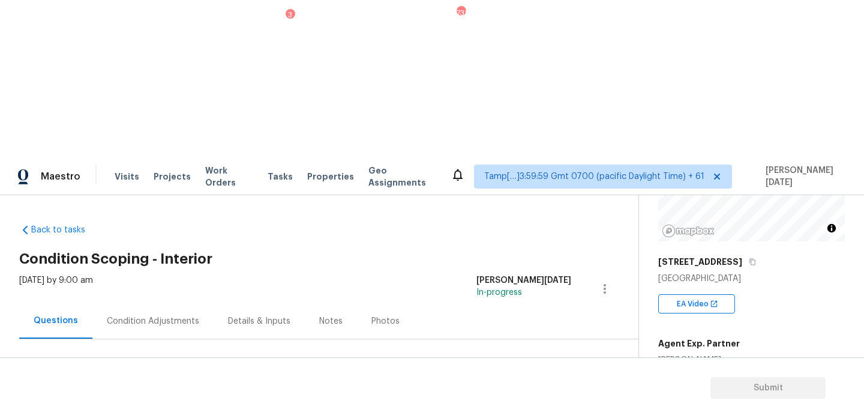
scroll to position [32, 0]
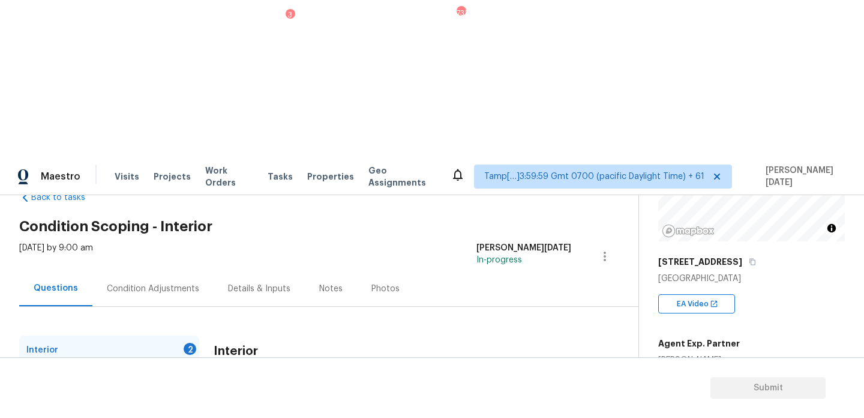
click at [225, 405] on input "Yes" at bounding box center [219, 417] width 25 height 25
checkbox input "true"
click at [179, 364] on div "Plumbing 1" at bounding box center [109, 378] width 180 height 29
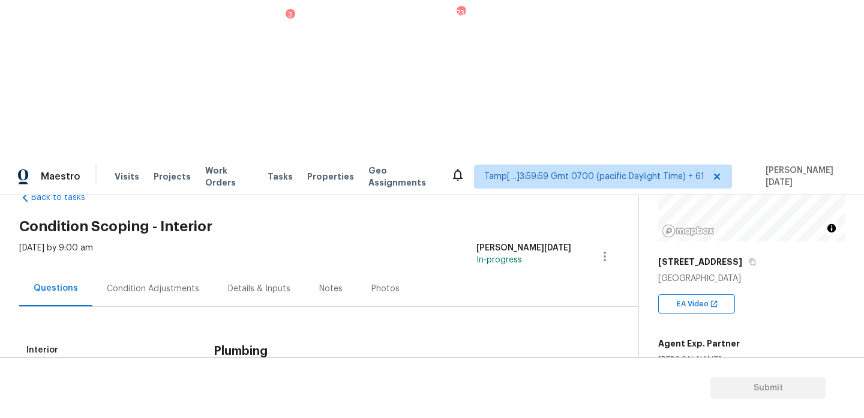
checkbox input "true"
click at [245, 393] on label "Yes" at bounding box center [226, 405] width 39 height 25
click at [232, 393] on input "Yes" at bounding box center [219, 405] width 25 height 25
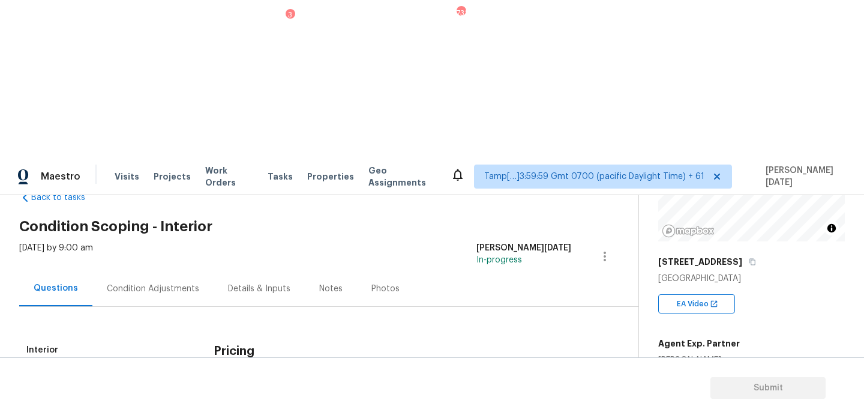
checkbox input "true"
click at [262, 393] on input "No" at bounding box center [261, 405] width 25 height 25
checkbox input "true"
checkbox input "false"
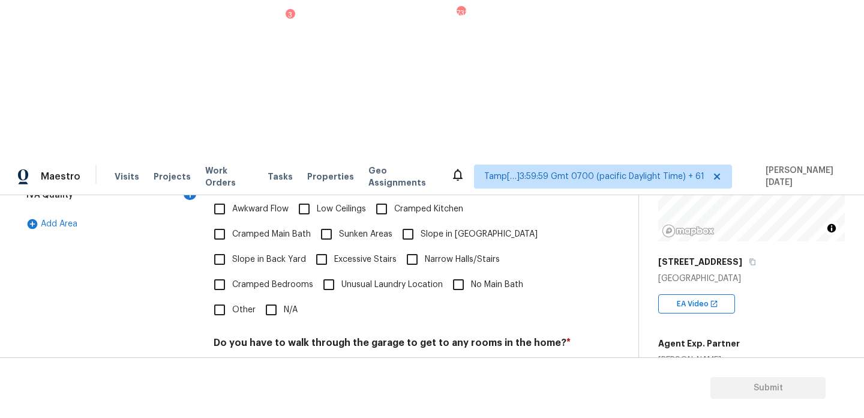
click at [283, 297] on input "N/A" at bounding box center [271, 309] width 25 height 25
checkbox input "true"
click at [270, 359] on input "No" at bounding box center [261, 371] width 25 height 25
checkbox input "true"
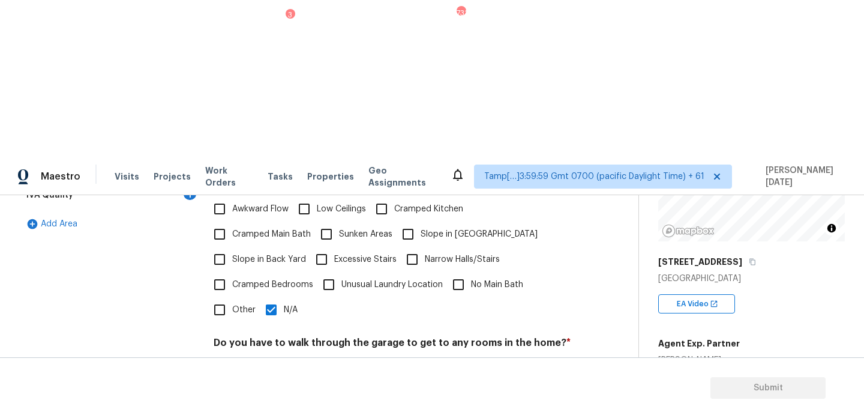
checkbox input "true"
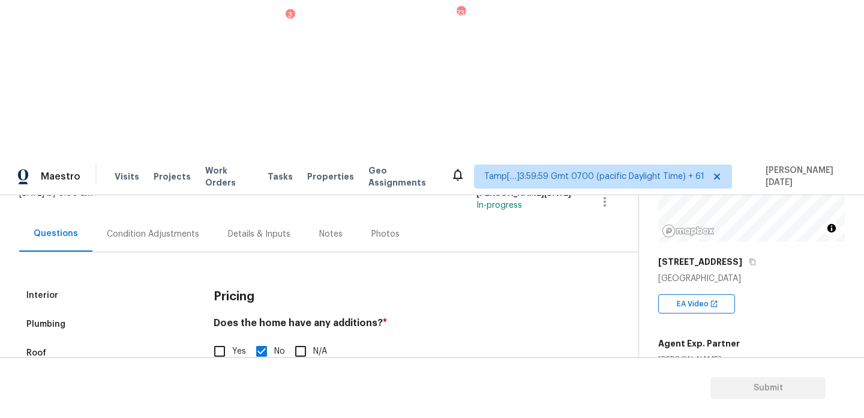
scroll to position [67, 0]
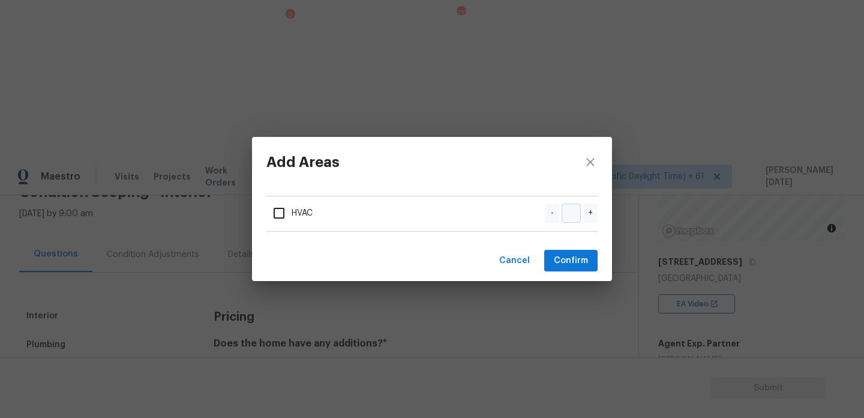
click at [186, 277] on div "Add Areas HVAC - + Cancel Confirm" at bounding box center [432, 209] width 864 height 418
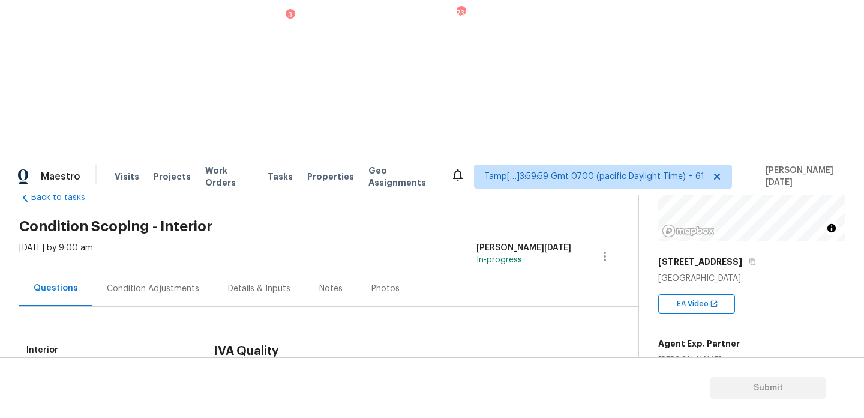
scroll to position [32, 0]
checkbox input "true"
click at [137, 271] on div "Condition Adjustments" at bounding box center [152, 288] width 121 height 35
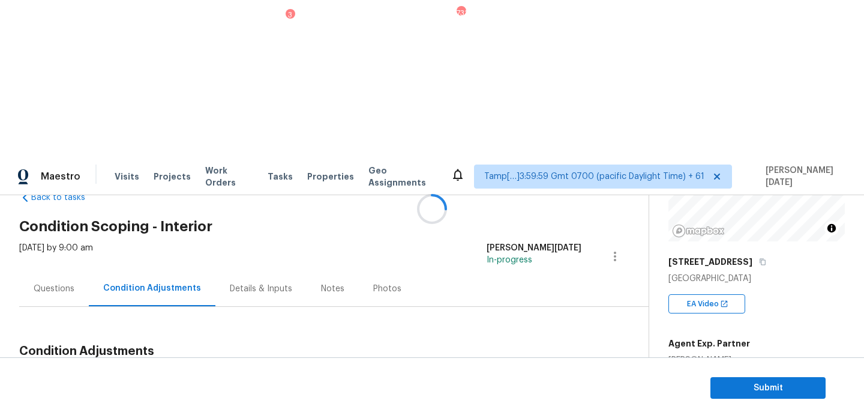
click at [137, 137] on div at bounding box center [432, 209] width 864 height 418
drag, startPoint x: 60, startPoint y: 224, endPoint x: 112, endPoint y: 224, distance: 51.6
click at [112, 374] on div "Total: $4516 Deferred: $0" at bounding box center [114, 380] width 190 height 12
copy div "$4516"
click at [340, 393] on div "ACQ: Flooring Interior Overall - Acquisition Acquisition Scope: Moderate floori…" at bounding box center [319, 415] width 601 height 44
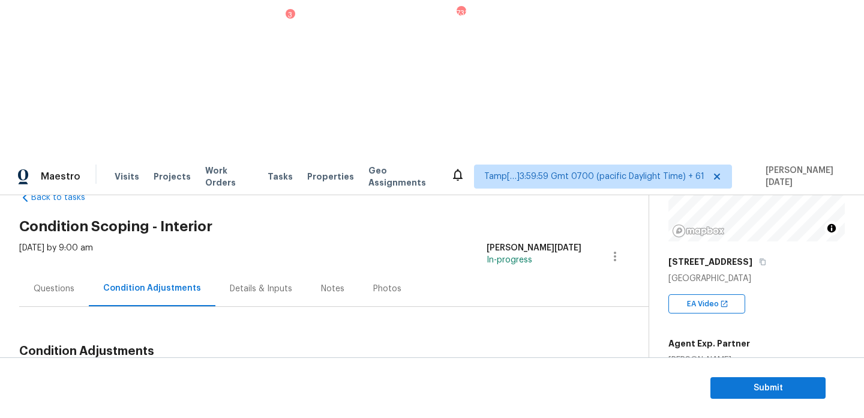
scroll to position [74, 0]
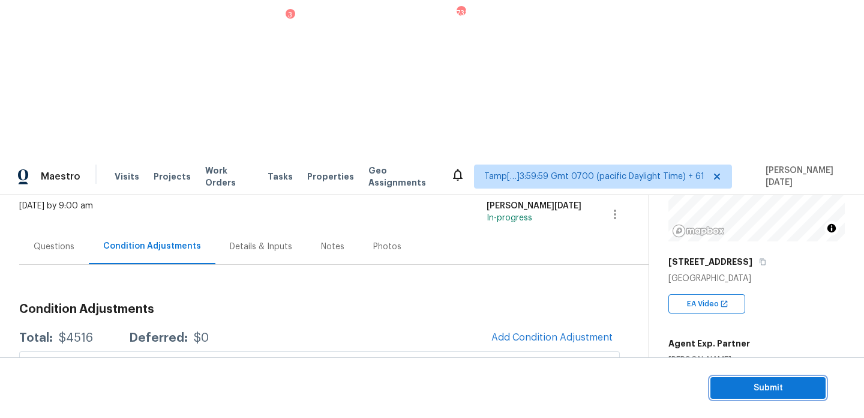
click at [732, 388] on span "Submit" at bounding box center [768, 387] width 96 height 15
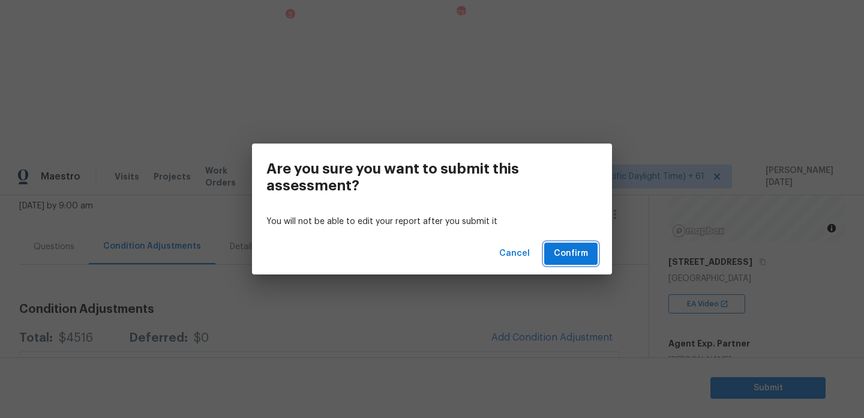
click at [583, 256] on span "Confirm" at bounding box center [571, 253] width 34 height 15
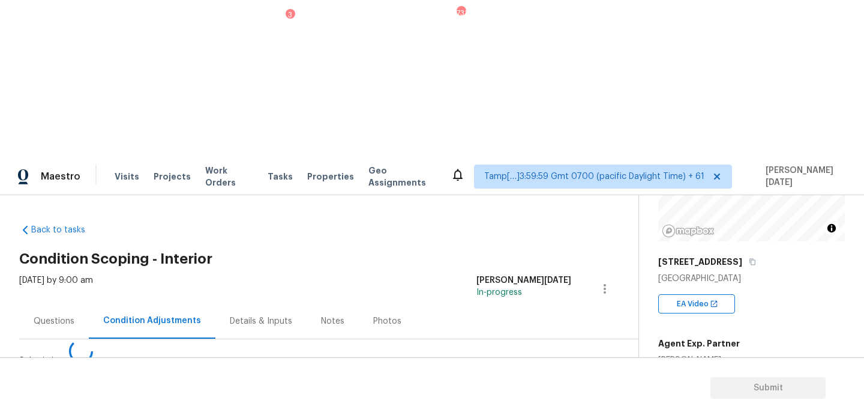
scroll to position [0, 0]
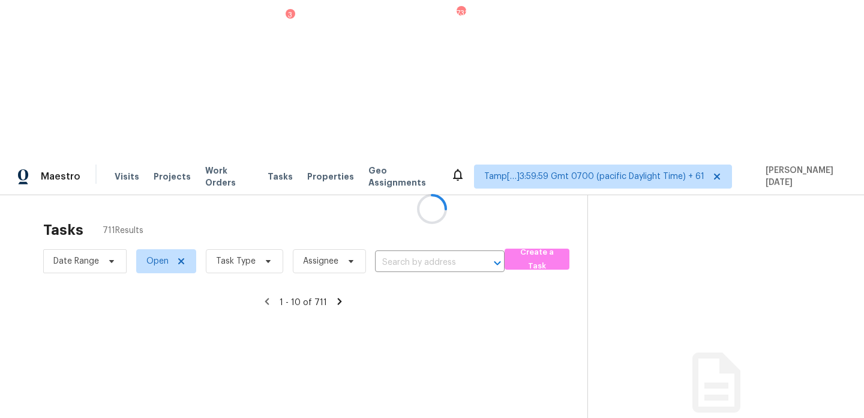
click at [253, 94] on div at bounding box center [432, 209] width 864 height 418
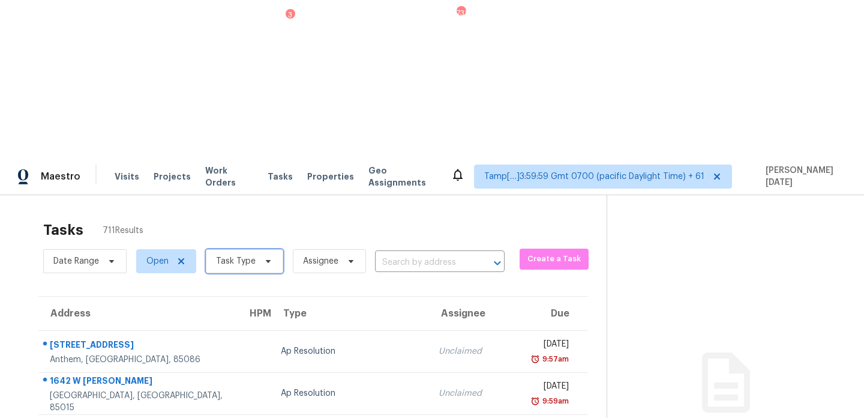
click at [258, 249] on span "Task Type" at bounding box center [244, 261] width 77 height 24
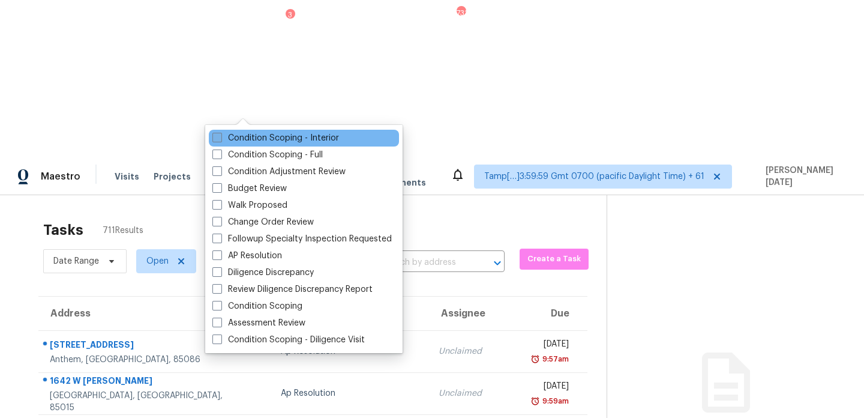
click at [253, 136] on label "Condition Scoping - Interior" at bounding box center [275, 138] width 127 height 12
click at [220, 136] on input "Condition Scoping - Interior" at bounding box center [216, 136] width 8 height 8
checkbox input "true"
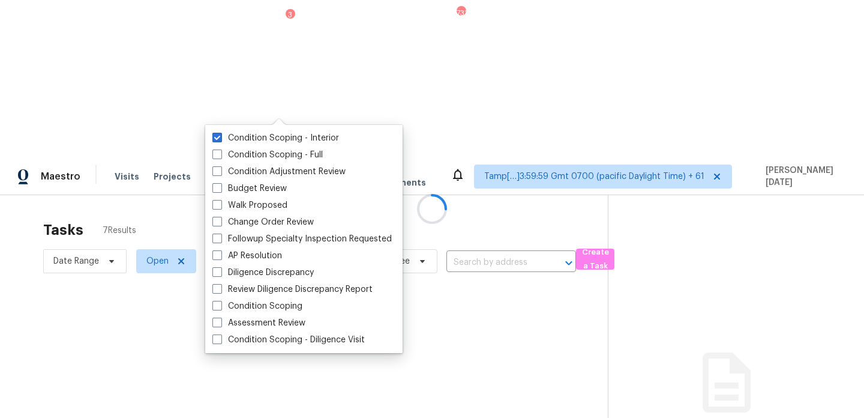
click at [335, 88] on div at bounding box center [432, 209] width 864 height 418
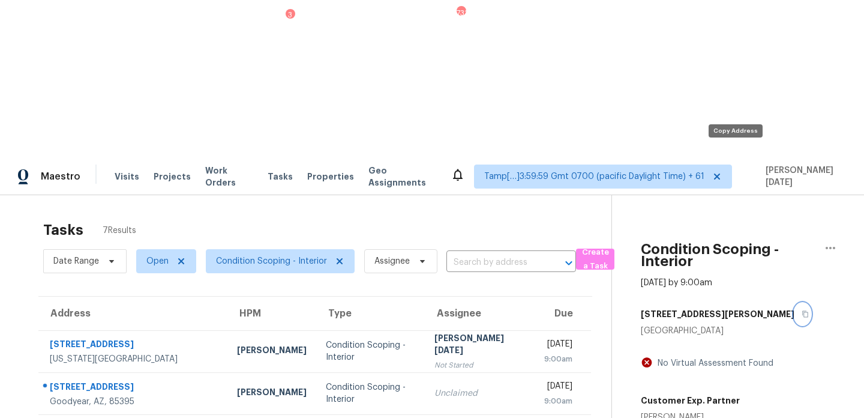
click at [802, 310] on icon "button" at bounding box center [805, 313] width 7 height 7
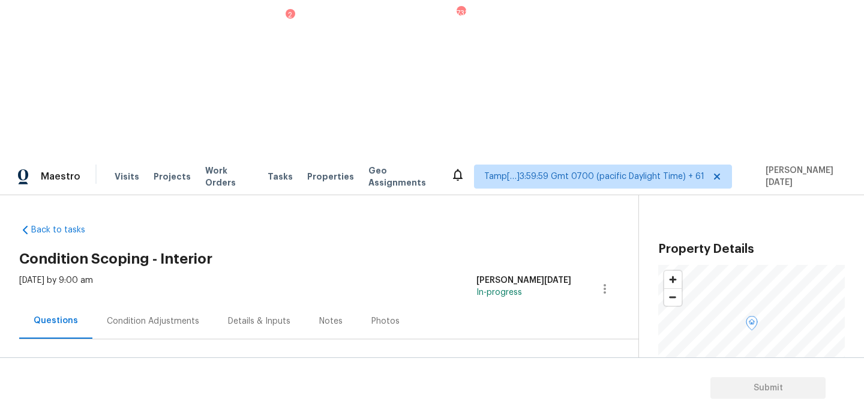
click at [189, 303] on div "Condition Adjustments" at bounding box center [152, 320] width 121 height 35
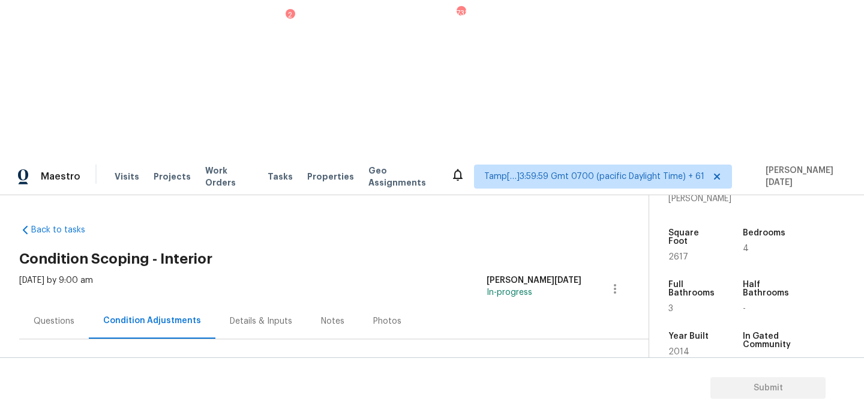
scroll to position [46, 0]
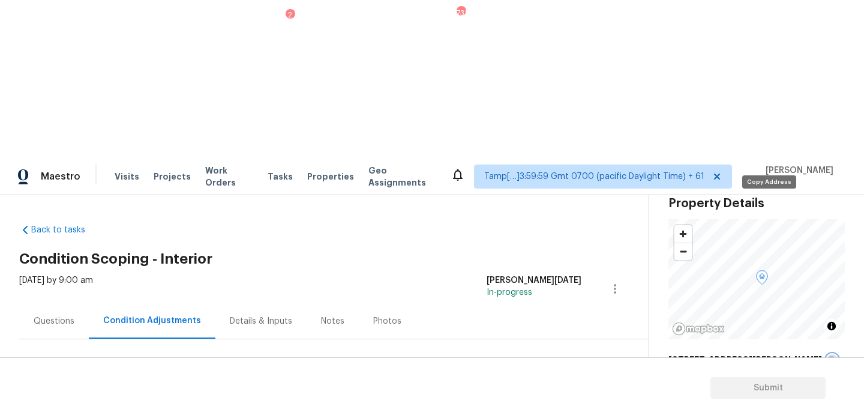
click at [829, 356] on icon "button" at bounding box center [832, 359] width 7 height 7
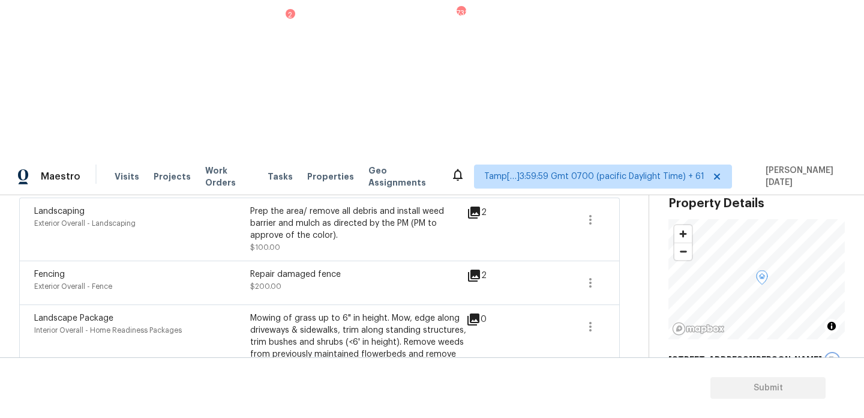
scroll to position [0, 0]
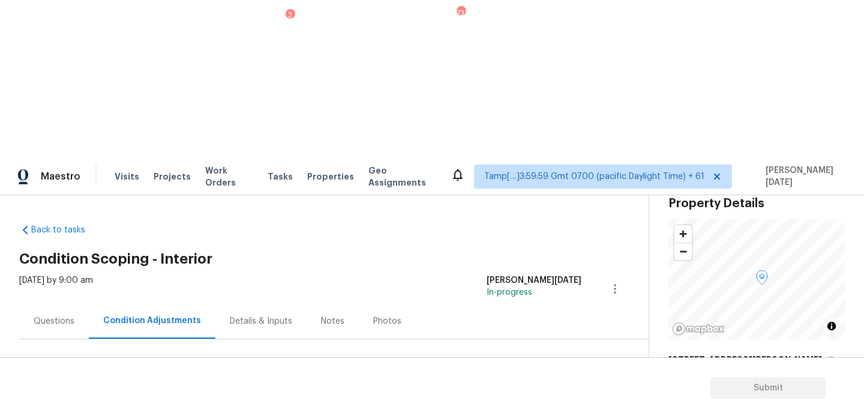
drag, startPoint x: 59, startPoint y: 252, endPoint x: 116, endPoint y: 253, distance: 57.0
click at [116, 406] on div "Total: $10692.26 Deferred: $0" at bounding box center [126, 412] width 215 height 12
copy div "$10692.26"
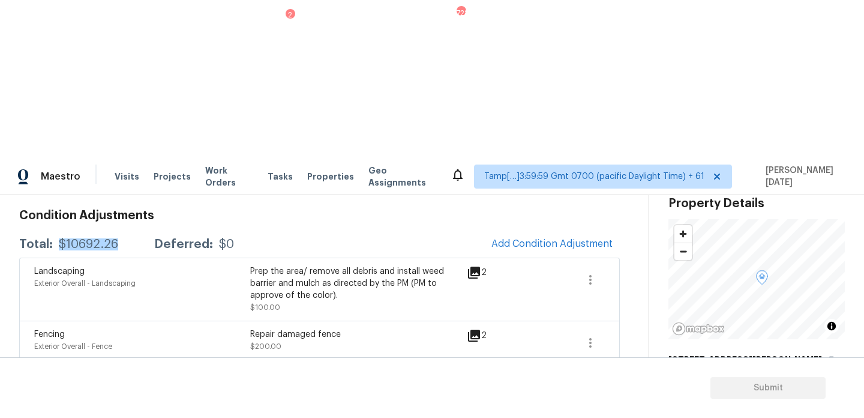
scroll to position [106, 0]
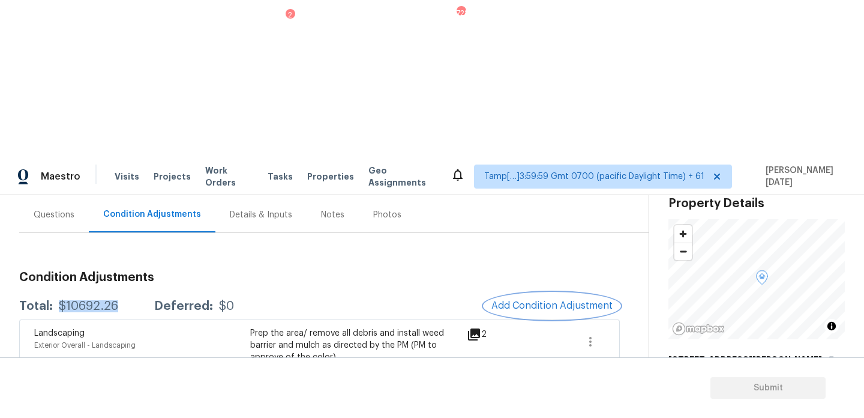
click at [526, 300] on span "Add Condition Adjustment" at bounding box center [551, 305] width 121 height 11
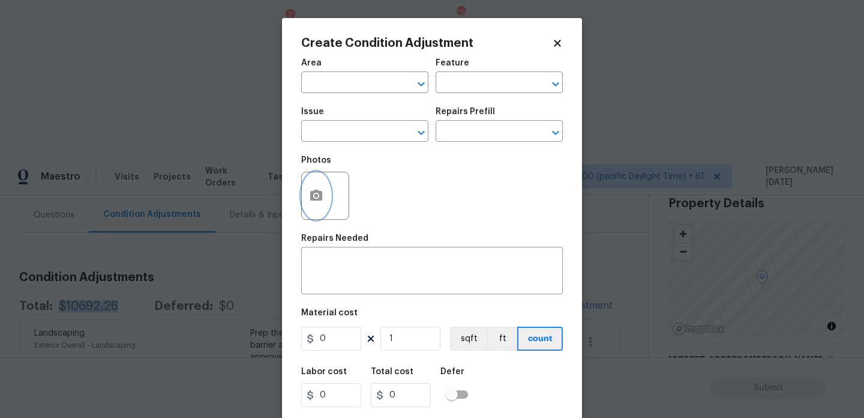
click at [310, 203] on button "button" at bounding box center [316, 195] width 29 height 47
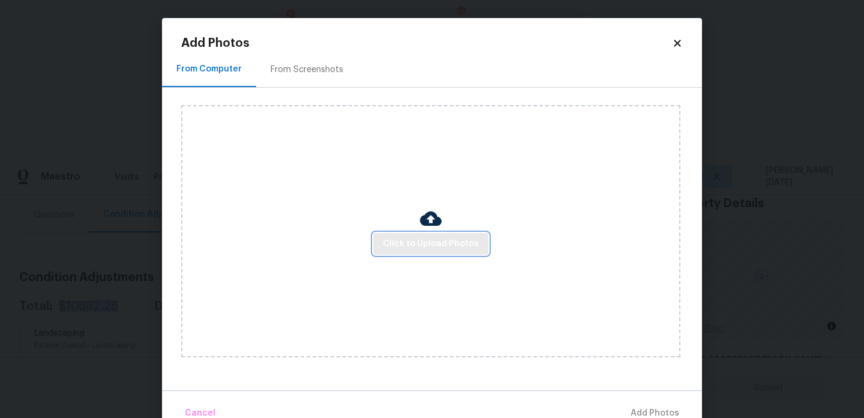
click at [434, 246] on span "Click to Upload Photos" at bounding box center [431, 243] width 96 height 15
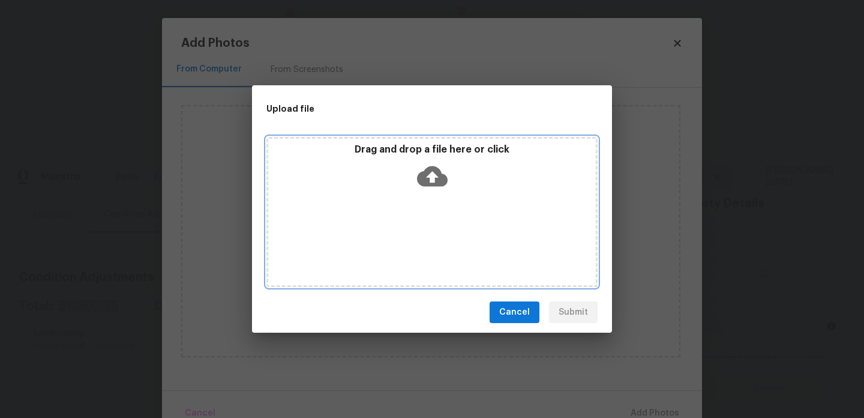
click at [434, 246] on div "Drag and drop a file here or click" at bounding box center [431, 212] width 331 height 150
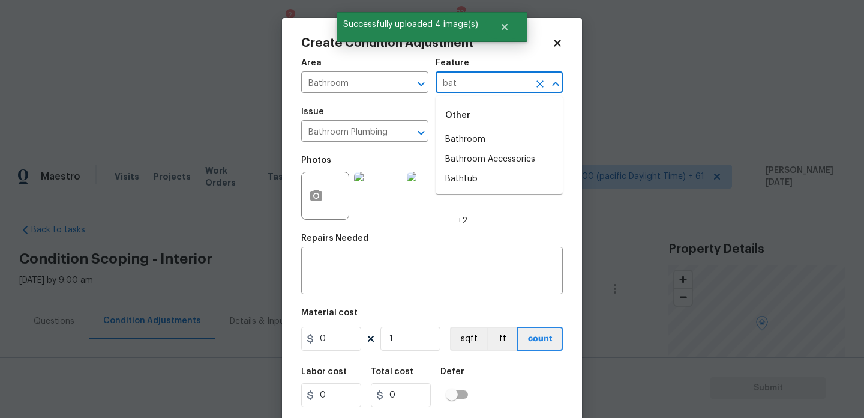
scroll to position [46, 0]
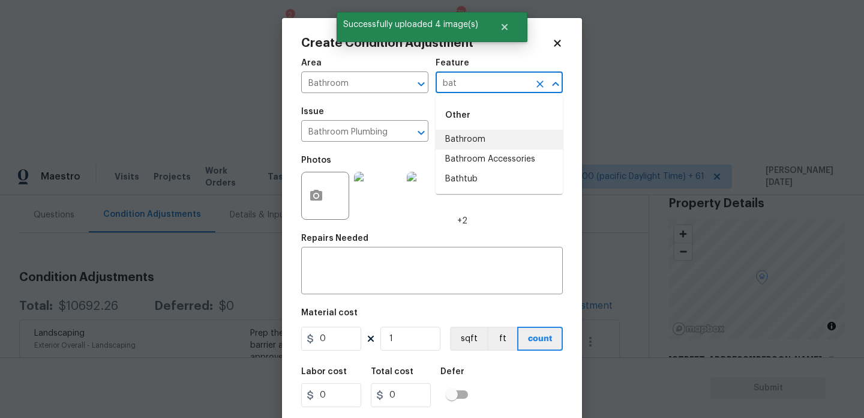
click at [475, 132] on li "Bathroom" at bounding box center [499, 140] width 127 height 20
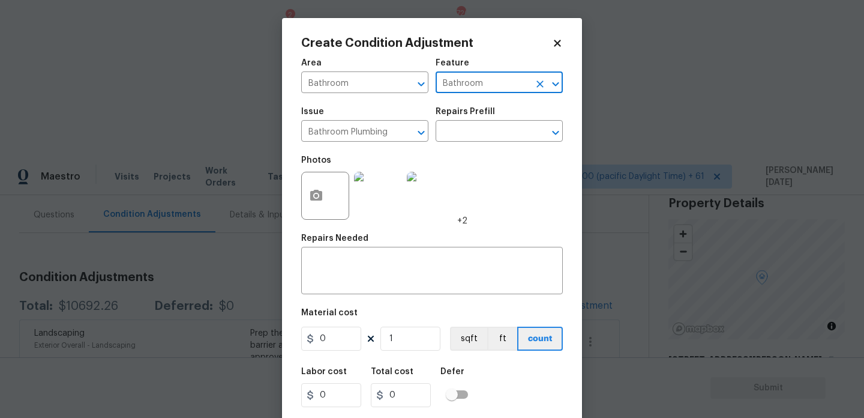
type input "Bathroom"
click at [338, 347] on input "0" at bounding box center [331, 338] width 60 height 24
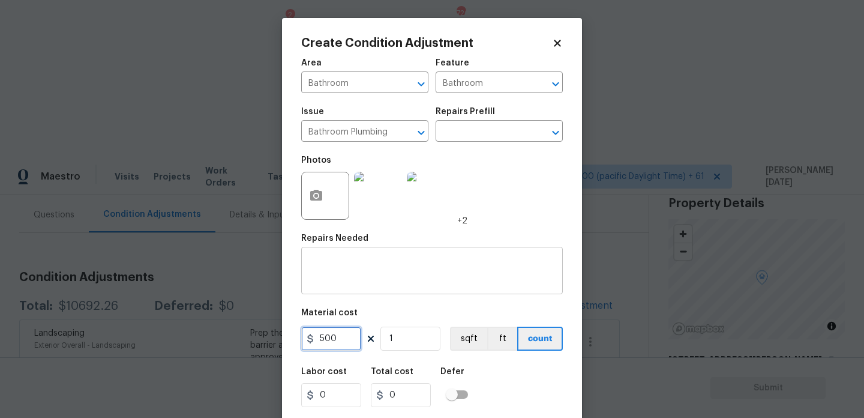
type input "500"
click at [348, 280] on textarea at bounding box center [431, 271] width 247 height 25
type input "500"
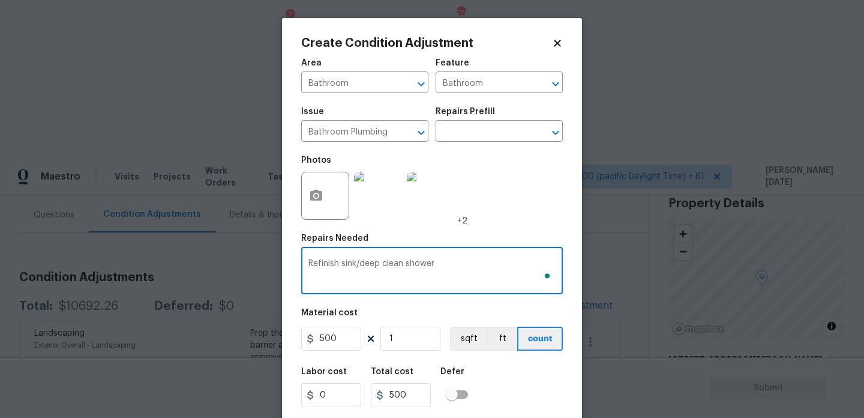
type textarea "Refinish sink/deep clean shower"
drag, startPoint x: 340, startPoint y: 337, endPoint x: 236, endPoint y: 336, distance: 103.8
click at [236, 336] on div "Create Condition Adjustment Area Bathroom ​ Feature Bathroom ​ Issue Bathroom P…" at bounding box center [432, 209] width 864 height 418
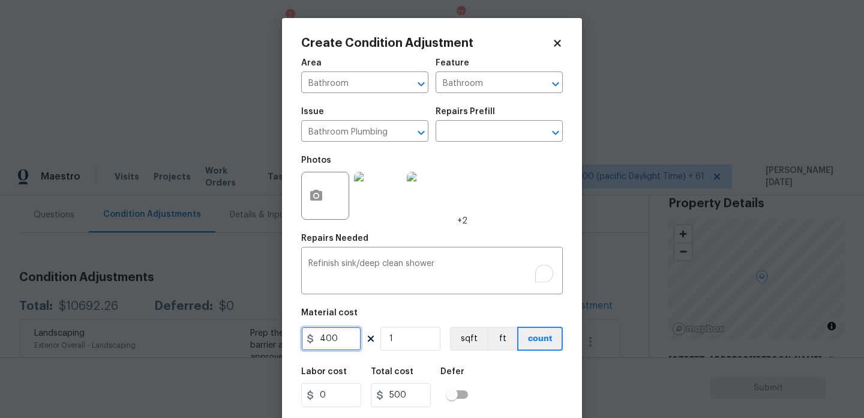
type input "400"
click at [525, 215] on div "Photos +2" at bounding box center [432, 188] width 262 height 78
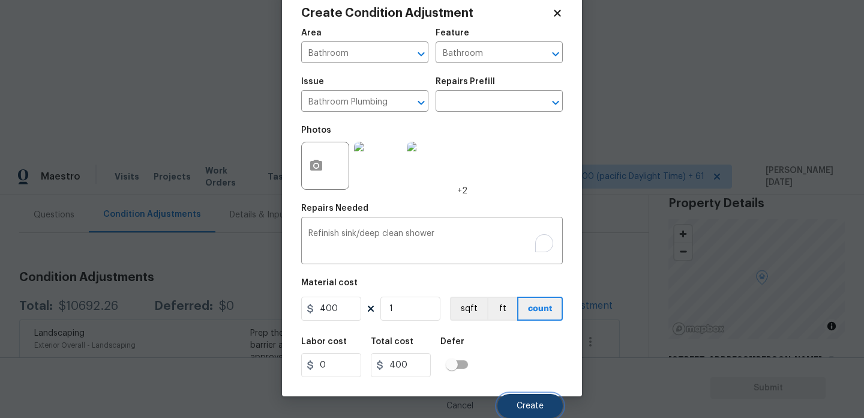
click at [535, 399] on button "Create" at bounding box center [529, 406] width 65 height 24
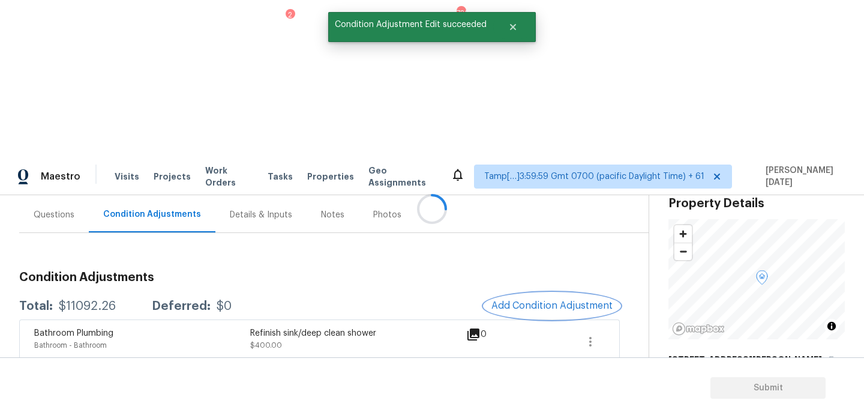
scroll to position [0, 0]
drag, startPoint x: 52, startPoint y: 145, endPoint x: 140, endPoint y: 148, distance: 88.3
click at [140, 300] on div "Total: $11092.26 Deferred: $0" at bounding box center [125, 306] width 212 height 12
copy div "$11092.26"
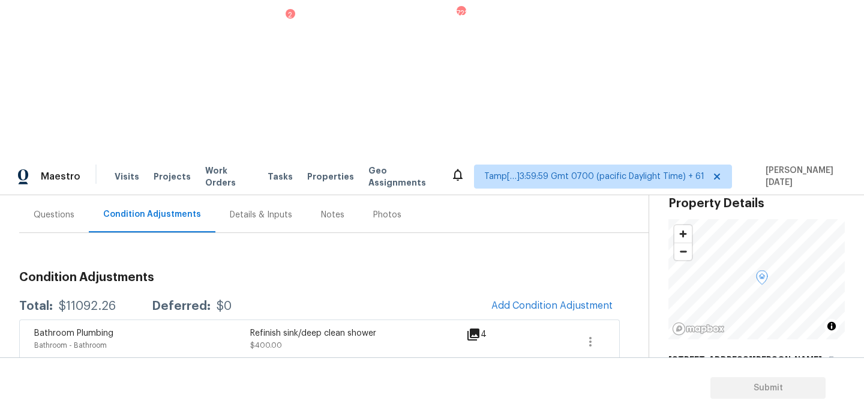
click at [61, 209] on div "Questions" at bounding box center [54, 215] width 41 height 12
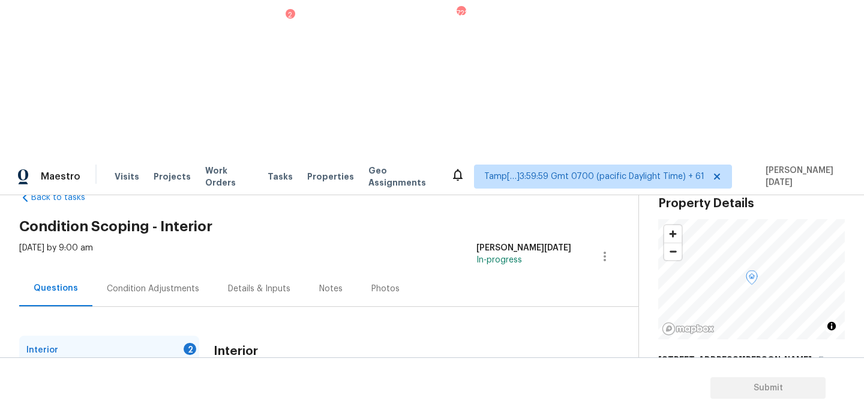
click at [199, 393] on div "Roof" at bounding box center [109, 407] width 180 height 29
click at [156, 335] on div "Interior 2" at bounding box center [109, 349] width 180 height 29
click at [242, 412] on span "Yes" at bounding box center [239, 418] width 14 height 13
click at [232, 405] on input "Yes" at bounding box center [219, 417] width 25 height 25
checkbox input "true"
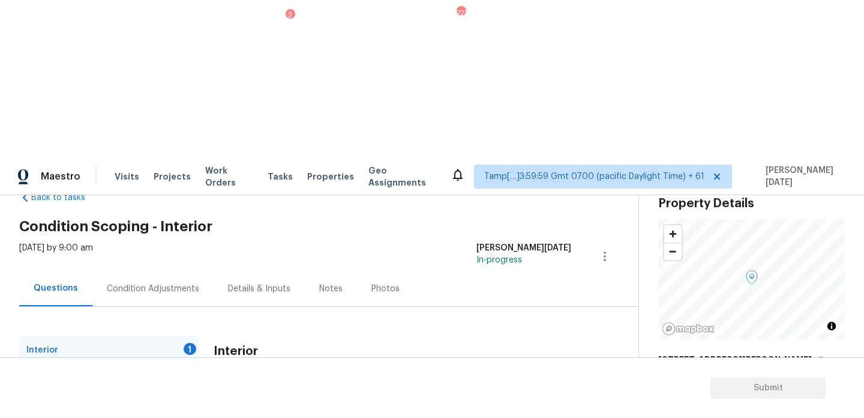
click at [283, 335] on div "Interior Are there any gas appliances in the home (oven/range/water heater/heat…" at bounding box center [393, 420] width 358 height 170
checkbox input "true"
click at [184, 371] on div "1" at bounding box center [190, 377] width 13 height 12
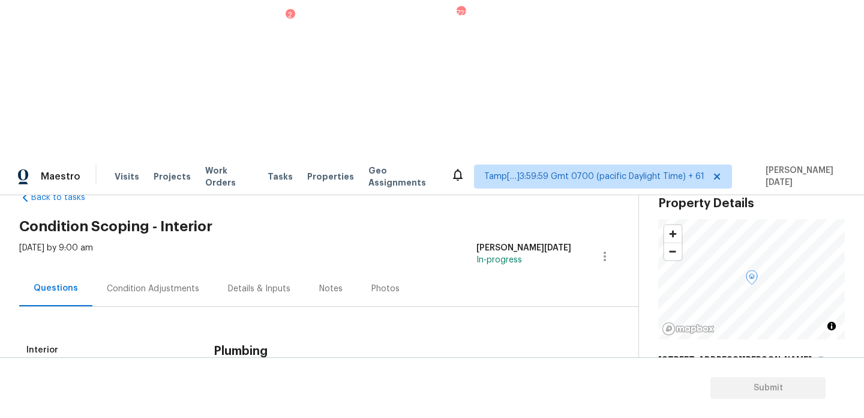
checkbox input "true"
click at [260, 393] on input "No" at bounding box center [261, 405] width 25 height 25
checkbox input "true"
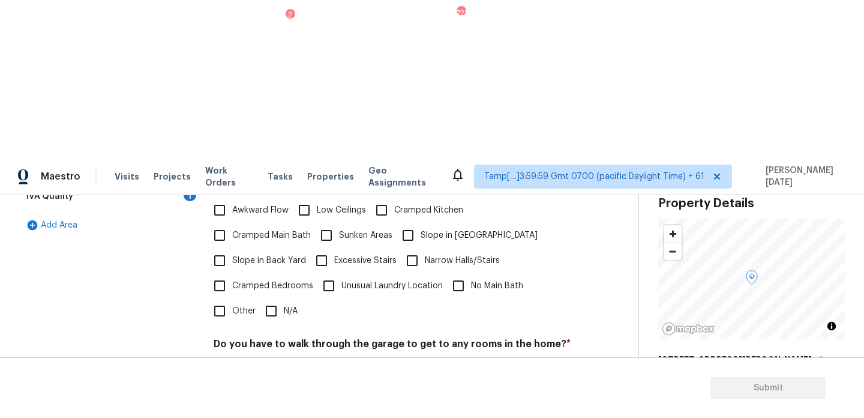
scroll to position [302, 0]
click at [275, 297] on input "N/A" at bounding box center [271, 309] width 25 height 25
checkbox input "true"
click at [272, 217] on div "Pricing Does the home have any additions? * Yes No N/A Does the home have any l…" at bounding box center [393, 293] width 358 height 456
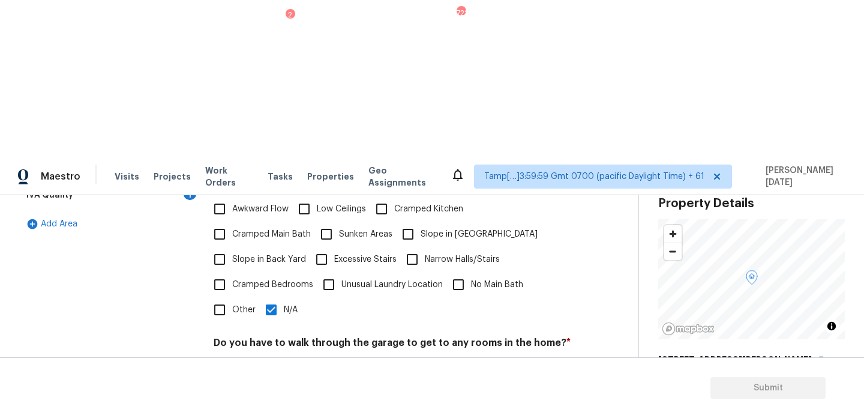
checkbox input "true"
click at [262, 358] on input "No" at bounding box center [261, 370] width 25 height 25
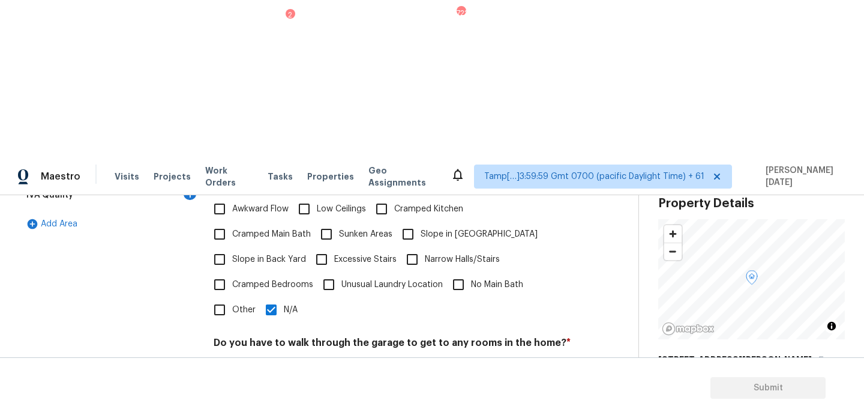
checkbox input "true"
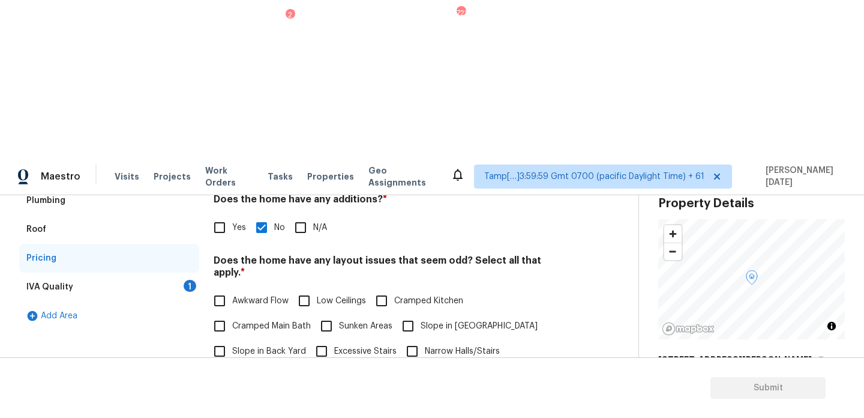
click at [180, 272] on div "IVA Quality 1" at bounding box center [109, 286] width 180 height 29
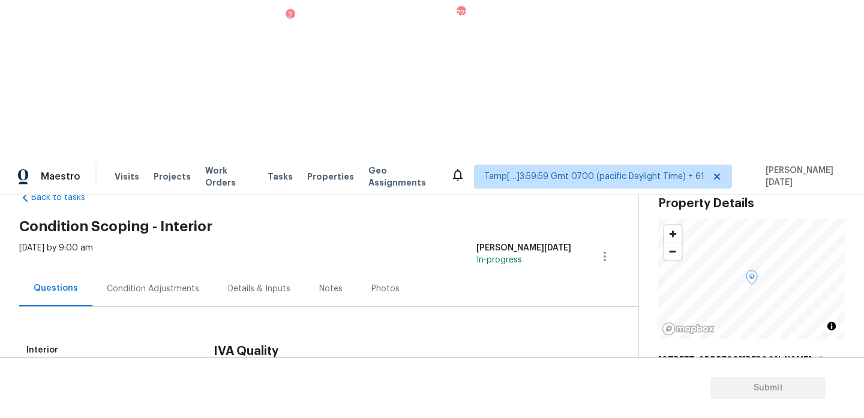
checkbox input "true"
click at [164, 271] on div "Condition Adjustments" at bounding box center [152, 288] width 121 height 35
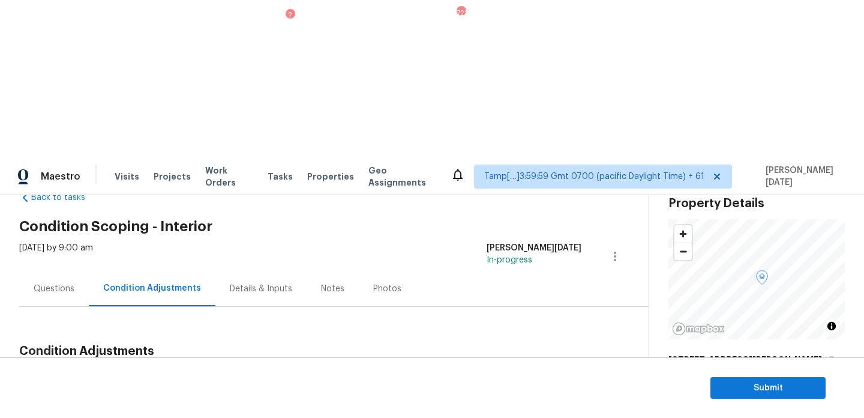
click at [328, 271] on div "Notes" at bounding box center [333, 288] width 52 height 35
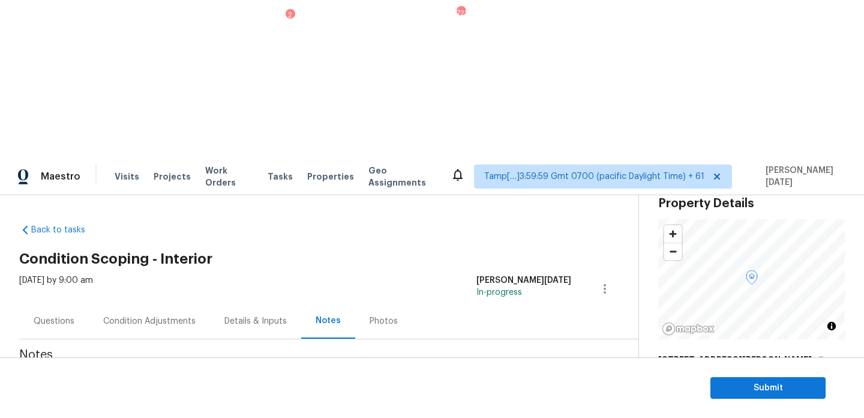
click at [281, 380] on textarea at bounding box center [314, 401] width 576 height 42
click at [281, 380] on textarea "To enrich screen reader interactions, please activate Accessibility in Grammarl…" at bounding box center [314, 401] width 576 height 42
type textarea "IVA completed"
click at [161, 303] on div "Condition Adjustments" at bounding box center [149, 320] width 121 height 35
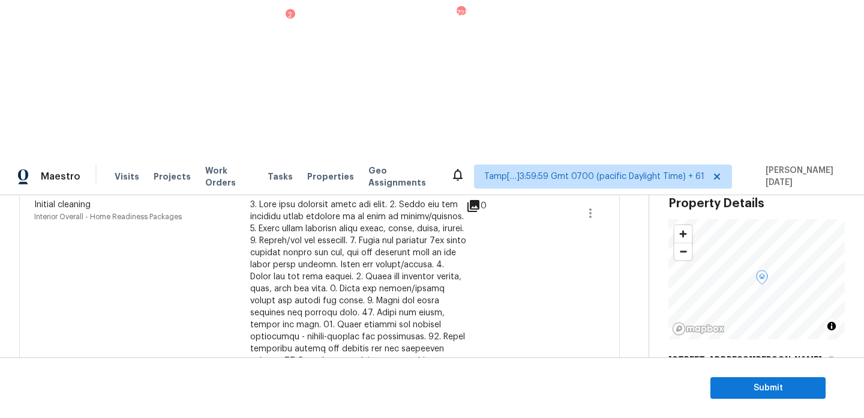
scroll to position [913, 0]
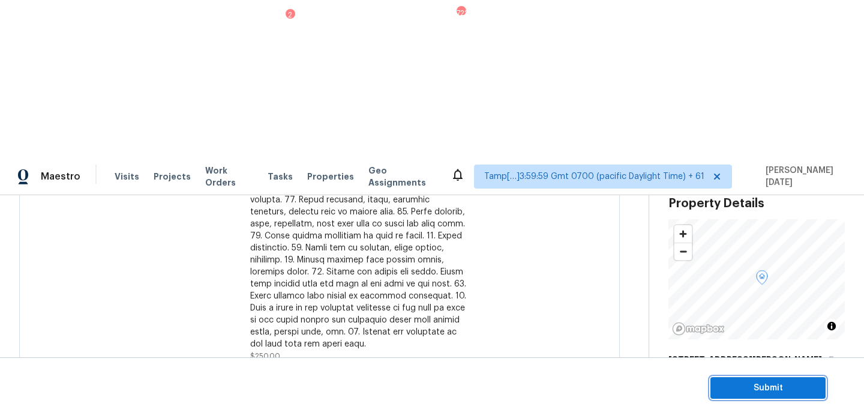
click at [730, 386] on span "Submit" at bounding box center [768, 387] width 96 height 15
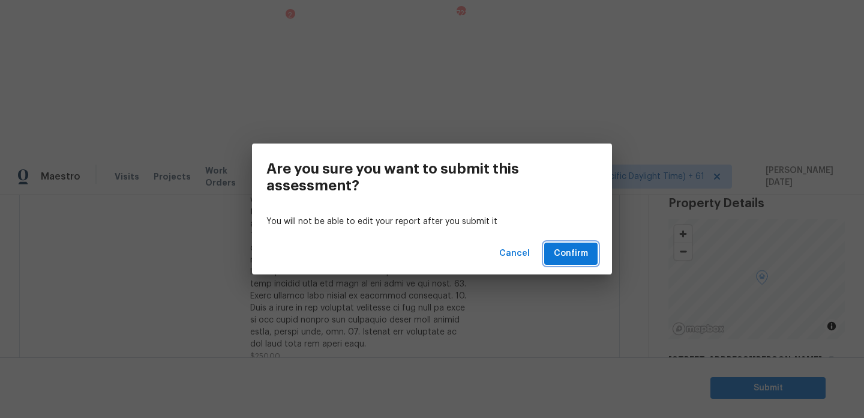
click at [568, 248] on span "Confirm" at bounding box center [571, 253] width 34 height 15
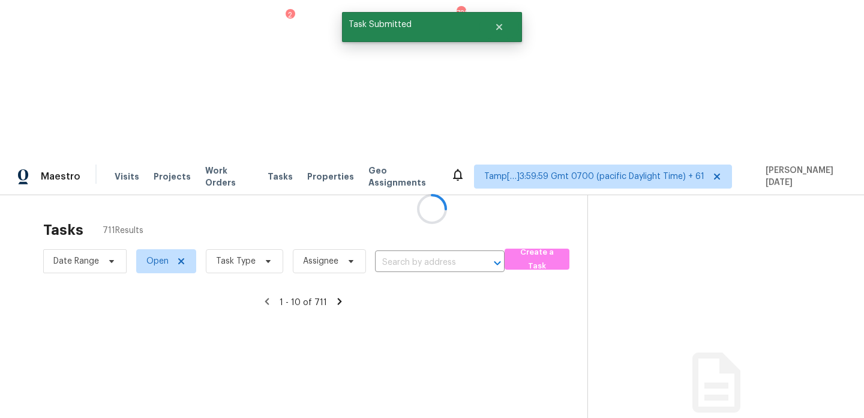
click at [220, 106] on div at bounding box center [432, 209] width 864 height 418
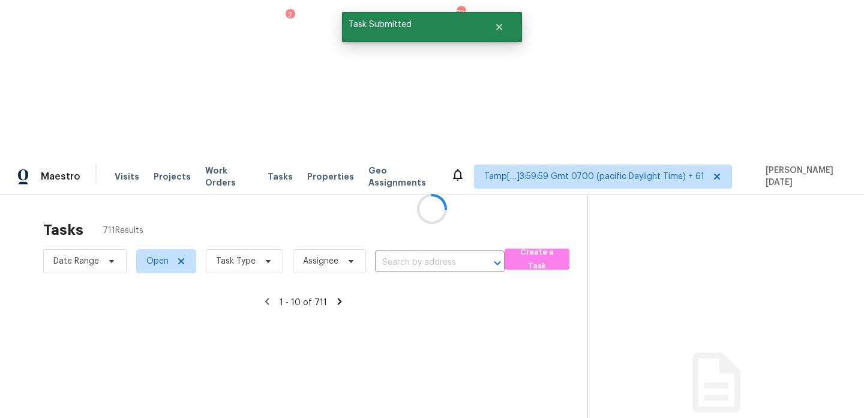
click at [220, 106] on div at bounding box center [432, 209] width 864 height 418
click at [247, 101] on div at bounding box center [432, 209] width 864 height 418
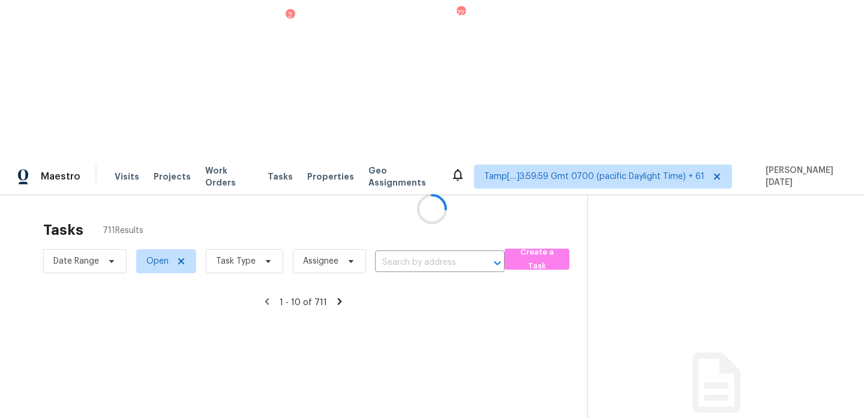
click at [247, 101] on div at bounding box center [432, 209] width 864 height 418
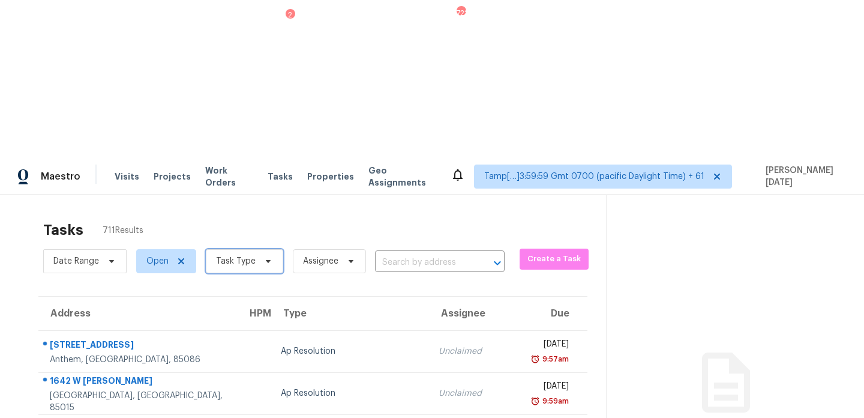
click at [247, 255] on span "Task Type" at bounding box center [236, 261] width 40 height 12
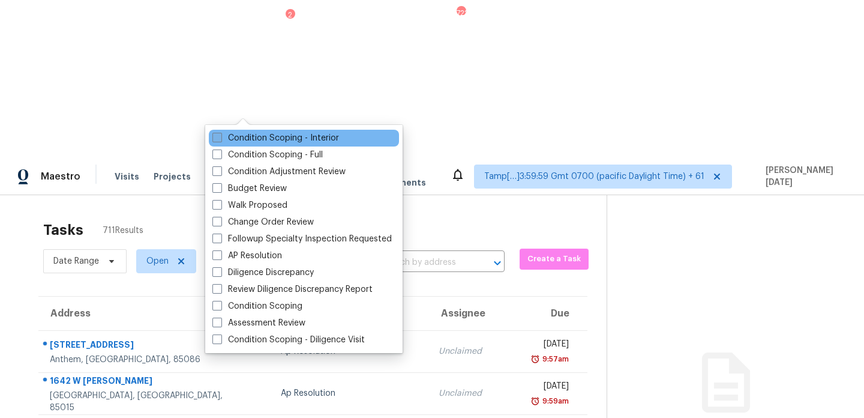
click at [246, 141] on label "Condition Scoping - Interior" at bounding box center [275, 138] width 127 height 12
click at [220, 140] on input "Condition Scoping - Interior" at bounding box center [216, 136] width 8 height 8
checkbox input "true"
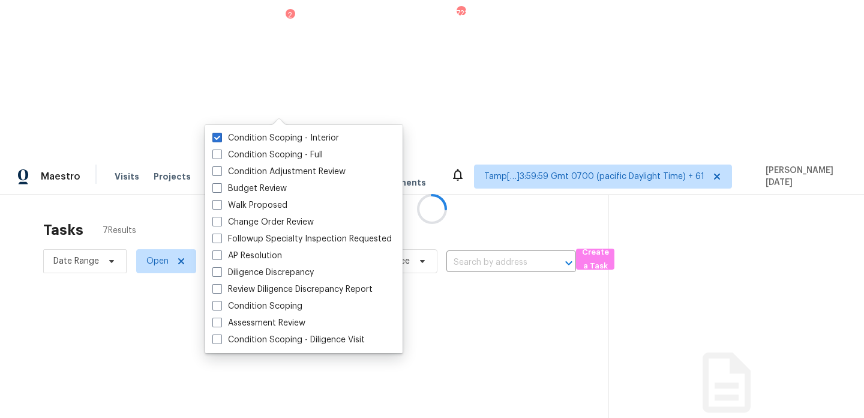
click at [352, 76] on div at bounding box center [432, 209] width 864 height 418
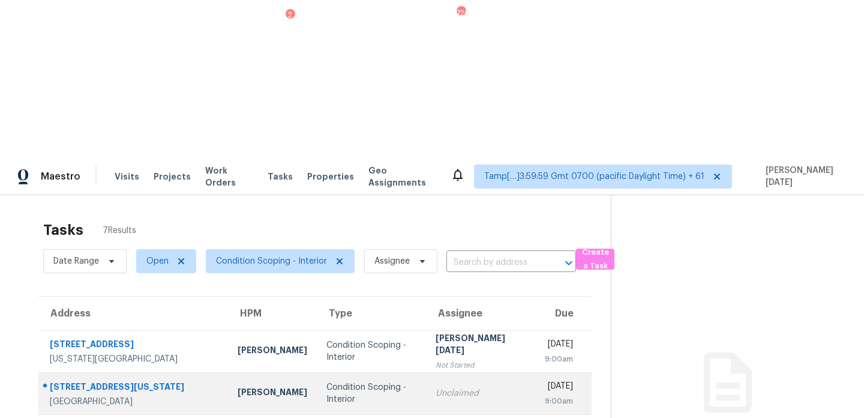
click at [436, 387] on div "Unclaimed" at bounding box center [481, 393] width 90 height 12
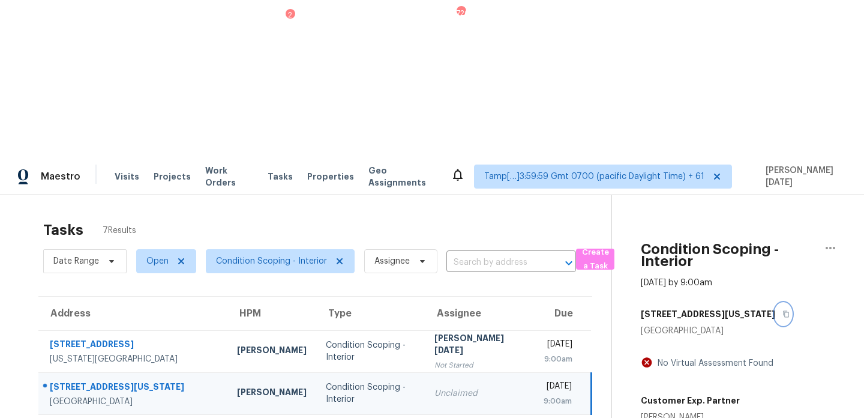
click at [775, 303] on button "button" at bounding box center [783, 314] width 16 height 22
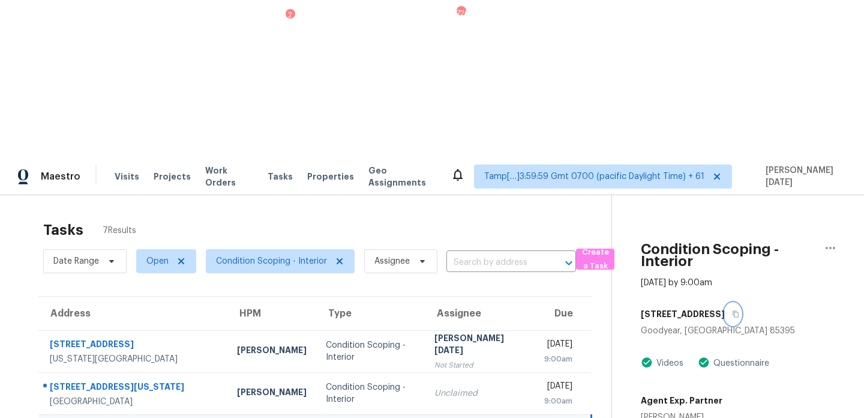
click at [732, 310] on icon "button" at bounding box center [735, 313] width 7 height 7
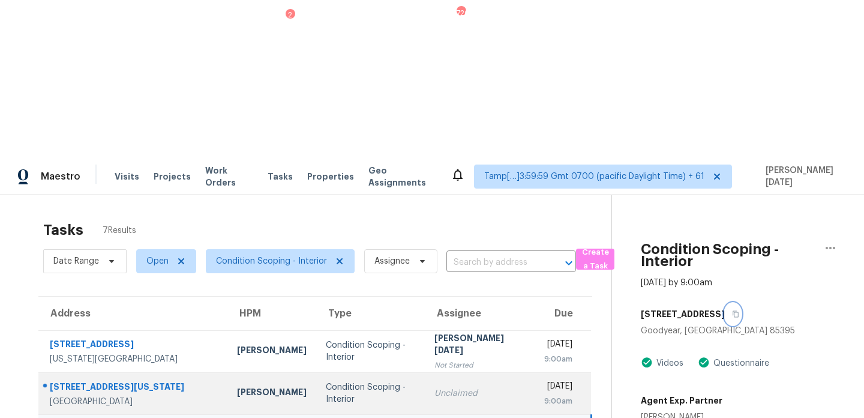
scroll to position [101, 0]
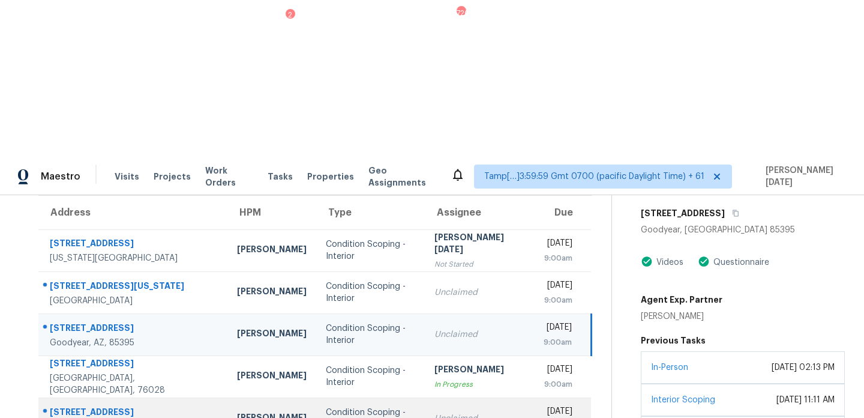
click at [434, 412] on div "Unclaimed" at bounding box center [479, 418] width 90 height 12
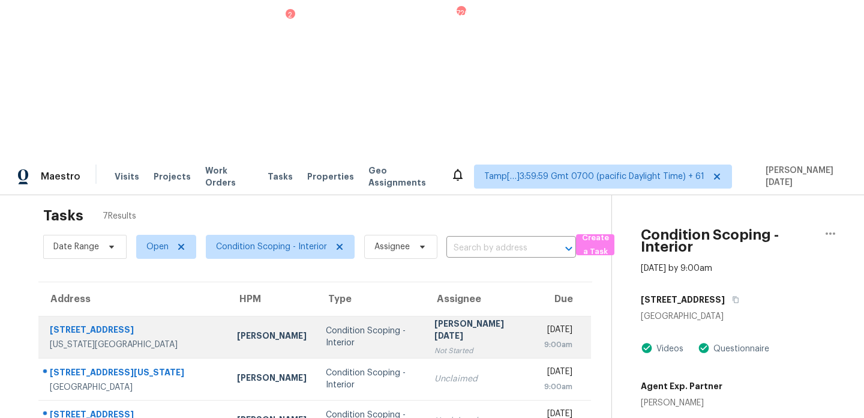
scroll to position [0, 0]
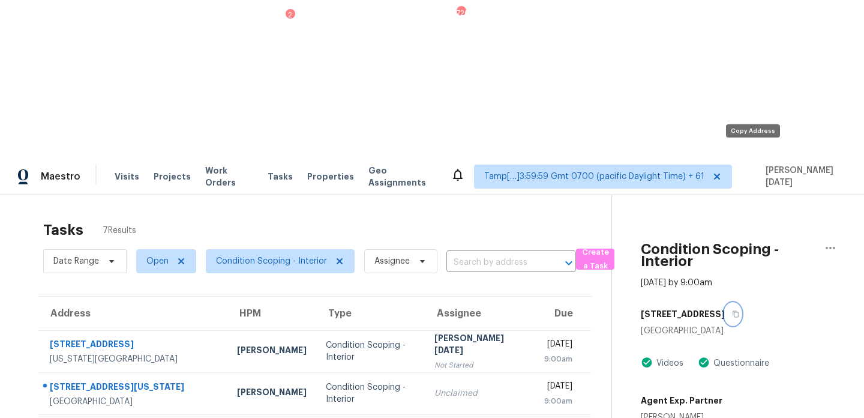
click at [739, 310] on icon "button" at bounding box center [735, 313] width 7 height 7
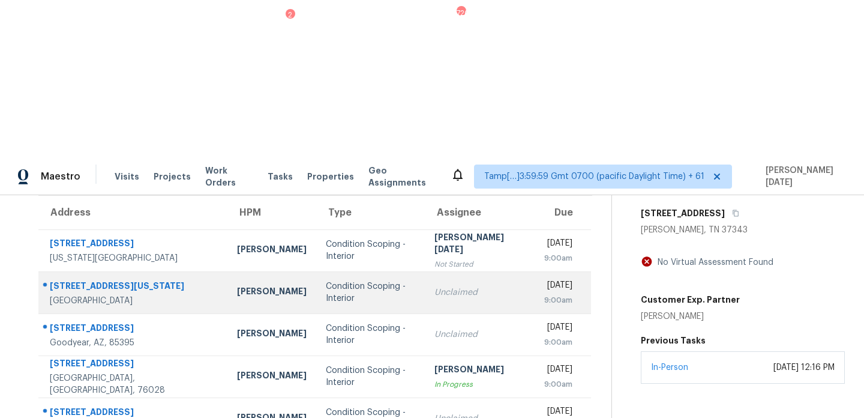
click at [425, 271] on td "Unclaimed" at bounding box center [479, 292] width 109 height 42
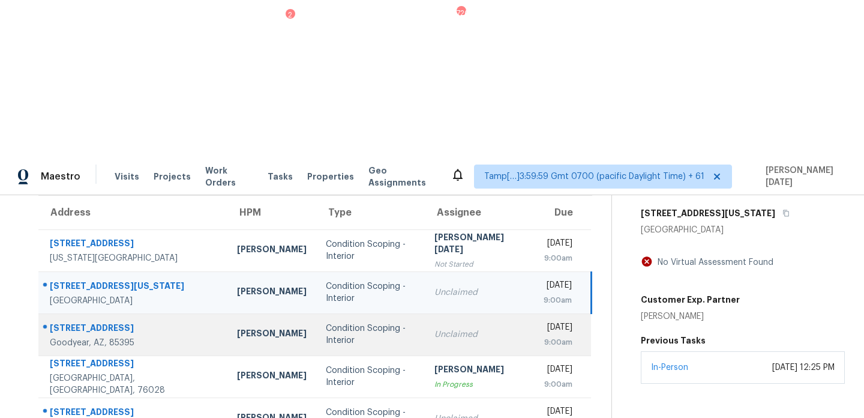
click at [434, 328] on div "Unclaimed" at bounding box center [479, 334] width 90 height 12
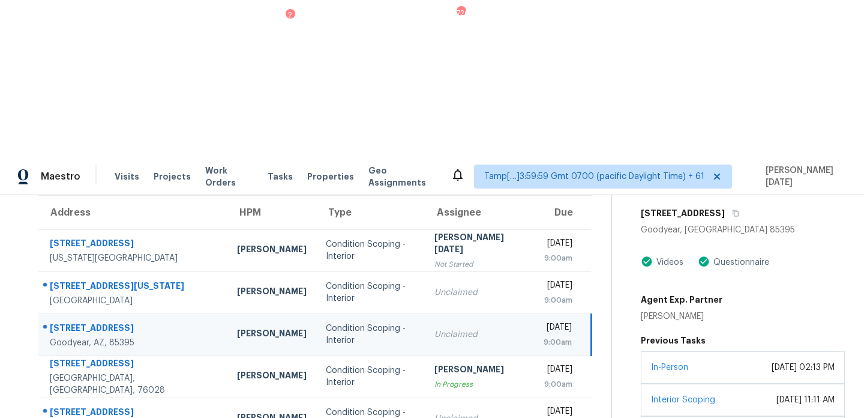
scroll to position [65, 0]
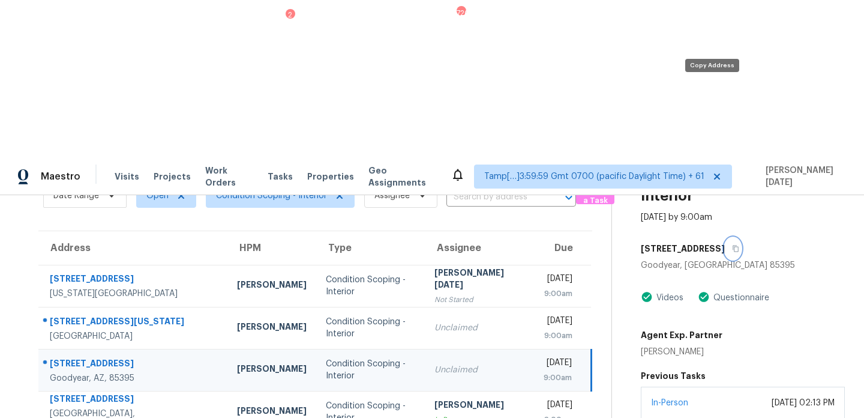
click at [732, 245] on icon "button" at bounding box center [735, 248] width 7 height 7
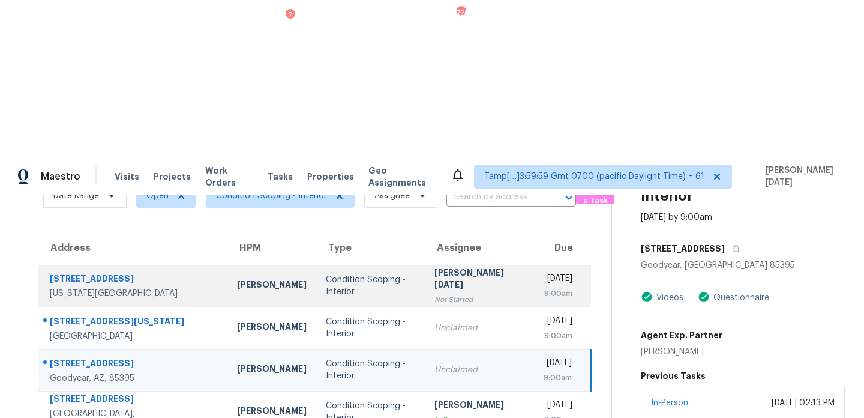
click at [425, 265] on td "Prabhu Raja Not Started" at bounding box center [479, 286] width 109 height 42
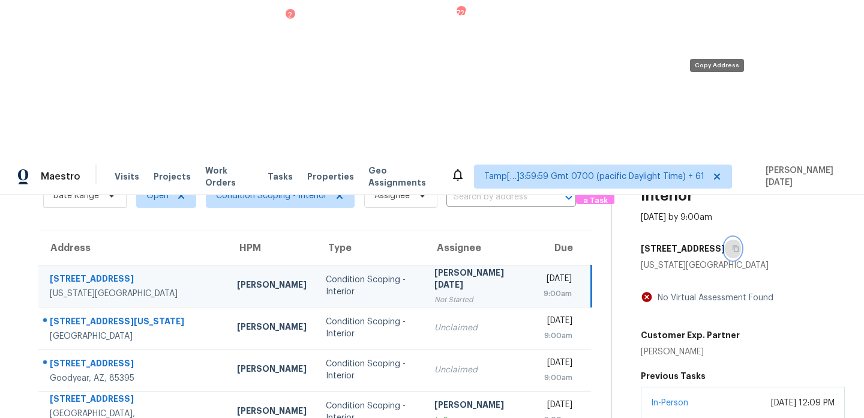
click at [732, 245] on icon "button" at bounding box center [735, 248] width 7 height 7
click at [434, 293] on div "Not Started" at bounding box center [479, 299] width 90 height 12
click at [725, 238] on button "button" at bounding box center [733, 249] width 16 height 22
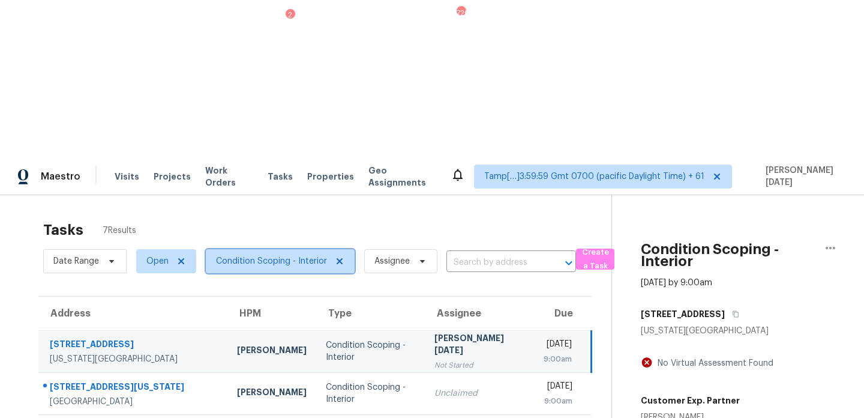
click at [257, 255] on span "Condition Scoping - Interior" at bounding box center [271, 261] width 111 height 12
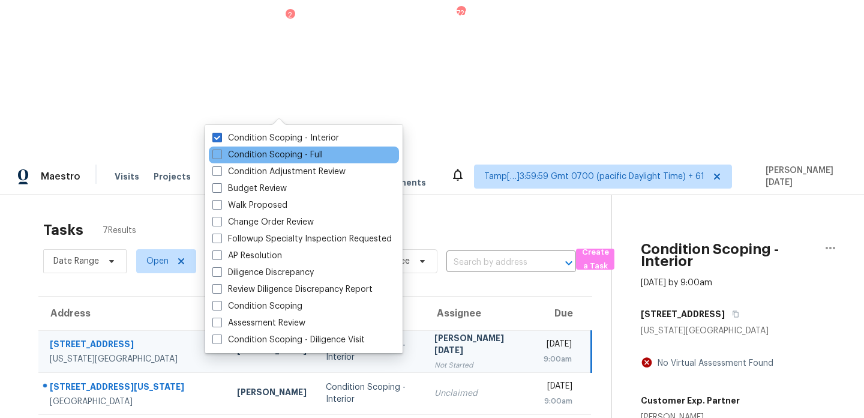
click at [255, 148] on div "Condition Scoping - Full" at bounding box center [304, 154] width 190 height 17
click at [253, 158] on label "Condition Scoping - Full" at bounding box center [267, 155] width 110 height 12
click at [220, 157] on input "Condition Scoping - Full" at bounding box center [216, 153] width 8 height 8
checkbox input "true"
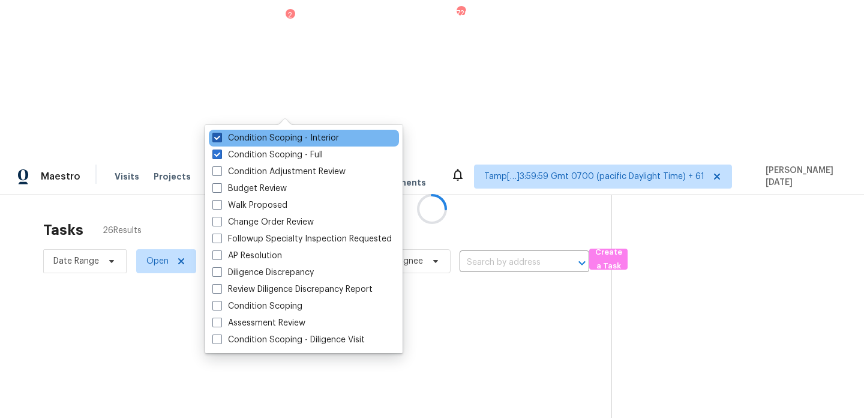
click at [263, 142] on label "Condition Scoping - Interior" at bounding box center [275, 138] width 127 height 12
click at [220, 140] on input "Condition Scoping - Interior" at bounding box center [216, 136] width 8 height 8
checkbox input "false"
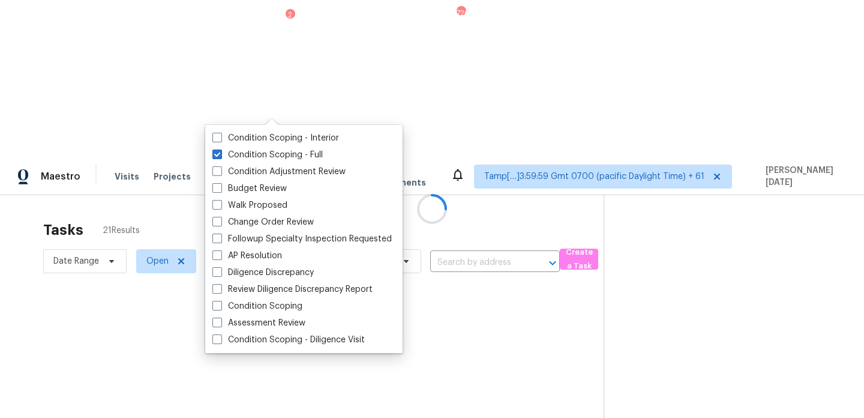
click at [374, 75] on div at bounding box center [432, 209] width 864 height 418
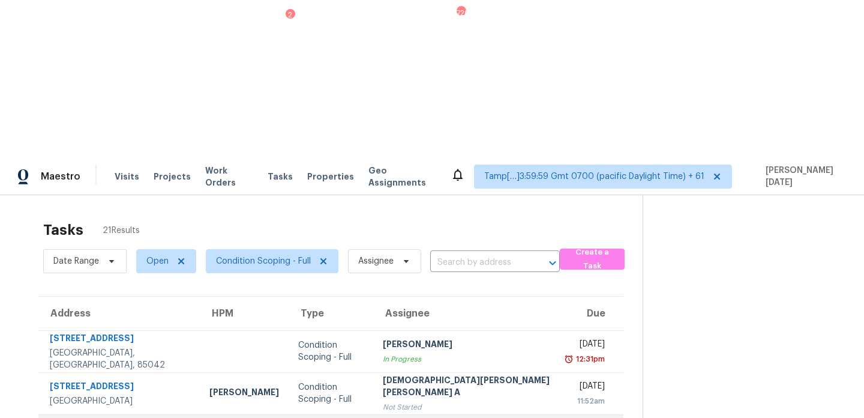
scroll to position [207, 0]
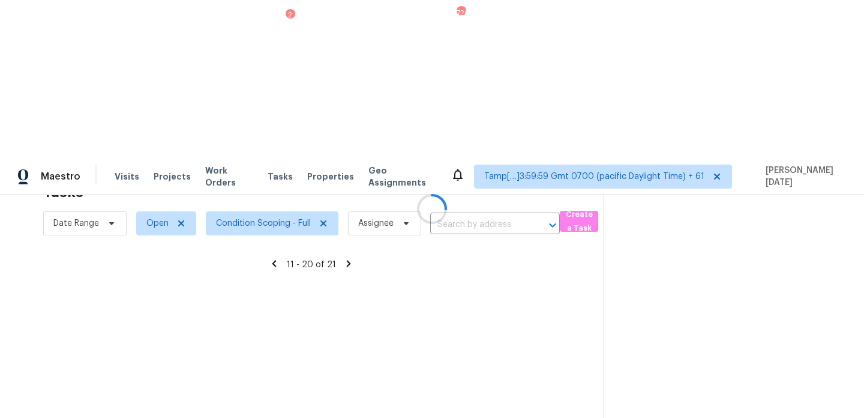
scroll to position [38, 0]
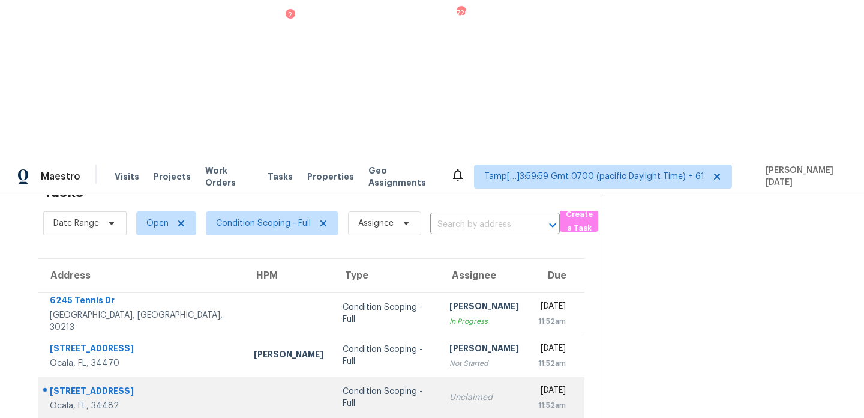
click at [440, 376] on td "Unclaimed" at bounding box center [484, 397] width 89 height 42
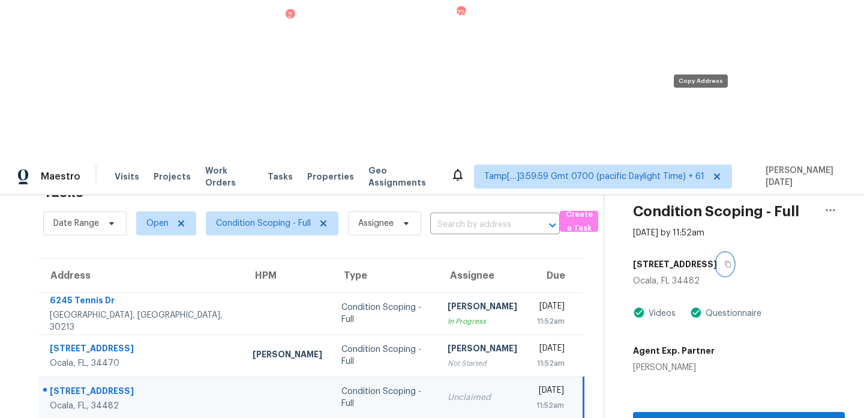
click at [724, 260] on icon "button" at bounding box center [727, 263] width 7 height 7
click at [448, 391] on div "Unclaimed" at bounding box center [483, 397] width 70 height 12
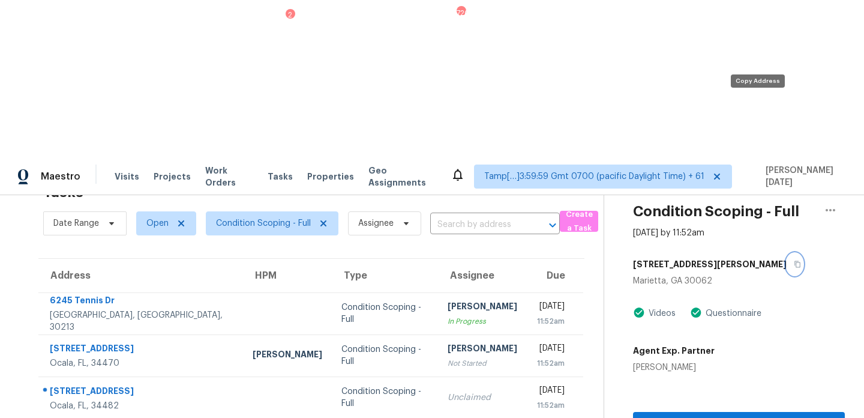
click at [794, 260] on icon "button" at bounding box center [797, 263] width 7 height 7
click at [257, 217] on span "Condition Scoping - Full" at bounding box center [263, 223] width 95 height 12
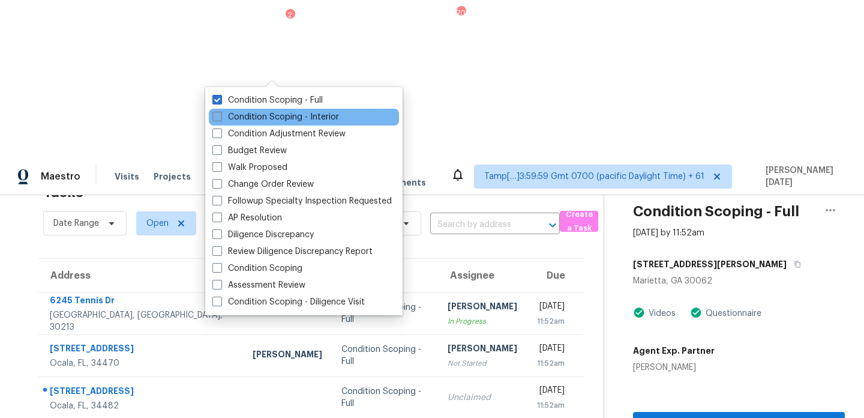
click at [265, 117] on label "Condition Scoping - Interior" at bounding box center [275, 117] width 127 height 12
click at [220, 117] on input "Condition Scoping - Interior" at bounding box center [216, 115] width 8 height 8
checkbox input "true"
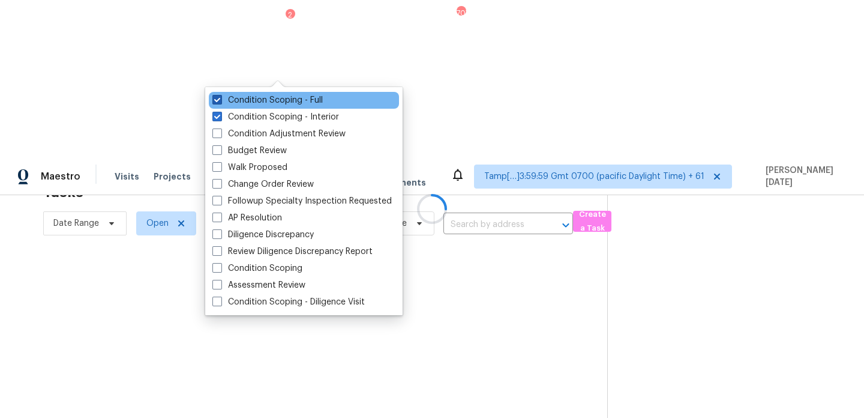
click at [275, 103] on label "Condition Scoping - Full" at bounding box center [267, 100] width 110 height 12
click at [220, 102] on input "Condition Scoping - Full" at bounding box center [216, 98] width 8 height 8
checkbox input "false"
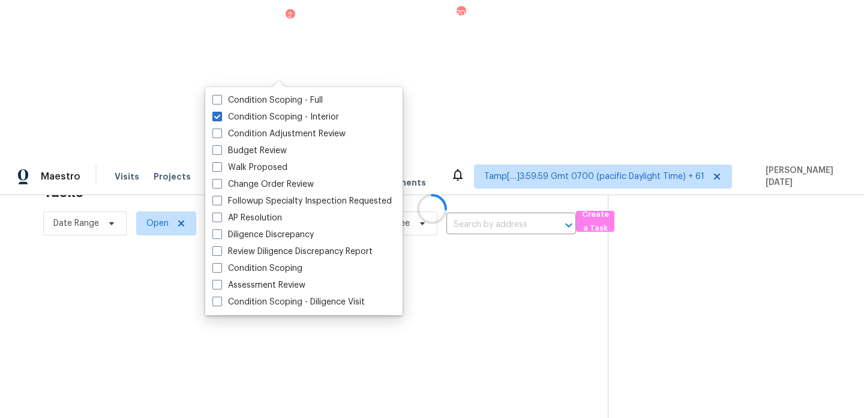
click at [461, 46] on div at bounding box center [432, 209] width 864 height 418
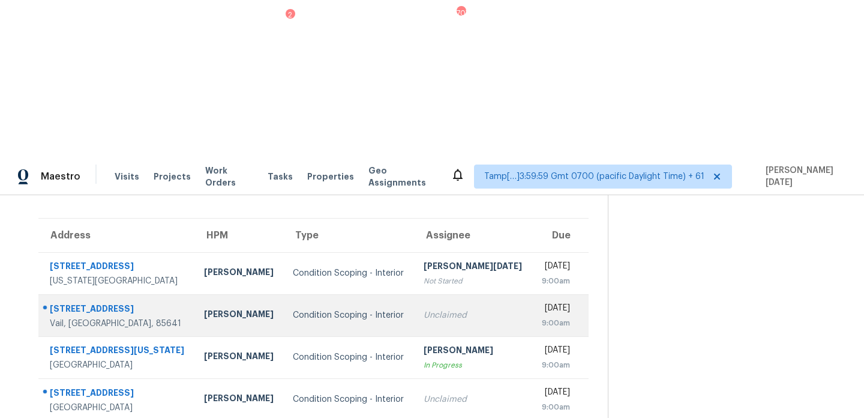
scroll to position [185, 0]
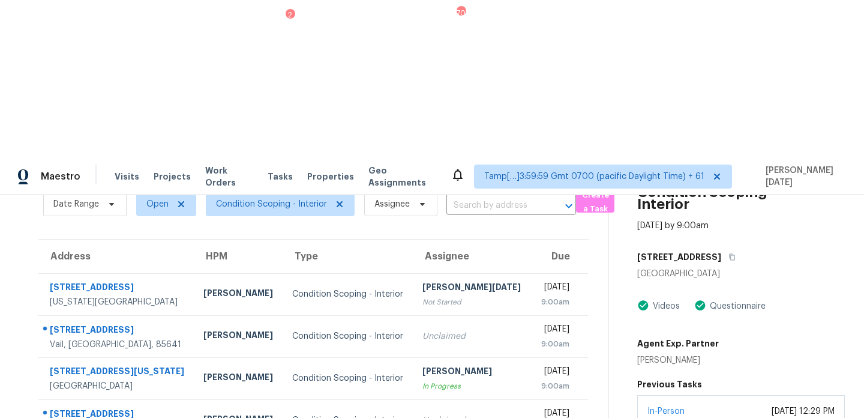
scroll to position [7, 0]
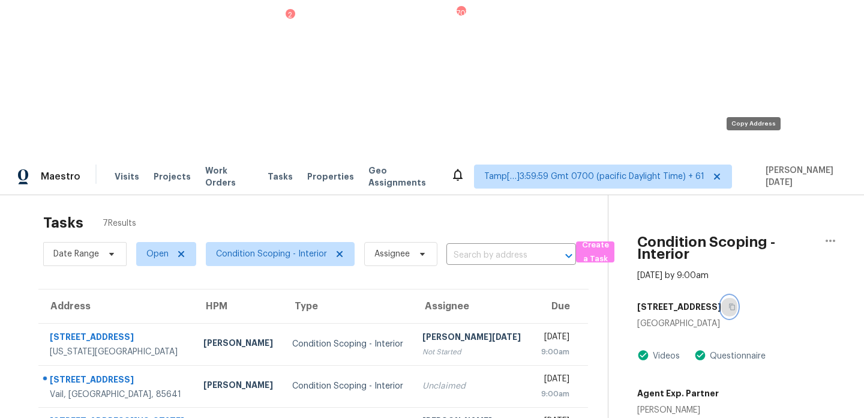
click at [735, 304] on icon "button" at bounding box center [732, 307] width 6 height 7
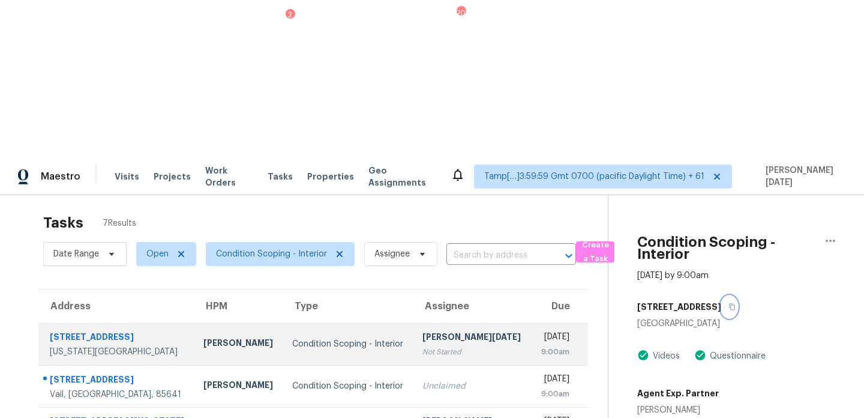
scroll to position [185, 0]
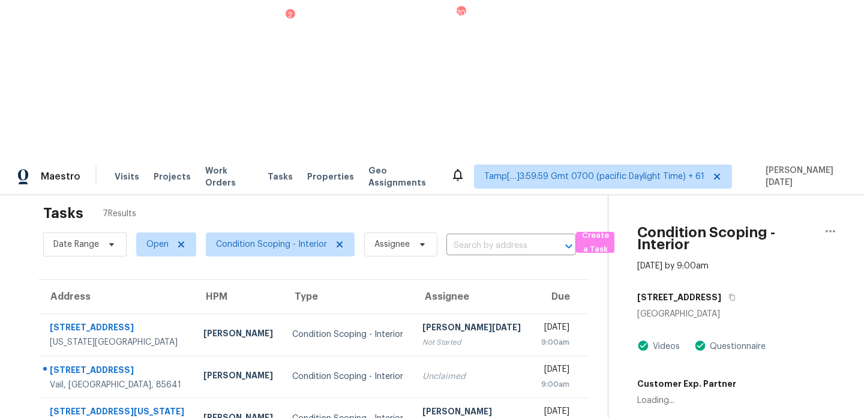
scroll to position [0, 0]
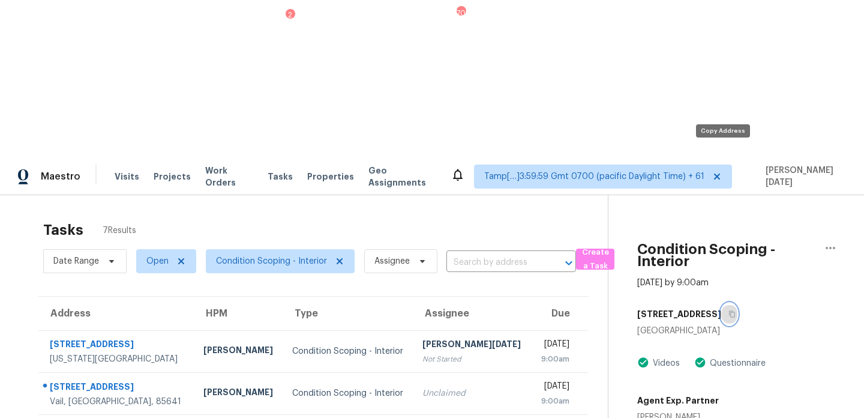
click at [729, 310] on icon "button" at bounding box center [732, 313] width 7 height 7
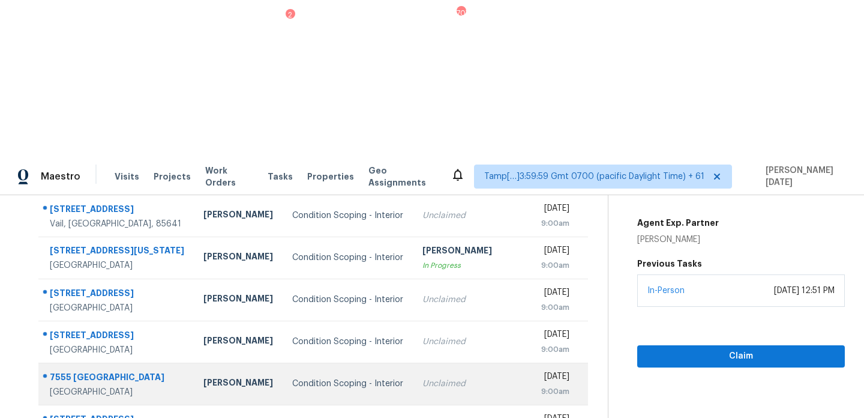
scroll to position [185, 0]
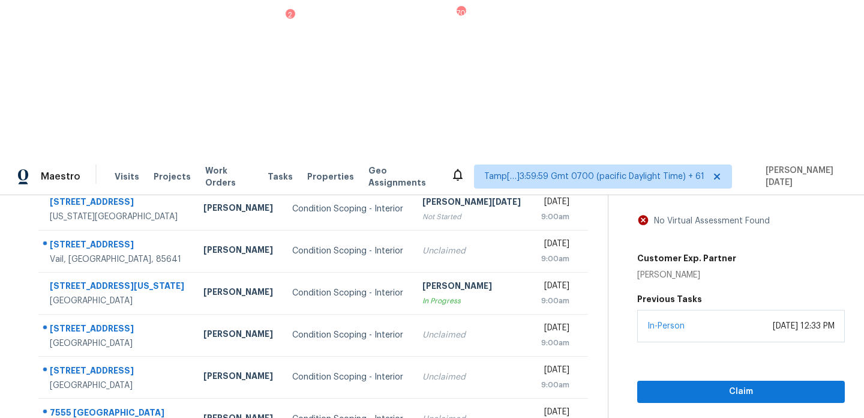
scroll to position [74, 0]
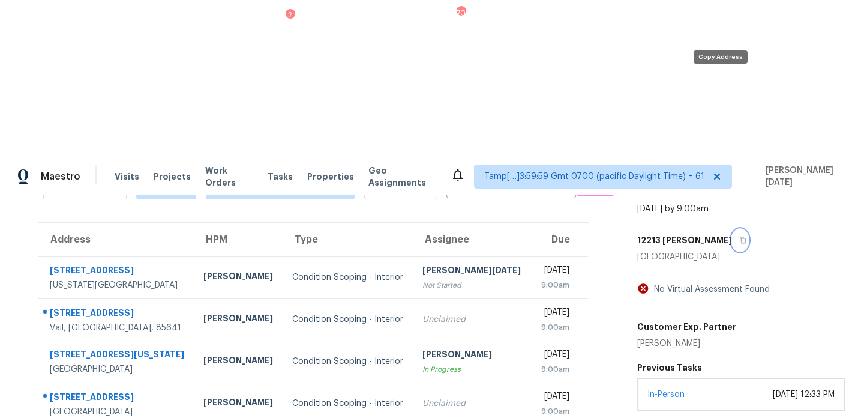
click at [739, 236] on icon "button" at bounding box center [742, 239] width 7 height 7
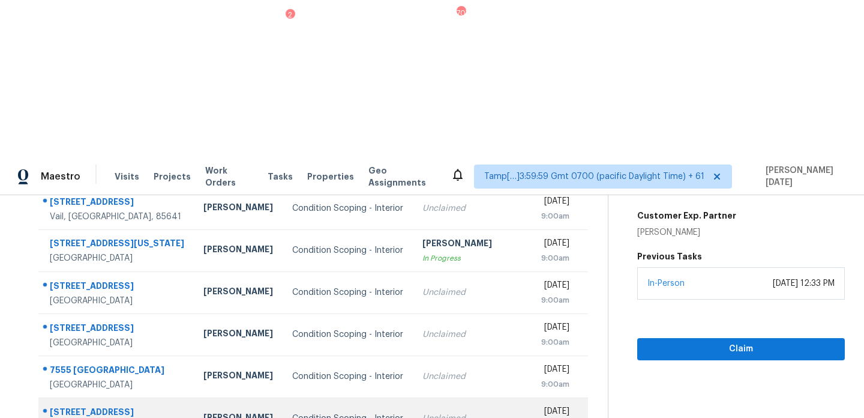
click at [418, 397] on td "Unclaimed" at bounding box center [472, 418] width 118 height 42
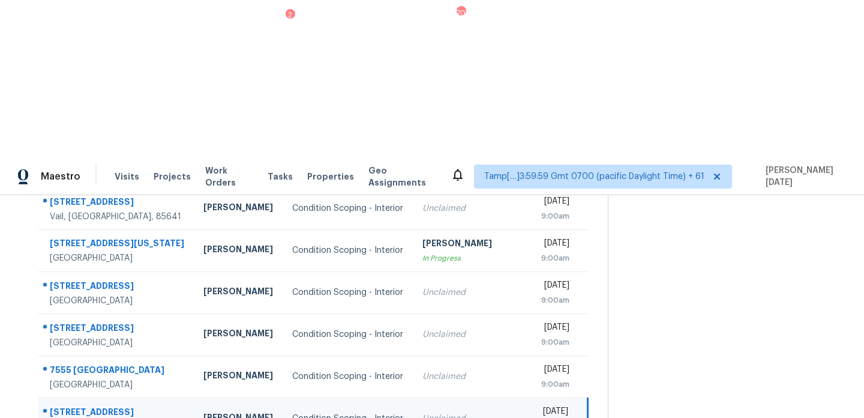
scroll to position [0, 0]
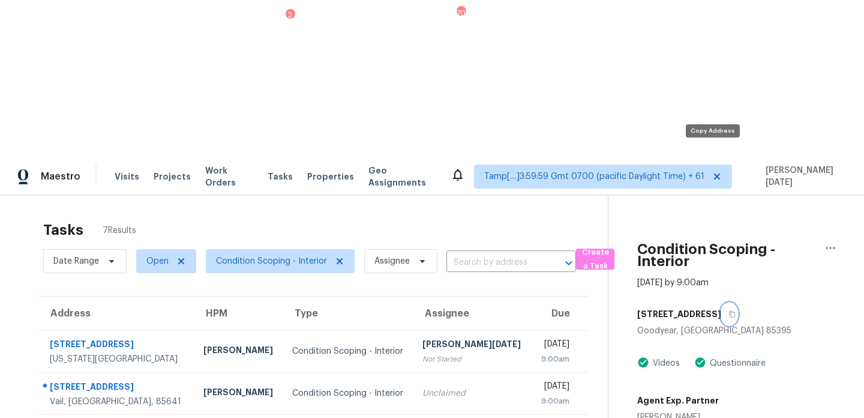
click at [729, 311] on icon "button" at bounding box center [732, 314] width 6 height 7
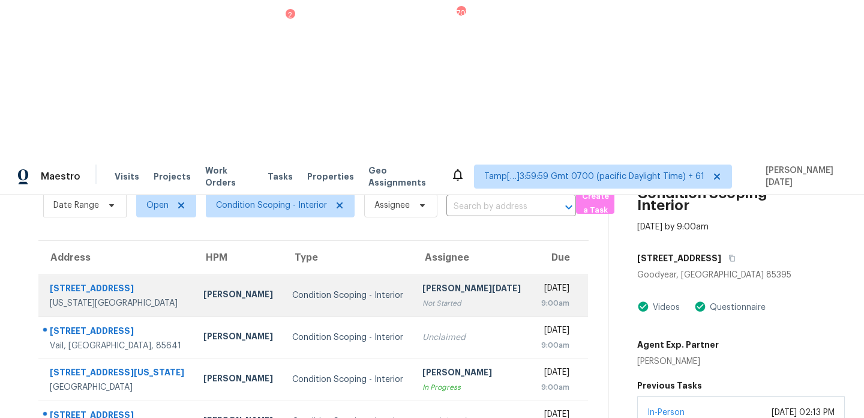
click at [467, 282] on div "[PERSON_NAME][DATE]" at bounding box center [471, 289] width 98 height 15
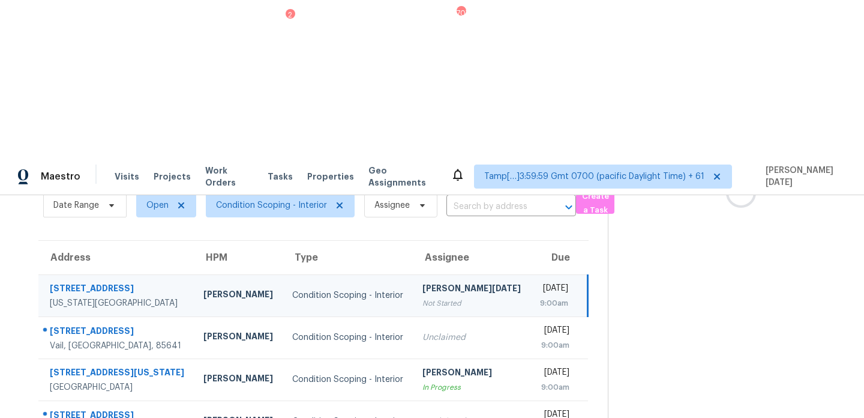
scroll to position [0, 0]
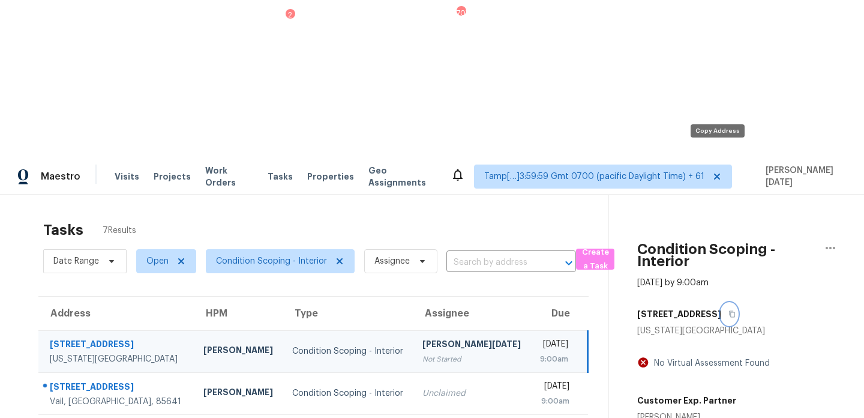
click at [729, 310] on icon "button" at bounding box center [732, 313] width 7 height 7
click at [463, 338] on div "[PERSON_NAME][DATE]" at bounding box center [471, 345] width 98 height 15
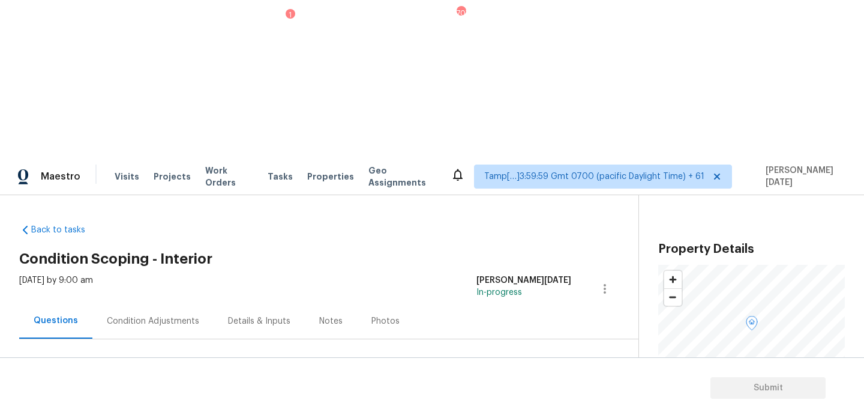
click at [137, 303] on div "Condition Adjustments" at bounding box center [152, 320] width 121 height 35
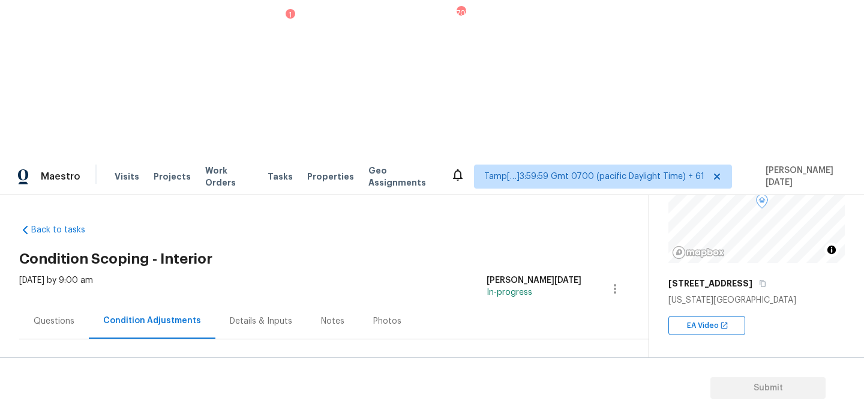
scroll to position [143, 0]
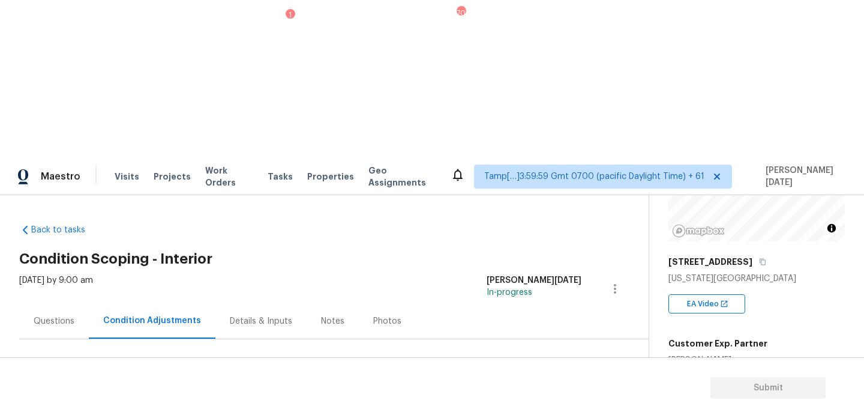
click at [322, 315] on div "Notes" at bounding box center [332, 321] width 23 height 12
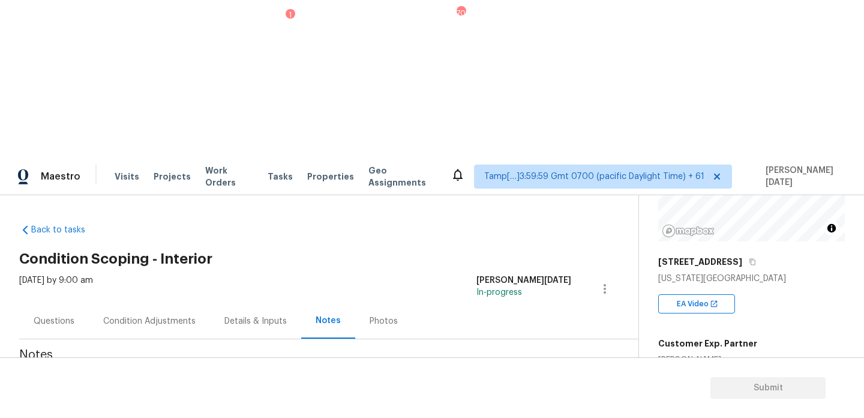
click at [257, 380] on textarea at bounding box center [314, 401] width 576 height 42
click at [257, 380] on textarea "To enrich screen reader interactions, please activate Accessibility in Grammarl…" at bounding box center [314, 401] width 576 height 42
paste textarea "IVA completed"
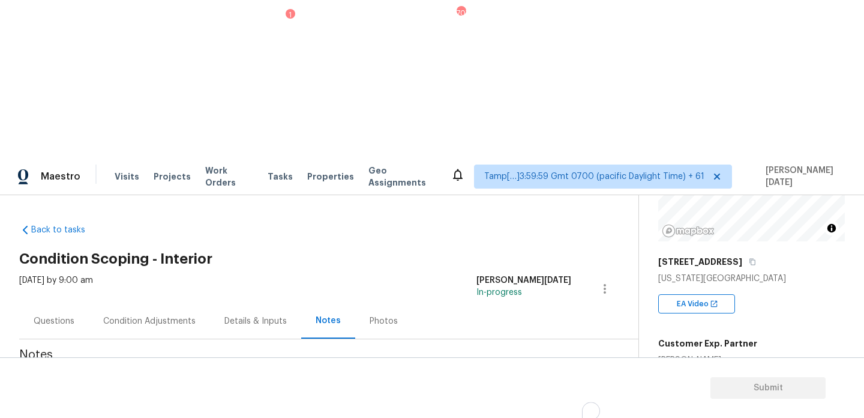
type textarea "IVA completed"
click at [143, 315] on div "Condition Adjustments" at bounding box center [149, 321] width 92 height 12
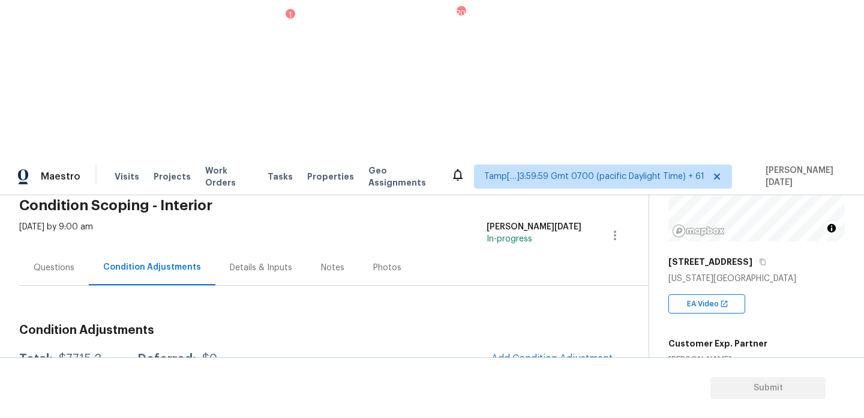
scroll to position [51, 0]
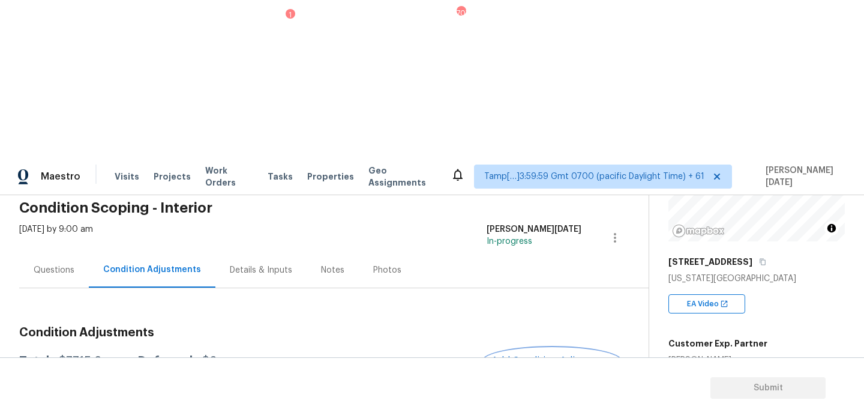
click at [562, 348] on button "Add Condition Adjustment" at bounding box center [552, 360] width 136 height 25
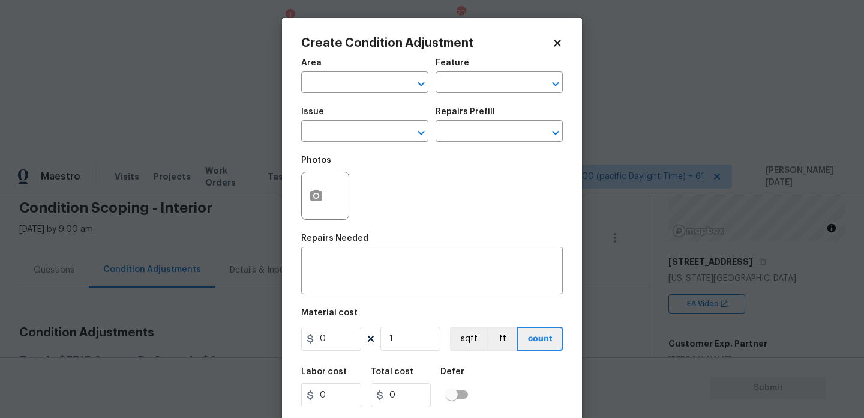
click at [253, 233] on body "Maestro Visits Projects Work Orders Tasks 1 Properties Geo Assignments 707 Tamp…" at bounding box center [432, 366] width 864 height 418
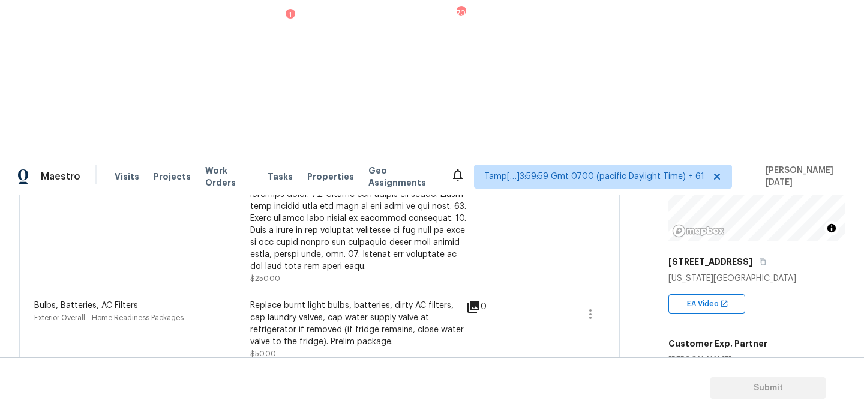
scroll to position [0, 0]
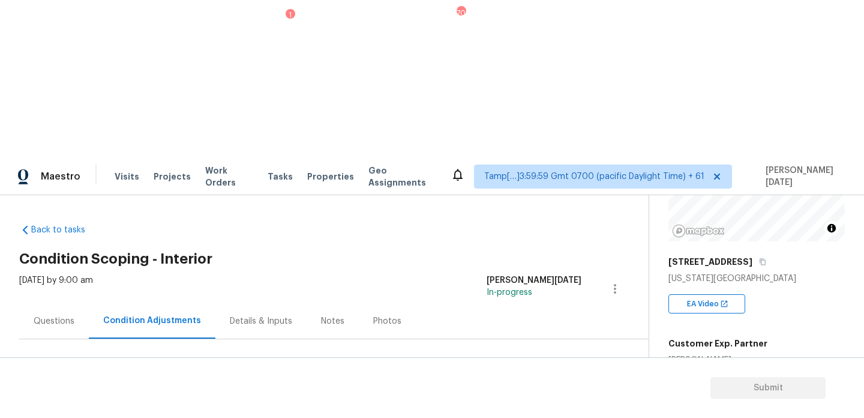
click at [511, 406] on span "Add Condition Adjustment" at bounding box center [551, 411] width 121 height 11
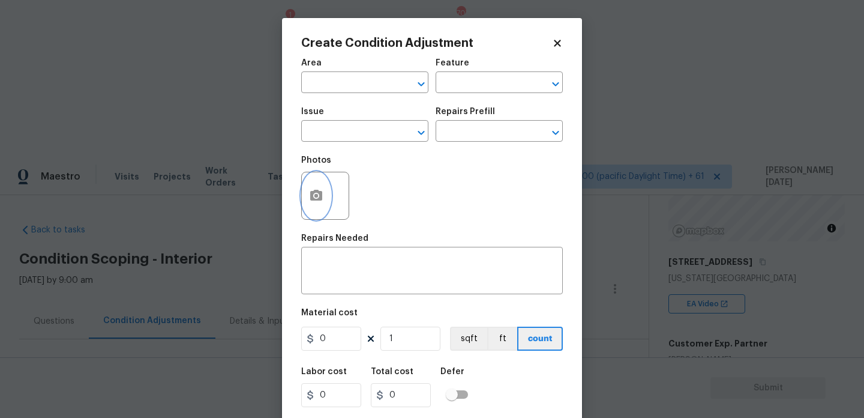
click at [310, 208] on button "button" at bounding box center [316, 195] width 29 height 47
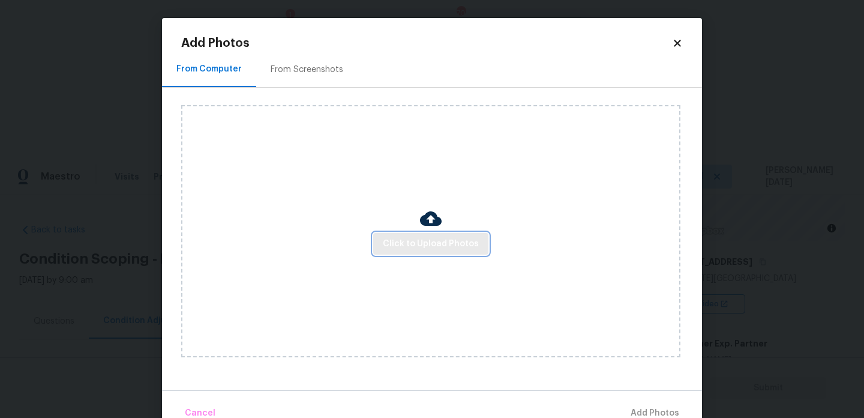
click at [410, 240] on span "Click to Upload Photos" at bounding box center [431, 243] width 96 height 15
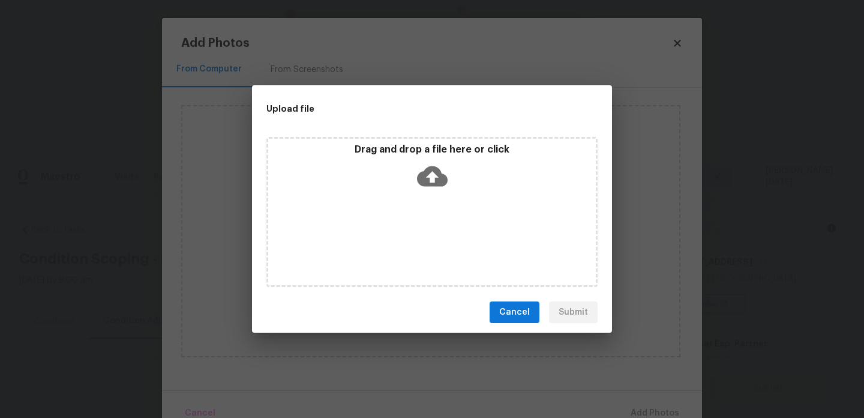
click at [410, 240] on div "Drag and drop a file here or click" at bounding box center [431, 212] width 331 height 150
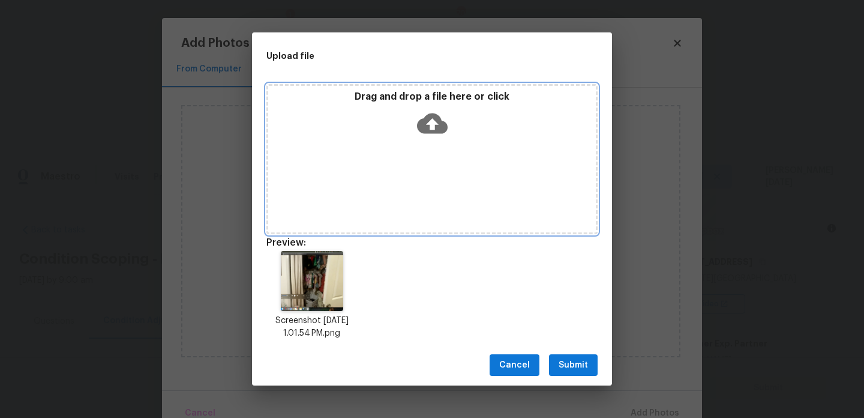
click at [371, 125] on div "Drag and drop a file here or click" at bounding box center [432, 117] width 328 height 52
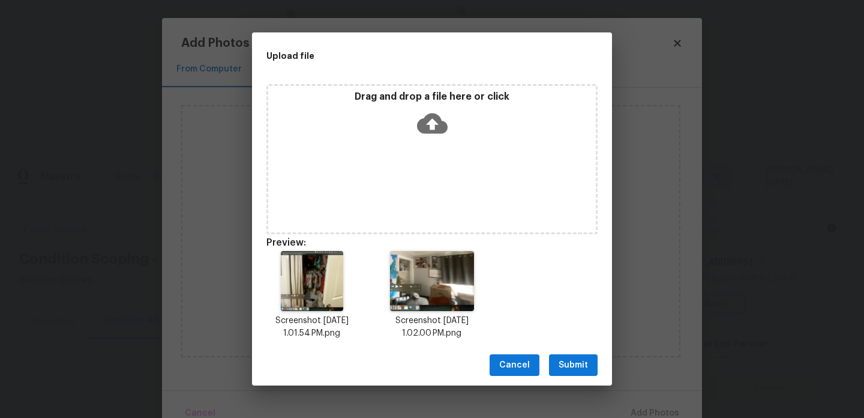
click at [591, 374] on button "Submit" at bounding box center [573, 365] width 49 height 22
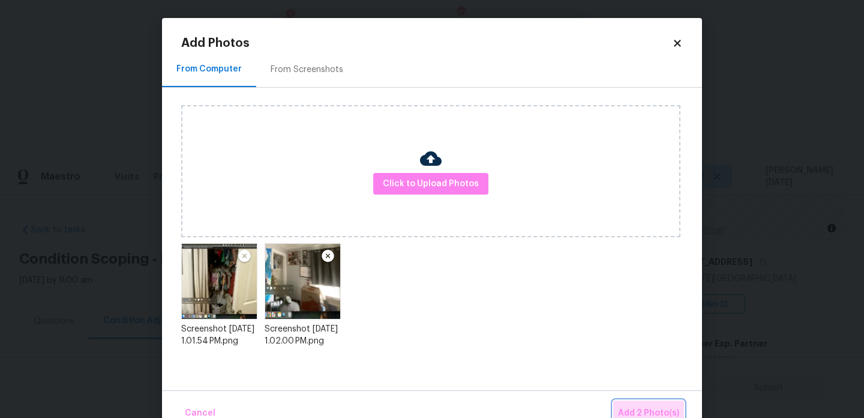
click at [641, 410] on span "Add 2 Photo(s)" at bounding box center [648, 413] width 61 height 15
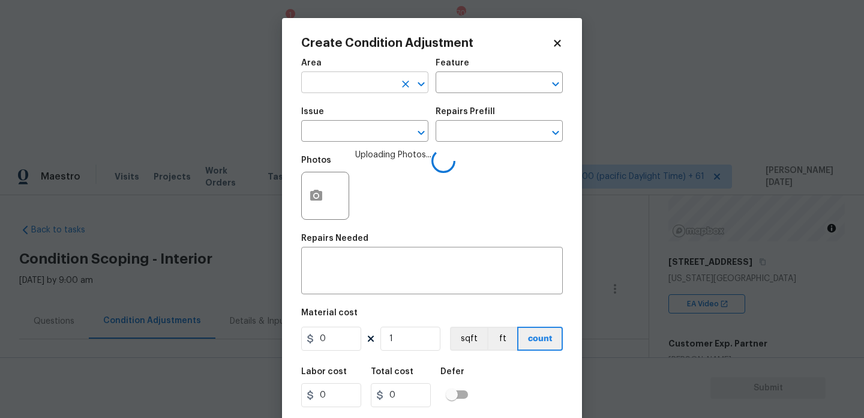
click at [313, 81] on input "text" at bounding box center [348, 83] width 94 height 19
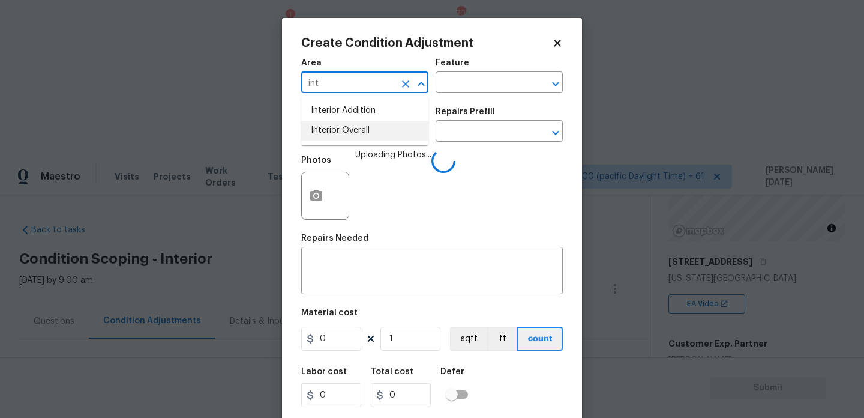
click at [342, 133] on li "Interior Overall" at bounding box center [364, 131] width 127 height 20
type input "Interior Overall"
click at [342, 133] on input "text" at bounding box center [348, 132] width 94 height 19
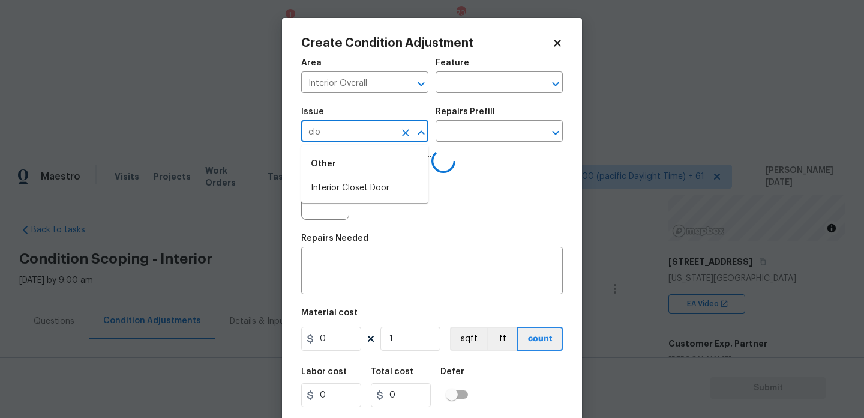
type input "clos"
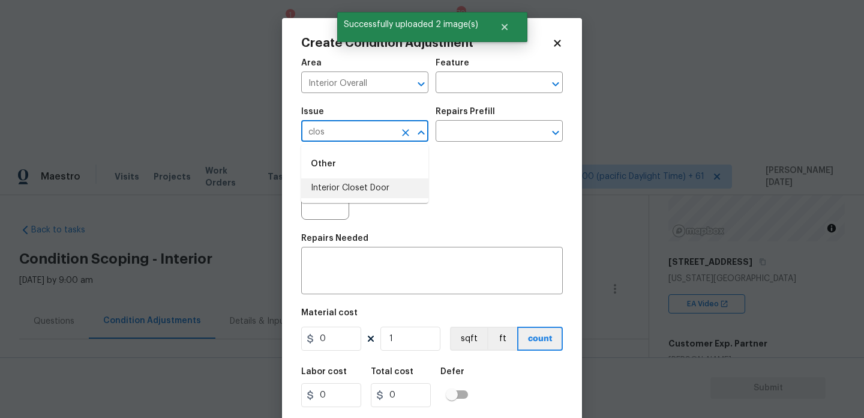
click at [345, 188] on li "Interior Closet Door" at bounding box center [364, 188] width 127 height 20
type input "Interior Closet Door"
click at [472, 130] on input "text" at bounding box center [483, 132] width 94 height 19
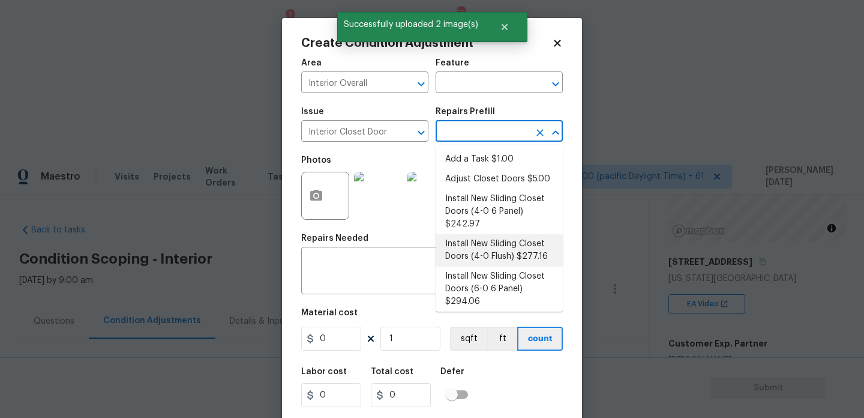
scroll to position [37, 0]
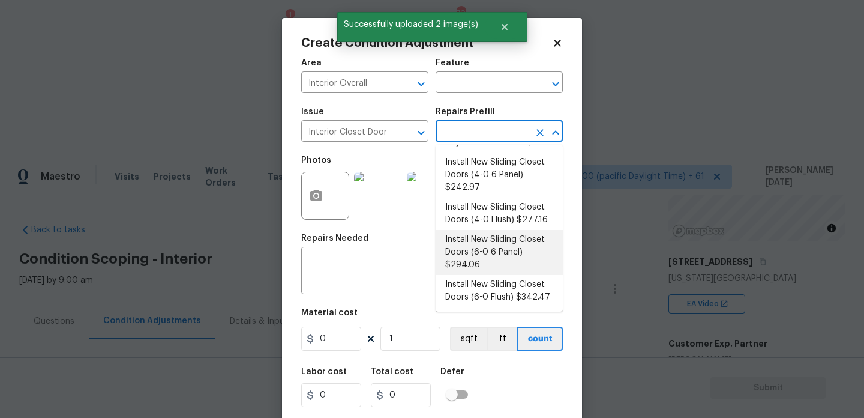
click at [521, 258] on li "Install New Sliding Closet Doors (6-0 6 Panel) $294.06" at bounding box center [499, 252] width 127 height 45
type input "Interior Door"
type textarea "Remove the existing door (if present). Install a new 6-0 bi-fold 6 panel interi…"
type input "294.06"
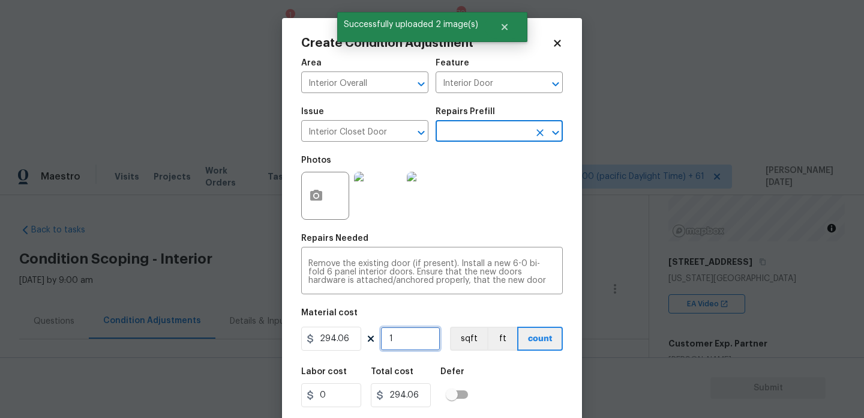
click at [399, 348] on input "1" at bounding box center [410, 338] width 60 height 24
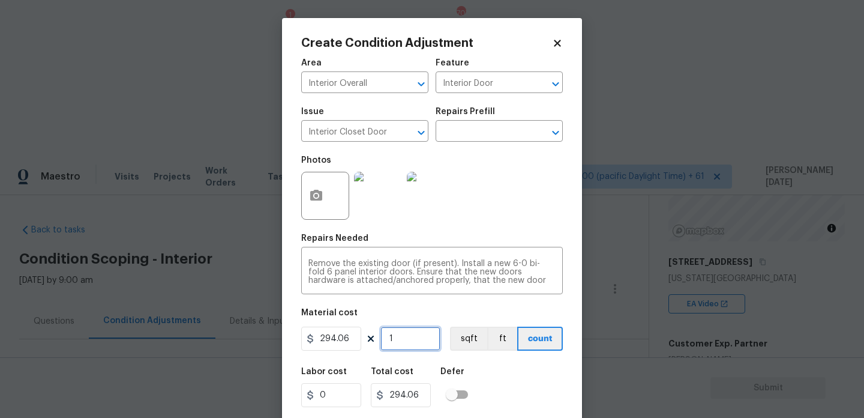
type input "0"
type input "2"
type input "588.12"
type input "2"
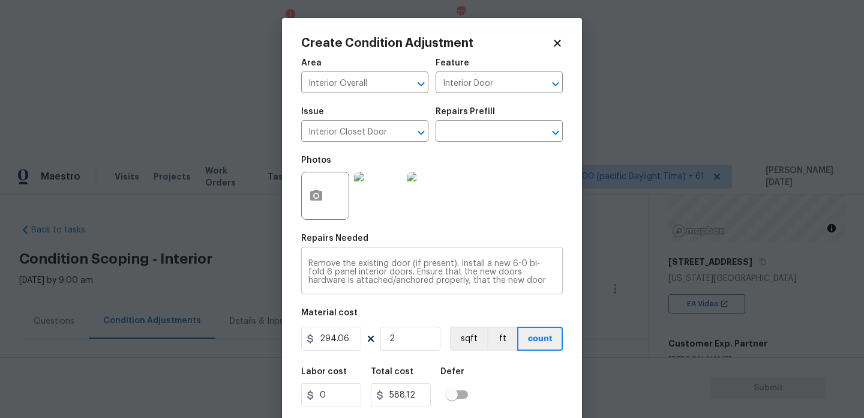
click at [477, 254] on div "Remove the existing door (if present). Install a new 6-0 bi-fold 6 panel interi…" at bounding box center [432, 272] width 262 height 44
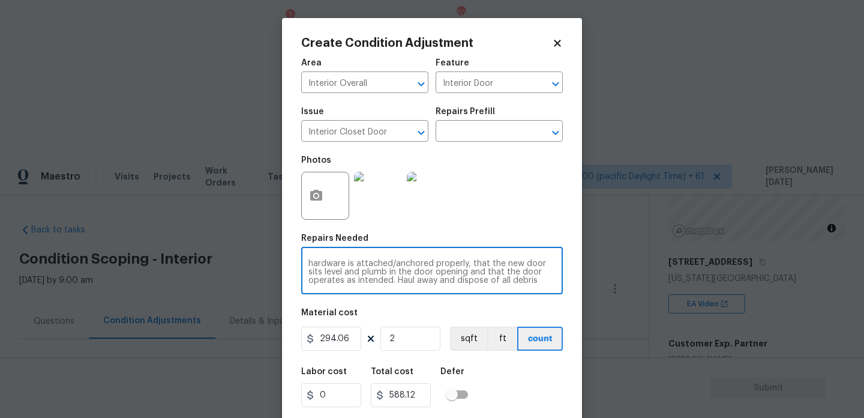
scroll to position [17, 0]
click at [506, 230] on div "Area Interior Overall ​ Feature Interior Door ​ Issue Interior Closet Door ​ Re…" at bounding box center [432, 250] width 262 height 396
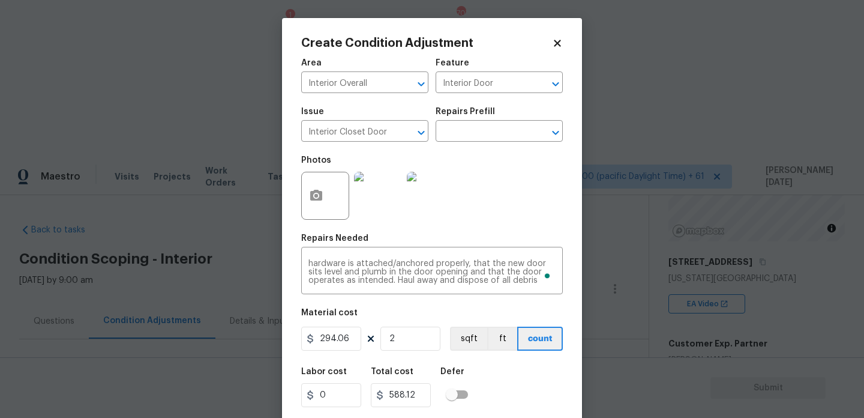
scroll to position [31, 0]
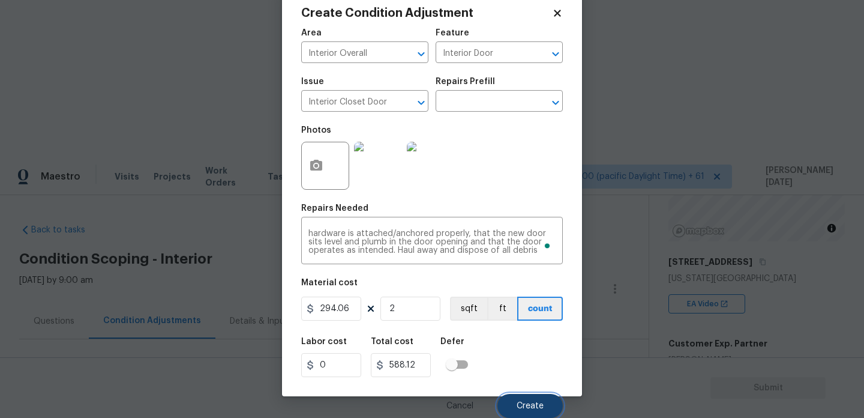
click at [522, 401] on span "Create" at bounding box center [530, 405] width 27 height 9
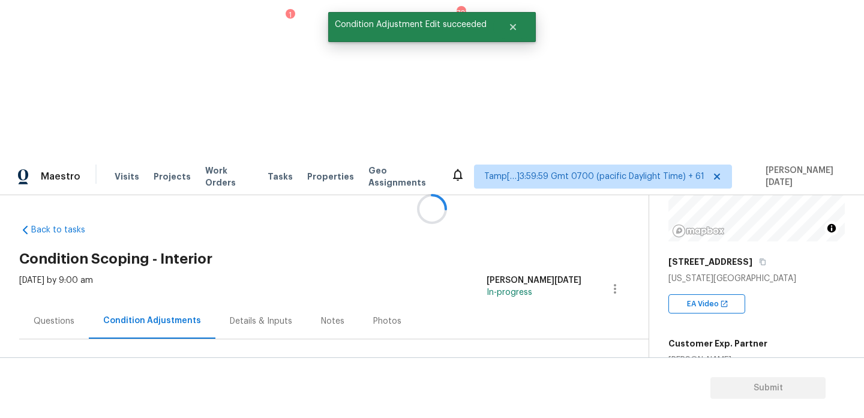
scroll to position [0, 0]
click at [678, 414] on span "1512" at bounding box center [677, 418] width 17 height 8
copy span "1512"
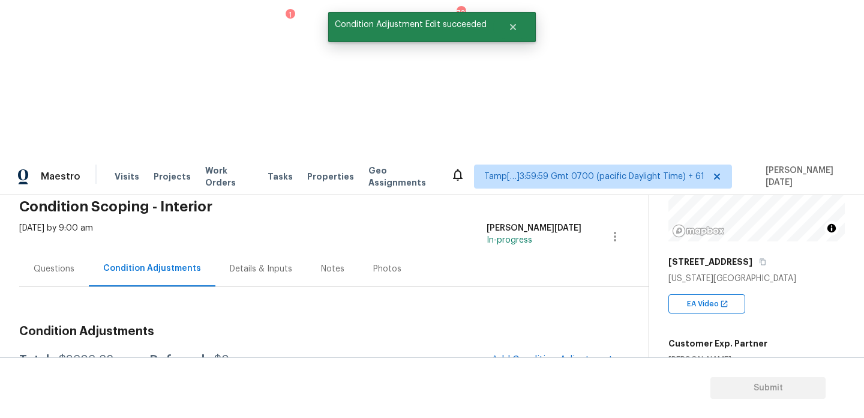
scroll to position [53, 0]
click at [530, 353] on span "Add Condition Adjustment" at bounding box center [551, 358] width 121 height 11
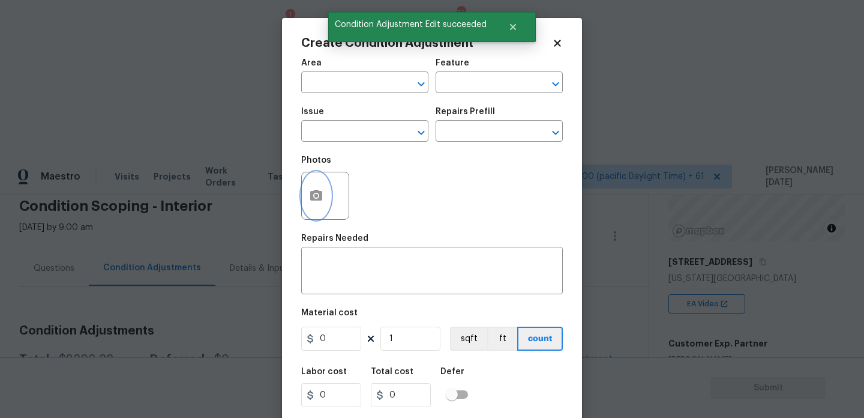
click at [310, 190] on icon "button" at bounding box center [316, 195] width 14 height 14
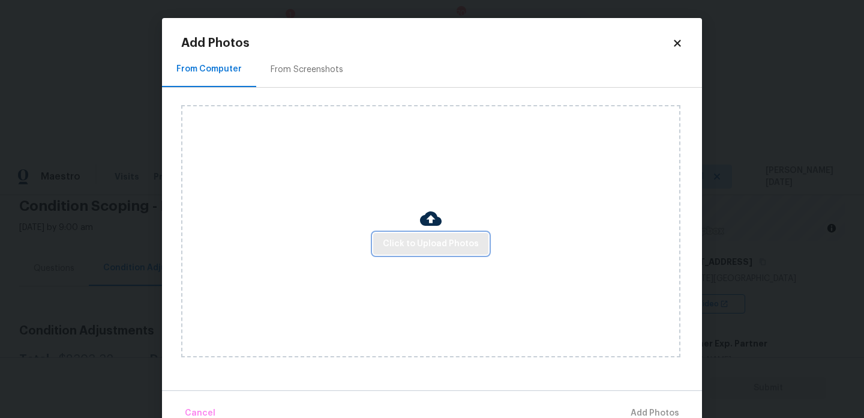
click at [442, 251] on button "Click to Upload Photos" at bounding box center [430, 244] width 115 height 22
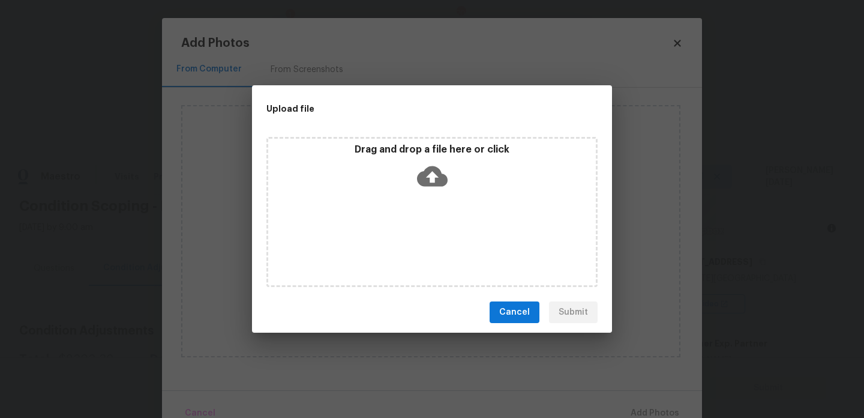
click at [442, 251] on div "Drag and drop a file here or click" at bounding box center [431, 212] width 331 height 150
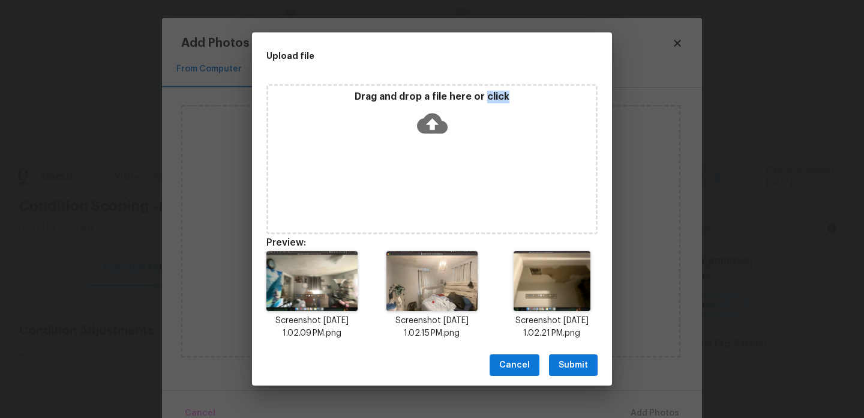
click at [575, 358] on span "Submit" at bounding box center [573, 365] width 29 height 15
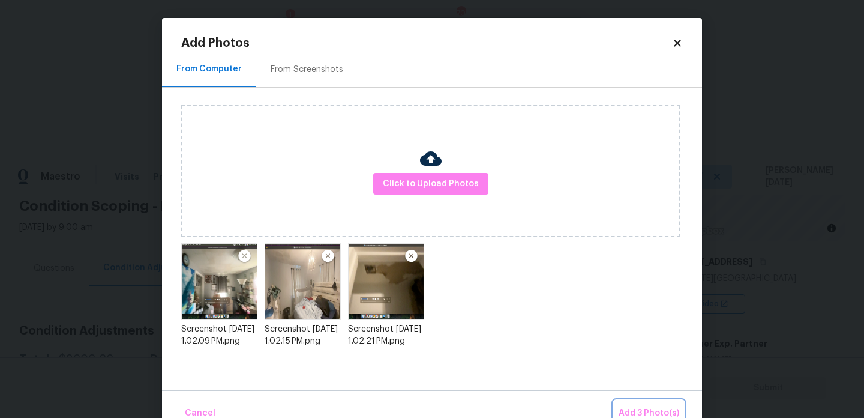
click at [635, 408] on span "Add 3 Photo(s)" at bounding box center [649, 413] width 61 height 15
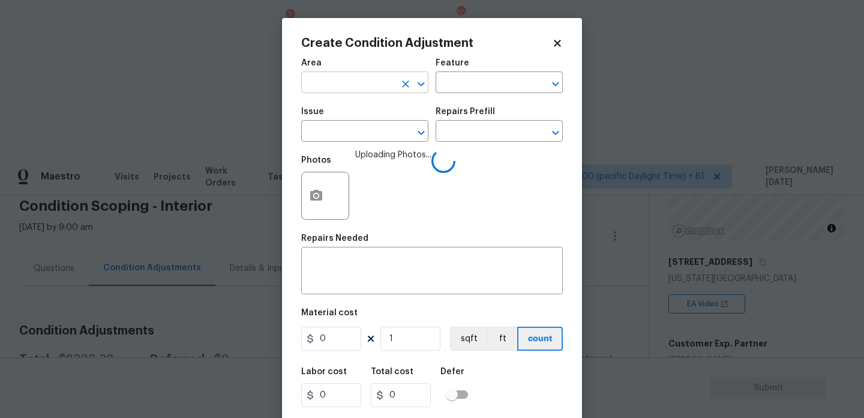
click at [321, 80] on input "text" at bounding box center [348, 83] width 94 height 19
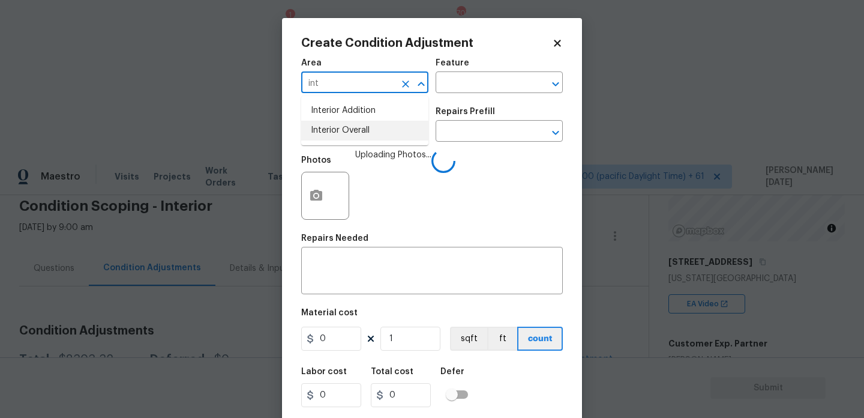
click at [345, 136] on li "Interior Overall" at bounding box center [364, 131] width 127 height 20
type input "Interior Overall"
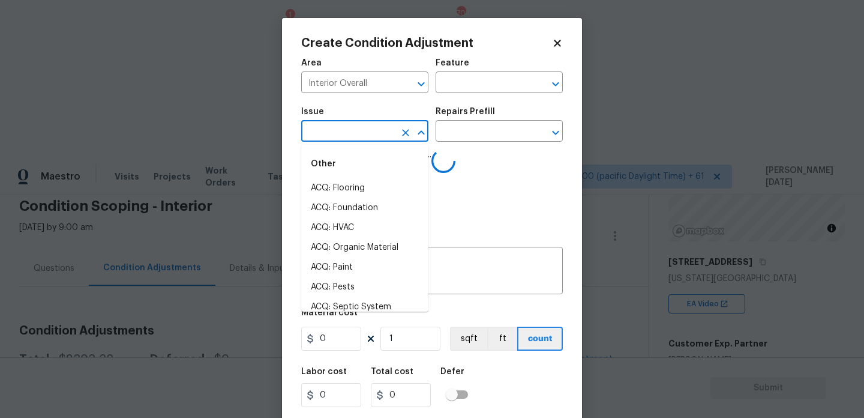
click at [345, 136] on input "text" at bounding box center [348, 132] width 94 height 19
type input "wall"
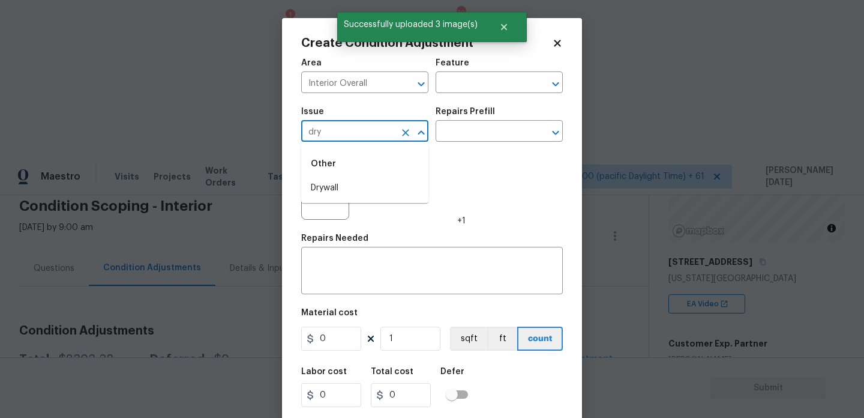
click at [328, 190] on li "Drywall" at bounding box center [364, 188] width 127 height 20
type input "Drywall"
click at [476, 84] on input "text" at bounding box center [483, 83] width 94 height 19
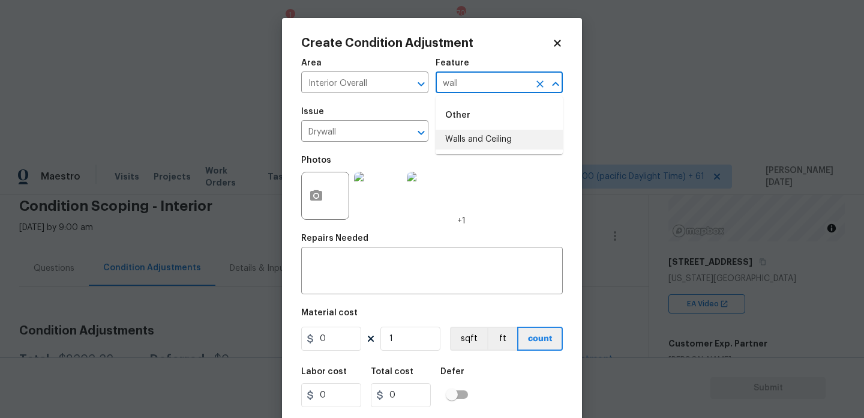
click at [477, 132] on li "Walls and Ceiling" at bounding box center [499, 140] width 127 height 20
type input "Walls and Ceiling"
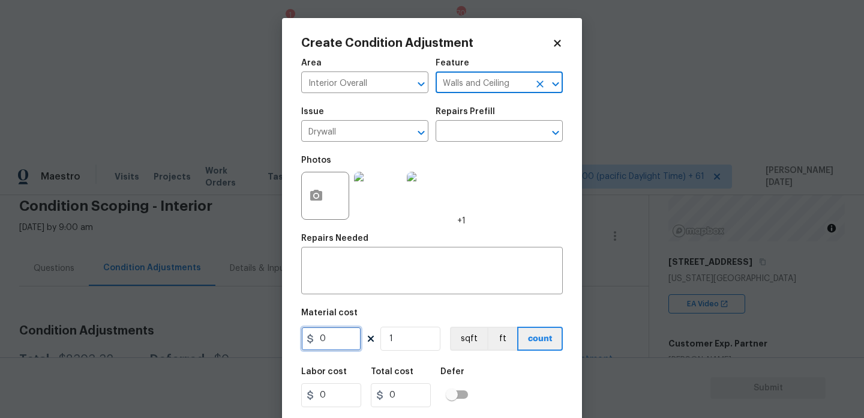
click at [334, 341] on input "0" at bounding box center [331, 338] width 60 height 24
type input "600"
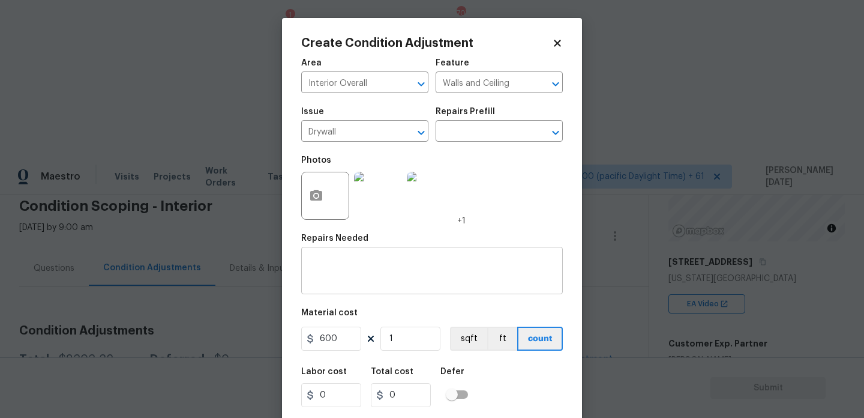
click at [367, 275] on textarea at bounding box center [431, 271] width 247 height 25
type input "600"
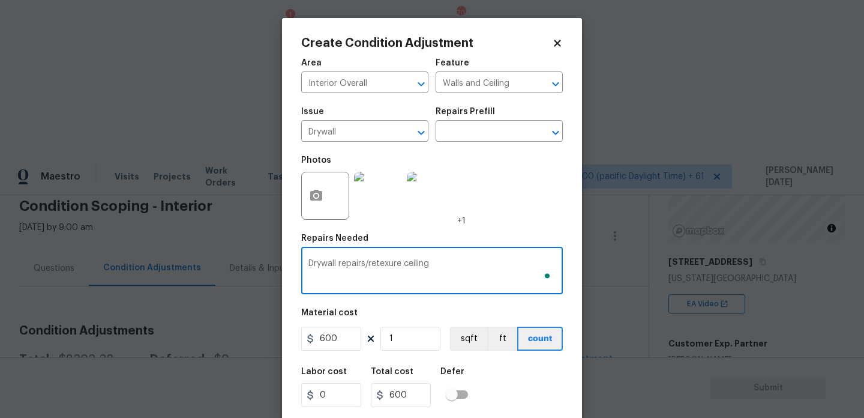
scroll to position [31, 0]
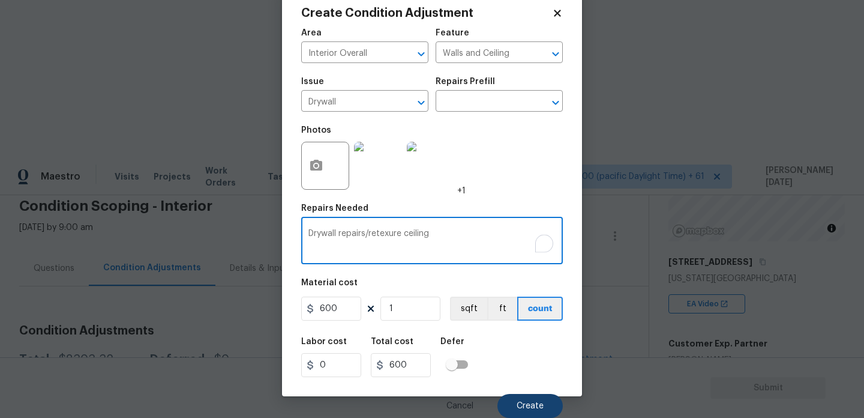
type textarea "Drywall repairs/retexure ceiling"
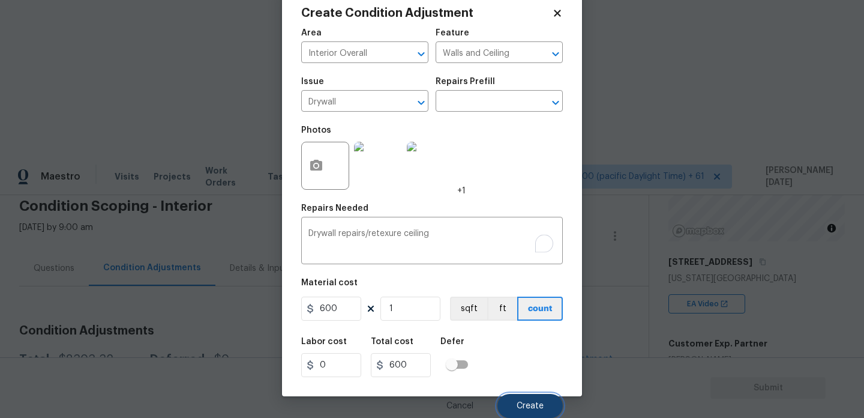
click at [523, 405] on span "Create" at bounding box center [530, 405] width 27 height 9
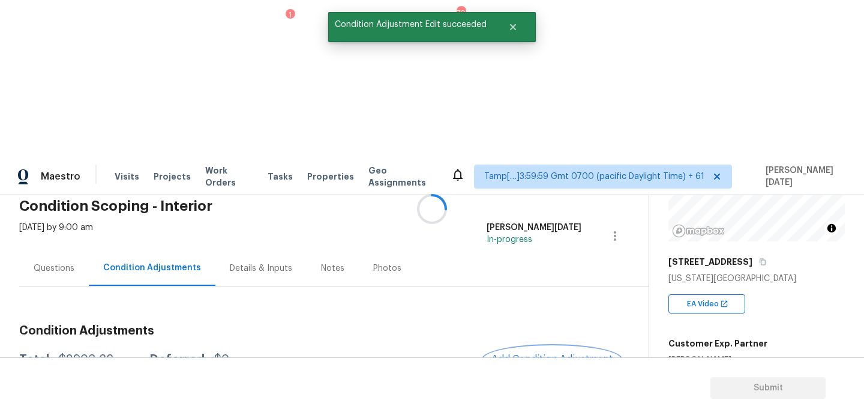
scroll to position [0, 0]
click at [551, 353] on span "Add Condition Adjustment" at bounding box center [551, 358] width 121 height 11
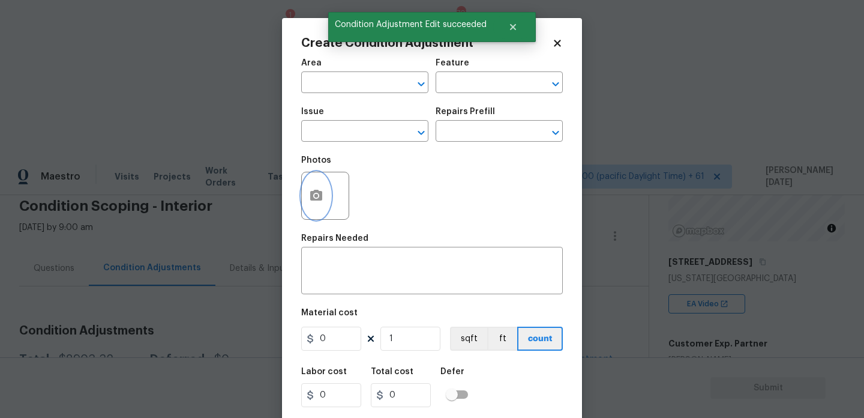
click at [310, 197] on icon "button" at bounding box center [316, 195] width 12 height 11
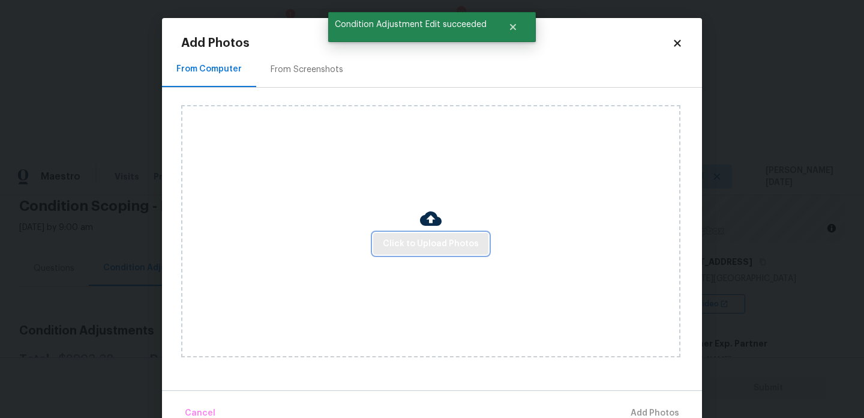
click at [462, 250] on span "Click to Upload Photos" at bounding box center [431, 243] width 96 height 15
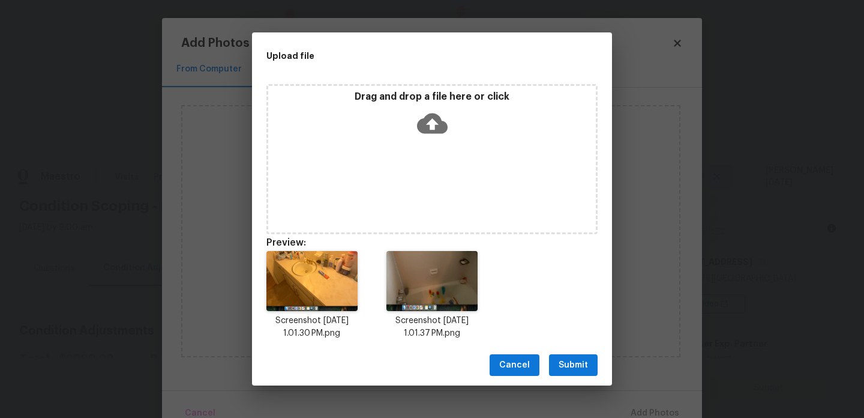
click at [570, 359] on span "Submit" at bounding box center [573, 365] width 29 height 15
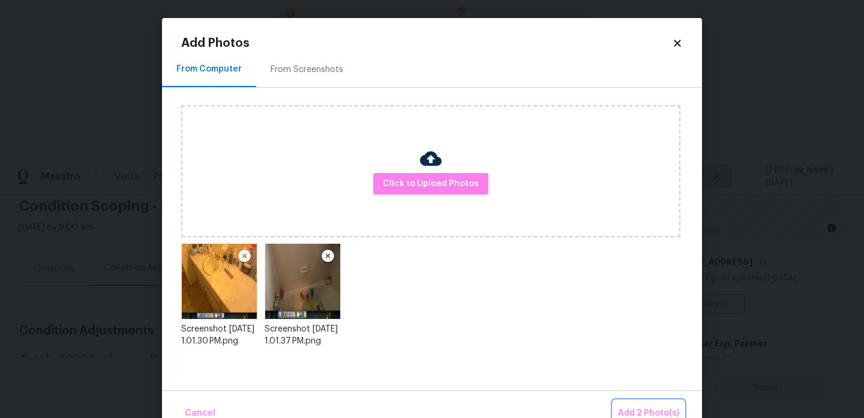
click at [646, 402] on button "Add 2 Photo(s)" at bounding box center [648, 413] width 71 height 26
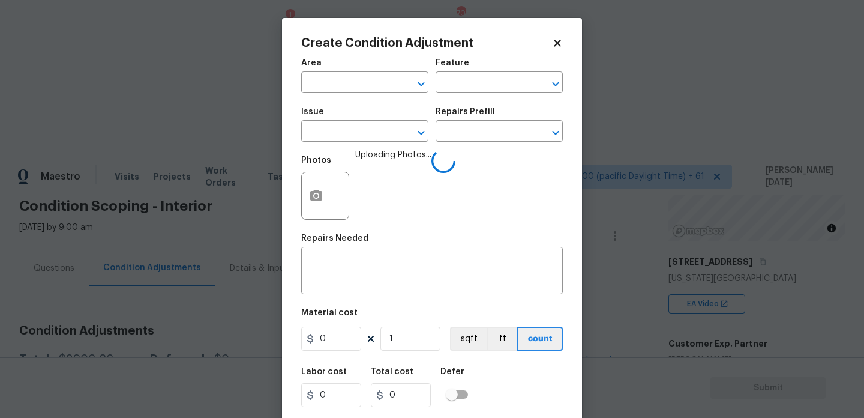
click at [335, 94] on span "Area ​" at bounding box center [364, 76] width 127 height 49
click at [341, 89] on input "text" at bounding box center [348, 83] width 94 height 19
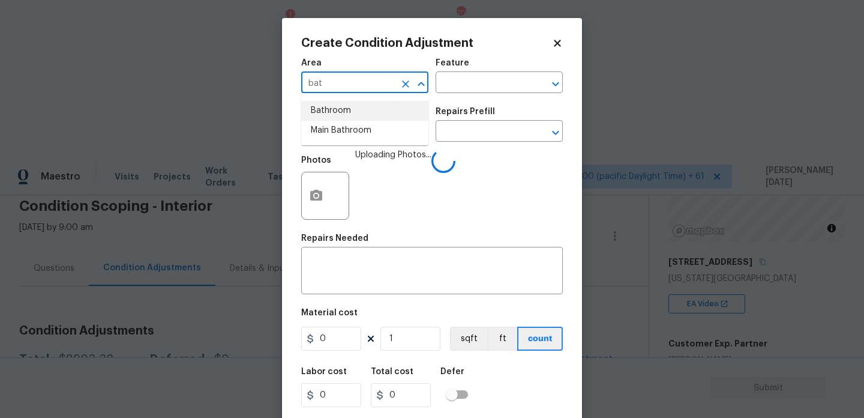
click at [344, 109] on li "Bathroom" at bounding box center [364, 111] width 127 height 20
type input "Bathroom"
click at [339, 141] on input "text" at bounding box center [348, 132] width 94 height 19
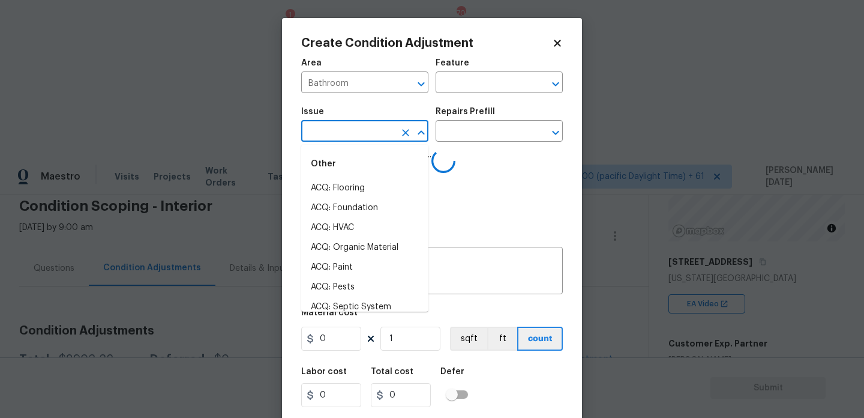
click at [339, 141] on input "text" at bounding box center [348, 132] width 94 height 19
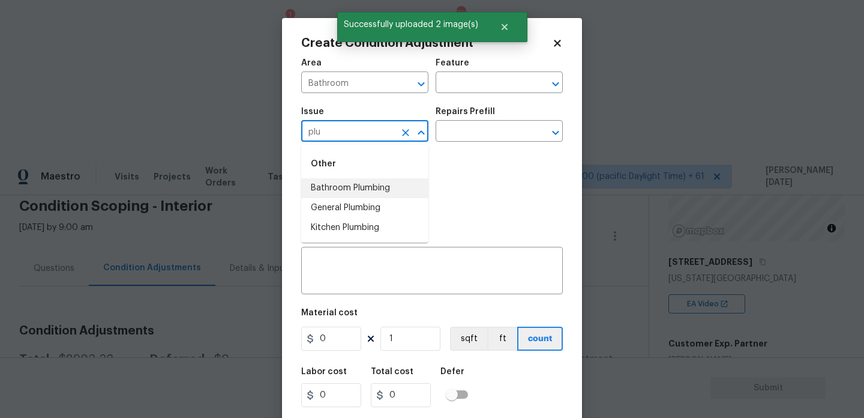
click at [340, 179] on li "Bathroom Plumbing" at bounding box center [364, 188] width 127 height 20
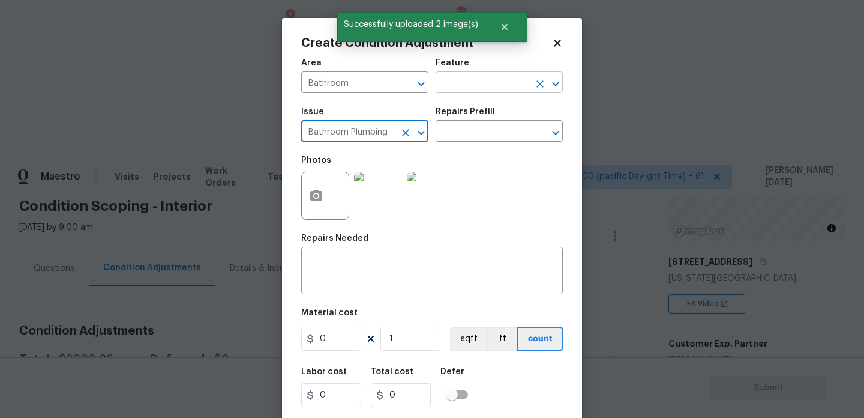
type input "Bathroom Plumbing"
click at [484, 76] on input "text" at bounding box center [483, 83] width 94 height 19
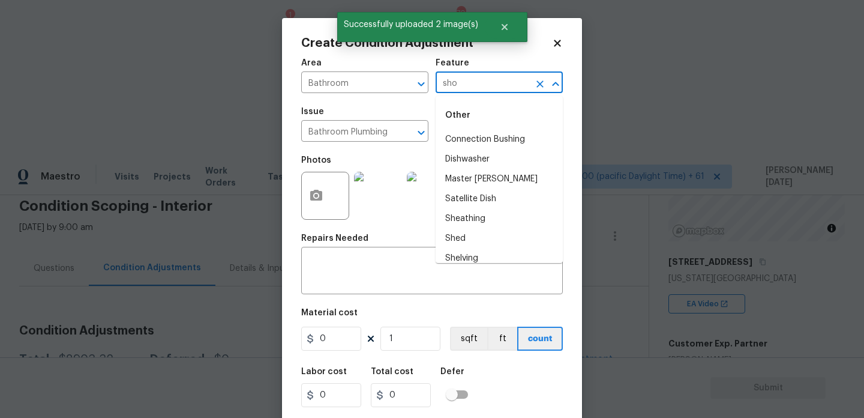
type input "show"
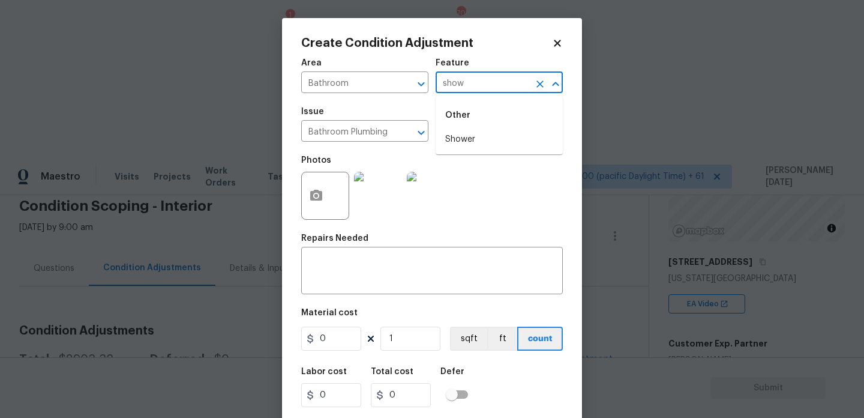
click at [539, 84] on icon "Clear" at bounding box center [539, 83] width 7 height 7
click at [488, 137] on li "Bathroom" at bounding box center [499, 140] width 127 height 20
type input "Bathroom"
click at [349, 329] on input "0" at bounding box center [331, 338] width 60 height 24
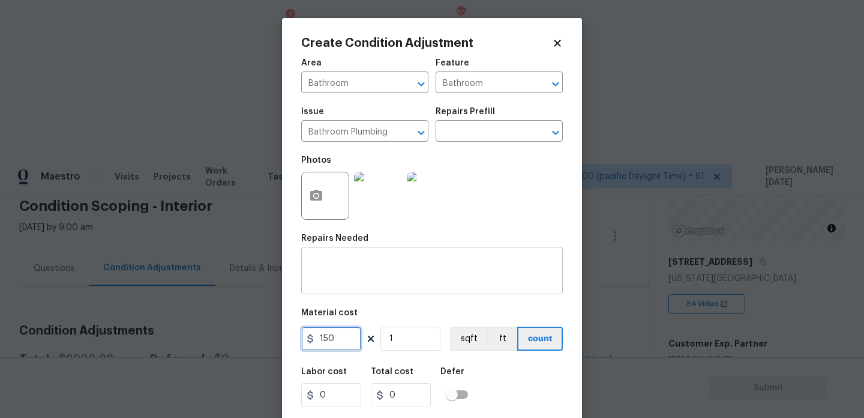
type input "150"
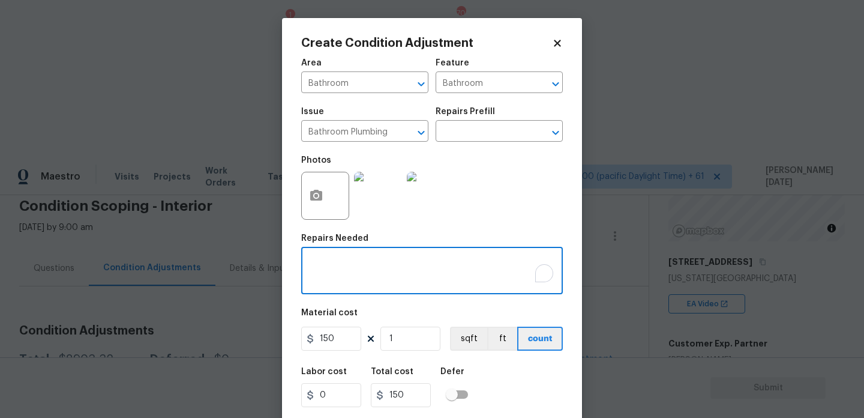
click at [368, 277] on textarea "To enrich screen reader interactions, please activate Accessibility in Grammarl…" at bounding box center [431, 271] width 247 height 25
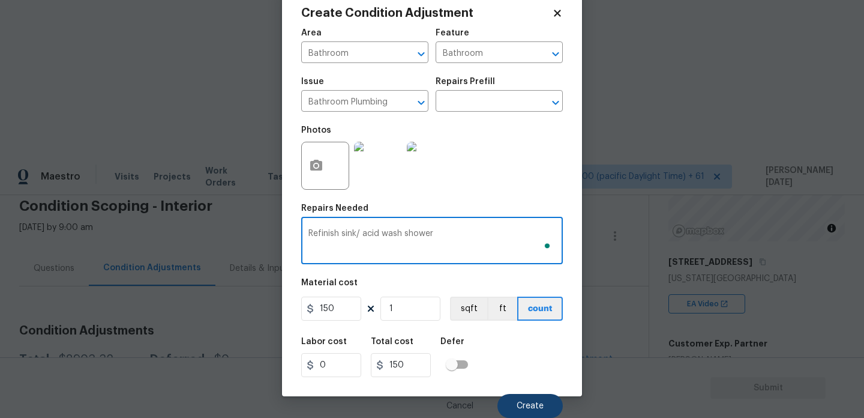
type textarea "Refinish sink/ acid wash shower"
click at [545, 413] on button "Create" at bounding box center [529, 406] width 65 height 24
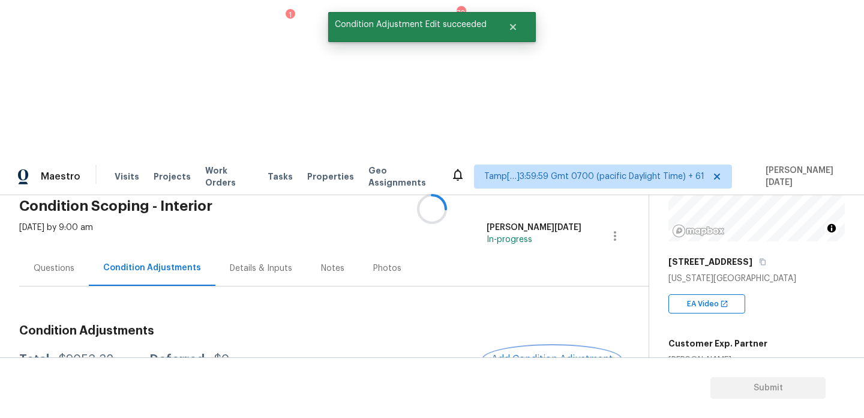
scroll to position [0, 0]
drag, startPoint x: 72, startPoint y: 203, endPoint x: 124, endPoint y: 203, distance: 52.2
click at [124, 353] on div "Total: $9053.32 Deferred: $0" at bounding box center [124, 359] width 210 height 12
copy div "$9053.32"
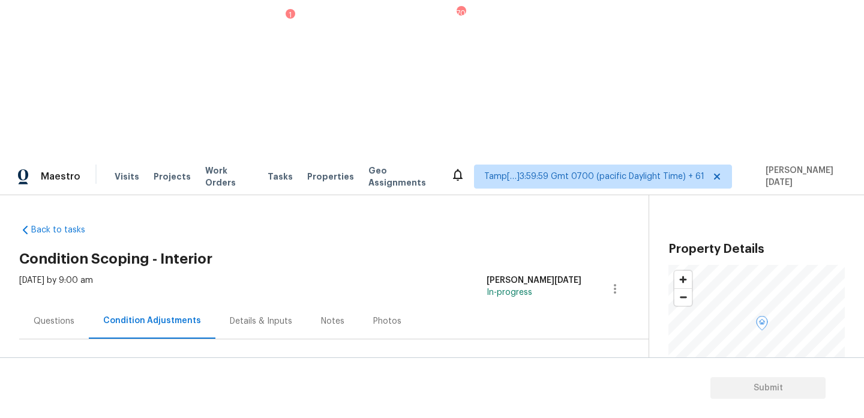
scroll to position [143, 0]
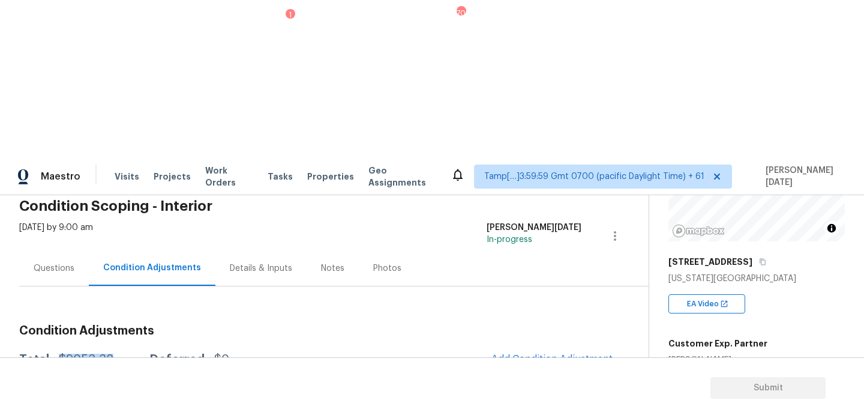
click at [48, 250] on div "Questions" at bounding box center [54, 267] width 70 height 35
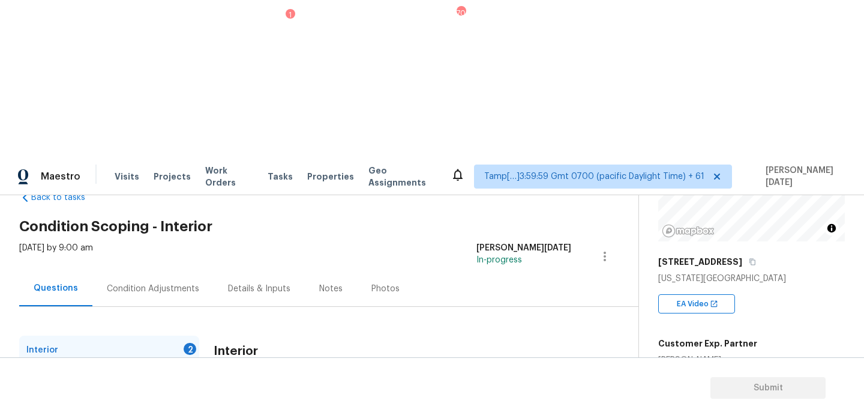
click at [223, 405] on input "Yes" at bounding box center [219, 417] width 25 height 25
checkbox input "true"
click at [277, 335] on div "Interior Are there any gas appliances in the home (oven/range/water heater/heat…" at bounding box center [393, 420] width 358 height 170
checkbox input "true"
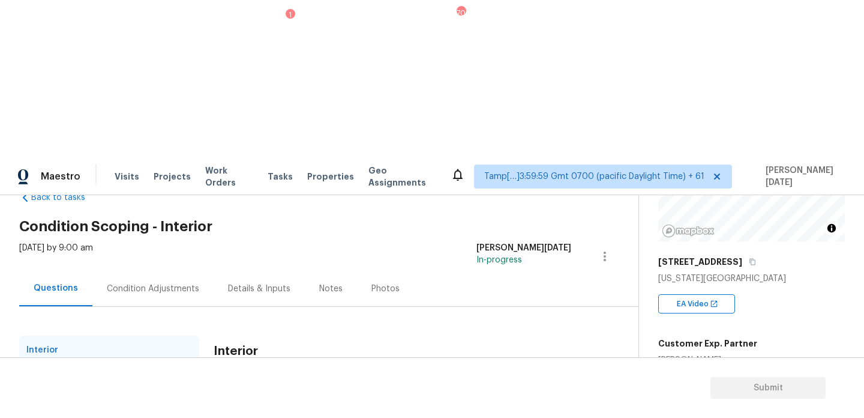
click at [174, 364] on div "Plumbing 1" at bounding box center [109, 378] width 180 height 29
checkbox input "true"
click at [262, 393] on input "No" at bounding box center [261, 405] width 25 height 25
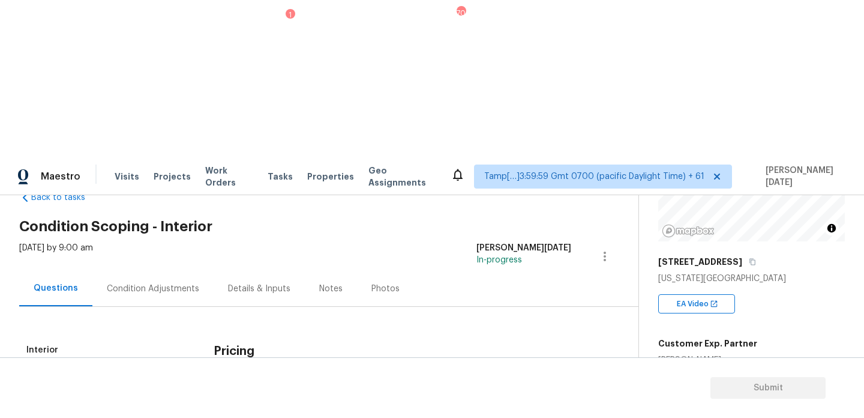
checkbox input "true"
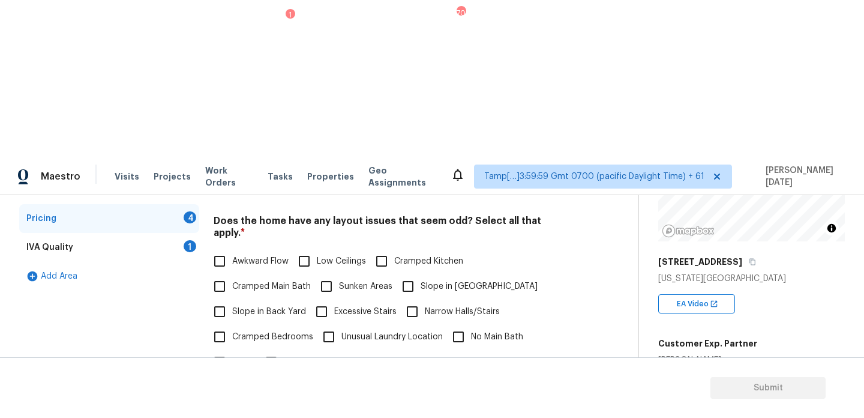
scroll to position [274, 0]
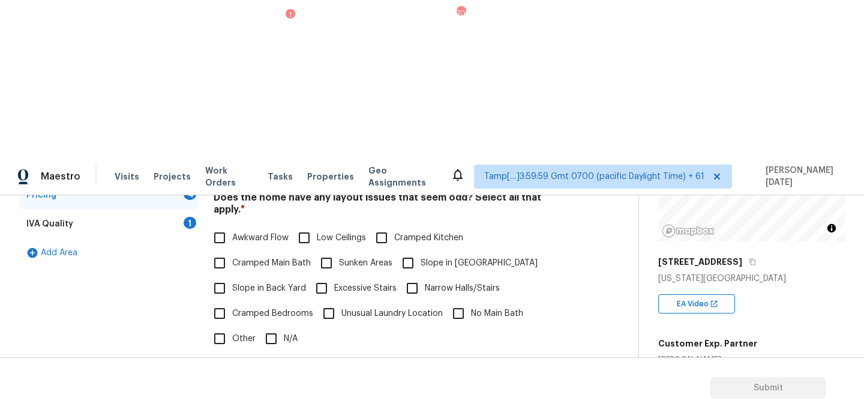
click at [284, 332] on span "N/A" at bounding box center [291, 338] width 14 height 13
click at [284, 326] on input "N/A" at bounding box center [271, 338] width 25 height 25
checkbox input "true"
click at [286, 387] on div "Yes No" at bounding box center [393, 399] width 358 height 25
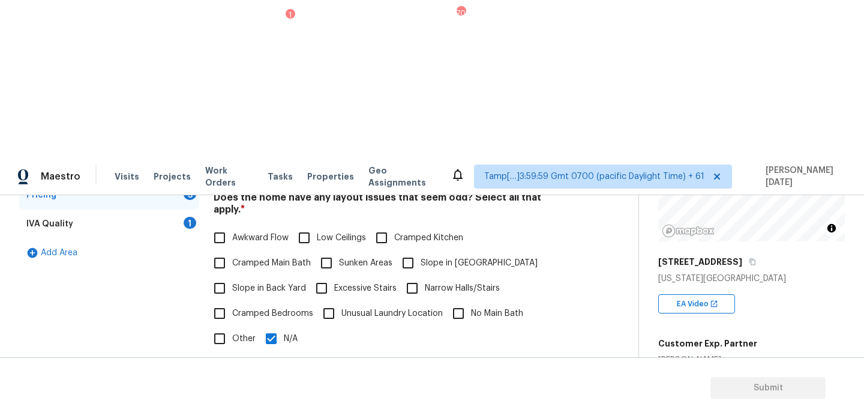
checkbox input "true"
click at [275, 394] on span "No" at bounding box center [279, 400] width 11 height 13
click at [274, 387] on input "No" at bounding box center [261, 399] width 25 height 25
checkbox input "true"
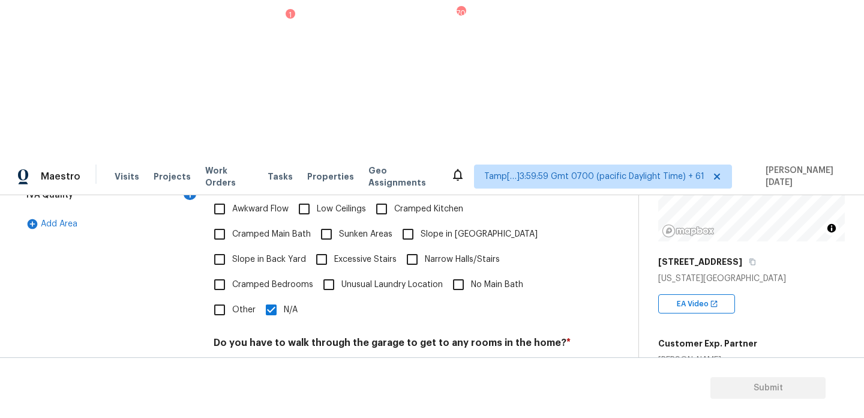
checkbox input "true"
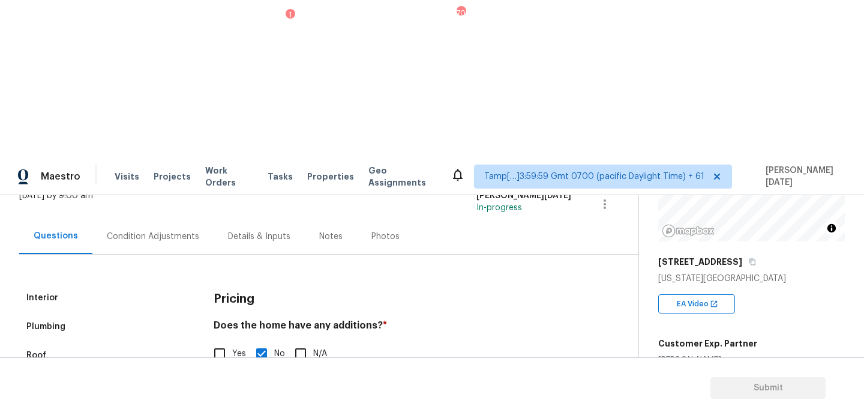
click at [197, 398] on div "IVA Quality 1" at bounding box center [109, 412] width 180 height 29
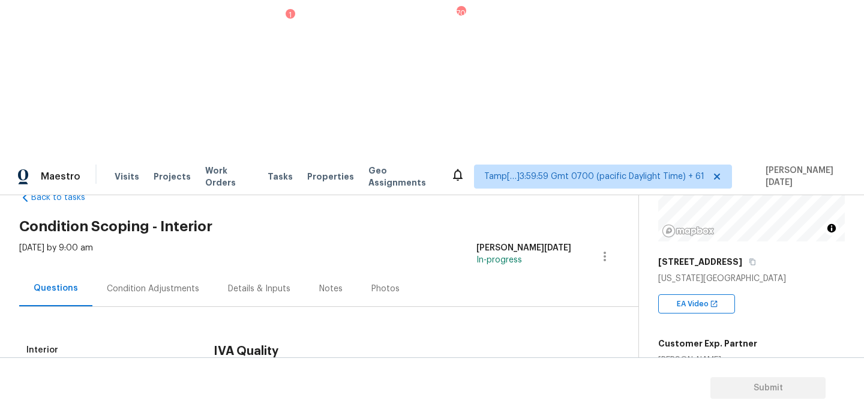
scroll to position [32, 0]
checkbox input "true"
click at [166, 271] on div "Condition Adjustments" at bounding box center [152, 288] width 121 height 35
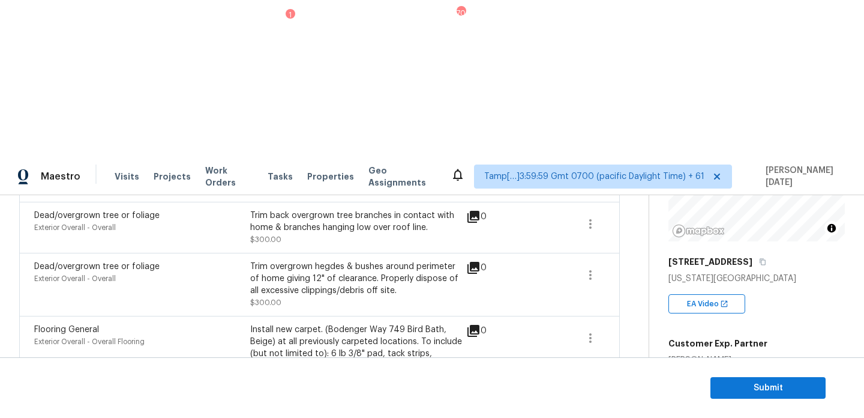
scroll to position [645, 0]
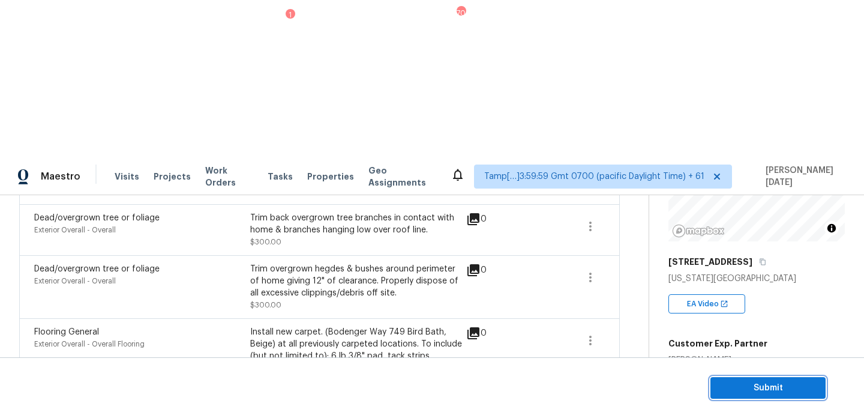
click at [726, 379] on button "Submit" at bounding box center [768, 388] width 115 height 22
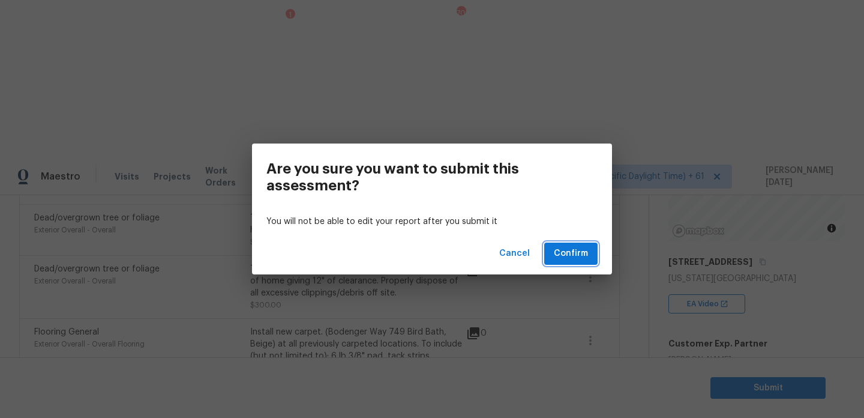
click at [582, 253] on span "Confirm" at bounding box center [571, 253] width 34 height 15
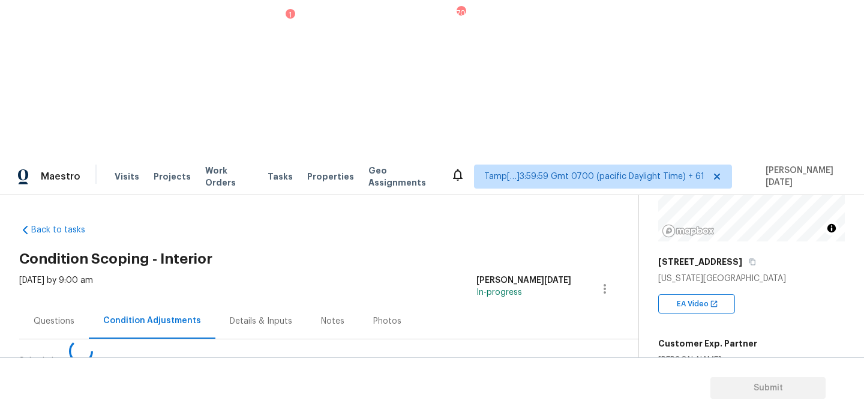
scroll to position [0, 0]
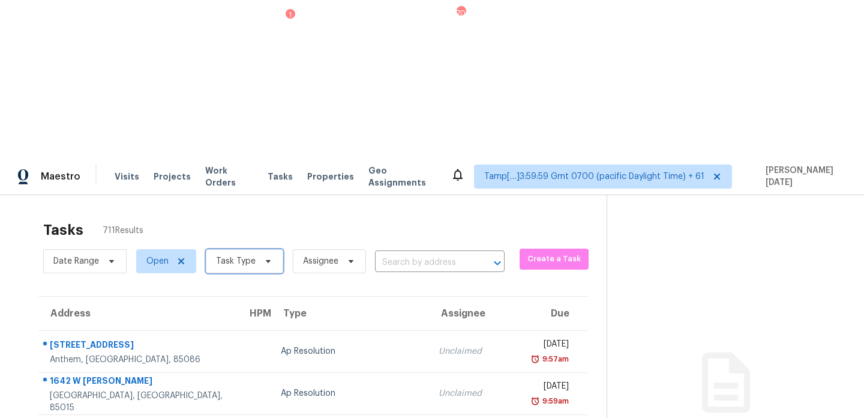
click at [260, 256] on span at bounding box center [266, 261] width 13 height 10
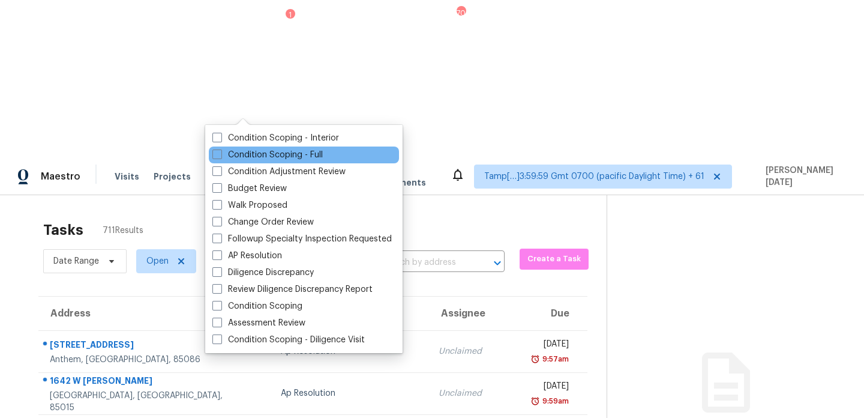
click at [245, 146] on div "Condition Scoping - Full" at bounding box center [304, 154] width 190 height 17
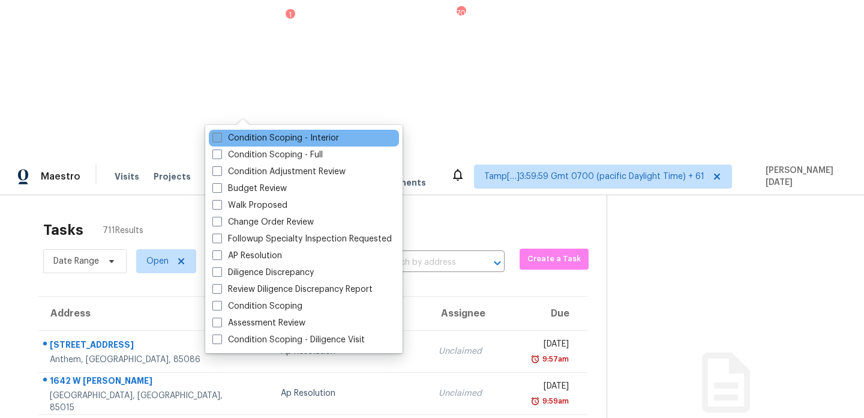
click at [252, 136] on label "Condition Scoping - Interior" at bounding box center [275, 138] width 127 height 12
click at [220, 136] on input "Condition Scoping - Interior" at bounding box center [216, 136] width 8 height 8
checkbox input "true"
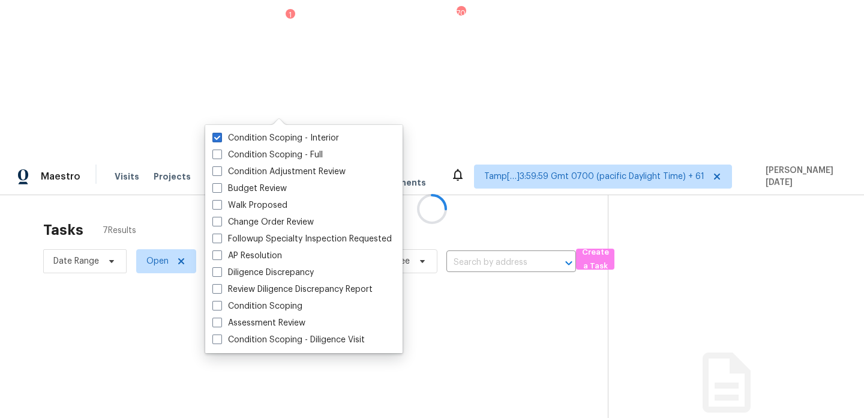
click at [365, 79] on div at bounding box center [432, 209] width 864 height 418
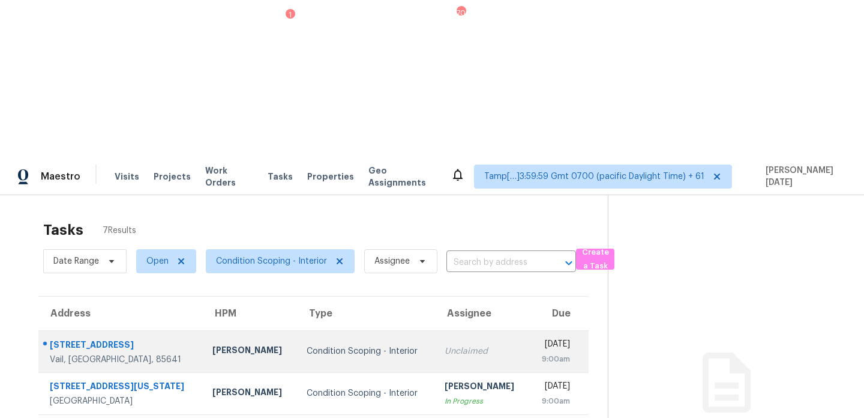
scroll to position [49, 0]
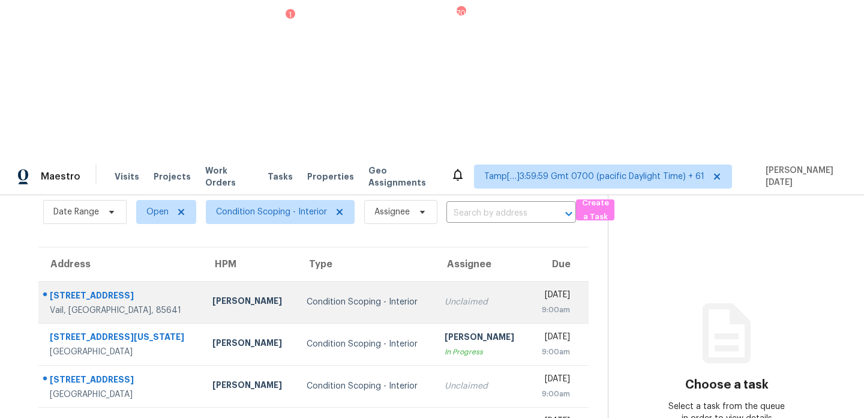
click at [445, 296] on div "Unclaimed" at bounding box center [482, 302] width 75 height 12
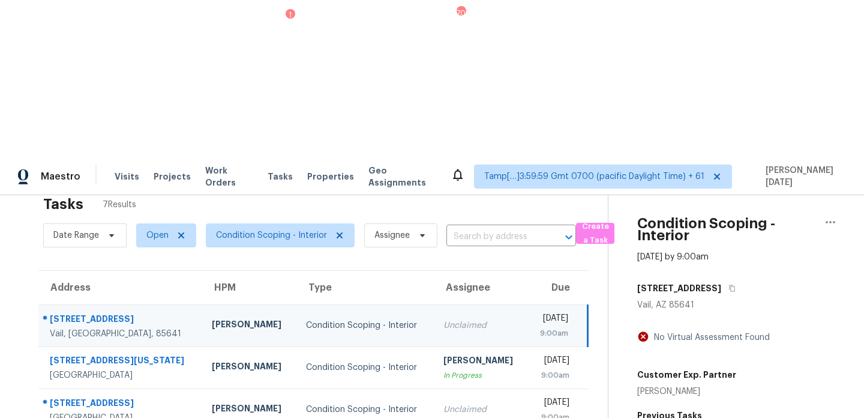
scroll to position [25, 0]
click at [443, 320] on div "Unclaimed" at bounding box center [480, 326] width 74 height 12
click at [736, 285] on icon "button" at bounding box center [732, 288] width 7 height 7
click at [276, 224] on span "Condition Scoping - Interior" at bounding box center [280, 236] width 149 height 24
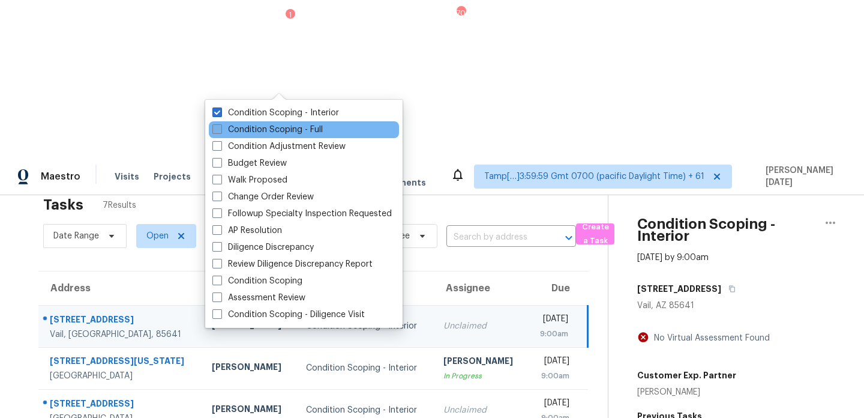
click at [284, 131] on label "Condition Scoping - Full" at bounding box center [267, 130] width 110 height 12
click at [220, 131] on input "Condition Scoping - Full" at bounding box center [216, 128] width 8 height 8
checkbox input "true"
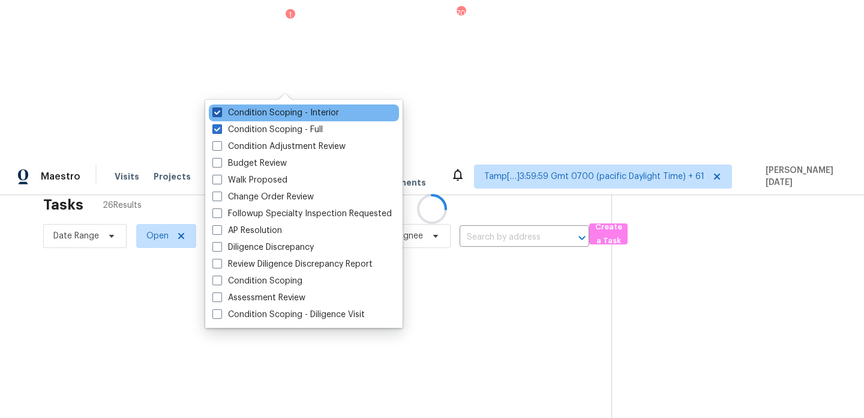
click at [293, 114] on label "Condition Scoping - Interior" at bounding box center [275, 113] width 127 height 12
click at [220, 114] on input "Condition Scoping - Interior" at bounding box center [216, 111] width 8 height 8
checkbox input "false"
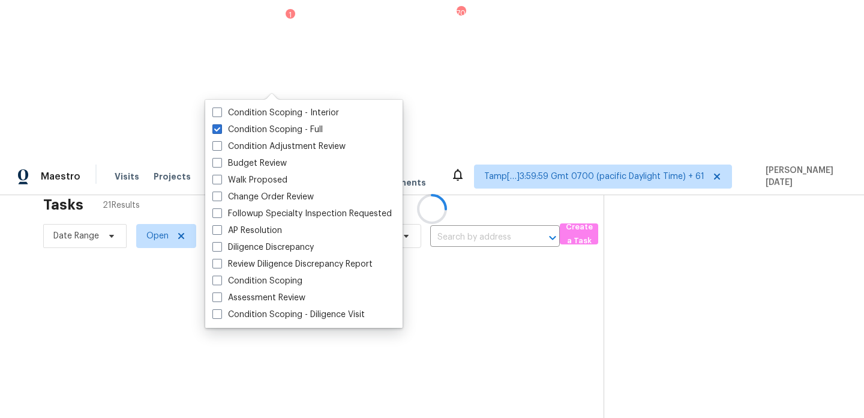
click at [384, 46] on div at bounding box center [432, 209] width 864 height 418
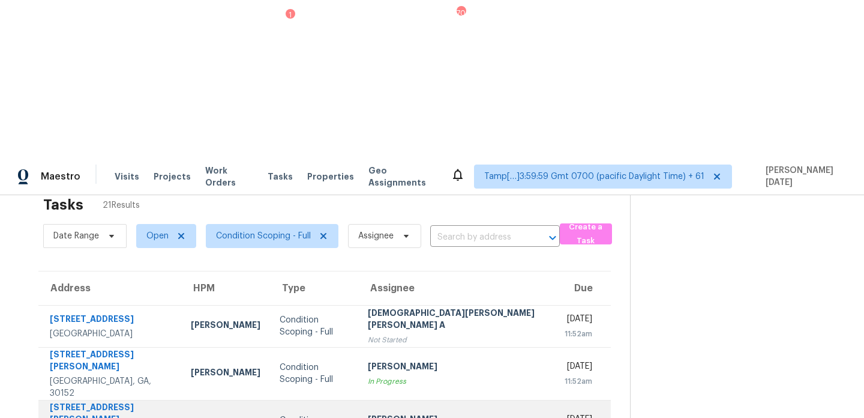
scroll to position [123, 0]
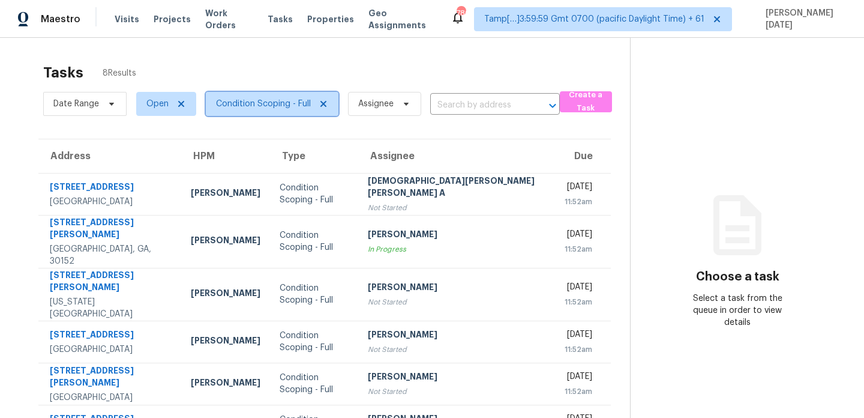
click at [269, 103] on span "Condition Scoping - Full" at bounding box center [263, 104] width 95 height 12
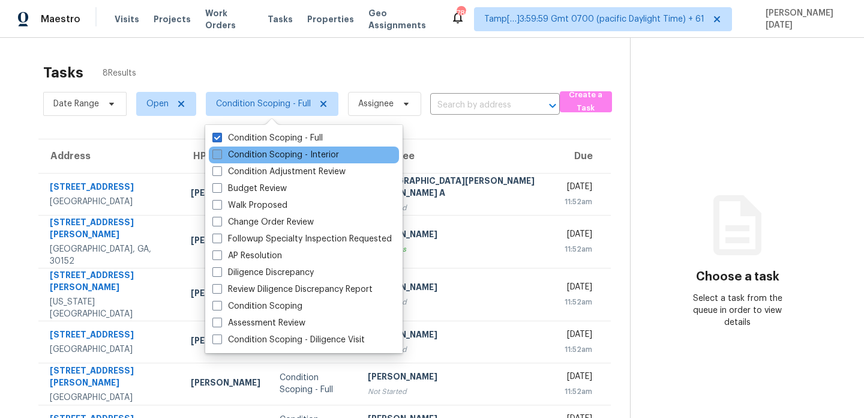
click at [254, 155] on label "Condition Scoping - Interior" at bounding box center [275, 155] width 127 height 12
click at [220, 155] on input "Condition Scoping - Interior" at bounding box center [216, 153] width 8 height 8
checkbox input "true"
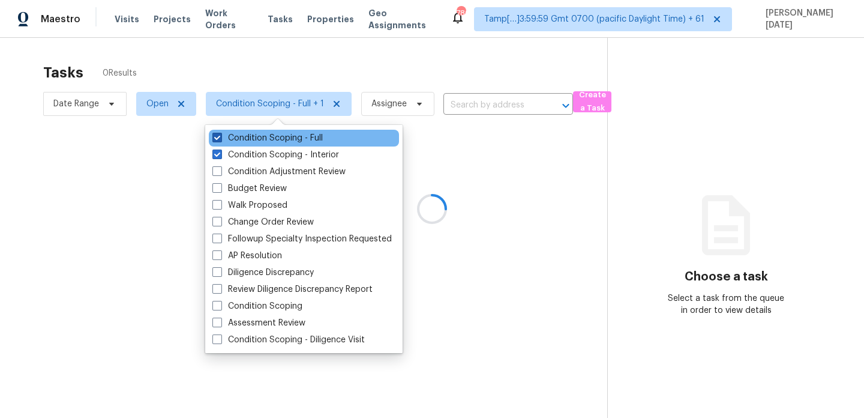
click at [263, 140] on label "Condition Scoping - Full" at bounding box center [267, 138] width 110 height 12
click at [220, 140] on input "Condition Scoping - Full" at bounding box center [216, 136] width 8 height 8
checkbox input "false"
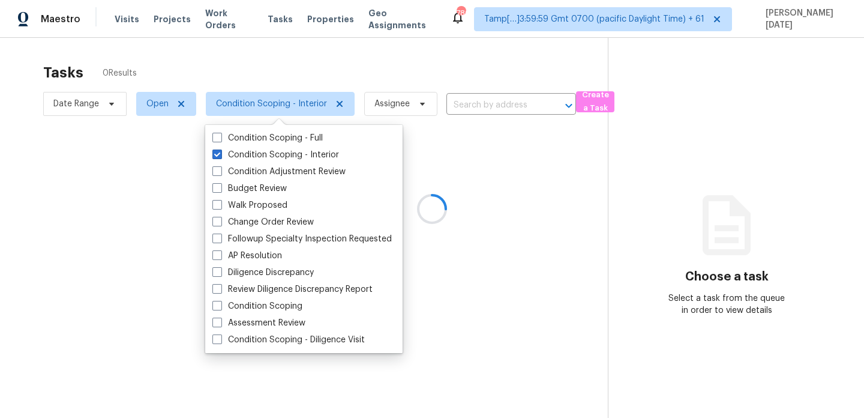
click at [364, 76] on div at bounding box center [432, 209] width 864 height 418
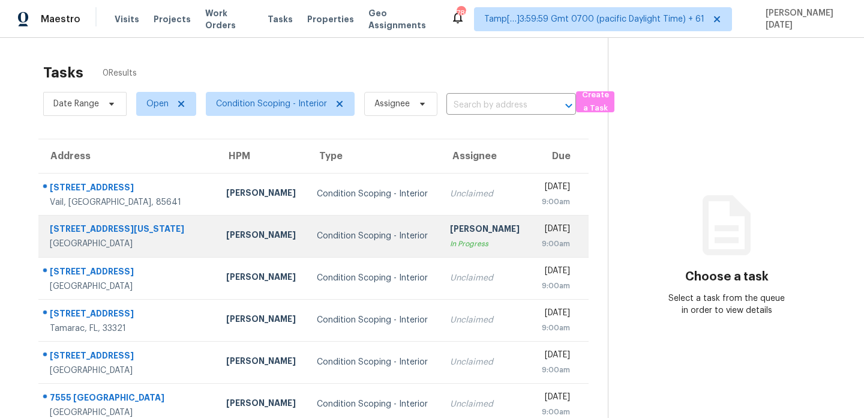
scroll to position [185, 0]
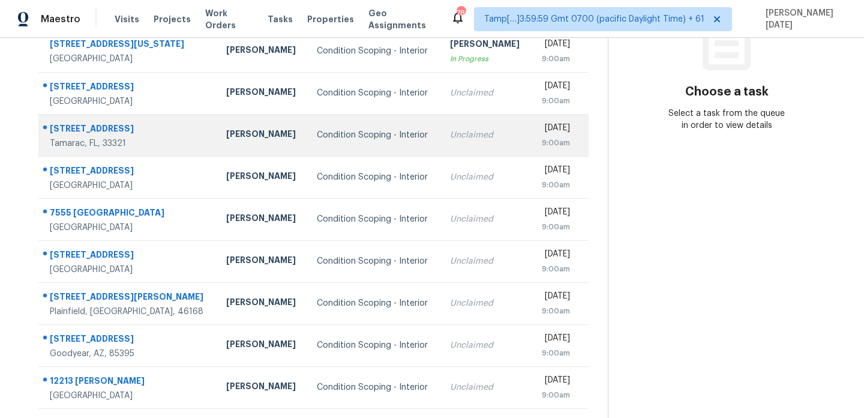
click at [440, 124] on td "Unclaimed" at bounding box center [485, 135] width 91 height 42
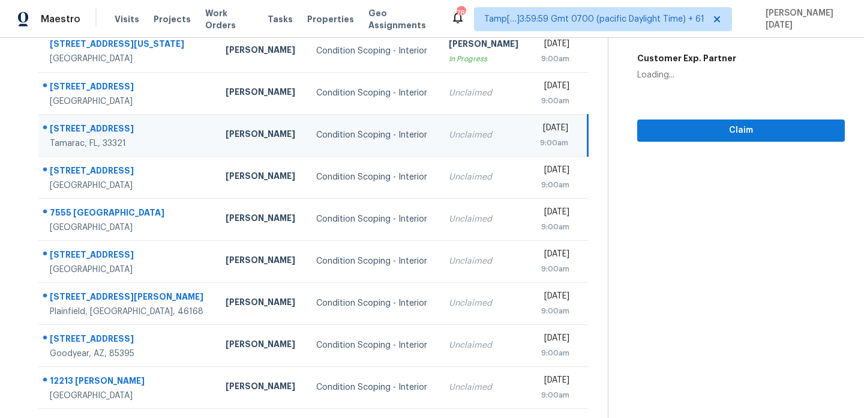
scroll to position [0, 0]
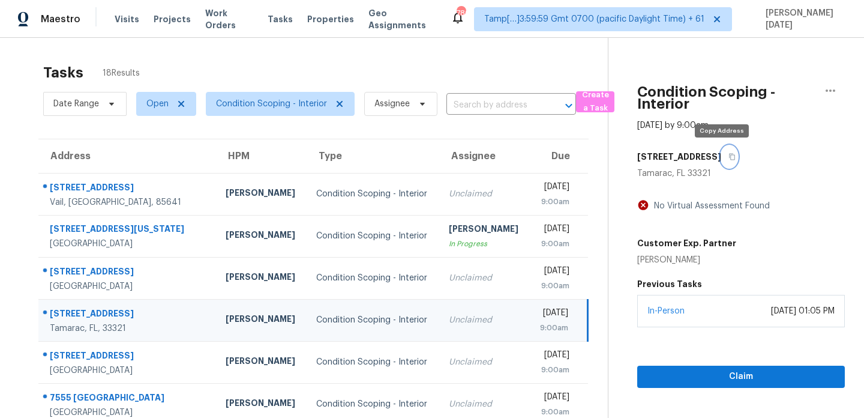
click at [729, 159] on icon "button" at bounding box center [732, 156] width 7 height 7
